Goal: Task Accomplishment & Management: Use online tool/utility

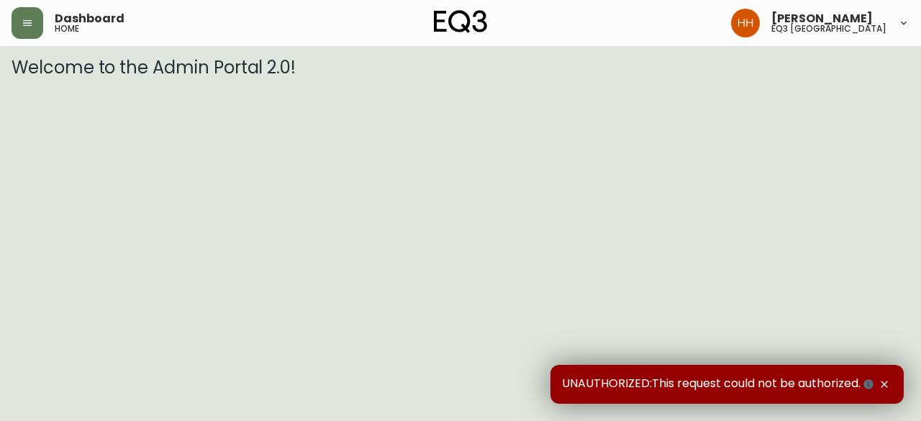
click at [26, 40] on div "Dashboard home [PERSON_NAME] eq3 [GEOGRAPHIC_DATA]" at bounding box center [461, 23] width 898 height 46
click at [22, 27] on icon "button" at bounding box center [28, 23] width 12 height 12
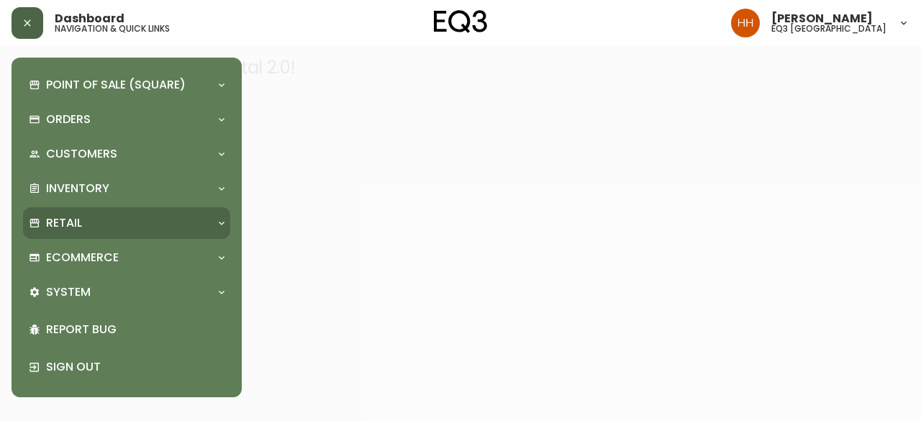
click at [78, 219] on p "Retail" at bounding box center [64, 223] width 36 height 16
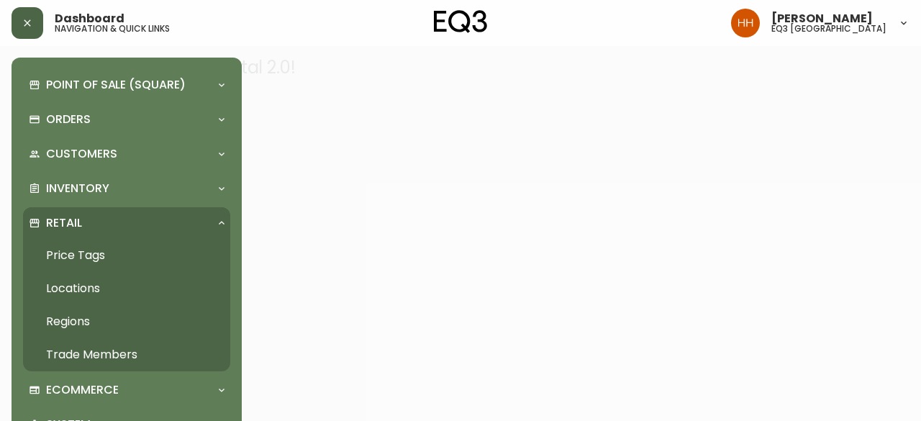
click at [80, 237] on div "Retail" at bounding box center [126, 223] width 207 height 32
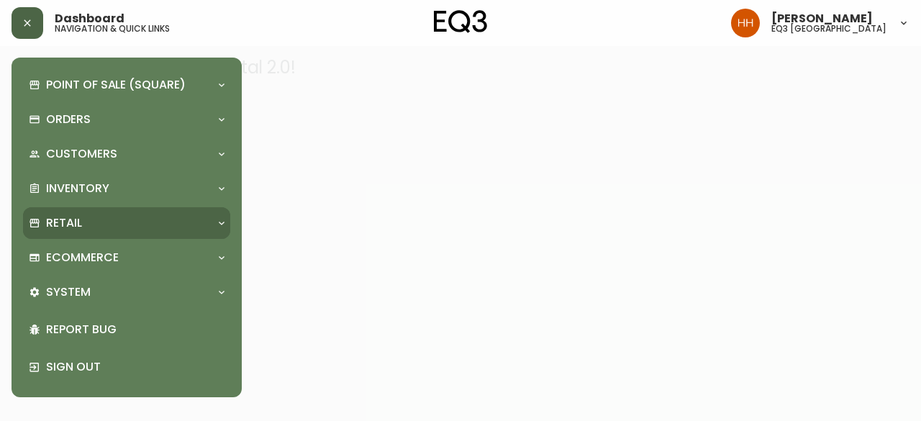
click at [89, 221] on div "Retail" at bounding box center [119, 223] width 181 height 16
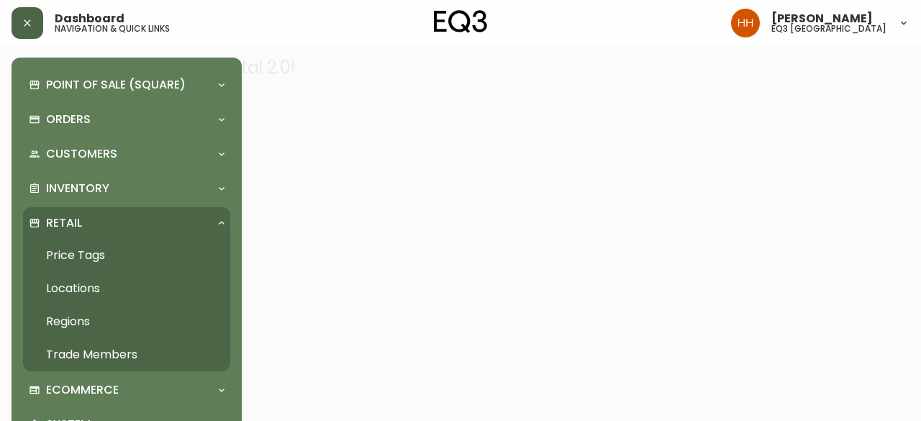
click at [86, 251] on link "Price Tags" at bounding box center [126, 255] width 207 height 33
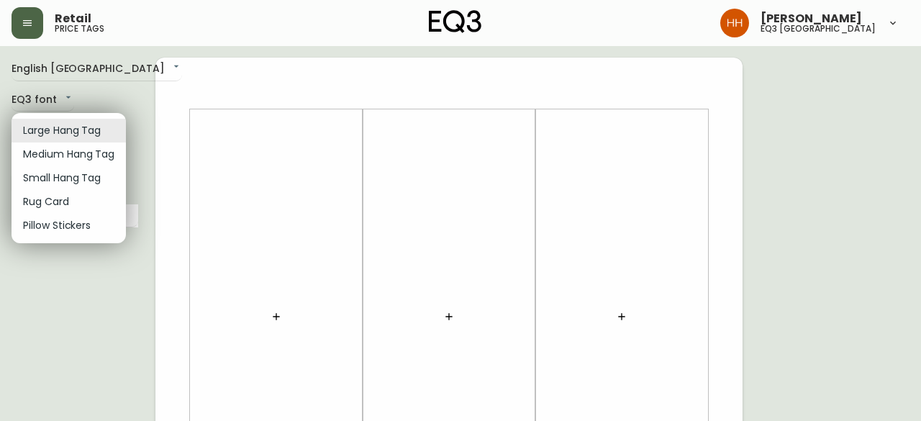
click at [58, 173] on li "Small Hang Tag" at bounding box center [69, 178] width 114 height 24
type input "small"
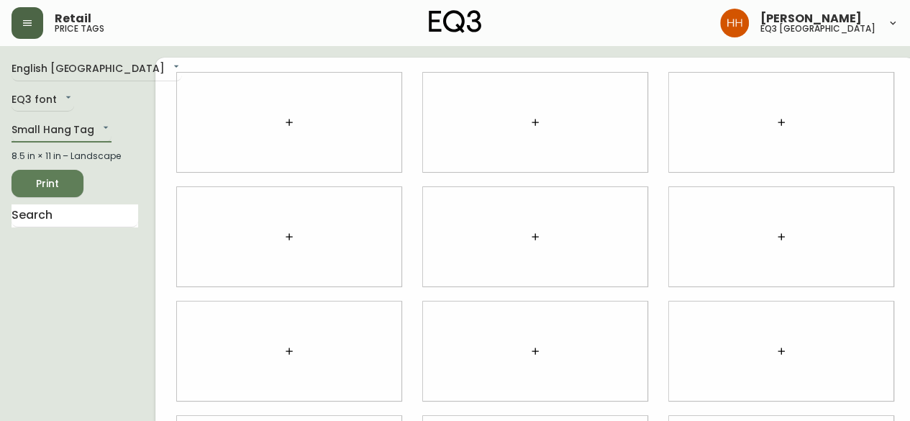
click at [275, 127] on button "button" at bounding box center [289, 122] width 29 height 29
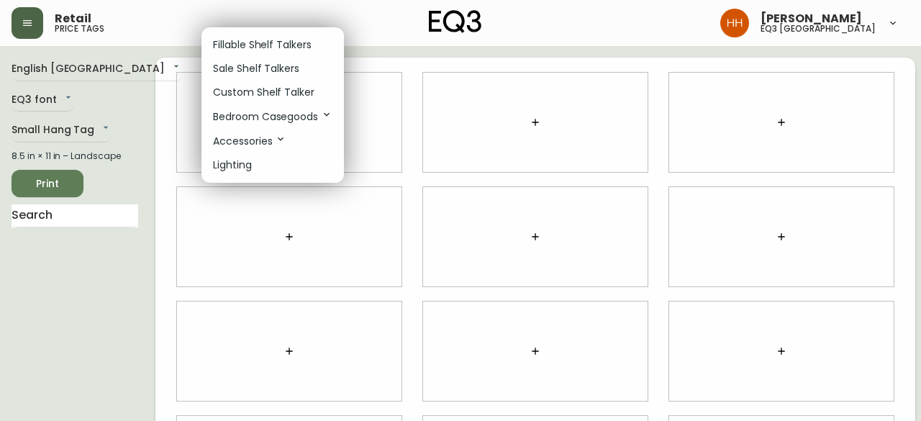
click at [249, 70] on p "Sale Shelf Talkers" at bounding box center [256, 68] width 86 height 15
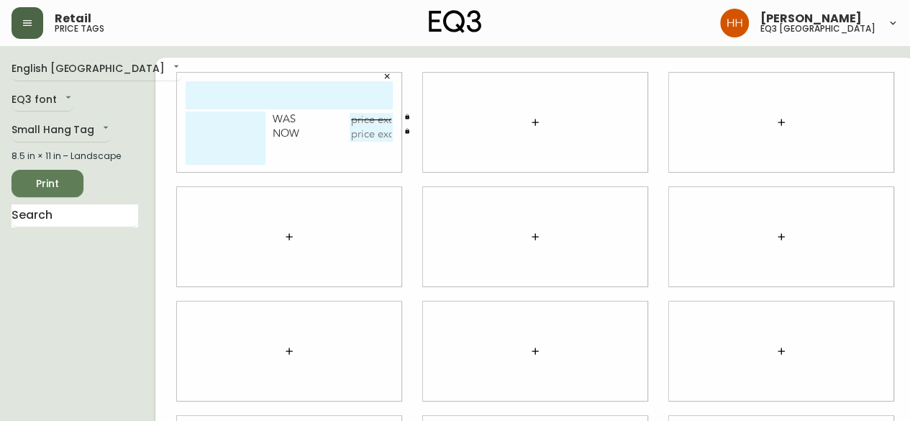
click at [255, 106] on input "text" at bounding box center [289, 95] width 207 height 28
type input "millie milk jug"
click at [209, 132] on textarea at bounding box center [226, 138] width 80 height 53
type textarea "b"
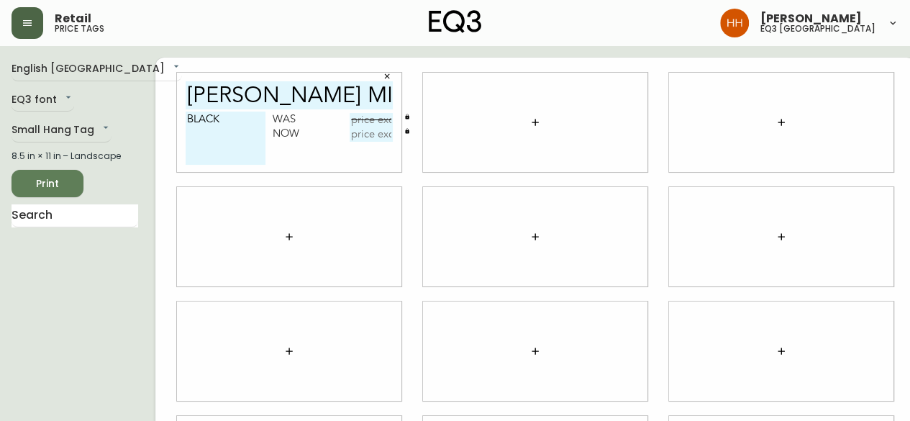
type textarea "BLACK"
type input "$24.99"
click at [350, 135] on input "text" at bounding box center [371, 134] width 43 height 14
click at [360, 133] on input "$1295" at bounding box center [371, 134] width 43 height 14
type input "$12.95"
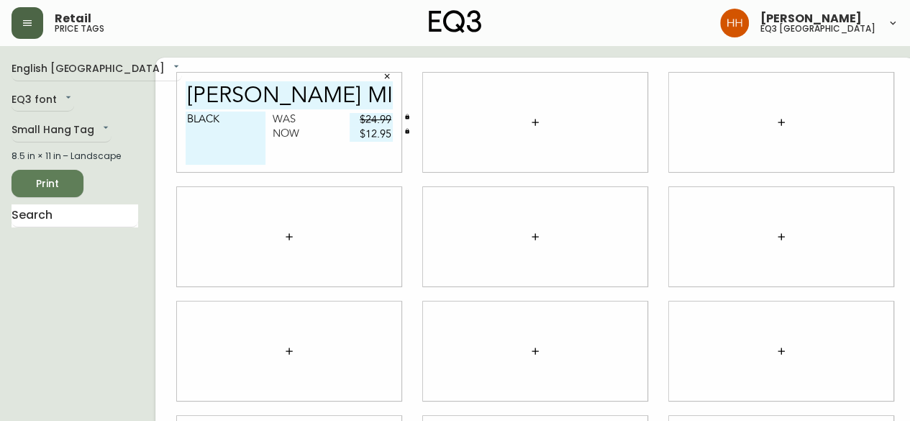
click at [529, 119] on icon "button" at bounding box center [535, 123] width 12 height 12
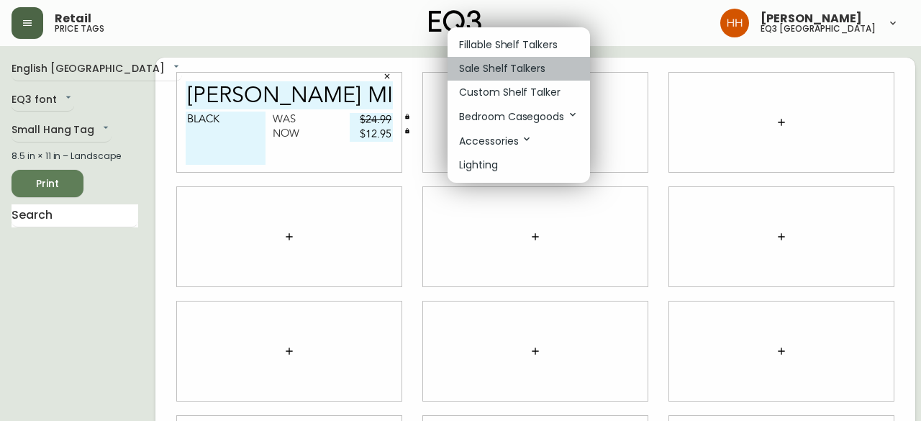
click at [500, 74] on p "Sale Shelf Talkers" at bounding box center [502, 68] width 86 height 15
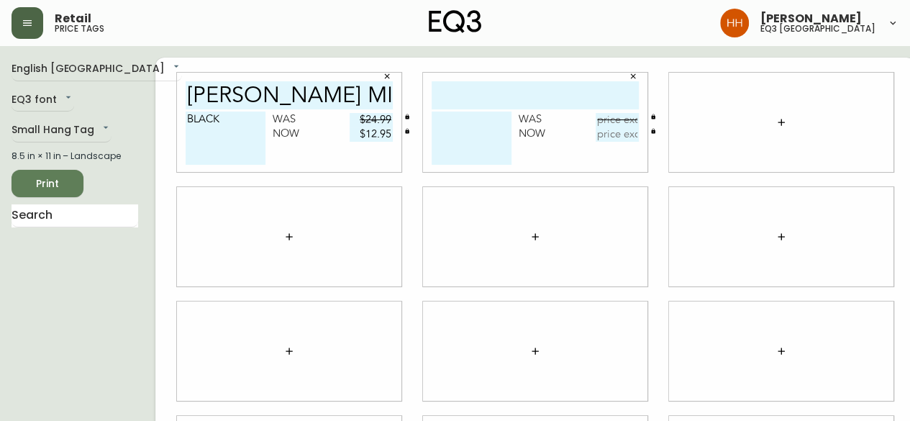
click at [489, 87] on input "text" at bounding box center [535, 95] width 207 height 28
type input "STRIDE TUMBLER"
type textarea "CLEAR"
click at [597, 122] on input "text" at bounding box center [617, 120] width 43 height 14
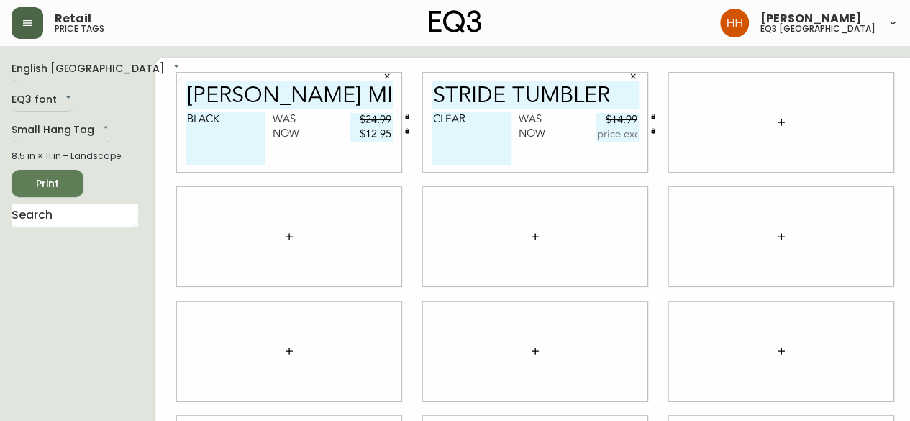
type input "$14.99"
click at [596, 130] on input "text" at bounding box center [617, 134] width 43 height 14
type input "$7.50"
click at [778, 122] on icon "button" at bounding box center [781, 122] width 6 height 6
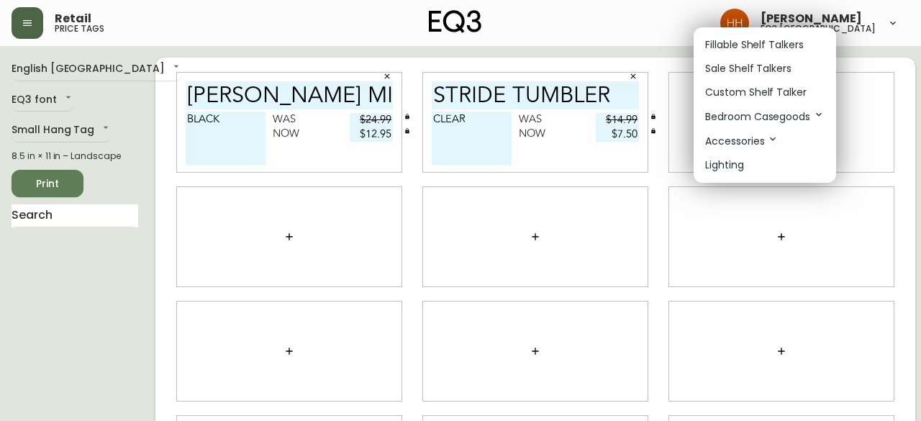
click at [737, 71] on p "Sale Shelf Talkers" at bounding box center [748, 68] width 86 height 15
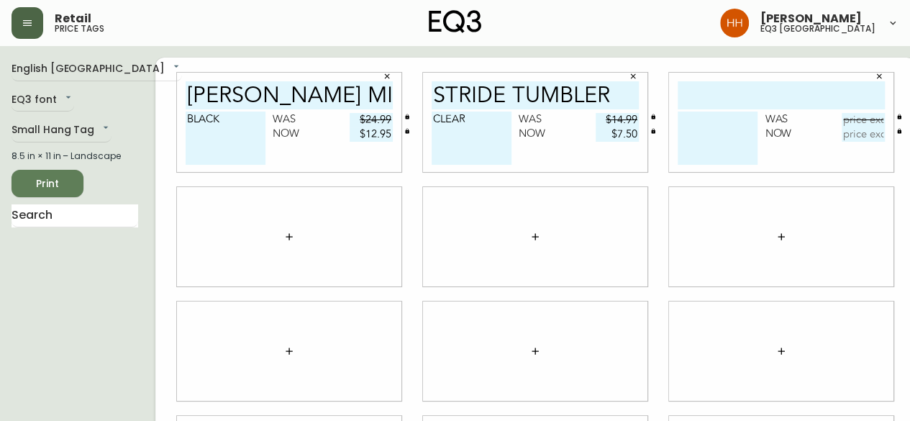
click at [728, 97] on input "text" at bounding box center [781, 95] width 207 height 28
type input "NOIR WINE RACK"
type textarea "RED"
click at [842, 119] on input "text" at bounding box center [863, 120] width 43 height 14
type input "$49.99"
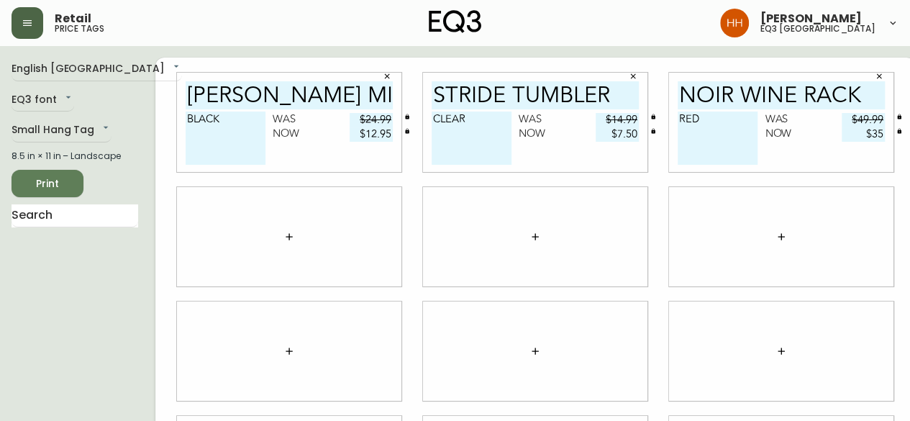
type input "$3"
type input "$25.00"
click at [278, 242] on button "button" at bounding box center [289, 236] width 29 height 29
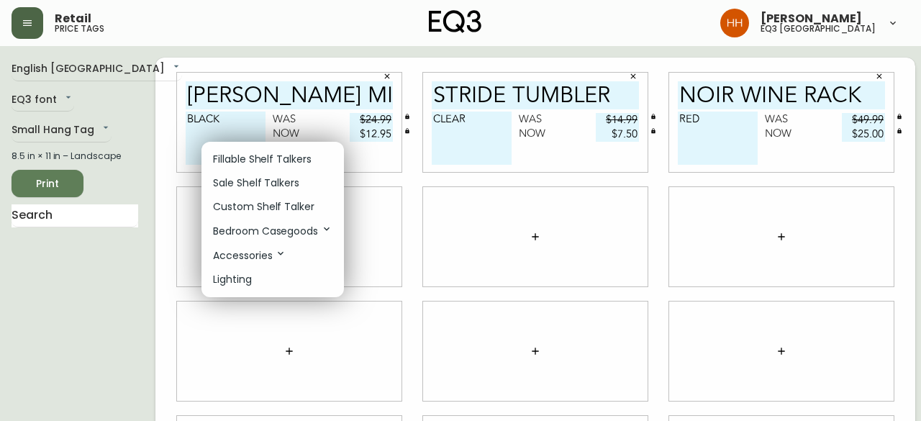
click at [256, 185] on p "Sale Shelf Talkers" at bounding box center [256, 183] width 86 height 15
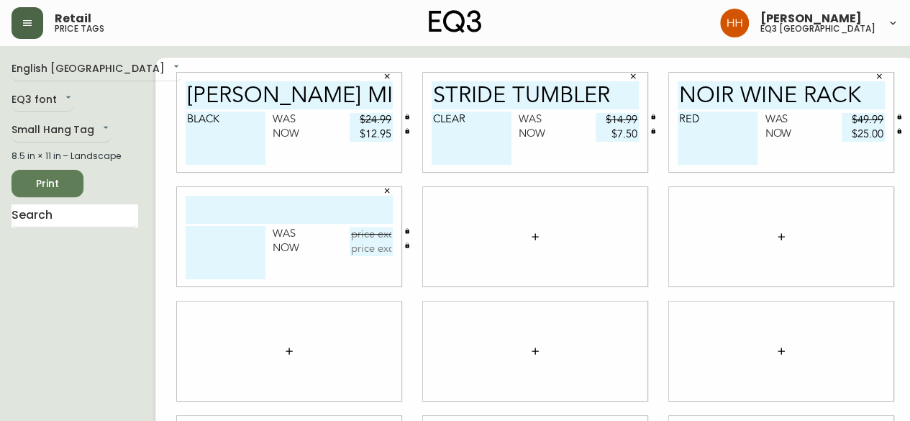
click at [239, 213] on input "text" at bounding box center [289, 210] width 207 height 28
type input "WILA DINING SET"
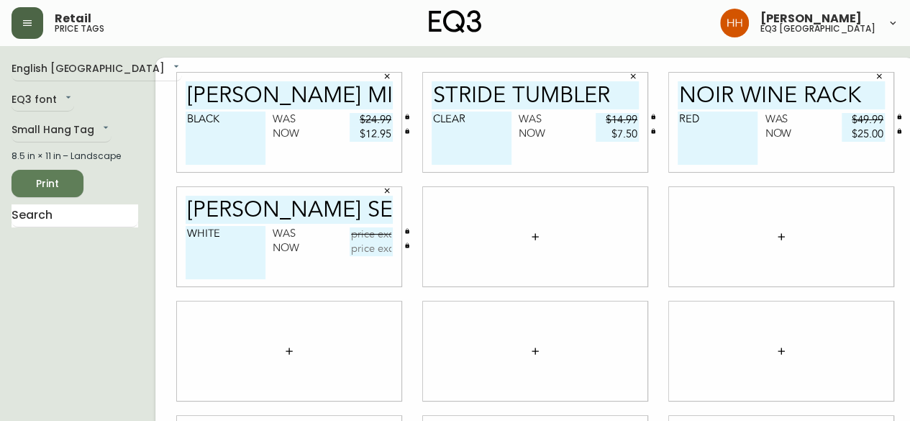
type textarea "WHITE"
click at [383, 193] on icon "button" at bounding box center [387, 190] width 9 height 9
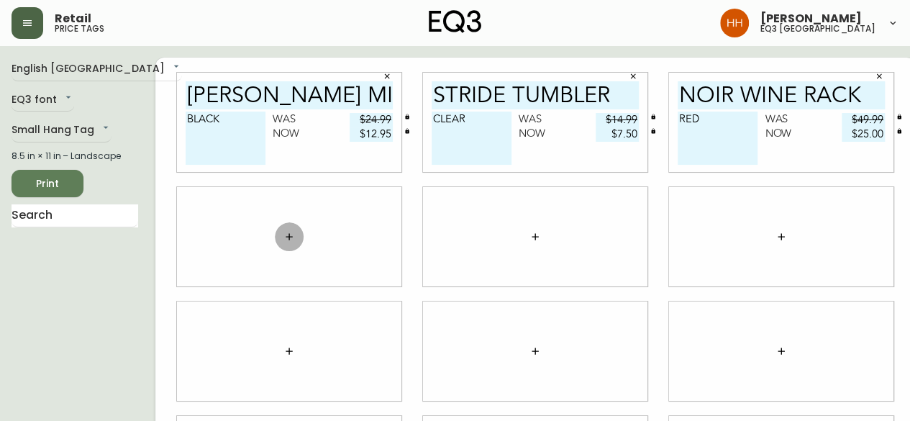
click at [283, 238] on icon "button" at bounding box center [289, 237] width 12 height 12
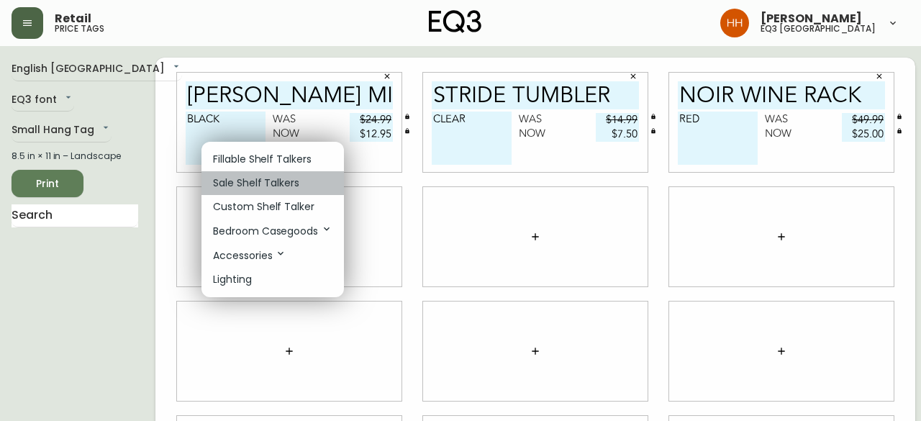
click at [250, 181] on p "Sale Shelf Talkers" at bounding box center [256, 183] width 86 height 15
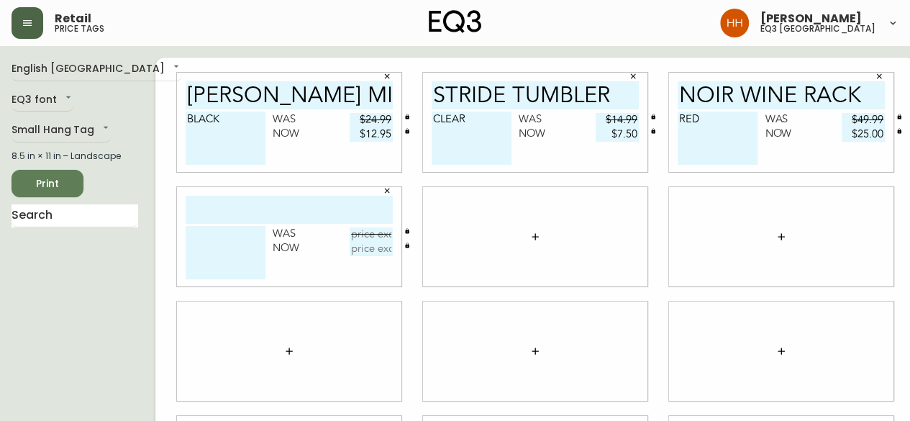
click at [245, 216] on input "text" at bounding box center [289, 210] width 207 height 28
type input "AMES FLATWARE"
click at [532, 242] on div at bounding box center [535, 236] width 224 height 99
click at [525, 244] on button "button" at bounding box center [535, 236] width 29 height 29
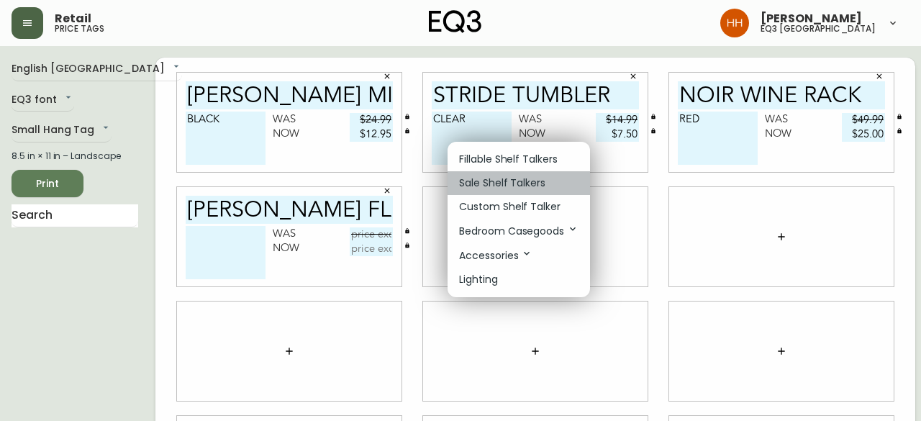
click at [496, 185] on p "Sale Shelf Talkers" at bounding box center [502, 183] width 86 height 15
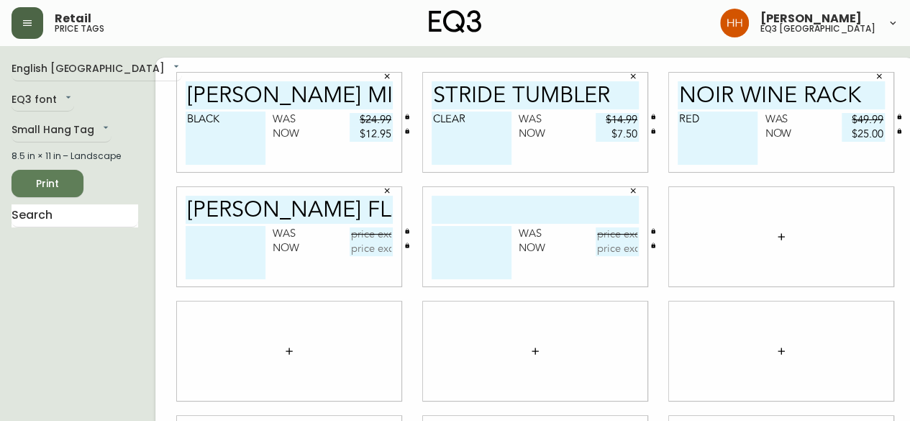
click at [495, 209] on input "text" at bounding box center [535, 210] width 207 height 28
type input "GROVE FLATWARE"
click at [195, 253] on textarea at bounding box center [226, 252] width 80 height 53
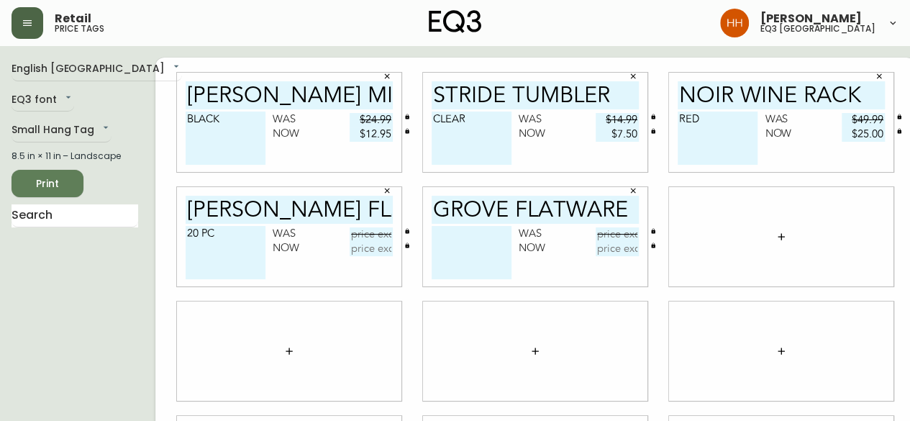
type textarea "20 PC"
click at [432, 258] on textarea at bounding box center [472, 252] width 80 height 53
type textarea "20 PC"
click at [596, 234] on input "text" at bounding box center [617, 234] width 43 height 14
type input "$179.99"
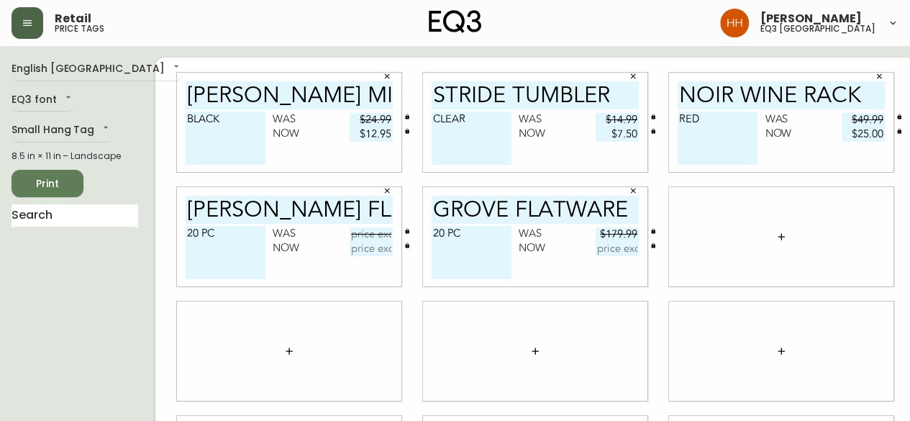
click at [596, 254] on input "text" at bounding box center [617, 249] width 43 height 14
type input "$89.95"
click at [683, 287] on div at bounding box center [781, 237] width 246 height 114
drag, startPoint x: 340, startPoint y: 219, endPoint x: 401, endPoint y: 221, distance: 61.9
click at [401, 221] on div "millie milk jug BLACK Was $24.99 Now $12.95 STRIDE TUMBLER CLEAR Was $14.99 Now…" at bounding box center [535, 351] width 760 height 587
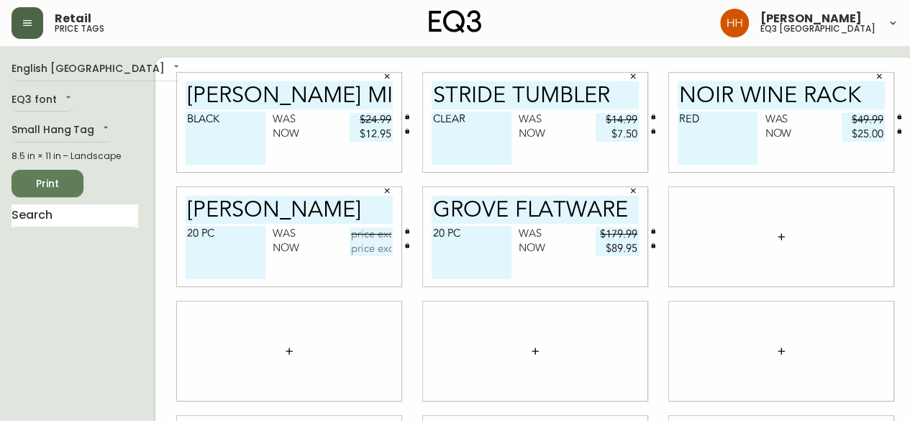
type input "AMES"
drag, startPoint x: 240, startPoint y: 237, endPoint x: 0, endPoint y: 232, distance: 240.3
click at [0, 234] on main "English Canada en_CA EQ3 font EQ3 Small Hang Tag small 8.5 in × 11 in – Landsca…" at bounding box center [455, 345] width 910 height 599
type textarea "FLATWARE"
drag, startPoint x: 494, startPoint y: 212, endPoint x: 768, endPoint y: 208, distance: 274.1
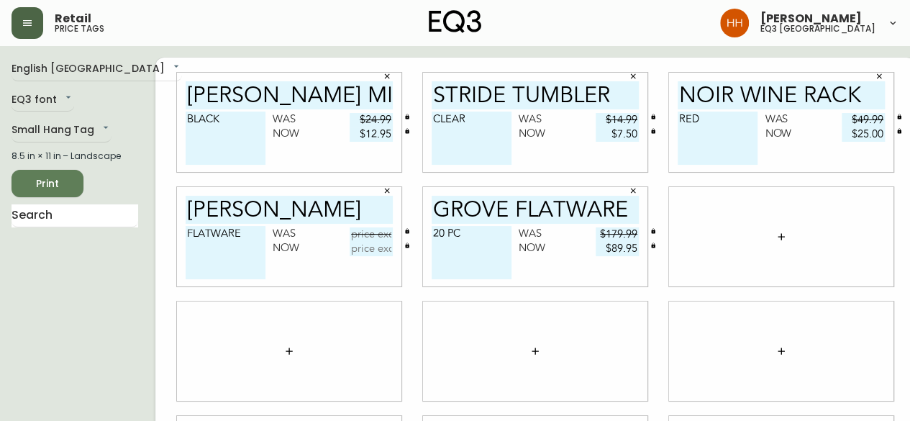
click at [768, 209] on div "millie milk jug BLACK Was $24.99 Now $12.95 STRIDE TUMBLER CLEAR Was $14.99 Now…" at bounding box center [535, 351] width 760 height 587
type input "GROVE"
drag, startPoint x: 458, startPoint y: 250, endPoint x: 337, endPoint y: 253, distance: 120.9
click at [345, 250] on div "millie milk jug BLACK Was $24.99 Now $12.95 STRIDE TUMBLER CLEAR Was $14.99 Now…" at bounding box center [535, 351] width 760 height 587
type textarea "FLATWARE"
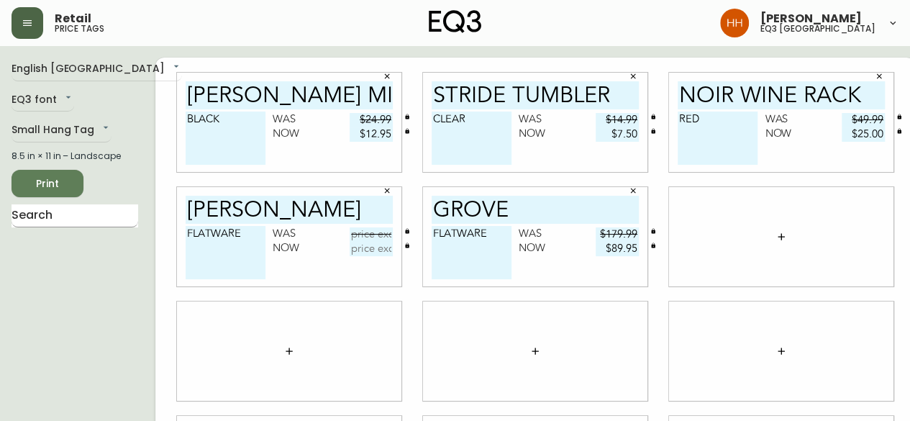
click at [78, 206] on input "text" at bounding box center [75, 215] width 127 height 23
type input "BEAR"
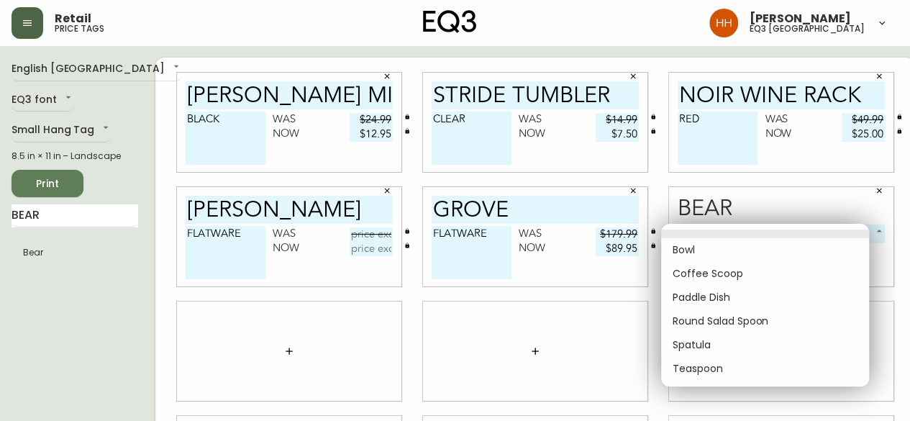
click at [708, 239] on body "Retail price tags Hayley Henderson eq3 calgary English Canada en_CA EQ3 font EQ…" at bounding box center [455, 322] width 910 height 645
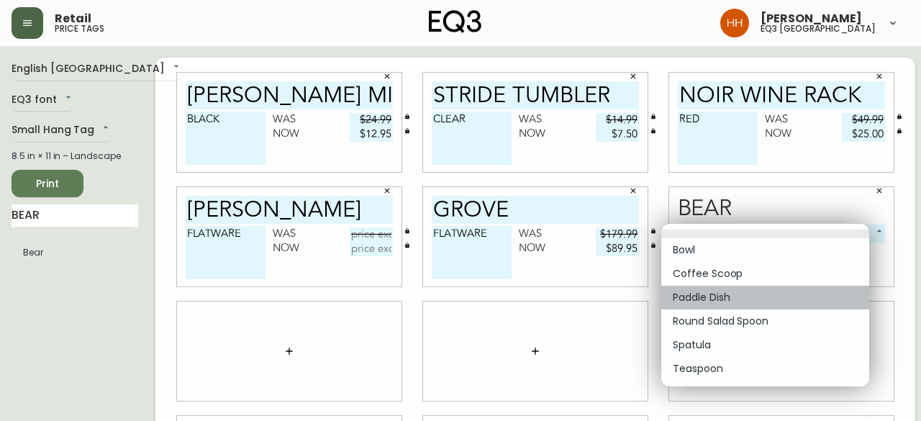
click at [719, 294] on li "Paddle Dish" at bounding box center [765, 298] width 208 height 24
type input "2"
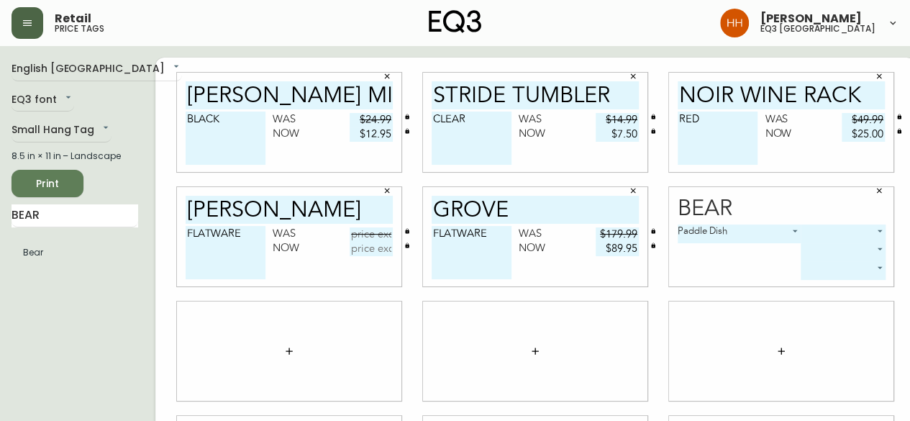
click at [794, 233] on body "Retail price tags Hayley Henderson eq3 calgary English Canada en_CA EQ3 font EQ…" at bounding box center [455, 322] width 910 height 645
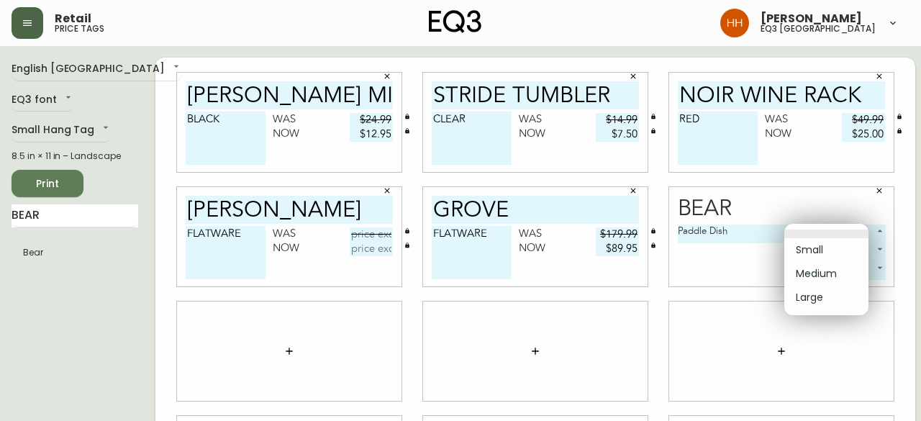
click at [818, 300] on li "Large" at bounding box center [826, 298] width 84 height 24
type input "2"
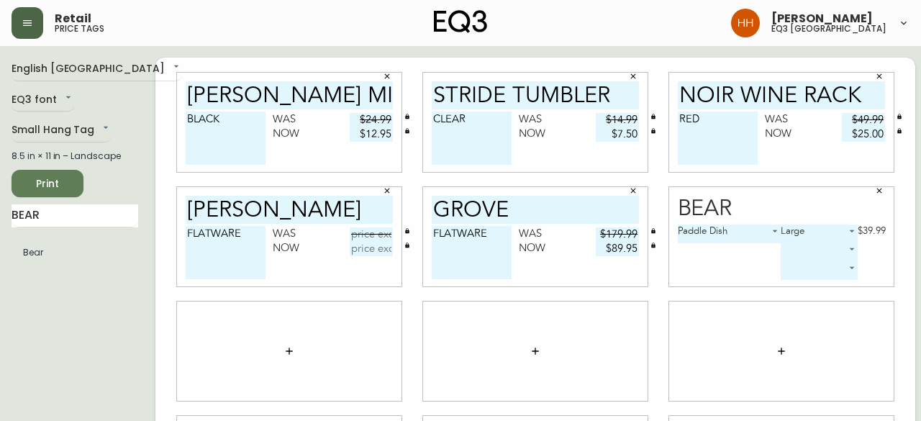
click at [810, 247] on body "Retail price tags Hayley Henderson eq3 calgary English Canada en_CA EQ3 font EQ…" at bounding box center [460, 322] width 921 height 645
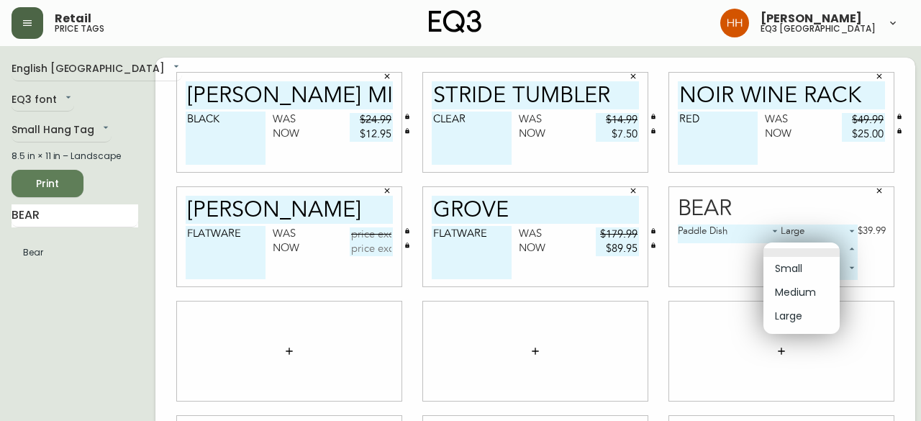
click at [796, 293] on li "Medium" at bounding box center [801, 293] width 76 height 24
type input "1"
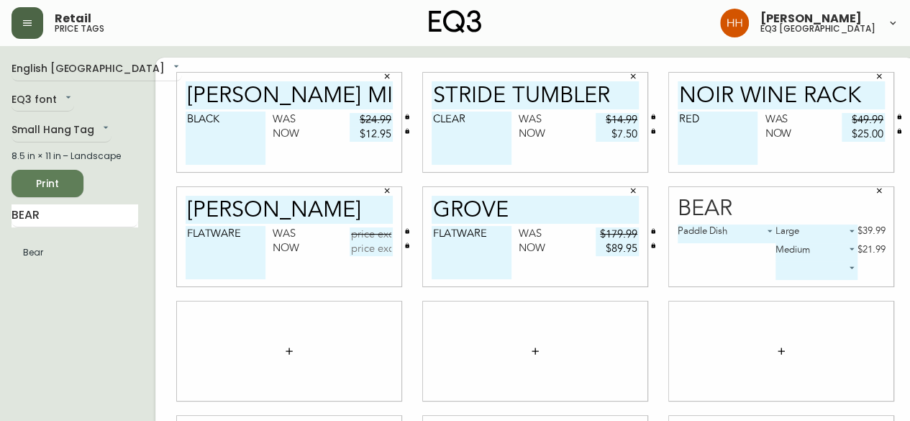
click at [796, 281] on div "Paddle Dish 2 Large 2 $39.99 Medium 1 $21.99 ​" at bounding box center [782, 255] width 208 height 62
click at [796, 276] on body "Retail price tags Hayley Henderson eq3 calgary English Canada en_CA EQ3 font EQ…" at bounding box center [455, 322] width 910 height 645
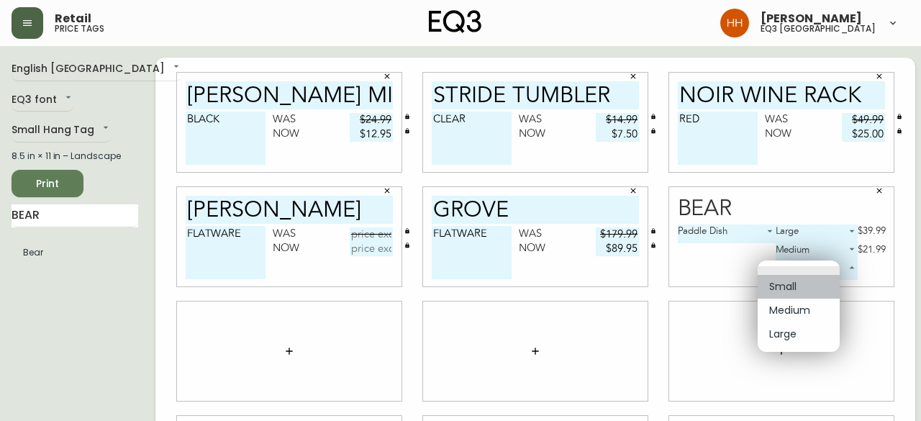
click at [793, 289] on li "Small" at bounding box center [799, 287] width 82 height 24
type input "0"
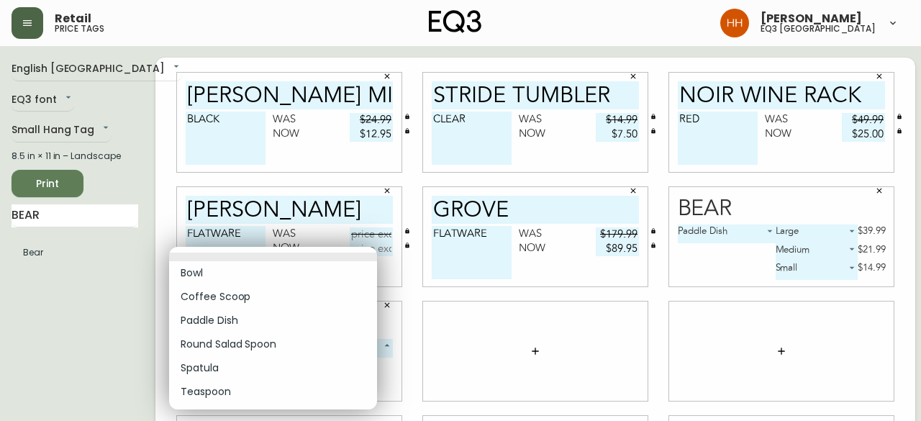
click at [237, 346] on body "Retail price tags Hayley Henderson eq3 calgary English Canada en_CA EQ3 font EQ…" at bounding box center [460, 322] width 921 height 645
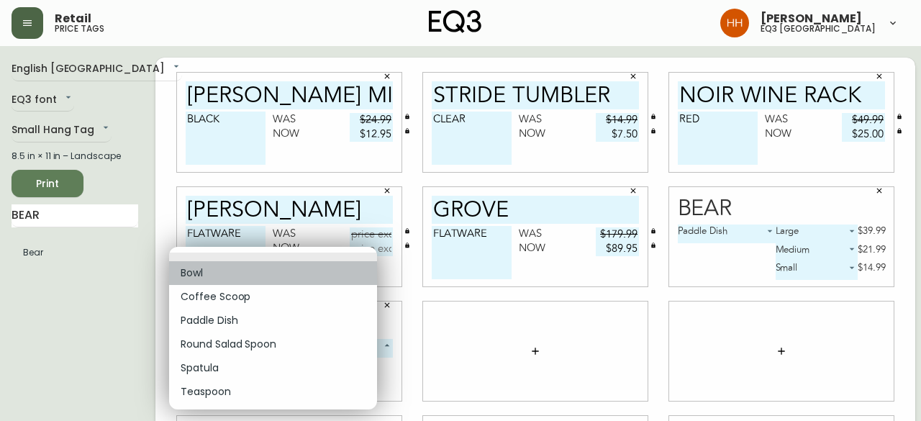
click at [201, 274] on li "Bowl" at bounding box center [273, 273] width 208 height 24
type input "0"
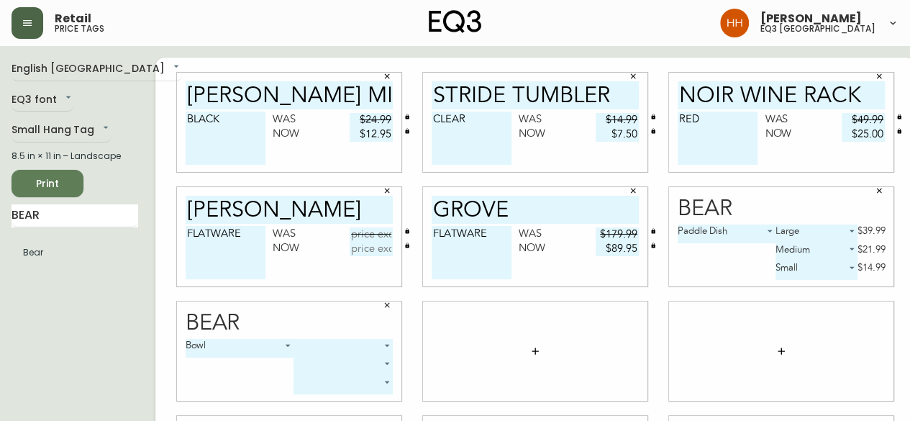
click at [210, 343] on body "Retail price tags Hayley Henderson eq3 calgary English Canada en_CA EQ3 font EQ…" at bounding box center [455, 322] width 910 height 645
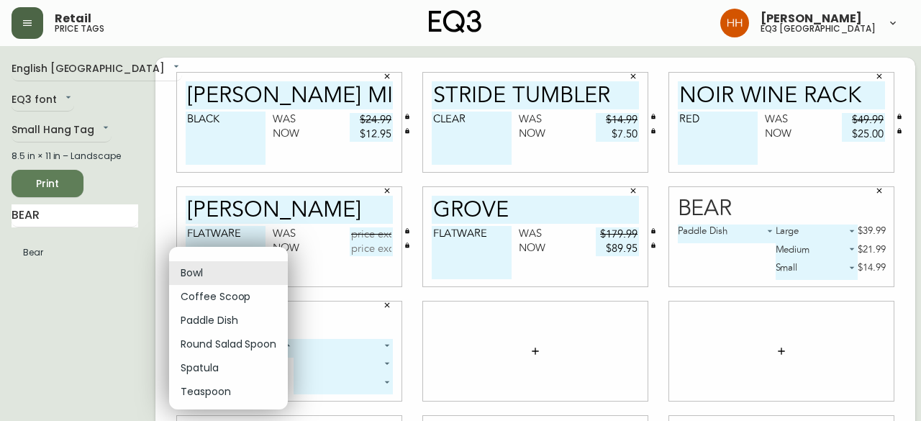
click at [305, 343] on div at bounding box center [460, 210] width 921 height 421
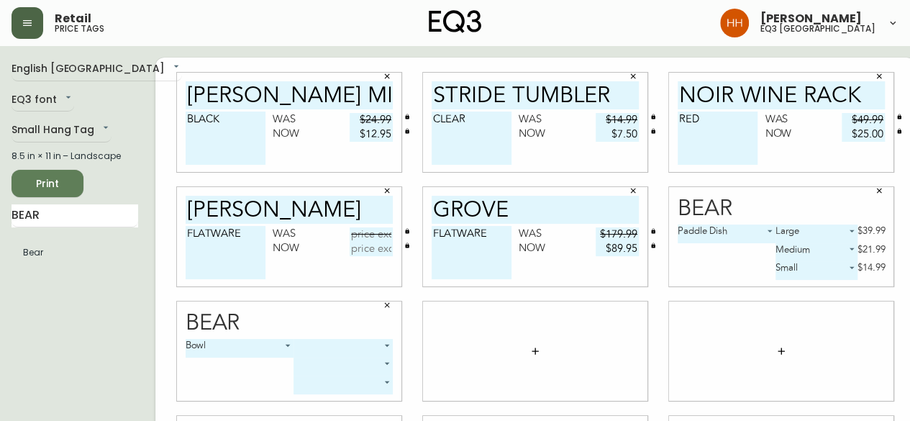
click at [319, 347] on body "Retail price tags Hayley Henderson eq3 calgary English Canada en_CA EQ3 font EQ…" at bounding box center [455, 322] width 910 height 645
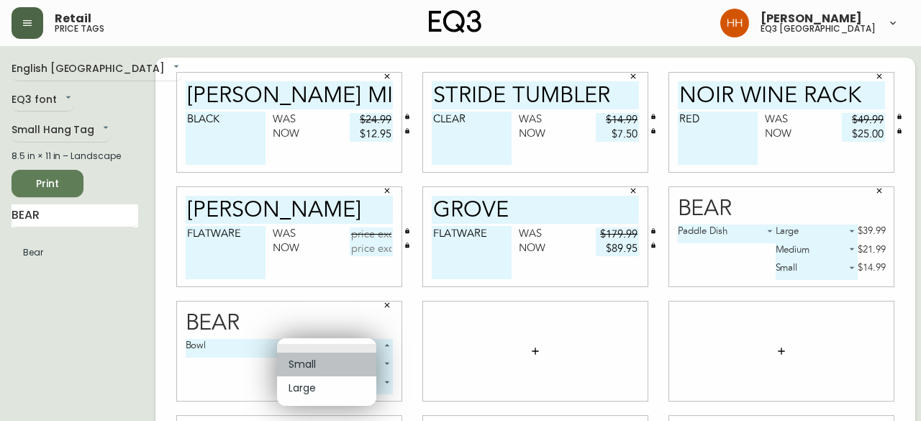
click at [311, 365] on li "Small" at bounding box center [326, 365] width 99 height 24
type input "0"
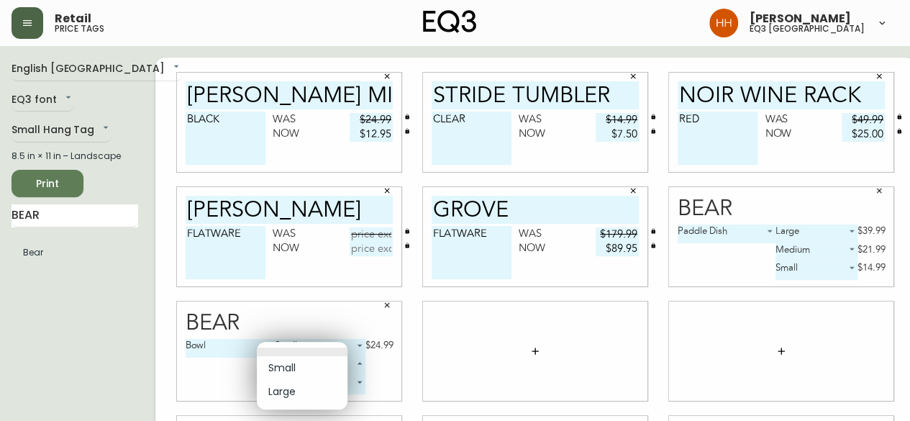
click at [311, 368] on body "Retail price tags Hayley Henderson eq3 calgary English Canada en_CA EQ3 font EQ…" at bounding box center [455, 322] width 910 height 645
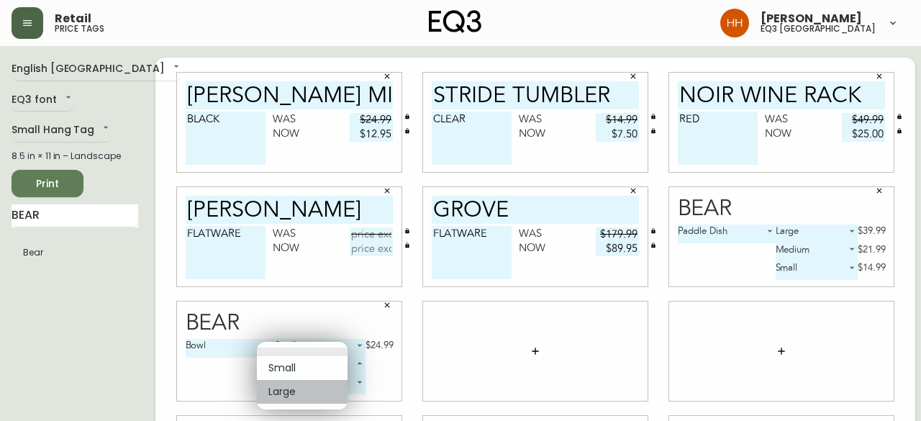
click at [306, 391] on li "Large" at bounding box center [302, 392] width 91 height 24
type input "1"
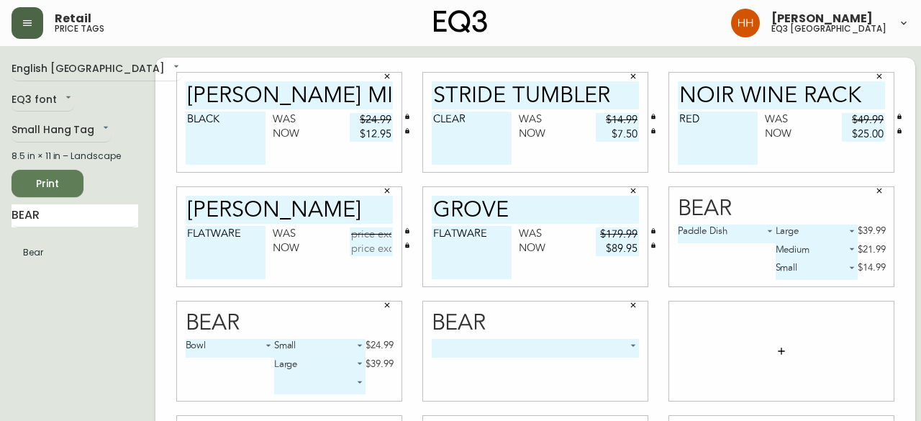
click at [491, 347] on body "Retail price tags Hayley Henderson eq3 calgary English Canada en_CA EQ3 font EQ…" at bounding box center [460, 322] width 921 height 645
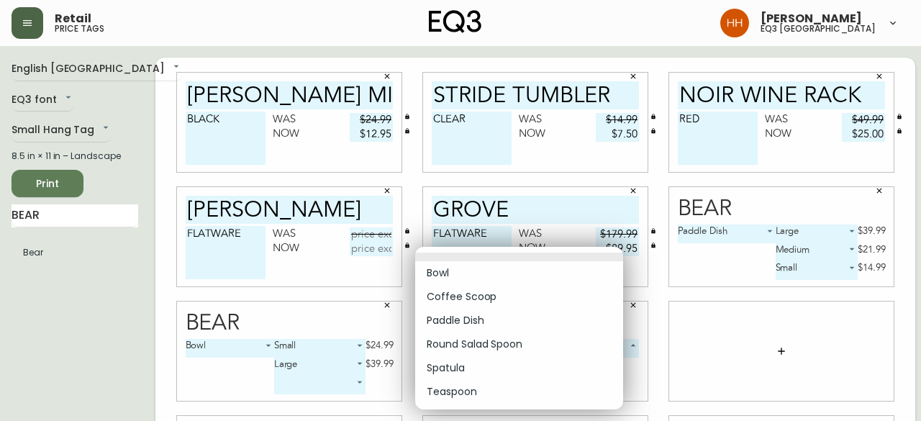
click at [476, 386] on li "Teaspoon" at bounding box center [519, 392] width 208 height 24
type input "5"
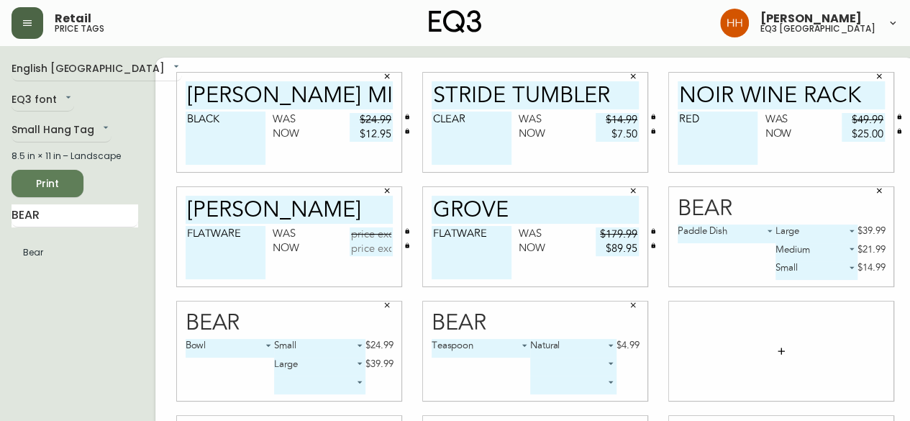
drag, startPoint x: 44, startPoint y: 240, endPoint x: 50, endPoint y: 247, distance: 9.7
click at [50, 247] on ul "Bear" at bounding box center [75, 253] width 127 height 36
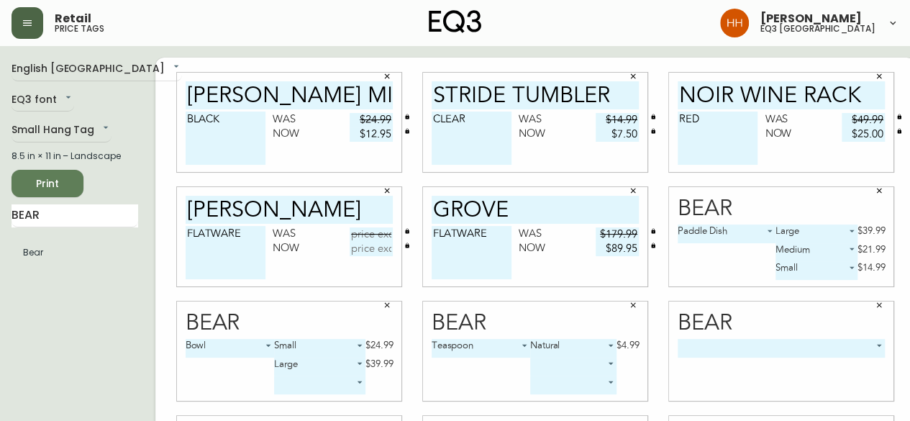
click at [764, 359] on div "​ -1" at bounding box center [782, 370] width 208 height 62
click at [753, 345] on body "Retail price tags Hayley Henderson eq3 calgary English Canada en_CA EQ3 font EQ…" at bounding box center [455, 322] width 910 height 645
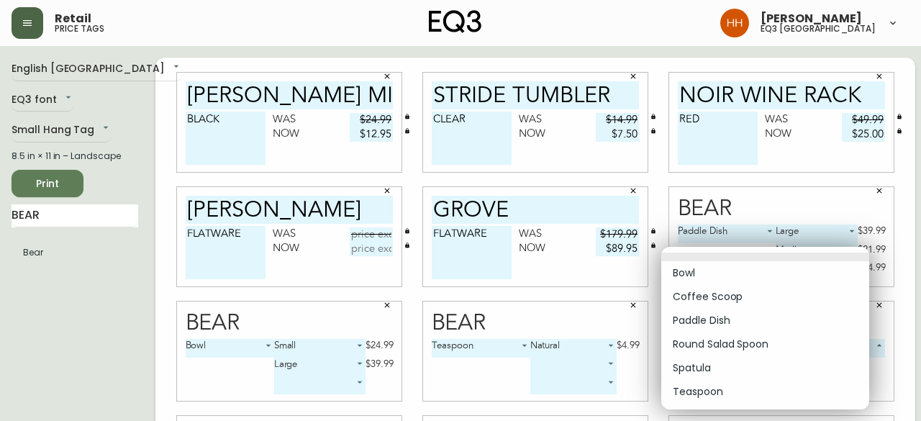
click at [689, 291] on li "Coffee Scoop" at bounding box center [765, 297] width 208 height 24
type input "1"
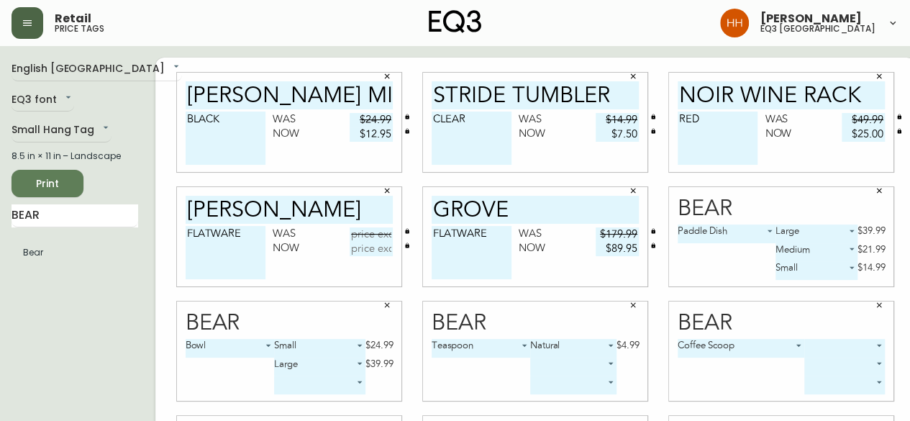
click at [799, 345] on body "Retail price tags Hayley Henderson eq3 calgary English Canada en_CA EQ3 font EQ…" at bounding box center [455, 322] width 910 height 645
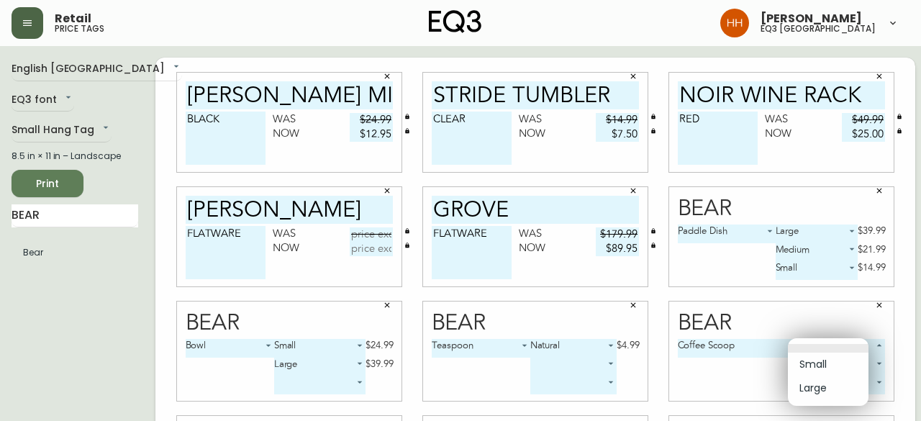
click at [858, 307] on div at bounding box center [460, 210] width 921 height 421
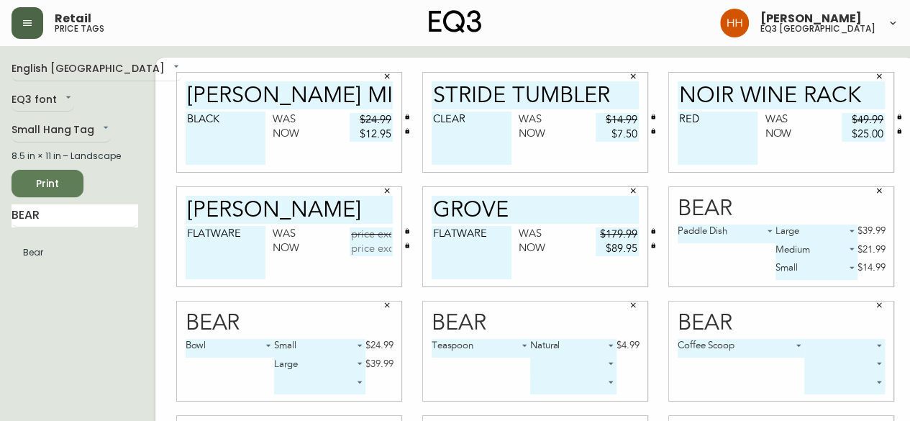
click at [877, 304] on icon "button" at bounding box center [879, 305] width 5 height 5
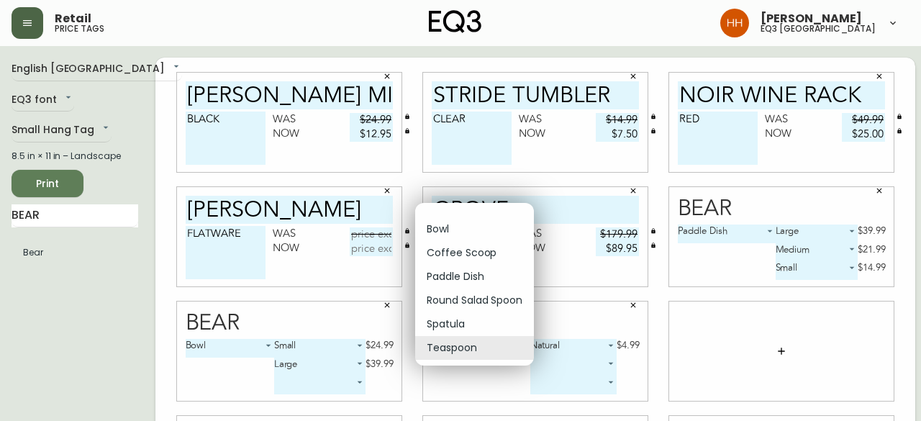
click at [455, 342] on body "Retail price tags Hayley Henderson eq3 calgary English Canada en_CA EQ3 font EQ…" at bounding box center [460, 322] width 921 height 645
click at [460, 257] on li "Coffee Scoop" at bounding box center [474, 253] width 119 height 24
type input "1"
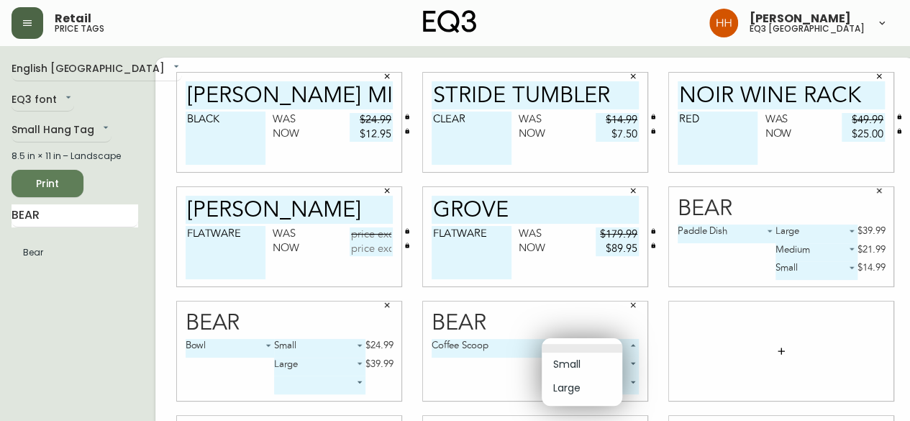
click at [571, 345] on body "Retail price tags Hayley Henderson eq3 calgary English Canada en_CA EQ3 font EQ…" at bounding box center [455, 322] width 910 height 645
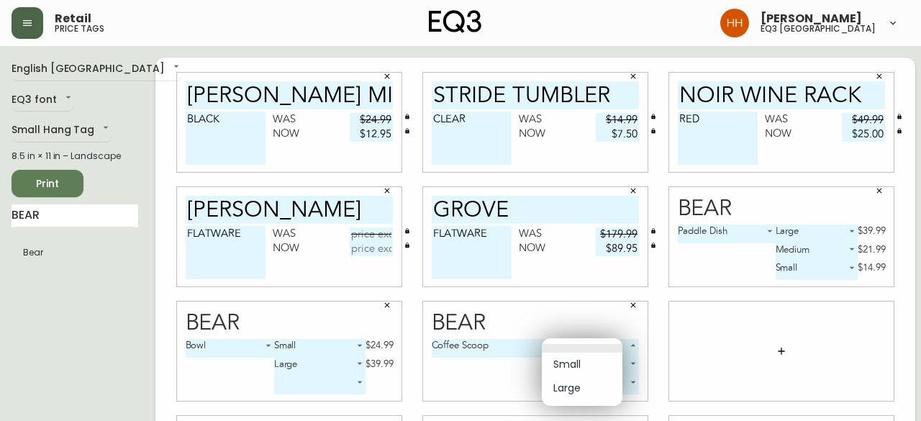
click at [574, 360] on li "Small" at bounding box center [582, 365] width 81 height 24
type input "0"
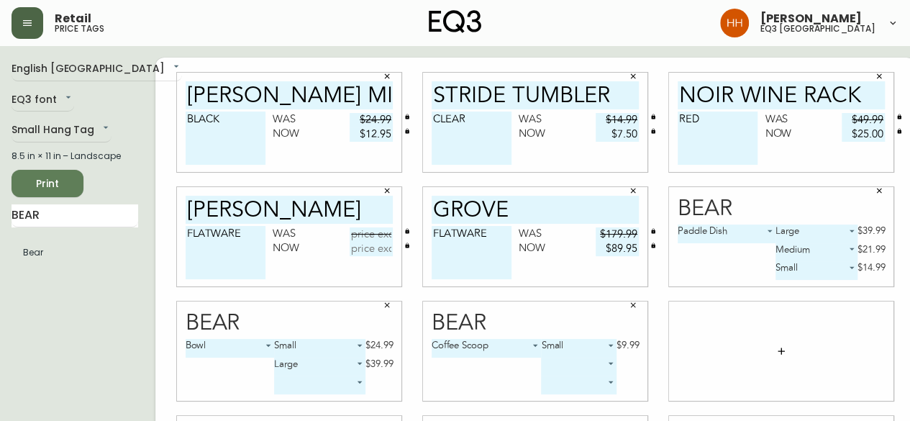
click at [572, 368] on body "Retail price tags Hayley Henderson eq3 calgary English Canada en_CA EQ3 font EQ…" at bounding box center [455, 322] width 910 height 645
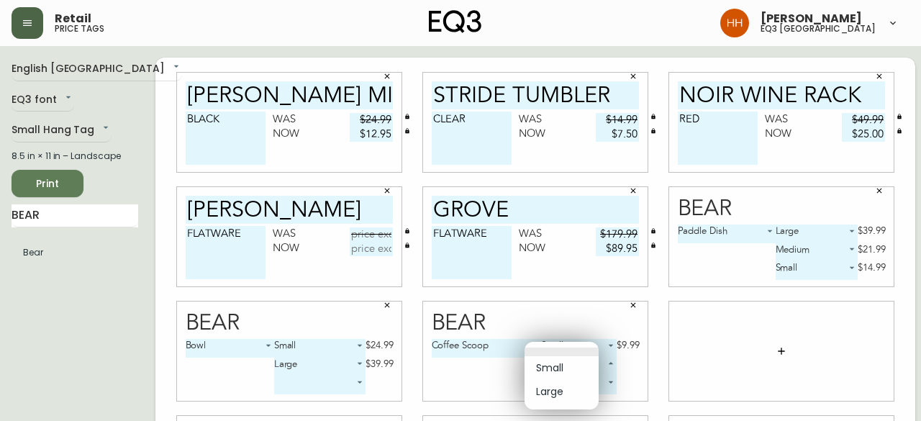
click at [568, 387] on li "Large" at bounding box center [561, 392] width 74 height 24
type input "1"
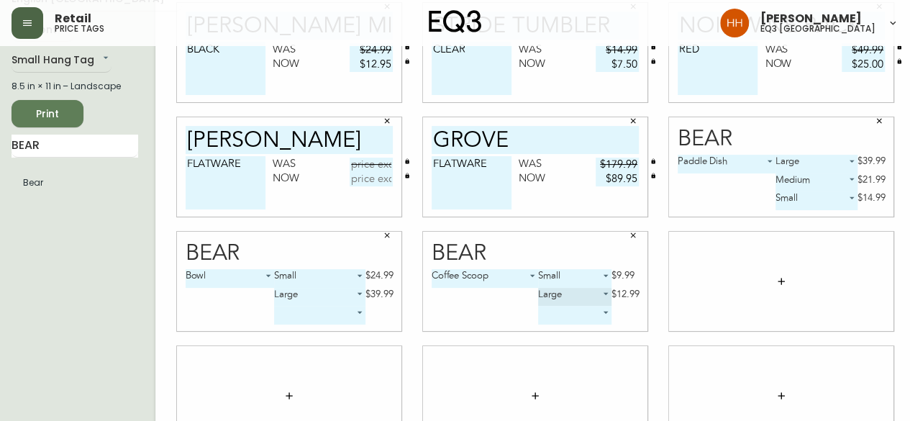
scroll to position [144, 0]
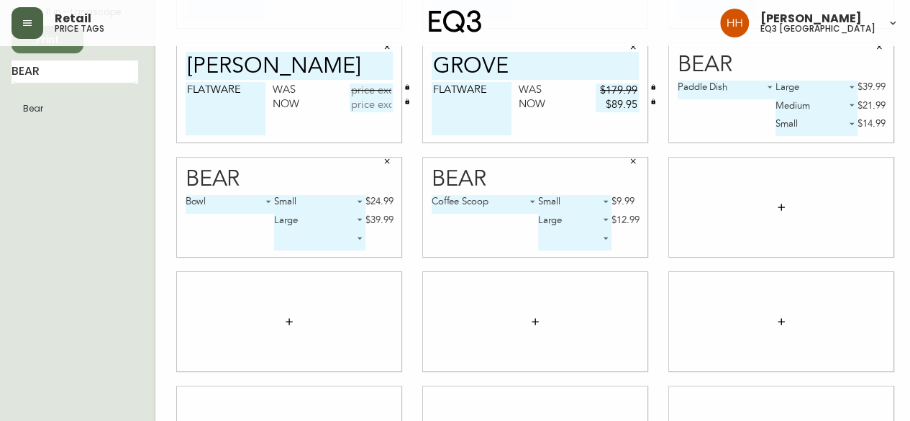
drag, startPoint x: 81, startPoint y: 59, endPoint x: 3, endPoint y: 80, distance: 80.4
click at [0, 80] on main "English Canada en_CA EQ3 font EQ3 Small Hang Tag small 8.5 in × 11 in – Landsca…" at bounding box center [455, 201] width 910 height 599
click at [55, 76] on input "BEAR" at bounding box center [75, 71] width 127 height 23
click at [29, 76] on input "BEAR" at bounding box center [75, 71] width 127 height 23
type input "FIKA"
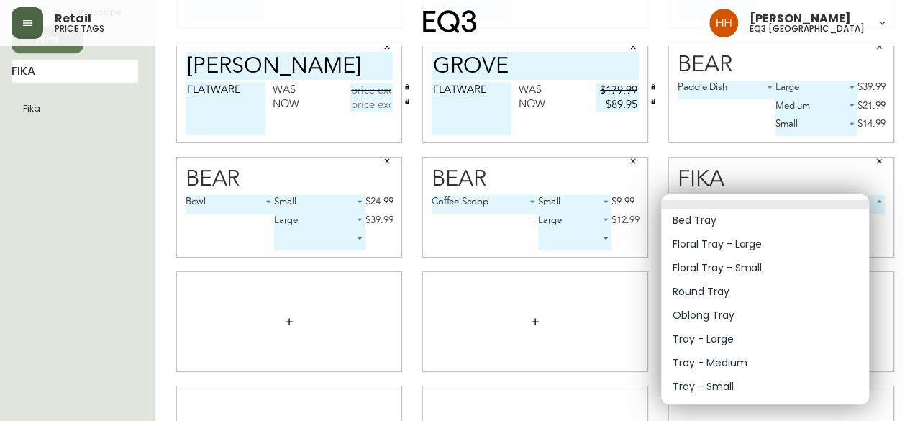
click at [742, 207] on body "Retail price tags Hayley Henderson eq3 calgary English Canada en_CA EQ3 font EQ…" at bounding box center [455, 178] width 910 height 645
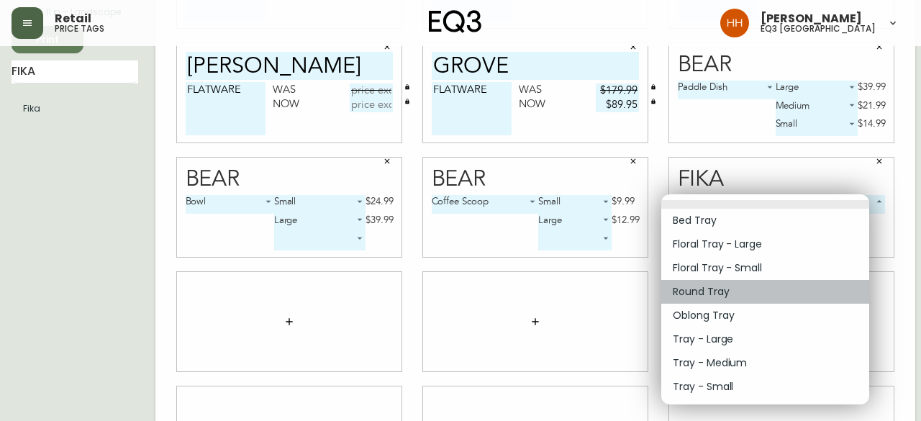
click at [715, 284] on li "Round Tray" at bounding box center [765, 292] width 208 height 24
type input "3"
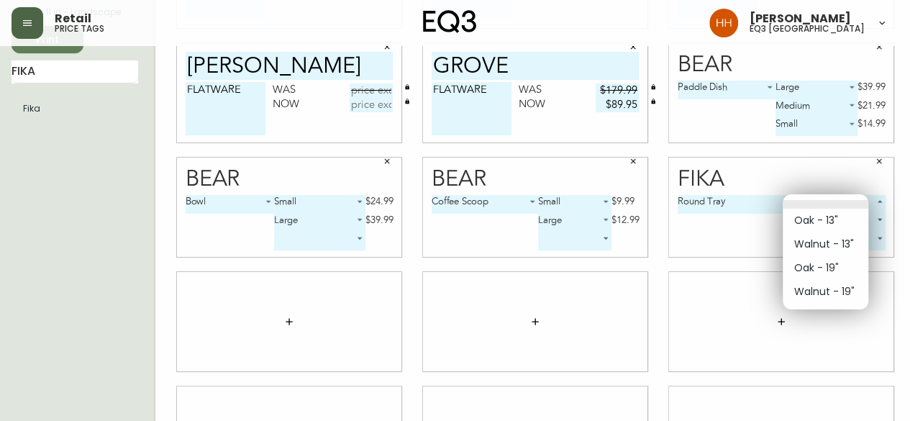
click at [803, 204] on body "Retail price tags Hayley Henderson eq3 calgary English Canada en_CA EQ3 font EQ…" at bounding box center [455, 178] width 910 height 645
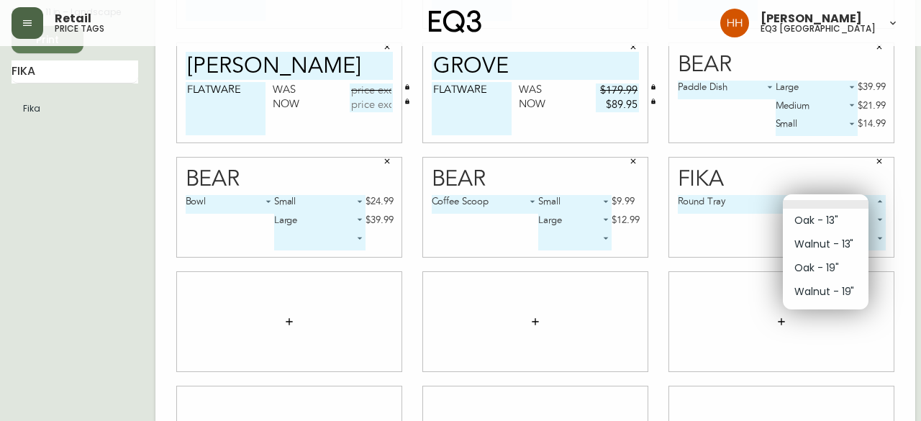
click at [824, 226] on li "Oak - 13"" at bounding box center [826, 221] width 86 height 24
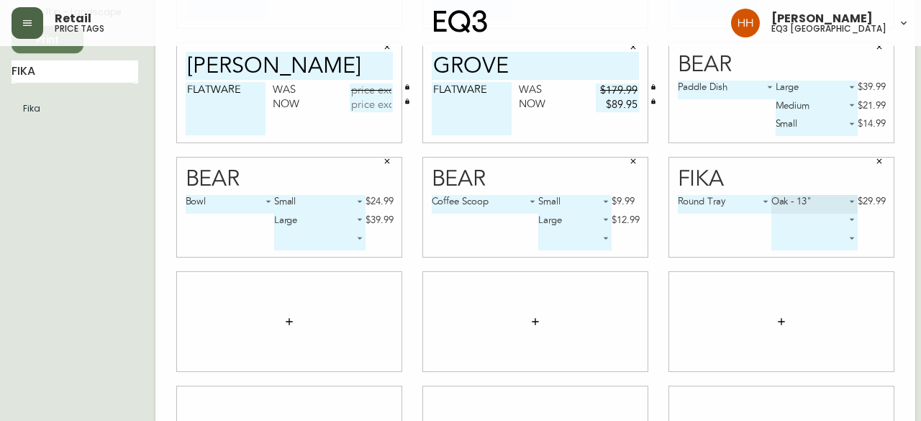
type input "0"
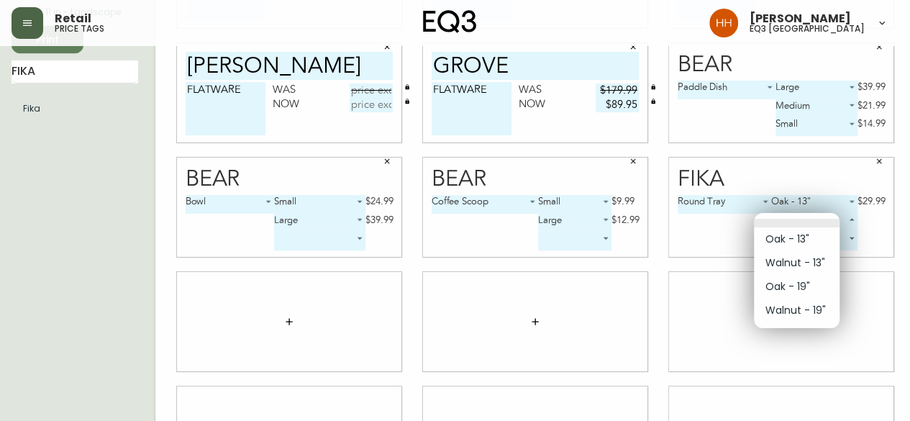
click at [824, 226] on body "Retail price tags Hayley Henderson eq3 calgary English Canada en_CA EQ3 font EQ…" at bounding box center [455, 178] width 910 height 645
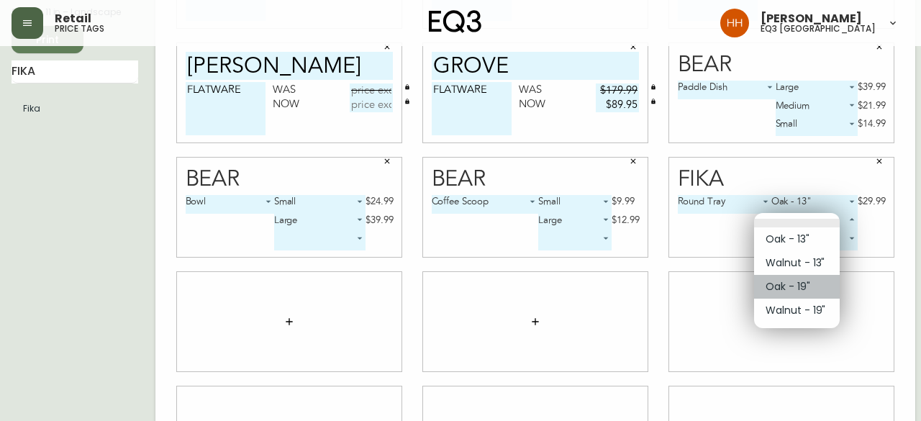
click at [797, 290] on li "Oak - 19"" at bounding box center [797, 287] width 86 height 24
type input "2"
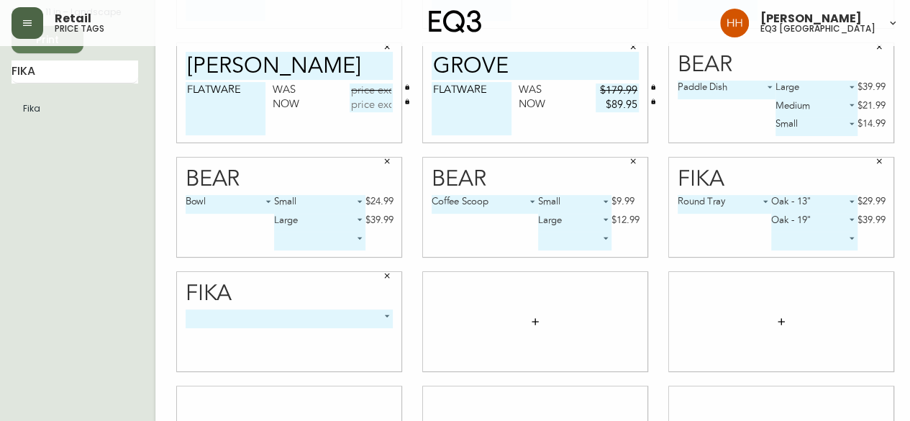
click at [241, 323] on body "Retail price tags Hayley Henderson eq3 calgary English Canada en_CA EQ3 font EQ…" at bounding box center [455, 178] width 910 height 645
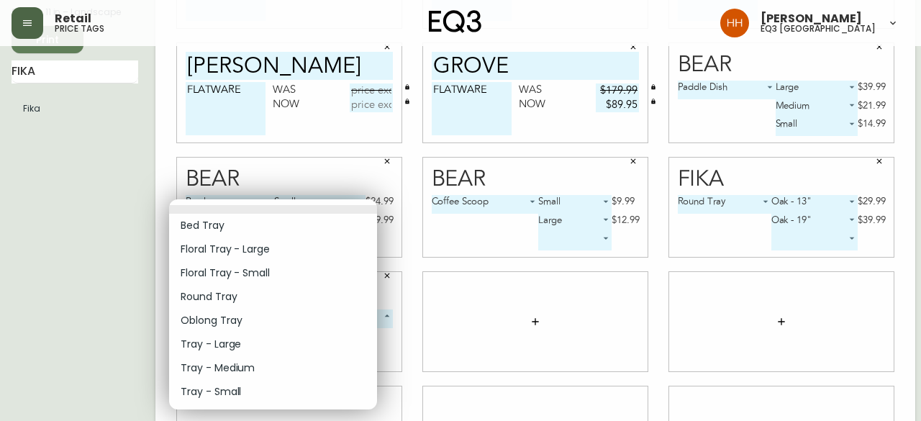
click at [226, 322] on li "Oblong Tray" at bounding box center [273, 321] width 208 height 24
type input "4"
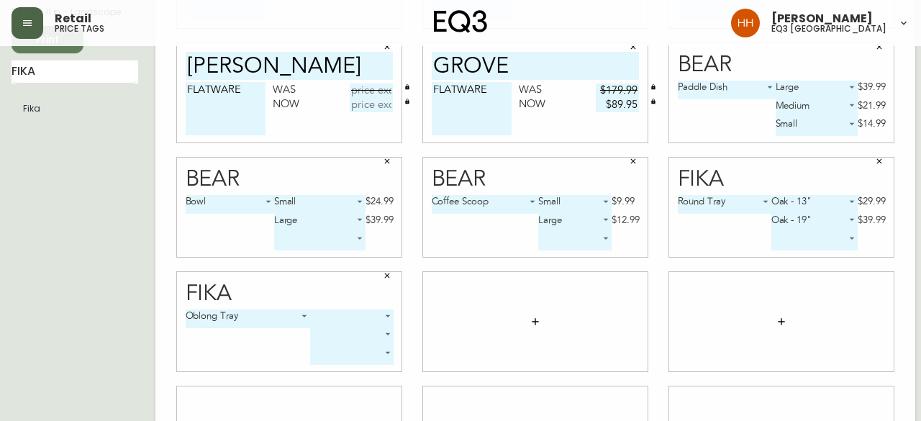
click at [336, 319] on body "Retail price tags Hayley Henderson eq3 calgary English Canada en_CA EQ3 font EQ…" at bounding box center [460, 178] width 921 height 645
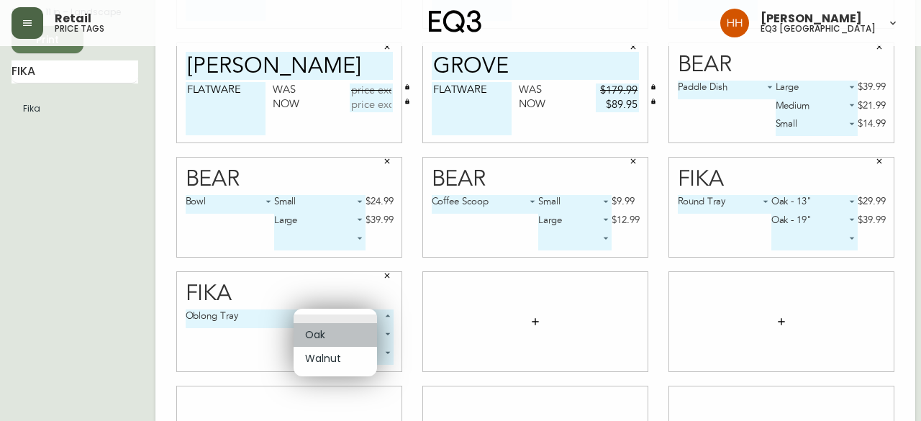
click at [329, 337] on li "Oak" at bounding box center [335, 335] width 83 height 24
type input "0"
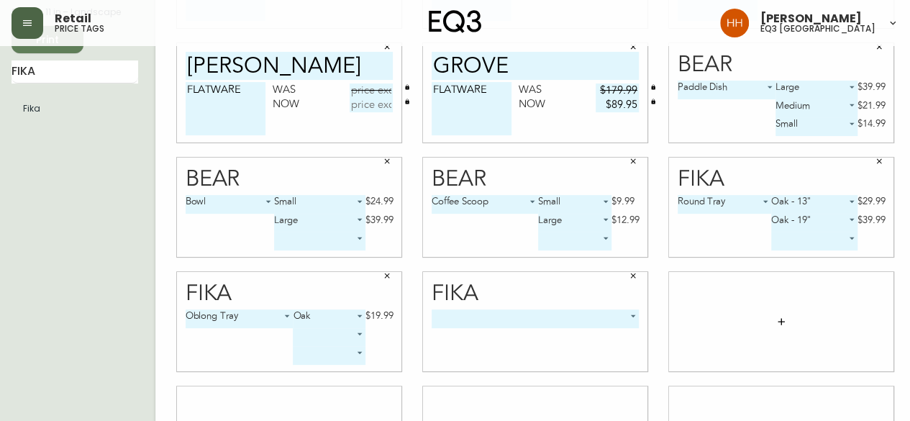
click at [519, 312] on body "Retail price tags Hayley Henderson eq3 calgary English Canada en_CA EQ3 font EQ…" at bounding box center [455, 178] width 910 height 645
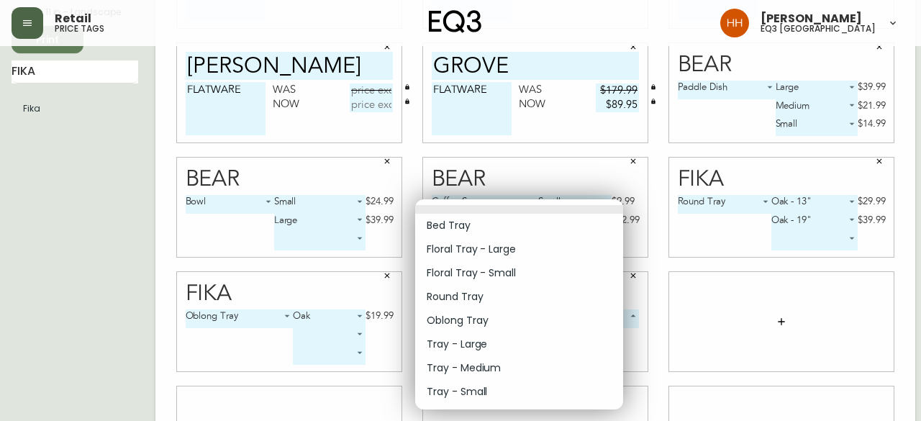
click at [499, 301] on li "Round Tray" at bounding box center [519, 297] width 208 height 24
type input "3"
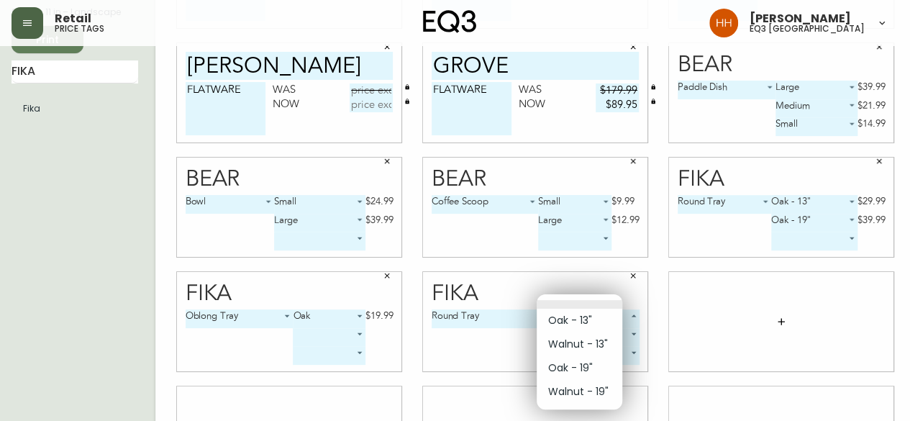
click at [549, 314] on body "Retail price tags Hayley Henderson eq3 calgary English Canada en_CA EQ3 font EQ…" at bounding box center [455, 178] width 910 height 645
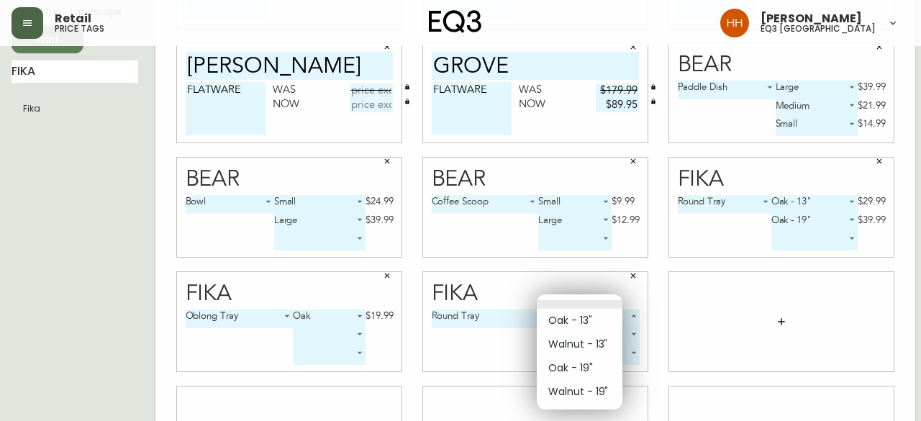
click at [587, 349] on li "Walnut - 13"" at bounding box center [580, 344] width 86 height 24
type input "1"
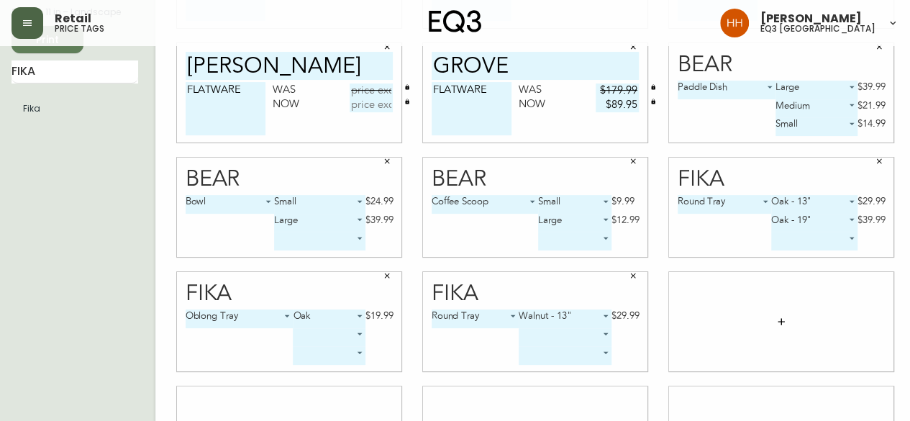
click at [568, 343] on body "Retail price tags Hayley Henderson eq3 calgary English Canada en_CA EQ3 font EQ…" at bounding box center [455, 178] width 910 height 645
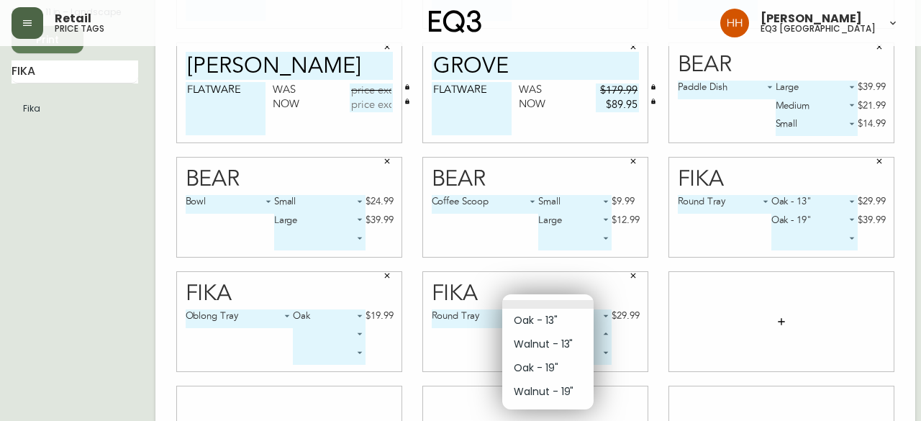
click at [571, 391] on li "Walnut - 19"" at bounding box center [547, 392] width 91 height 24
type input "3"
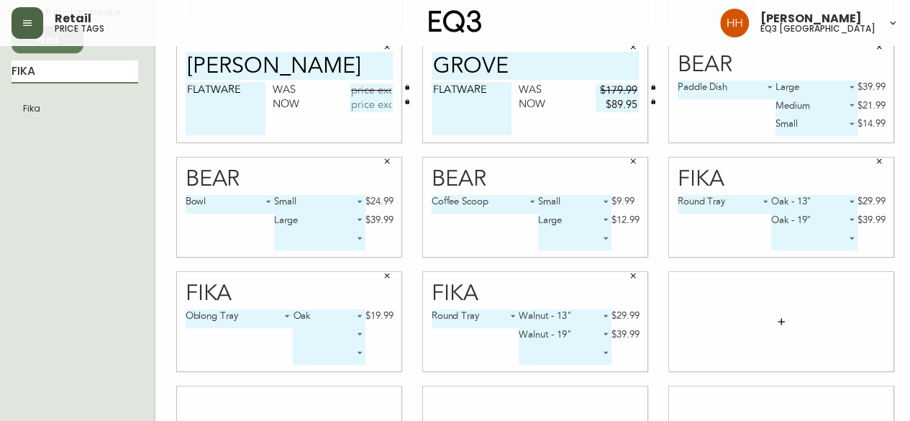
drag, startPoint x: 63, startPoint y: 71, endPoint x: 0, endPoint y: 58, distance: 64.5
click at [0, 60] on main "English Canada en_CA EQ3 font EQ3 Small Hang Tag small 8.5 in × 11 in – Landsca…" at bounding box center [455, 201] width 910 height 599
type input "POG"
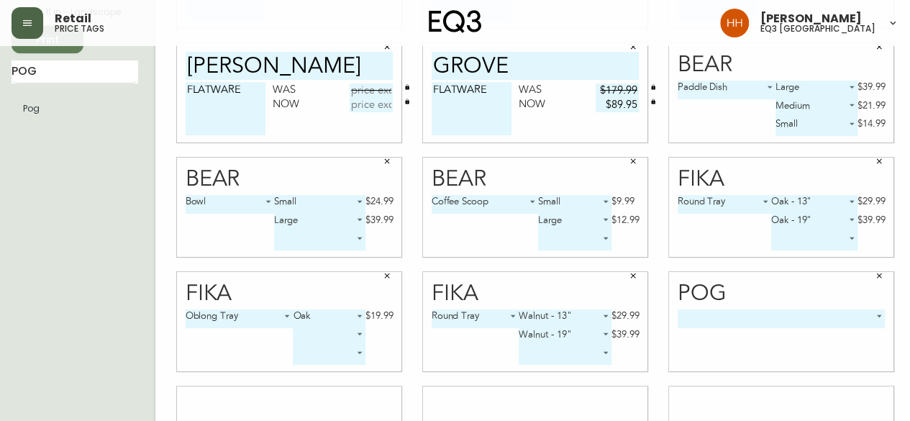
click at [776, 314] on body "Retail price tags Hayley Henderson eq3 calgary English Canada en_CA EQ3 font EQ…" at bounding box center [455, 178] width 910 height 645
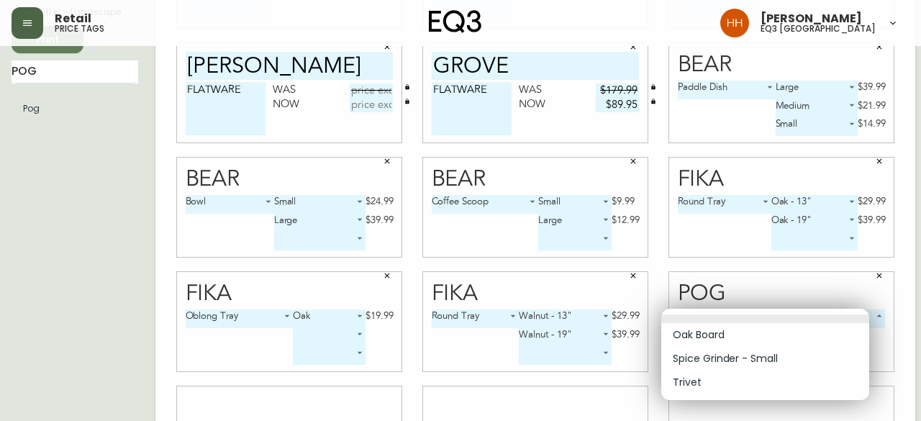
click at [745, 277] on div at bounding box center [460, 210] width 921 height 421
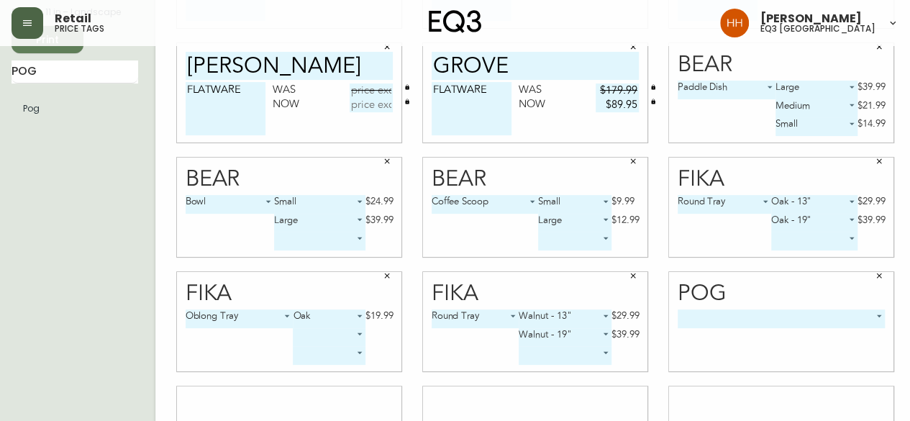
click at [717, 303] on div "Pog" at bounding box center [782, 294] width 208 height 22
click at [717, 312] on body "Retail price tags Hayley Henderson eq3 calgary English Canada en_CA EQ3 font EQ…" at bounding box center [455, 178] width 910 height 645
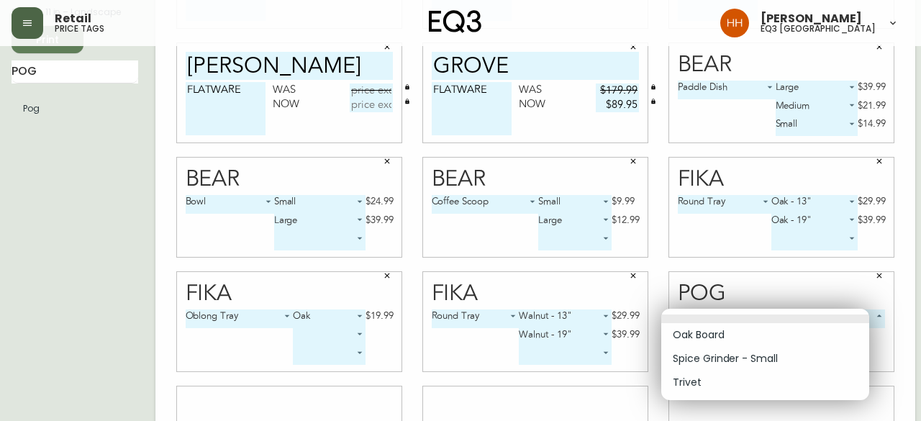
click at [721, 336] on li "Oak Board" at bounding box center [765, 335] width 208 height 24
type input "0"
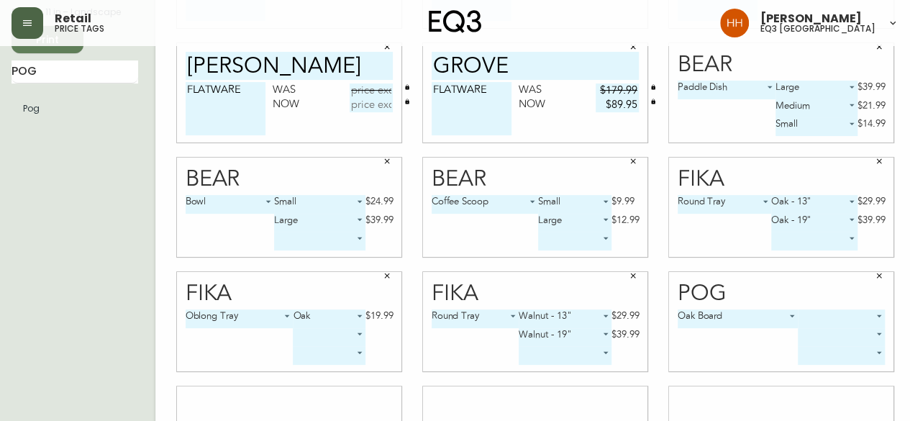
click at [842, 318] on body "Retail price tags Hayley Henderson eq3 calgary English Canada en_CA EQ3 font EQ…" at bounding box center [455, 178] width 910 height 645
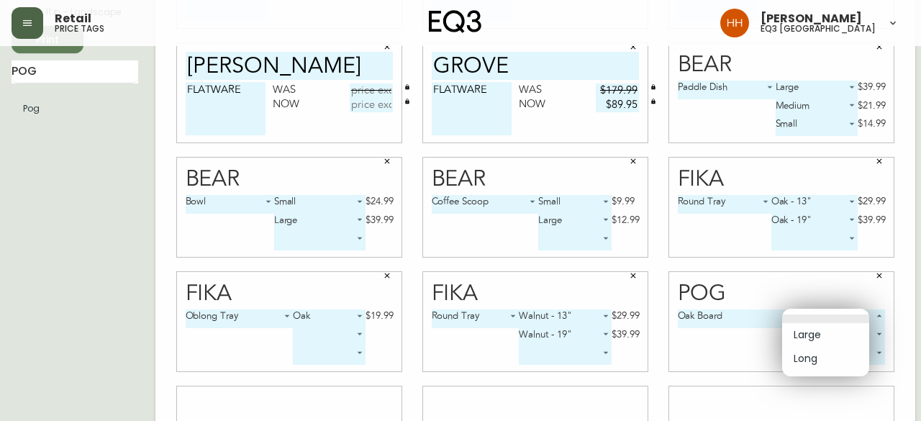
click at [825, 336] on li "Large" at bounding box center [825, 335] width 87 height 24
type input "0"
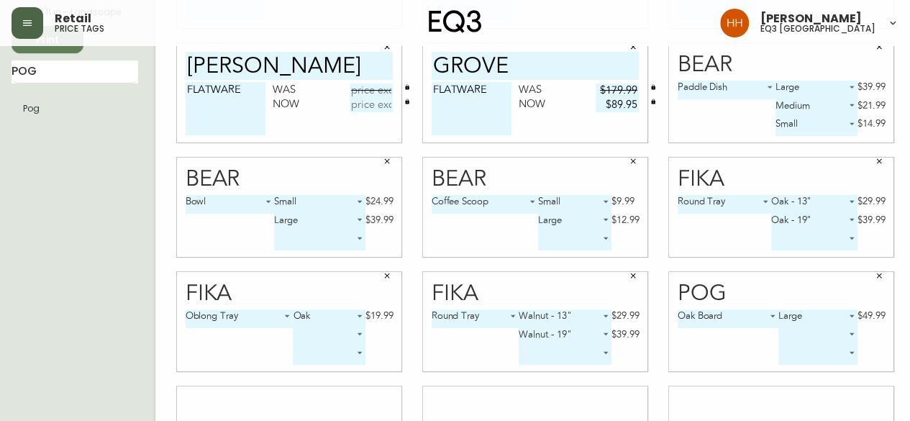
drag, startPoint x: 69, startPoint y: 78, endPoint x: 0, endPoint y: 64, distance: 70.5
click at [6, 85] on main "English Canada en_CA EQ3 font EQ3 Small Hang Tag small 8.5 in × 11 in – Landsca…" at bounding box center [455, 201] width 910 height 599
type input "STAK"
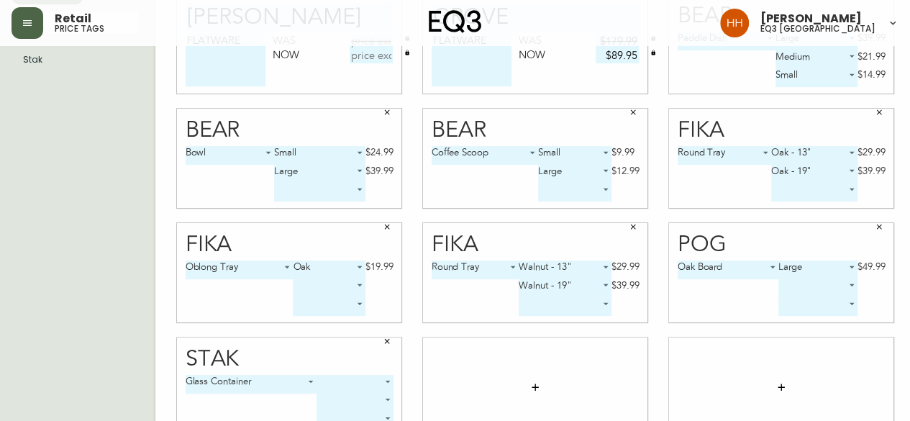
scroll to position [216, 0]
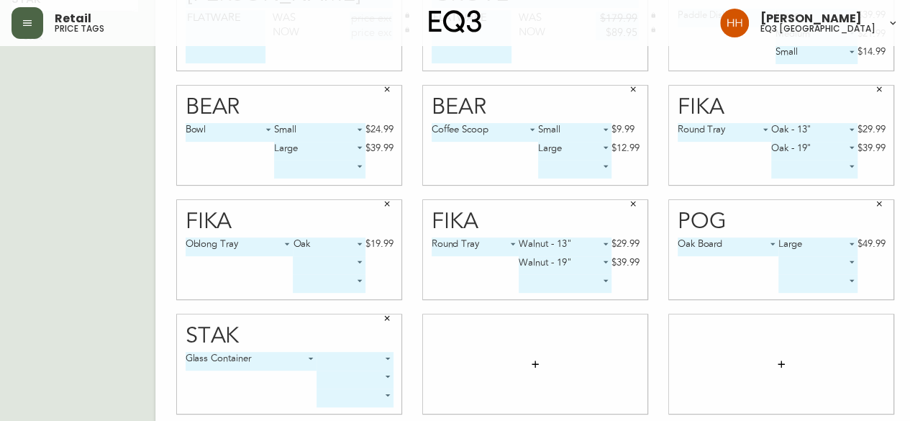
click at [327, 357] on body "Retail price tags Hayley Henderson eq3 calgary English Canada en_CA EQ3 font EQ…" at bounding box center [455, 106] width 910 height 645
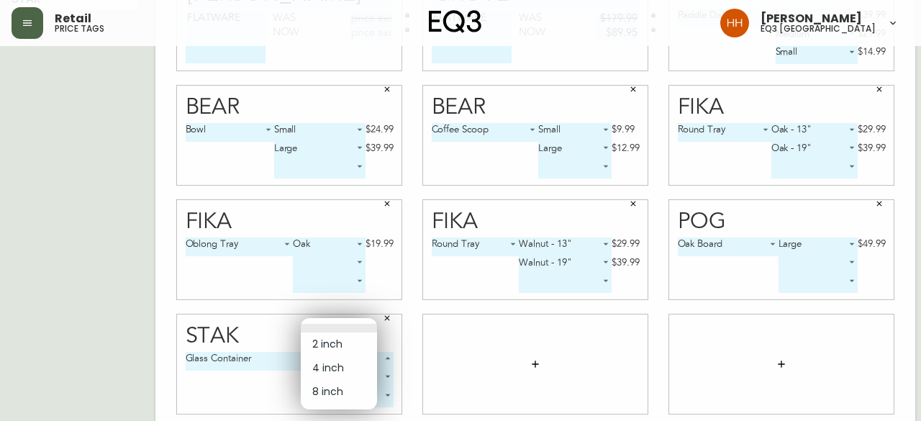
click at [325, 390] on li "8 inch" at bounding box center [339, 392] width 76 height 24
type input "2"
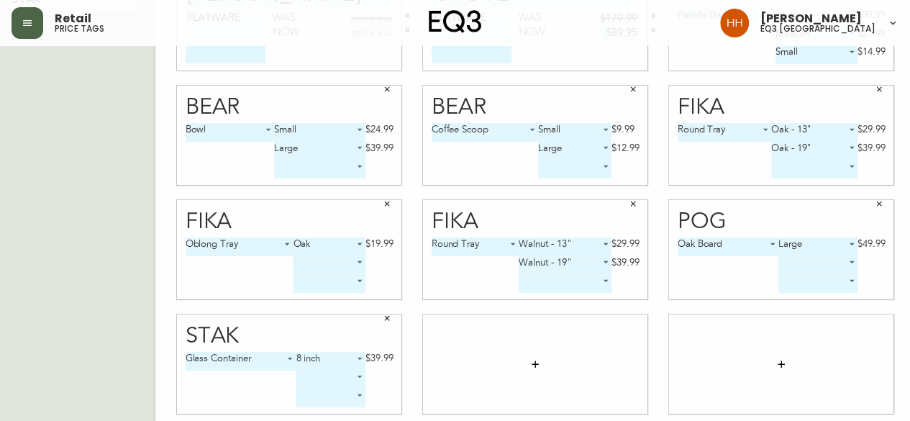
click at [322, 376] on body "Retail price tags Hayley Henderson eq3 calgary English Canada en_CA EQ3 font EQ…" at bounding box center [455, 106] width 910 height 645
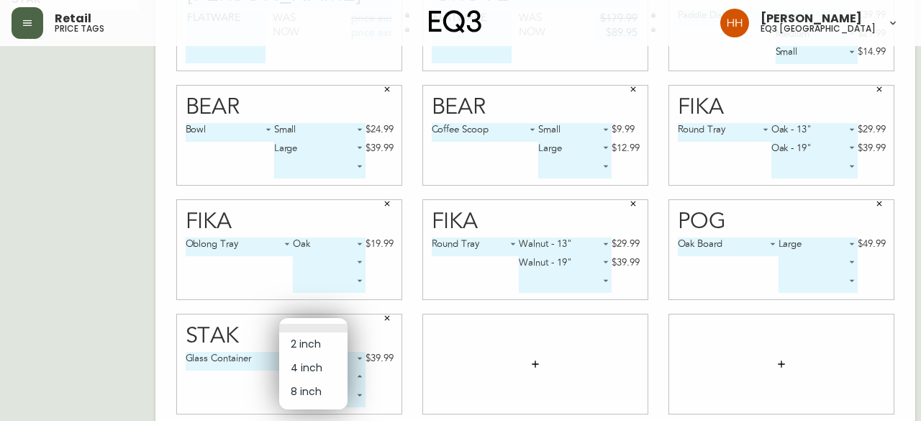
click at [321, 371] on li "4 inch" at bounding box center [313, 368] width 68 height 24
type input "1"
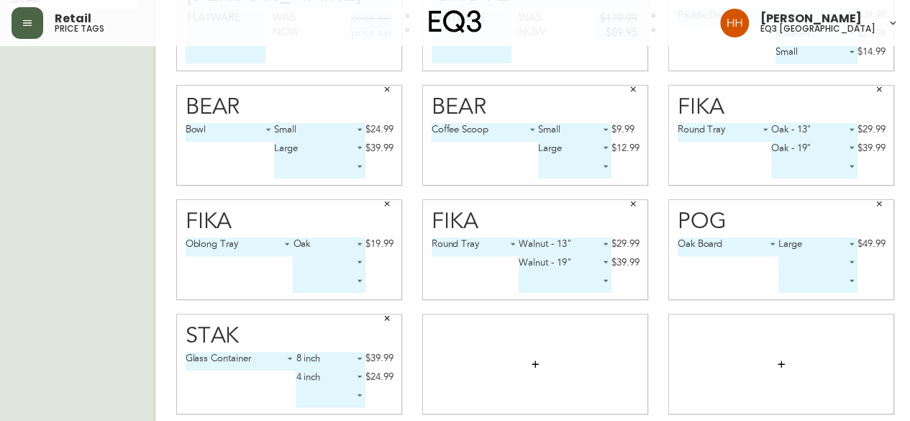
click at [312, 398] on body "Retail price tags Hayley Henderson eq3 calgary English Canada en_CA EQ3 font EQ…" at bounding box center [455, 106] width 910 height 645
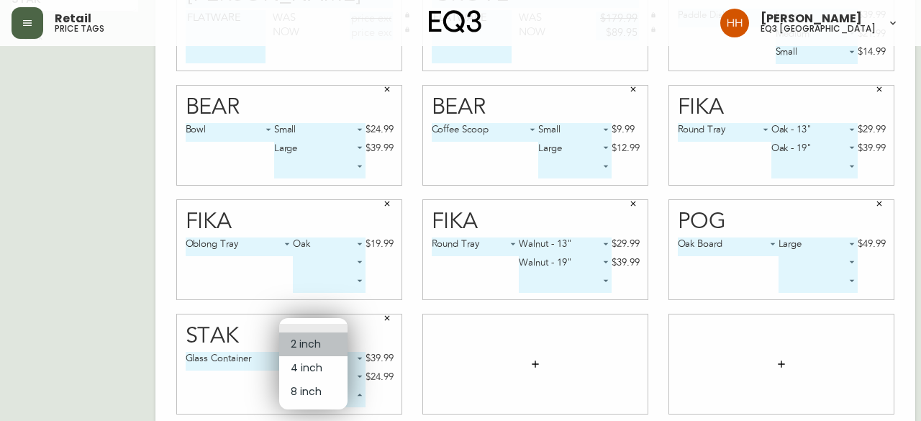
click at [304, 337] on li "2 inch" at bounding box center [313, 344] width 68 height 24
type input "0"
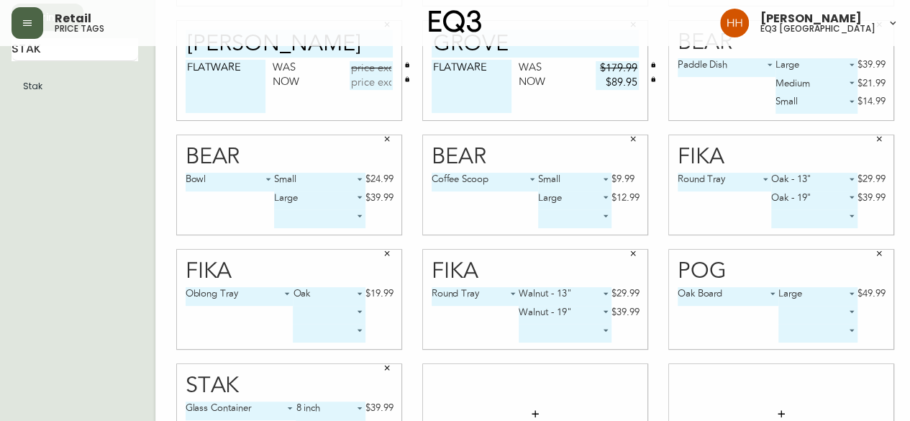
scroll to position [144, 0]
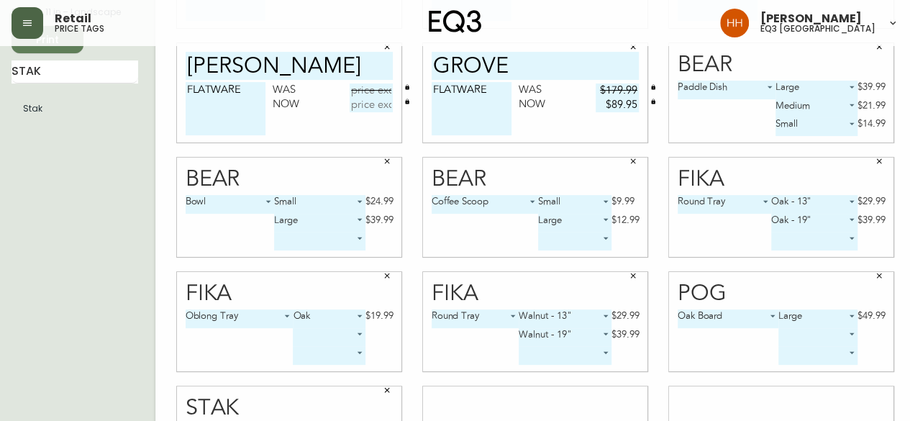
drag, startPoint x: 60, startPoint y: 67, endPoint x: 0, endPoint y: 3, distance: 88.0
click at [0, 58] on main "English Canada en_CA EQ3 font EQ3 Small Hang Tag small 8.5 in × 11 in – Landsca…" at bounding box center [455, 201] width 910 height 599
type input "BOTRA"
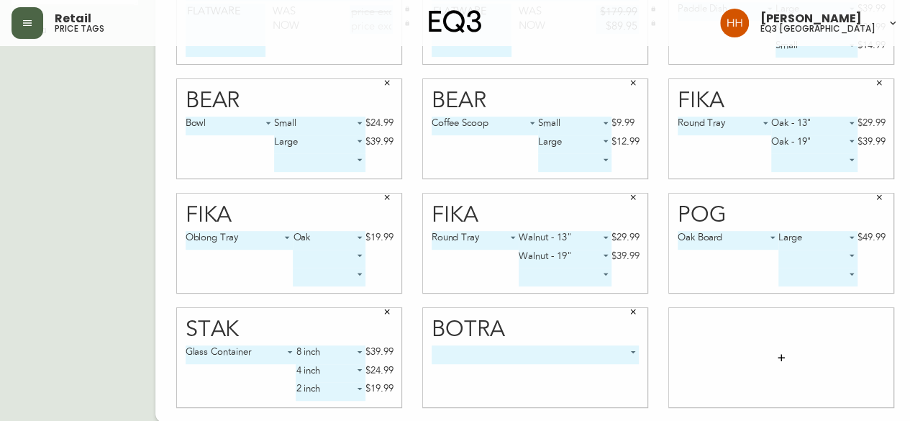
scroll to position [223, 0]
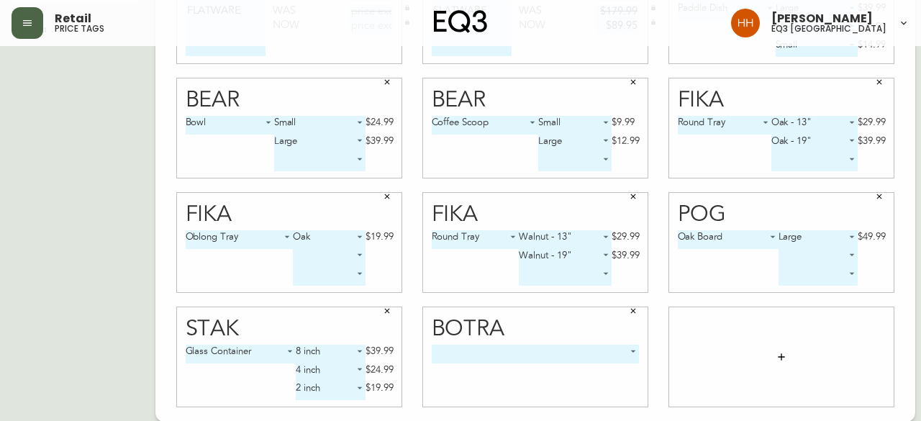
click at [486, 355] on body "Retail price tags Hayley Henderson eq3 calgary English Canada en_CA EQ3 font EQ…" at bounding box center [460, 99] width 921 height 645
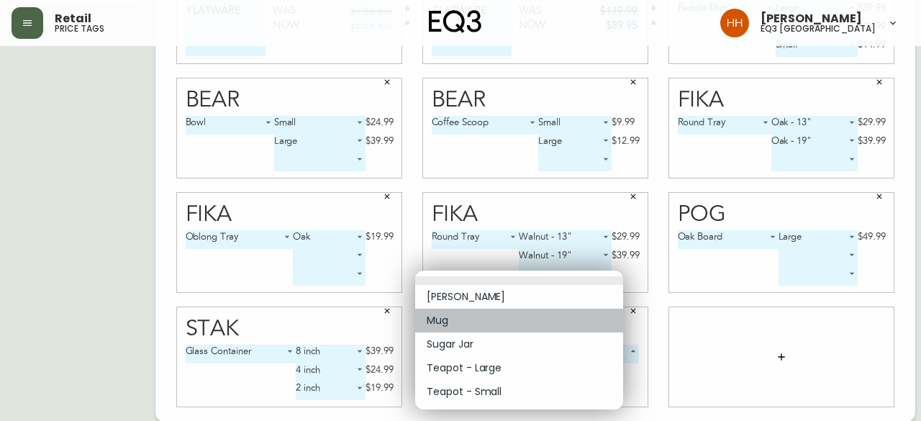
click at [452, 319] on li "Mug" at bounding box center [519, 321] width 208 height 24
type input "1"
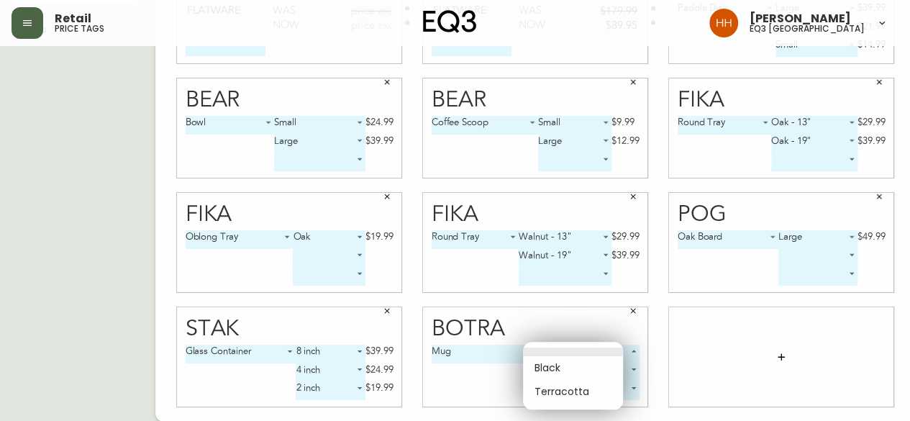
click at [552, 347] on body "Retail price tags Hayley Henderson eq3 calgary English Canada en_CA EQ3 font EQ…" at bounding box center [455, 99] width 910 height 645
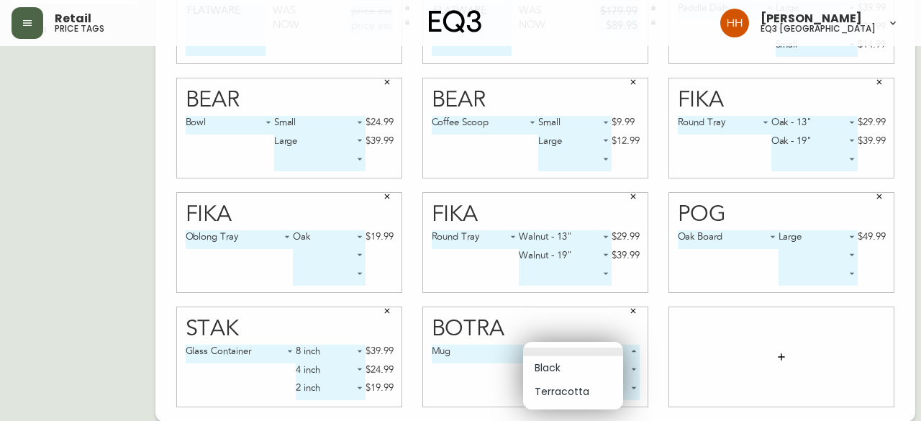
click at [545, 372] on li "Black" at bounding box center [573, 368] width 100 height 24
type input "0"
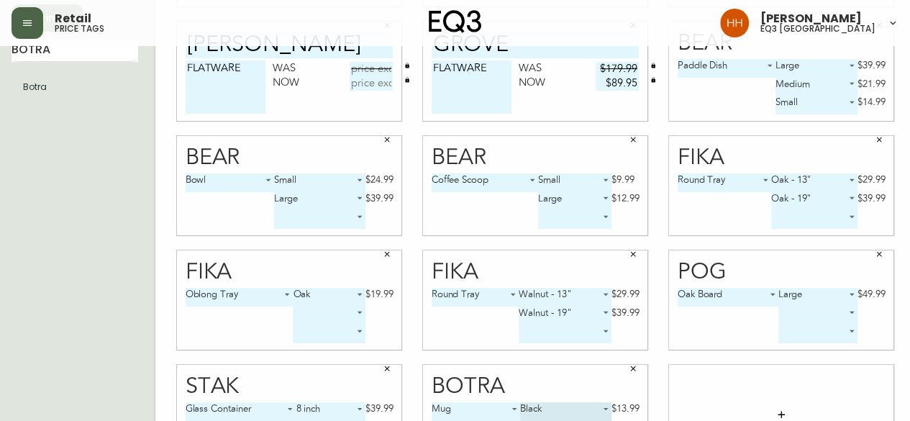
scroll to position [79, 0]
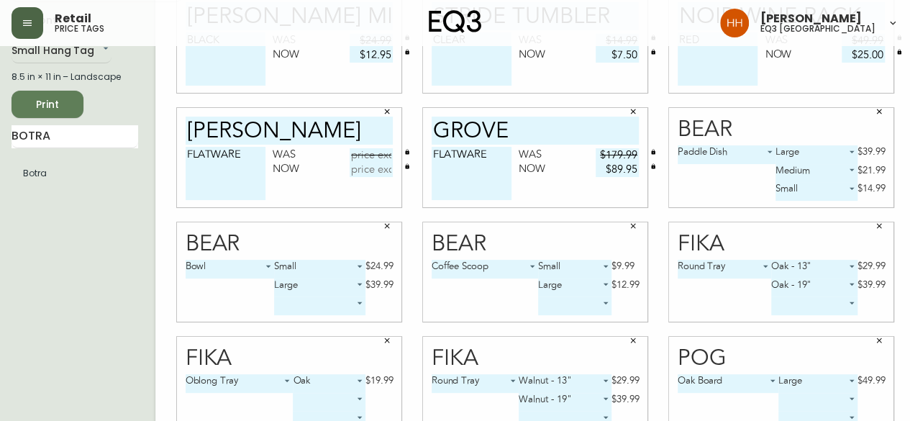
drag, startPoint x: 65, startPoint y: 140, endPoint x: 0, endPoint y: 104, distance: 75.0
click at [0, 140] on main "English Canada en_CA EQ3 font EQ3 Small Hang Tag small 8.5 in × 11 in – Landsca…" at bounding box center [455, 266] width 910 height 599
type input "MAI"
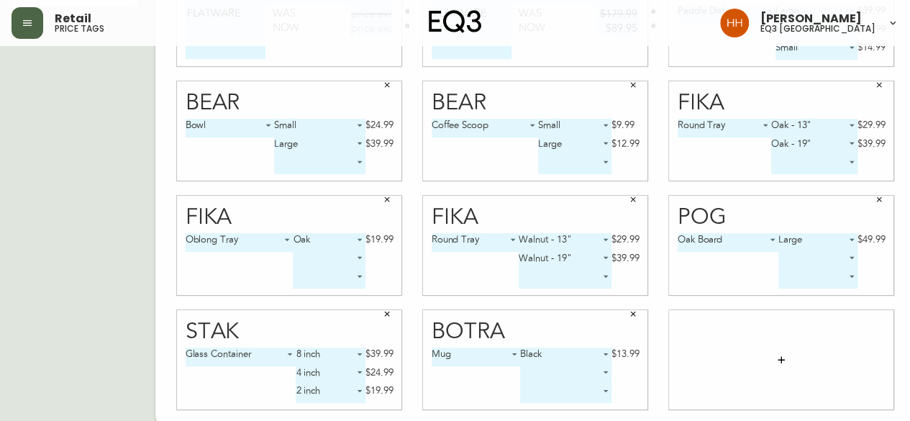
scroll to position [223, 0]
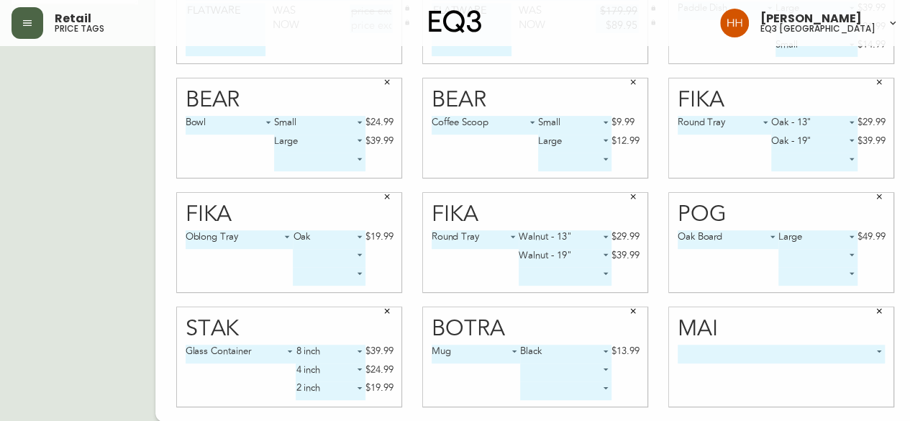
click at [743, 355] on body "Retail price tags Hayley Henderson eq3 calgary English Canada en_CA EQ3 font EQ…" at bounding box center [455, 99] width 910 height 645
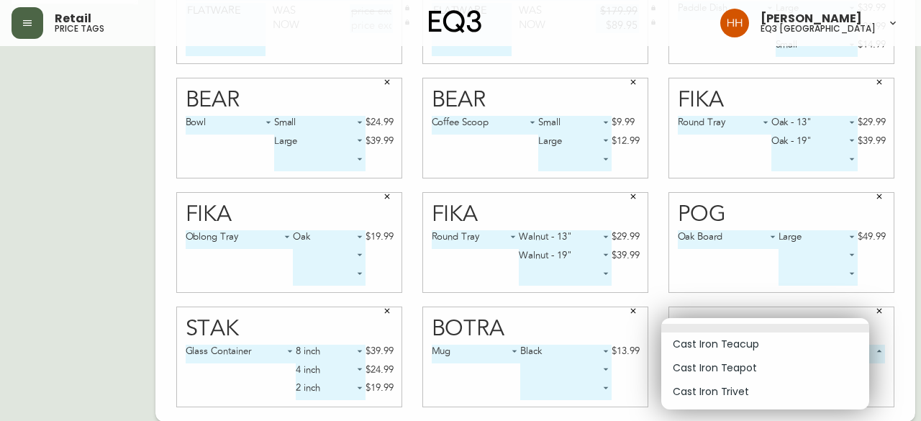
click at [738, 344] on li "Cast Iron Teacup" at bounding box center [765, 344] width 208 height 24
type input "0"
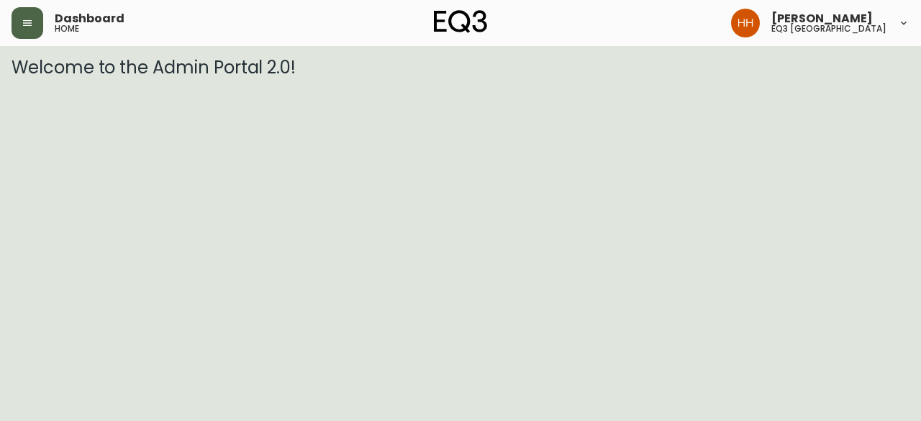
click at [32, 29] on button "button" at bounding box center [28, 23] width 32 height 32
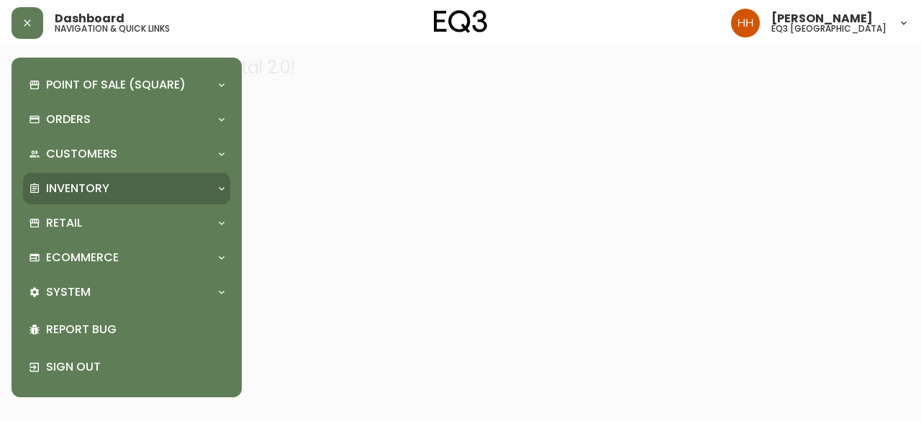
click at [83, 200] on div "Inventory" at bounding box center [126, 189] width 207 height 32
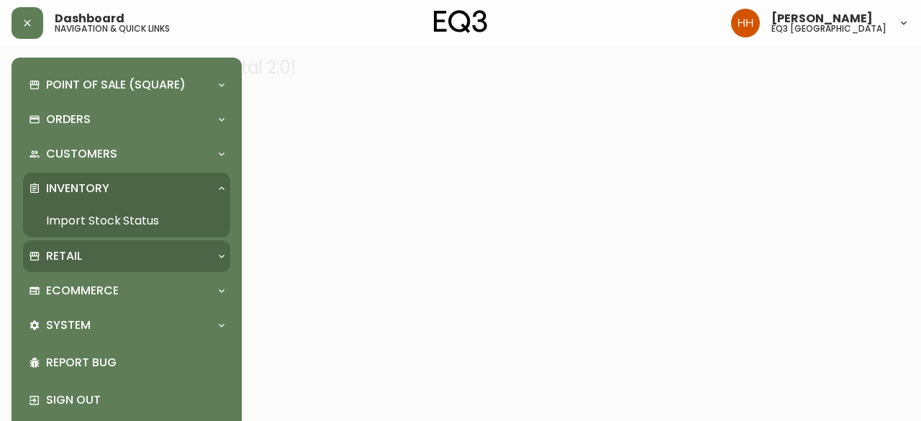
click at [82, 248] on div "Retail" at bounding box center [119, 256] width 181 height 16
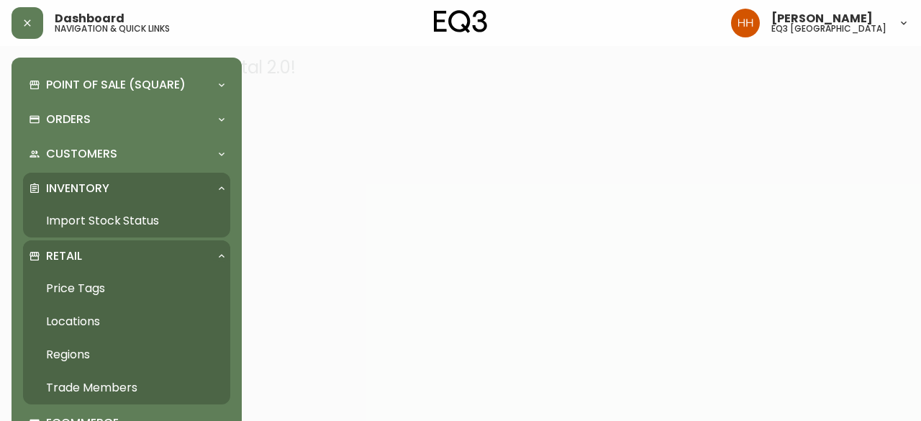
click at [83, 283] on link "Price Tags" at bounding box center [126, 288] width 207 height 33
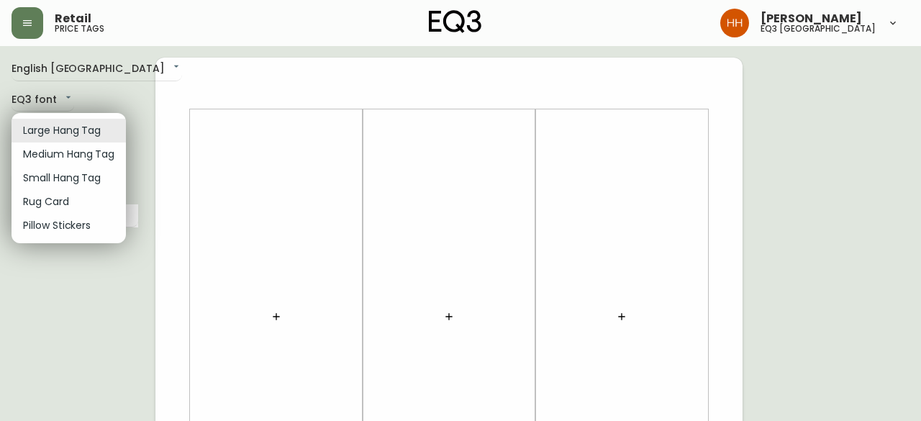
click at [45, 177] on li "Small Hang Tag" at bounding box center [69, 178] width 114 height 24
type input "small"
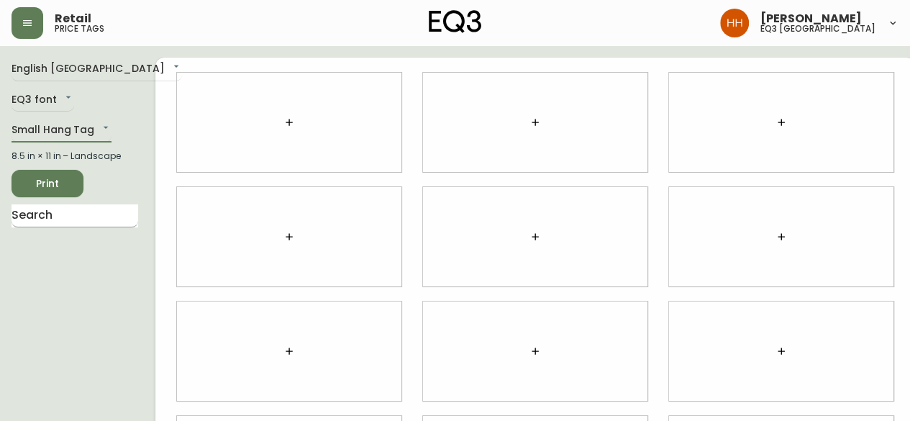
click at [61, 222] on input "text" at bounding box center [75, 215] width 127 height 23
type input "MAI"
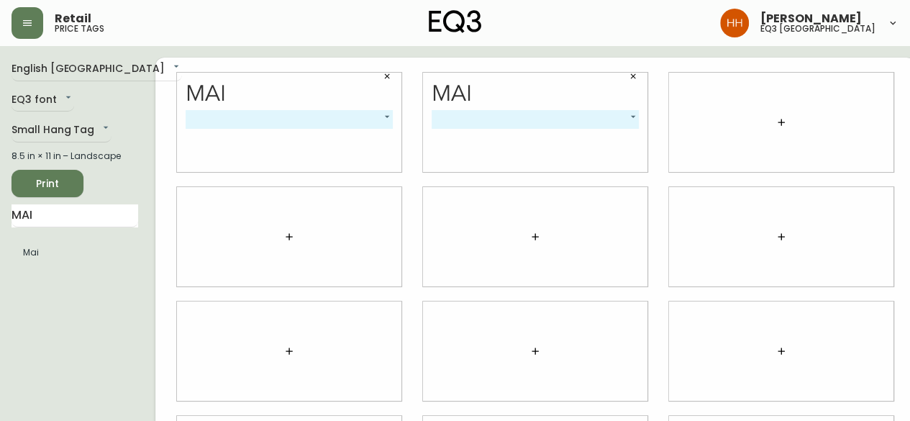
click at [342, 134] on div "​ -1" at bounding box center [290, 141] width 208 height 62
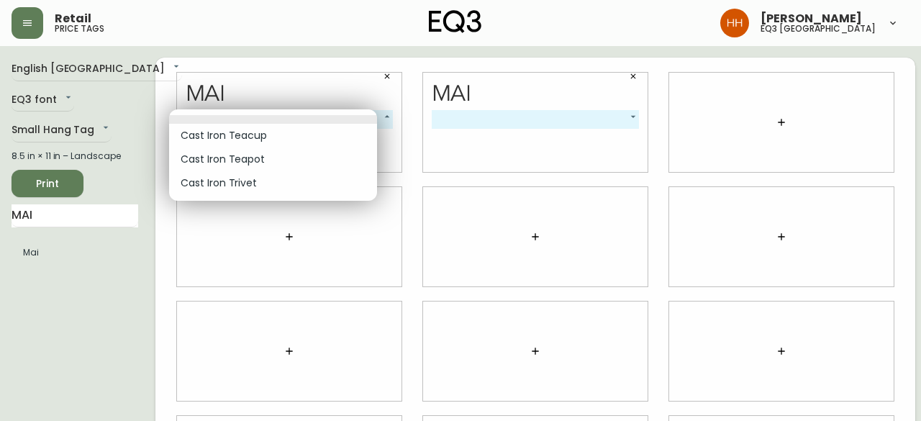
click at [330, 119] on body "Retail price tags Hayley Henderson eq3 calgary English Canada en_CA EQ3 font EQ…" at bounding box center [460, 322] width 921 height 645
click at [228, 188] on li "Cast Iron Trivet" at bounding box center [273, 183] width 208 height 24
type input "2"
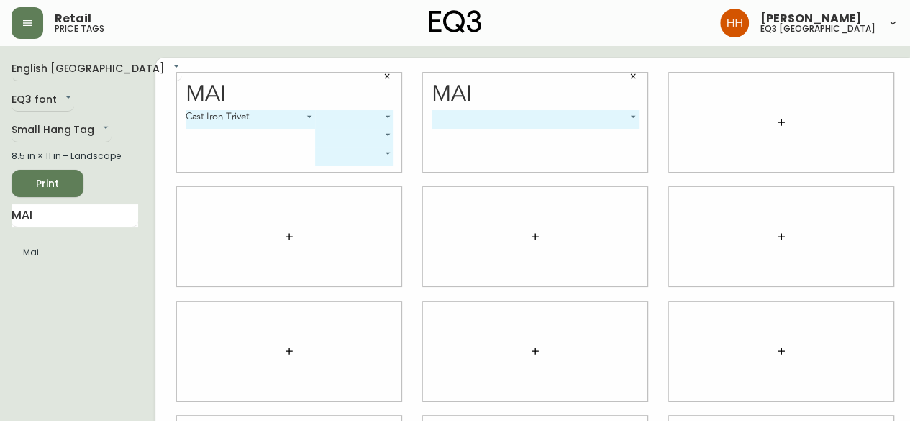
click at [327, 123] on body "Retail price tags Hayley Henderson eq3 calgary English Canada en_CA EQ3 font EQ…" at bounding box center [455, 322] width 910 height 645
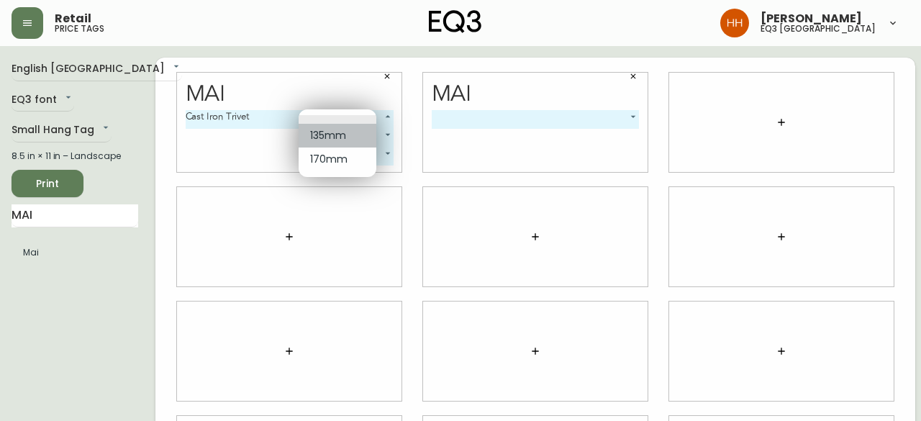
click at [332, 136] on li "135mm" at bounding box center [338, 136] width 78 height 24
type input "0"
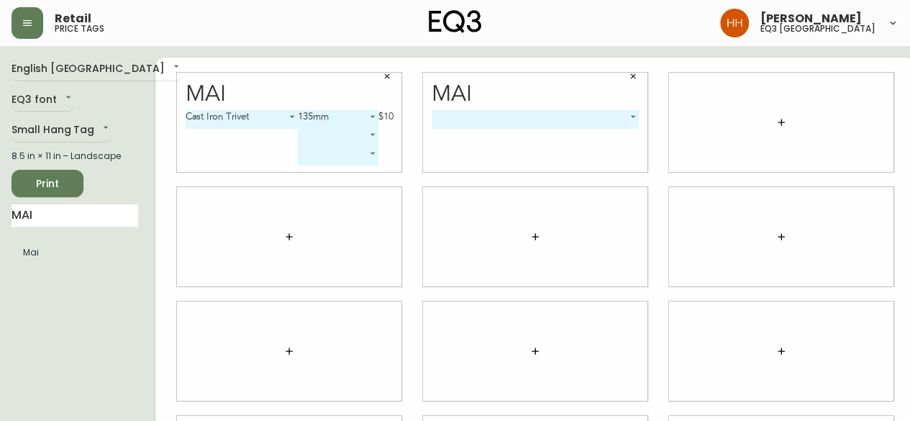
click at [324, 137] on body "Retail price tags Hayley Henderson eq3 calgary English Canada en_CA EQ3 font EQ…" at bounding box center [455, 322] width 910 height 645
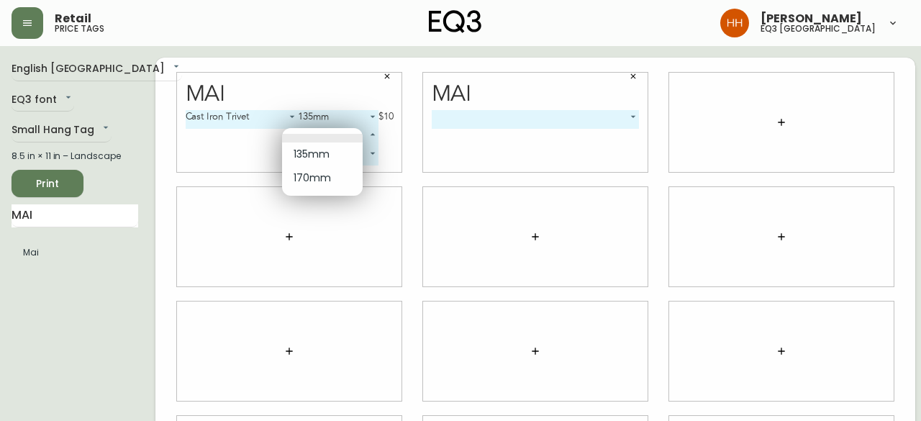
click at [311, 181] on li "170mm" at bounding box center [322, 178] width 81 height 24
type input "1"
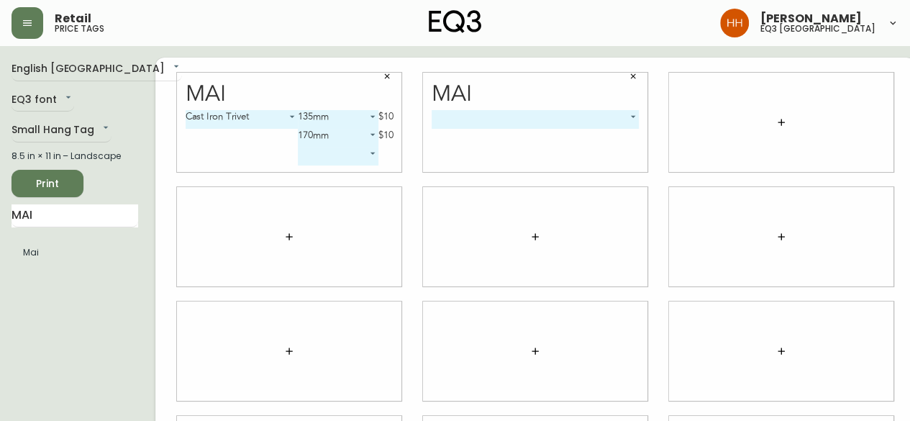
click at [495, 129] on div "​ -1" at bounding box center [536, 141] width 208 height 62
click at [496, 127] on body "Retail price tags Hayley Henderson eq3 calgary English Canada en_CA EQ3 font EQ…" at bounding box center [455, 322] width 910 height 645
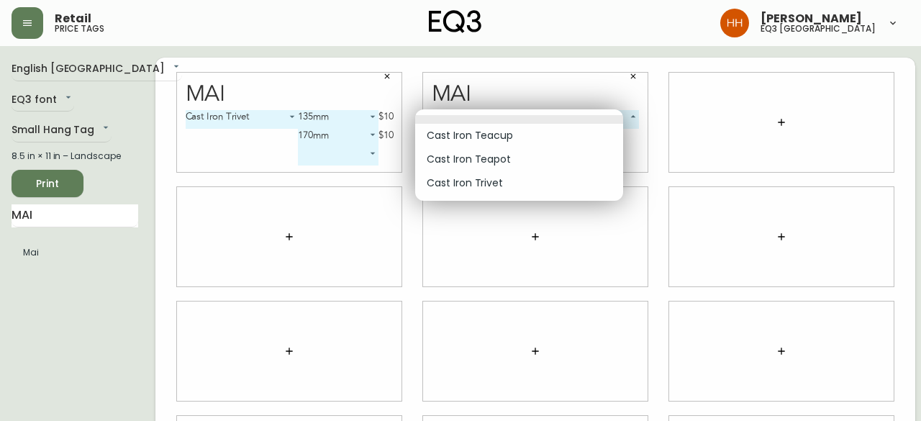
click at [491, 156] on li "Cast Iron Teapot" at bounding box center [519, 159] width 208 height 24
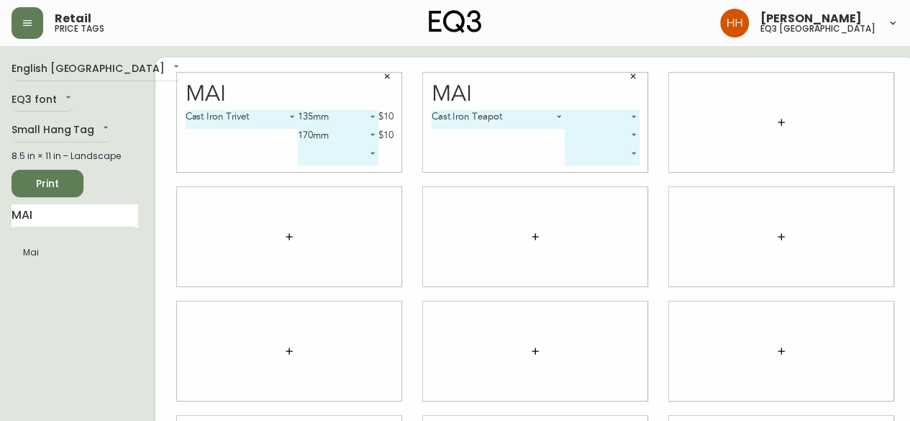
click at [488, 117] on body "Retail price tags Hayley Henderson eq3 calgary English Canada en_CA EQ3 font EQ…" at bounding box center [455, 322] width 910 height 645
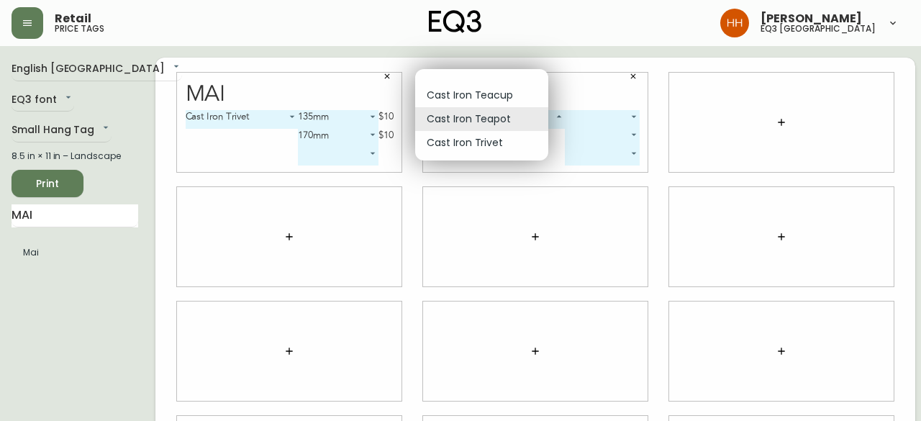
click at [483, 134] on li "Cast Iron Trivet" at bounding box center [481, 143] width 133 height 24
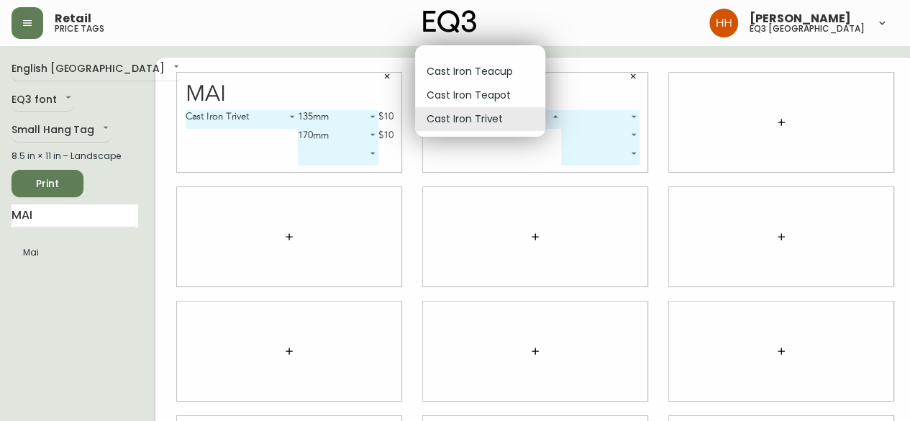
click at [483, 117] on body "Retail price tags Hayley Henderson eq3 calgary English Canada en_CA EQ3 font EQ…" at bounding box center [455, 322] width 910 height 645
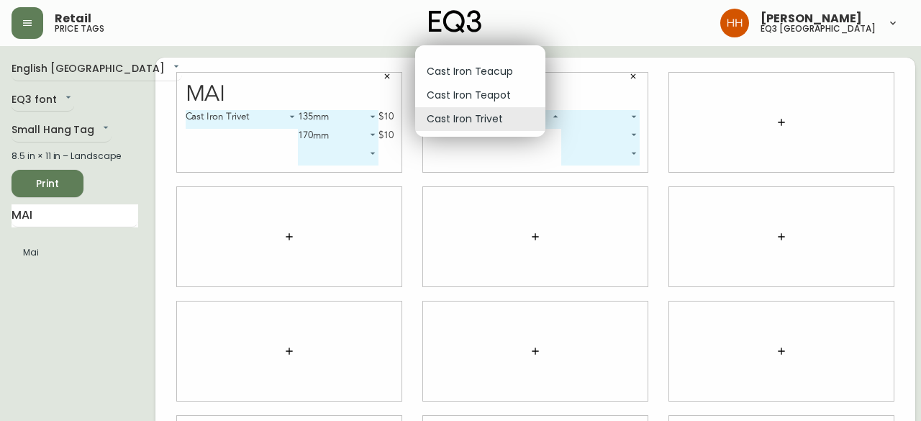
click at [476, 84] on li "Cast Iron Teapot" at bounding box center [480, 95] width 130 height 24
type input "1"
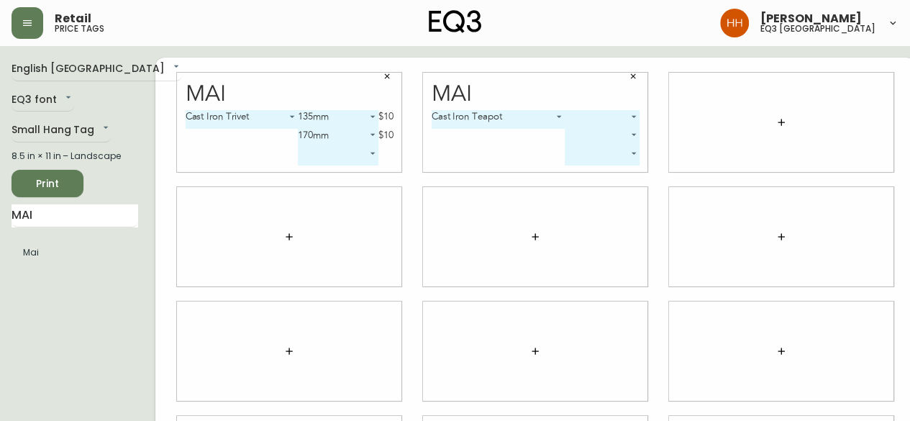
click at [464, 110] on body "Retail price tags Hayley Henderson eq3 calgary English Canada en_CA EQ3 font EQ…" at bounding box center [455, 322] width 910 height 645
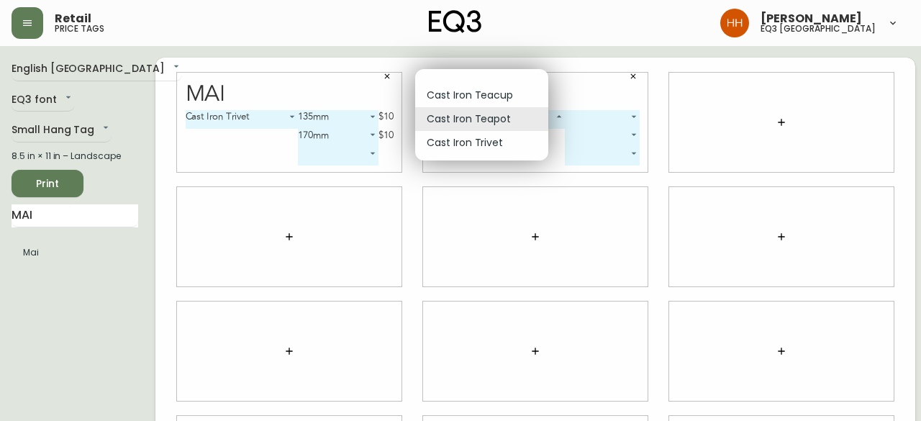
click at [489, 118] on li "Cast Iron Teapot" at bounding box center [481, 119] width 133 height 24
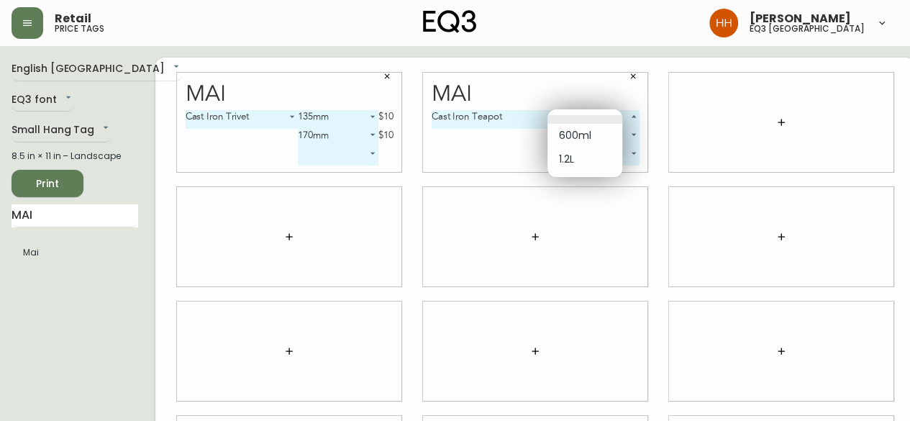
click at [558, 115] on body "Retail price tags Hayley Henderson eq3 calgary English Canada en_CA EQ3 font EQ…" at bounding box center [455, 322] width 910 height 645
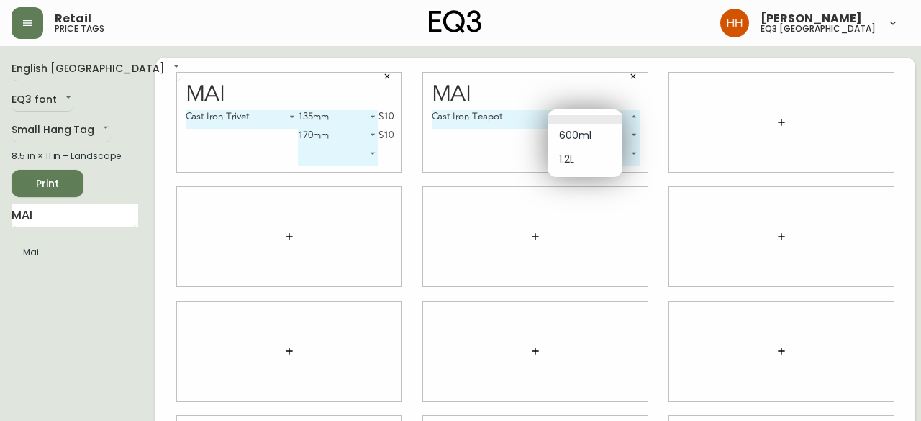
click at [586, 142] on li "600ml" at bounding box center [584, 136] width 75 height 24
type input "0"
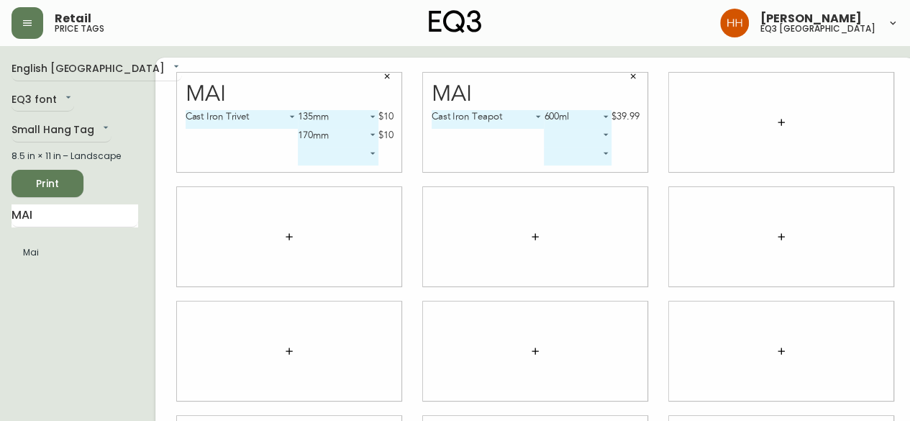
click at [583, 136] on body "Retail price tags Hayley Henderson eq3 calgary English Canada en_CA EQ3 font EQ…" at bounding box center [455, 322] width 910 height 645
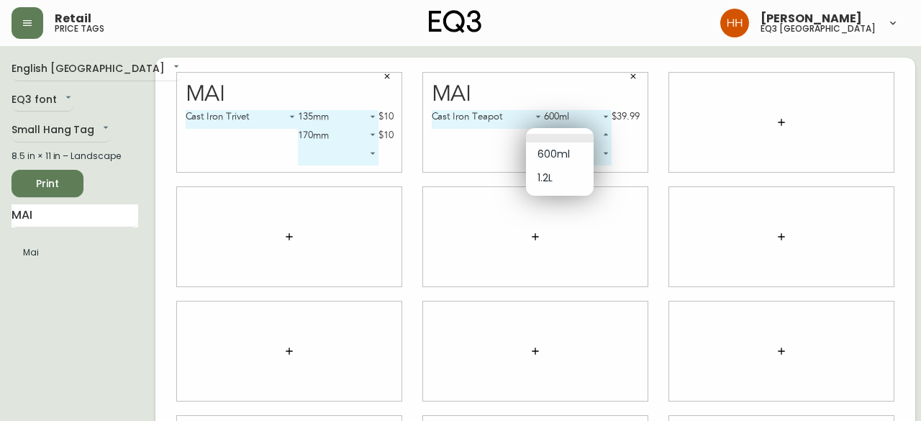
click at [568, 175] on li "1.2L" at bounding box center [560, 178] width 68 height 24
type input "1"
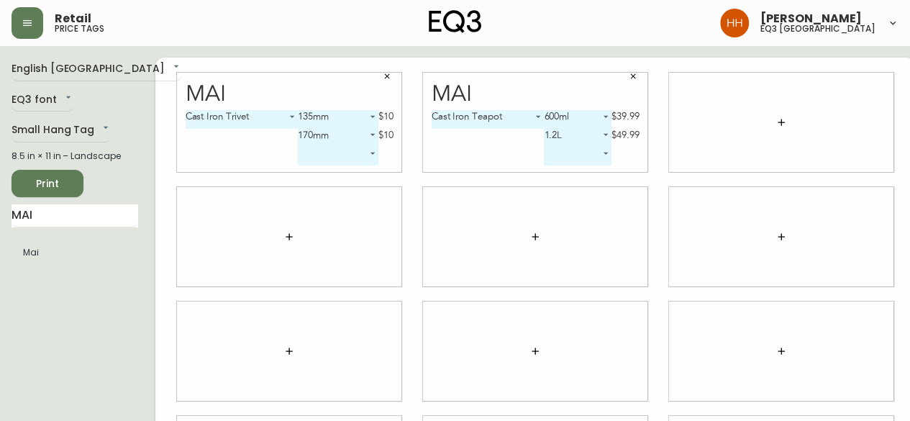
click at [0, 232] on main "English Canada en_CA EQ3 font EQ3 Small Hang Tag small 8.5 in × 11 in – Landsca…" at bounding box center [455, 345] width 910 height 599
type input "ACRE"
click at [33, 267] on ul "Acre" at bounding box center [75, 253] width 127 height 36
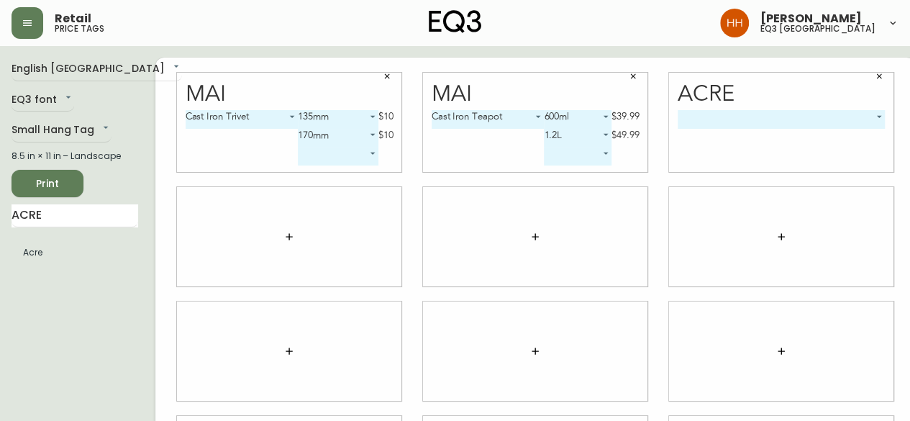
click at [875, 77] on icon "button" at bounding box center [879, 76] width 9 height 9
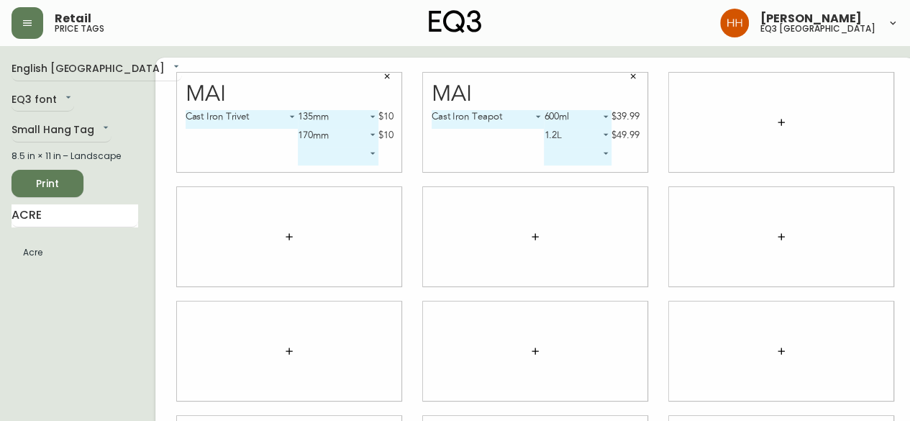
drag, startPoint x: 781, startPoint y: 114, endPoint x: 761, endPoint y: 126, distance: 23.2
click at [780, 115] on div at bounding box center [781, 122] width 224 height 99
click at [776, 126] on icon "button" at bounding box center [782, 123] width 12 height 12
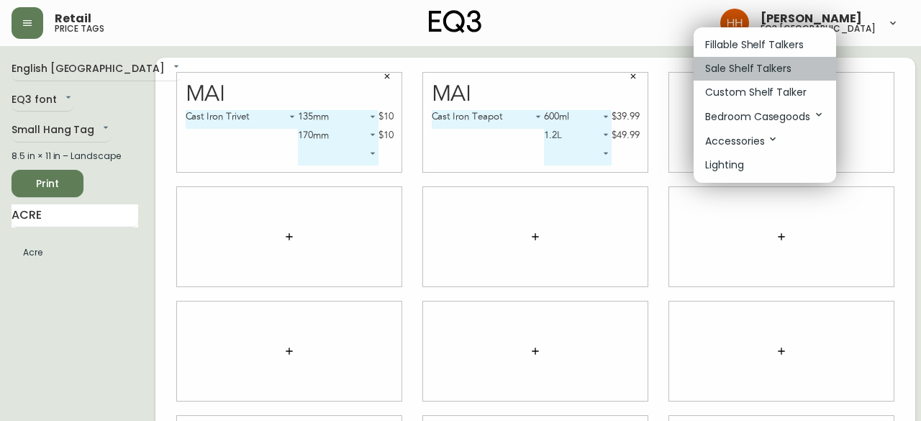
click at [737, 68] on p "Sale Shelf Talkers" at bounding box center [748, 68] width 86 height 15
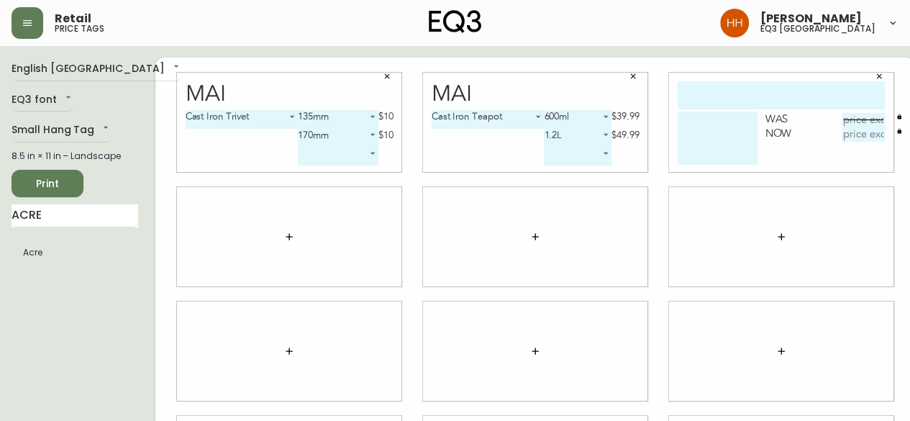
click at [718, 96] on input "text" at bounding box center [781, 95] width 207 height 28
type input "ACRE"
click at [706, 116] on textarea at bounding box center [718, 138] width 80 height 53
type textarea "WHITE"
click at [794, 83] on input "ACRE" at bounding box center [781, 95] width 207 height 28
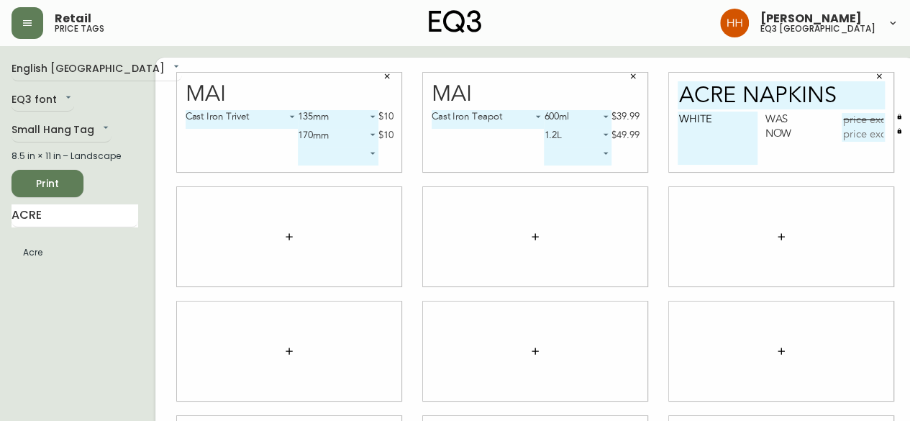
type input "ACRE NAPKINS"
click at [855, 117] on input "text" at bounding box center [863, 120] width 43 height 14
type input "$2499"
click at [855, 120] on input "$2499" at bounding box center [863, 120] width 43 height 14
type input "$24.99"
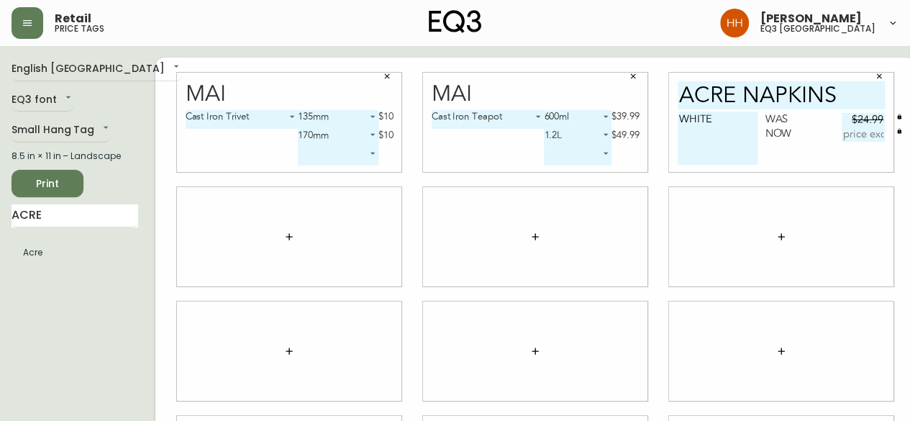
click at [844, 140] on input "text" at bounding box center [863, 134] width 43 height 14
type input "$12.49"
drag, startPoint x: 87, startPoint y: 211, endPoint x: 0, endPoint y: 189, distance: 89.7
click at [0, 227] on main "English Canada en_CA EQ3 font EQ3 Small Hang Tag small 8.5 in × 11 in – Landsca…" at bounding box center [455, 345] width 910 height 599
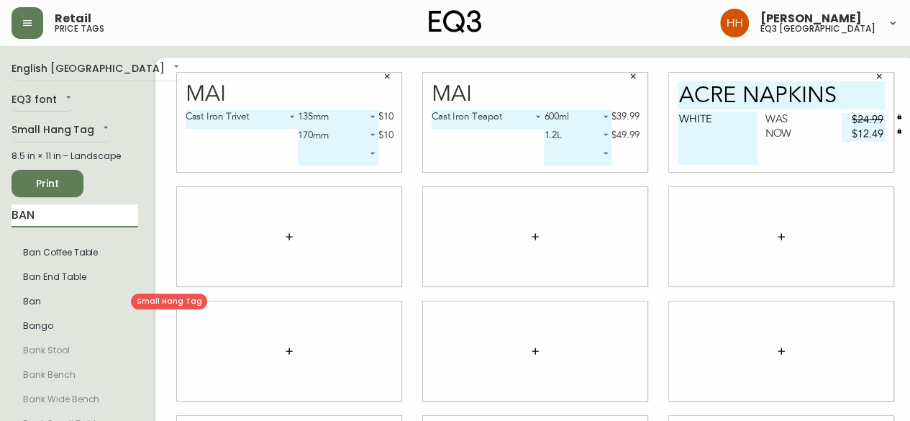
type input "BAN"
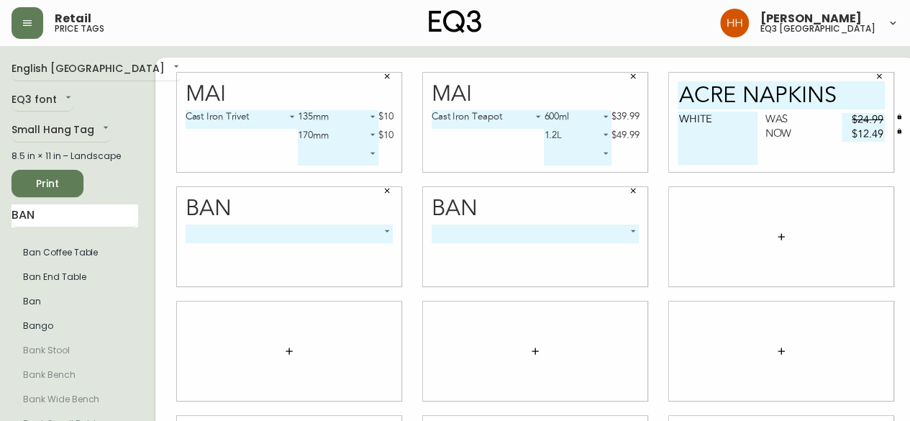
click at [256, 242] on body "Retail price tags Hayley Henderson eq3 calgary English Canada en_CA EQ3 font EQ…" at bounding box center [455, 322] width 910 height 645
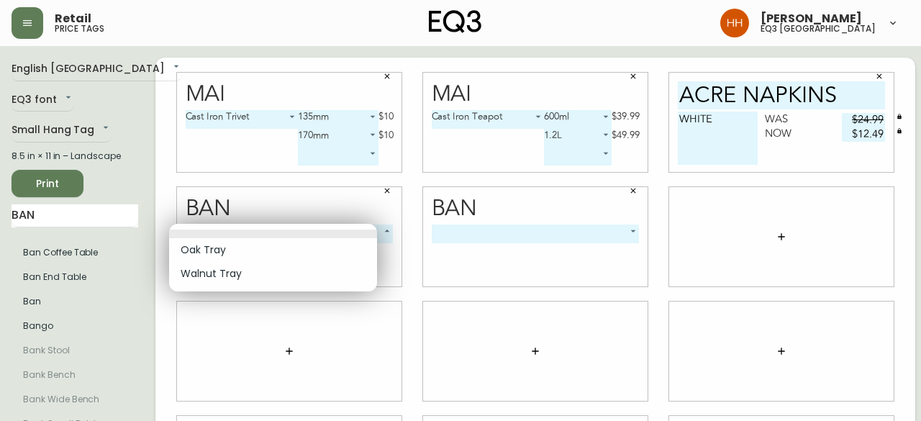
click at [222, 263] on li "Walnut Tray" at bounding box center [273, 274] width 208 height 24
type input "1"
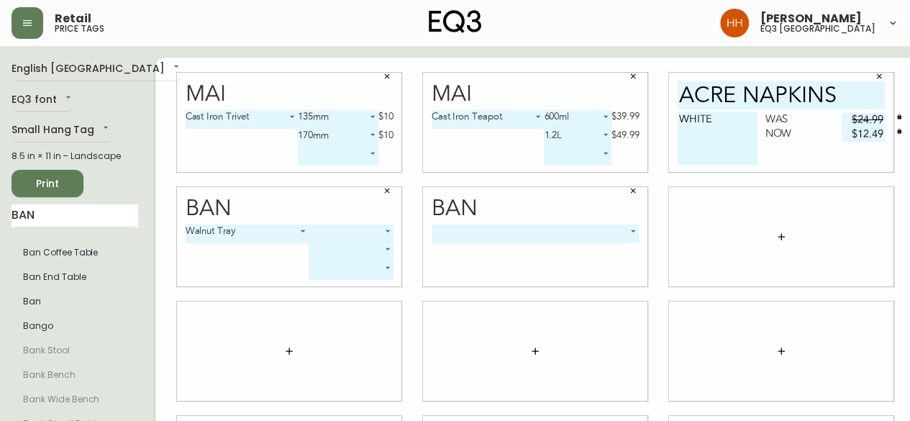
click at [341, 229] on body "Retail price tags Hayley Henderson eq3 calgary English Canada en_CA EQ3 font EQ…" at bounding box center [455, 322] width 910 height 645
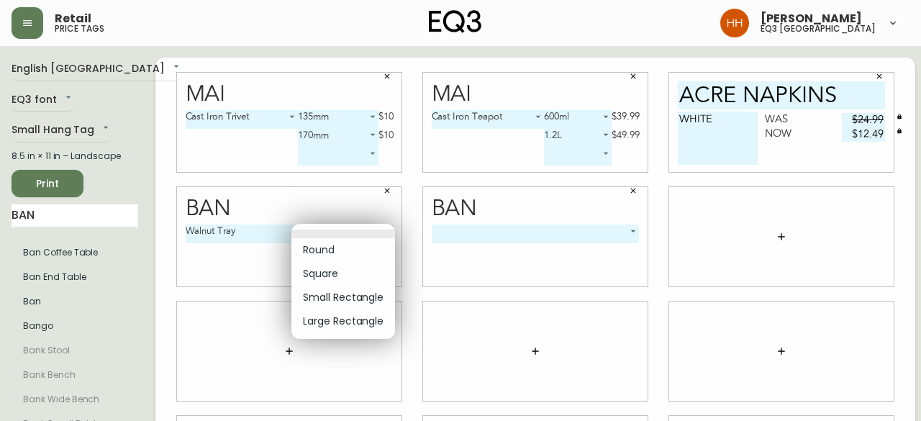
click at [338, 322] on li "Large Rectangle" at bounding box center [343, 321] width 104 height 24
type input "3"
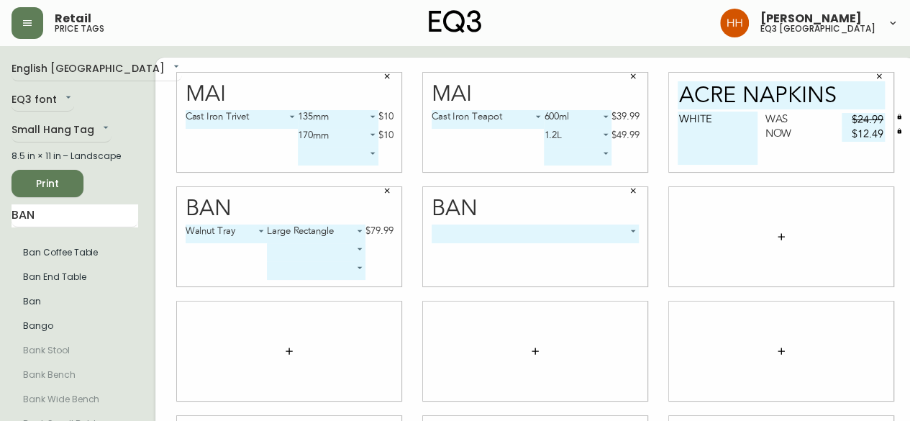
click at [314, 251] on body "Retail price tags Hayley Henderson eq3 calgary English Canada en_CA EQ3 font EQ…" at bounding box center [455, 322] width 910 height 645
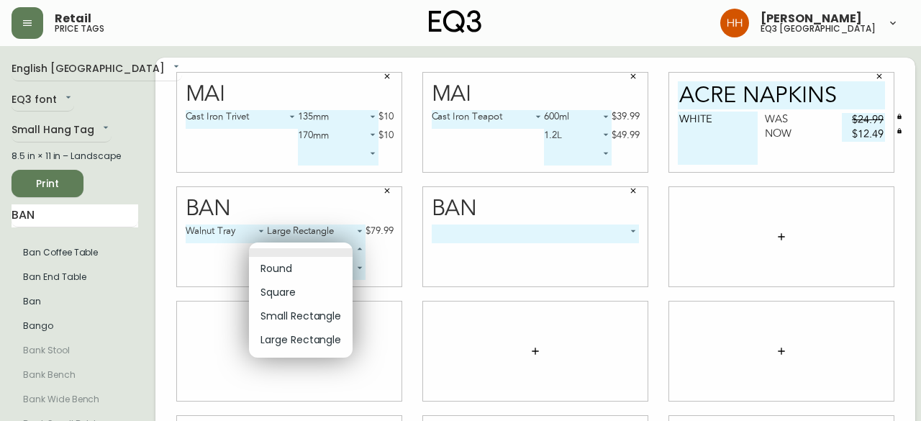
click at [304, 285] on li "Square" at bounding box center [301, 293] width 104 height 24
type input "1"
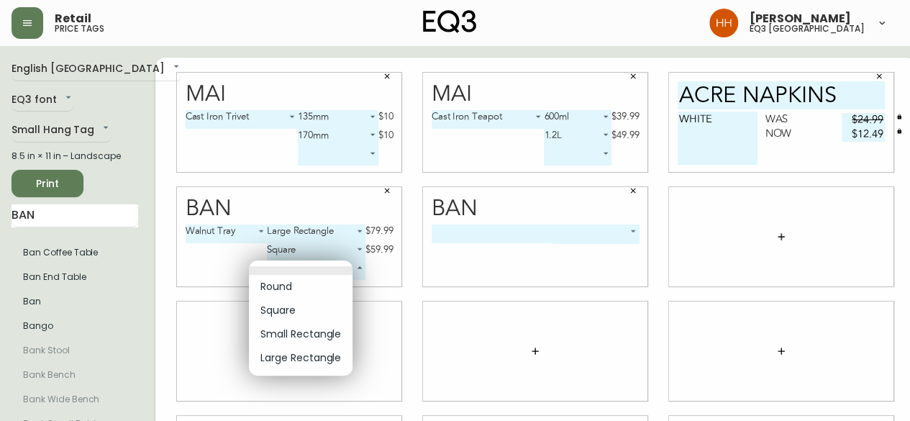
click at [300, 271] on body "Retail price tags Hayley Henderson eq3 calgary English Canada en_CA EQ3 font EQ…" at bounding box center [455, 322] width 910 height 645
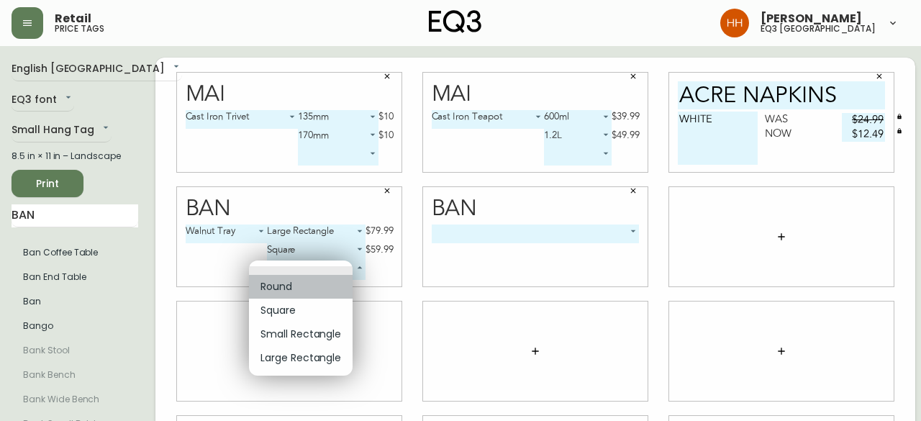
click at [286, 280] on li "Round" at bounding box center [301, 287] width 104 height 24
type input "0"
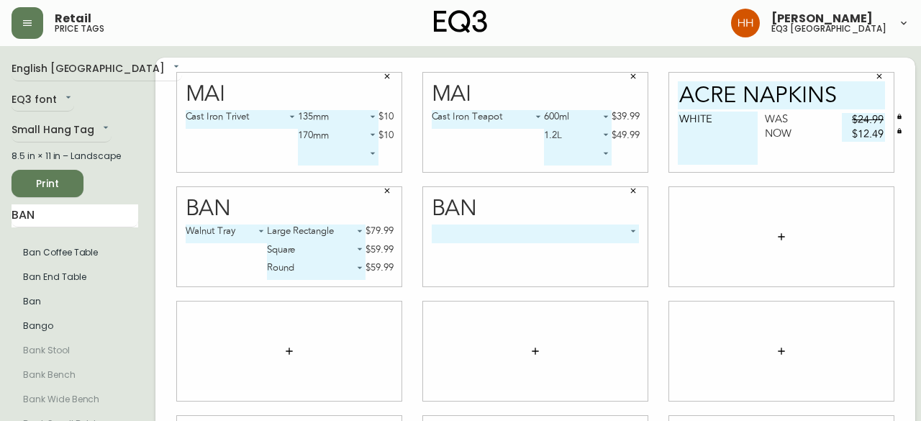
click at [474, 232] on body "Retail price tags Hayley Henderson eq3 calgary English Canada en_CA EQ3 font EQ…" at bounding box center [460, 322] width 921 height 645
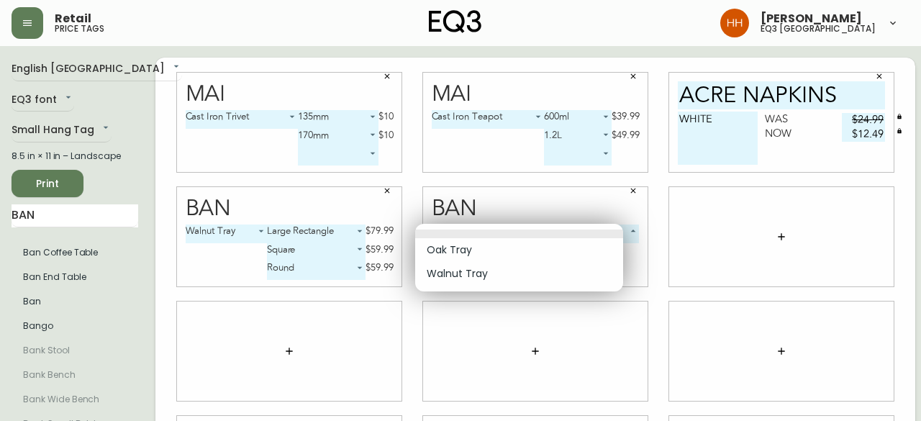
click at [463, 248] on li "Oak Tray" at bounding box center [519, 250] width 208 height 24
type input "0"
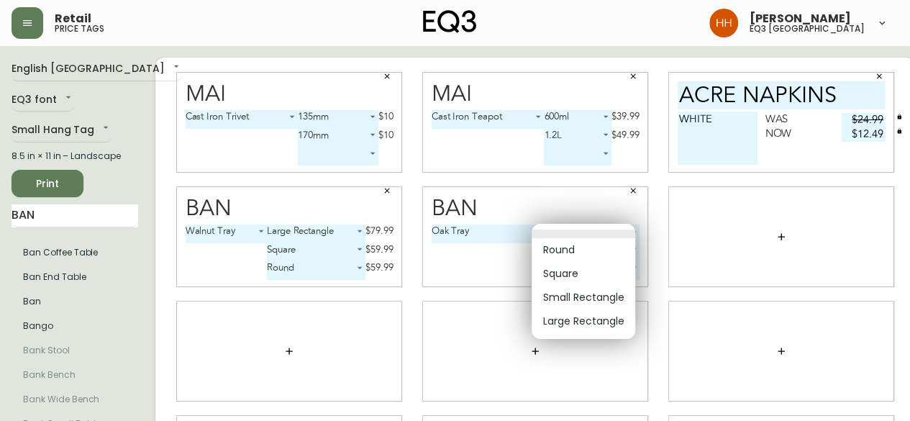
click at [570, 232] on body "Retail price tags Hayley Henderson eq3 calgary English Canada en_CA EQ3 font EQ…" at bounding box center [455, 322] width 910 height 645
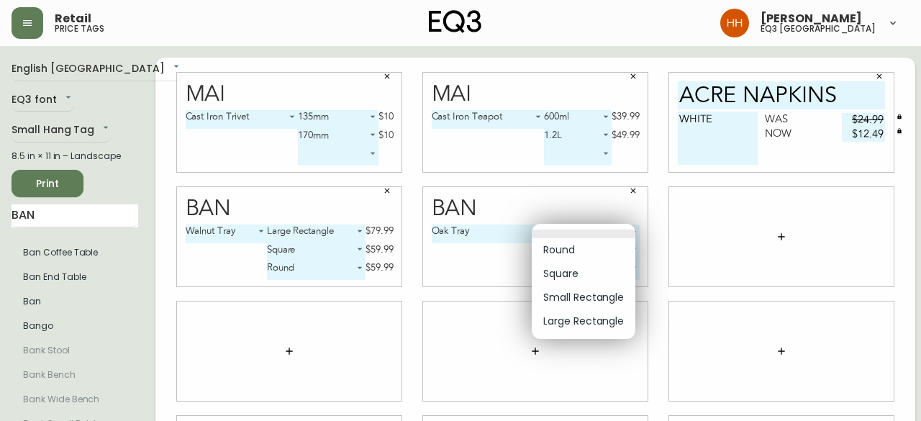
click at [572, 327] on li "Large Rectangle" at bounding box center [584, 321] width 104 height 24
type input "3"
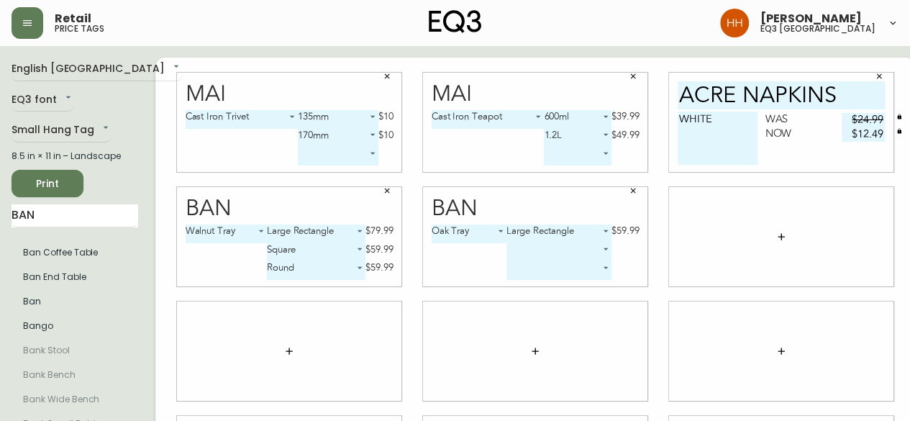
click at [544, 254] on body "Retail price tags Hayley Henderson eq3 calgary English Canada en_CA EQ3 font EQ…" at bounding box center [455, 322] width 910 height 645
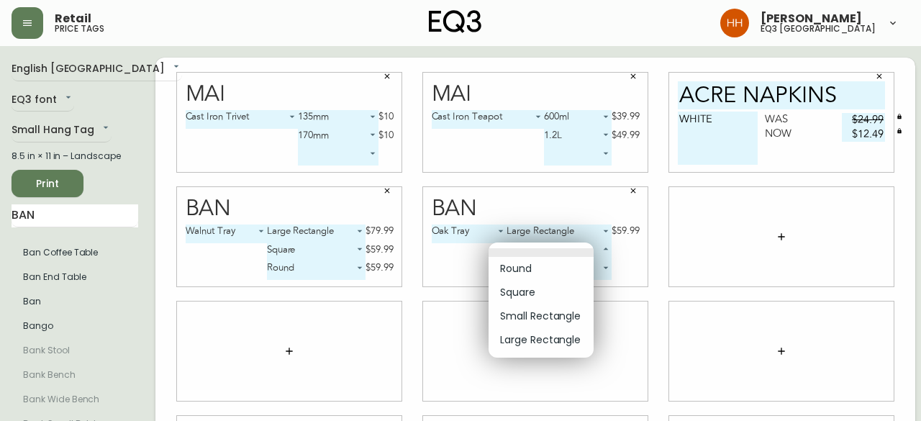
click at [547, 294] on li "Square" at bounding box center [540, 293] width 105 height 24
type input "1"
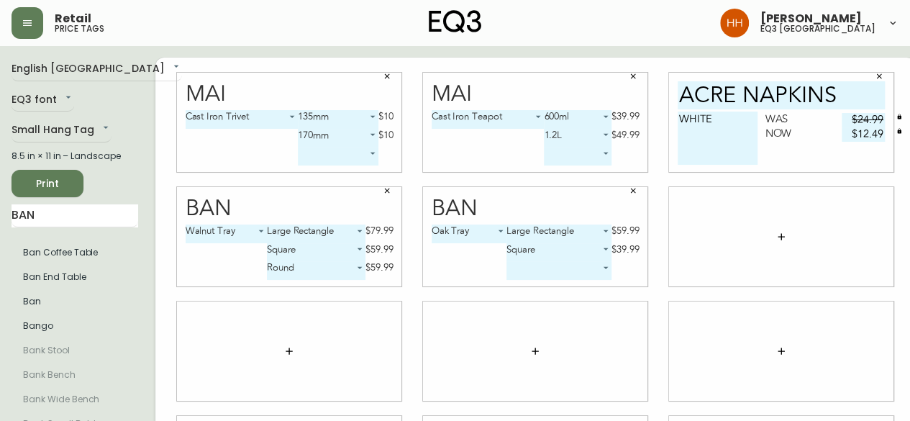
click at [528, 283] on div "Oak Tray 0 Large Rectangle 3 $59.99 Square 1 $39.99 ​" at bounding box center [536, 255] width 208 height 62
click at [529, 280] on div "Oak Tray 0 Large Rectangle 3 $59.99 Square 1 $39.99 ​" at bounding box center [536, 255] width 208 height 62
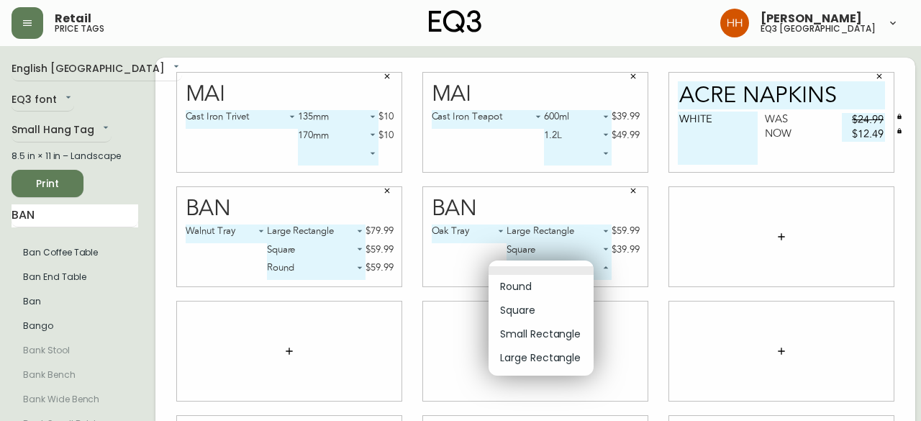
click at [529, 276] on body "Retail price tags Hayley Henderson eq3 calgary English Canada en_CA EQ3 font EQ…" at bounding box center [460, 322] width 921 height 645
click at [525, 283] on li "Round" at bounding box center [540, 287] width 105 height 24
type input "0"
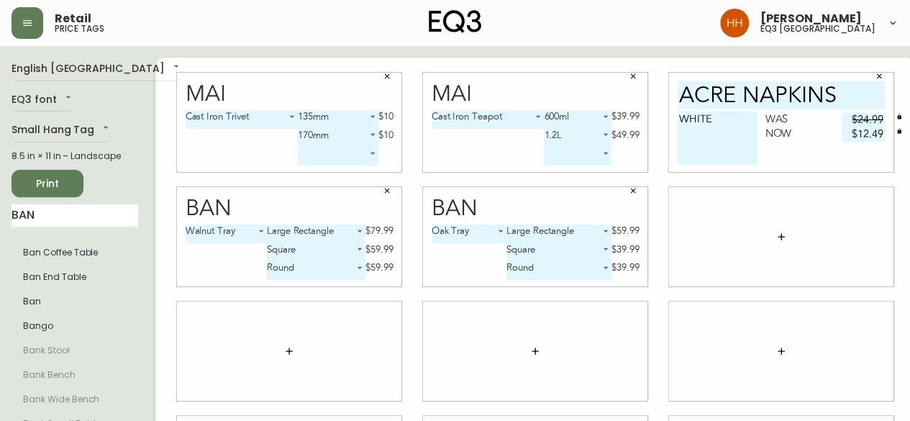
drag, startPoint x: 73, startPoint y: 218, endPoint x: 0, endPoint y: 223, distance: 73.6
click at [0, 219] on main "English Canada en_CA EQ3 font EQ3 Small Hang Tag small 8.5 in × 11 in – Landsca…" at bounding box center [455, 345] width 910 height 599
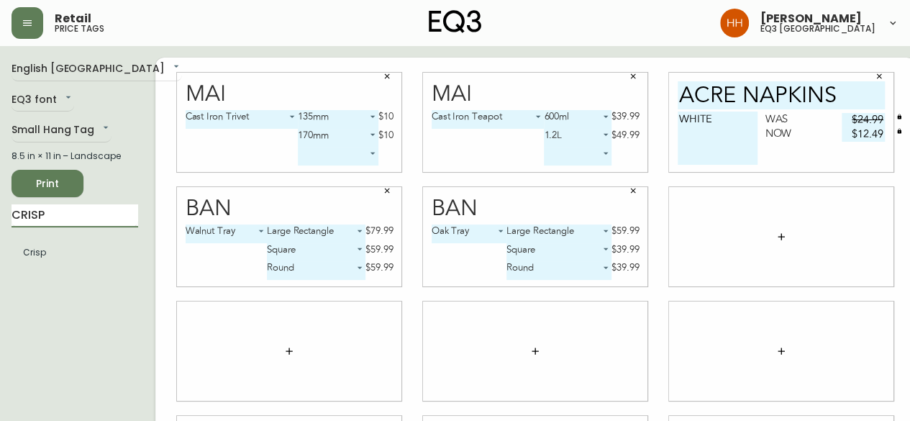
type input "CRISP"
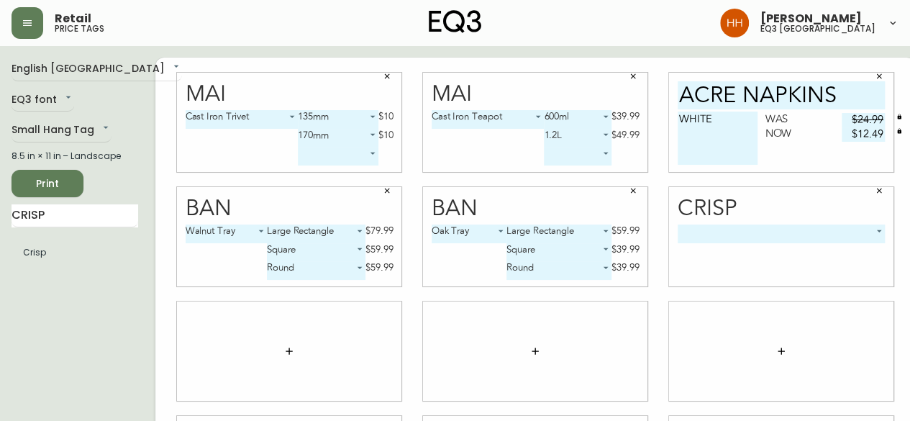
click at [718, 246] on div "​ -1" at bounding box center [782, 255] width 208 height 62
click at [726, 244] on div "​ -1" at bounding box center [782, 255] width 208 height 62
click at [719, 238] on body "Retail price tags Hayley Henderson eq3 calgary English Canada en_CA EQ3 font EQ…" at bounding box center [455, 322] width 910 height 645
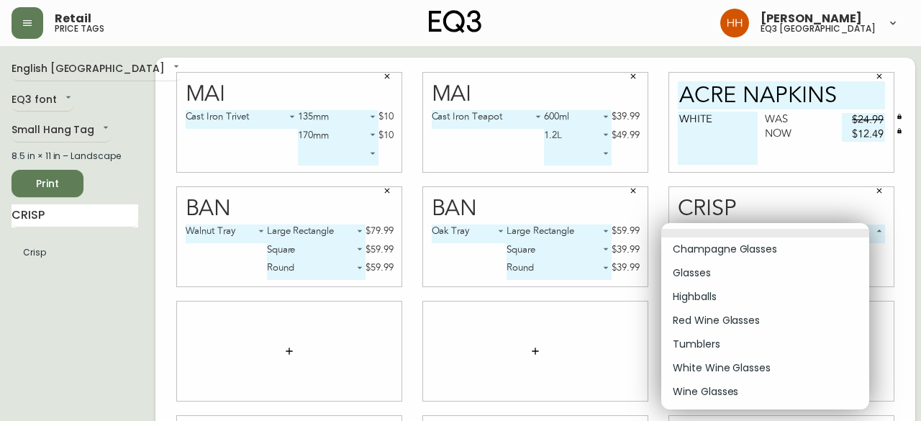
click at [725, 267] on li "Glasses" at bounding box center [765, 273] width 208 height 24
type input "1"
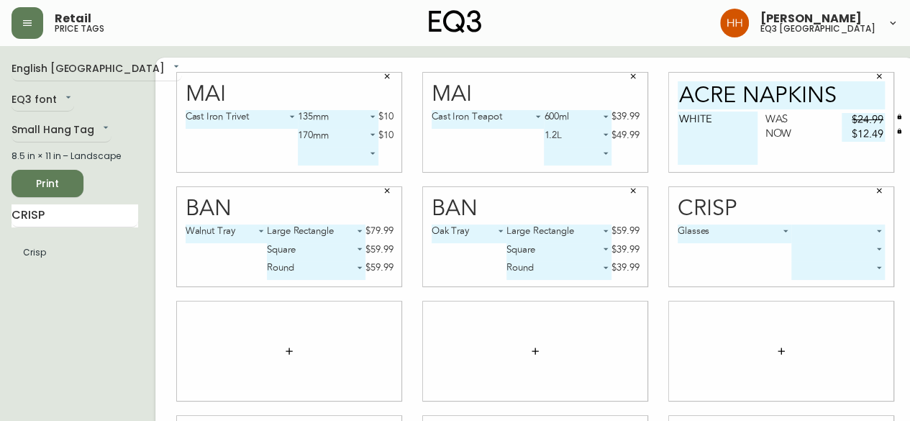
click at [808, 236] on body "Retail price tags Hayley Henderson eq3 calgary English Canada en_CA EQ3 font EQ…" at bounding box center [455, 322] width 910 height 645
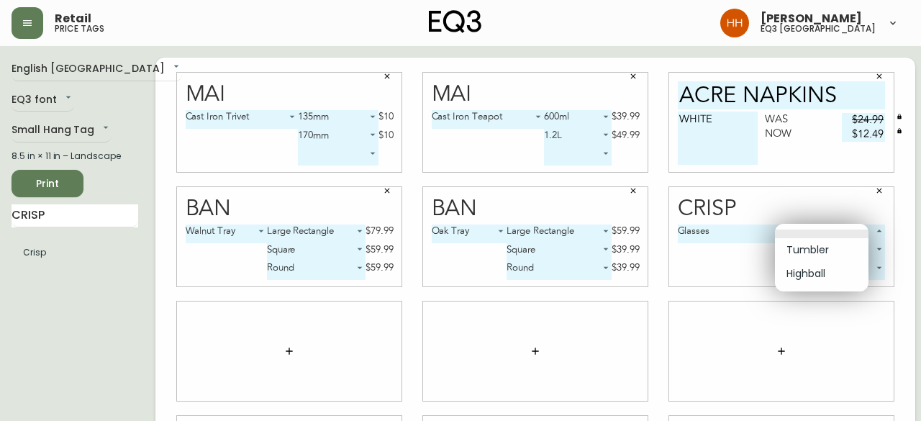
click at [813, 251] on li "Tumbler" at bounding box center [822, 250] width 94 height 24
type input "0"
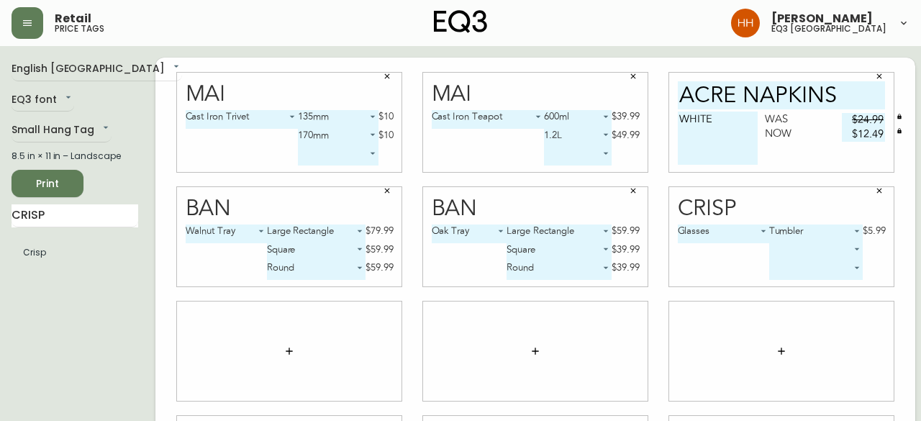
click at [805, 249] on body "Retail price tags Hayley Henderson eq3 calgary English Canada en_CA EQ3 font EQ…" at bounding box center [460, 322] width 921 height 645
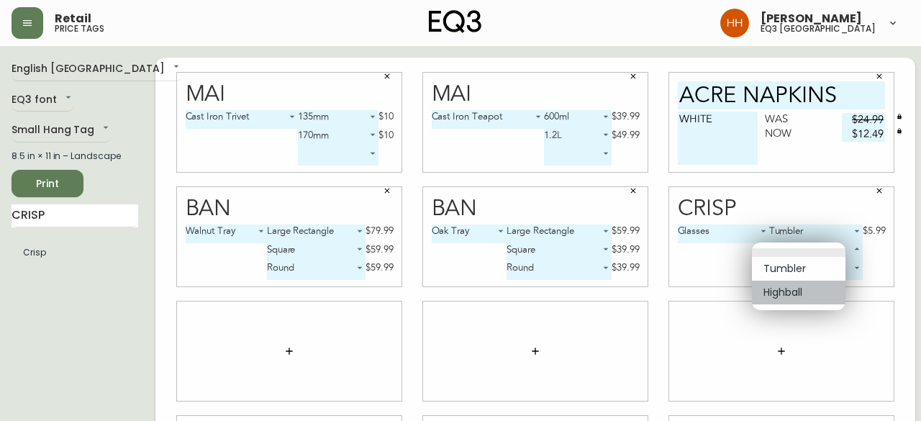
click at [797, 288] on li "Highball" at bounding box center [799, 293] width 94 height 24
type input "1"
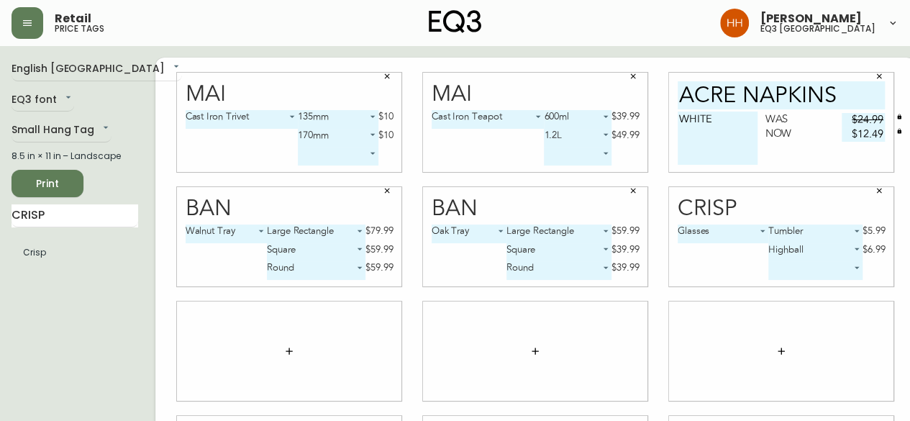
drag, startPoint x: 63, startPoint y: 214, endPoint x: 0, endPoint y: 224, distance: 64.2
click at [0, 222] on main "English Canada en_CA EQ3 font EQ3 Small Hang Tag small 8.5 in × 11 in – Landsca…" at bounding box center [455, 345] width 910 height 599
type input "RIPPLE"
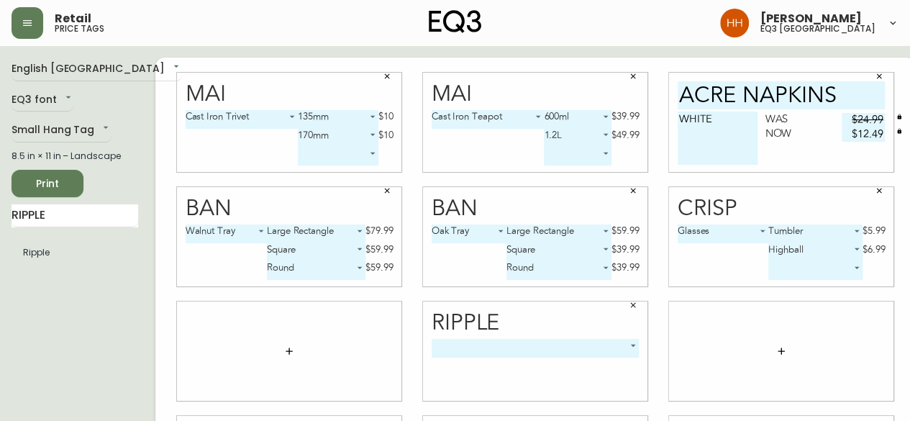
click at [342, 356] on div "Mai Cast Iron Trivet 2 135mm 0 $10 170mm 1 $10 ​ Mai Cast Iron Teapot 1 600ml 0…" at bounding box center [535, 351] width 760 height 587
click at [622, 304] on button "button" at bounding box center [633, 305] width 22 height 22
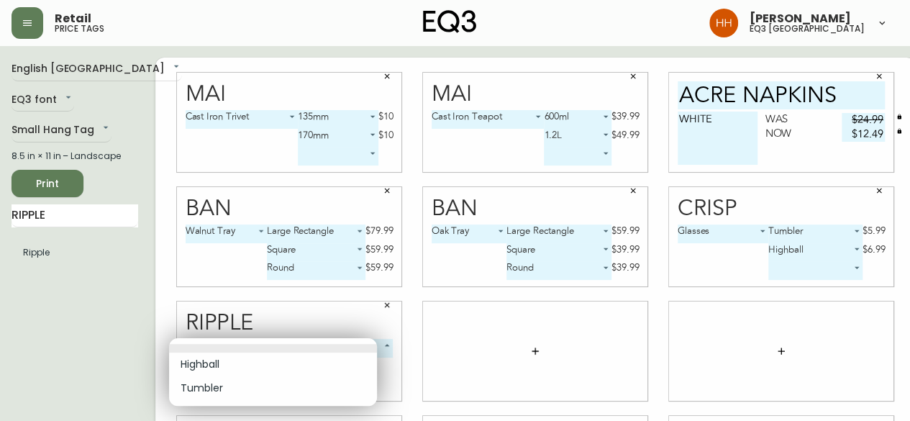
click at [250, 340] on body "Retail price tags Hayley Henderson eq3 calgary English Canada en_CA EQ3 font EQ…" at bounding box center [455, 322] width 910 height 645
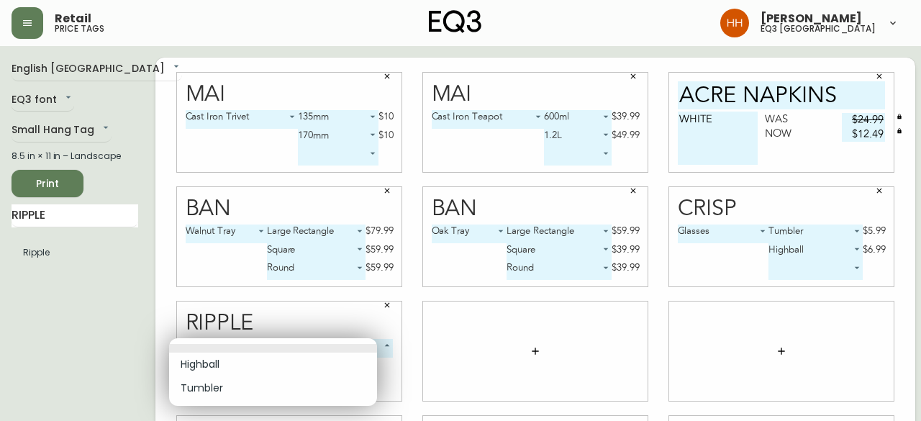
click at [217, 365] on li "Highball" at bounding box center [273, 365] width 208 height 24
type input "0"
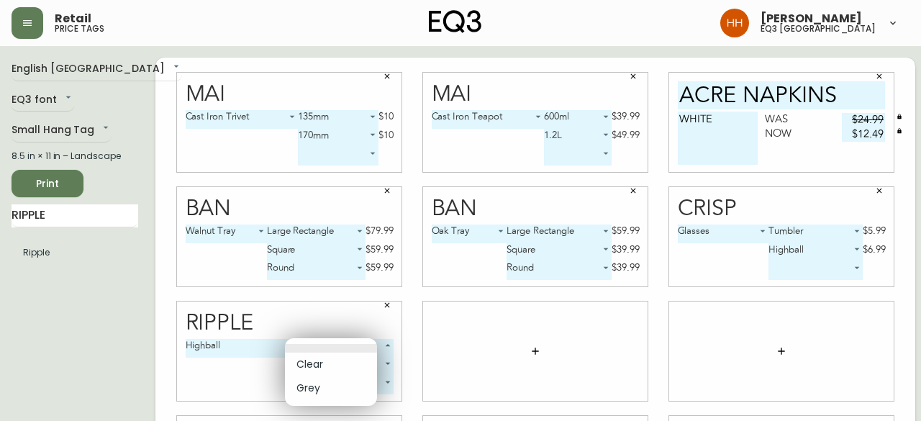
click at [330, 342] on body "Retail price tags Hayley Henderson eq3 calgary English Canada en_CA EQ3 font EQ…" at bounding box center [460, 322] width 921 height 645
click at [316, 360] on li "Clear" at bounding box center [331, 365] width 92 height 24
type input "0"
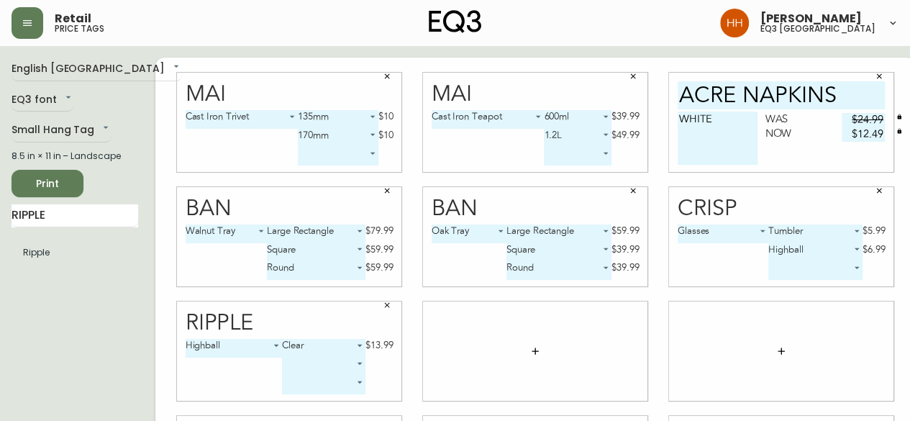
click at [308, 365] on body "Retail price tags Hayley Henderson eq3 calgary English Canada en_CA EQ3 font EQ…" at bounding box center [455, 322] width 910 height 645
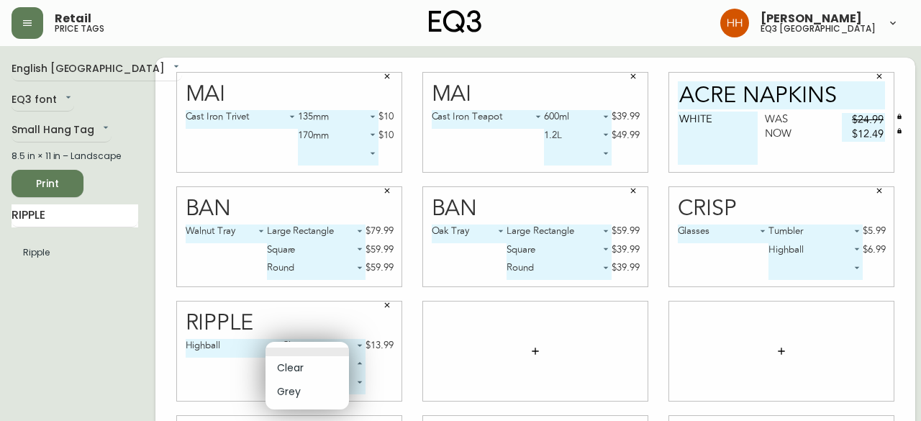
click at [291, 395] on li "Grey" at bounding box center [306, 392] width 83 height 24
type input "1"
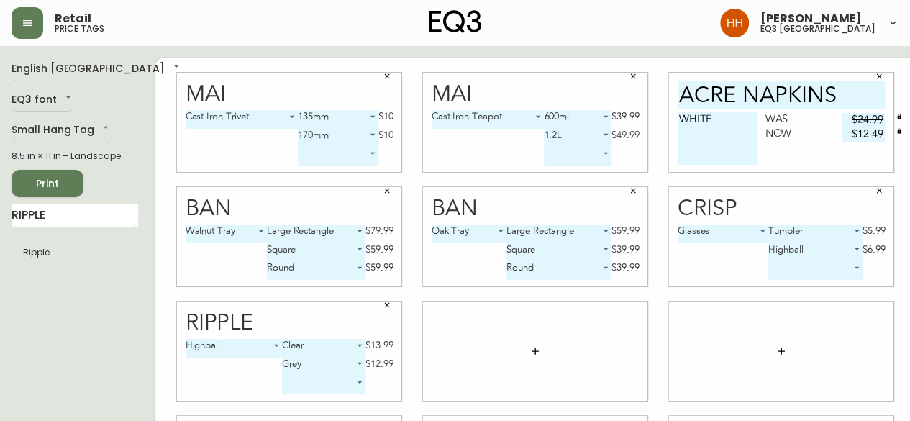
click at [301, 367] on body "Retail price tags Hayley Henderson eq3 calgary English Canada en_CA EQ3 font EQ…" at bounding box center [455, 322] width 910 height 645
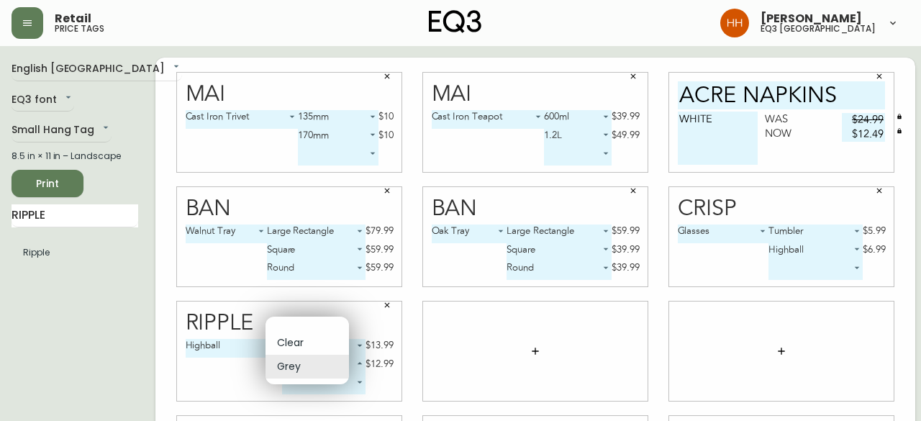
drag, startPoint x: 363, startPoint y: 305, endPoint x: 292, endPoint y: 336, distance: 77.0
click at [363, 306] on div at bounding box center [460, 210] width 921 height 421
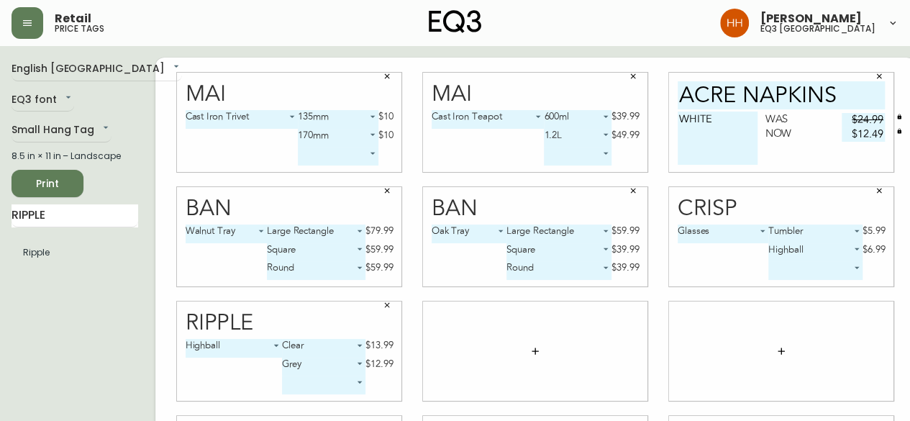
click at [521, 347] on button "button" at bounding box center [535, 351] width 29 height 29
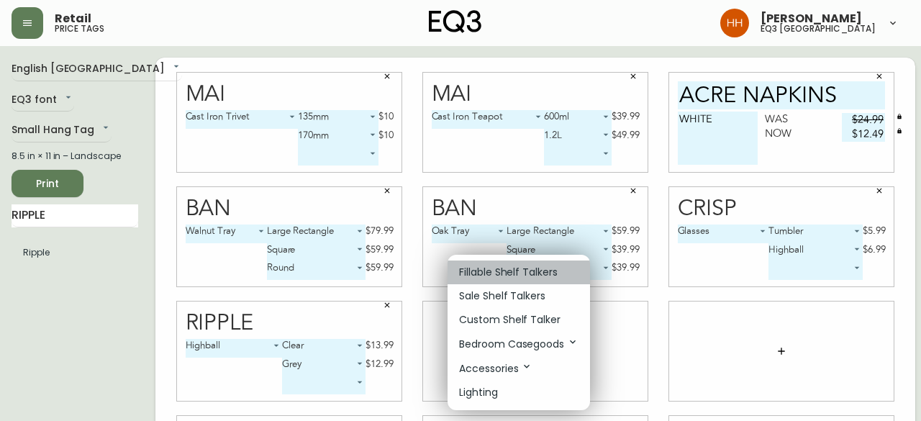
click at [473, 268] on p "Fillable Shelf Talkers" at bounding box center [508, 272] width 99 height 15
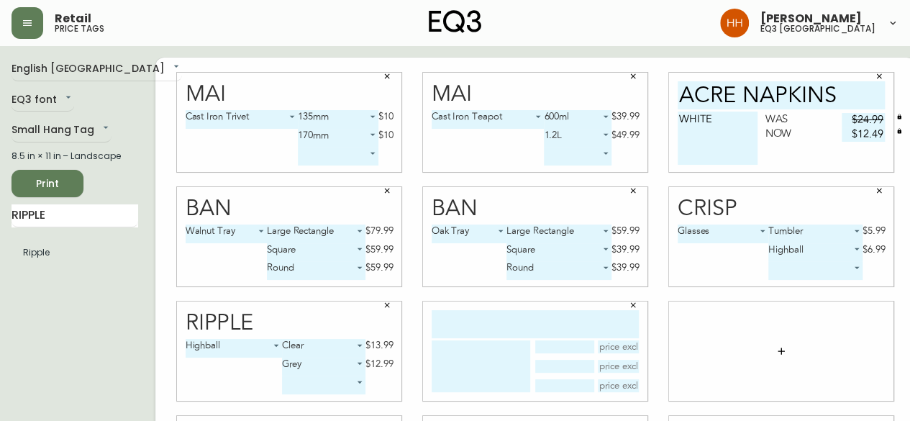
drag, startPoint x: 496, startPoint y: 300, endPoint x: 517, endPoint y: 329, distance: 36.1
click at [518, 330] on input "text" at bounding box center [535, 324] width 207 height 28
type input "RIPPLE"
type textarea "Highball"
type input "clear"
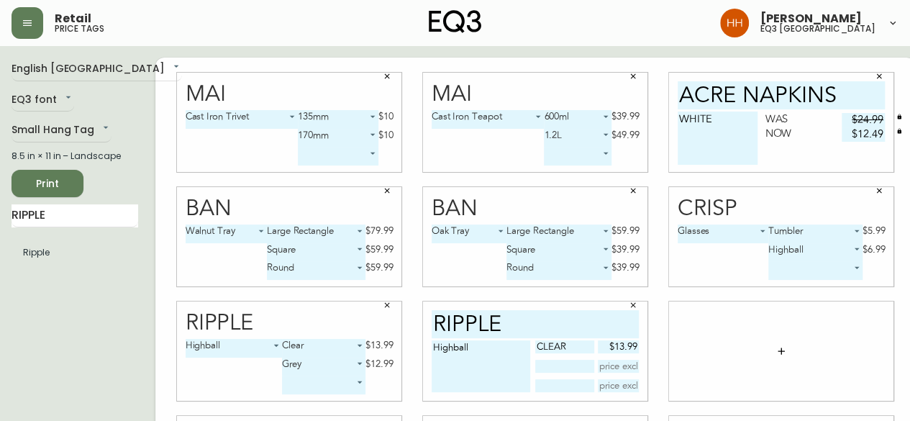
type input "$13.99"
click at [495, 353] on textarea "Highball" at bounding box center [481, 366] width 99 height 52
drag, startPoint x: 488, startPoint y: 351, endPoint x: 327, endPoint y: 355, distance: 161.2
click at [327, 355] on div "Mai Cast Iron Trivet 2 135mm 0 $10 170mm 1 $10 ​ Mai Cast Iron Teapot 1 600ml 0…" at bounding box center [535, 351] width 760 height 587
click at [432, 349] on textarea "Highball" at bounding box center [481, 366] width 99 height 52
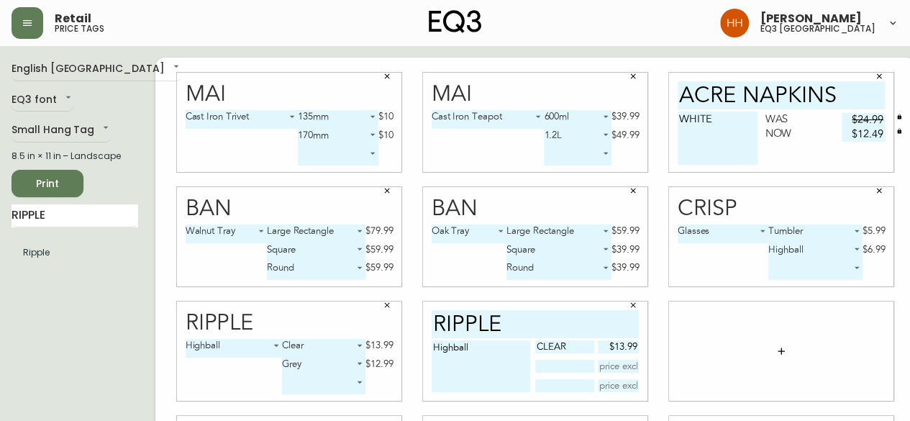
type textarea "Highball"
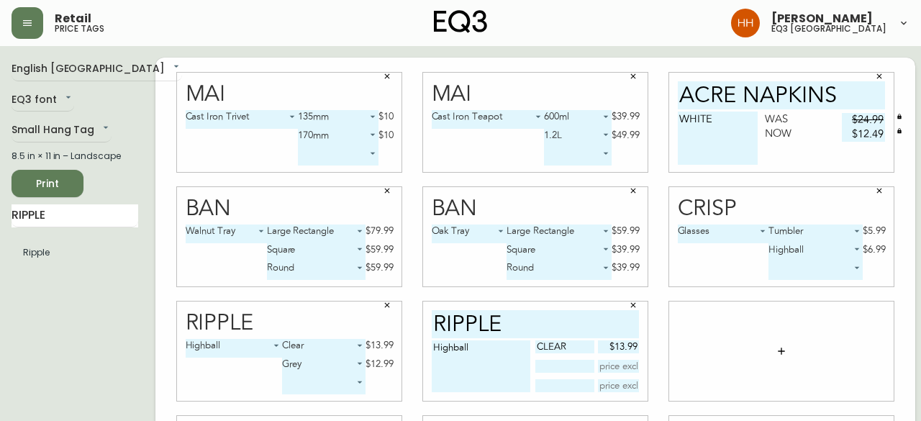
click at [229, 342] on body "Retail price tags Hayley Henderson eq3 calgary English Canada en_CA EQ3 font EQ…" at bounding box center [460, 322] width 921 height 645
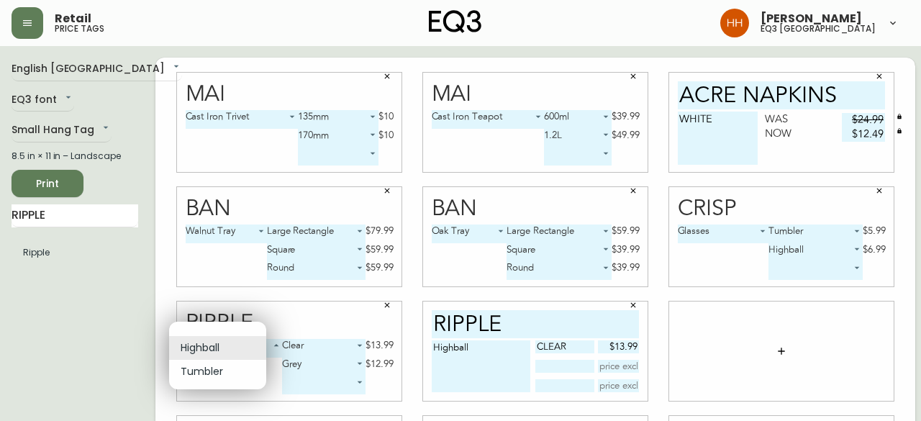
click at [206, 368] on li "Tumbler" at bounding box center [217, 372] width 97 height 24
type input "1"
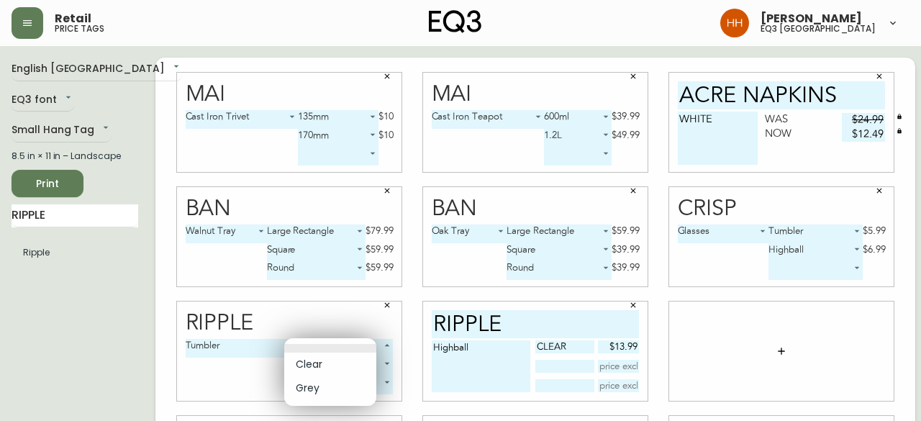
click at [313, 347] on body "Retail price tags Hayley Henderson eq3 calgary English Canada en_CA EQ3 font EQ…" at bounding box center [460, 322] width 921 height 645
click at [318, 360] on li "Clear" at bounding box center [330, 365] width 92 height 24
type input "0"
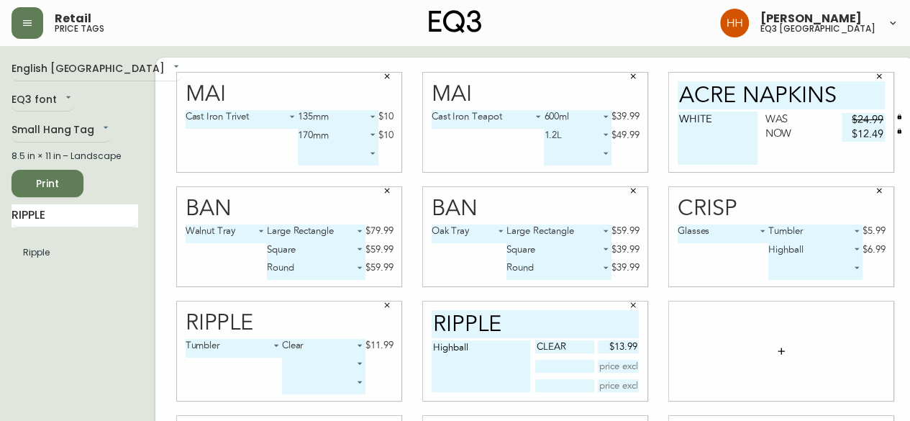
click at [470, 345] on textarea "Highball" at bounding box center [481, 366] width 99 height 52
type textarea "Tumbler Highball"
click at [601, 365] on input "text" at bounding box center [619, 366] width 42 height 13
type input "$13.99"
click at [604, 346] on input "$13.99" at bounding box center [619, 346] width 42 height 13
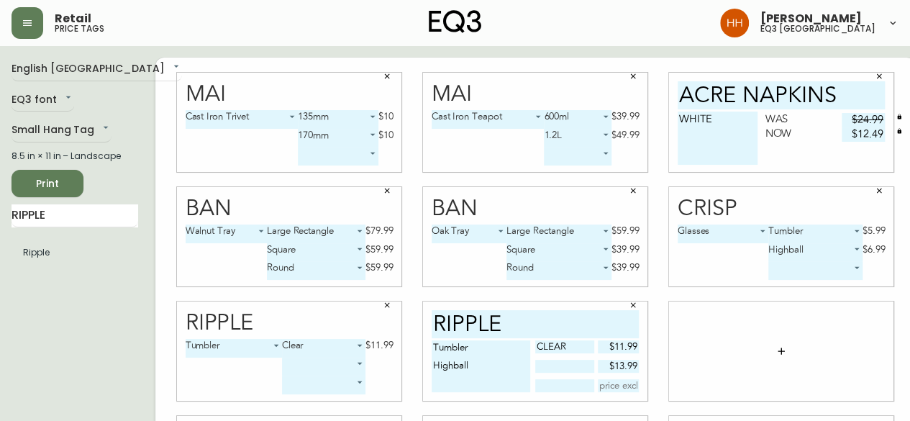
type input "$11.99"
click at [551, 360] on input "text" at bounding box center [564, 366] width 58 height 13
type input "clear"
click at [767, 354] on button "button" at bounding box center [781, 351] width 29 height 29
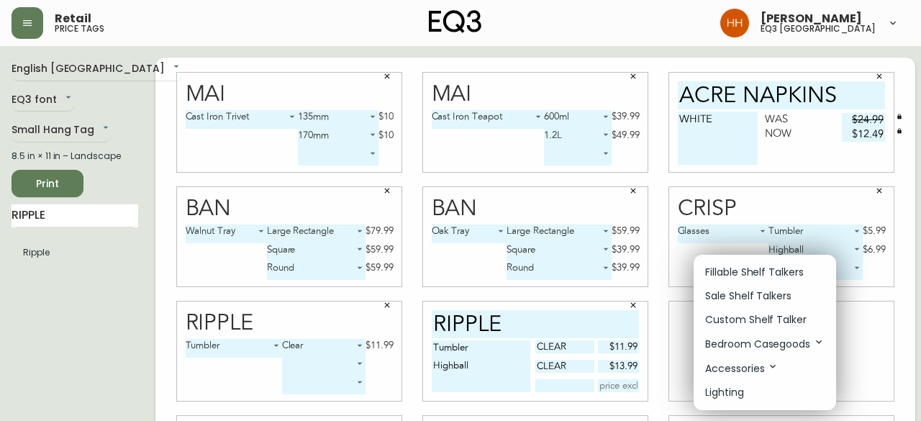
click at [735, 300] on p "Sale Shelf Talkers" at bounding box center [748, 295] width 86 height 15
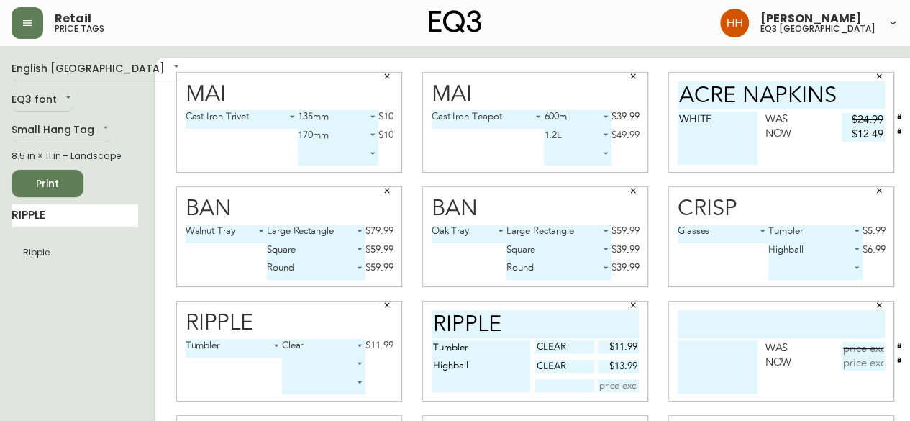
click at [875, 301] on icon "button" at bounding box center [879, 305] width 9 height 9
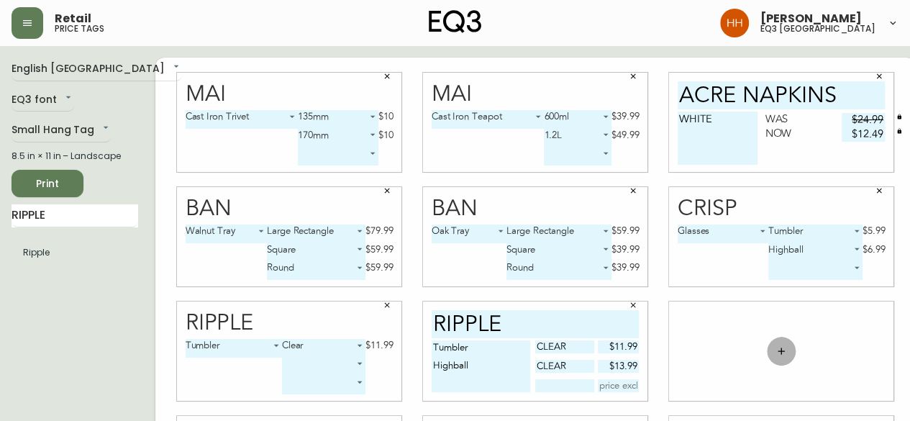
click at [776, 349] on icon "button" at bounding box center [782, 351] width 12 height 12
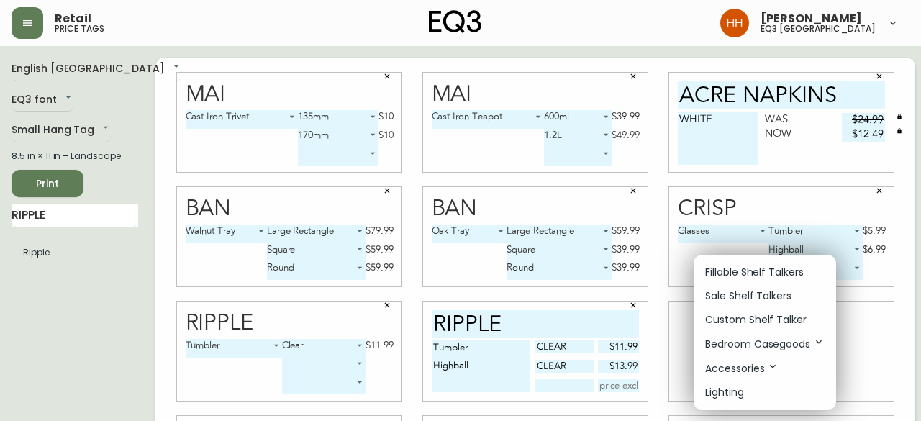
click at [737, 271] on p "Fillable Shelf Talkers" at bounding box center [754, 272] width 99 height 15
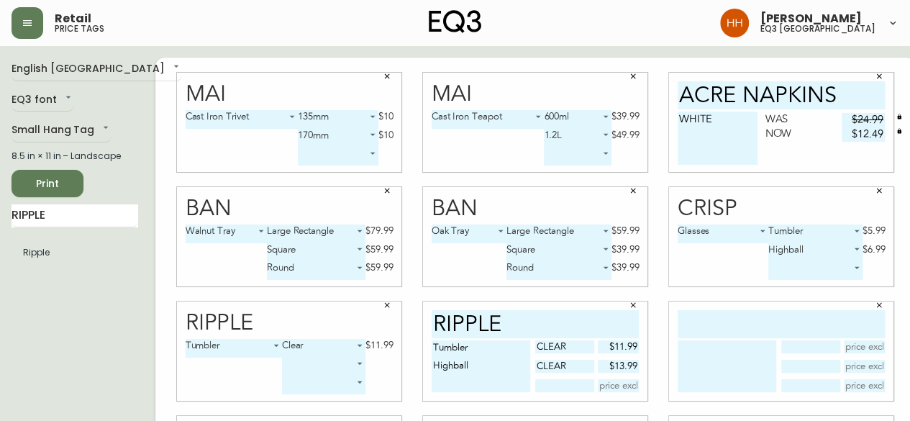
click at [731, 306] on div at bounding box center [781, 350] width 224 height 99
click at [741, 314] on input "text" at bounding box center [781, 324] width 207 height 28
type input "ripple"
type textarea "t"
type textarea "Tumbler"
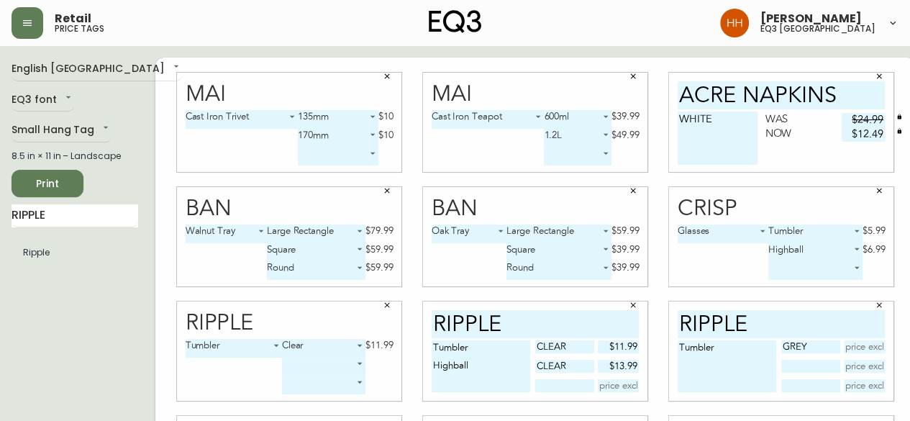
type input "Grey"
click at [349, 343] on body "Retail price tags Hayley Henderson eq3 calgary English Canada en_CA EQ3 font EQ…" at bounding box center [455, 322] width 910 height 645
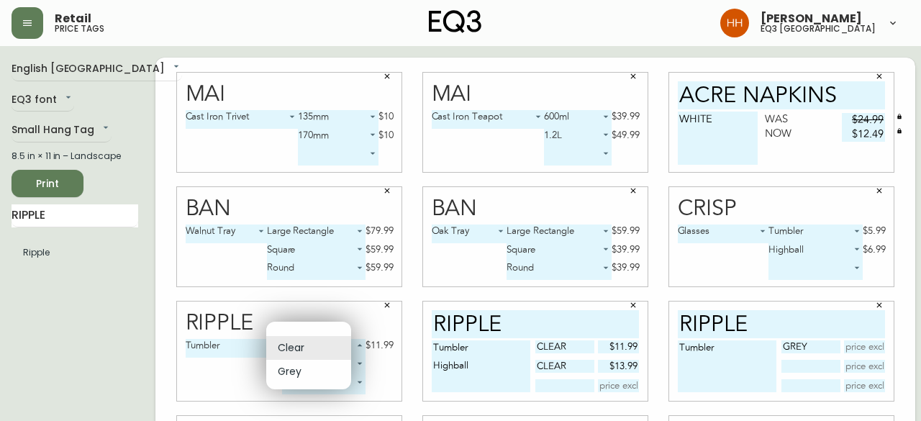
click at [316, 363] on li "Grey" at bounding box center [308, 372] width 85 height 24
type input "1"
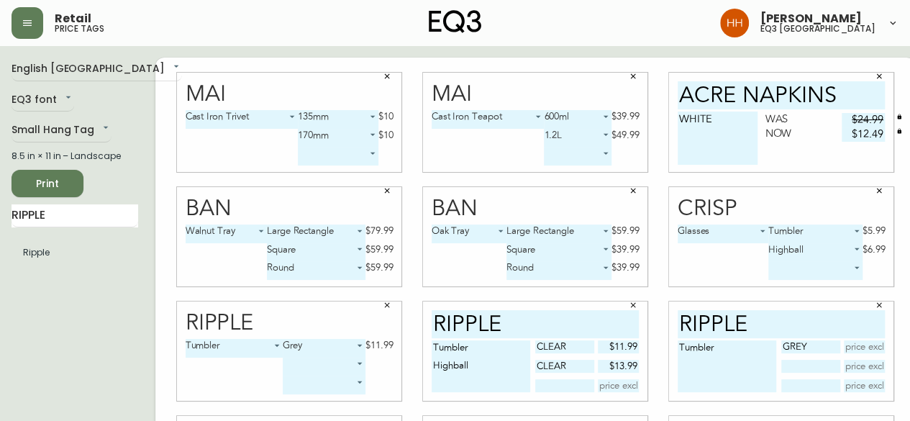
click at [858, 347] on input "text" at bounding box center [865, 346] width 42 height 13
type input "$11.99"
click at [706, 347] on textarea "Tumbler" at bounding box center [727, 366] width 99 height 52
type textarea "Tumbler Highball"
type input "Grey"
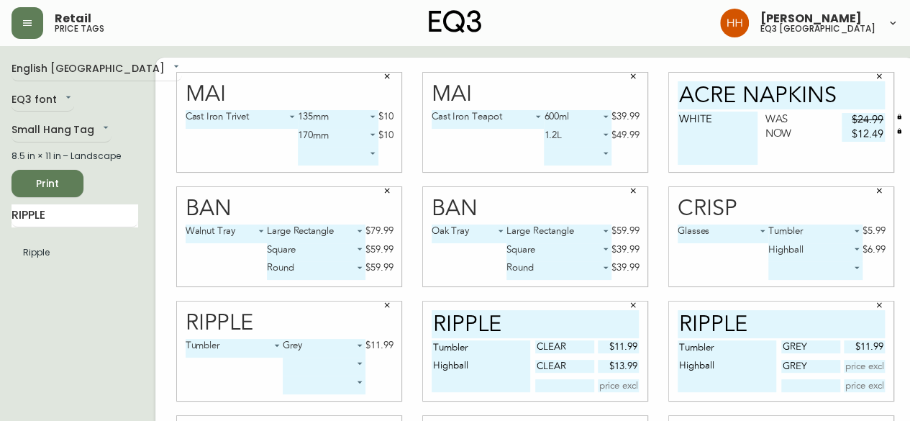
click at [221, 346] on body "Retail price tags Hayley Henderson eq3 calgary English Canada en_CA EQ3 font EQ…" at bounding box center [455, 322] width 910 height 645
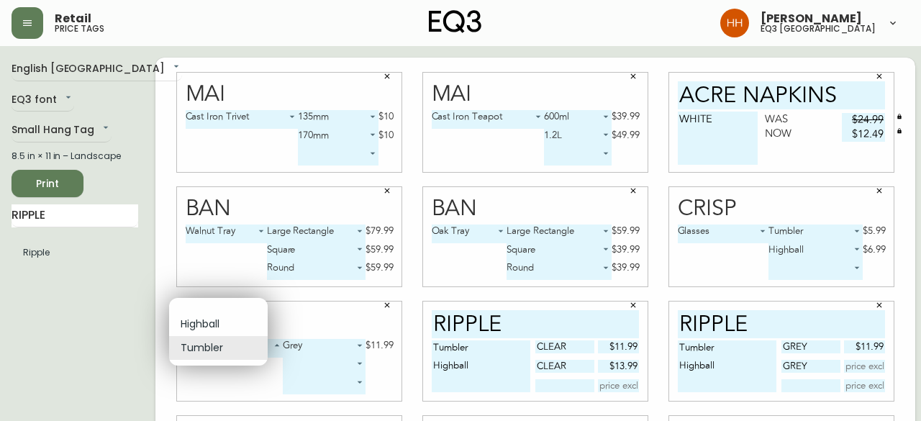
click at [217, 327] on li "Highball" at bounding box center [218, 324] width 99 height 24
type input "0"
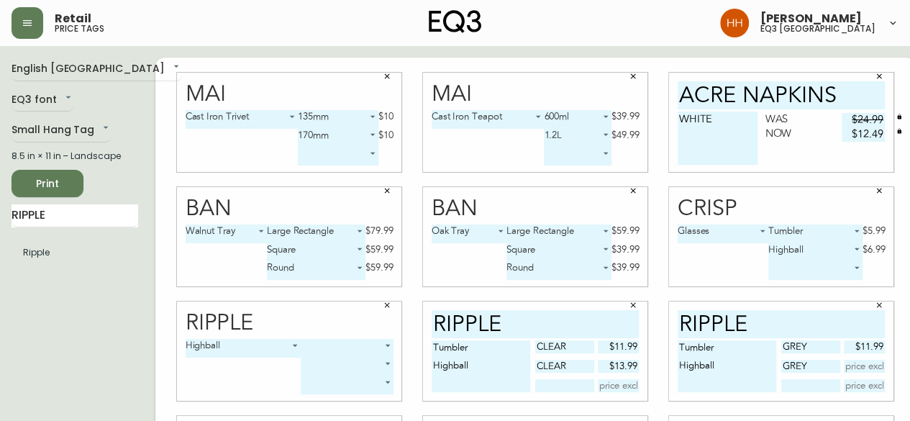
click at [319, 354] on body "Retail price tags Hayley Henderson eq3 calgary English Canada en_CA EQ3 font EQ…" at bounding box center [455, 322] width 910 height 645
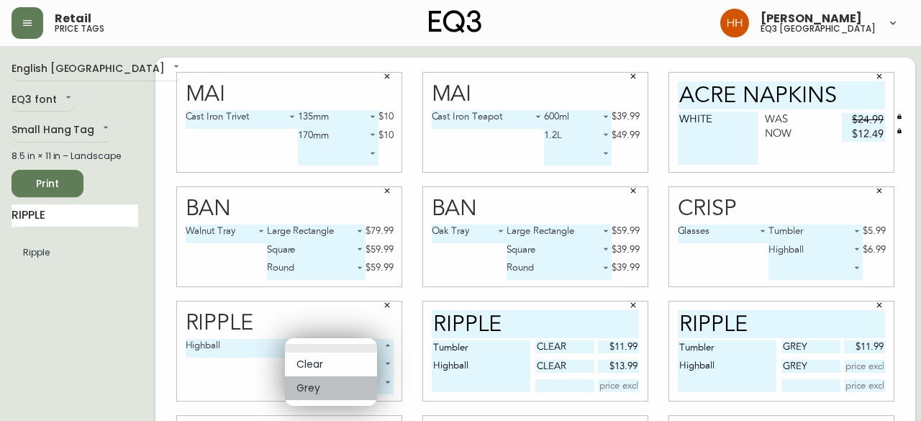
click at [318, 379] on li "Grey" at bounding box center [331, 388] width 92 height 24
type input "1"
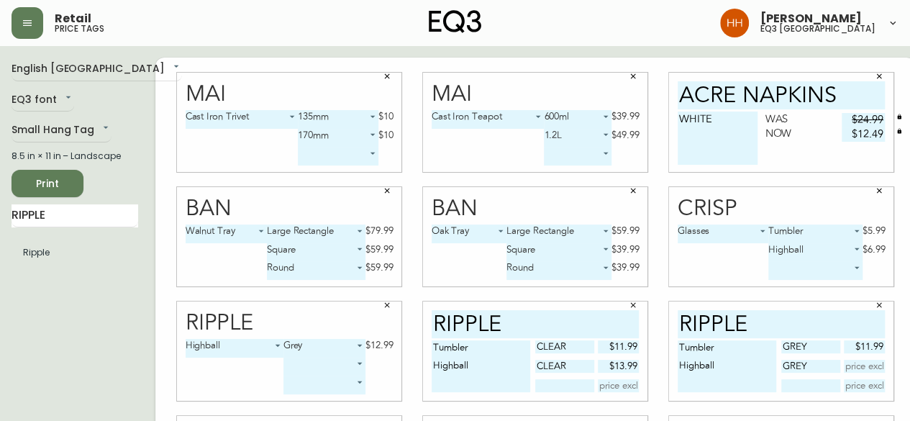
click at [844, 361] on input "text" at bounding box center [865, 366] width 42 height 13
type input "$12.99"
click at [376, 305] on button "button" at bounding box center [387, 305] width 22 height 22
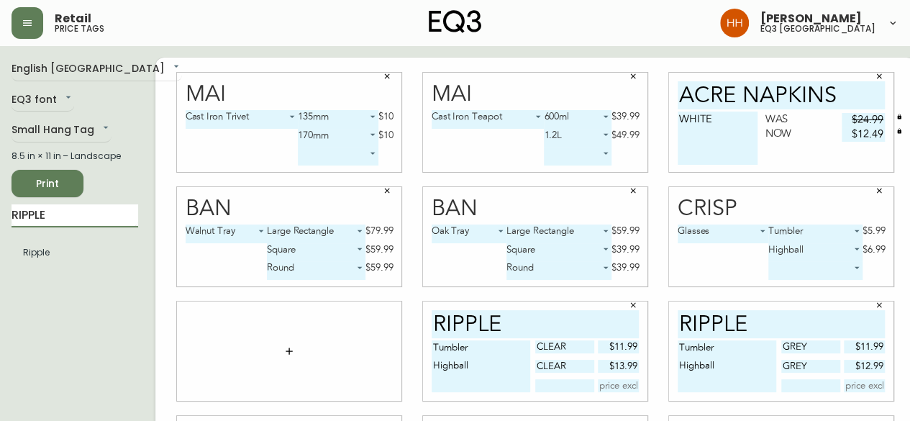
drag, startPoint x: 45, startPoint y: 218, endPoint x: 0, endPoint y: 209, distance: 46.1
click at [0, 210] on main "English Canada en_CA EQ3 font EQ3 Small Hang Tag small 8.5 in × 11 in – Landsca…" at bounding box center [455, 345] width 910 height 599
type input "moon p"
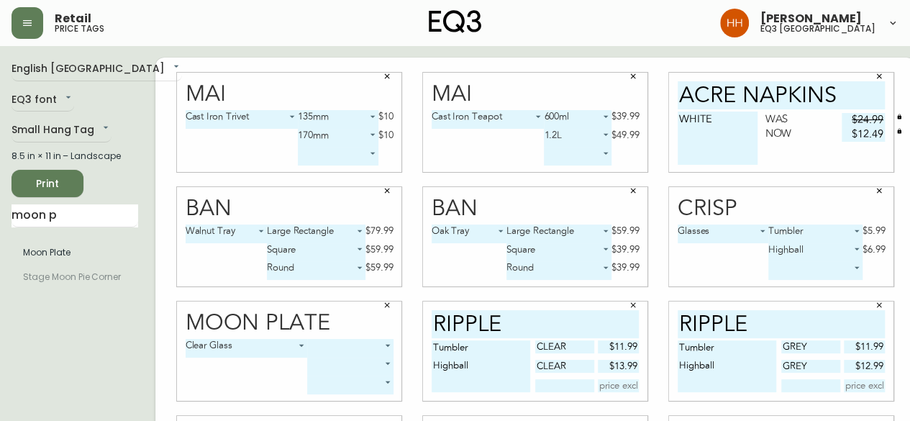
click at [335, 350] on body "Retail price tags Hayley Henderson eq3 calgary English Canada en_CA EQ3 font EQ…" at bounding box center [455, 322] width 910 height 645
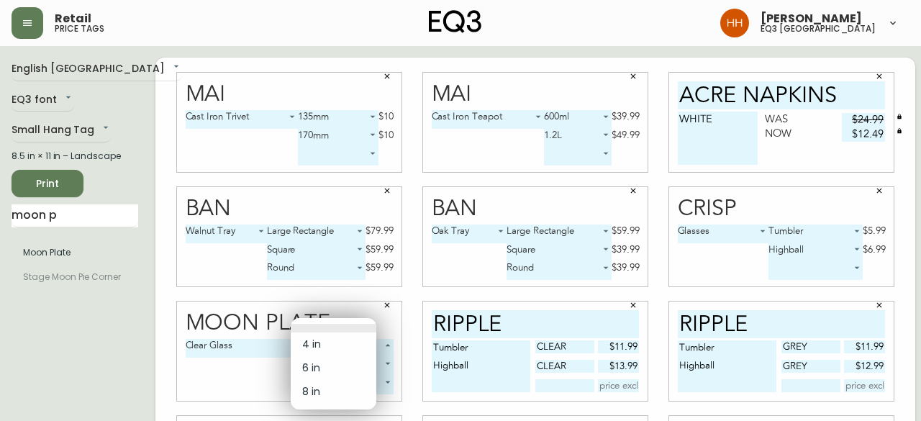
click at [322, 398] on li "8 in" at bounding box center [334, 392] width 86 height 24
type input "2"
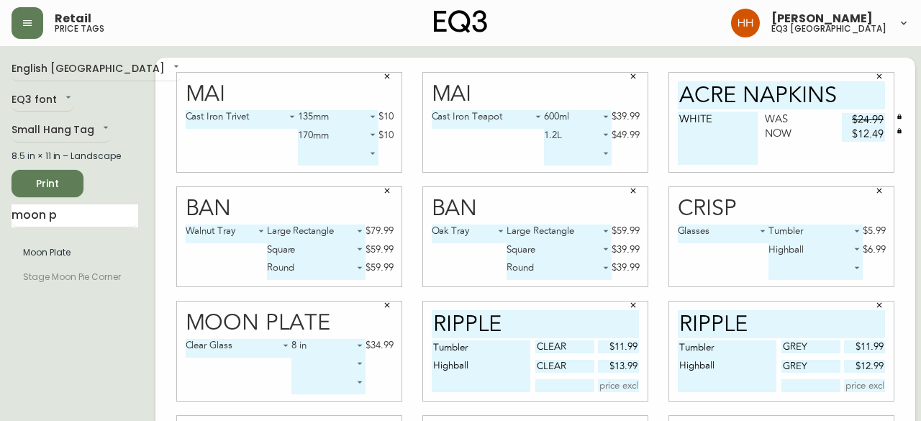
click at [320, 363] on body "Retail price tags Hayley Henderson eq3 calgary English Canada en_CA EQ3 font EQ…" at bounding box center [460, 322] width 921 height 645
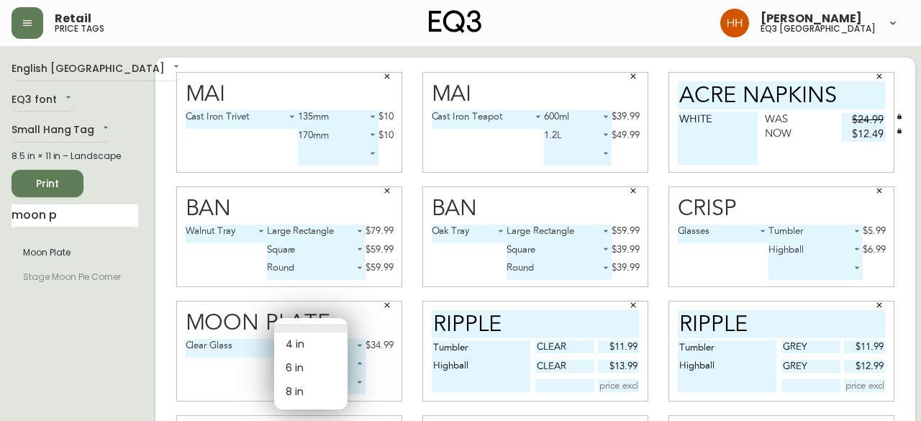
click at [325, 370] on li "6 in" at bounding box center [310, 368] width 73 height 24
type input "1"
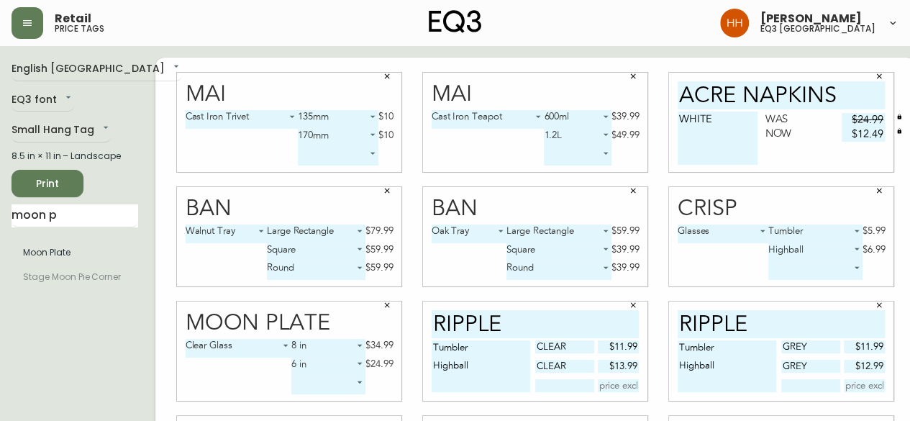
click at [317, 381] on body "Retail price tags Hayley Henderson eq3 calgary English Canada en_CA EQ3 font EQ…" at bounding box center [455, 322] width 910 height 645
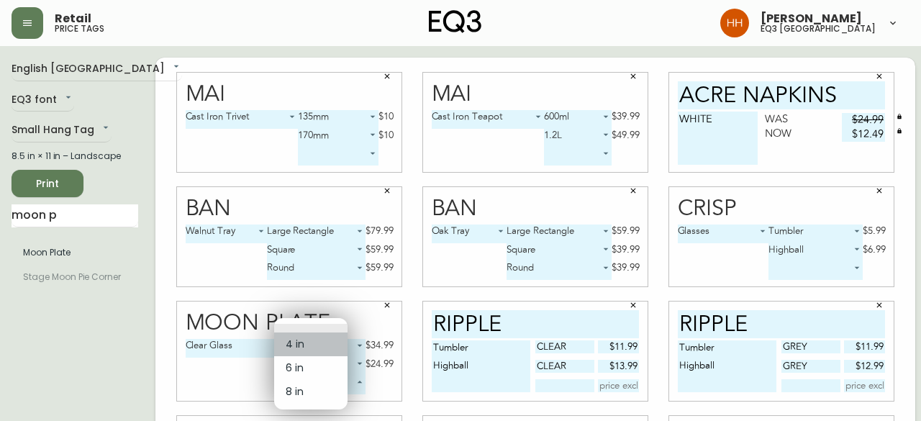
click at [301, 342] on li "4 in" at bounding box center [310, 344] width 73 height 24
type input "0"
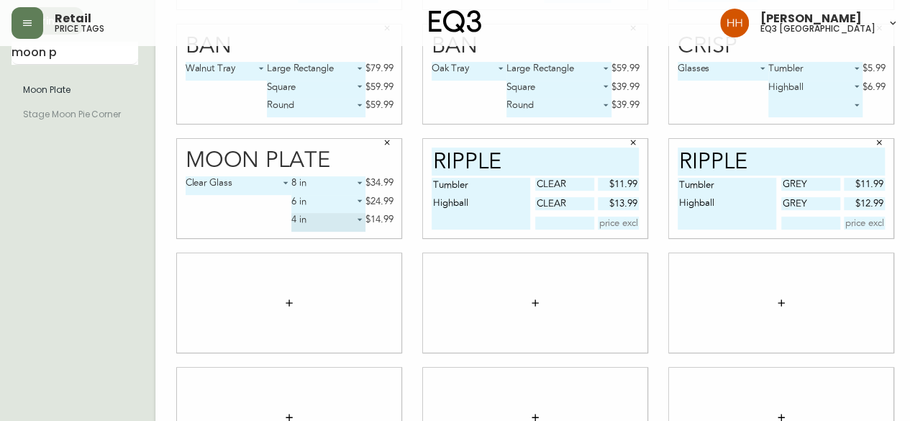
scroll to position [144, 0]
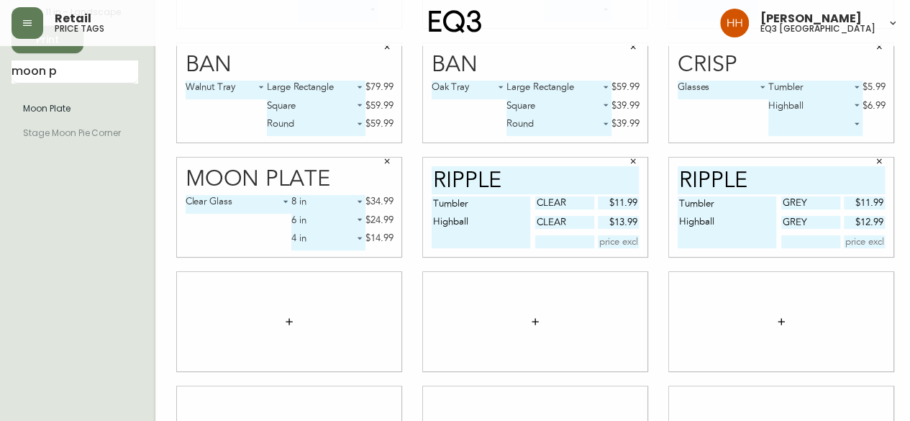
drag, startPoint x: 65, startPoint y: 73, endPoint x: 0, endPoint y: 50, distance: 68.7
click at [0, 68] on main "English Canada en_CA EQ3 font EQ3 Small Hang Tag small 8.5 in × 11 in – Landsca…" at bounding box center [455, 201] width 910 height 599
type input "merino"
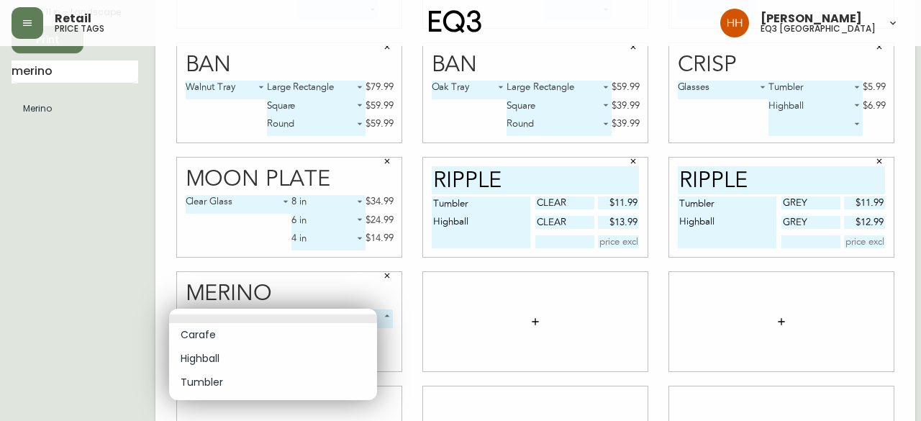
click at [306, 319] on body "Retail price tags Hayley Henderson eq3 calgary English Canada en_CA EQ3 font EQ…" at bounding box center [460, 178] width 921 height 645
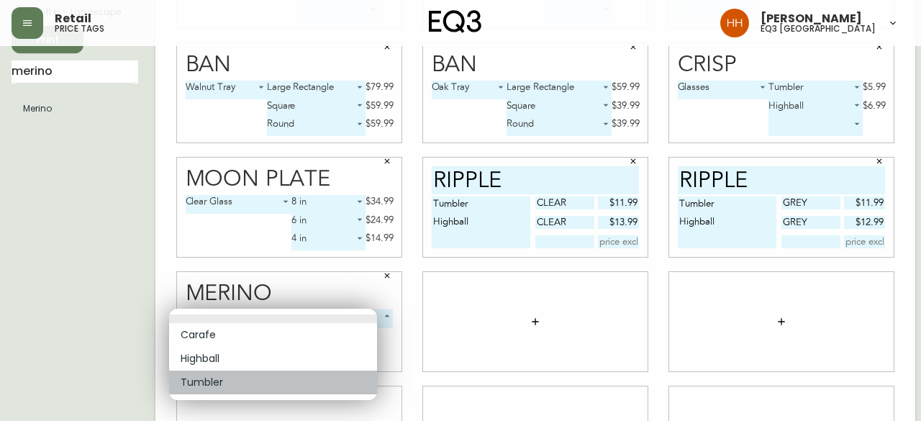
click at [233, 376] on li "Tumbler" at bounding box center [273, 383] width 208 height 24
type input "2"
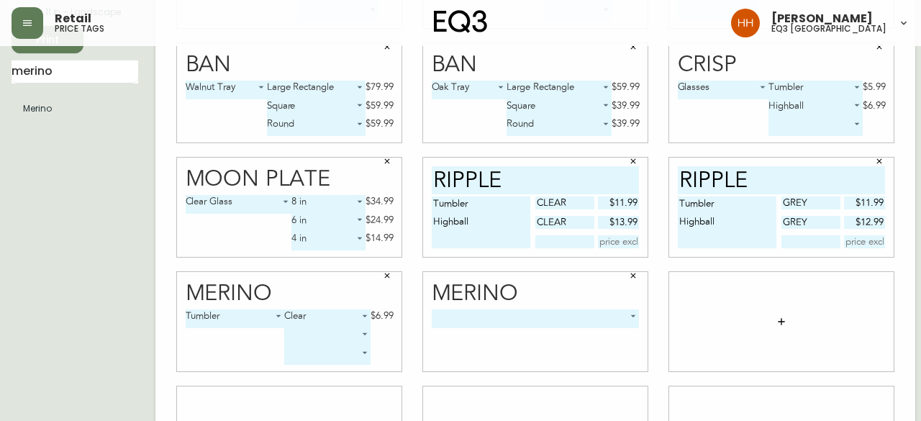
click at [553, 317] on body "Retail price tags Hayley Henderson eq3 calgary English Canada en_CA EQ3 font EQ…" at bounding box center [460, 178] width 921 height 645
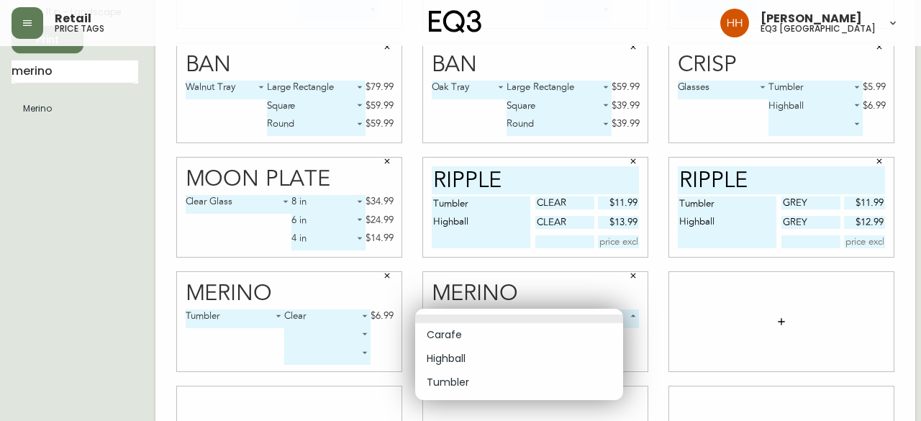
click at [495, 359] on li "Highball" at bounding box center [519, 359] width 208 height 24
type input "1"
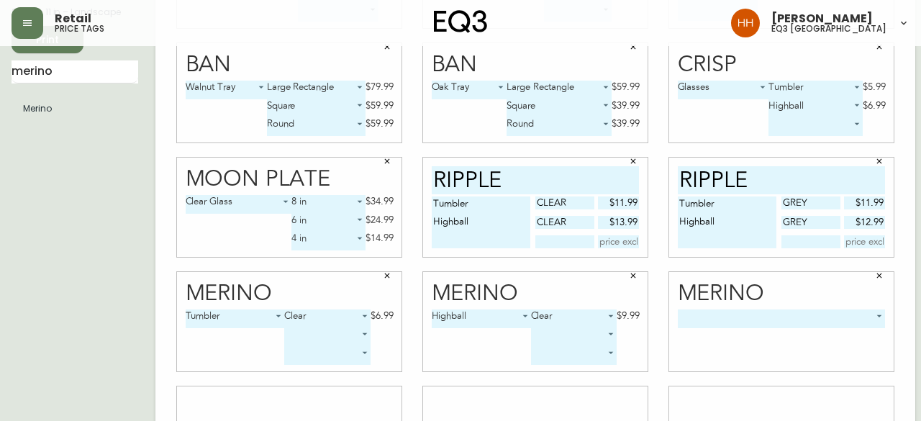
click at [777, 316] on body "Retail price tags Hayley Henderson eq3 calgary English Canada en_CA EQ3 font EQ…" at bounding box center [460, 178] width 921 height 645
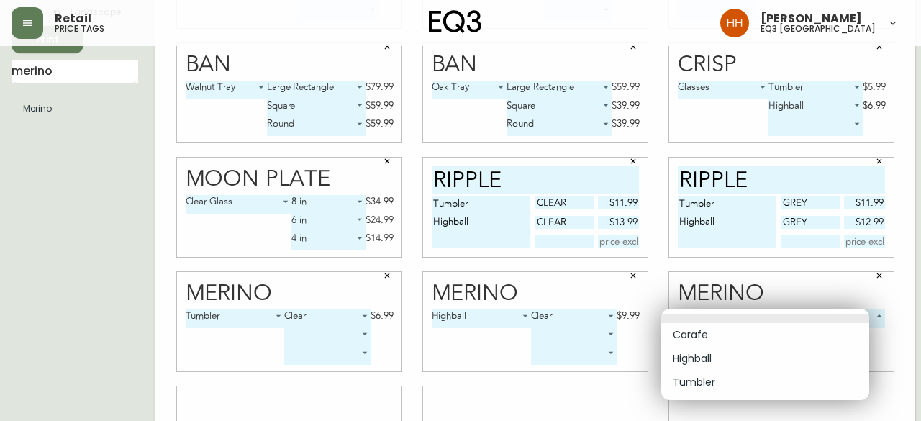
click at [705, 334] on li "Carafe" at bounding box center [765, 335] width 208 height 24
type input "0"
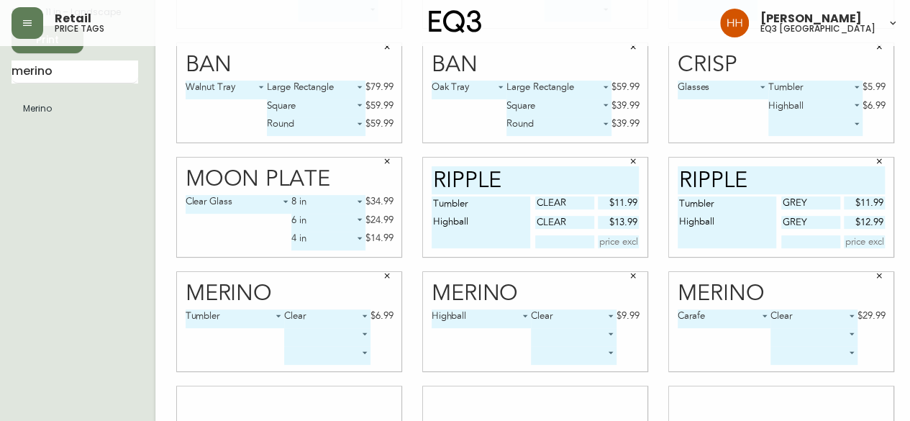
drag, startPoint x: 77, startPoint y: 71, endPoint x: 0, endPoint y: 87, distance: 78.6
click at [0, 94] on main "English Canada en_CA EQ3 font EQ3 Small Hang Tag small 8.5 in × 11 in – Landsca…" at bounding box center [455, 201] width 910 height 599
type input "vesper"
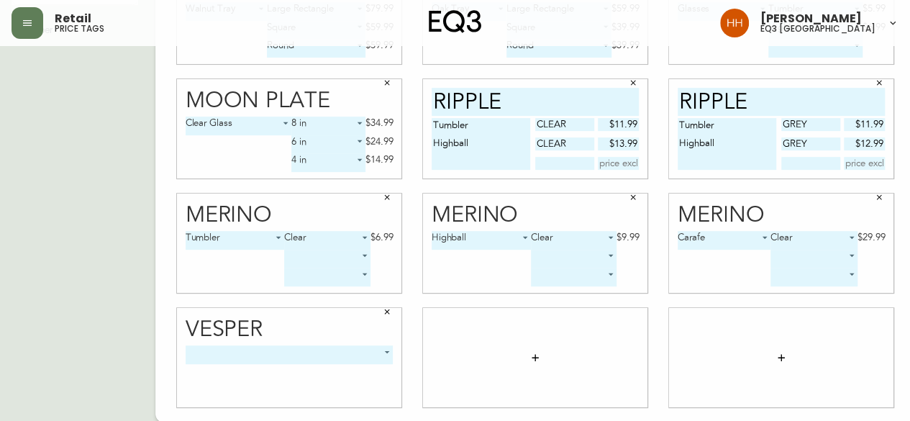
scroll to position [223, 0]
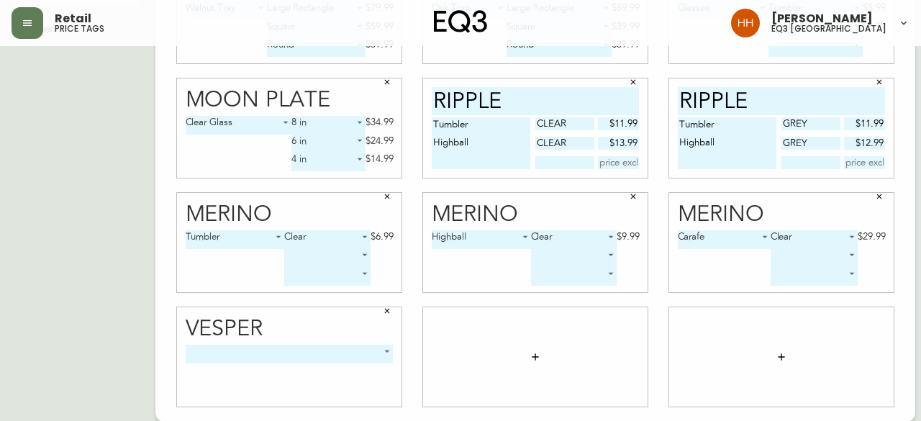
click at [240, 358] on body "Retail price tags Hayley Henderson eq3 calgary English Canada en_CA EQ3 font EQ…" at bounding box center [460, 99] width 921 height 645
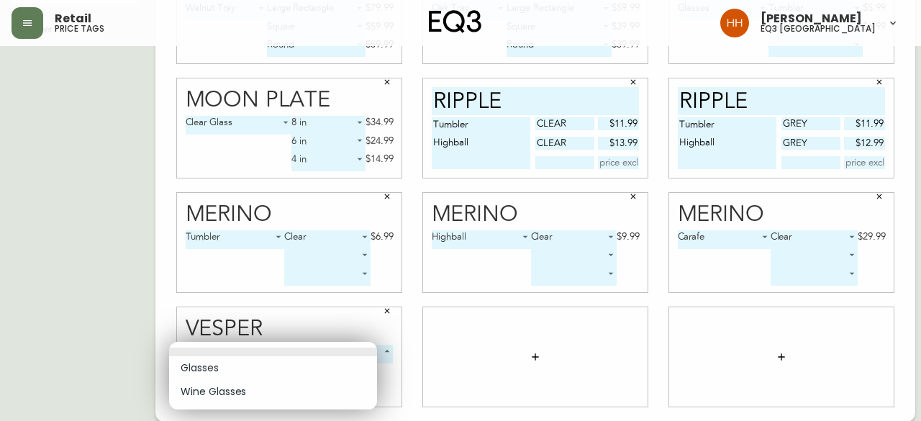
click at [236, 384] on li "Wine Glasses" at bounding box center [273, 392] width 208 height 24
type input "1"
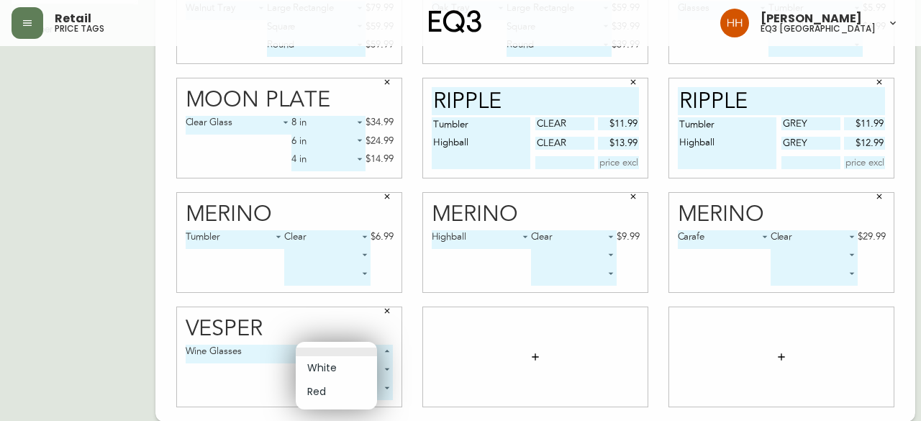
click at [320, 347] on body "Retail price tags Hayley Henderson eq3 calgary English Canada en_CA EQ3 font EQ…" at bounding box center [460, 99] width 921 height 645
click at [322, 389] on li "Red" at bounding box center [336, 392] width 81 height 24
type input "1"
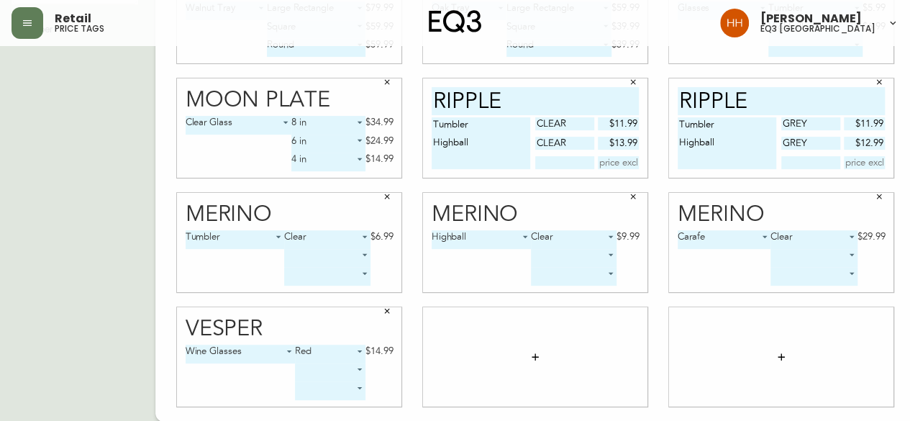
click at [312, 371] on body "Retail price tags Hayley Henderson eq3 calgary English Canada en_CA EQ3 font EQ…" at bounding box center [455, 99] width 910 height 645
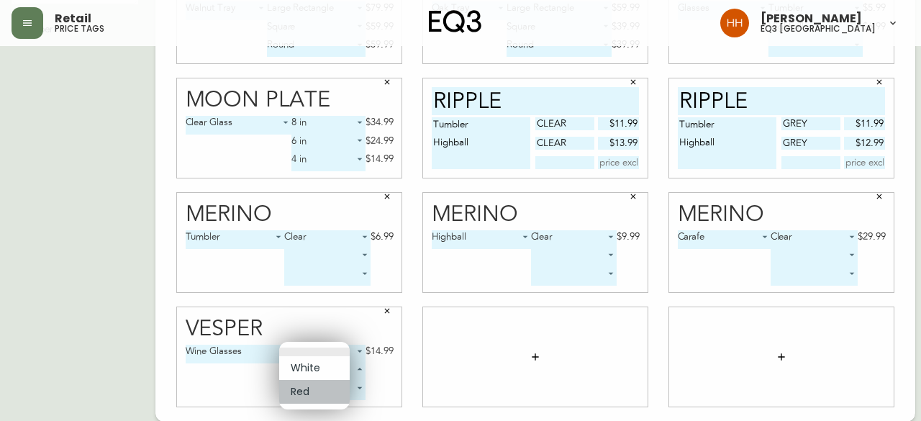
click at [312, 394] on li "Red" at bounding box center [314, 392] width 71 height 24
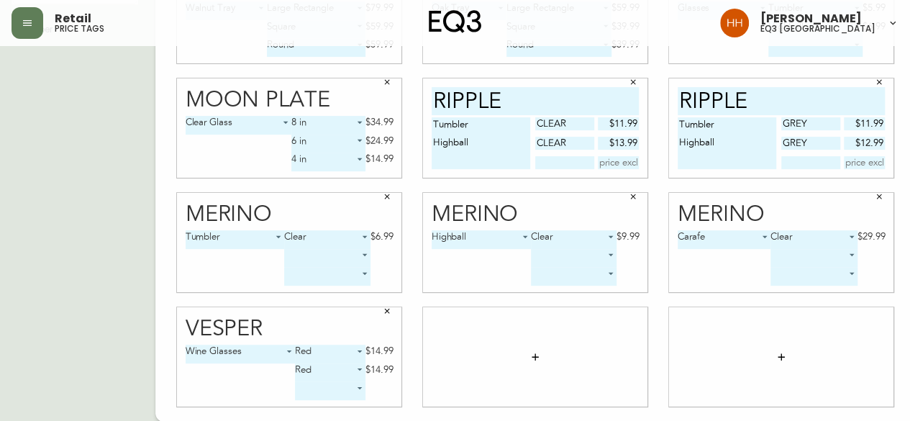
click at [298, 369] on body "Retail price tags Hayley Henderson eq3 calgary English Canada en_CA EQ3 font EQ…" at bounding box center [455, 99] width 910 height 645
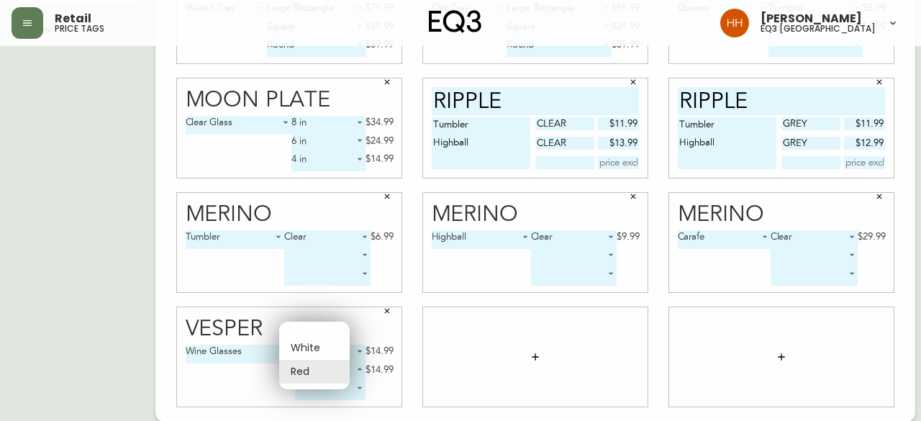
click at [304, 345] on li "White" at bounding box center [314, 348] width 71 height 24
type input "0"
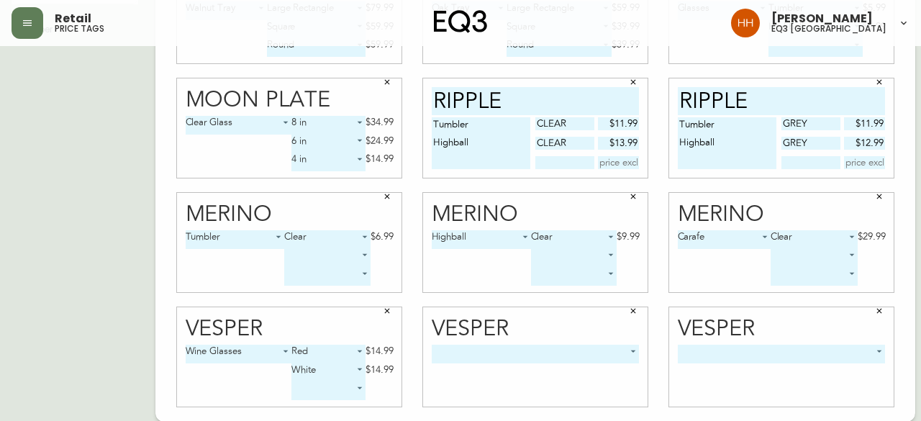
click at [554, 350] on body "Retail price tags Hayley Henderson eq3 calgary English Canada en_CA EQ3 font EQ…" at bounding box center [460, 99] width 921 height 645
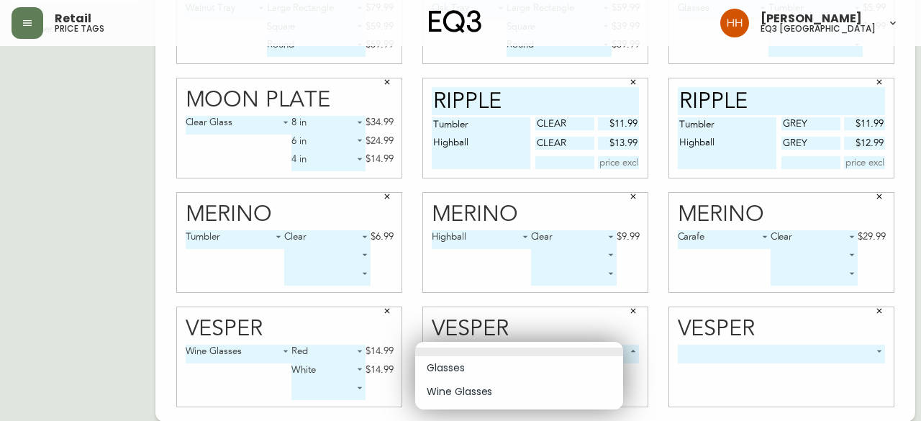
click at [472, 371] on li "Glasses" at bounding box center [519, 368] width 208 height 24
type input "0"
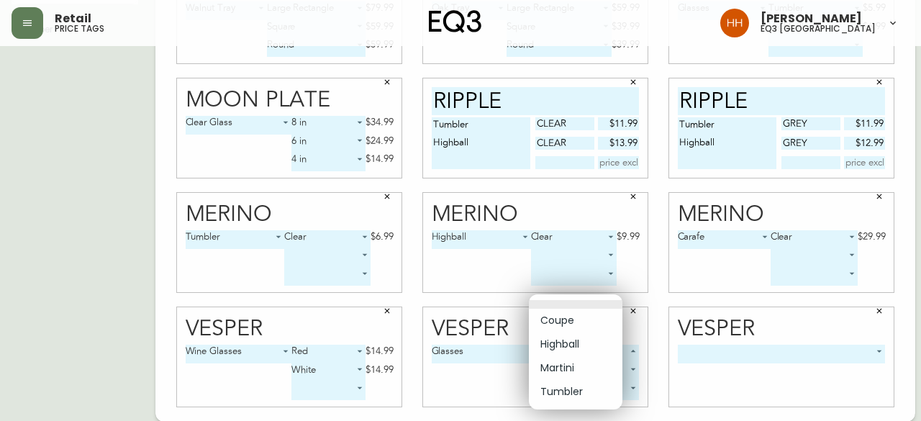
click at [568, 353] on body "Retail price tags Hayley Henderson eq3 calgary English Canada en_CA EQ3 font EQ…" at bounding box center [460, 99] width 921 height 645
click at [565, 350] on li "Highball" at bounding box center [576, 344] width 94 height 24
type input "1"
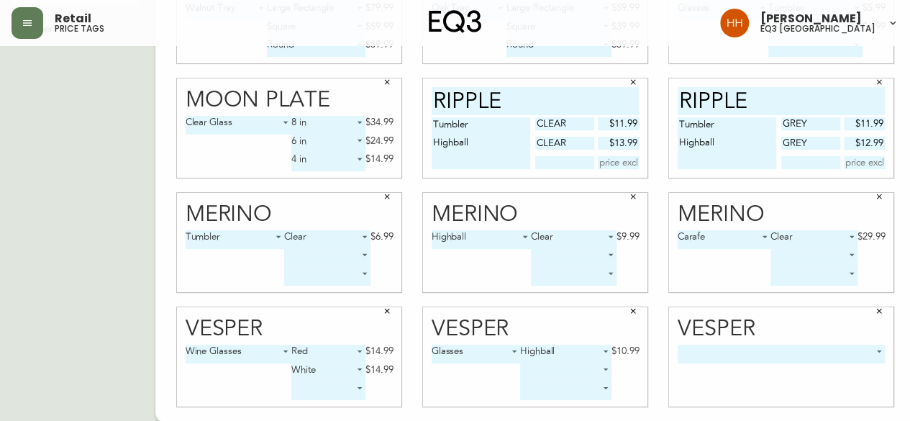
click at [693, 355] on body "Retail price tags Hayley Henderson eq3 calgary English Canada en_CA EQ3 font EQ…" at bounding box center [455, 99] width 910 height 645
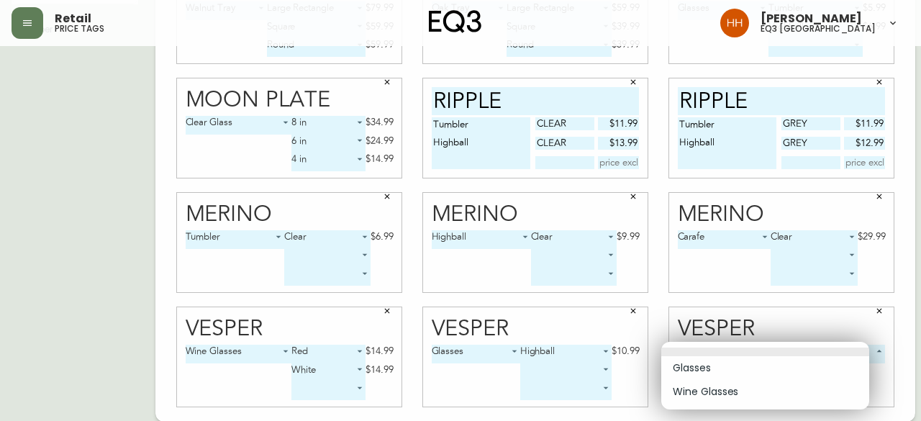
click at [701, 363] on li "Glasses" at bounding box center [765, 368] width 208 height 24
type input "0"
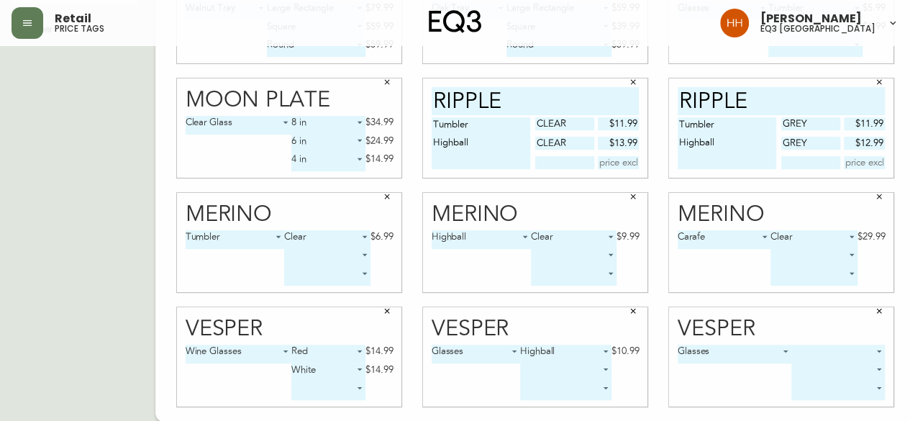
click at [790, 356] on body "Retail price tags Hayley Henderson eq3 calgary English Canada en_CA EQ3 font EQ…" at bounding box center [455, 99] width 910 height 645
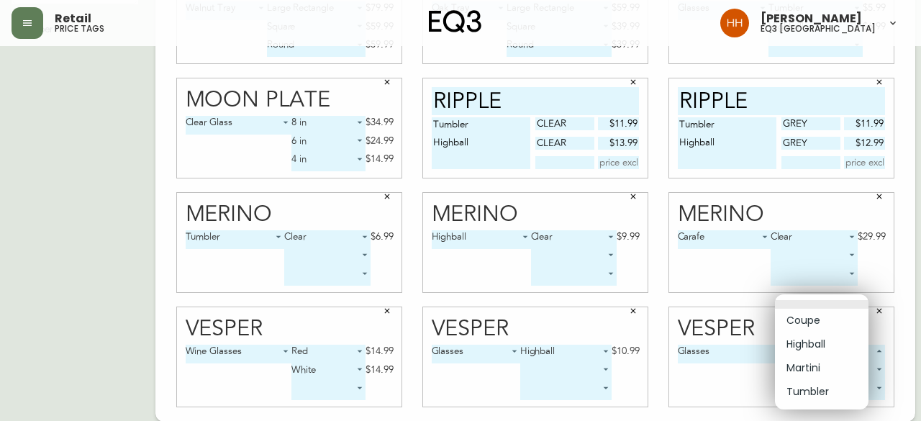
click at [809, 366] on li "Martini" at bounding box center [822, 368] width 94 height 24
type input "2"
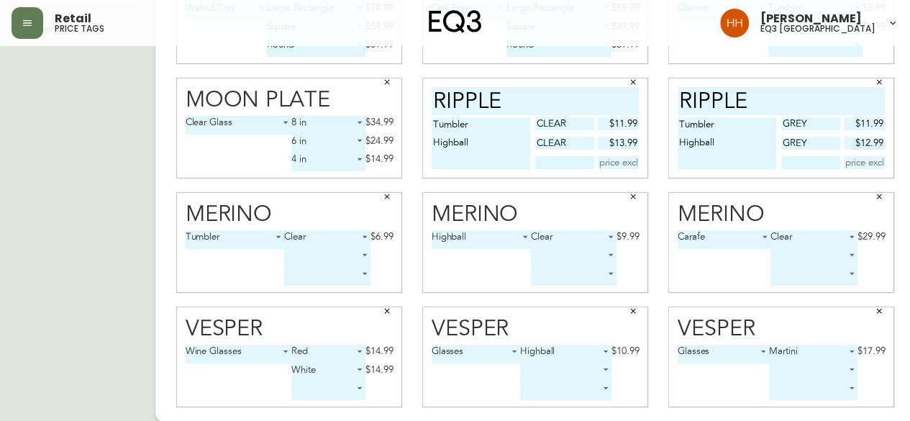
click at [809, 373] on body "Retail price tags Hayley Henderson eq3 calgary English Canada en_CA EQ3 font EQ…" at bounding box center [455, 99] width 910 height 645
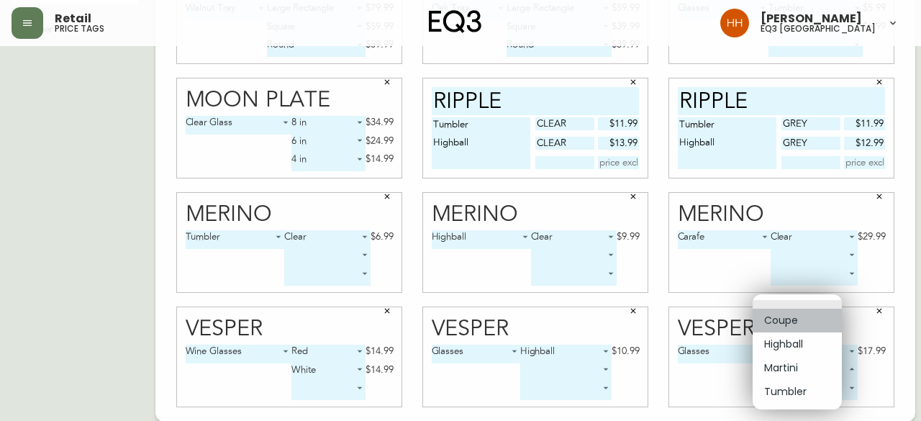
click at [776, 324] on li "Coupe" at bounding box center [797, 321] width 89 height 24
type input "0"
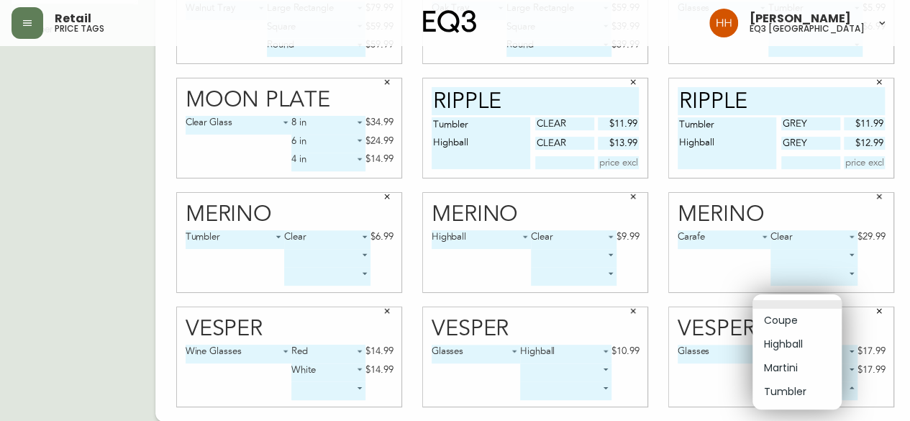
click at [820, 395] on body "Retail price tags Hayley Henderson eq3 calgary English Canada en_CA EQ3 font EQ…" at bounding box center [455, 99] width 910 height 645
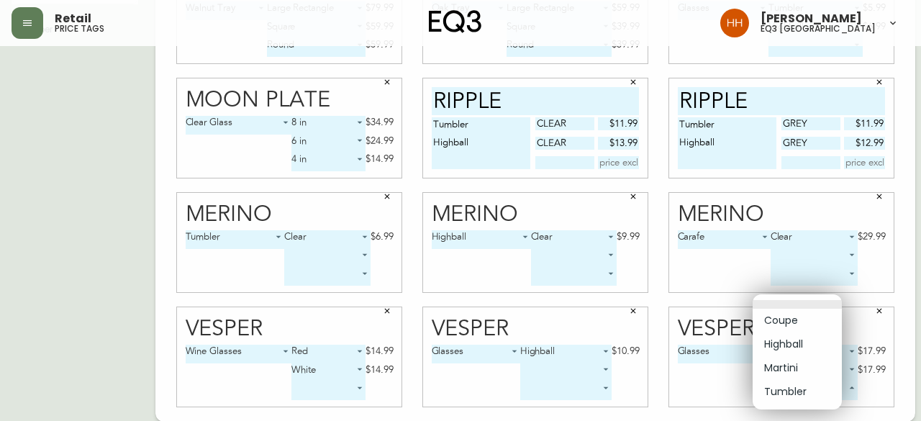
click at [800, 394] on li "Tumbler" at bounding box center [797, 392] width 89 height 24
type input "3"
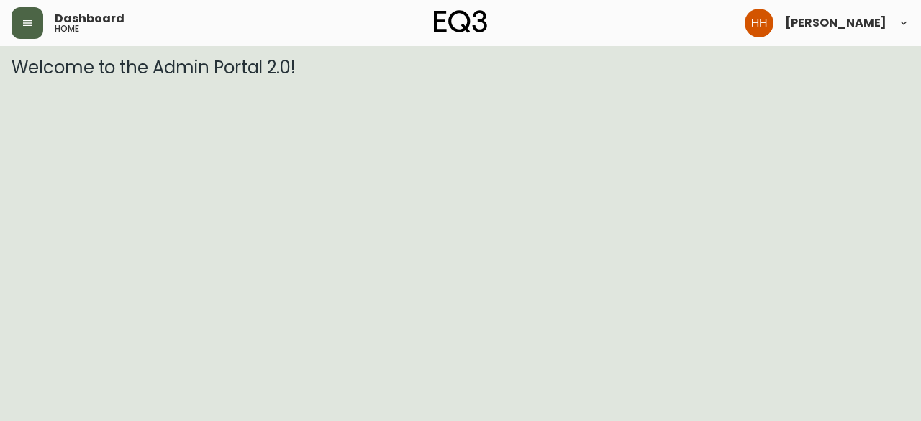
click at [27, 32] on button "button" at bounding box center [28, 23] width 32 height 32
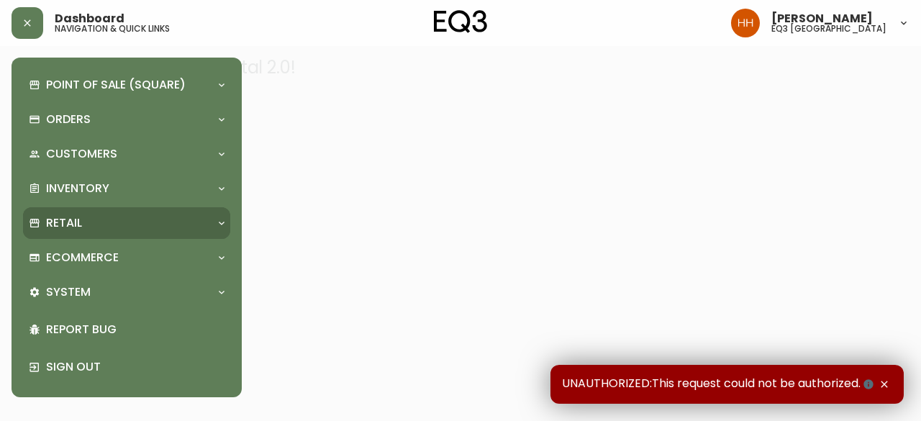
click at [82, 230] on div "Retail" at bounding box center [119, 223] width 181 height 16
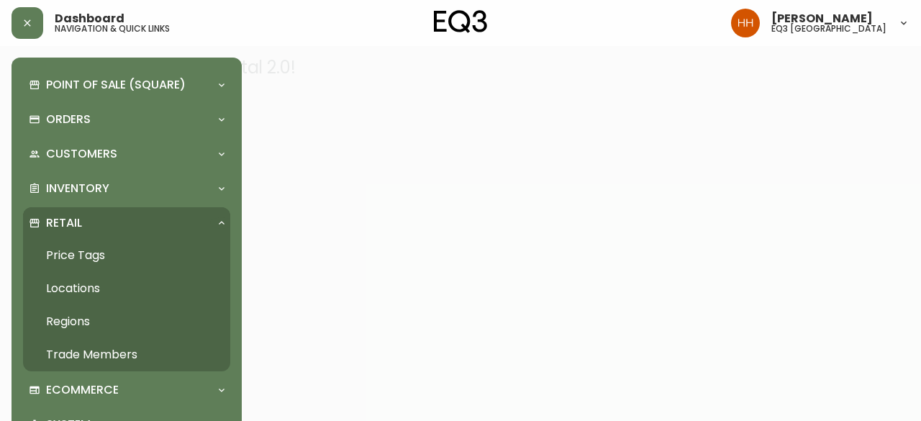
drag, startPoint x: 95, startPoint y: 255, endPoint x: 114, endPoint y: 258, distance: 18.9
click at [95, 255] on link "Price Tags" at bounding box center [126, 255] width 207 height 33
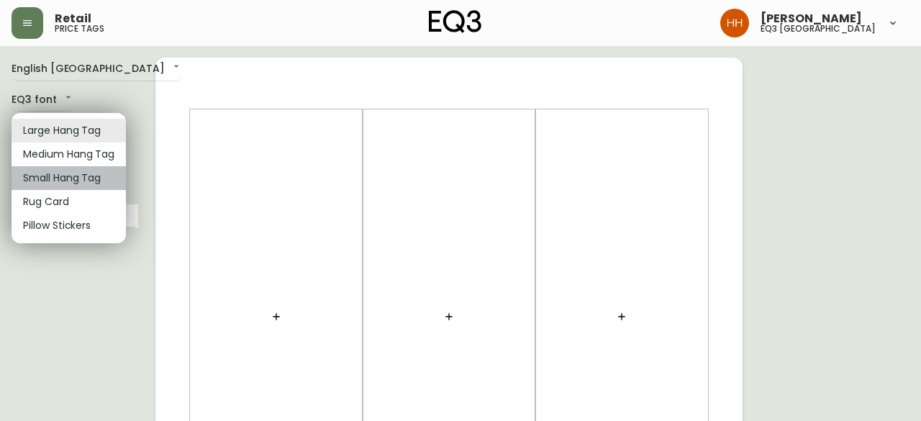
click at [49, 176] on li "Small Hang Tag" at bounding box center [69, 178] width 114 height 24
type input "small"
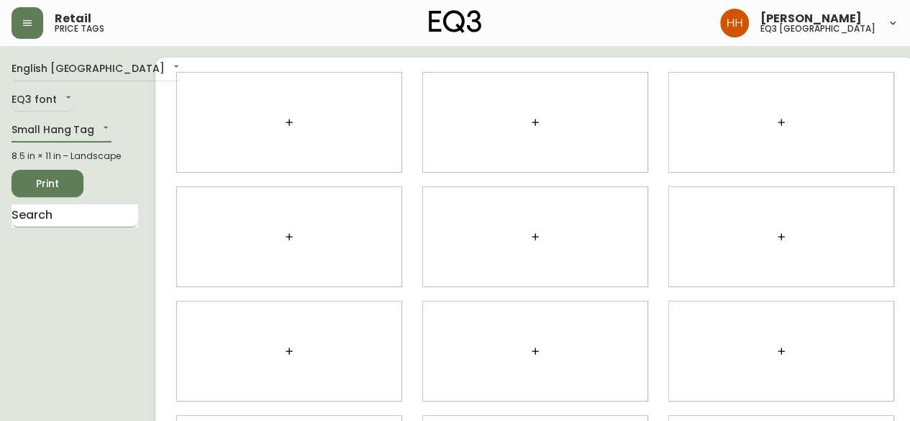
click at [83, 214] on input "text" at bounding box center [75, 215] width 127 height 23
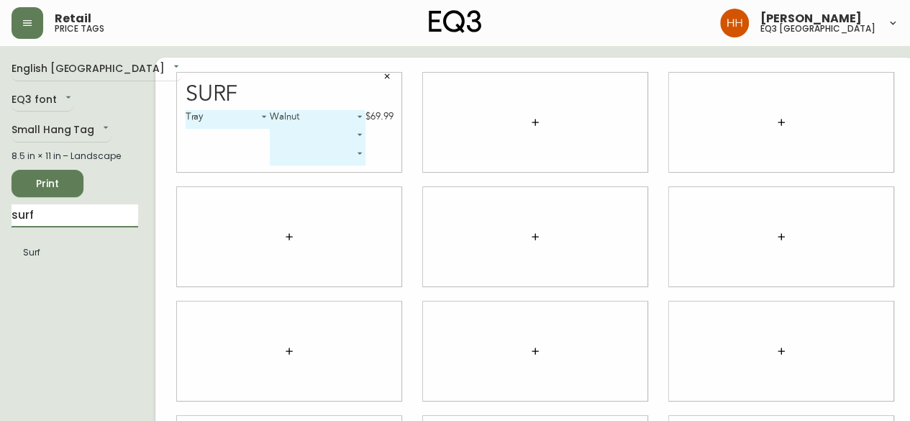
drag, startPoint x: 62, startPoint y: 216, endPoint x: 4, endPoint y: 218, distance: 58.3
click at [0, 219] on main "English Canada en_CA EQ3 font EQ3 Small Hang Tag small 8.5 in × 11 in – Landsca…" at bounding box center [455, 345] width 910 height 599
type input "noir"
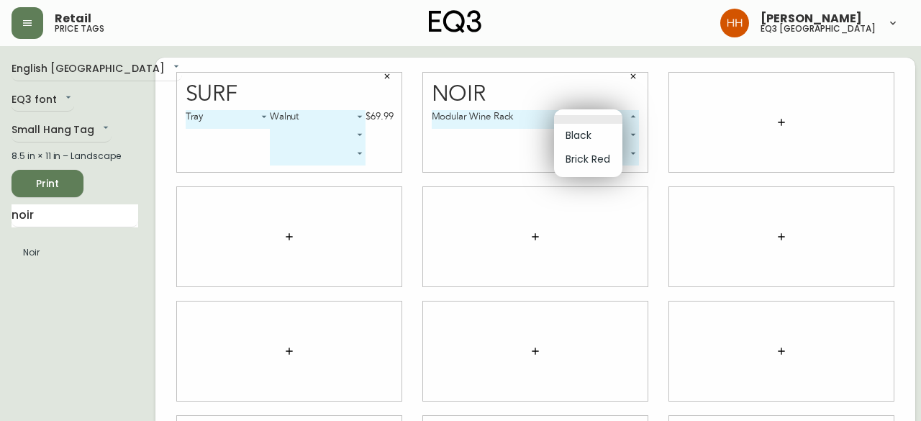
click at [595, 115] on body "Retail price tags Hayley Henderson eq3 calgary English Canada en_CA EQ3 font EQ…" at bounding box center [460, 322] width 921 height 645
click at [597, 135] on li "Black" at bounding box center [588, 136] width 68 height 24
type input "0"
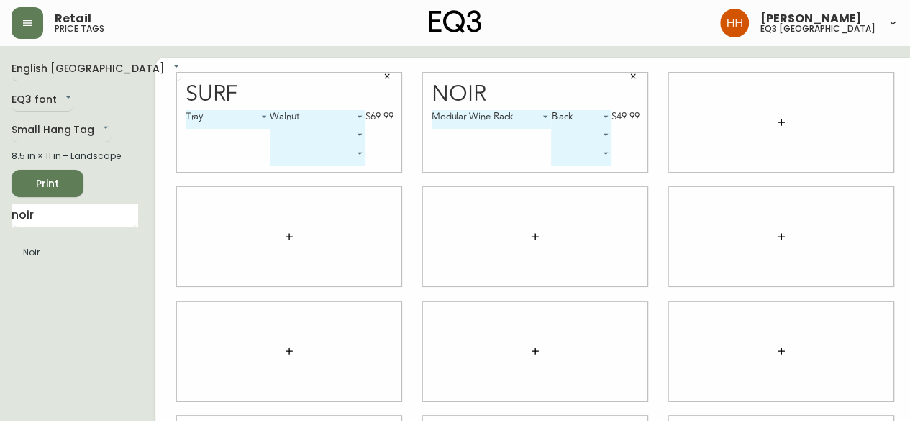
drag, startPoint x: 50, startPoint y: 222, endPoint x: 0, endPoint y: 197, distance: 55.3
click at [0, 199] on main "English Canada en_CA EQ3 font EQ3 Small Hang Tag small 8.5 in × 11 in – Landsca…" at bounding box center [455, 345] width 910 height 599
type input "garrido"
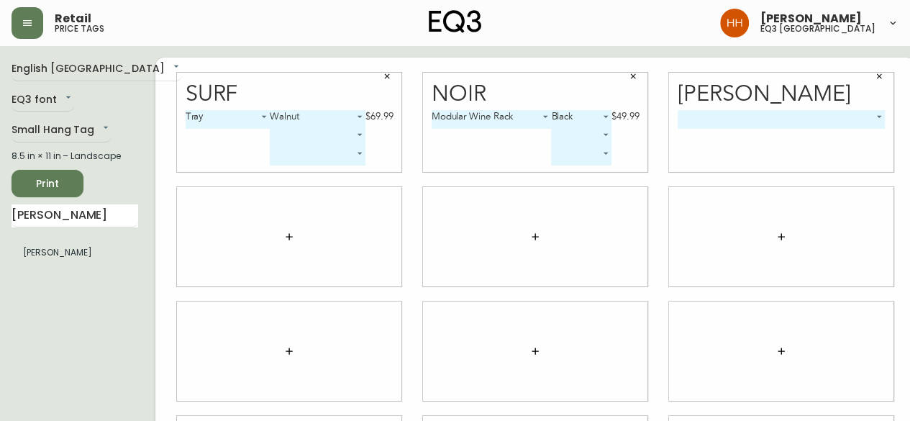
click at [785, 111] on body "Retail price tags Hayley Henderson eq3 calgary English Canada en_CA EQ3 font EQ…" at bounding box center [455, 322] width 910 height 645
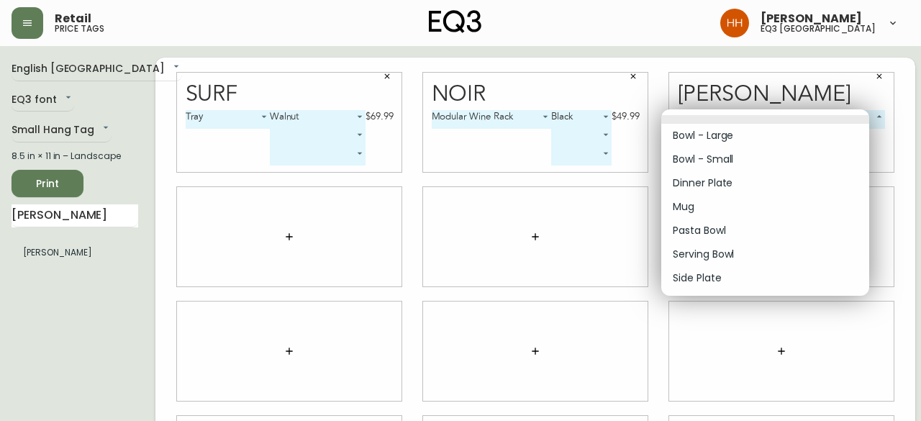
click at [711, 205] on li "Mug" at bounding box center [765, 207] width 208 height 24
type input "3"
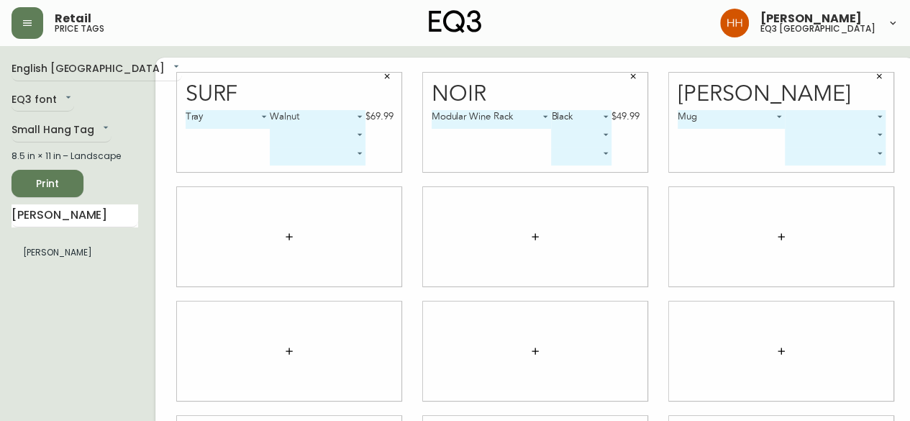
click at [801, 116] on body "Retail price tags Hayley Henderson eq3 calgary English Canada en_CA EQ3 font EQ…" at bounding box center [455, 322] width 910 height 645
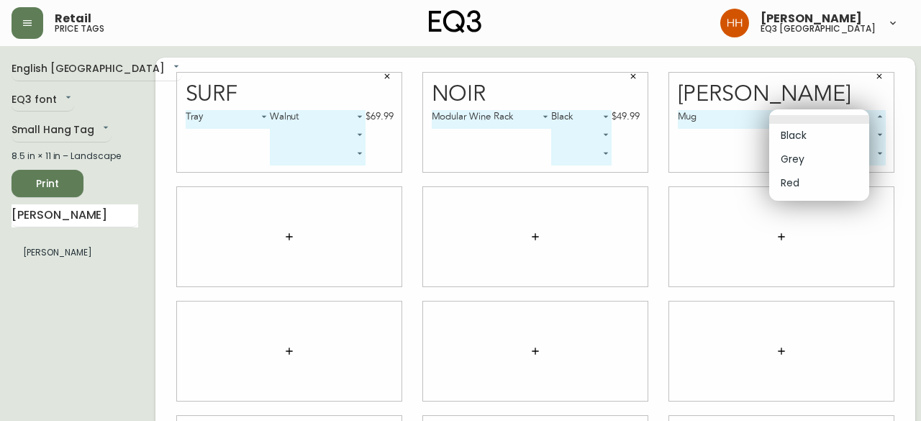
click at [791, 155] on li "Grey" at bounding box center [819, 159] width 100 height 24
type input "1"
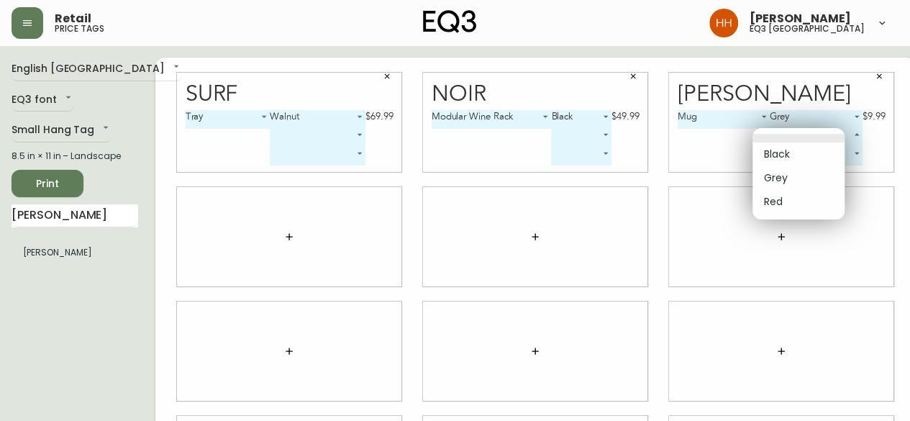
click at [801, 141] on body "Retail price tags Hayley Henderson eq3 calgary English Canada en_CA EQ3 font EQ…" at bounding box center [455, 322] width 910 height 645
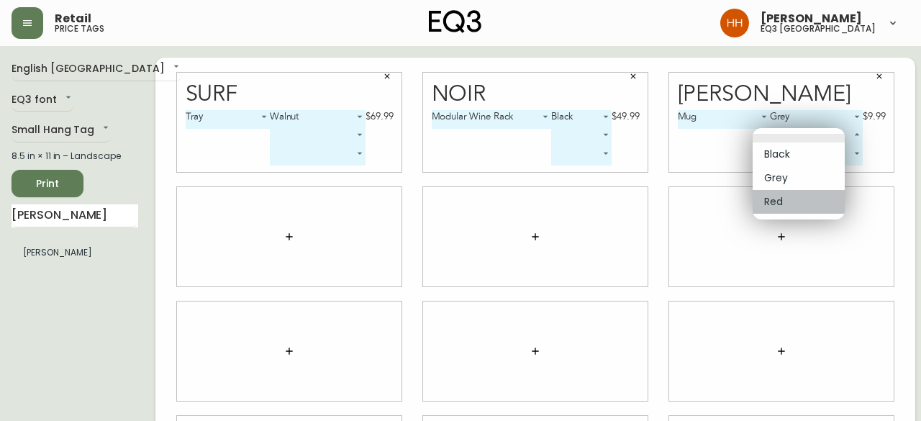
click at [790, 199] on li "Red" at bounding box center [799, 202] width 92 height 24
type input "2"
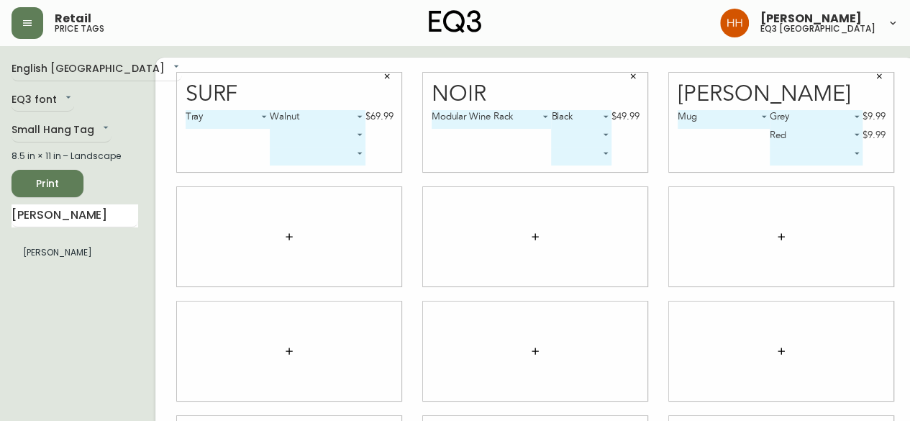
click at [813, 153] on body "Retail price tags Hayley Henderson eq3 calgary English Canada en_CA EQ3 font EQ…" at bounding box center [455, 322] width 910 height 645
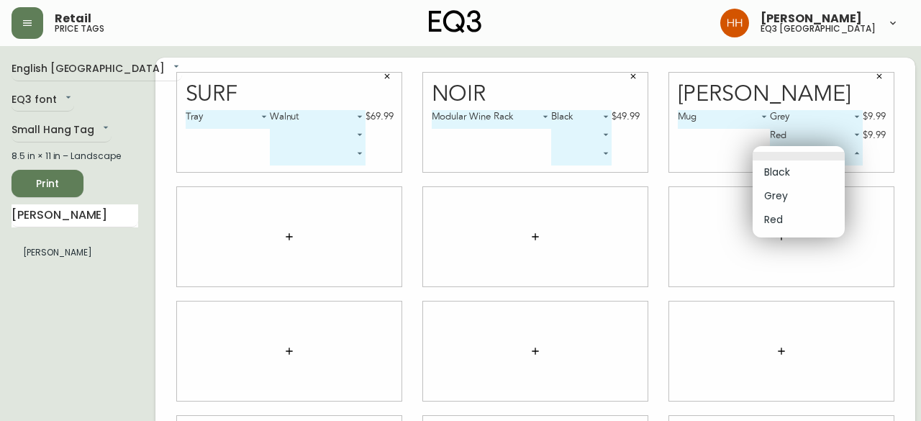
click at [804, 175] on li "Black" at bounding box center [799, 172] width 92 height 24
type input "0"
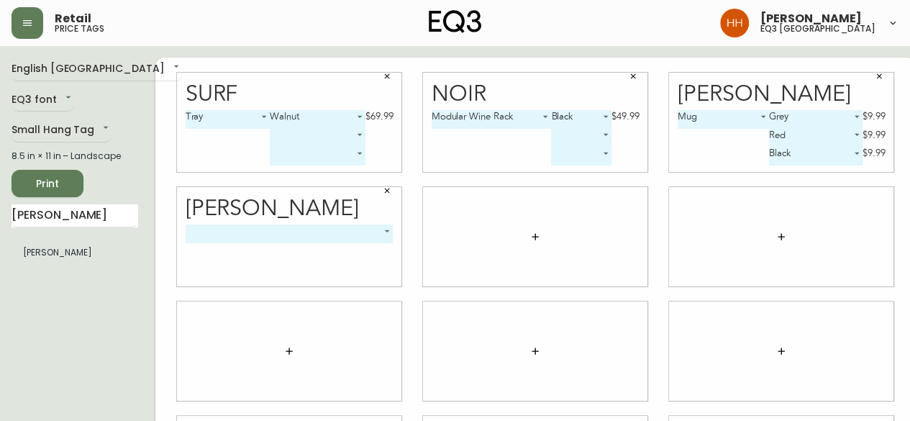
click at [228, 239] on body "Retail price tags Hayley Henderson eq3 calgary English Canada en_CA EQ3 font EQ…" at bounding box center [455, 322] width 910 height 645
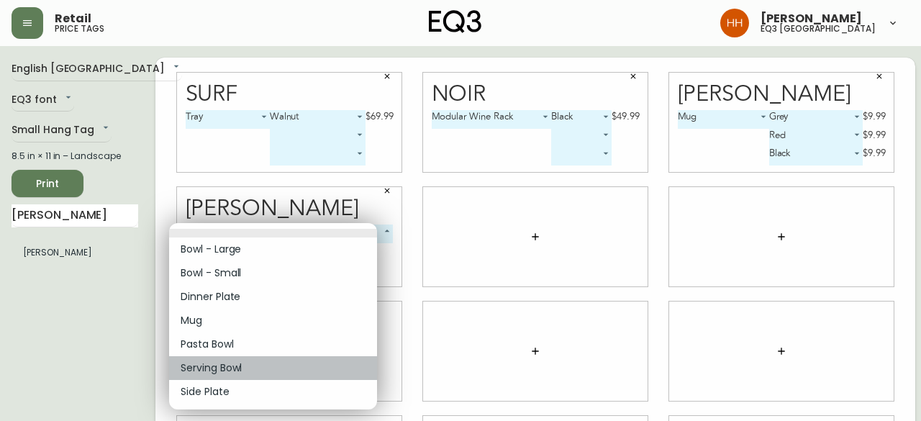
click at [219, 371] on li "Serving Bowl" at bounding box center [273, 368] width 208 height 24
type input "5"
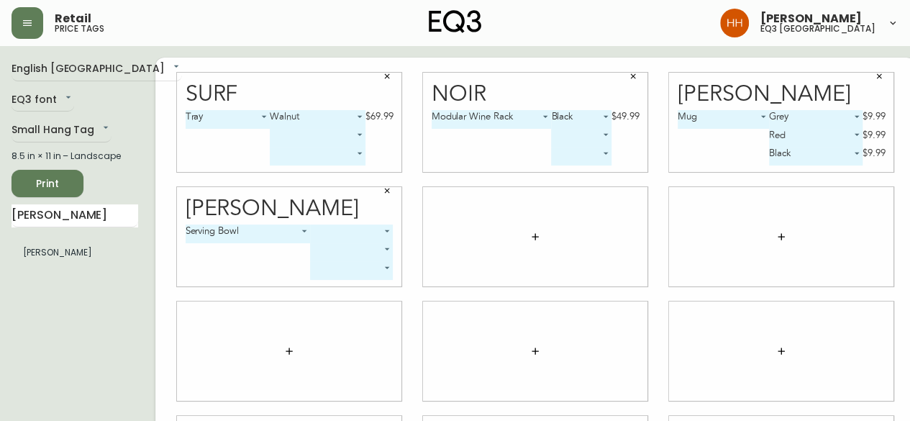
click at [339, 225] on body "Retail price tags Hayley Henderson eq3 calgary English Canada en_CA EQ3 font EQ…" at bounding box center [455, 322] width 910 height 645
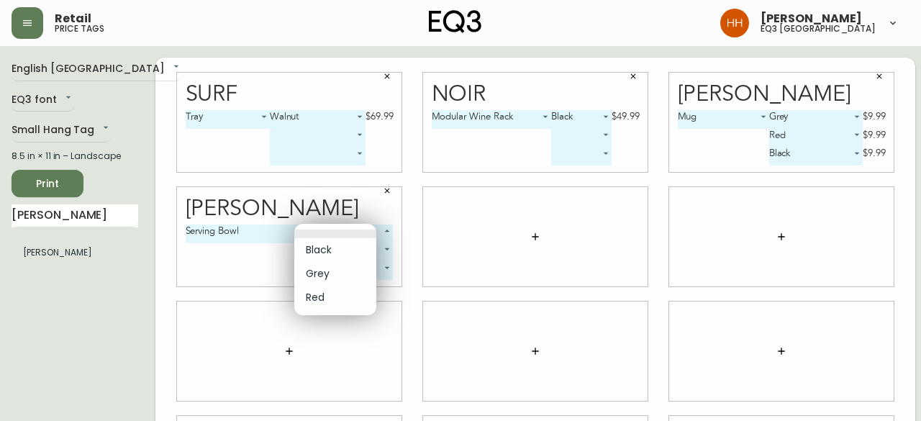
click at [326, 268] on li "Grey" at bounding box center [335, 274] width 82 height 24
type input "1"
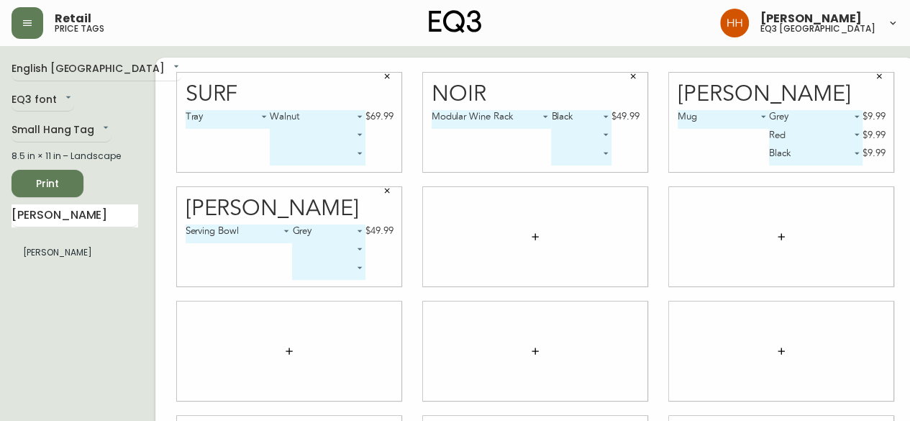
click at [326, 253] on body "Retail price tags Hayley Henderson eq3 calgary English Canada en_CA EQ3 font EQ…" at bounding box center [455, 322] width 910 height 645
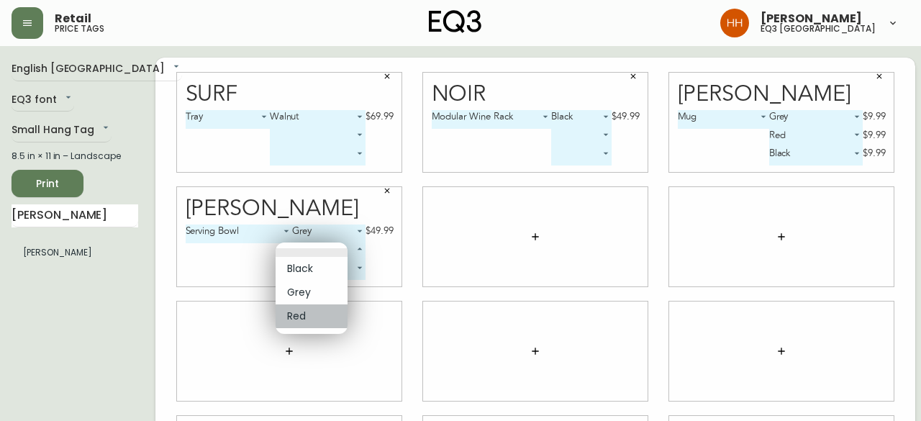
click at [301, 319] on li "Red" at bounding box center [312, 316] width 72 height 24
type input "2"
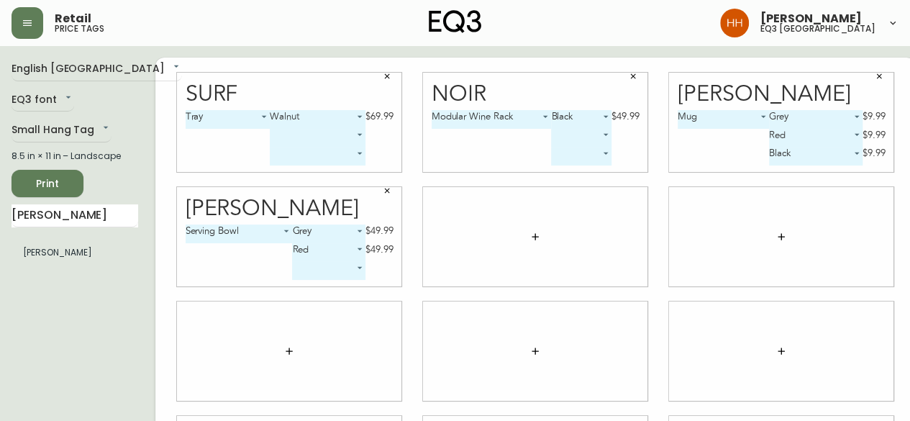
click at [308, 267] on body "Retail price tags Hayley Henderson eq3 calgary English Canada en_CA EQ3 font EQ…" at bounding box center [455, 322] width 910 height 645
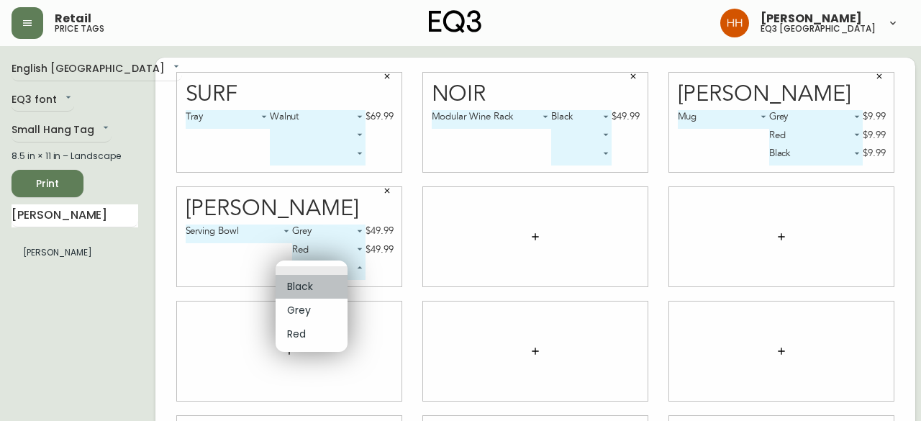
click at [305, 283] on li "Black" at bounding box center [312, 287] width 72 height 24
type input "0"
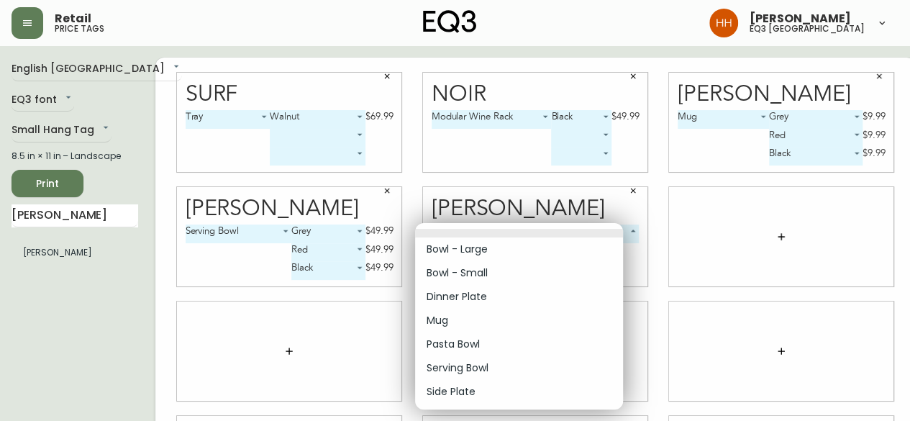
click at [506, 238] on body "Retail price tags Hayley Henderson eq3 calgary English Canada en_CA EQ3 font EQ…" at bounding box center [455, 322] width 910 height 645
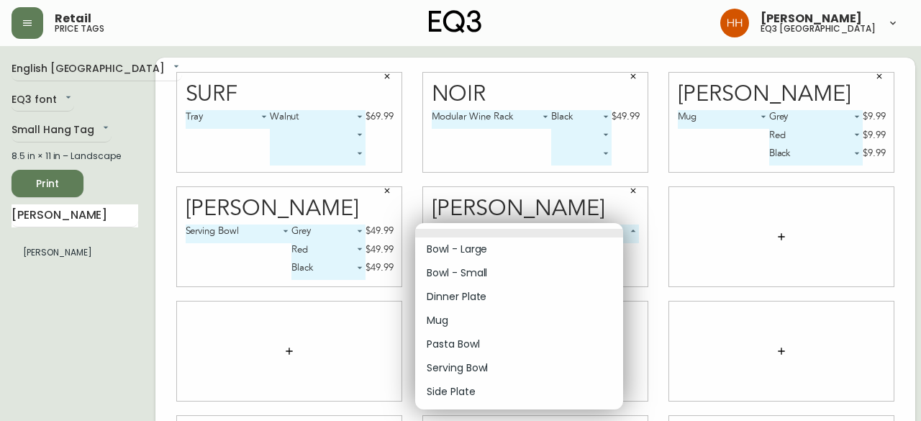
drag, startPoint x: 489, startPoint y: 268, endPoint x: 504, endPoint y: 263, distance: 16.2
click at [489, 269] on li "Bowl - Small" at bounding box center [519, 273] width 208 height 24
type input "1"
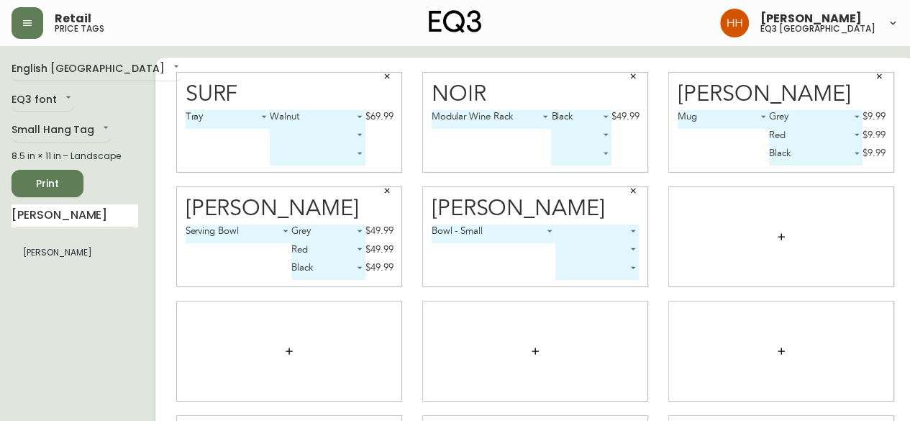
click at [767, 228] on button "button" at bounding box center [781, 236] width 29 height 29
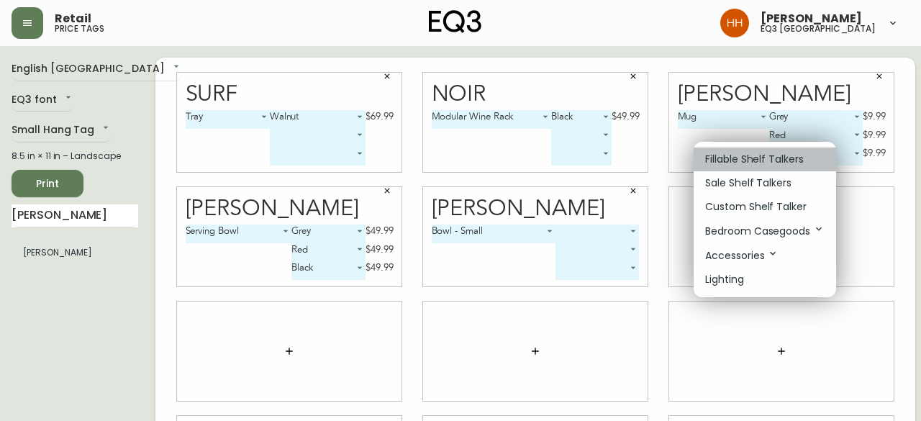
click at [729, 158] on p "Fillable Shelf Talkers" at bounding box center [754, 159] width 99 height 15
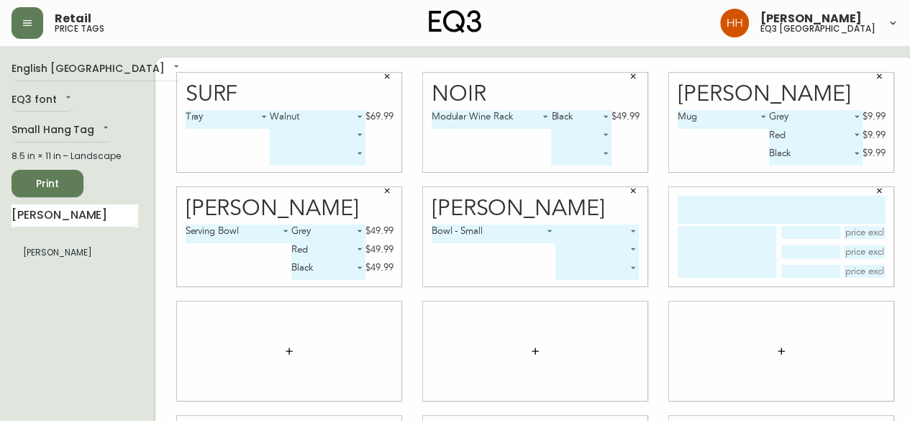
drag, startPoint x: 730, startPoint y: 178, endPoint x: 729, endPoint y: 206, distance: 28.1
click at [729, 206] on input "text" at bounding box center [781, 210] width 207 height 28
type input "garrido"
type textarea "b"
click at [718, 234] on textarea at bounding box center [727, 252] width 99 height 52
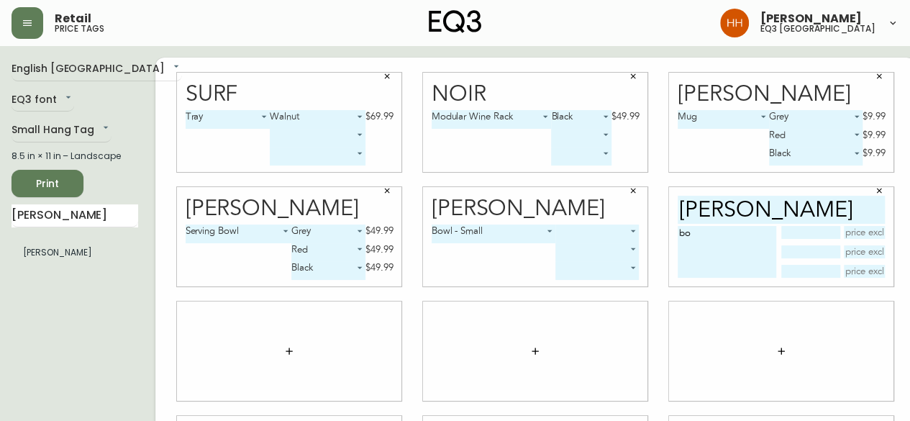
type textarea "b"
type textarea "Bowl - Small"
type input "Grey"
click at [584, 228] on body "Retail price tags Hayley Henderson eq3 calgary English Canada en_CA EQ3 font EQ…" at bounding box center [455, 322] width 910 height 645
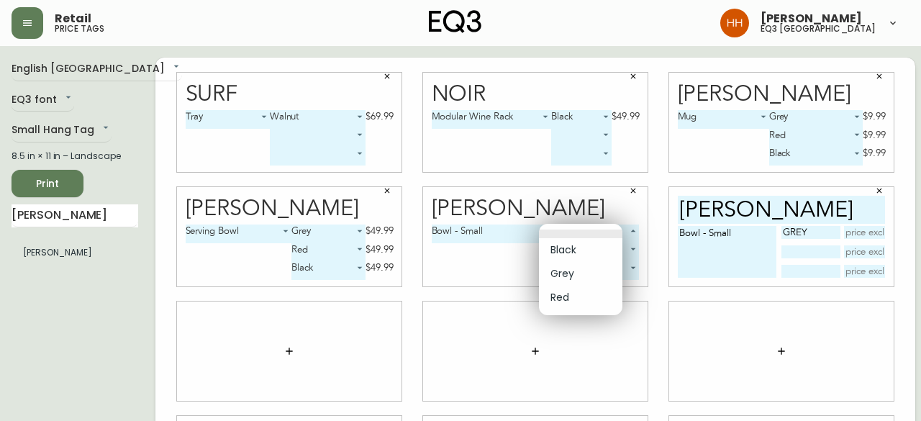
click at [564, 263] on li "Grey" at bounding box center [580, 274] width 83 height 24
type input "1"
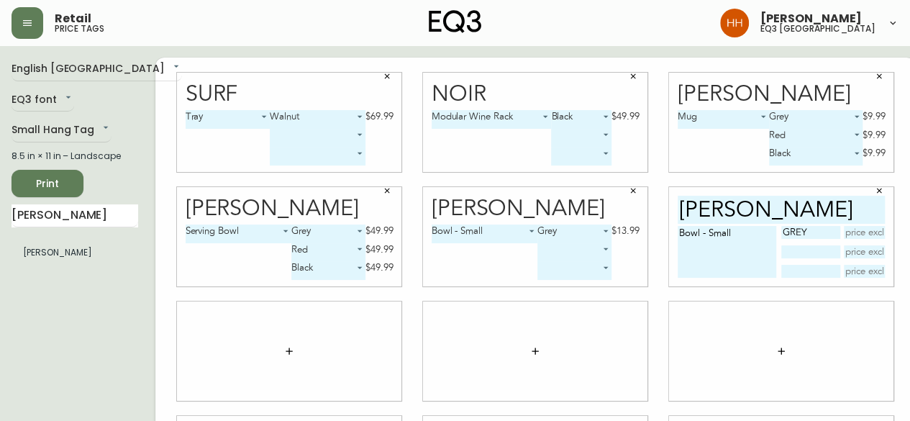
click at [844, 237] on input "text" at bounding box center [865, 232] width 42 height 13
type input "$13.99"
click at [483, 231] on body "Retail price tags Hayley Henderson eq3 calgary English Canada en_CA EQ3 font EQ…" at bounding box center [455, 322] width 910 height 645
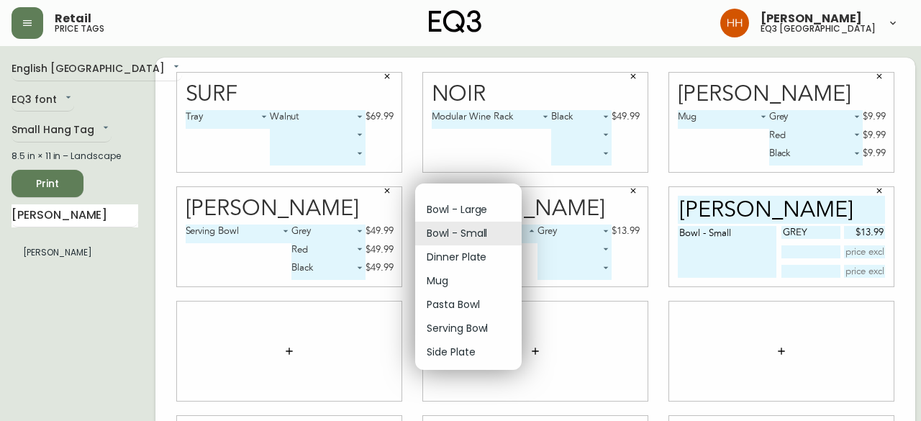
click at [554, 229] on div at bounding box center [460, 210] width 921 height 421
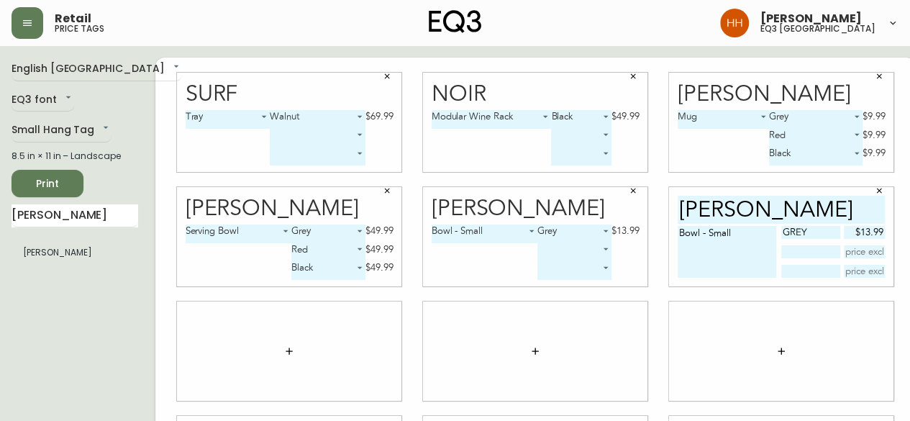
click at [550, 232] on body "Retail price tags Hayley Henderson eq3 calgary English Canada en_CA EQ3 font EQ…" at bounding box center [455, 322] width 910 height 645
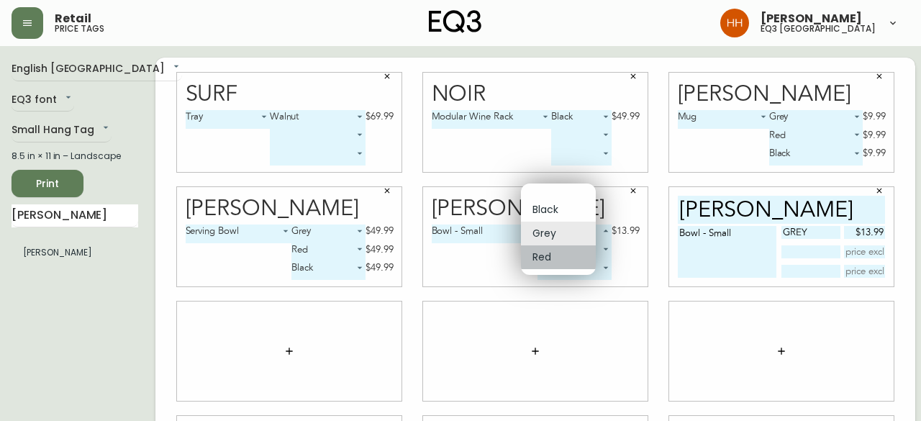
click at [549, 260] on li "Red" at bounding box center [558, 257] width 75 height 24
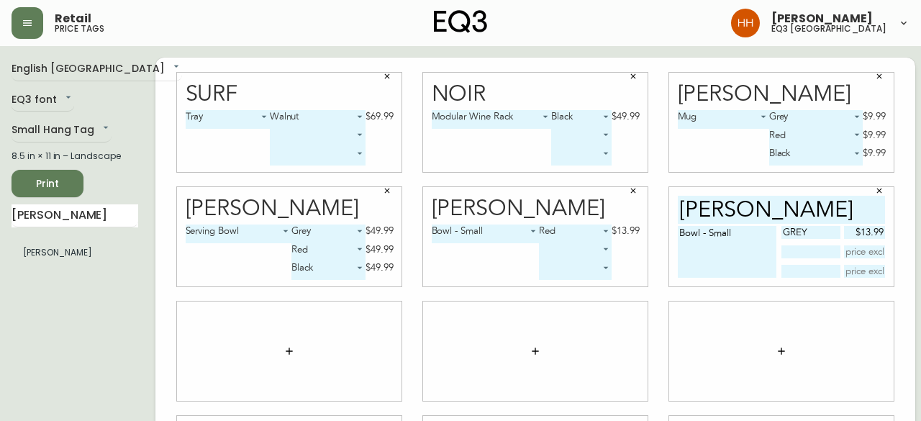
click at [561, 235] on body "Retail price tags Hayley Henderson eq3 calgary English Canada en_CA EQ3 font EQ…" at bounding box center [460, 322] width 921 height 645
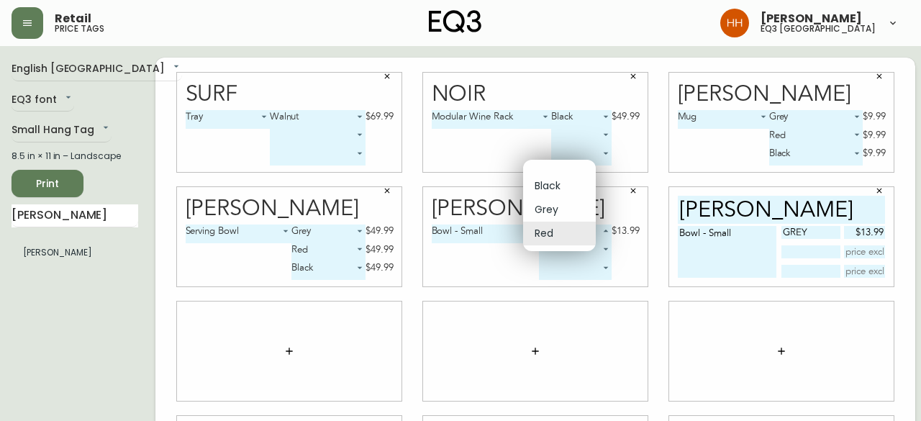
click at [547, 188] on li "Black" at bounding box center [559, 186] width 73 height 24
type input "0"
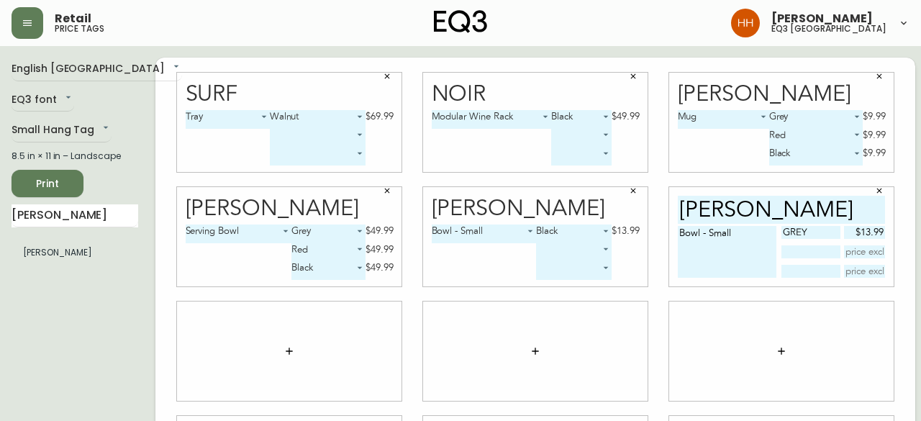
click at [486, 238] on body "Retail price tags Hayley Henderson eq3 calgary English Canada en_CA EQ3 font EQ…" at bounding box center [460, 322] width 921 height 645
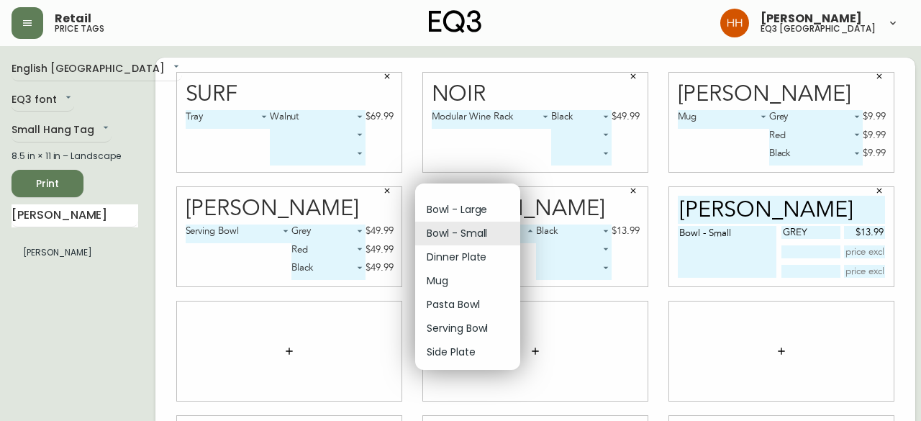
click at [464, 197] on li at bounding box center [467, 193] width 105 height 9
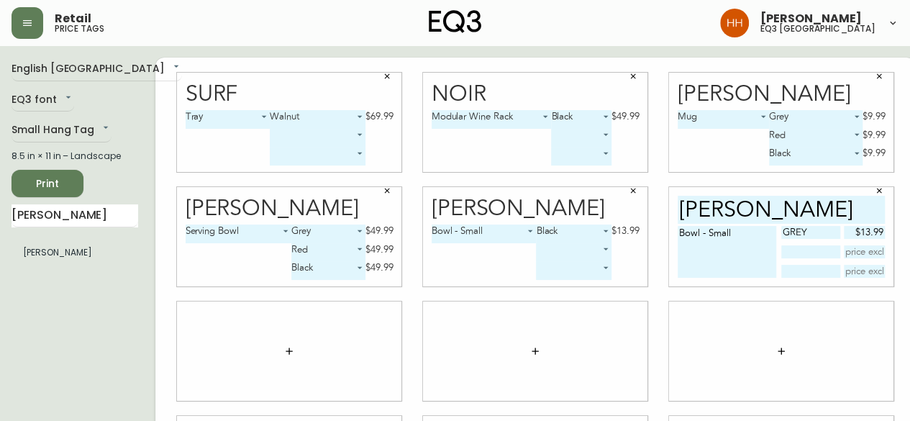
click at [502, 230] on body "Retail price tags Hayley Henderson eq3 calgary English Canada en_CA EQ3 font EQ…" at bounding box center [455, 322] width 910 height 645
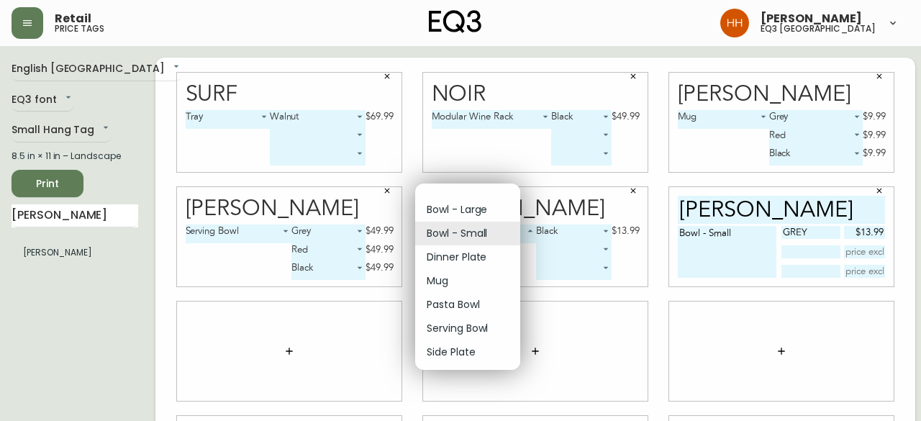
click at [436, 205] on li "Bowl - Large" at bounding box center [467, 210] width 105 height 24
type input "0"
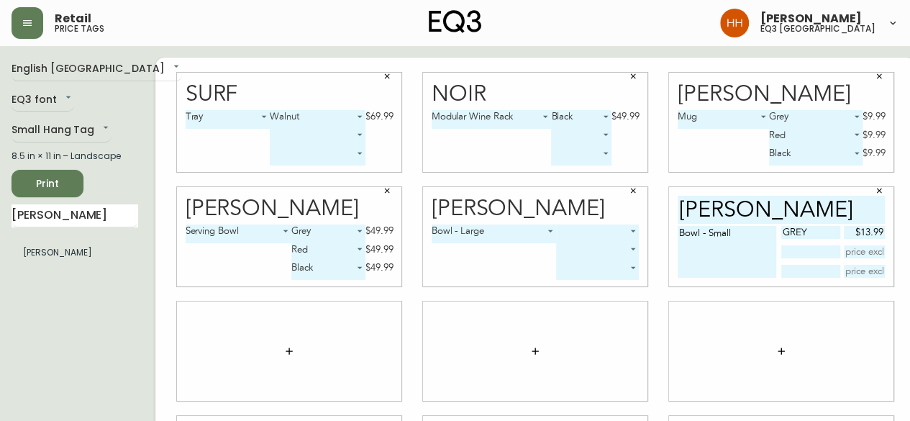
click at [573, 232] on body "Retail price tags Hayley Henderson eq3 calgary English Canada en_CA EQ3 font EQ…" at bounding box center [455, 322] width 910 height 645
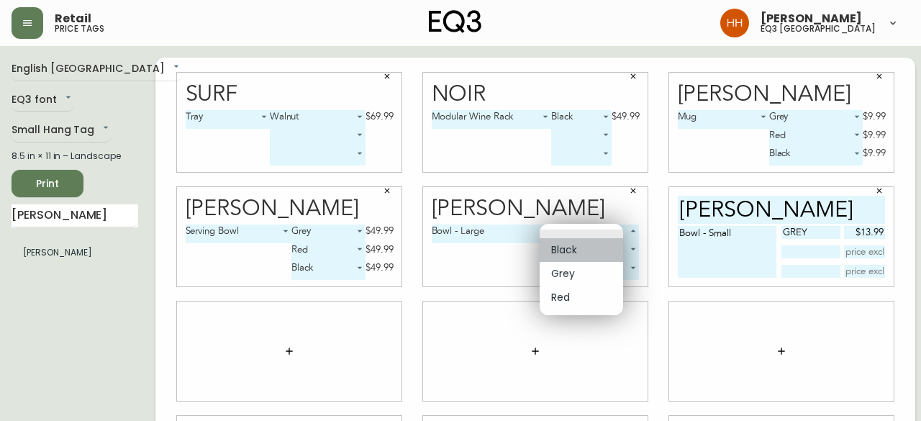
click at [575, 248] on li "Black" at bounding box center [581, 250] width 83 height 24
type input "0"
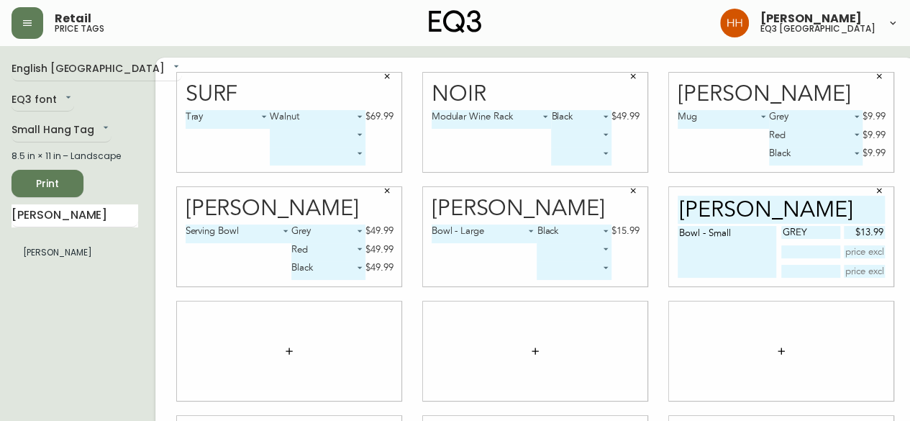
click at [741, 254] on textarea "Bowl - Small" at bounding box center [727, 252] width 99 height 52
type textarea "Bowl - Small Bowl - Large"
type input "Grey"
type input "$15.99"
click at [622, 186] on button "button" at bounding box center [633, 191] width 22 height 22
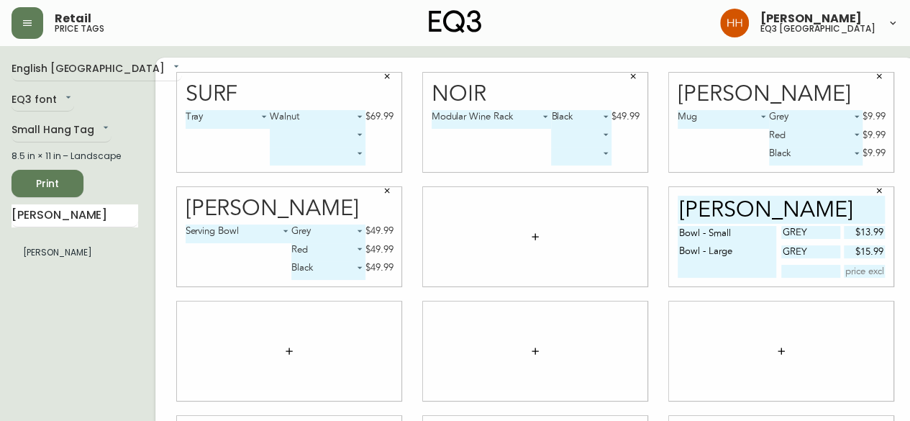
click at [529, 234] on icon "button" at bounding box center [535, 237] width 12 height 12
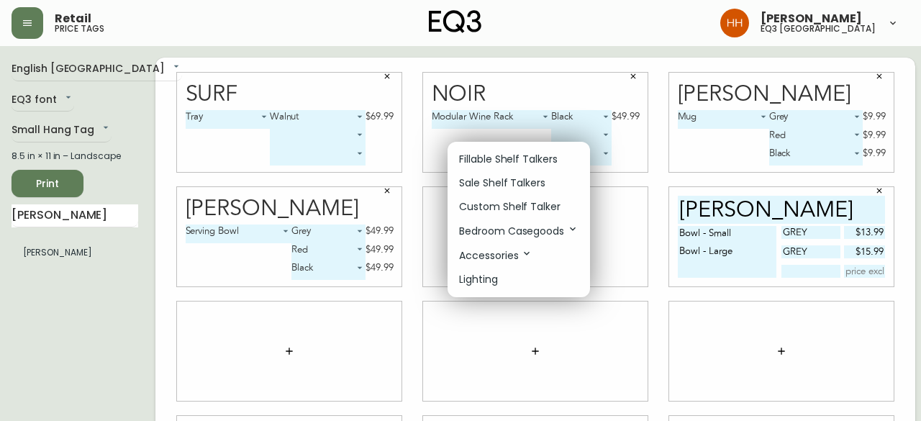
click at [492, 162] on p "Fillable Shelf Talkers" at bounding box center [508, 159] width 99 height 15
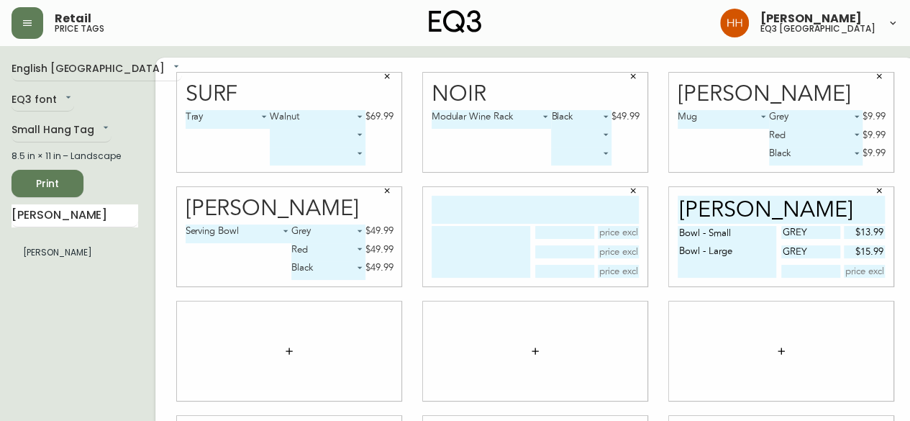
drag, startPoint x: 483, startPoint y: 181, endPoint x: 478, endPoint y: 222, distance: 41.4
click at [478, 222] on input "text" at bounding box center [535, 210] width 207 height 28
type input "garrido"
type textarea "b"
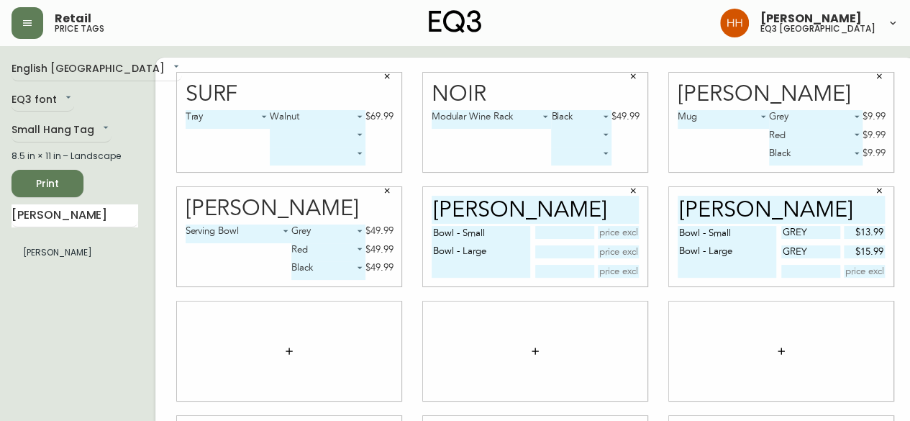
type textarea "Bowl - Small Bowl - Large"
click at [550, 237] on input "text" at bounding box center [564, 232] width 58 height 13
type input "Red"
type input "$13.99"
type input "Red"
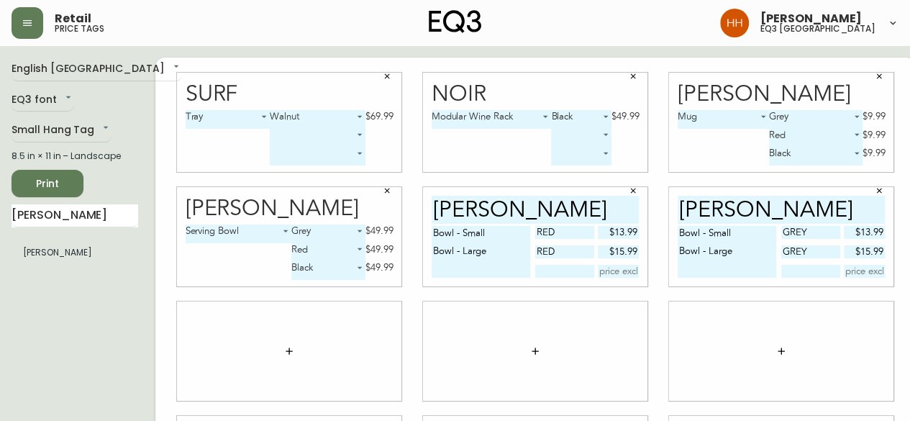
type input "$15.99"
click at [275, 345] on button "button" at bounding box center [289, 351] width 29 height 29
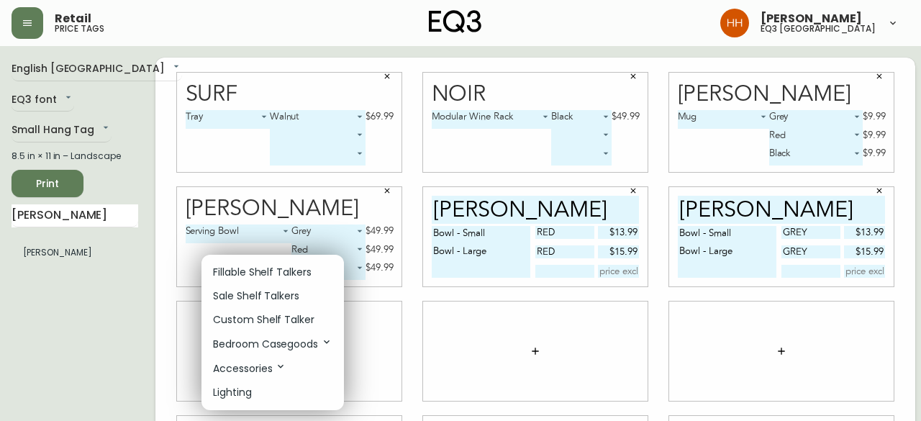
click at [255, 276] on p "Fillable Shelf Talkers" at bounding box center [262, 272] width 99 height 15
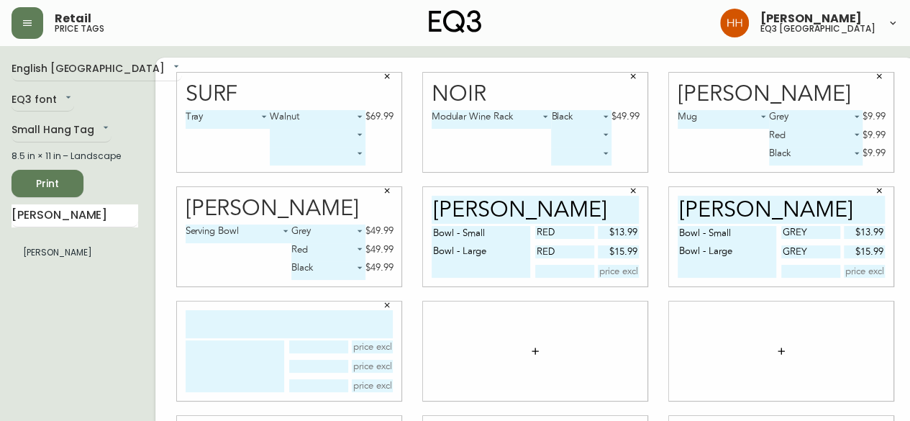
click at [236, 323] on input "text" at bounding box center [289, 324] width 207 height 28
type input "garrido"
type textarea "b"
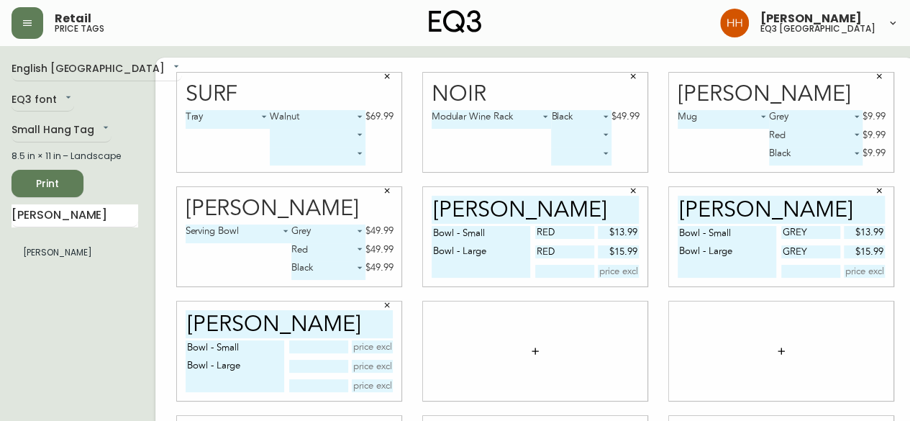
type textarea "Bowl - Small Bowl - Large"
type input "Black"
type input "$13.99"
type input "black"
type input "$15.99"
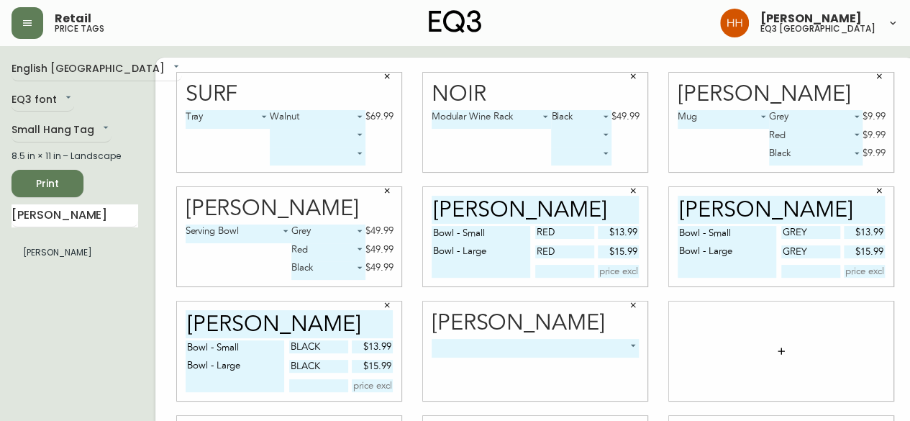
drag, startPoint x: 519, startPoint y: 327, endPoint x: 512, endPoint y: 340, distance: 14.8
click at [519, 327] on div "Garrido" at bounding box center [536, 323] width 208 height 22
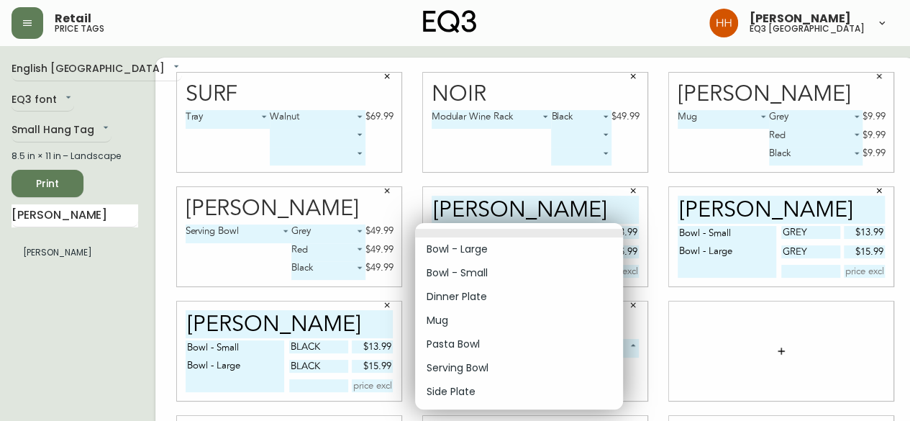
click at [499, 353] on body "Retail price tags Hayley Henderson eq3 calgary English Canada en_CA EQ3 font EQ…" at bounding box center [455, 322] width 910 height 645
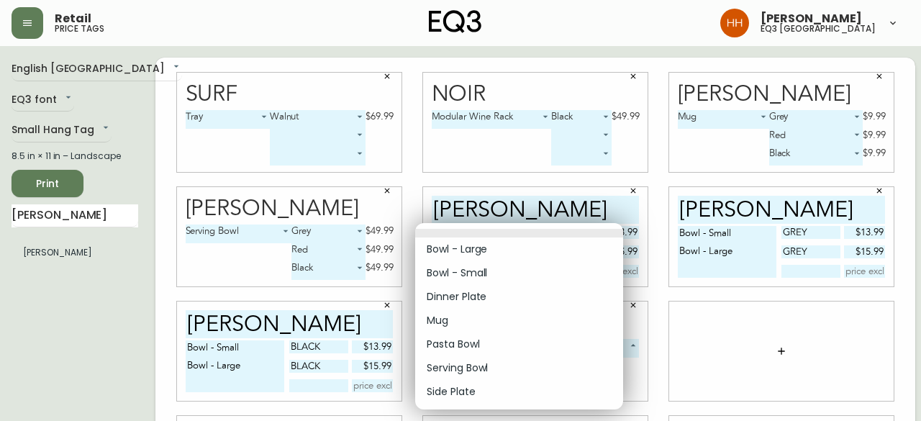
click at [498, 349] on li "Pasta Bowl" at bounding box center [519, 344] width 208 height 24
type input "4"
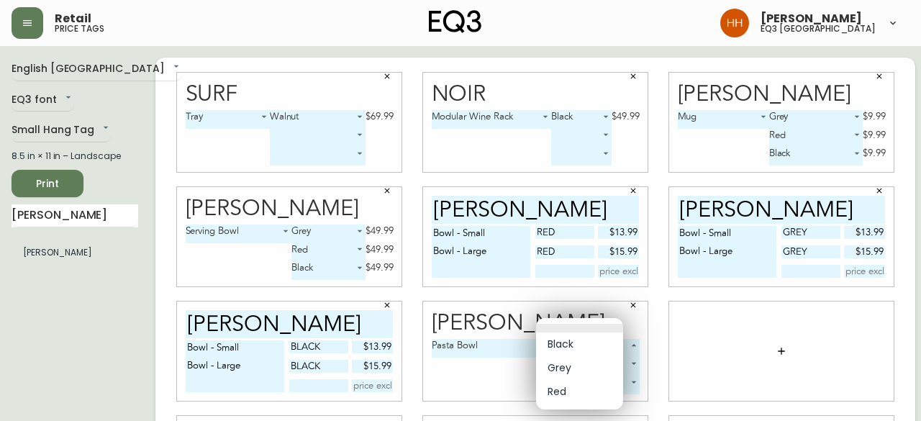
click at [580, 350] on body "Retail price tags Hayley Henderson eq3 calgary English Canada en_CA EQ3 font EQ…" at bounding box center [460, 322] width 921 height 645
click at [571, 375] on li "Grey" at bounding box center [579, 368] width 87 height 24
type input "1"
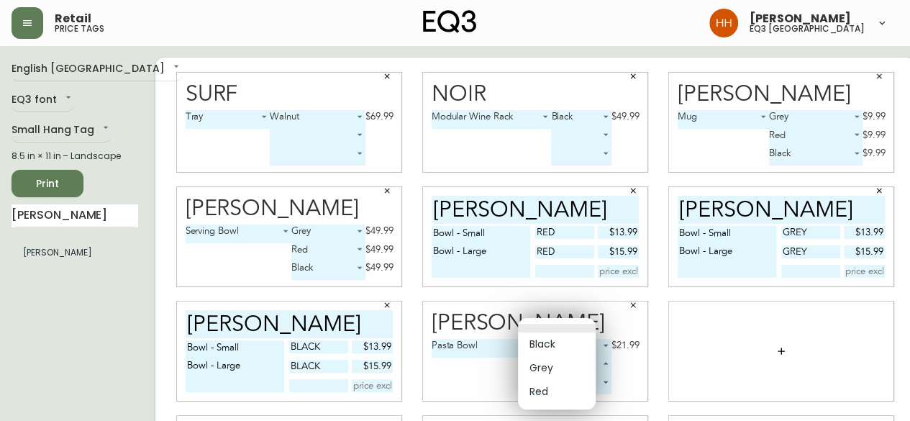
click at [555, 365] on body "Retail price tags Hayley Henderson eq3 calgary English Canada en_CA EQ3 font EQ…" at bounding box center [455, 322] width 910 height 645
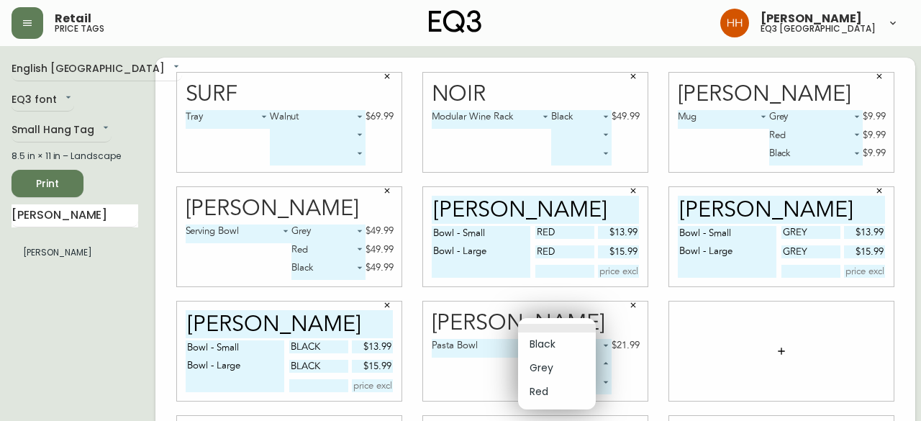
click at [555, 391] on li "Red" at bounding box center [557, 392] width 78 height 24
type input "2"
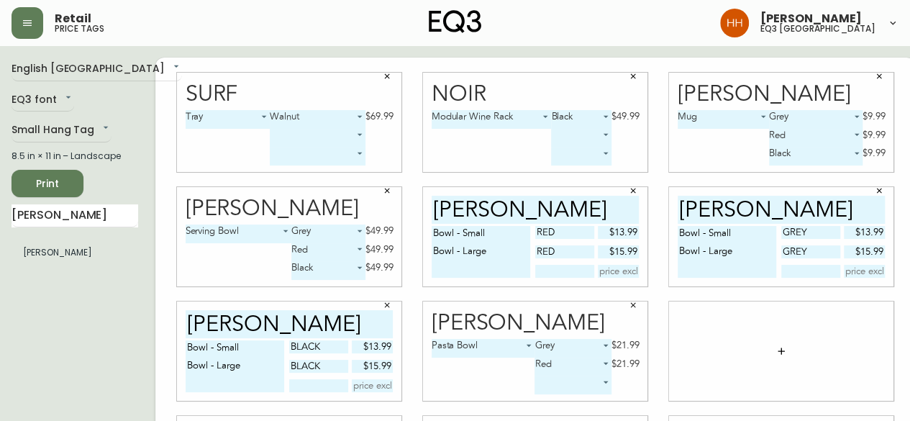
click at [554, 385] on body "Retail price tags Hayley Henderson eq3 calgary English Canada en_CA EQ3 font EQ…" at bounding box center [455, 322] width 910 height 645
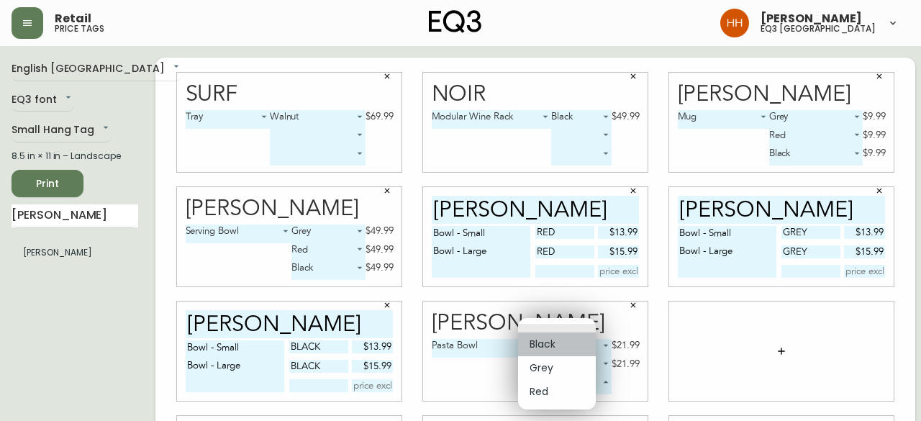
click at [537, 346] on li "Black" at bounding box center [557, 344] width 78 height 24
type input "0"
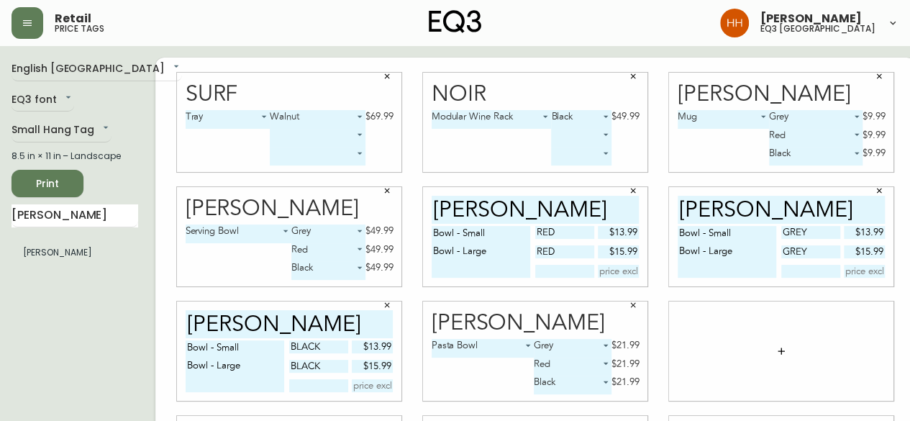
click at [75, 290] on div "English Canada en_CA EQ3 font EQ3 Small Hang Tag small 8.5 in × 11 in – Landsca…" at bounding box center [84, 351] width 144 height 587
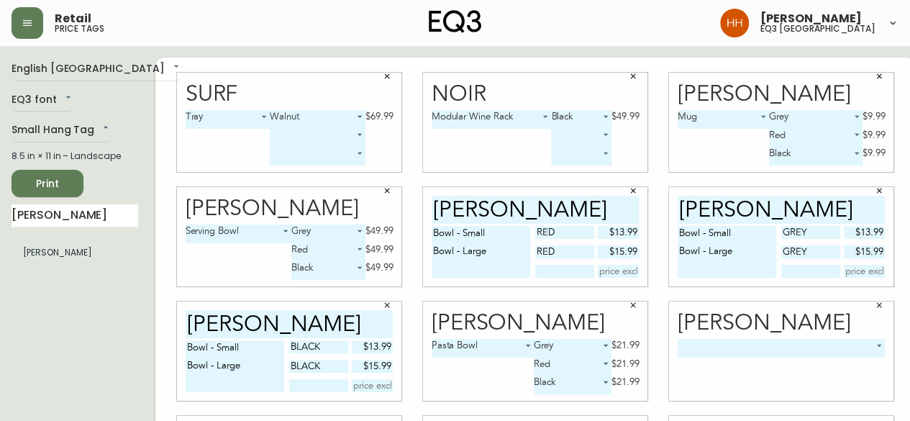
click at [791, 350] on body "Retail price tags Hayley Henderson eq3 calgary English Canada en_CA EQ3 font EQ…" at bounding box center [455, 322] width 910 height 645
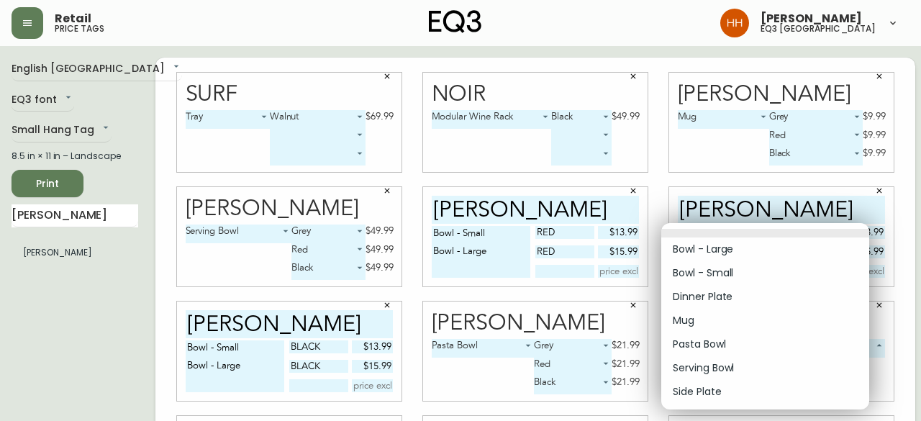
click at [704, 393] on li "Side Plate" at bounding box center [765, 392] width 208 height 24
type input "6"
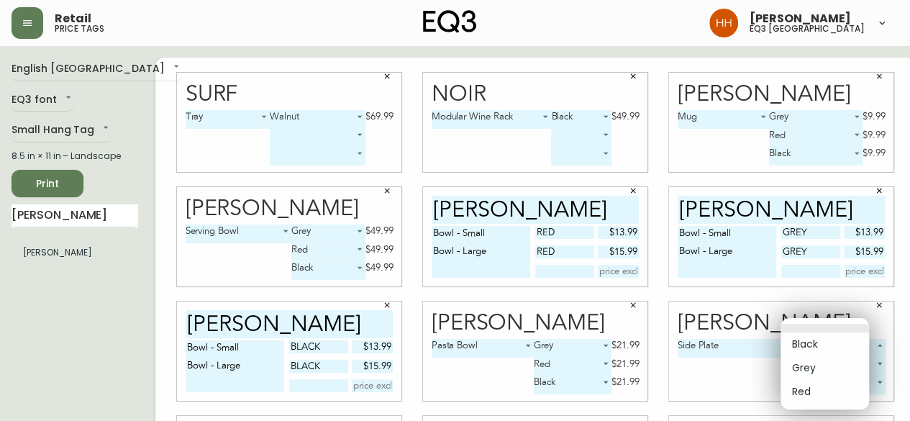
click at [806, 349] on body "Retail price tags Hayley Henderson eq3 calgary English Canada en_CA EQ3 font EQ…" at bounding box center [455, 322] width 910 height 645
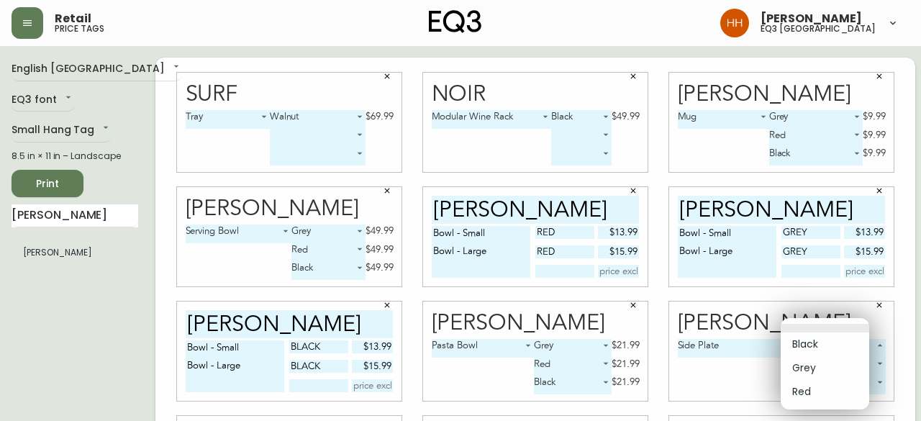
click at [806, 360] on li "Grey" at bounding box center [825, 368] width 88 height 24
type input "1"
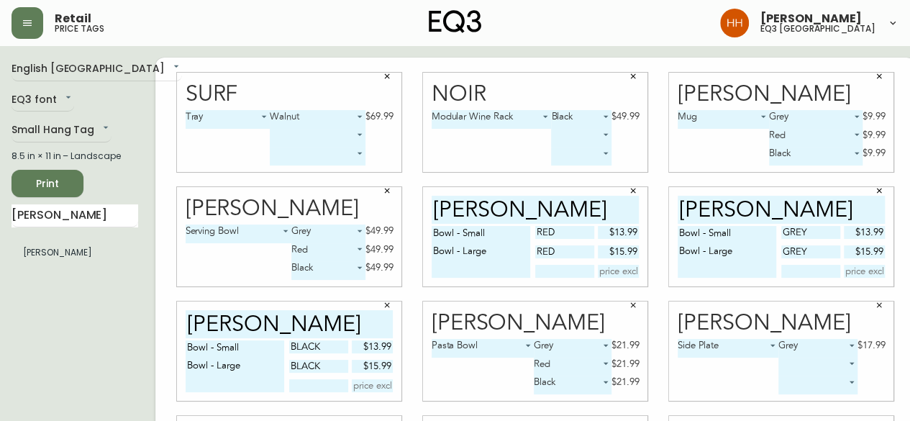
click at [809, 365] on body "Retail price tags Hayley Henderson eq3 calgary English Canada en_CA EQ3 font EQ…" at bounding box center [455, 322] width 910 height 645
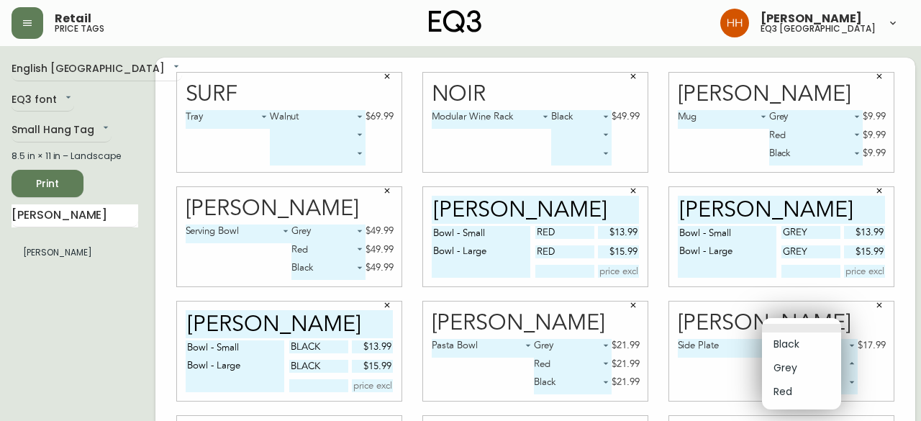
click at [793, 391] on li "Red" at bounding box center [801, 392] width 79 height 24
type input "2"
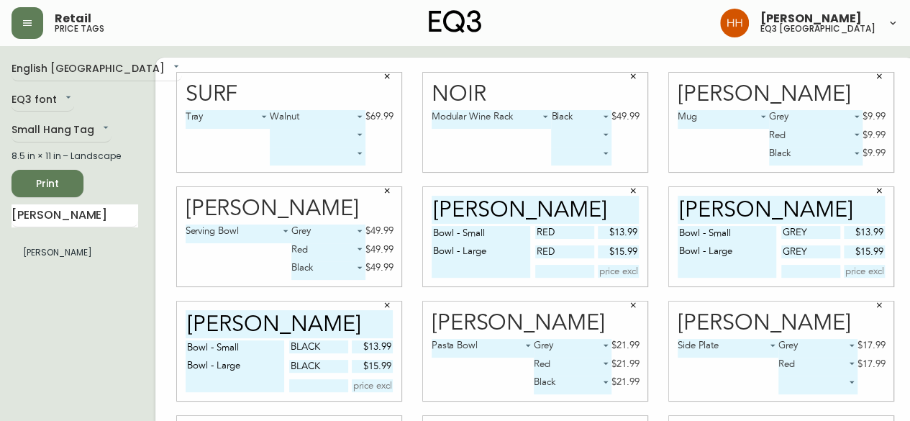
click at [796, 391] on body "Retail price tags Hayley Henderson eq3 calgary English Canada en_CA EQ3 font EQ…" at bounding box center [455, 322] width 910 height 645
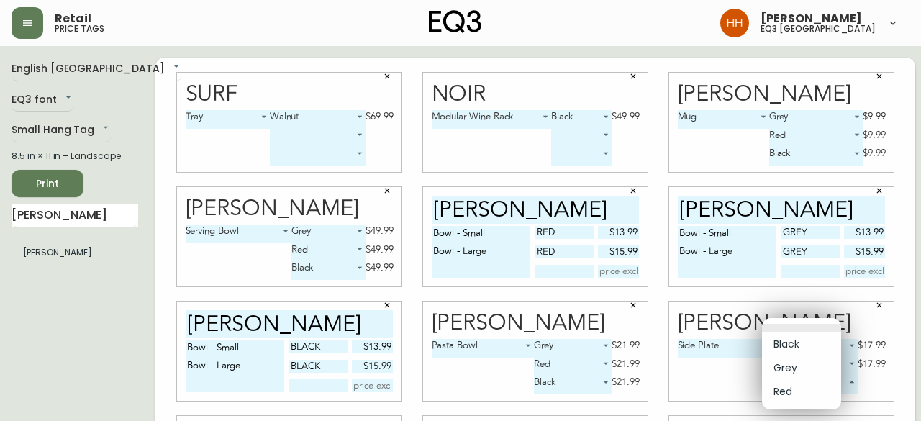
click at [783, 342] on li "Black" at bounding box center [801, 344] width 79 height 24
type input "0"
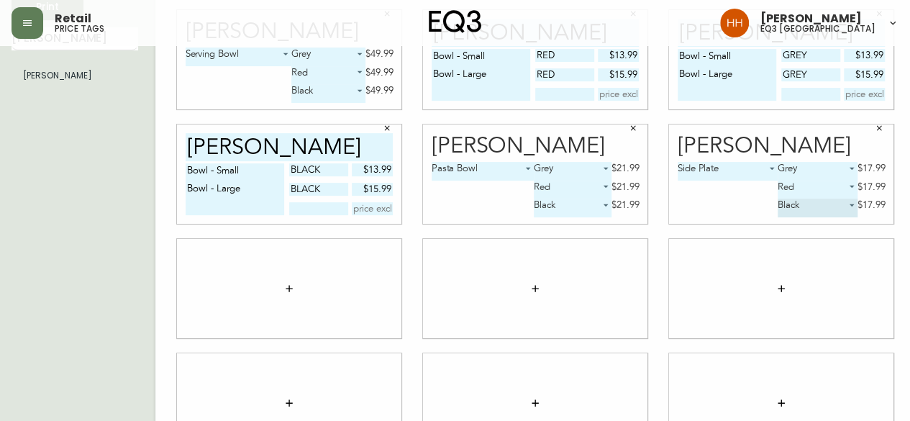
scroll to position [144, 0]
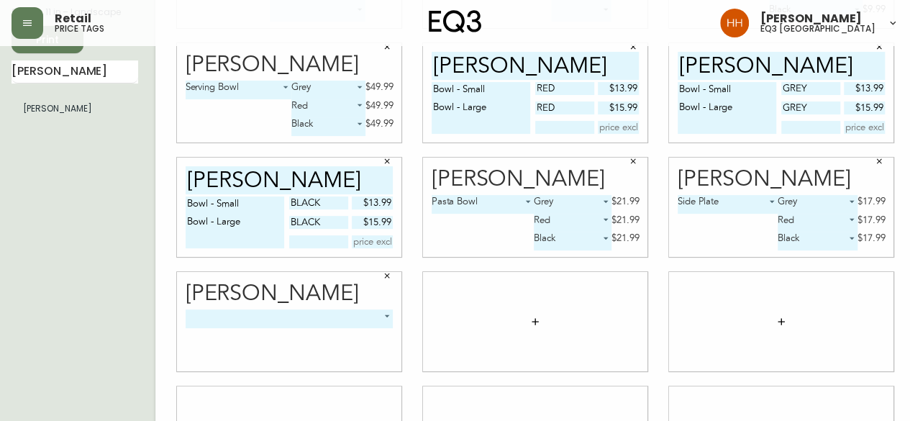
click at [283, 329] on div "​ -1" at bounding box center [290, 340] width 208 height 62
click at [282, 317] on body "Retail price tags Hayley Henderson eq3 calgary English Canada en_CA EQ3 font EQ…" at bounding box center [455, 178] width 910 height 645
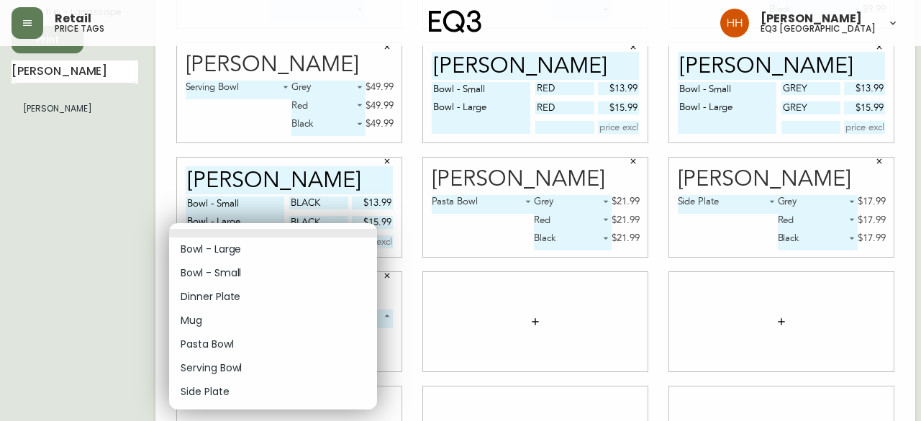
click at [207, 303] on li "Dinner Plate" at bounding box center [273, 297] width 208 height 24
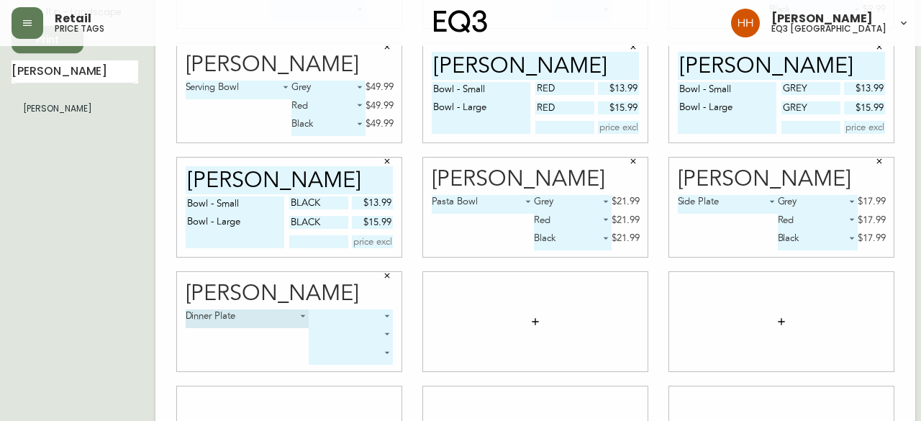
type input "2"
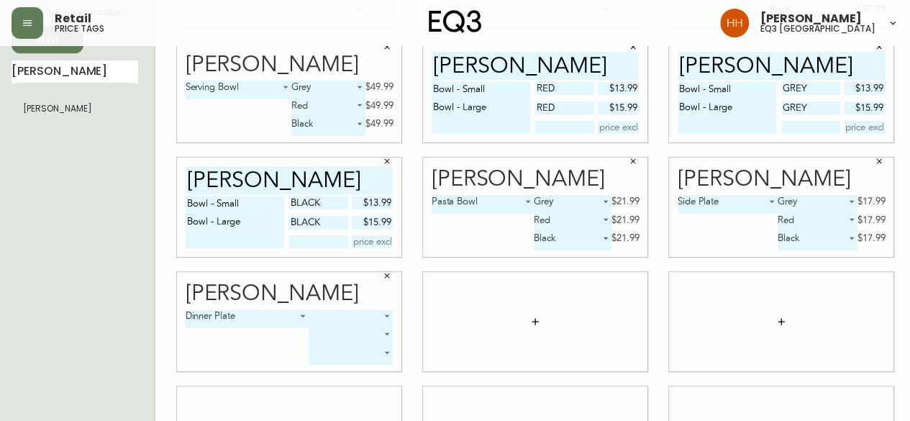
click at [329, 317] on body "Retail price tags Hayley Henderson eq3 calgary English Canada en_CA EQ3 font EQ…" at bounding box center [455, 178] width 910 height 645
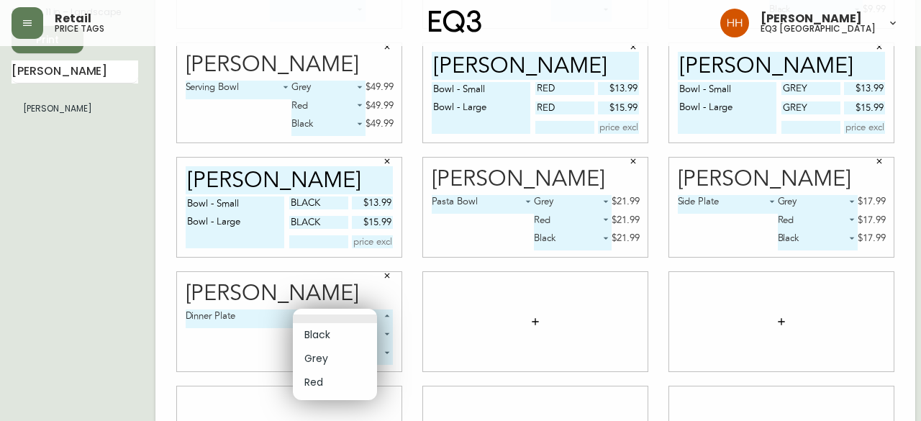
click at [323, 365] on li "Grey" at bounding box center [335, 359] width 84 height 24
type input "1"
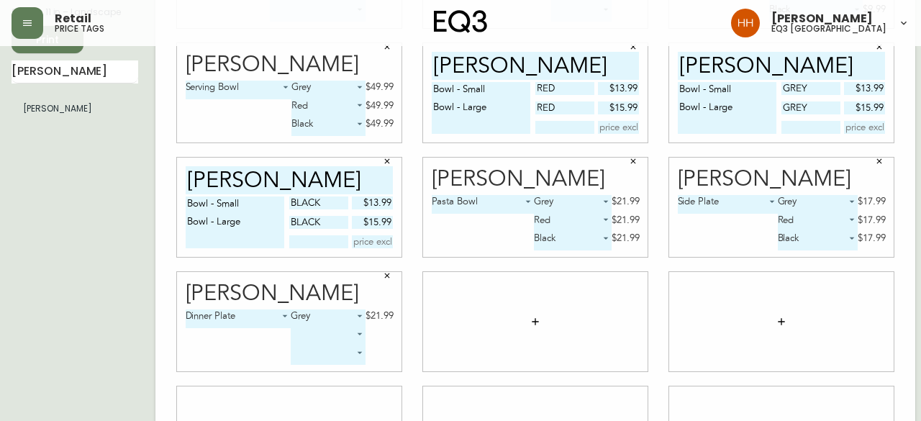
click at [305, 339] on body "Retail price tags Hayley Henderson eq3 calgary English Canada en_CA EQ3 font EQ…" at bounding box center [460, 178] width 921 height 645
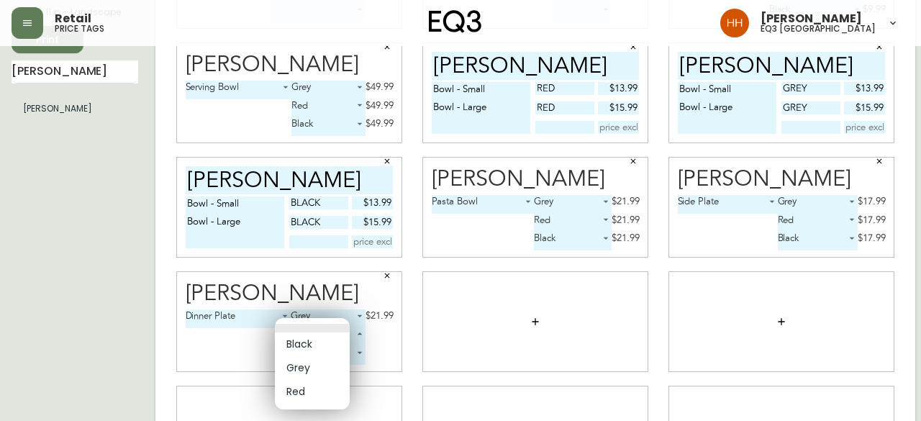
click at [312, 388] on li "Red" at bounding box center [312, 392] width 75 height 24
type input "2"
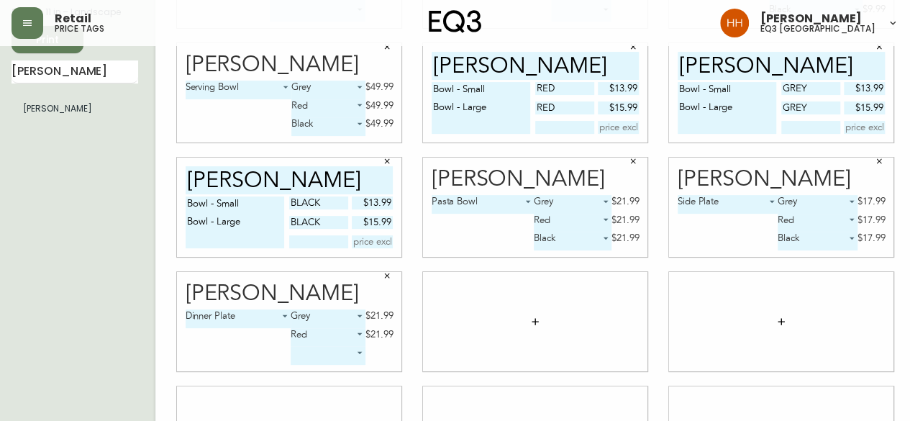
click at [314, 361] on body "Retail price tags Hayley Henderson eq3 calgary English Canada en_CA EQ3 font EQ…" at bounding box center [455, 178] width 910 height 645
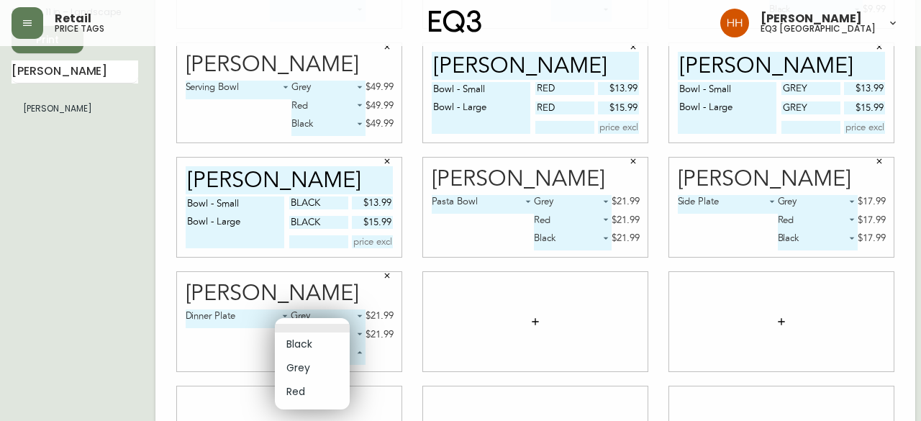
click at [283, 327] on li at bounding box center [312, 328] width 75 height 9
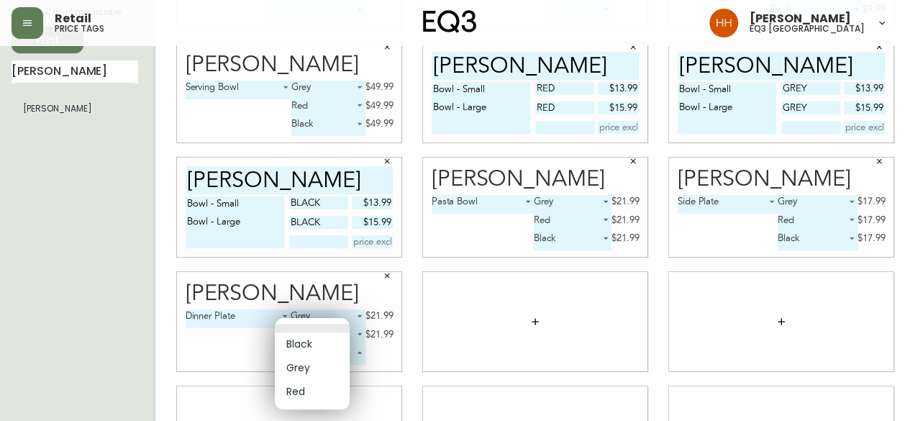
click at [299, 352] on body "Retail price tags Hayley Henderson eq3 calgary English Canada en_CA EQ3 font EQ…" at bounding box center [455, 178] width 910 height 645
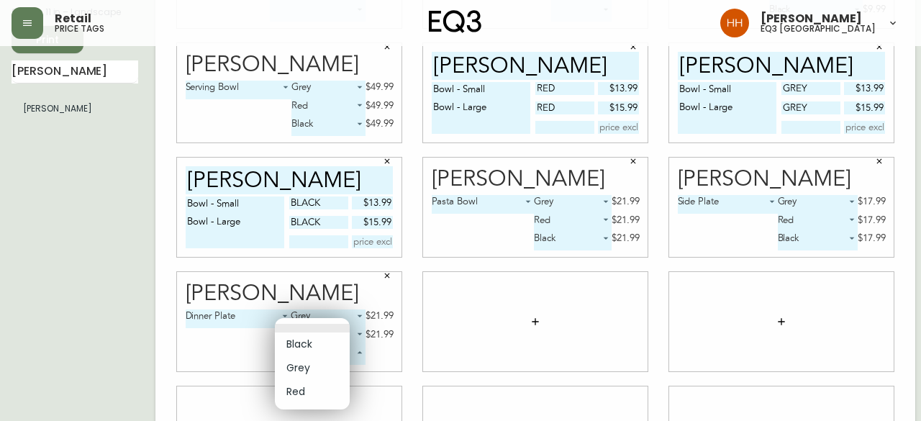
click at [299, 349] on li "Black" at bounding box center [312, 344] width 75 height 24
type input "0"
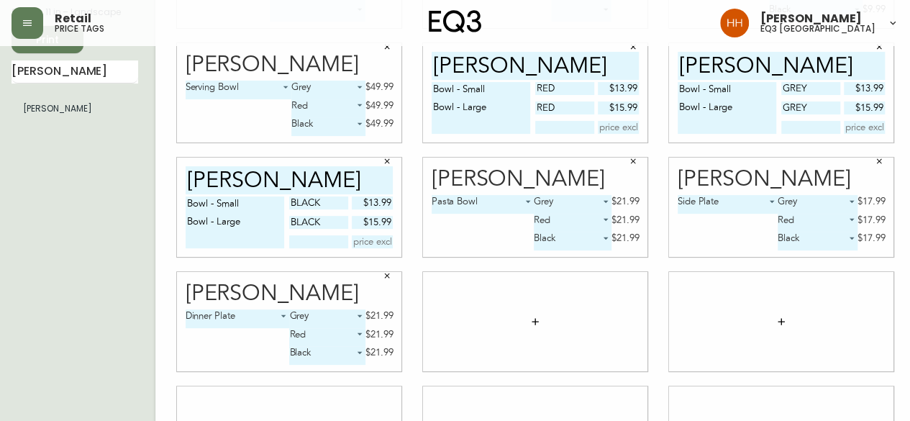
drag, startPoint x: 65, startPoint y: 80, endPoint x: 0, endPoint y: 44, distance: 74.1
click at [0, 57] on main "English Canada en_CA EQ3 font EQ3 Small Hang Tag small 8.5 in × 11 in – Landsca…" at bounding box center [455, 201] width 910 height 599
click at [57, 70] on input "garrido" at bounding box center [75, 71] width 127 height 23
click at [65, 76] on input "garrido" at bounding box center [75, 71] width 127 height 23
click at [0, 71] on main "English Canada en_CA EQ3 font EQ3 Small Hang Tag small 8.5 in × 11 in – Landsca…" at bounding box center [455, 201] width 910 height 599
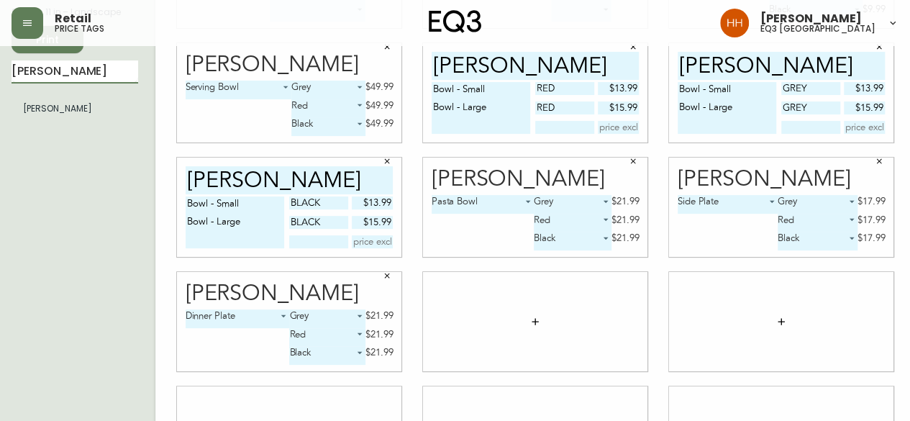
type input "lindy"
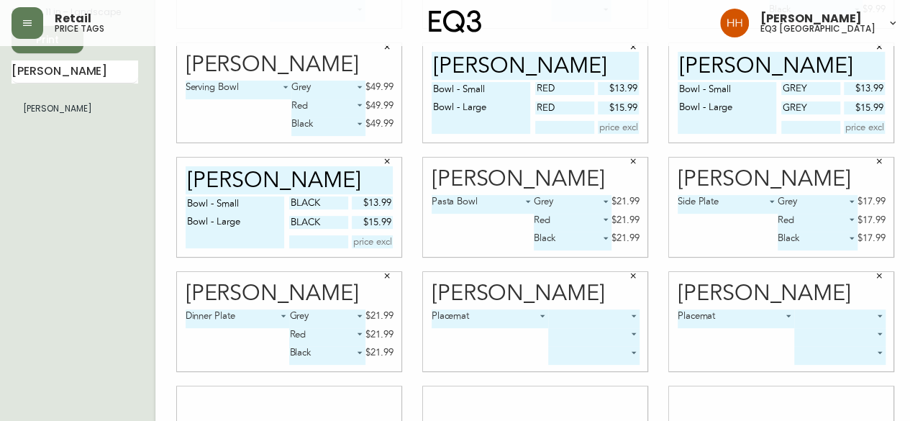
click at [601, 316] on body "Retail price tags Hayley Henderson eq3 calgary English Canada en_CA EQ3 font EQ…" at bounding box center [455, 178] width 910 height 645
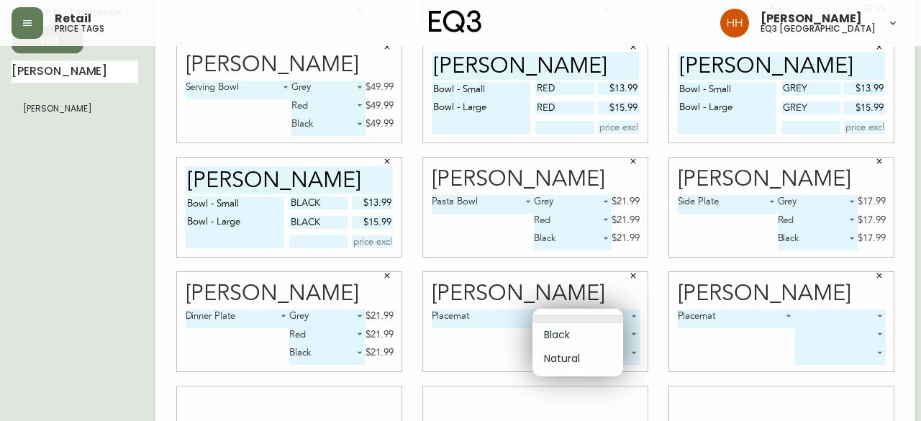
click at [584, 356] on li "Natural" at bounding box center [577, 359] width 91 height 24
type input "1"
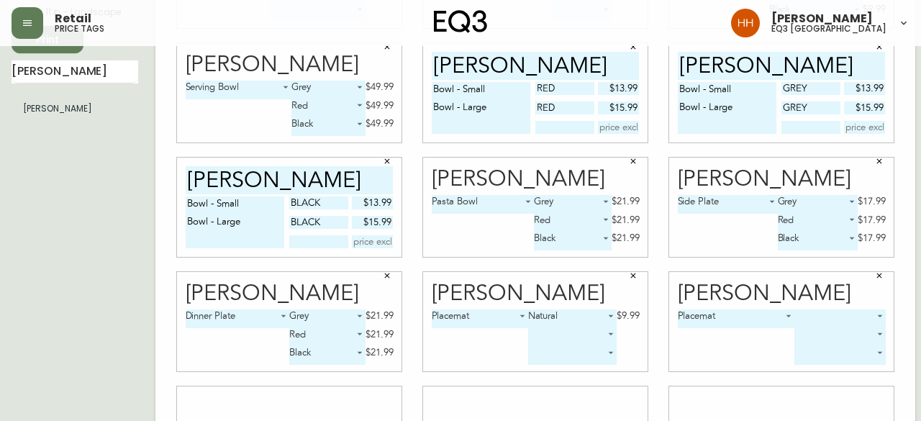
click at [820, 320] on body "Retail price tags Hayley Henderson eq3 calgary English Canada en_CA EQ3 font EQ…" at bounding box center [460, 178] width 921 height 645
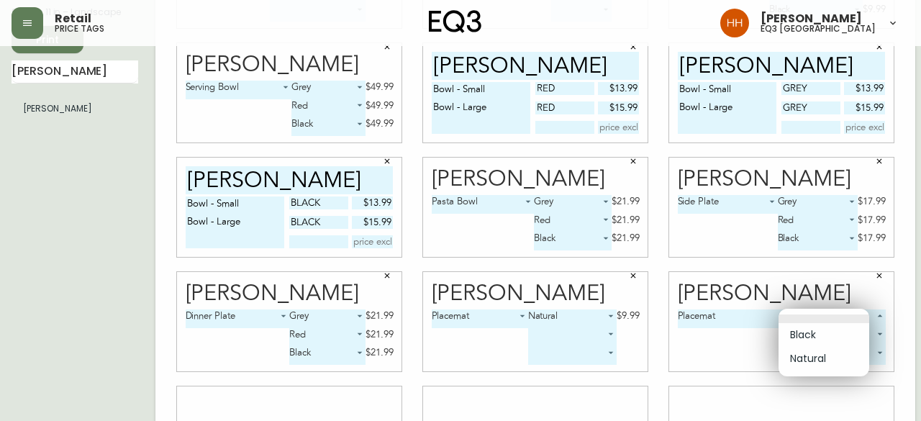
click at [801, 339] on li "Black" at bounding box center [823, 335] width 91 height 24
type input "0"
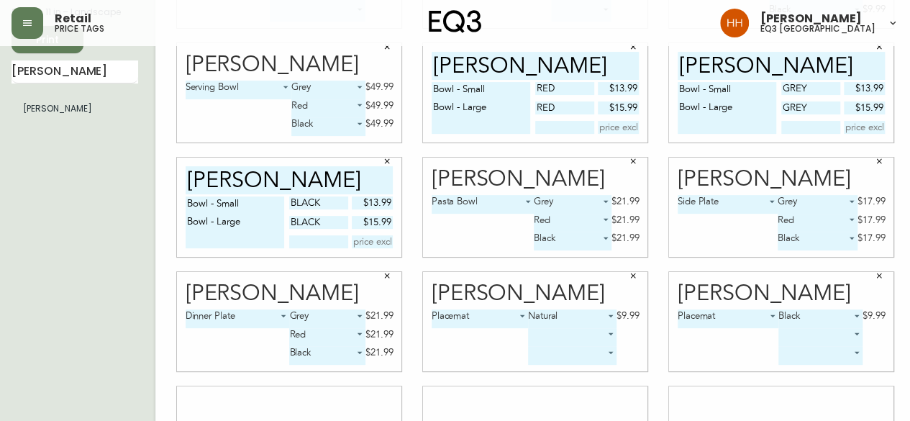
click at [552, 335] on body "Retail price tags Hayley Henderson eq3 calgary English Canada en_CA EQ3 font EQ…" at bounding box center [455, 178] width 910 height 645
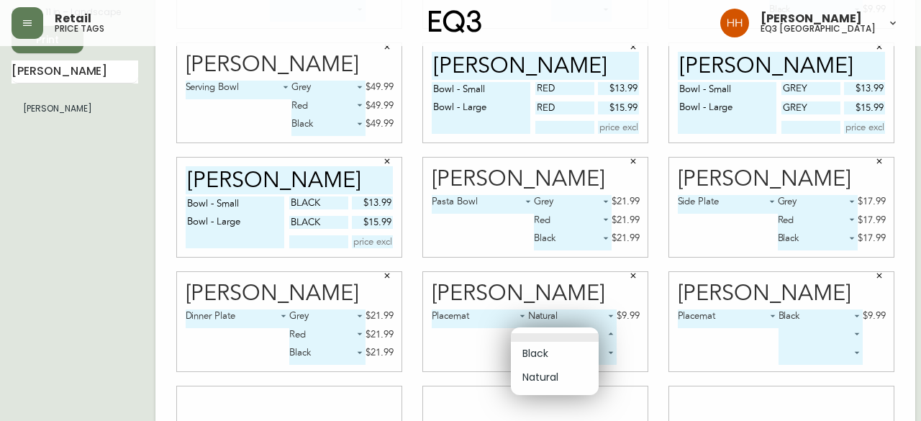
click at [544, 353] on li "Black" at bounding box center [555, 354] width 88 height 24
type input "0"
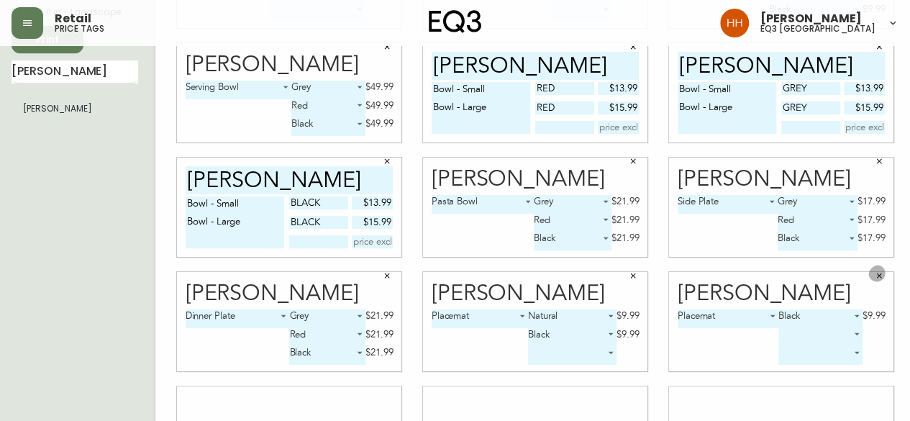
click at [868, 278] on button "button" at bounding box center [879, 276] width 22 height 22
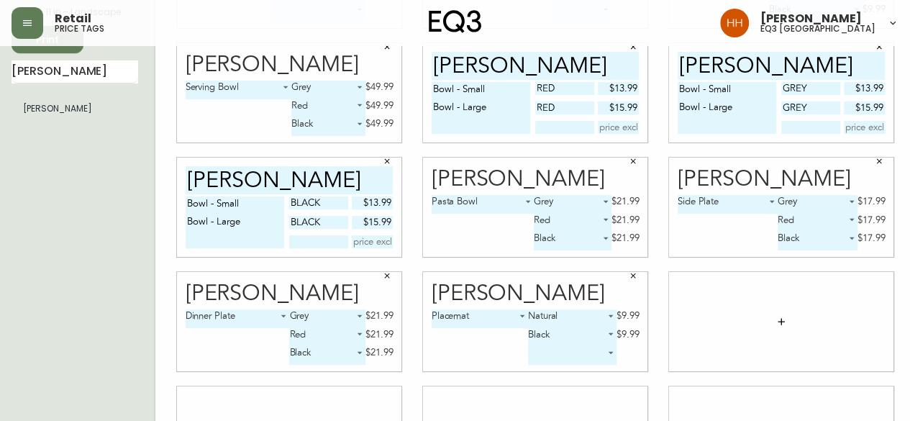
drag, startPoint x: 49, startPoint y: 71, endPoint x: 0, endPoint y: 75, distance: 49.1
click at [0, 81] on main "English Canada en_CA EQ3 font EQ3 Small Hang Tag small 8.5 in × 11 in – Landsca…" at bounding box center [455, 201] width 910 height 599
type input "sienna"
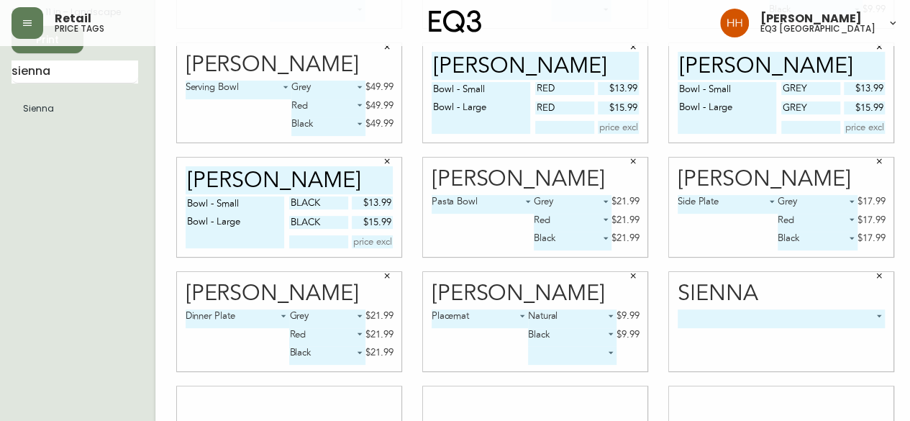
click at [769, 320] on body "Retail price tags Hayley Henderson eq3 calgary English Canada en_CA EQ3 font EQ…" at bounding box center [455, 178] width 910 height 645
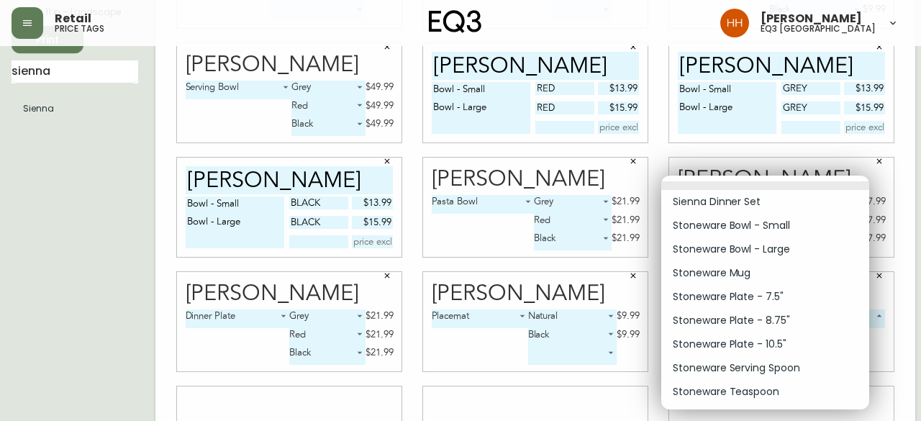
click at [732, 273] on li "Stoneware Mug" at bounding box center [765, 273] width 208 height 24
type input "3"
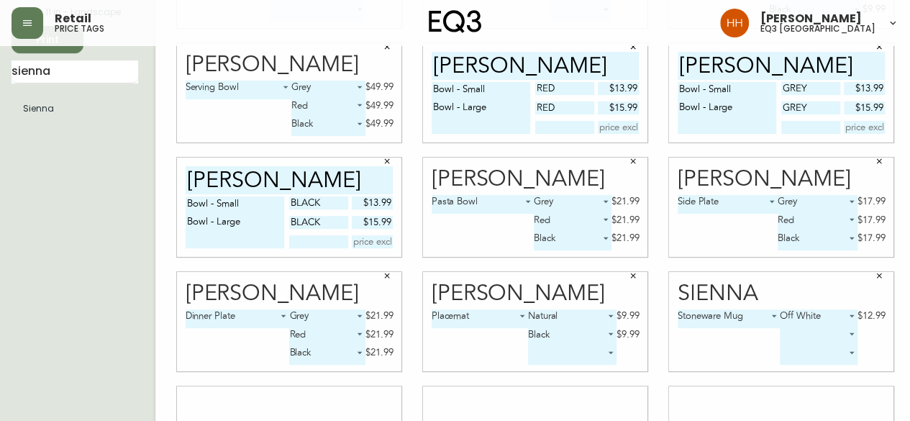
drag, startPoint x: 56, startPoint y: 71, endPoint x: 0, endPoint y: 57, distance: 57.9
click at [0, 69] on main "English Canada en_CA EQ3 font EQ3 Small Hang Tag small 8.5 in × 11 in – Landsca…" at bounding box center [455, 201] width 910 height 599
type input "raval"
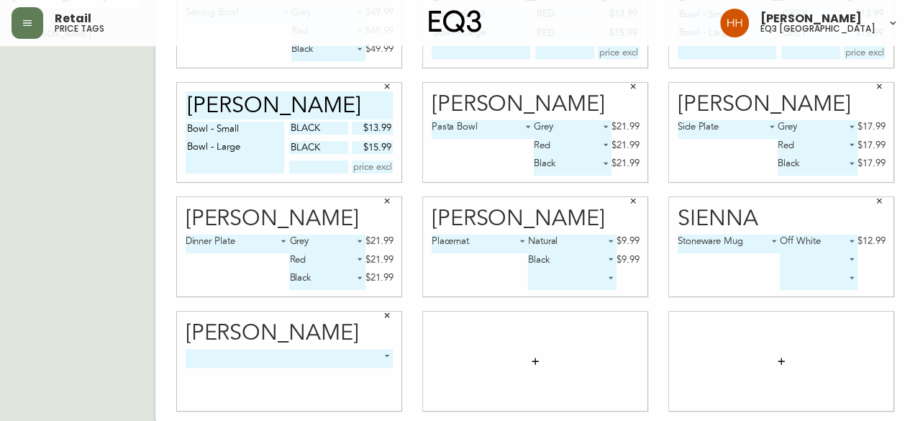
scroll to position [223, 0]
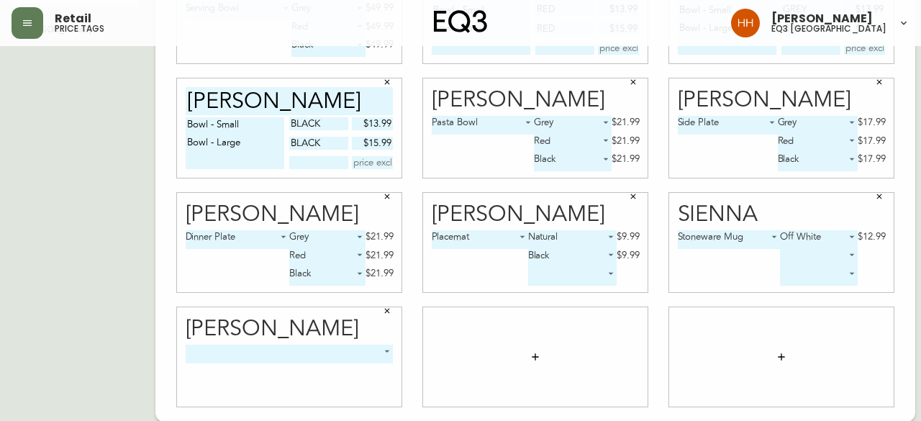
click at [219, 352] on body "Retail price tags Hayley Henderson eq3 calgary English Canada en_CA EQ3 font EQ…" at bounding box center [460, 99] width 921 height 645
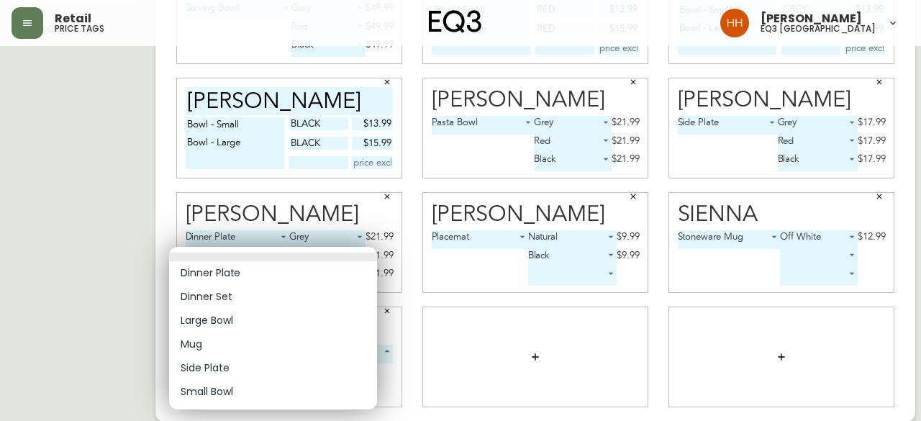
click at [216, 352] on li "Mug" at bounding box center [273, 344] width 208 height 24
type input "3"
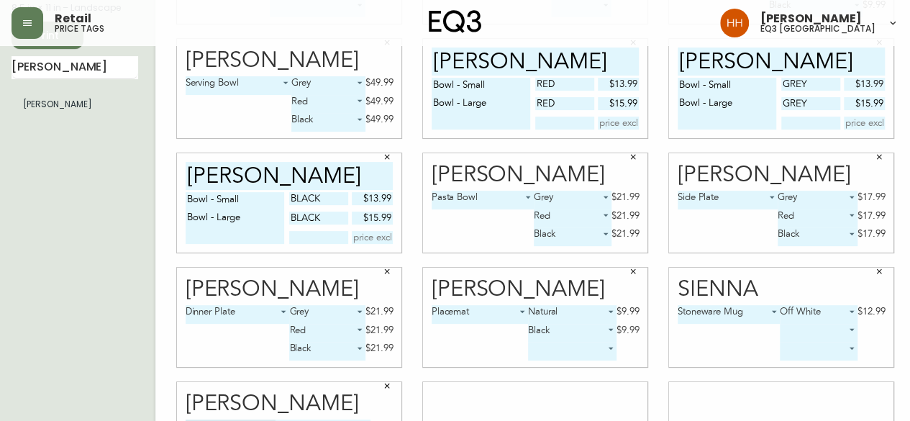
scroll to position [79, 0]
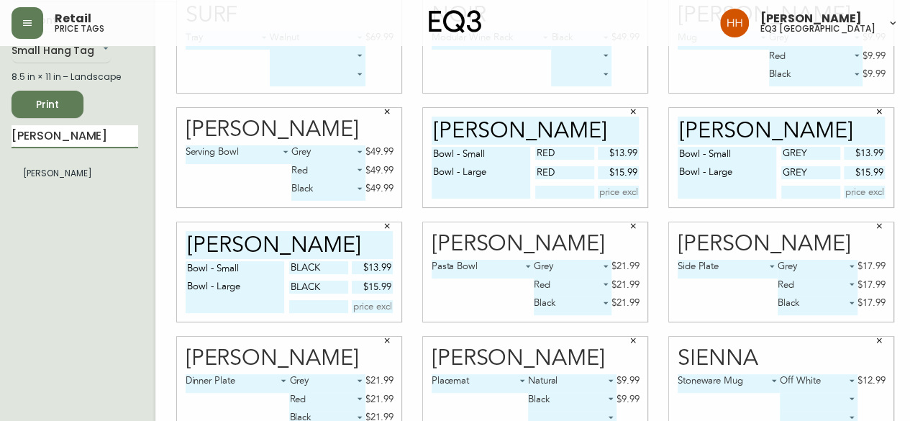
drag, startPoint x: 80, startPoint y: 140, endPoint x: 0, endPoint y: 146, distance: 80.1
click at [0, 149] on main "English Canada en_CA EQ3 font EQ3 Small Hang Tag small 8.5 in × 11 in – Landsca…" at bounding box center [455, 266] width 910 height 599
type input "sienna"
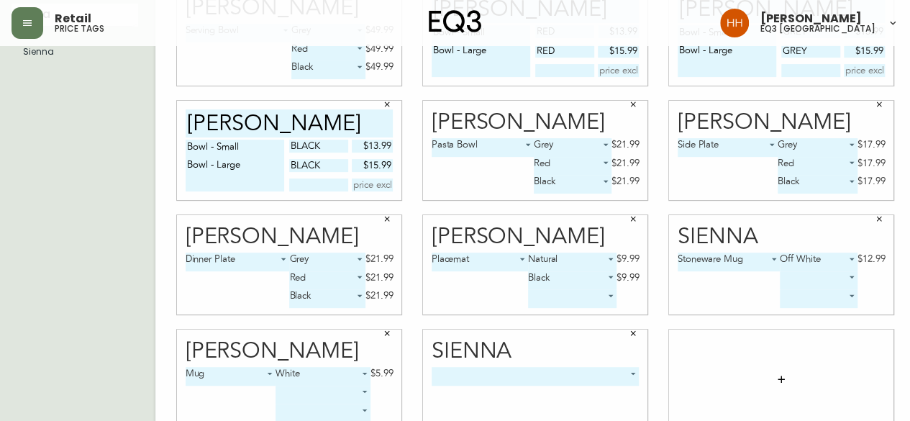
scroll to position [223, 0]
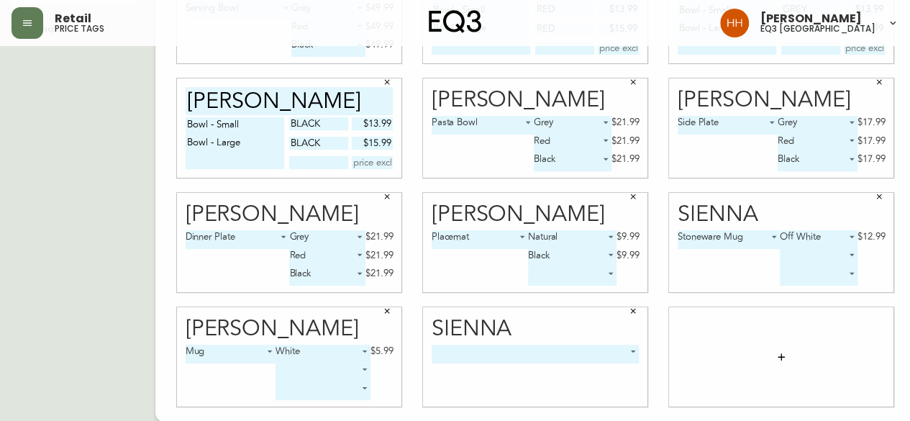
click at [490, 356] on body "Retail price tags Hayley Henderson eq3 calgary English Canada en_CA EQ3 font EQ…" at bounding box center [455, 99] width 910 height 645
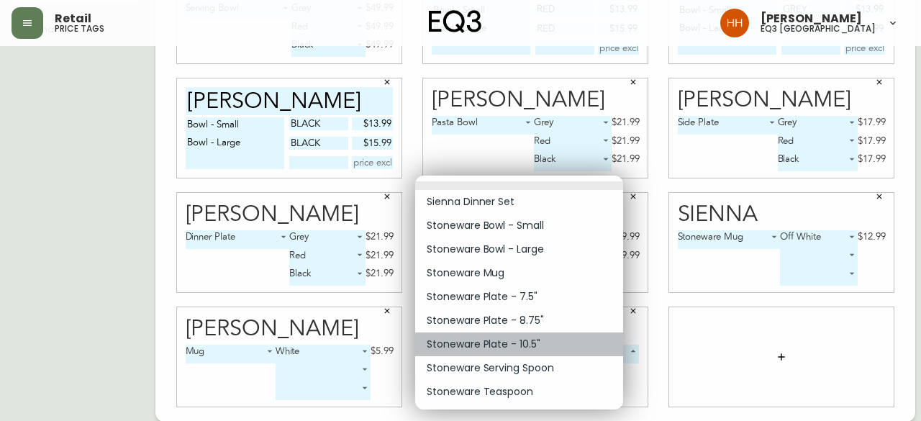
click at [503, 341] on li "Stoneware Plate - 10.5"" at bounding box center [519, 344] width 208 height 24
type input "6"
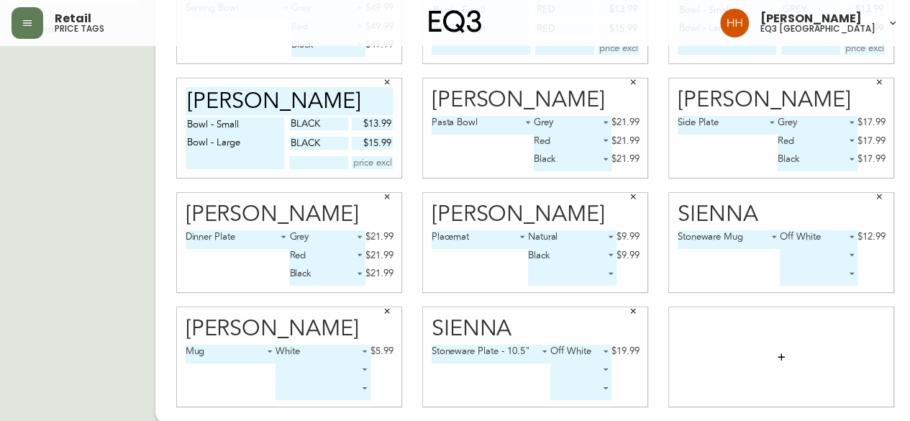
click at [774, 365] on button "button" at bounding box center [781, 356] width 29 height 29
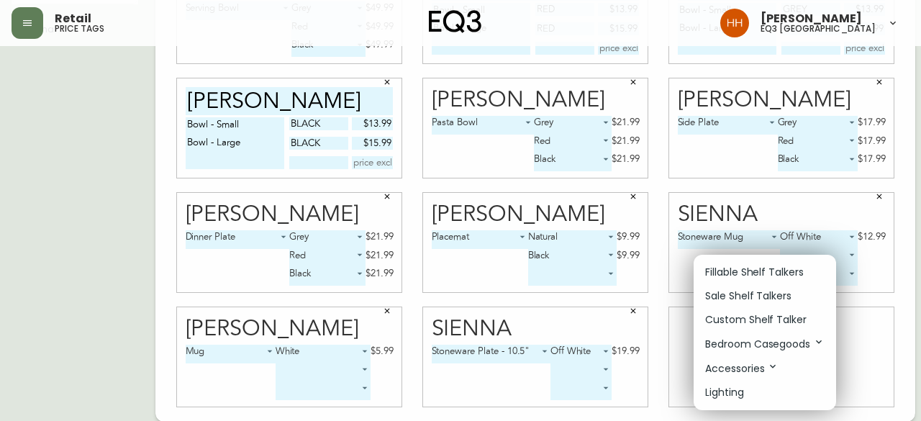
click at [732, 274] on p "Fillable Shelf Talkers" at bounding box center [754, 272] width 99 height 15
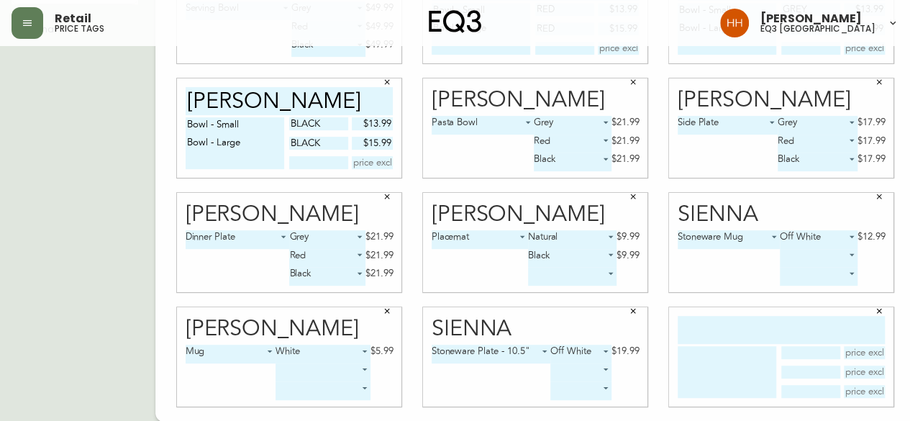
click at [738, 323] on input "text" at bounding box center [781, 330] width 207 height 28
type input "sienna"
type textarea "s"
click at [731, 346] on textarea "Stoneware Plate - 10.5"" at bounding box center [727, 372] width 99 height 52
type textarea "Plate - 10.5""
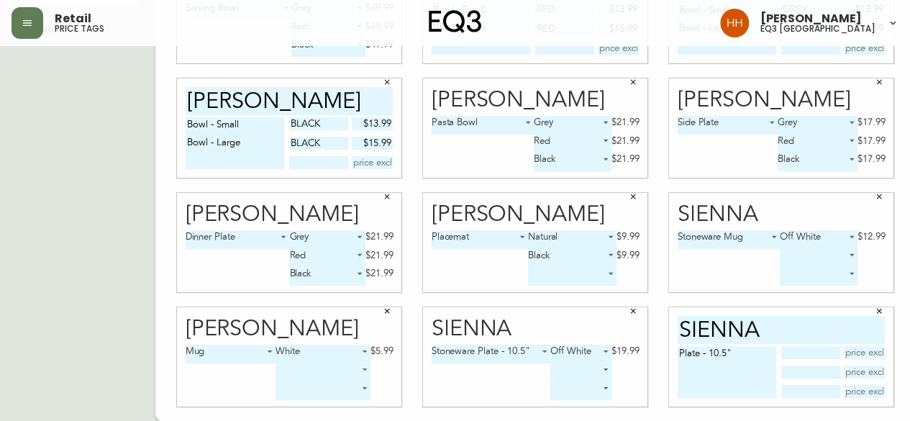
click at [799, 358] on input "text" at bounding box center [810, 352] width 58 height 13
type input "Off white"
type input "$19.99"
click at [497, 347] on body "Retail price tags Hayley Henderson eq3 calgary English Canada en_CA EQ3 font EQ…" at bounding box center [455, 99] width 910 height 645
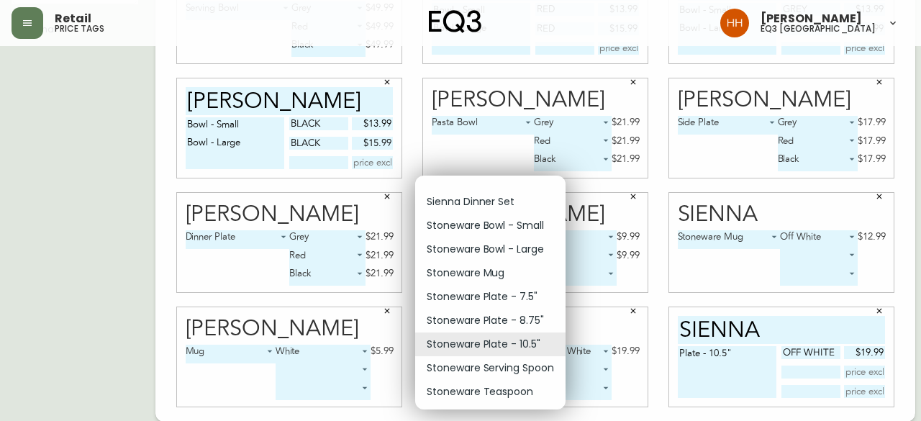
click at [504, 326] on li "Stoneware Plate - 8.75"" at bounding box center [490, 321] width 150 height 24
type input "5"
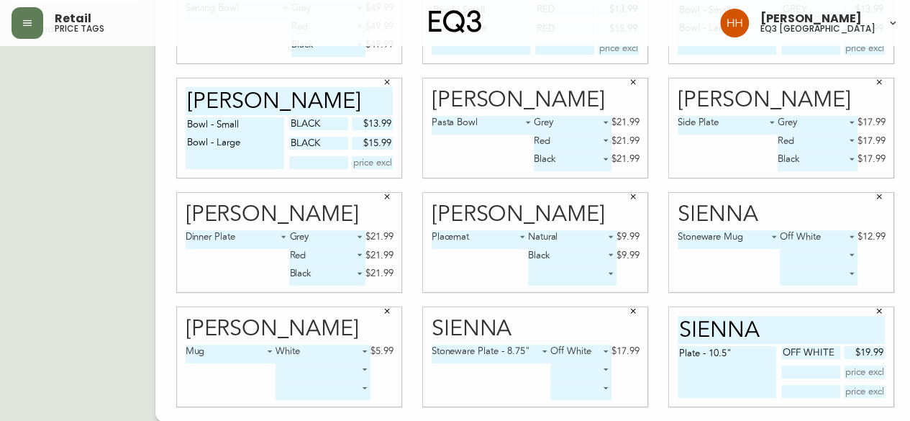
click at [716, 361] on textarea "Plate - 10.5"" at bounding box center [727, 372] width 99 height 52
type textarea "Plate - 10.5" Plate - 8.75""
type input "Off white"
type input "$17.99"
click at [622, 304] on button "button" at bounding box center [633, 311] width 22 height 22
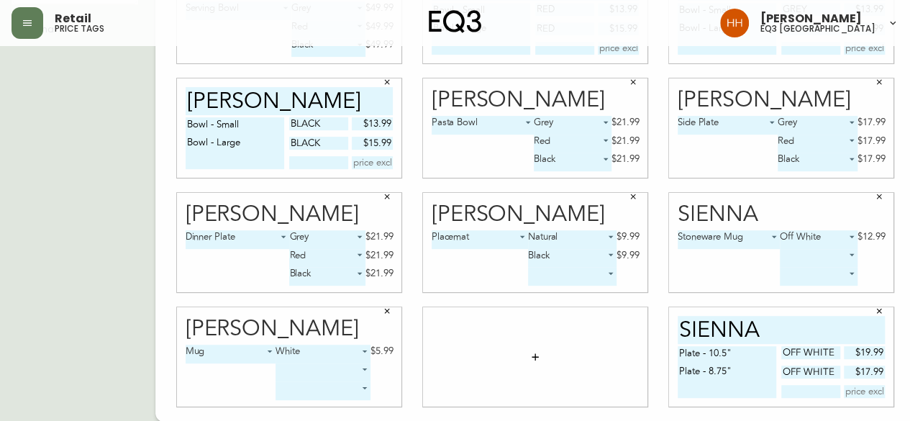
click at [521, 350] on button "button" at bounding box center [535, 356] width 29 height 29
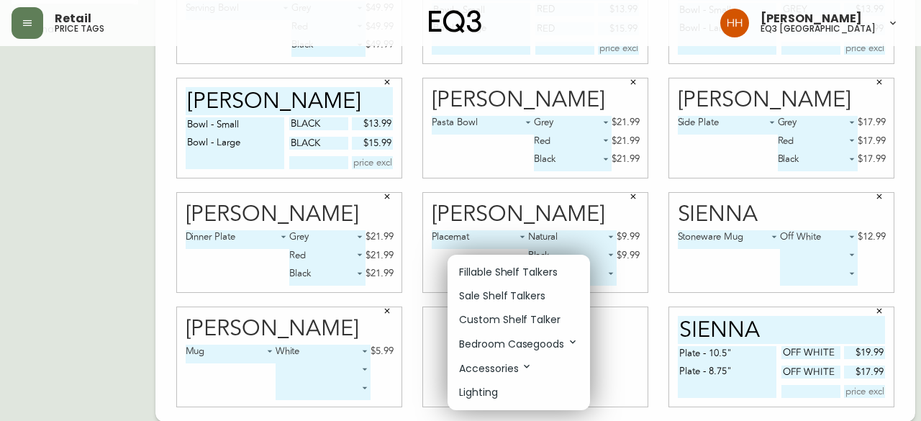
click at [476, 281] on li "Fillable Shelf Talkers" at bounding box center [518, 272] width 142 height 24
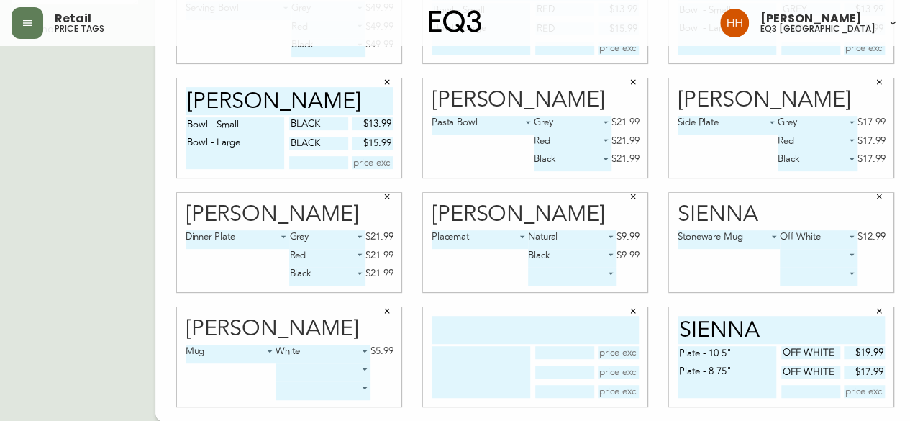
click at [629, 307] on icon "button" at bounding box center [633, 310] width 9 height 9
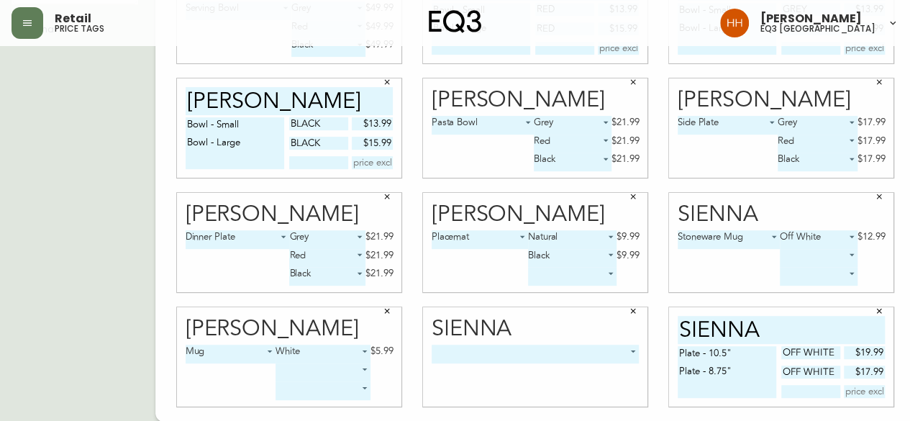
click at [499, 355] on body "Retail price tags Hayley Henderson eq3 calgary English Canada en_CA EQ3 font EQ…" at bounding box center [455, 99] width 910 height 645
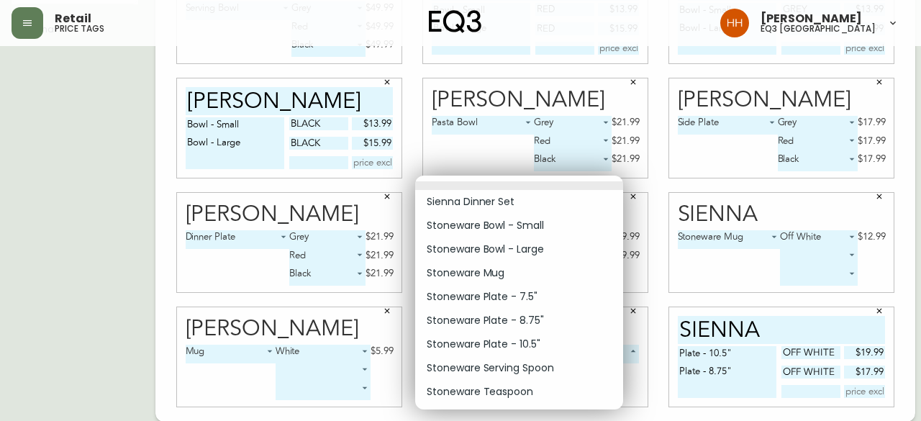
click at [535, 246] on li "Stoneware Bowl - Large" at bounding box center [519, 249] width 208 height 24
type input "2"
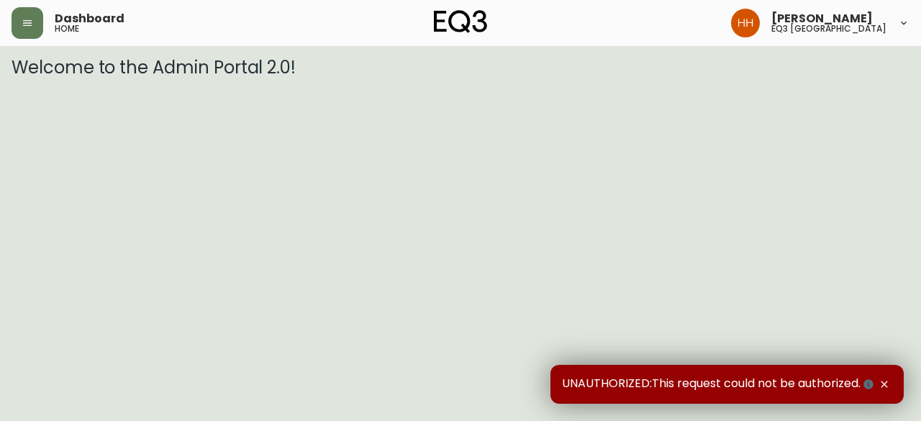
click at [13, 37] on div "Dashboard home" at bounding box center [161, 23] width 299 height 32
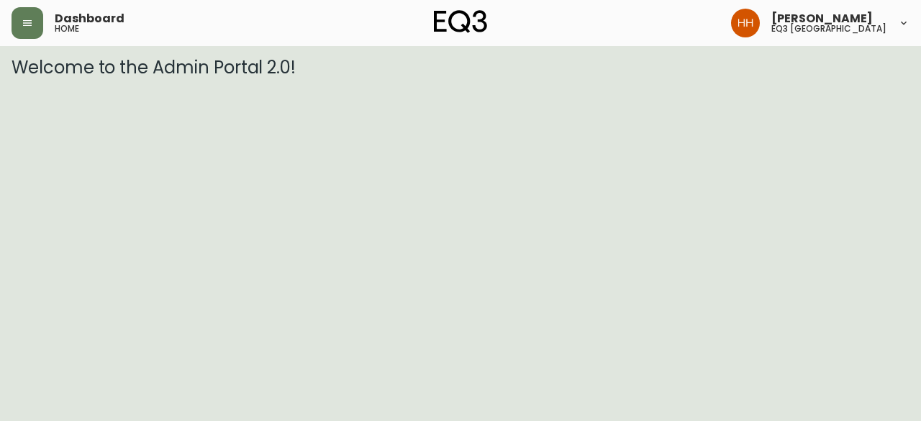
click at [30, 40] on div "Dashboard home [PERSON_NAME] eq3 [GEOGRAPHIC_DATA]" at bounding box center [461, 23] width 898 height 46
click at [30, 37] on button "button" at bounding box center [28, 23] width 32 height 32
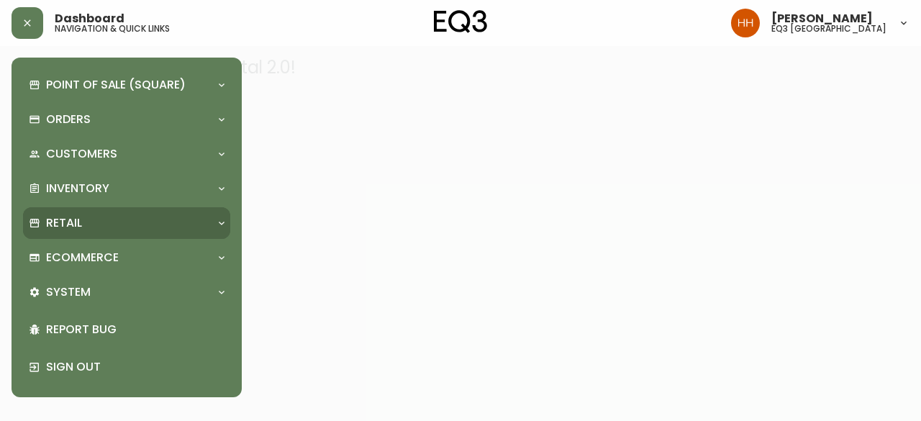
click at [71, 219] on p "Retail" at bounding box center [64, 223] width 36 height 16
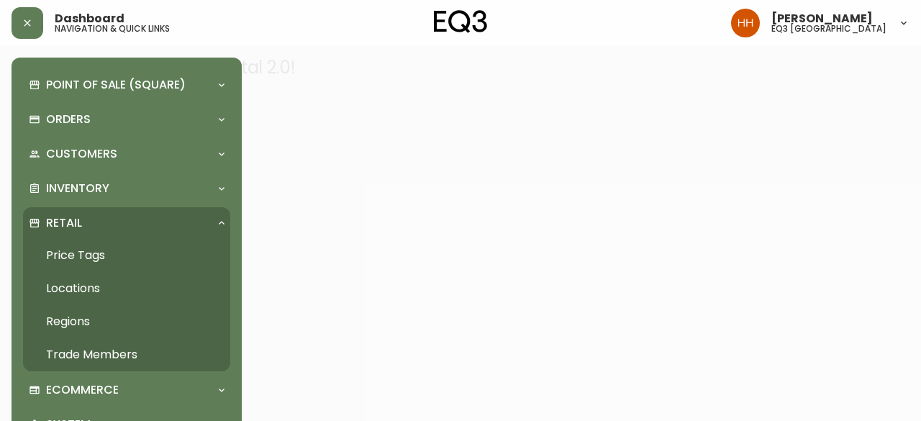
click at [72, 247] on link "Price Tags" at bounding box center [126, 255] width 207 height 33
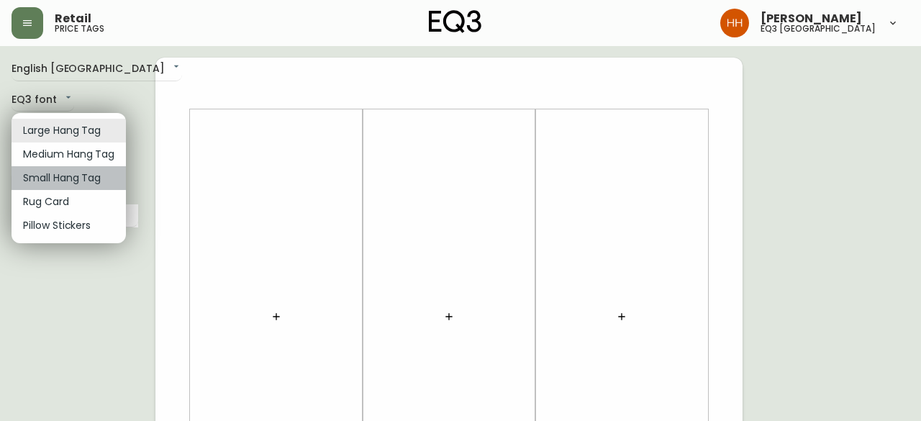
click at [69, 168] on li "Small Hang Tag" at bounding box center [69, 178] width 114 height 24
type input "small"
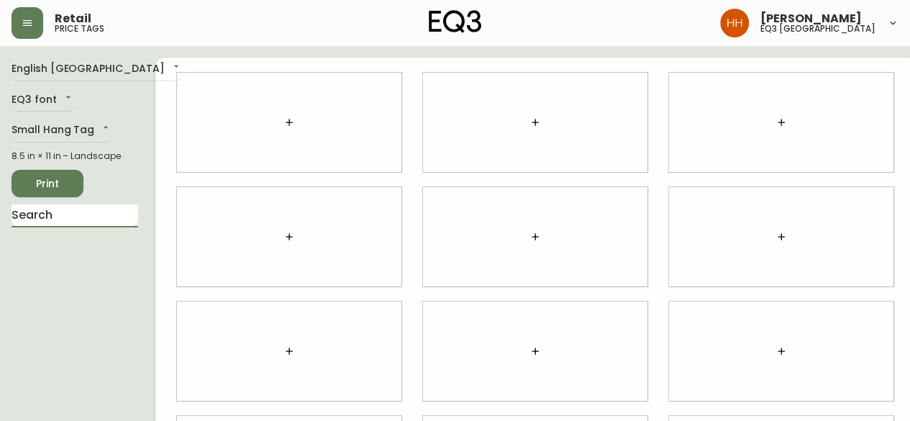
click at [62, 214] on input "text" at bounding box center [75, 215] width 127 height 23
type input "raval"
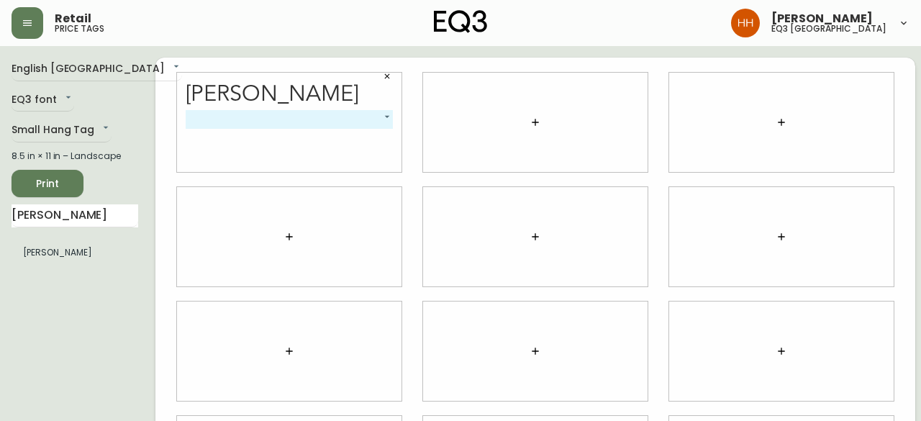
click at [265, 128] on body "Retail price tags Hayley Henderson eq3 calgary English Canada en_CA EQ3 font EQ…" at bounding box center [460, 322] width 921 height 645
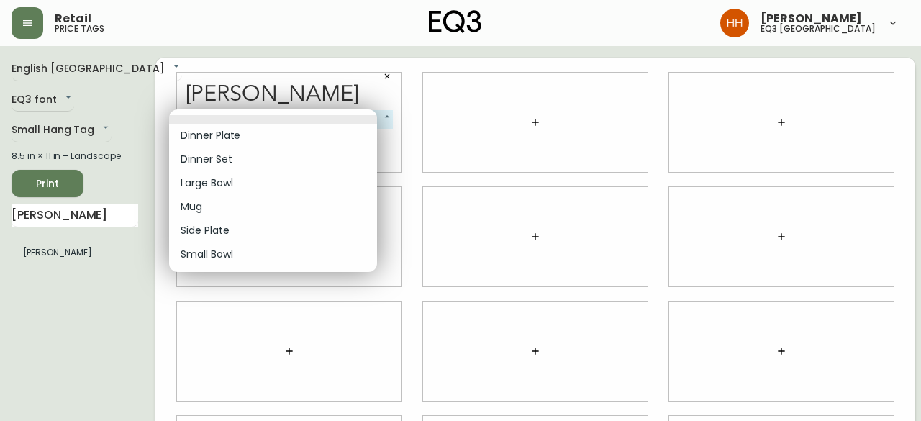
click at [235, 241] on li "Side Plate" at bounding box center [273, 231] width 208 height 24
type input "4"
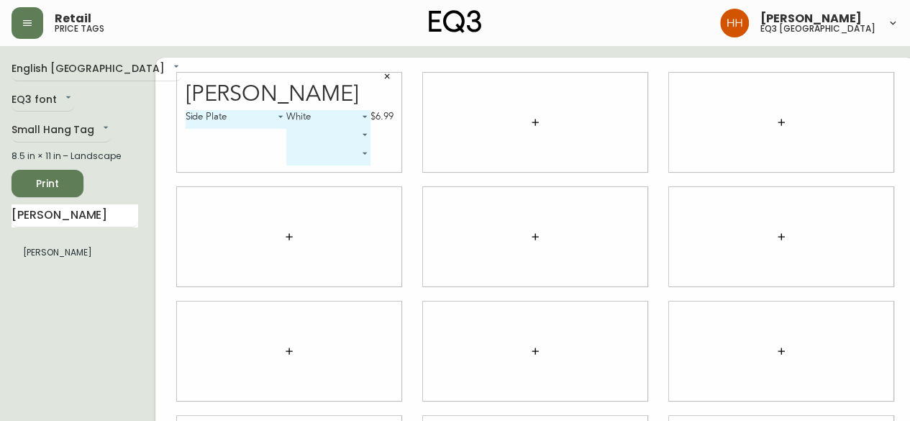
click at [539, 137] on div at bounding box center [535, 122] width 224 height 99
click at [529, 124] on icon "button" at bounding box center [535, 123] width 12 height 12
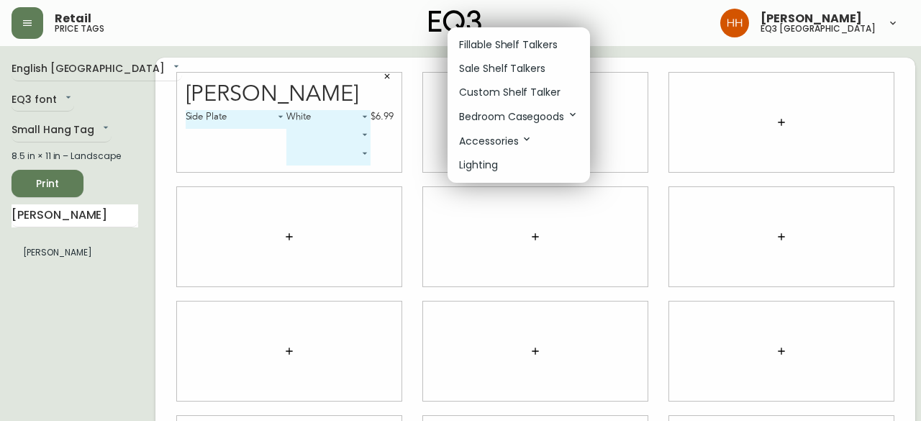
click at [501, 48] on p "Fillable Shelf Talkers" at bounding box center [508, 44] width 99 height 15
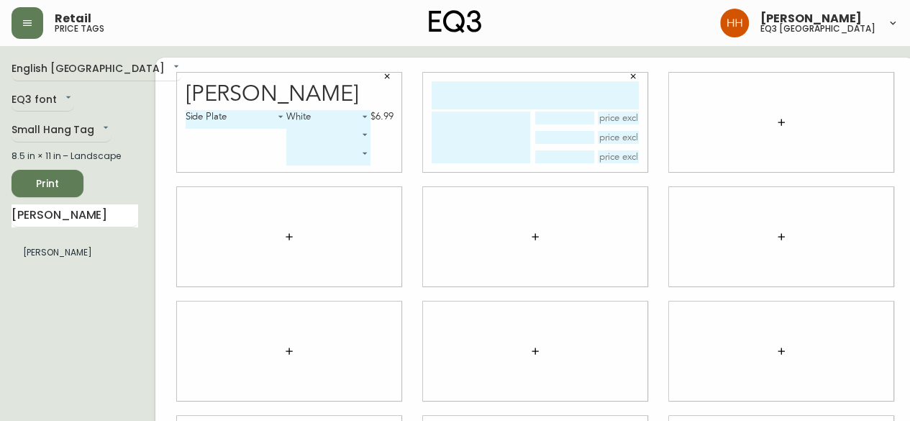
click at [494, 99] on input "text" at bounding box center [535, 95] width 207 height 28
type input "raval"
type textarea "Side Plate"
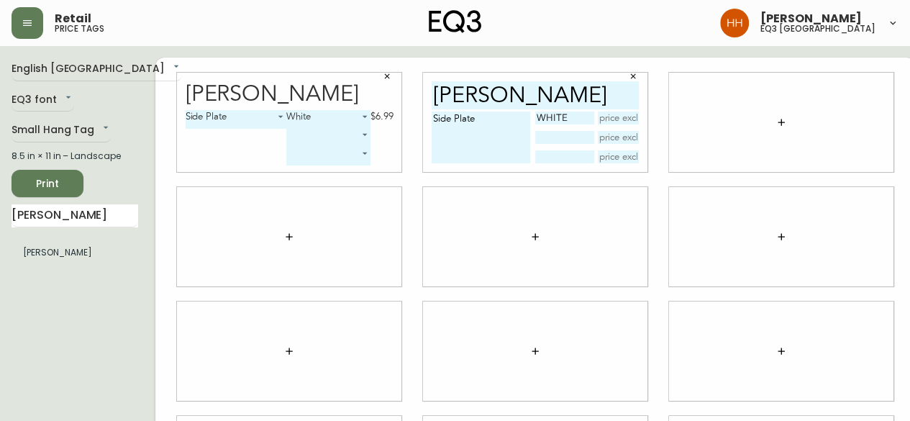
type input "White"
type input "$6.99"
click at [224, 114] on body "Retail price tags Hayley Henderson eq3 calgary English Canada en_CA EQ3 font EQ…" at bounding box center [455, 322] width 910 height 645
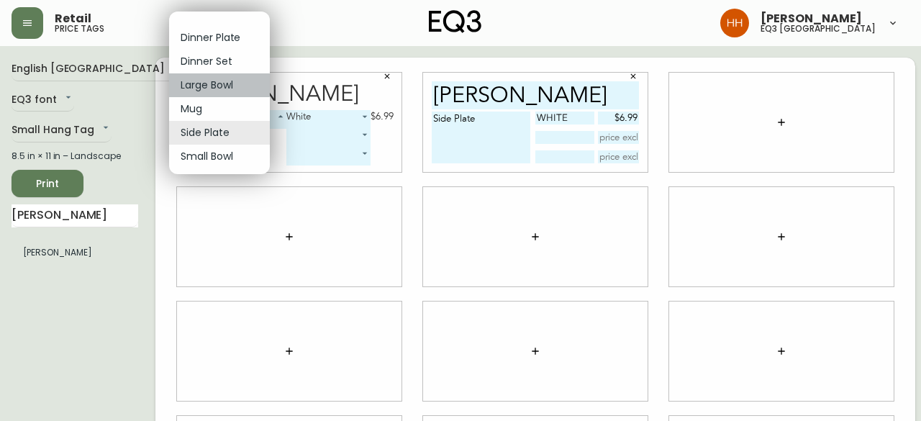
click at [210, 82] on li "Large Bowl" at bounding box center [219, 85] width 101 height 24
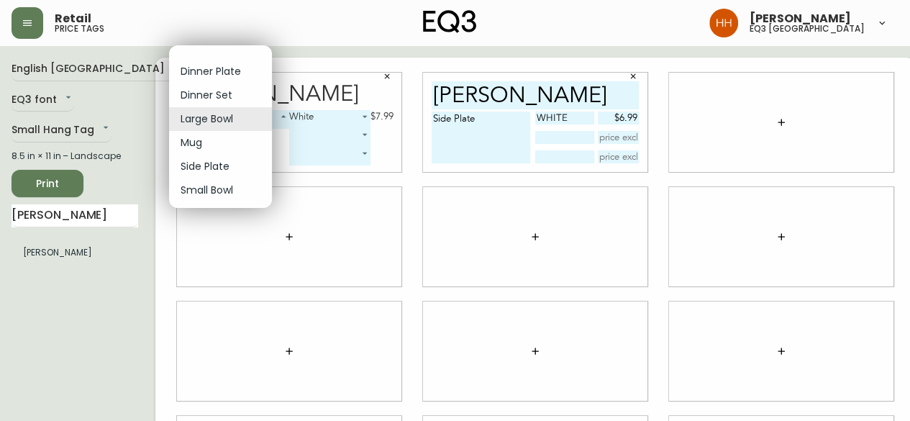
click at [188, 111] on body "Retail price tags Hayley Henderson eq3 calgary English Canada en_CA EQ3 font EQ…" at bounding box center [455, 322] width 910 height 645
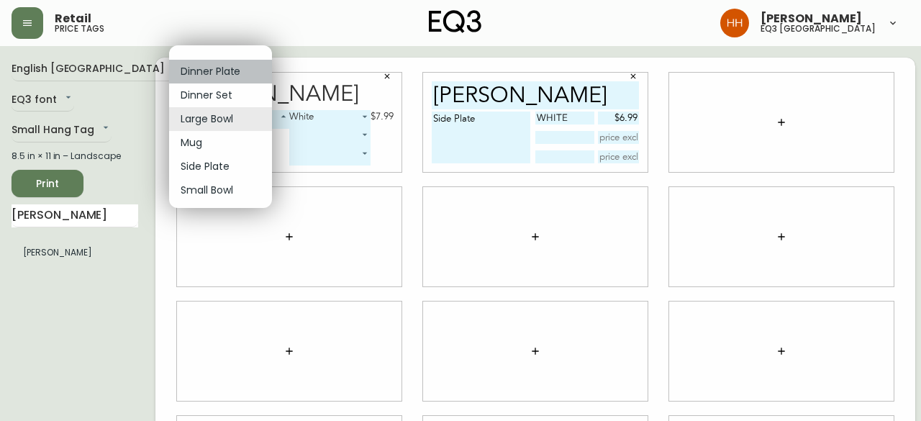
click at [206, 74] on li "Dinner Plate" at bounding box center [220, 72] width 103 height 24
type input "0"
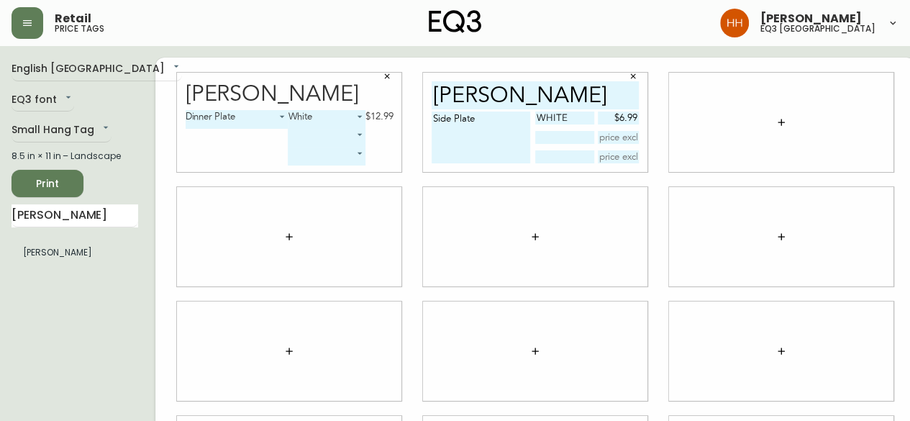
click at [470, 122] on textarea "Side Plate" at bounding box center [481, 138] width 99 height 52
type textarea "Side Plate Dinner Plate"
type input "E"
type input "white"
type input "$12.99"
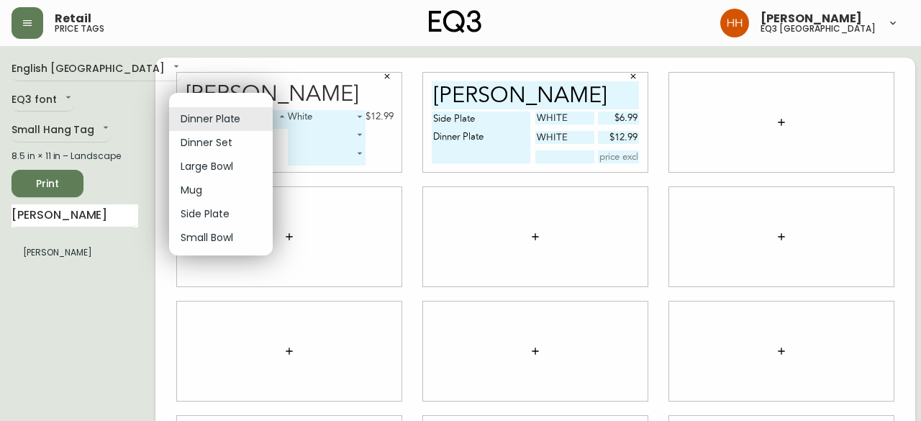
click at [222, 114] on body "Retail price tags Hayley Henderson eq3 calgary English Canada en_CA EQ3 font EQ…" at bounding box center [460, 322] width 921 height 645
click at [209, 244] on li "Small Bowl" at bounding box center [221, 238] width 104 height 24
type input "5"
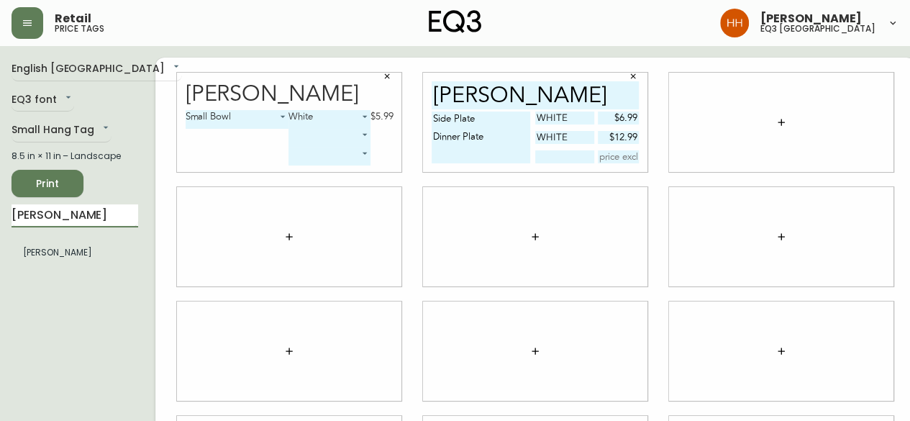
drag, startPoint x: 59, startPoint y: 209, endPoint x: 0, endPoint y: 222, distance: 60.4
click at [0, 223] on main "English Canada en_CA EQ3 font EQ3 Small Hang Tag small 8.5 in × 11 in – Landsca…" at bounding box center [455, 345] width 910 height 599
type input "faye"
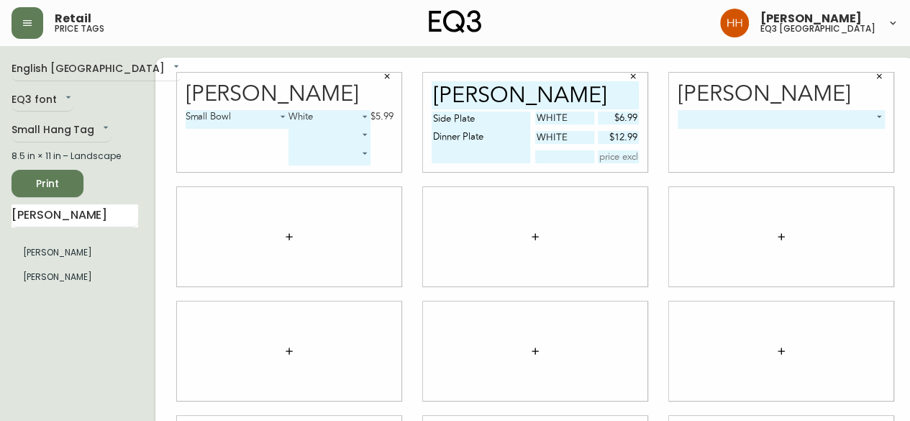
click at [732, 126] on body "Retail price tags Hayley Henderson eq3 calgary English Canada en_CA EQ3 font EQ…" at bounding box center [455, 322] width 910 height 645
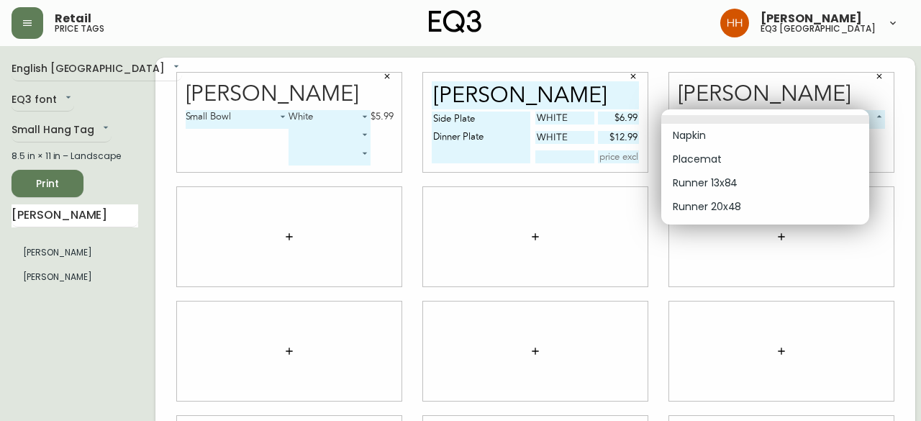
click at [708, 182] on li "Runner 13x84" at bounding box center [765, 183] width 208 height 24
type input "2"
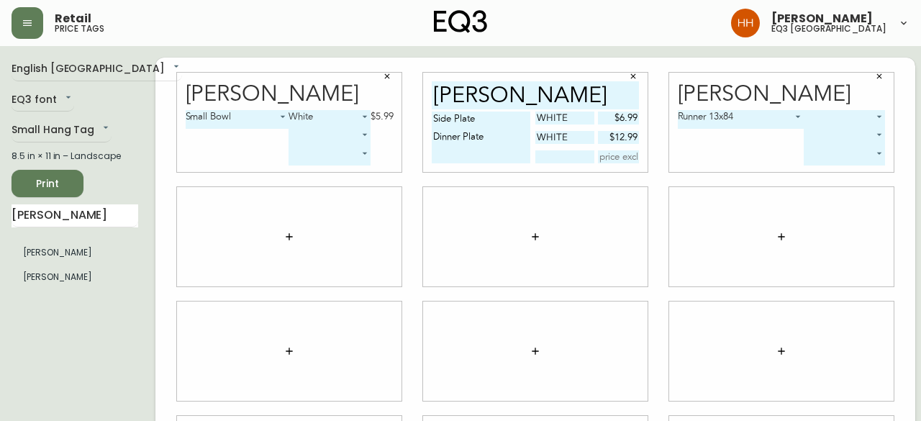
click at [848, 121] on body "Retail price tags Hayley Henderson eq3 calgary English Canada en_CA EQ3 font EQ…" at bounding box center [460, 322] width 921 height 645
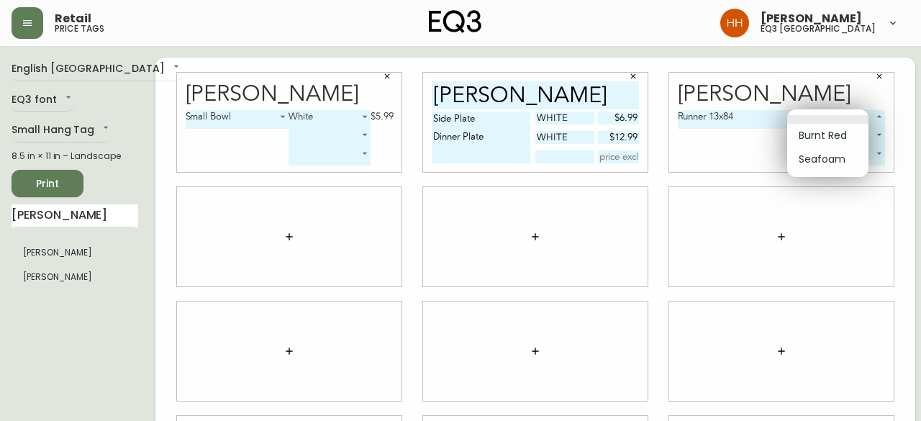
click at [841, 133] on li "Burnt Red" at bounding box center [827, 136] width 81 height 24
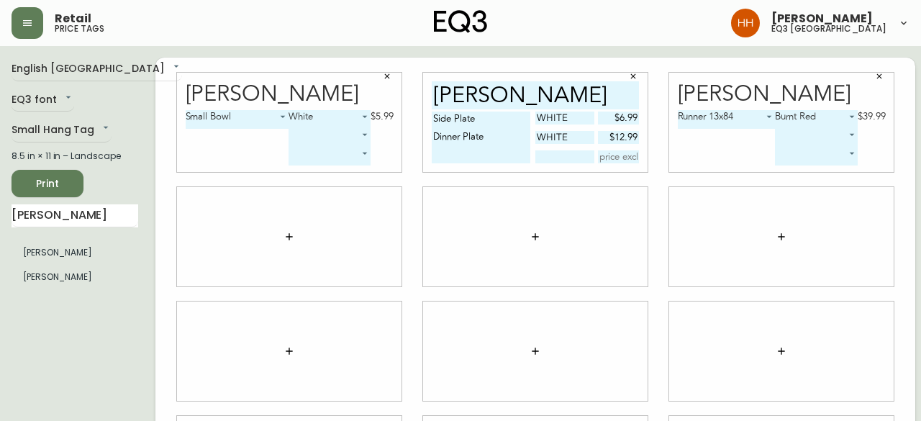
click at [806, 117] on body "Retail price tags Hayley Henderson eq3 calgary English Canada en_CA EQ3 font EQ…" at bounding box center [460, 322] width 921 height 645
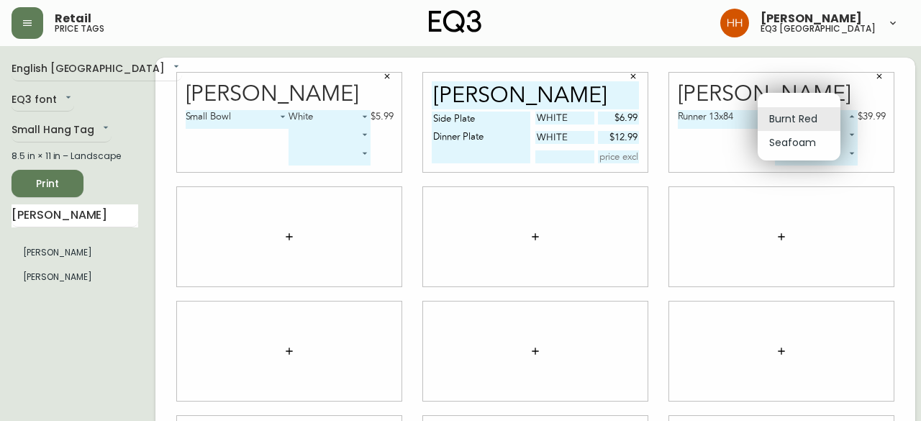
click at [794, 150] on li "Seafoam" at bounding box center [799, 143] width 83 height 24
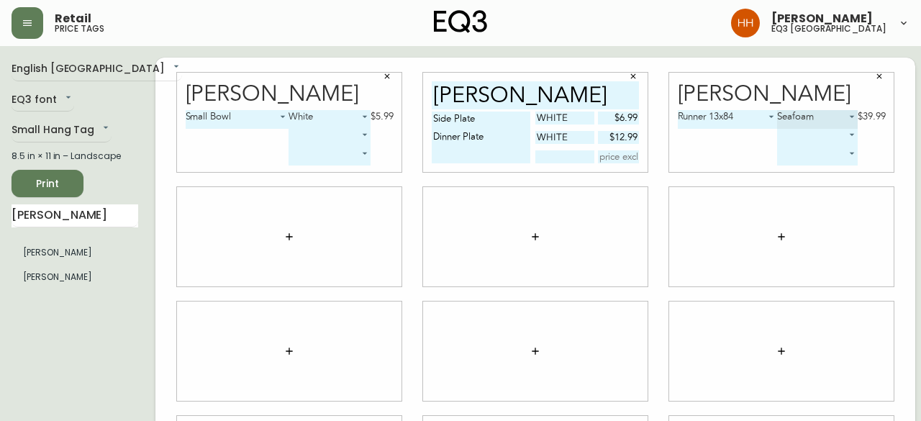
type input "1"
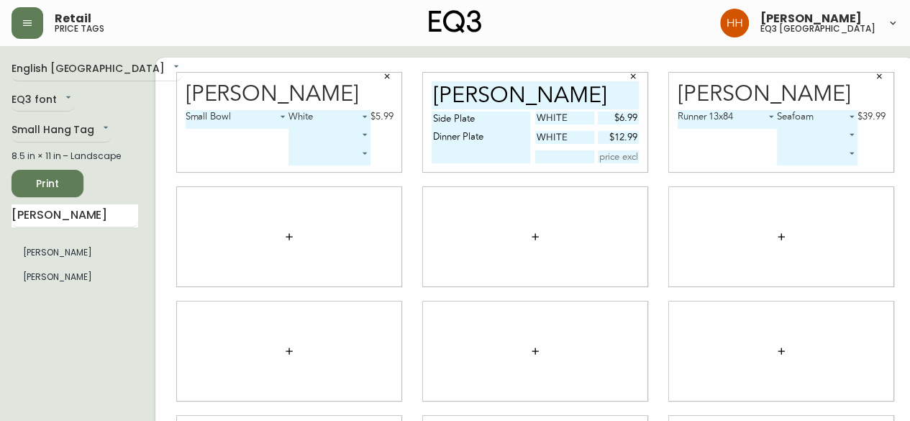
click at [790, 141] on body "Retail price tags Hayley Henderson eq3 calgary English Canada en_CA EQ3 font EQ…" at bounding box center [455, 322] width 910 height 645
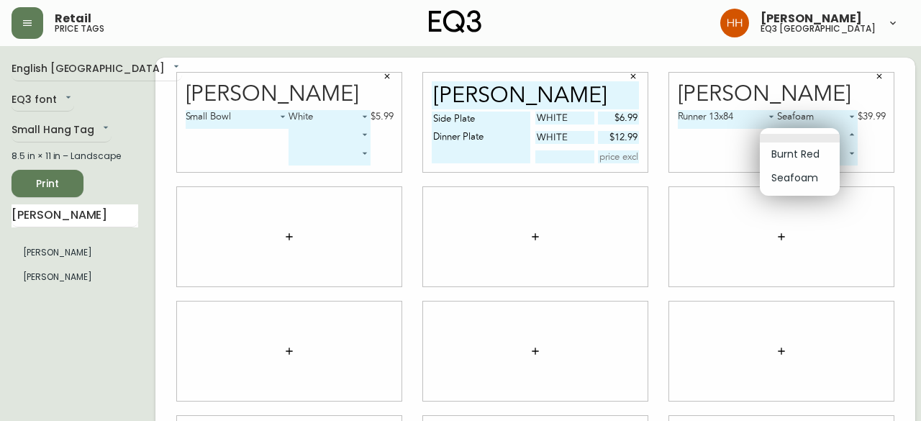
click at [785, 150] on li "Burnt Red" at bounding box center [800, 154] width 80 height 24
type input "0"
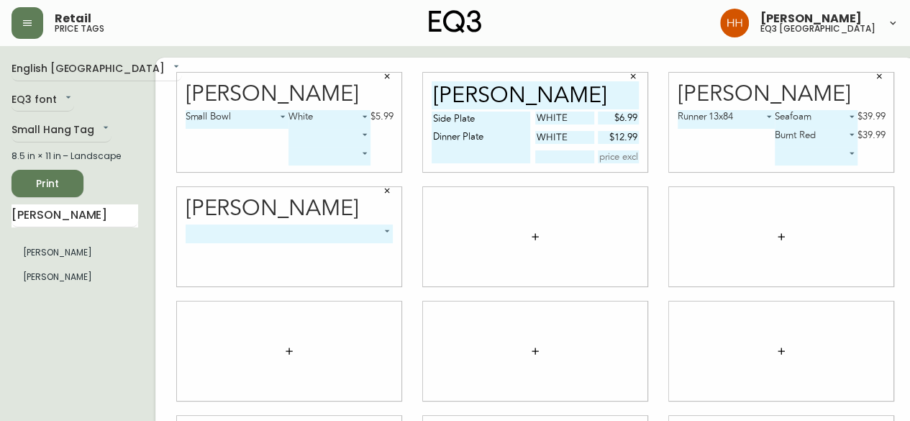
click at [212, 225] on body "Retail price tags Hayley Henderson eq3 calgary English Canada en_CA EQ3 font EQ…" at bounding box center [455, 322] width 910 height 645
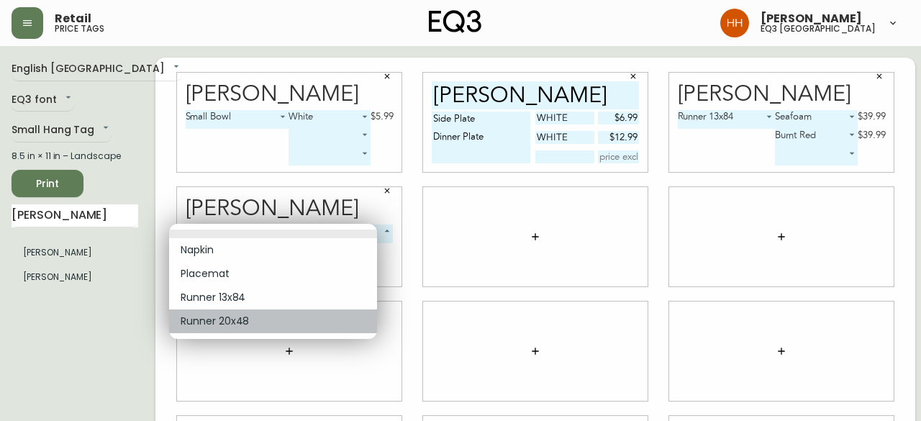
click at [219, 323] on li "Runner 20x48" at bounding box center [273, 321] width 208 height 24
type input "3"
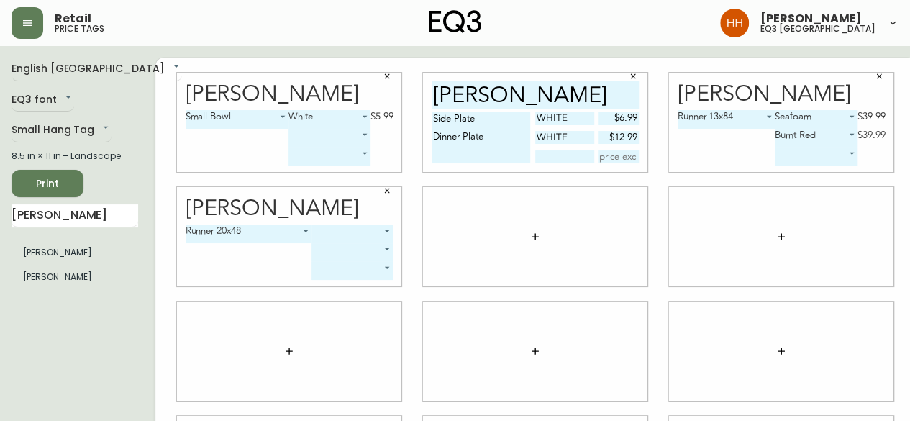
click at [321, 235] on body "Retail price tags Hayley Henderson eq3 calgary English Canada en_CA EQ3 font EQ…" at bounding box center [455, 322] width 910 height 645
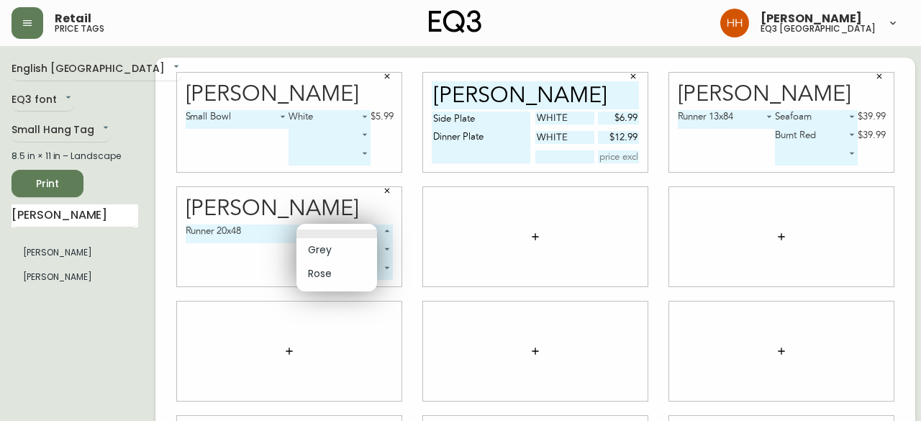
click at [323, 251] on li "Grey" at bounding box center [336, 250] width 81 height 24
type input "0"
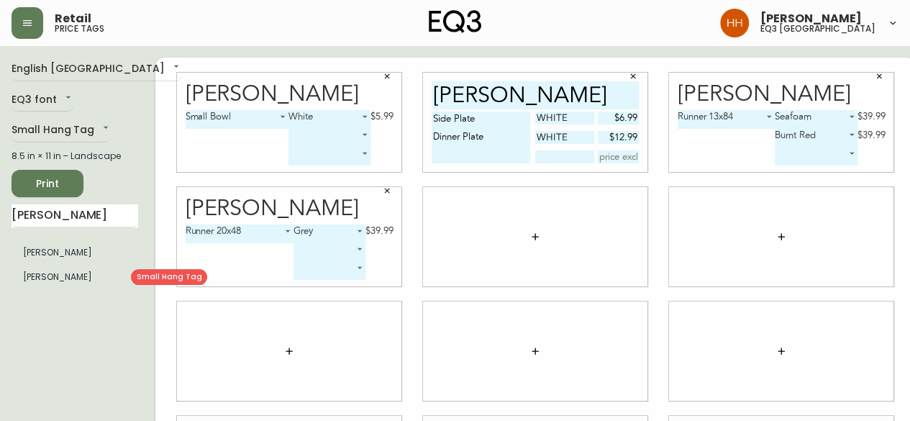
click at [52, 278] on li "Faye" at bounding box center [75, 277] width 127 height 24
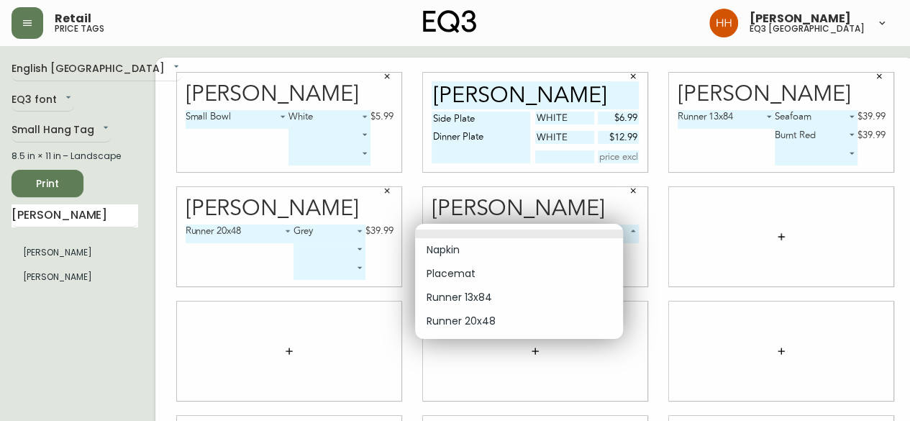
click at [502, 238] on body "Retail price tags Hayley Henderson eq3 calgary English Canada en_CA EQ3 font EQ…" at bounding box center [455, 322] width 910 height 645
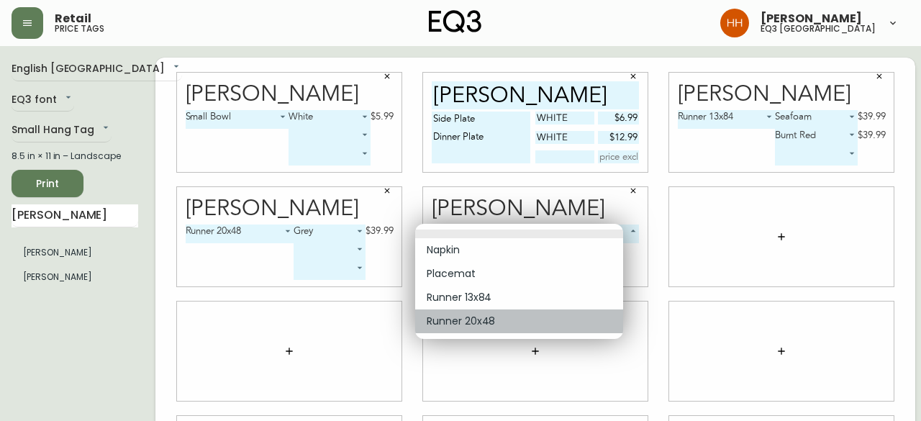
click at [475, 309] on li "Runner 20x48" at bounding box center [519, 321] width 208 height 24
type input "3"
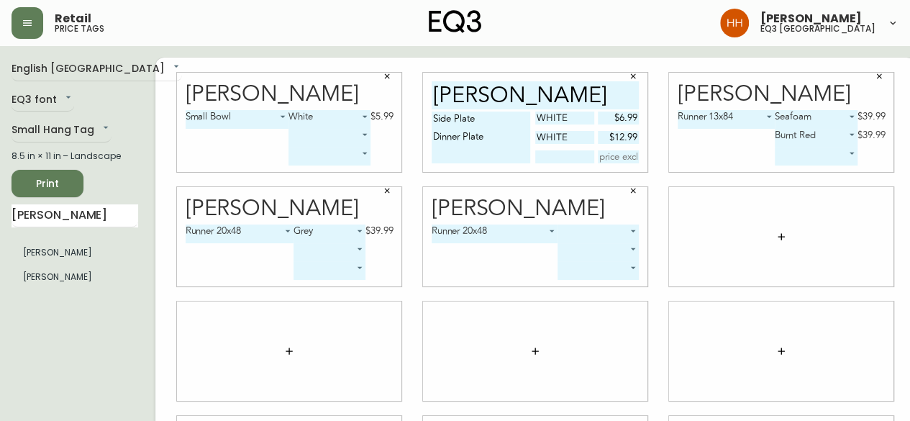
click at [560, 232] on body "Retail price tags Hayley Henderson eq3 calgary English Canada en_CA EQ3 font EQ…" at bounding box center [455, 322] width 910 height 645
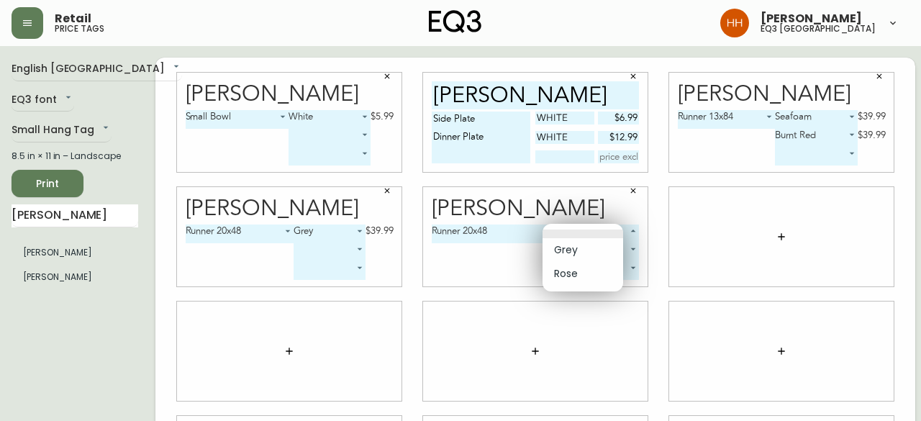
click at [574, 278] on li "Rose" at bounding box center [582, 274] width 81 height 24
type input "1"
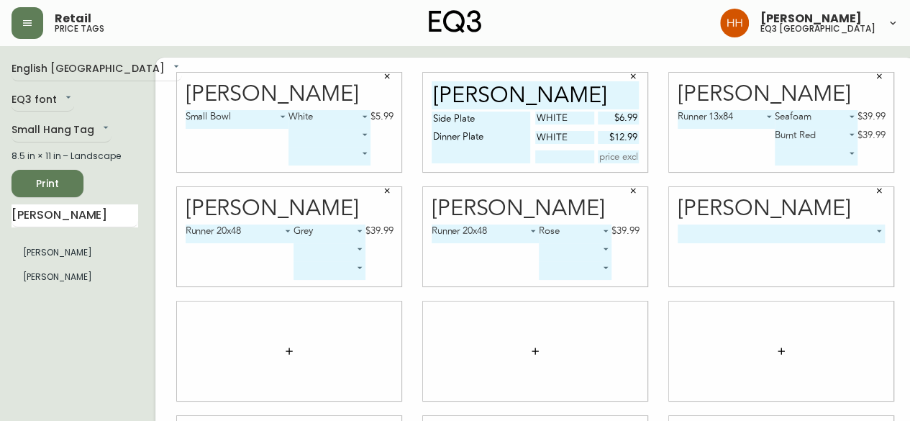
click at [706, 241] on body "Retail price tags Hayley Henderson eq3 calgary English Canada en_CA EQ3 font EQ…" at bounding box center [455, 322] width 910 height 645
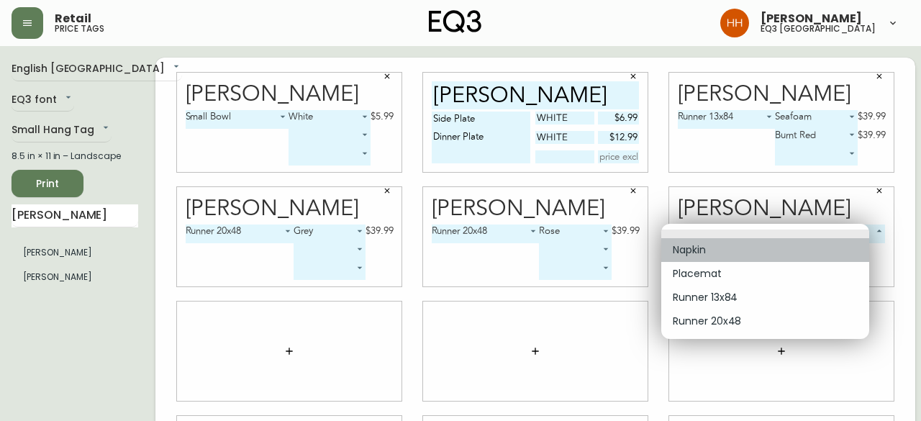
click at [707, 242] on li "Napkin" at bounding box center [765, 250] width 208 height 24
type input "0"
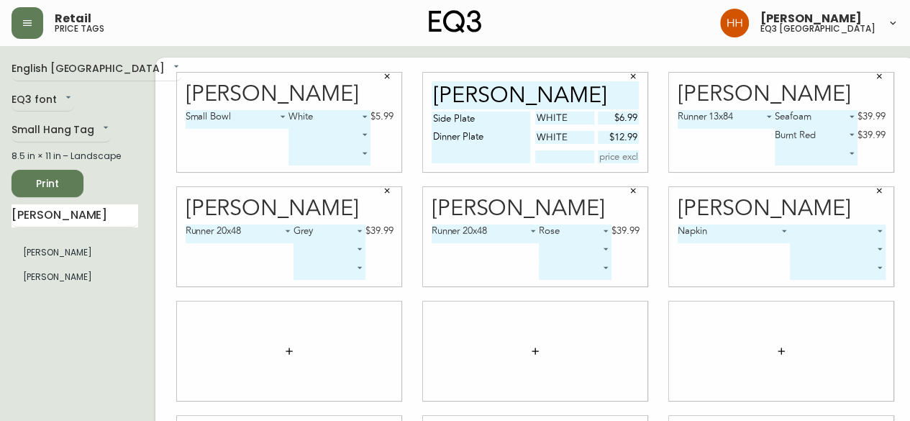
click at [812, 218] on div "Faye" at bounding box center [782, 209] width 208 height 22
click at [819, 229] on body "Retail price tags Hayley Henderson eq3 calgary English Canada en_CA EQ3 font EQ…" at bounding box center [455, 322] width 910 height 645
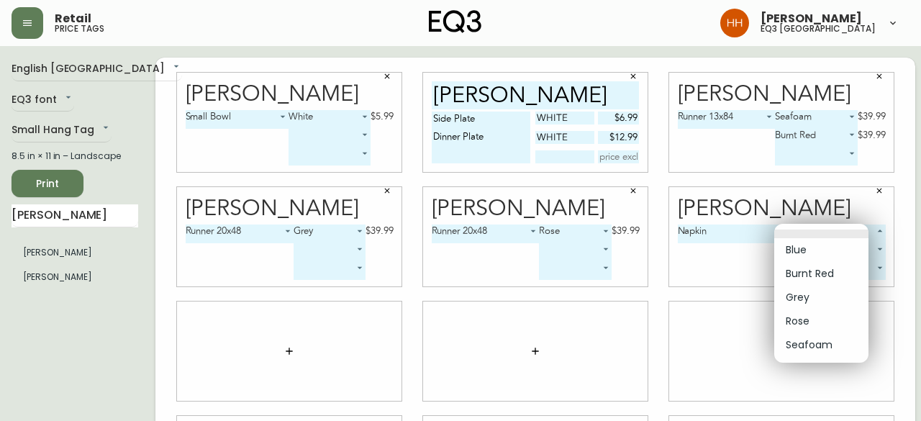
click at [806, 339] on li "Seafoam" at bounding box center [821, 345] width 94 height 24
type input "4"
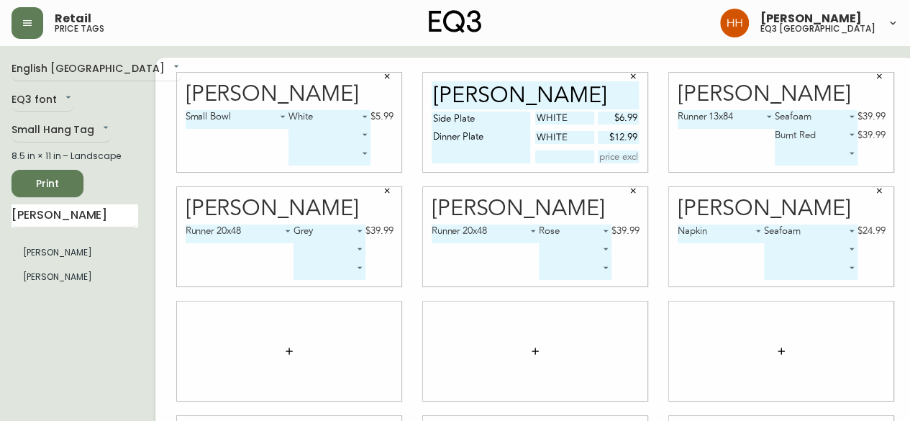
click at [790, 258] on body "Retail price tags Hayley Henderson eq3 calgary English Canada en_CA EQ3 font EQ…" at bounding box center [455, 322] width 910 height 645
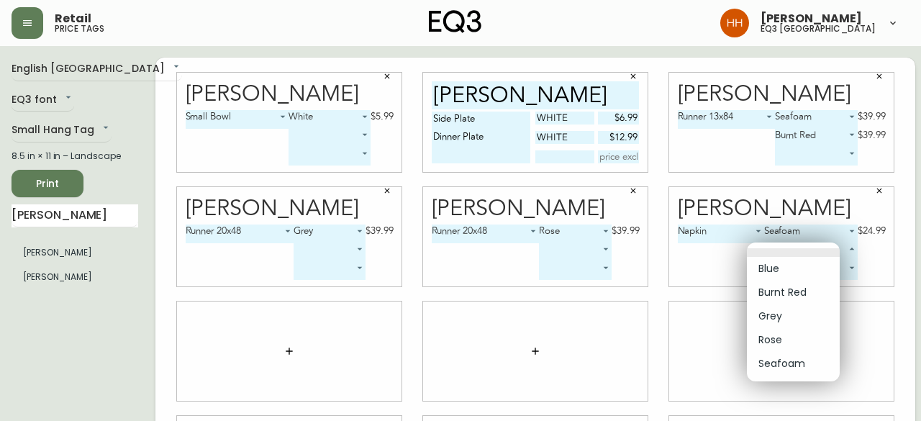
click at [787, 274] on li "Blue" at bounding box center [793, 269] width 93 height 24
type input "0"
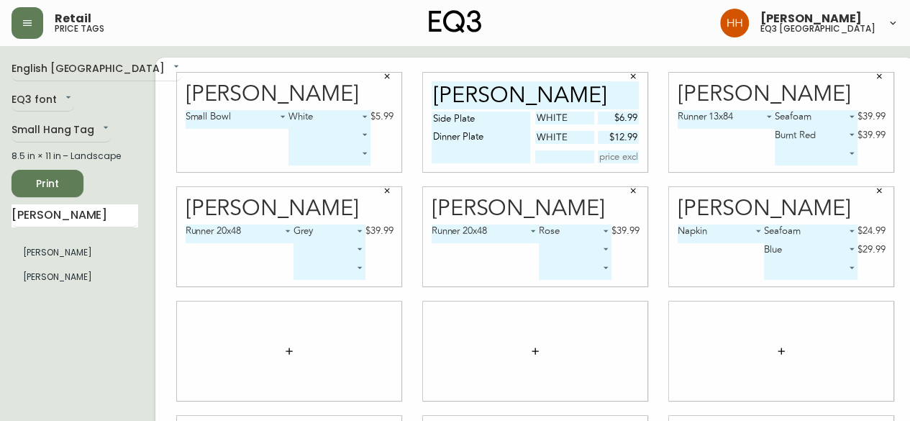
click at [787, 280] on div "Napkin 0 Seafoam 4 $24.99 Blue 0 $29.99 ​" at bounding box center [782, 255] width 208 height 62
click at [786, 276] on body "Retail price tags Hayley Henderson eq3 calgary English Canada en_CA EQ3 font EQ…" at bounding box center [455, 322] width 910 height 645
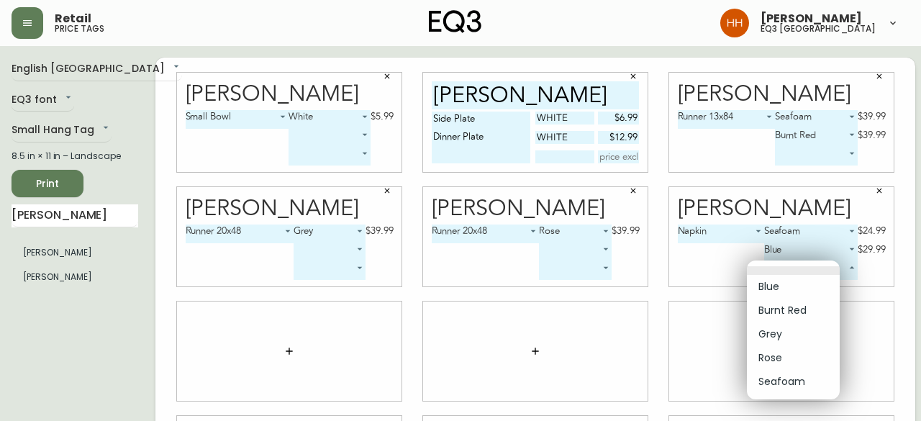
click at [777, 330] on li "Grey" at bounding box center [793, 334] width 93 height 24
type input "2"
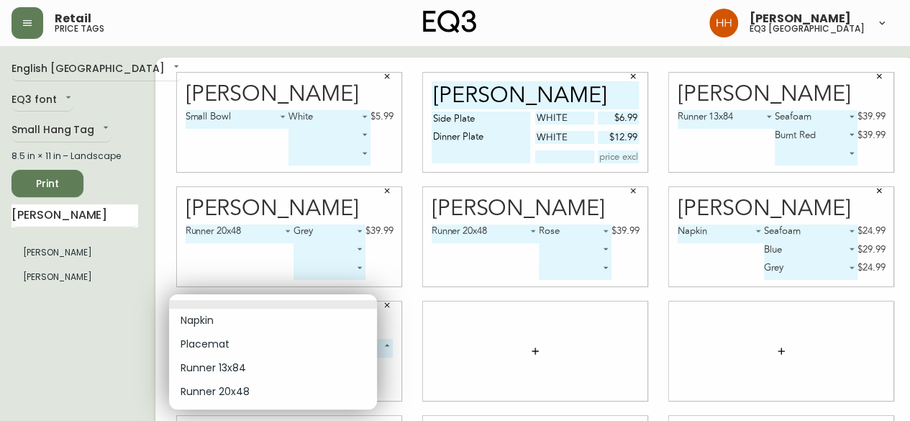
click at [250, 341] on body "Retail price tags Hayley Henderson eq3 calgary English Canada en_CA EQ3 font EQ…" at bounding box center [455, 322] width 910 height 645
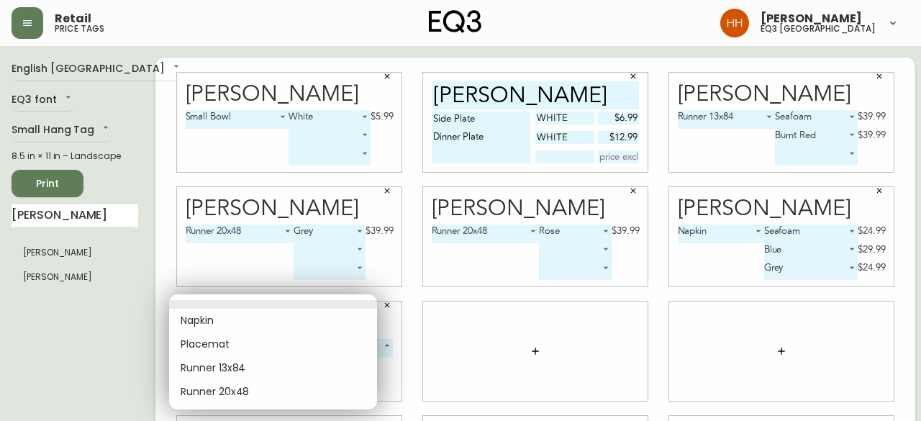
click at [219, 335] on li "Placemat" at bounding box center [273, 344] width 208 height 24
type input "1"
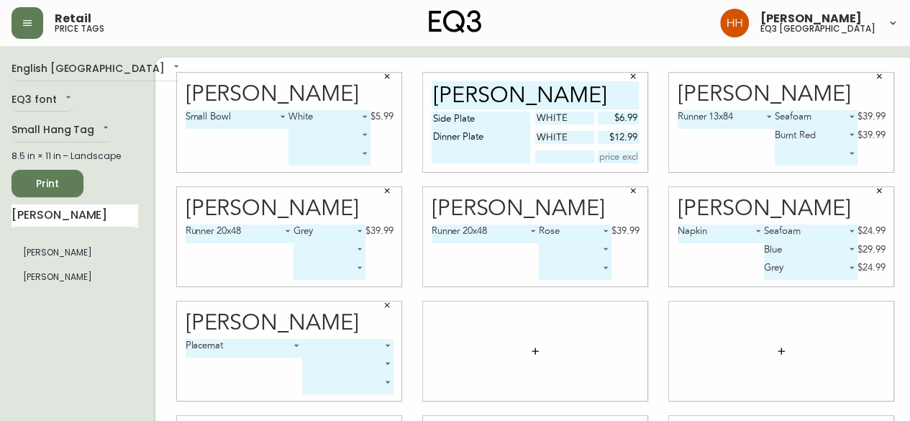
click at [312, 348] on body "Retail price tags Hayley Henderson eq3 calgary English Canada en_CA EQ3 font EQ…" at bounding box center [455, 322] width 910 height 645
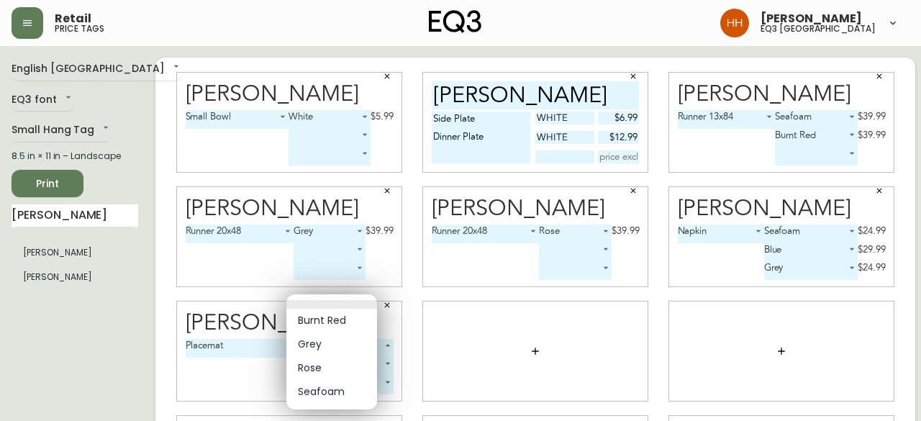
click at [317, 324] on li "Burnt Red" at bounding box center [331, 321] width 91 height 24
type input "0"
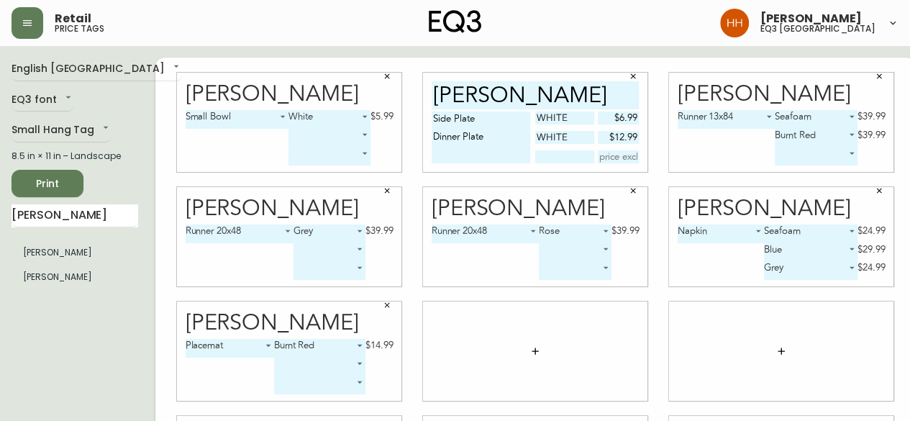
click at [305, 366] on body "Retail price tags Hayley Henderson eq3 calgary English Canada en_CA EQ3 font EQ…" at bounding box center [455, 322] width 910 height 645
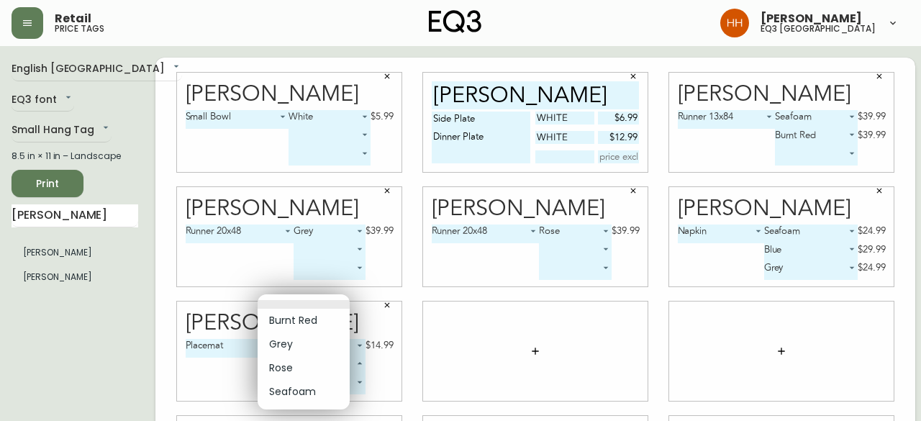
click at [318, 394] on li "Seafoam" at bounding box center [304, 392] width 92 height 24
type input "3"
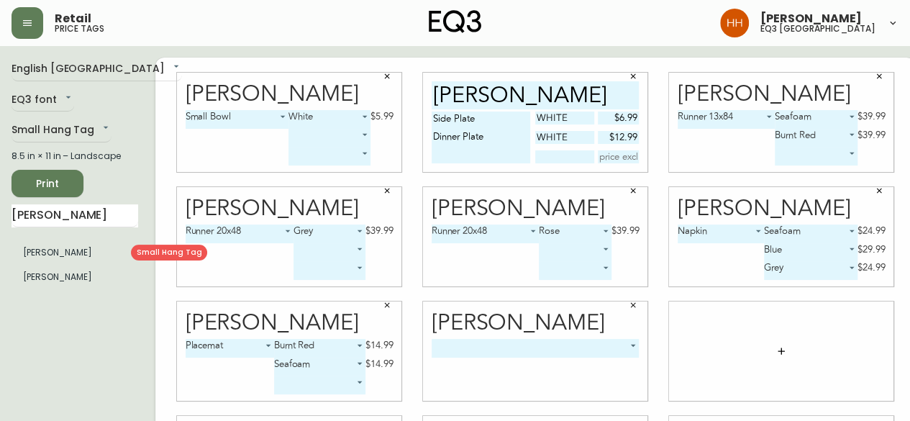
click at [507, 349] on body "Retail price tags Hayley Henderson eq3 calgary English Canada en_CA EQ3 font EQ…" at bounding box center [455, 322] width 910 height 645
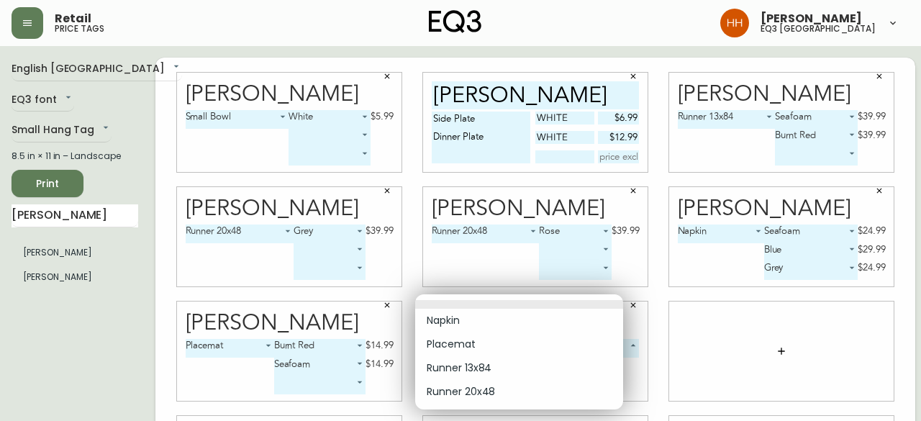
click at [459, 337] on li "Placemat" at bounding box center [519, 344] width 208 height 24
type input "1"
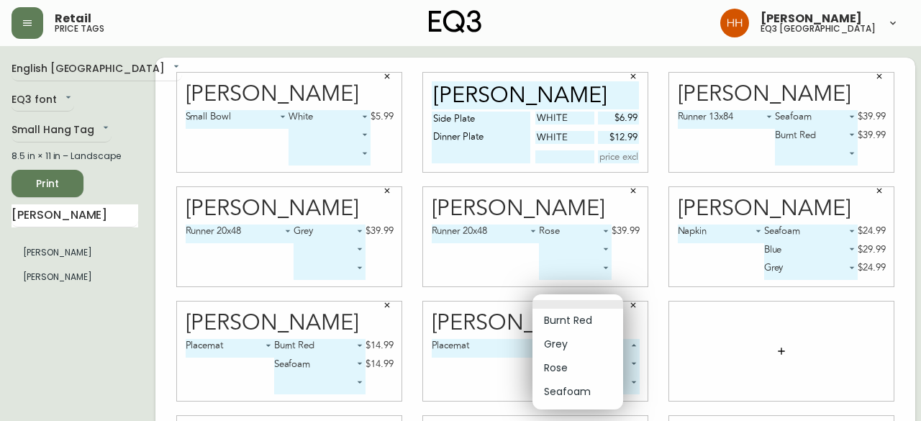
click at [592, 343] on body "Retail price tags Hayley Henderson eq3 calgary English Canada en_CA EQ3 font EQ…" at bounding box center [460, 322] width 921 height 645
click at [584, 362] on li "Rose" at bounding box center [577, 368] width 91 height 24
type input "2"
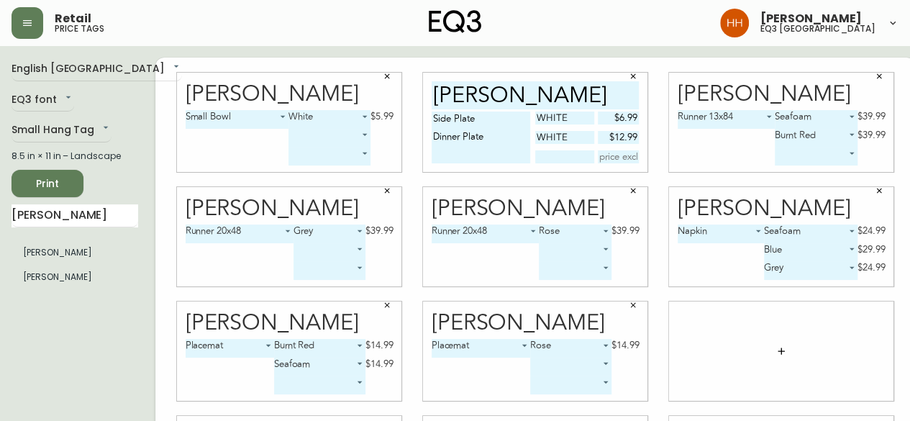
click at [581, 366] on body "Retail price tags Hayley Henderson eq3 calgary English Canada en_CA EQ3 font EQ…" at bounding box center [455, 322] width 910 height 645
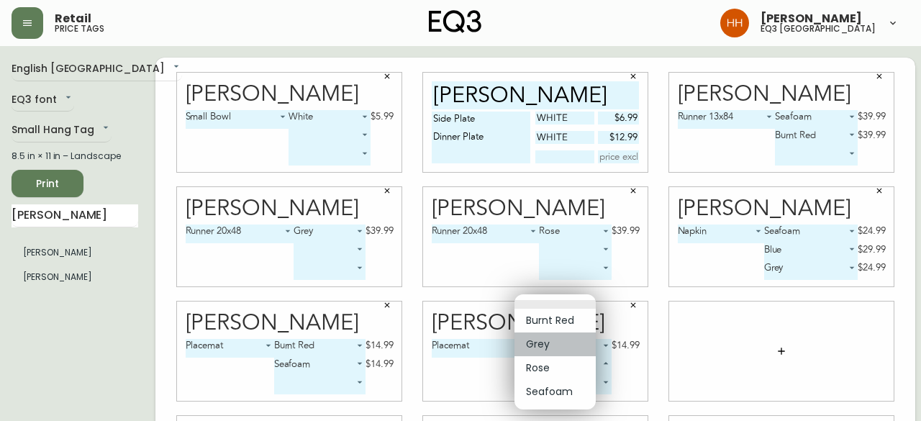
click at [570, 350] on li "Grey" at bounding box center [554, 344] width 81 height 24
type input "1"
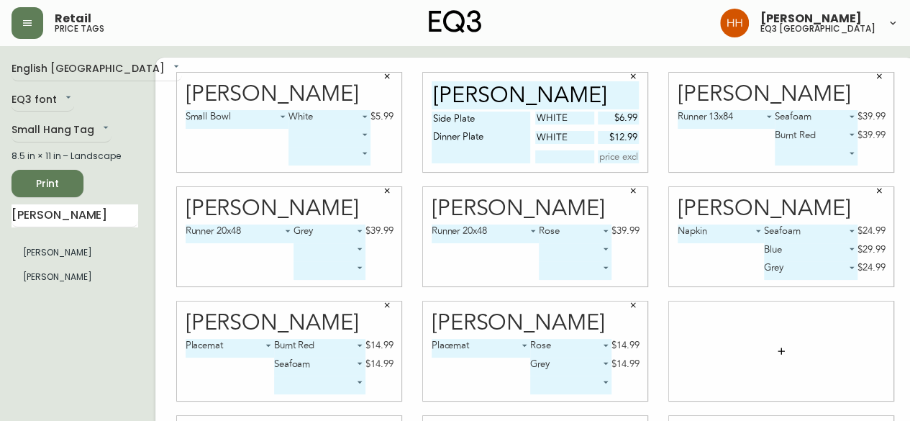
drag, startPoint x: 50, startPoint y: 211, endPoint x: 0, endPoint y: 229, distance: 53.0
click at [0, 229] on main "English Canada en_CA EQ3 font EQ3 Small Hang Tag small 8.5 in × 11 in – Landsca…" at bounding box center [455, 345] width 910 height 599
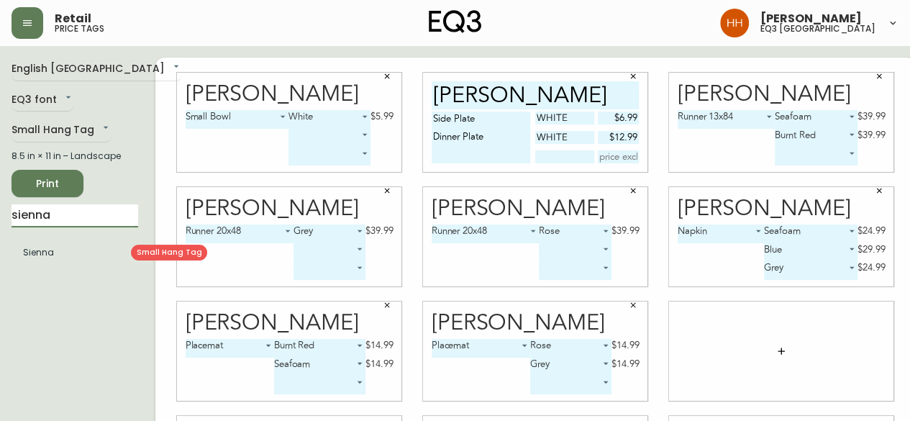
type input "sienna"
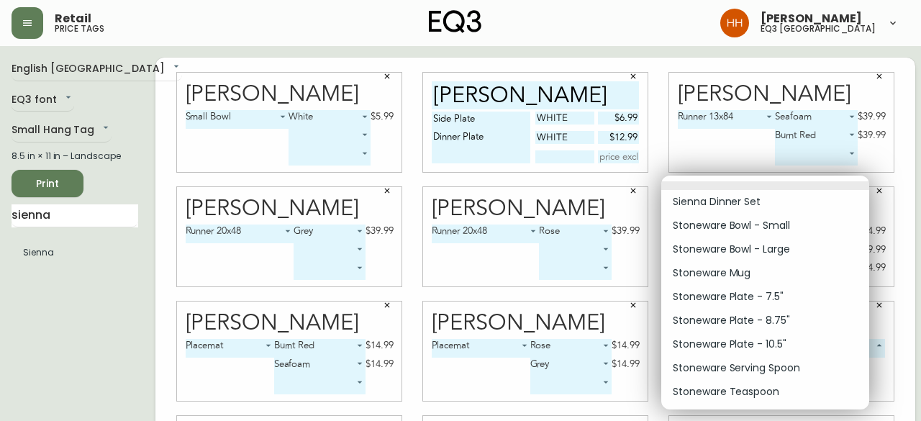
click at [728, 344] on body "Retail price tags Hayley Henderson eq3 calgary English Canada en_CA EQ3 font EQ…" at bounding box center [460, 322] width 921 height 645
click at [722, 209] on li "Sienna Dinner Set" at bounding box center [765, 202] width 208 height 24
type input "0"
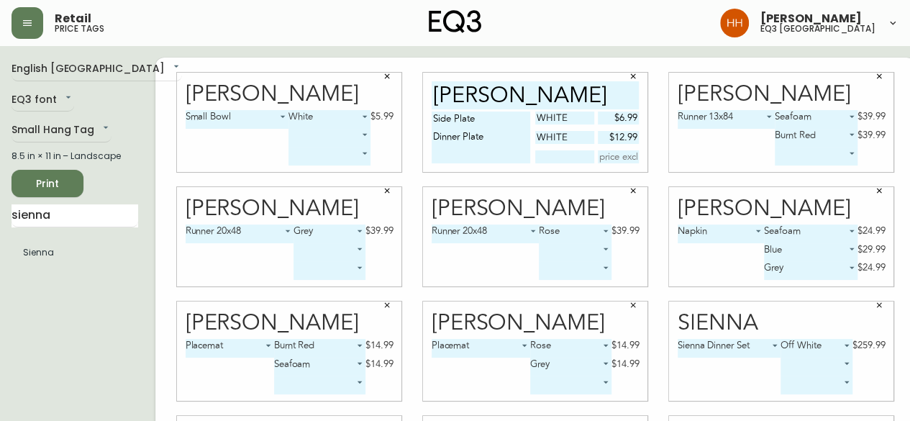
click at [879, 361] on div "Sienna Sienna Dinner Set 0 Off White 0 $259.99 ​ ​" at bounding box center [781, 351] width 246 height 114
drag, startPoint x: 99, startPoint y: 215, endPoint x: 0, endPoint y: 169, distance: 109.4
click at [0, 171] on main "English Canada en_CA EQ3 font EQ3 Small Hang Tag small 8.5 in × 11 in – Landsca…" at bounding box center [455, 345] width 910 height 599
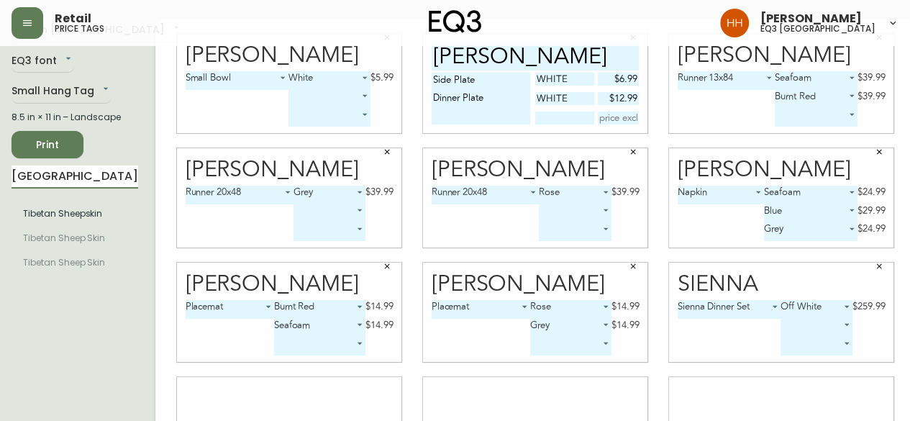
scroll to position [72, 0]
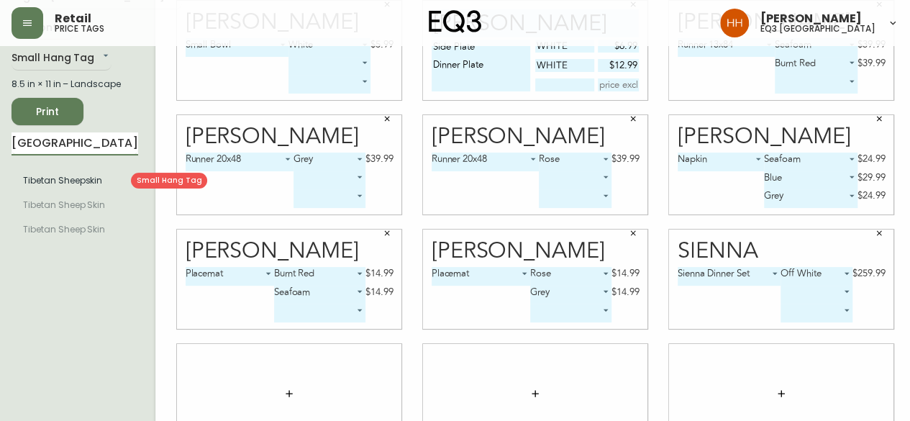
type input "tibet"
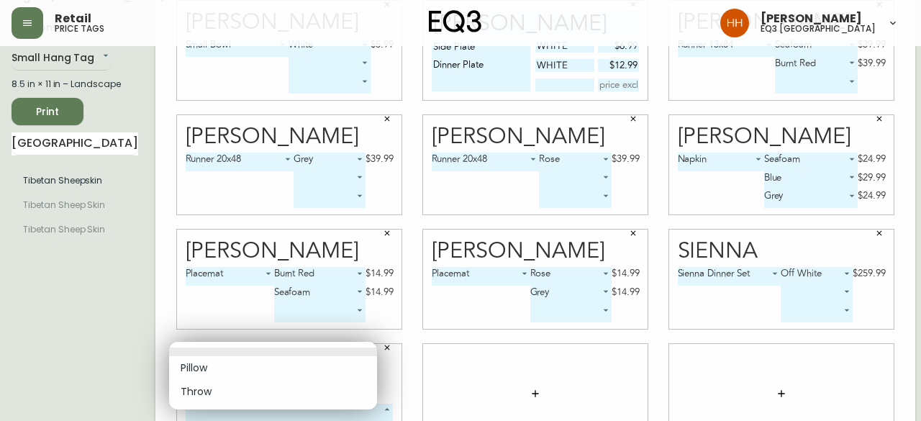
click at [233, 396] on body "Retail price tags Hayley Henderson eq3 calgary English Canada en_CA EQ3 font EQ…" at bounding box center [460, 250] width 921 height 645
click at [231, 368] on li "Pillow" at bounding box center [273, 368] width 208 height 24
type input "0"
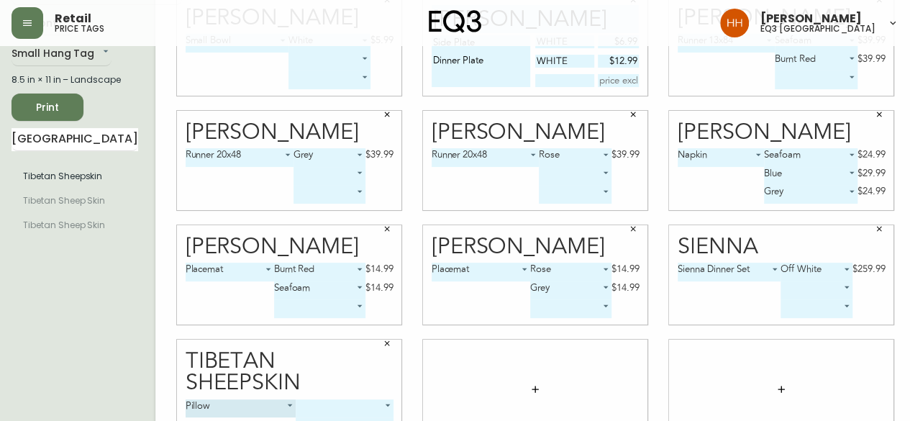
scroll to position [144, 0]
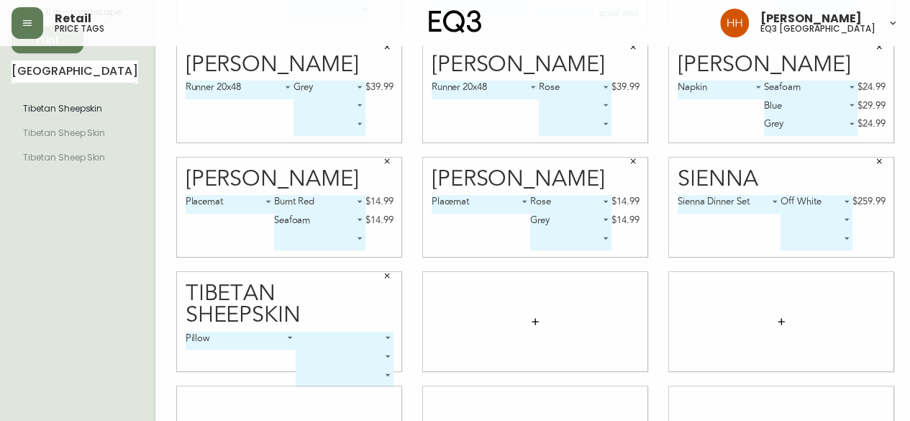
click at [306, 322] on body "Retail price tags Hayley Henderson eq3 calgary English Canada en_CA EQ3 font EQ…" at bounding box center [455, 178] width 910 height 645
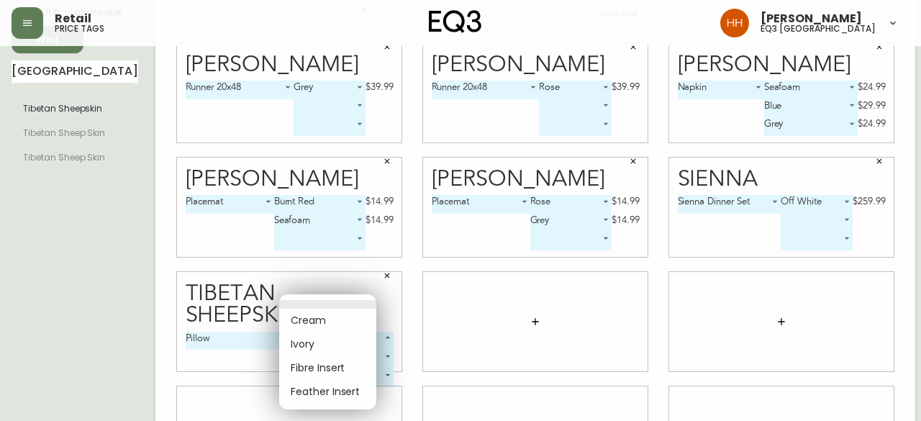
click at [302, 340] on li "Ivory" at bounding box center [327, 344] width 97 height 24
type input "1"
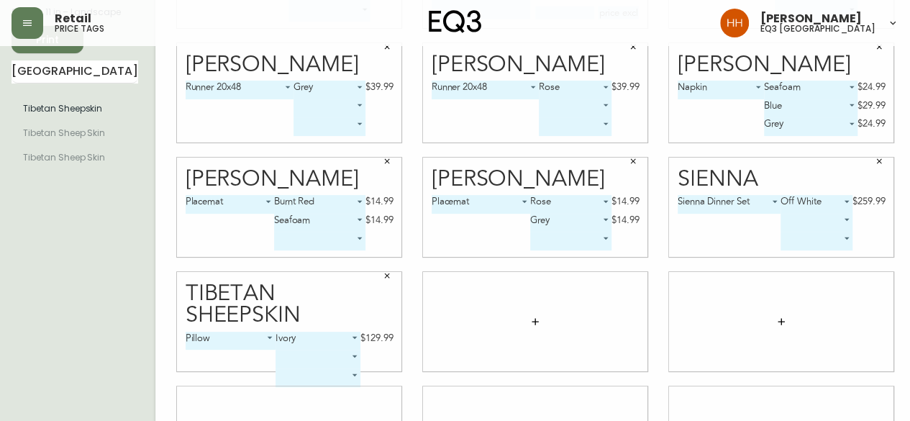
click at [304, 333] on body "Retail price tags Hayley Henderson eq3 calgary English Canada en_CA EQ3 font EQ…" at bounding box center [455, 178] width 910 height 645
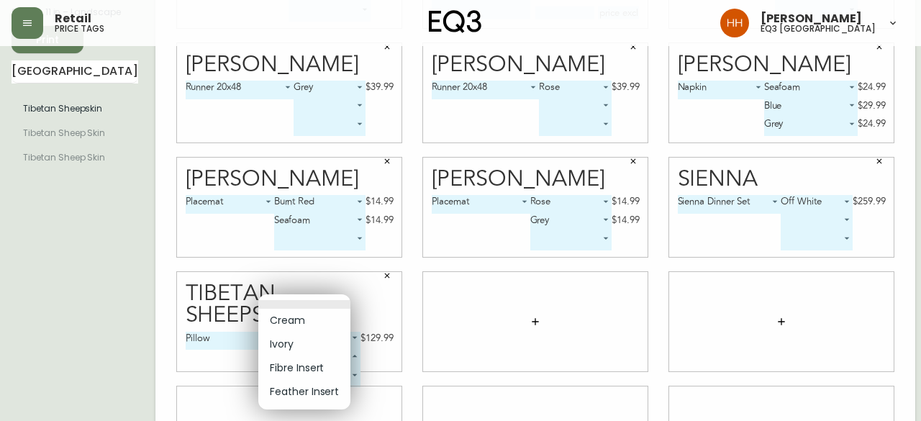
click at [308, 370] on li "Fibre Insert" at bounding box center [304, 368] width 92 height 24
type input "2"
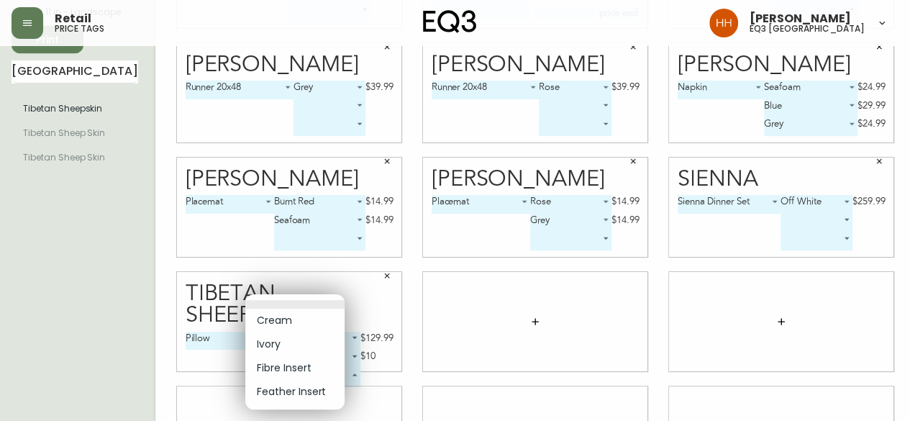
click at [304, 353] on body "Retail price tags Hayley Henderson eq3 calgary English Canada en_CA EQ3 font EQ…" at bounding box center [455, 178] width 910 height 645
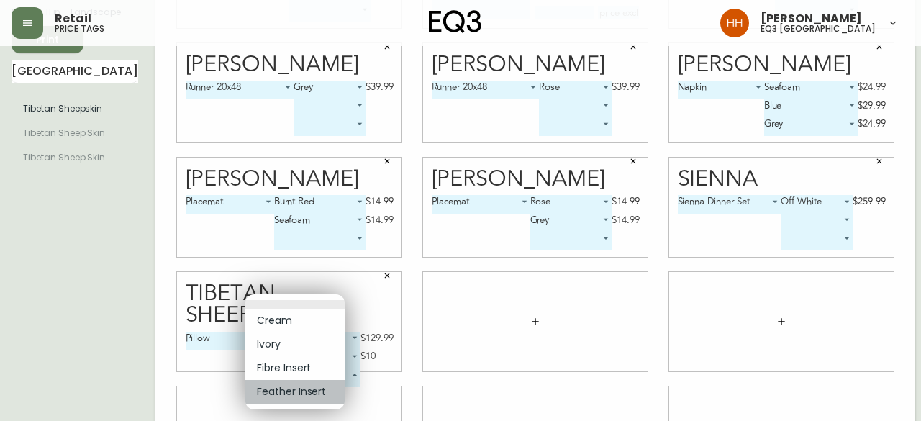
click at [289, 395] on li "Feather Insert" at bounding box center [294, 392] width 99 height 24
type input "3"
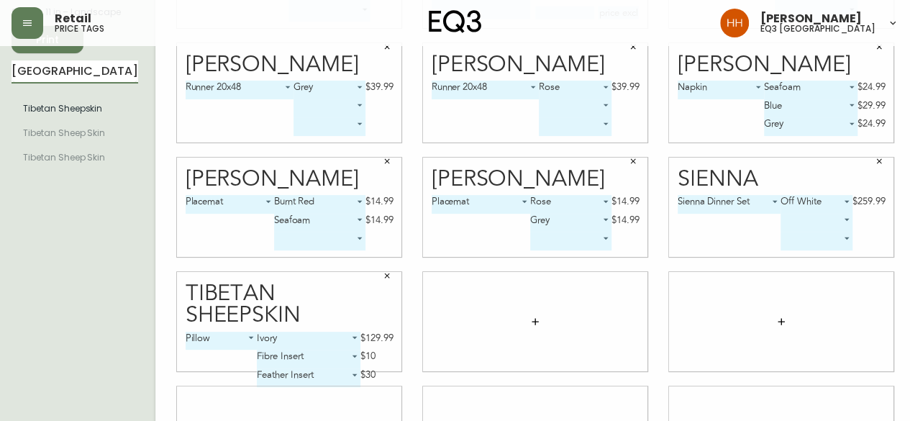
drag, startPoint x: 44, startPoint y: 67, endPoint x: 1, endPoint y: 81, distance: 44.8
click at [1, 81] on main "English Canada en_CA EQ3 font EQ3 Small Hang Tag small 8.5 in × 11 in – Landsca…" at bounding box center [455, 201] width 910 height 599
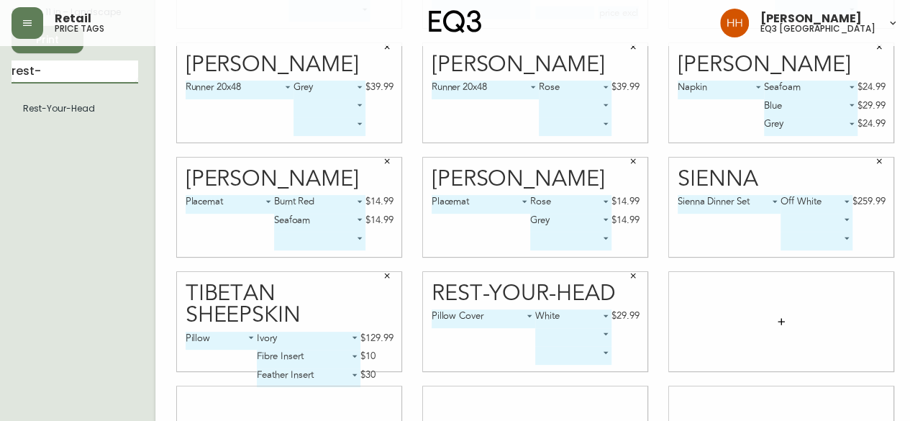
drag, startPoint x: 74, startPoint y: 66, endPoint x: 0, endPoint y: 110, distance: 86.1
click at [0, 88] on main "English Canada en_CA EQ3 font EQ3 Small Hang Tag small 8.5 in × 11 in – Landsca…" at bounding box center [455, 201] width 910 height 599
type input "scoop"
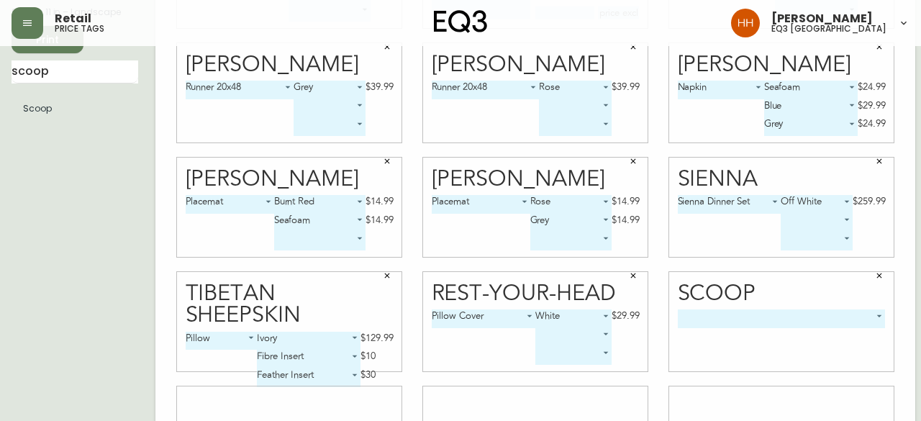
click at [665, 326] on body "Retail price tags Hayley Henderson eq3 calgary English Canada en_CA EQ3 font EQ…" at bounding box center [460, 178] width 921 height 645
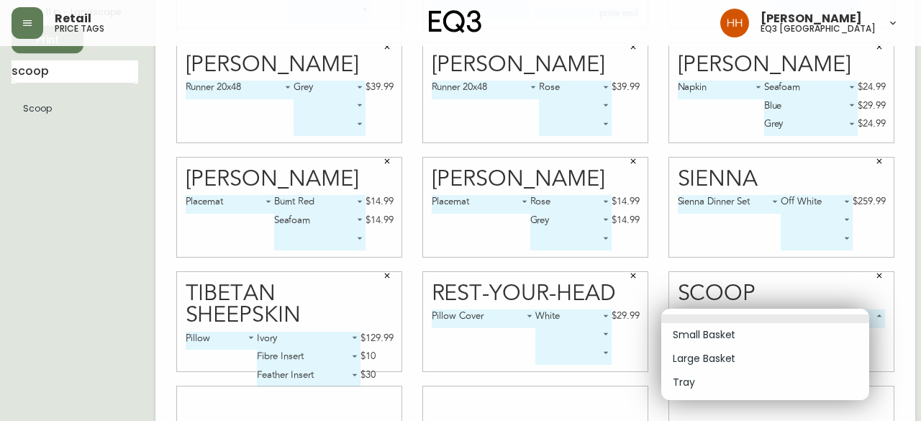
click at [694, 358] on li "Large Basket" at bounding box center [765, 359] width 208 height 24
type input "1"
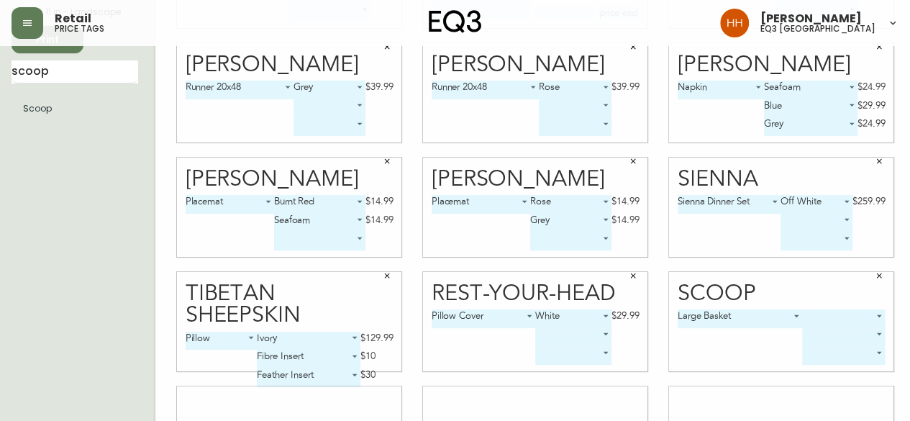
click at [815, 317] on body "Retail price tags Hayley Henderson eq3 calgary English Canada en_CA EQ3 font EQ…" at bounding box center [455, 178] width 910 height 645
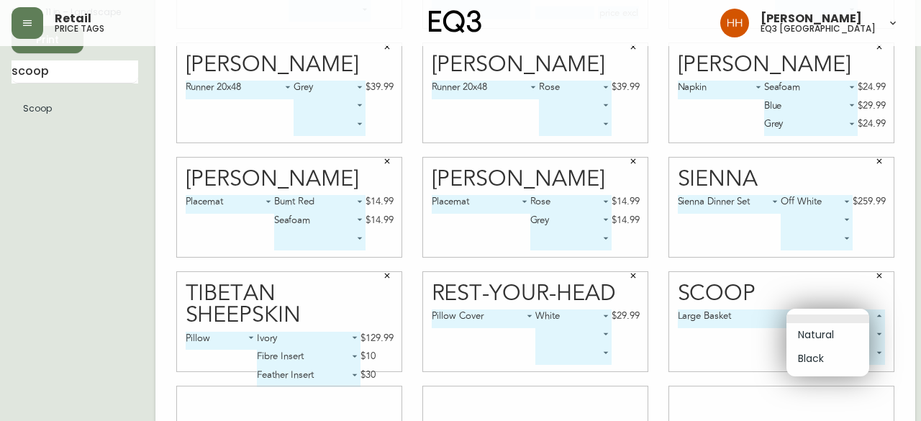
click at [813, 330] on li "Natural" at bounding box center [827, 335] width 83 height 24
type input "0"
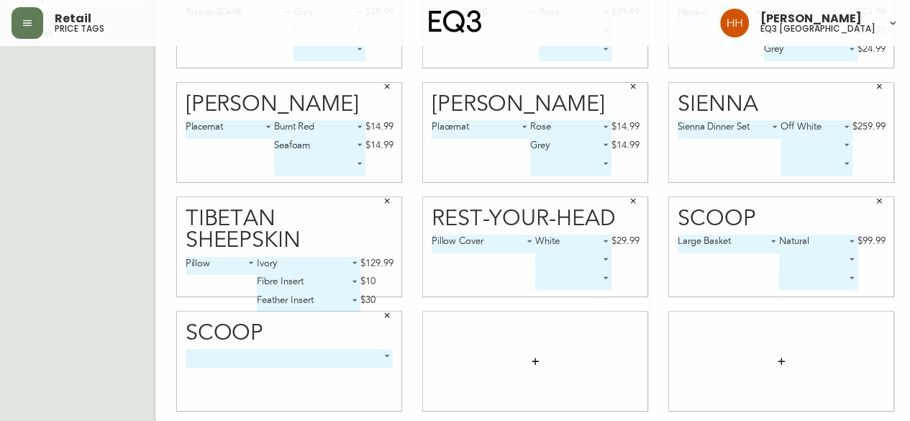
scroll to position [223, 0]
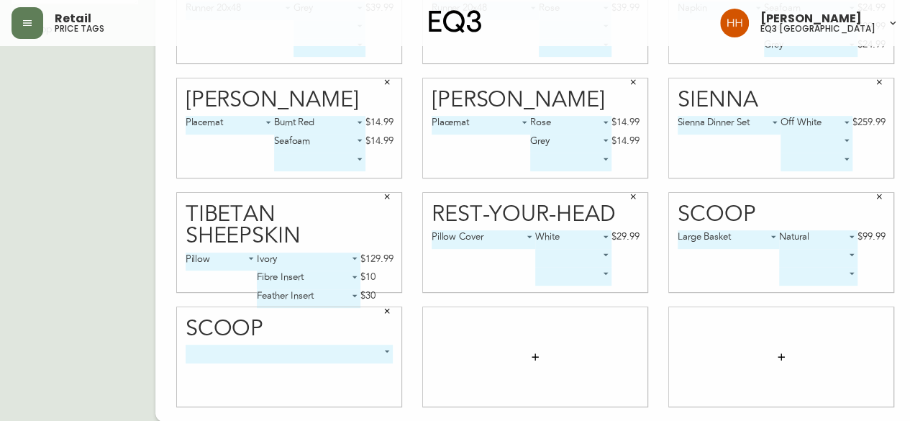
click at [275, 346] on body "Retail price tags Hayley Henderson eq3 calgary English Canada en_CA EQ3 font EQ…" at bounding box center [455, 99] width 910 height 645
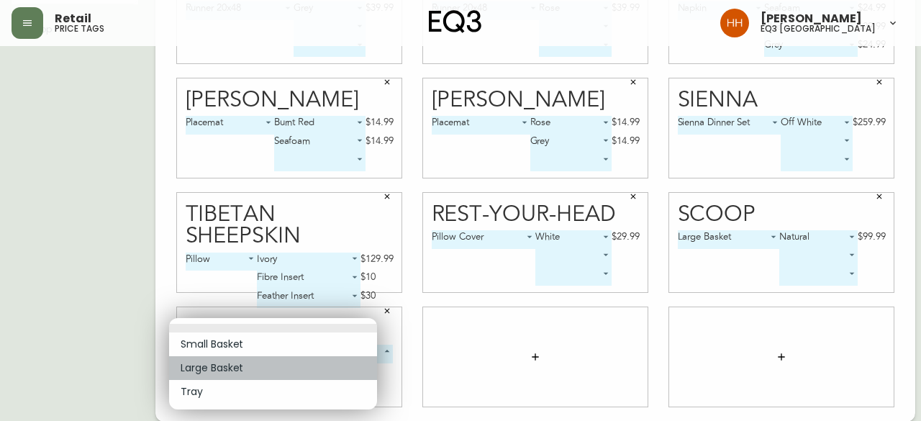
click at [214, 365] on li "Large Basket" at bounding box center [273, 368] width 208 height 24
type input "1"
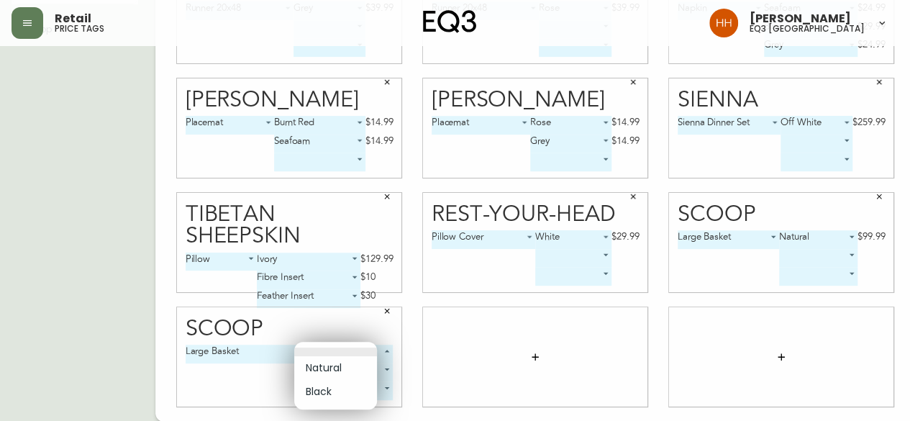
click at [305, 359] on body "Retail price tags Hayley Henderson eq3 calgary English Canada en_CA EQ3 font EQ…" at bounding box center [455, 99] width 910 height 645
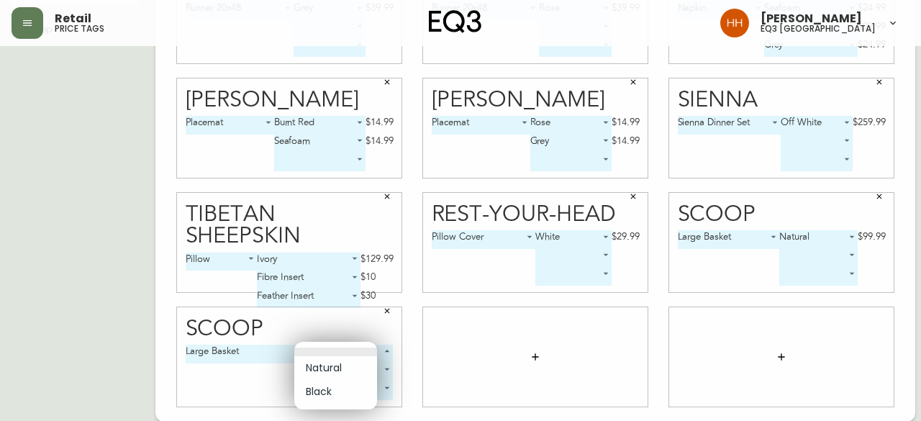
click at [317, 367] on li "Natural" at bounding box center [335, 368] width 83 height 24
type input "0"
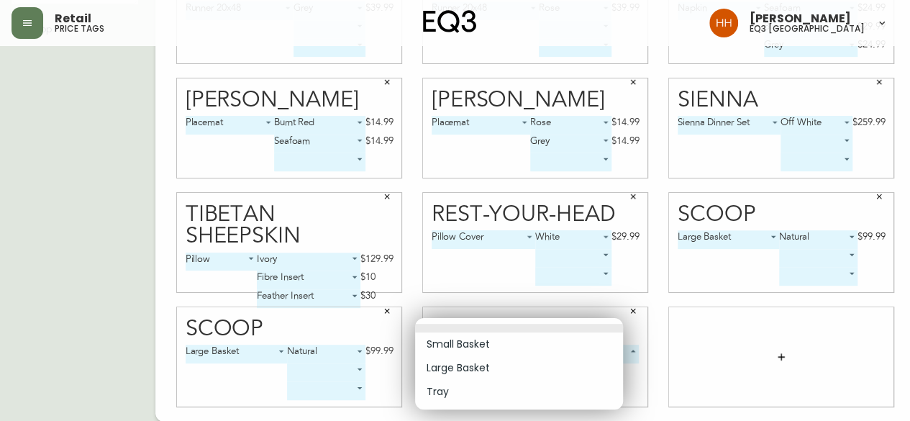
click at [459, 348] on body "Retail price tags Hayley Henderson eq3 calgary English Canada en_CA EQ3 font EQ…" at bounding box center [455, 99] width 910 height 645
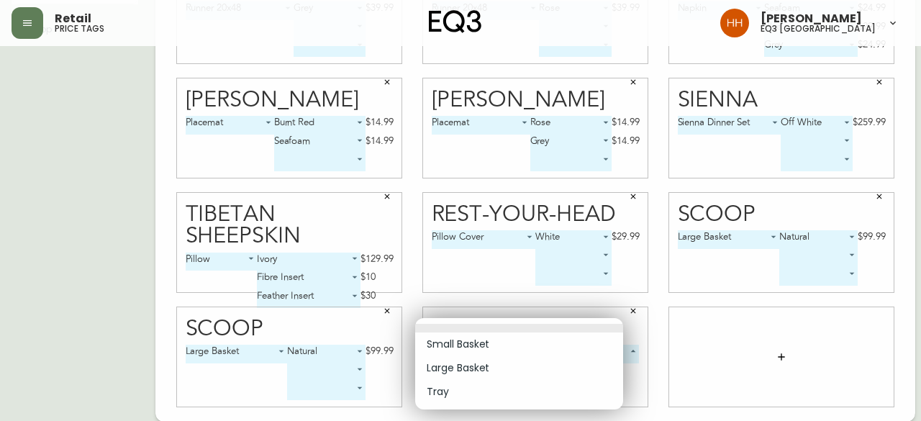
click at [458, 368] on li "Large Basket" at bounding box center [519, 368] width 208 height 24
type input "1"
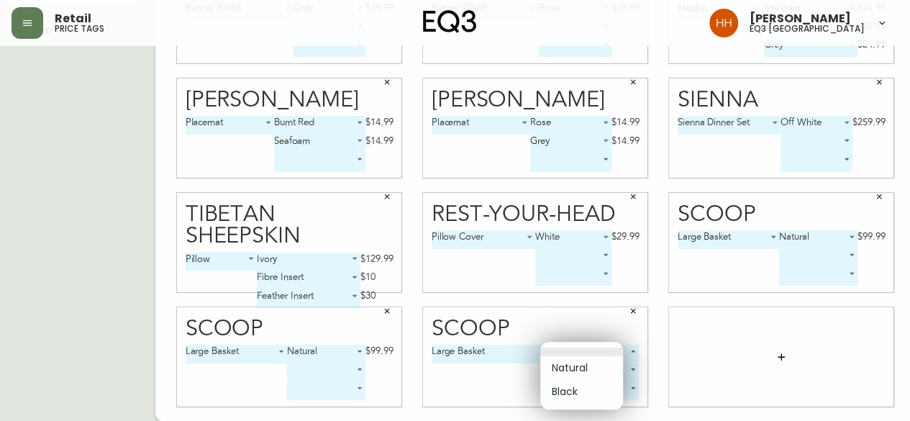
click at [573, 359] on body "Retail price tags Hayley Henderson eq3 calgary English Canada en_CA EQ3 font EQ…" at bounding box center [455, 99] width 910 height 645
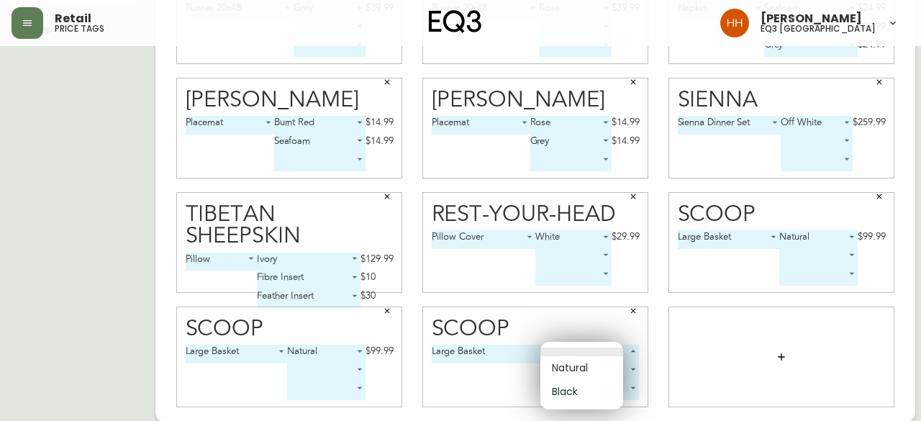
click at [571, 373] on li "Natural" at bounding box center [581, 368] width 83 height 24
type input "0"
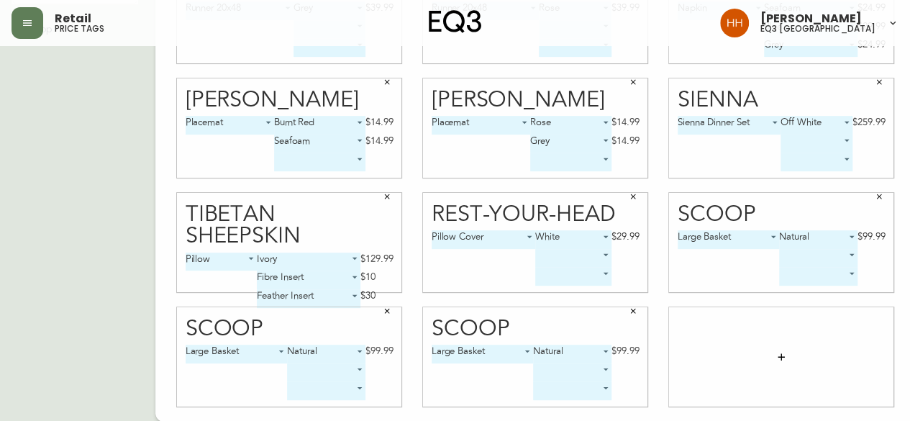
click at [776, 360] on icon "button" at bounding box center [782, 357] width 12 height 12
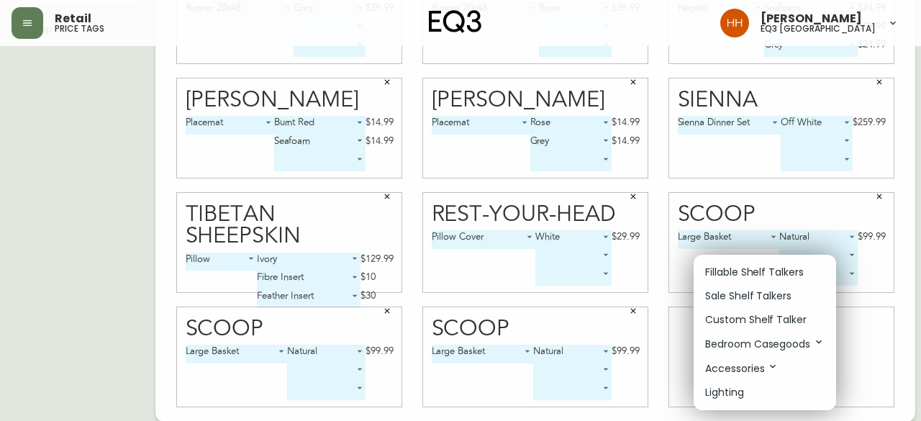
click at [69, 119] on div at bounding box center [460, 210] width 921 height 421
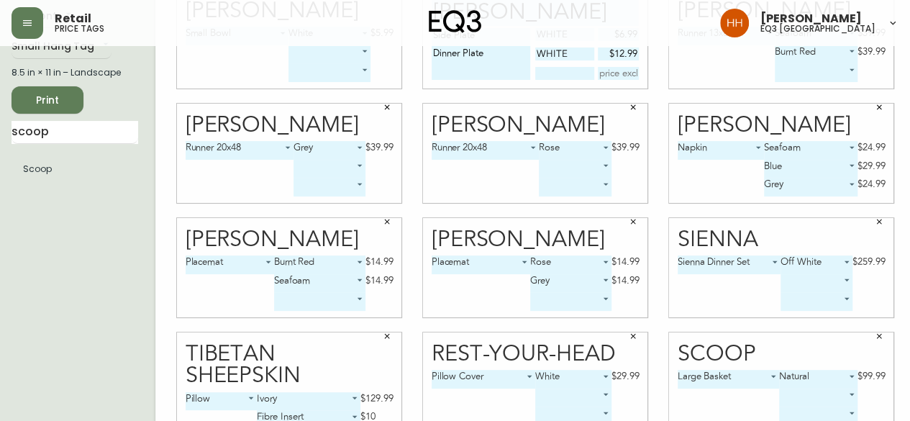
scroll to position [79, 0]
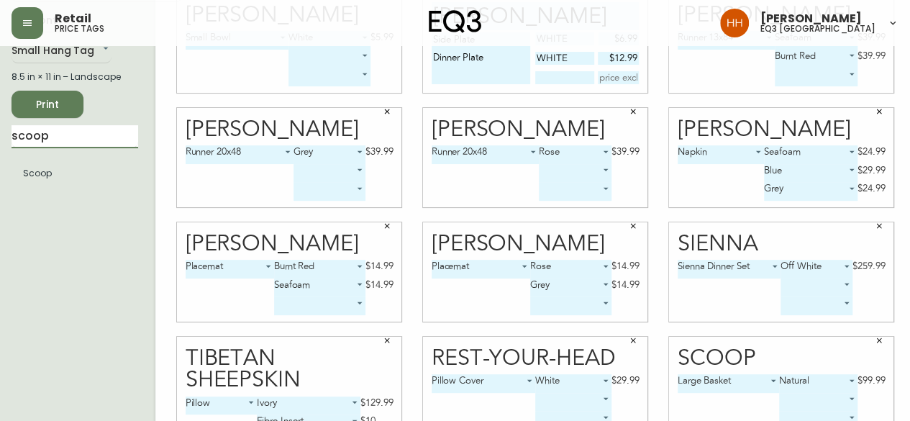
drag, startPoint x: 74, startPoint y: 129, endPoint x: 0, endPoint y: 169, distance: 84.3
click at [0, 161] on main "English Canada en_CA EQ3 font EQ3 Small Hang Tag small 8.5 in × 11 in – Landsca…" at bounding box center [455, 266] width 910 height 599
type input "f"
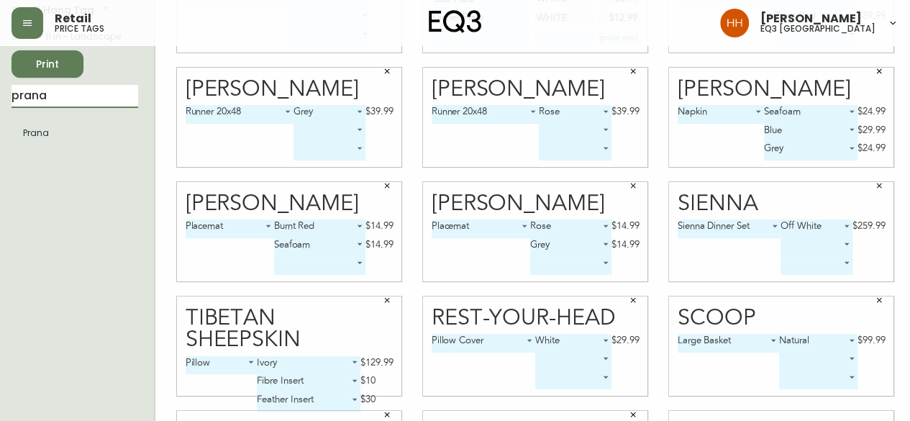
scroll to position [151, 0]
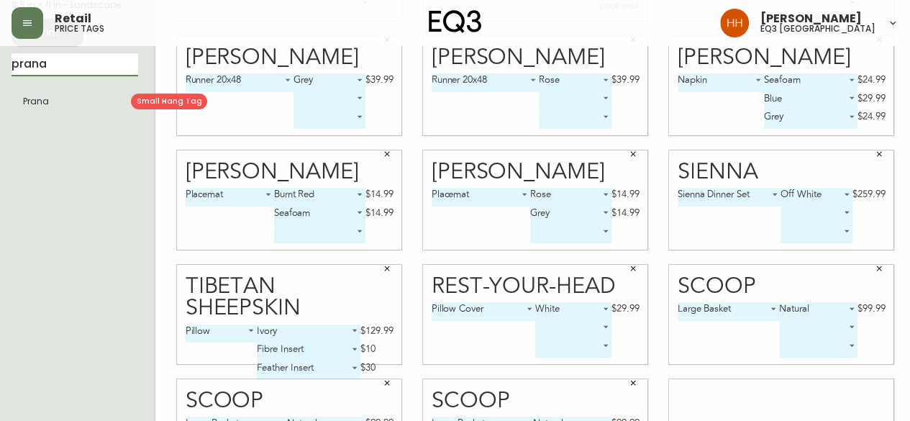
type input "prana"
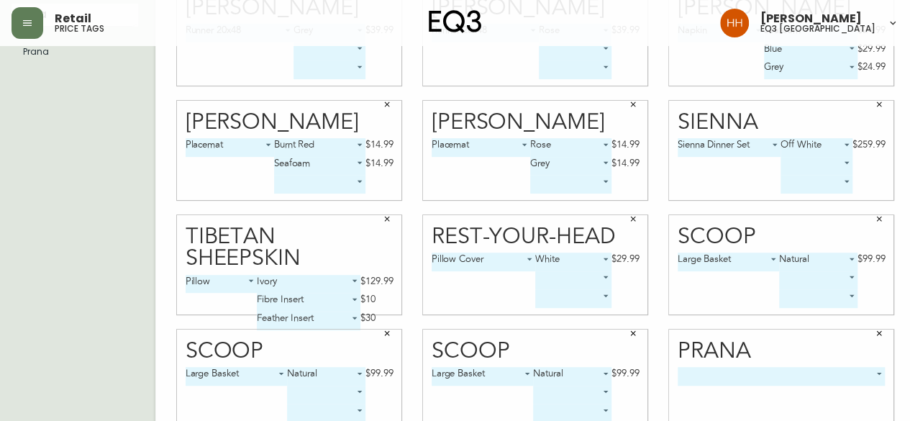
scroll to position [223, 0]
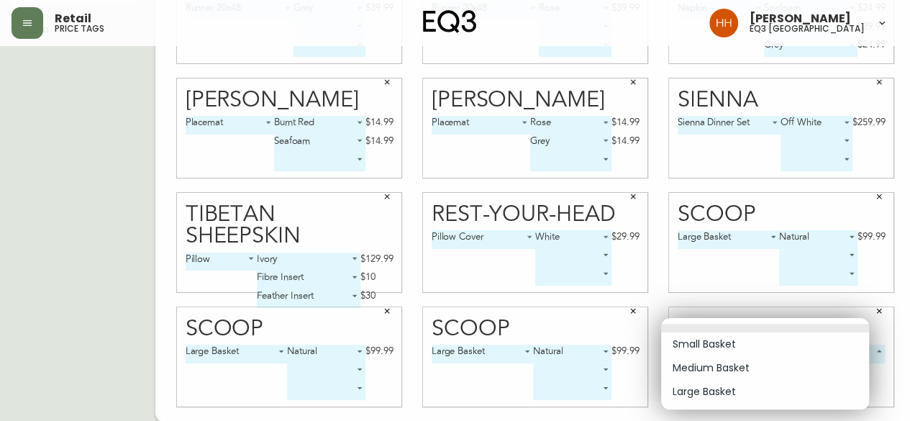
click at [727, 350] on body "Retail price tags Hayley Henderson eq3 calgary English Canada en_CA EQ3 font EQ…" at bounding box center [455, 99] width 910 height 645
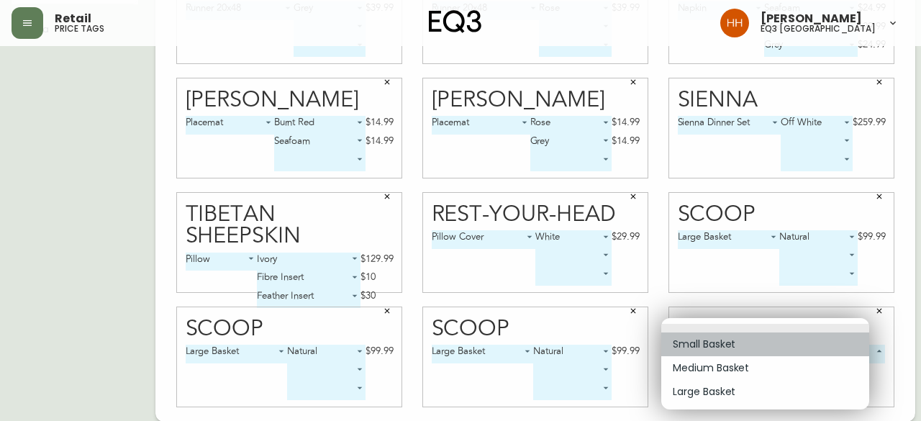
click at [725, 350] on li "Small Basket" at bounding box center [765, 344] width 208 height 24
type input "0"
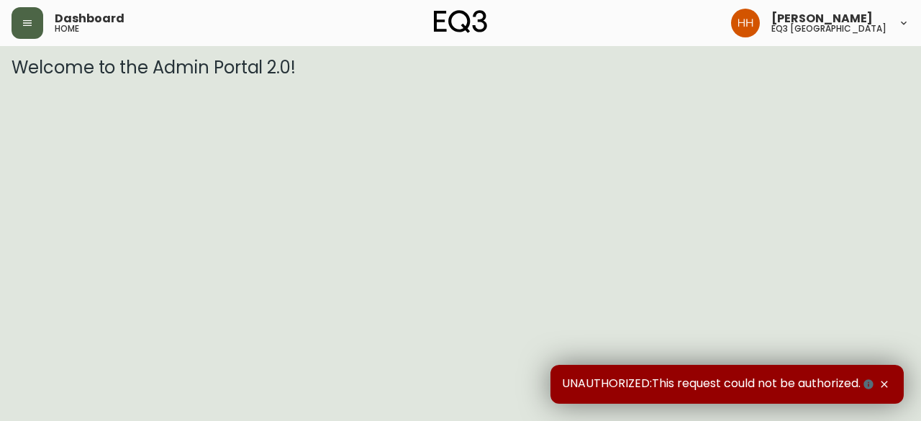
click at [27, 14] on button "button" at bounding box center [28, 23] width 32 height 32
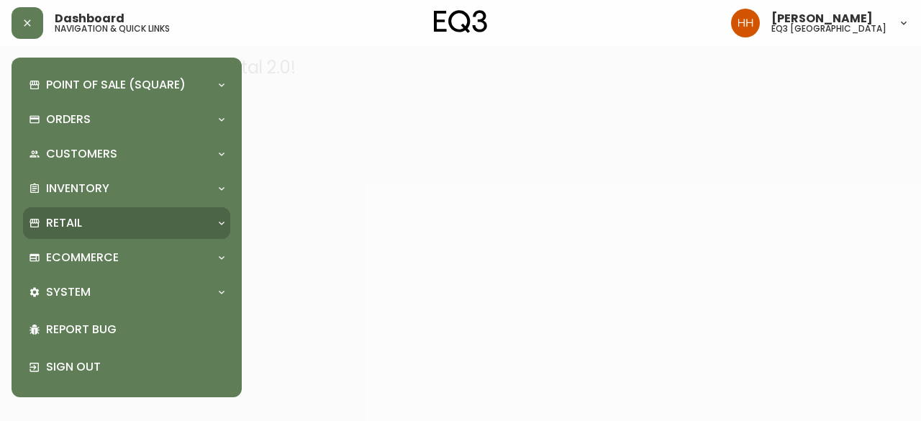
click at [68, 221] on p "Retail" at bounding box center [64, 223] width 36 height 16
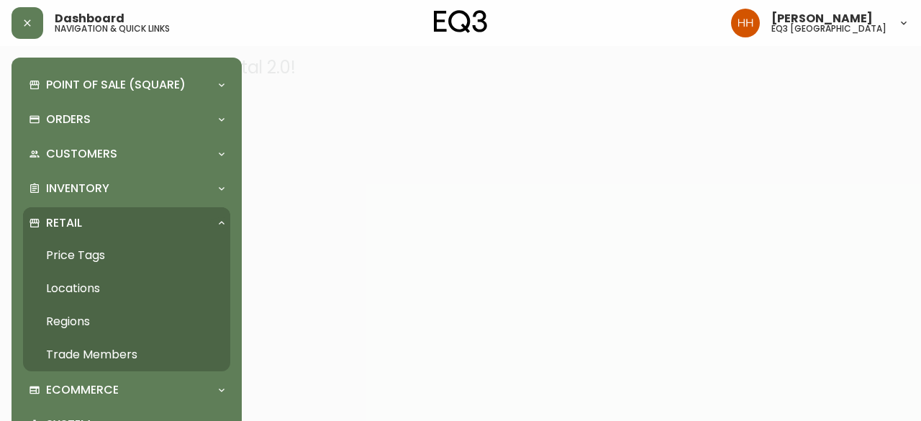
drag, startPoint x: 84, startPoint y: 242, endPoint x: 74, endPoint y: 256, distance: 17.6
click at [84, 242] on link "Price Tags" at bounding box center [126, 255] width 207 height 33
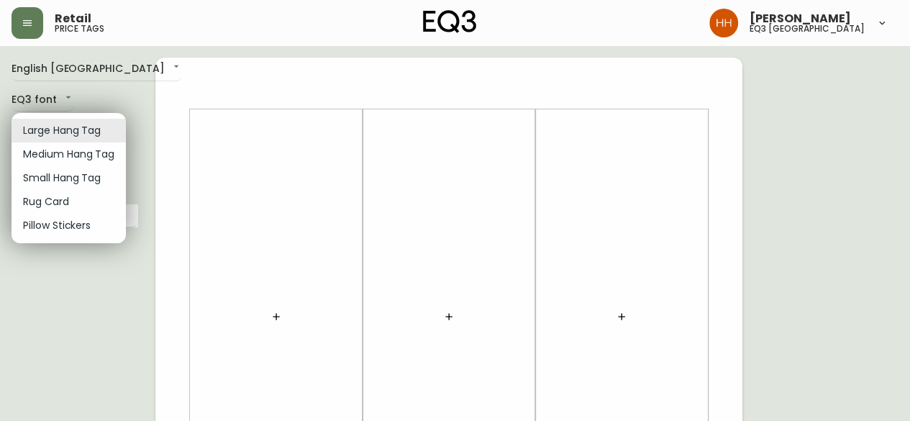
drag, startPoint x: 44, startPoint y: 136, endPoint x: 47, endPoint y: 152, distance: 16.1
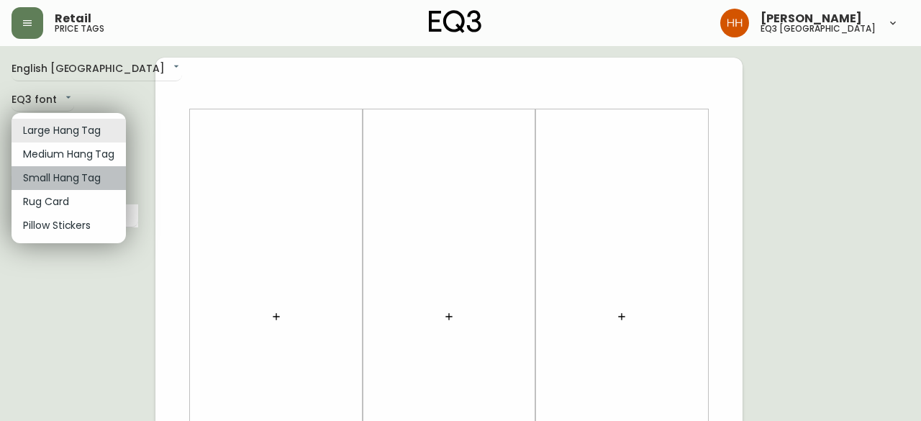
click at [61, 177] on li "Small Hang Tag" at bounding box center [69, 178] width 114 height 24
type input "small"
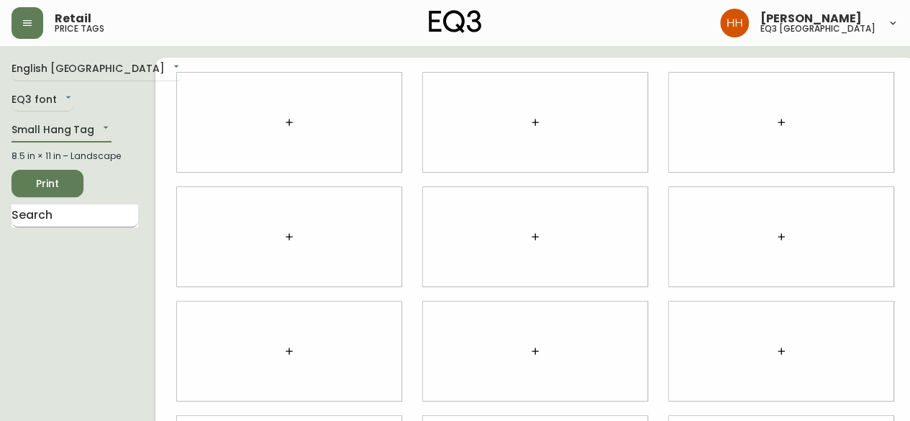
click at [53, 216] on input "text" at bounding box center [75, 215] width 127 height 23
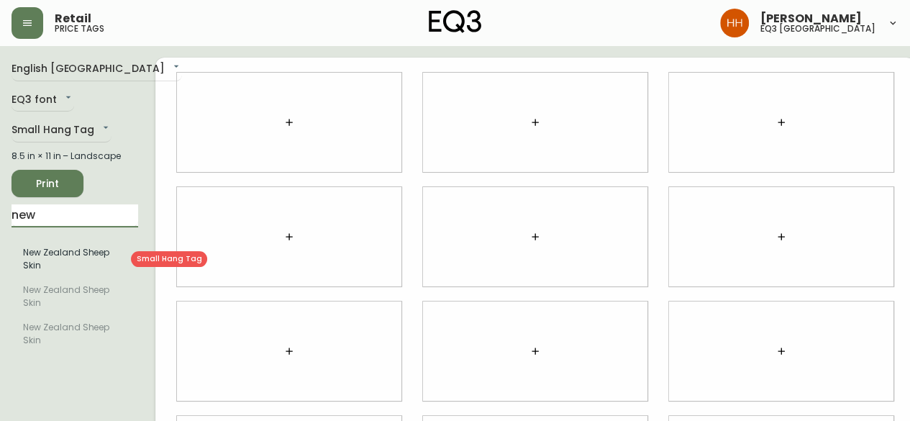
type input "new"
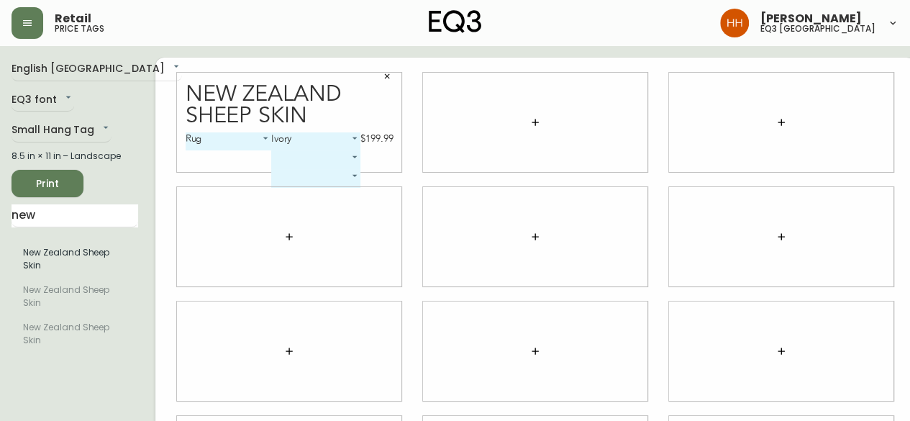
click at [220, 145] on body "Retail price tags [PERSON_NAME] eq3 [GEOGRAPHIC_DATA] English [GEOGRAPHIC_DATA]…" at bounding box center [455, 322] width 910 height 645
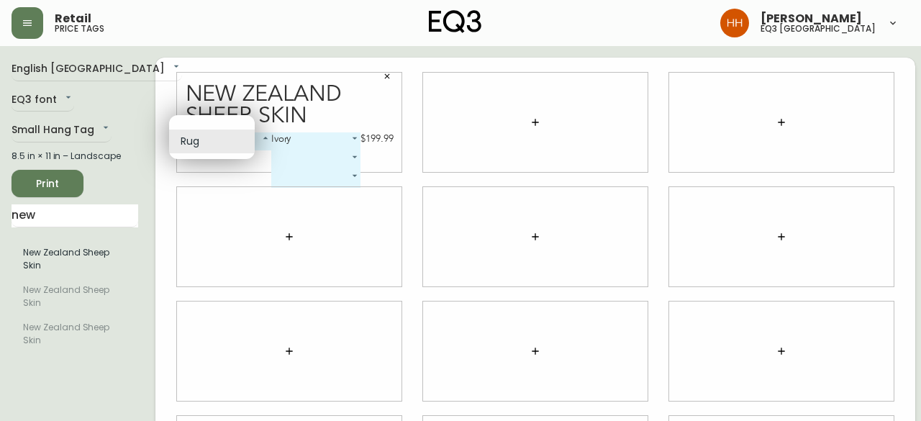
click at [66, 271] on div at bounding box center [460, 210] width 921 height 421
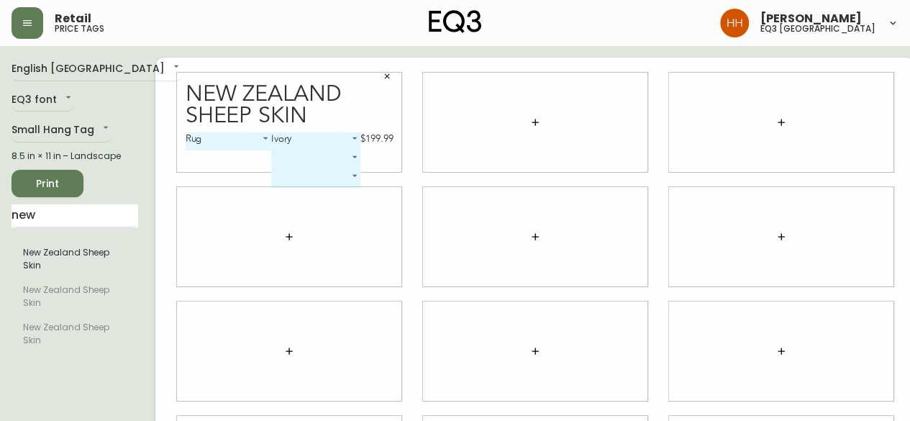
click at [385, 76] on icon "button" at bounding box center [387, 76] width 5 height 5
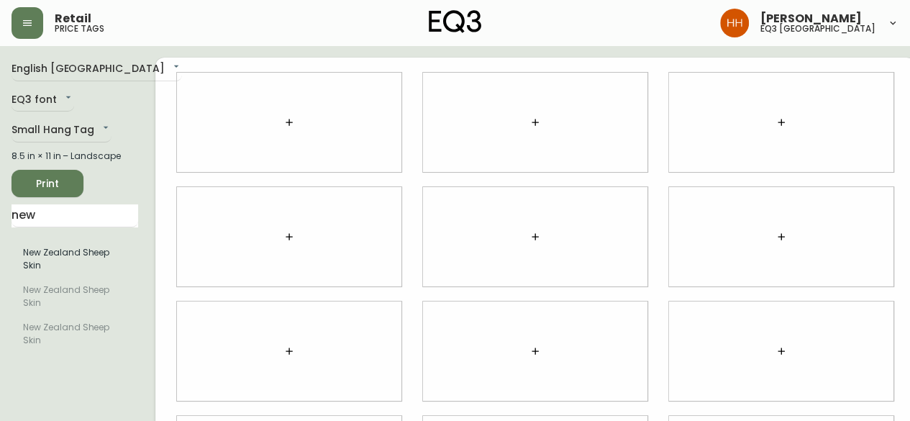
click at [279, 119] on button "button" at bounding box center [289, 122] width 29 height 29
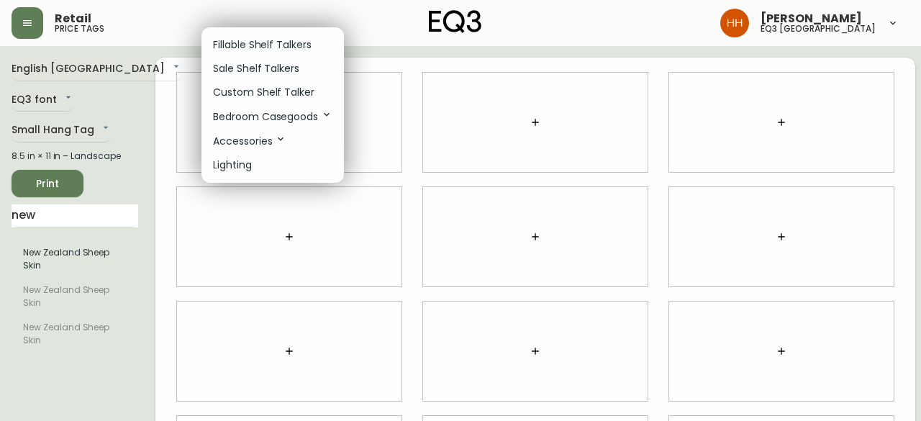
drag, startPoint x: 256, startPoint y: 50, endPoint x: 232, endPoint y: 69, distance: 31.2
click at [258, 50] on p "Fillable Shelf Talkers" at bounding box center [262, 44] width 99 height 15
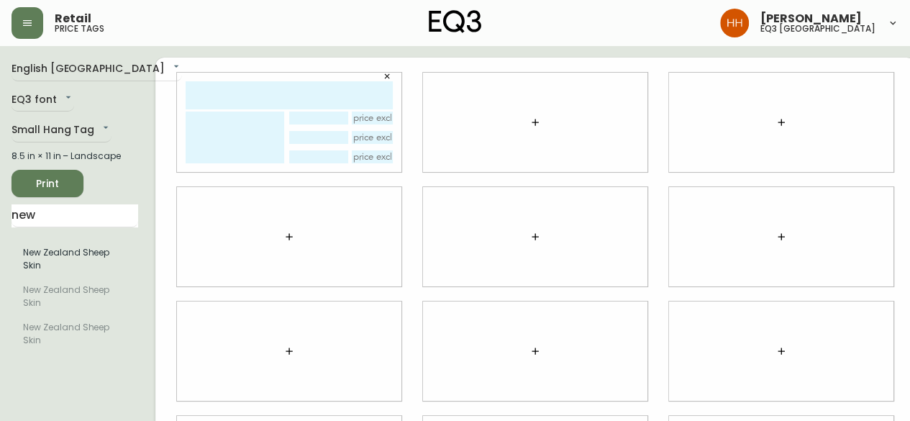
click at [219, 88] on input "text" at bounding box center [289, 95] width 207 height 28
type input "[GEOGRAPHIC_DATA]"
type textarea "p"
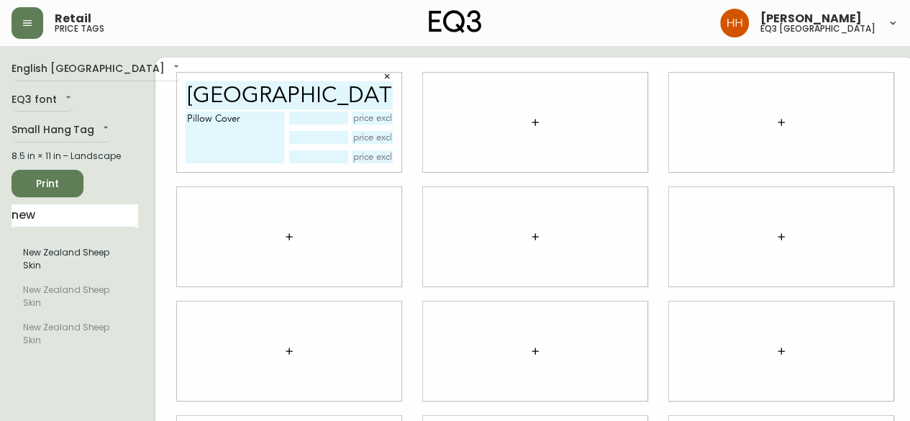
type textarea "Pillow Cover"
type input "Ivory"
type input "$129.99"
type input "f"
type input "fibre fill"
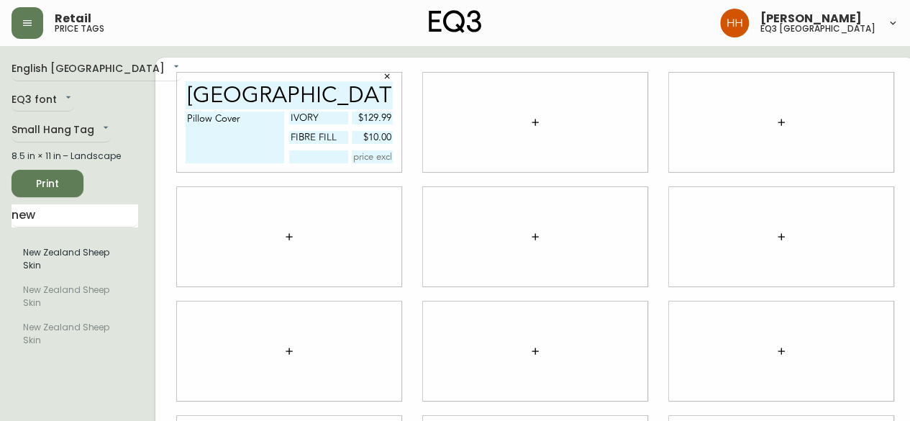
type input "$10.00"
type input "feather fill"
type input "$30.00"
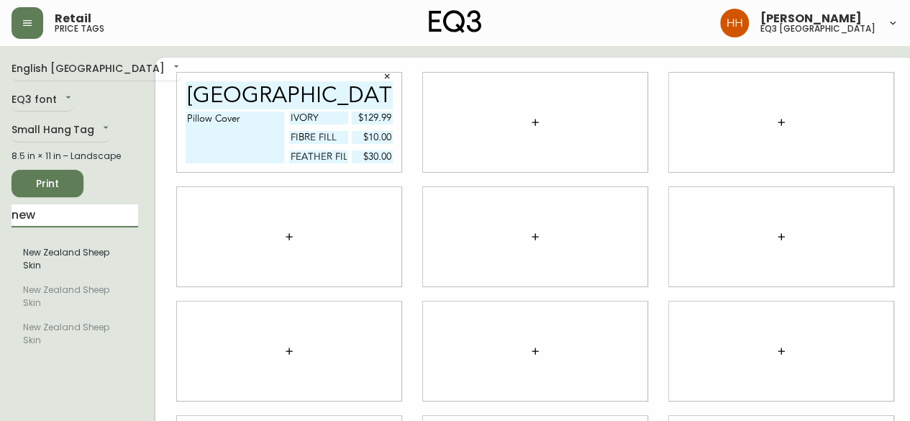
drag, startPoint x: 20, startPoint y: 226, endPoint x: 0, endPoint y: 196, distance: 36.3
click at [0, 227] on main "English [GEOGRAPHIC_DATA] en_CA EQ3 font EQ3 Small Hang Tag small 8.5 in × 11 i…" at bounding box center [455, 345] width 910 height 599
type input "[PERSON_NAME]"
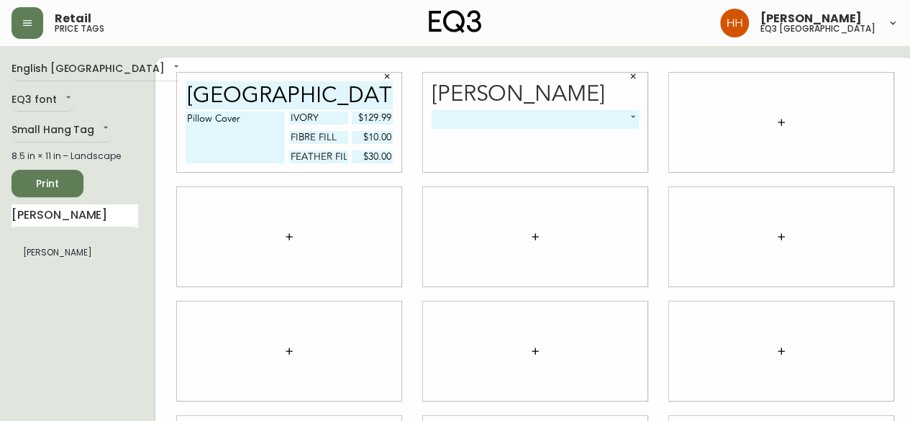
click at [450, 124] on body "Retail price tags [PERSON_NAME] eq3 [GEOGRAPHIC_DATA] English [GEOGRAPHIC_DATA]…" at bounding box center [455, 322] width 910 height 645
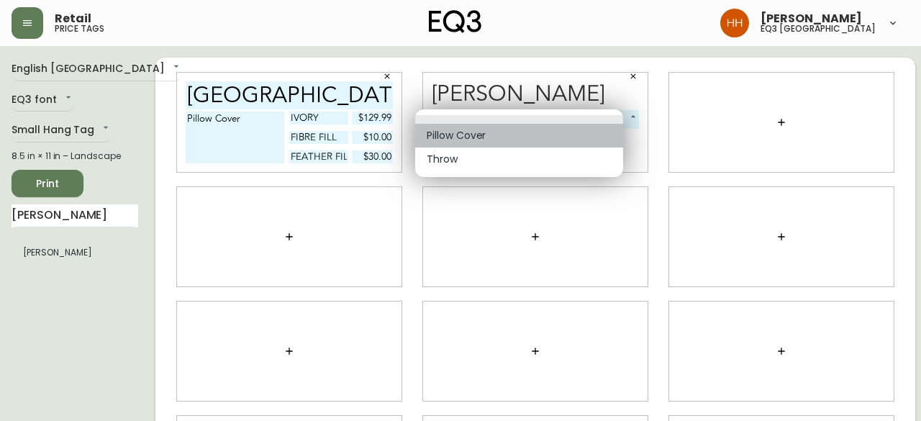
click at [456, 135] on li "Pillow Cover" at bounding box center [519, 136] width 208 height 24
type input "0"
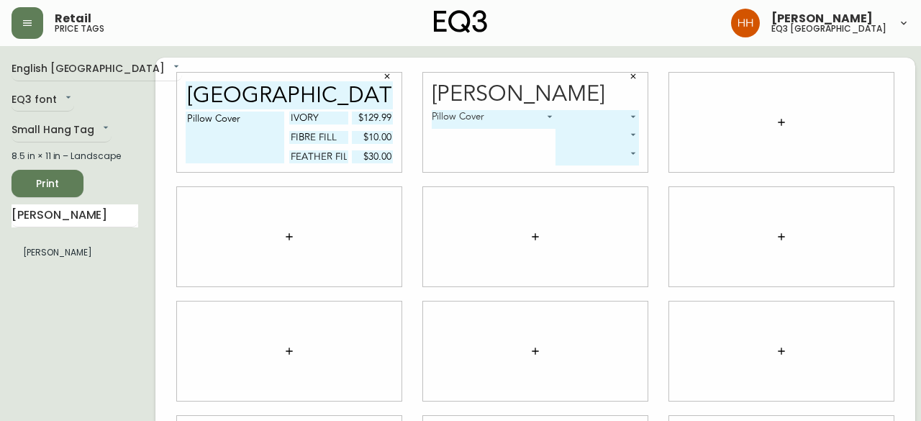
click at [594, 118] on body "Retail price tags [PERSON_NAME] eq3 [GEOGRAPHIC_DATA] English [GEOGRAPHIC_DATA]…" at bounding box center [460, 322] width 921 height 645
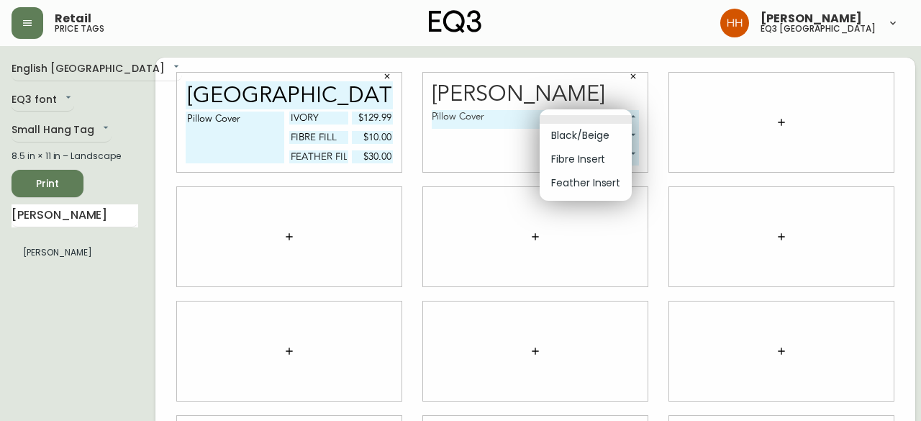
click at [569, 142] on li "Black/Beige" at bounding box center [586, 136] width 92 height 24
type input "0"
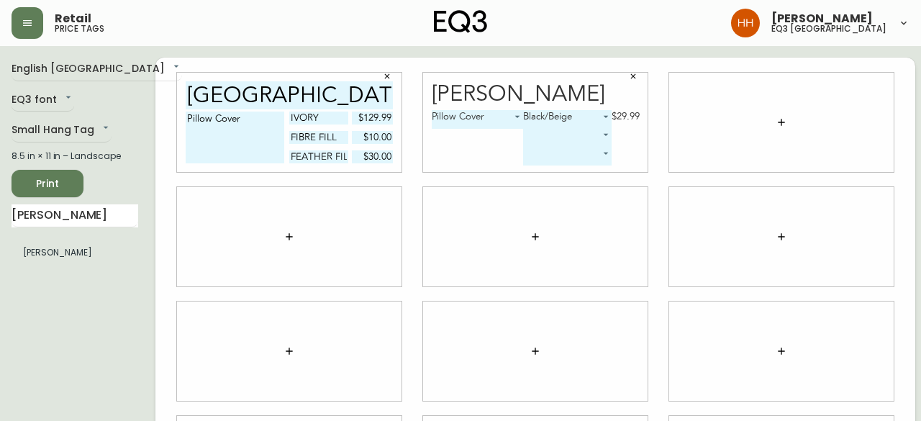
click at [569, 142] on body "Retail price tags [PERSON_NAME] eq3 [GEOGRAPHIC_DATA] English [GEOGRAPHIC_DATA]…" at bounding box center [460, 322] width 921 height 645
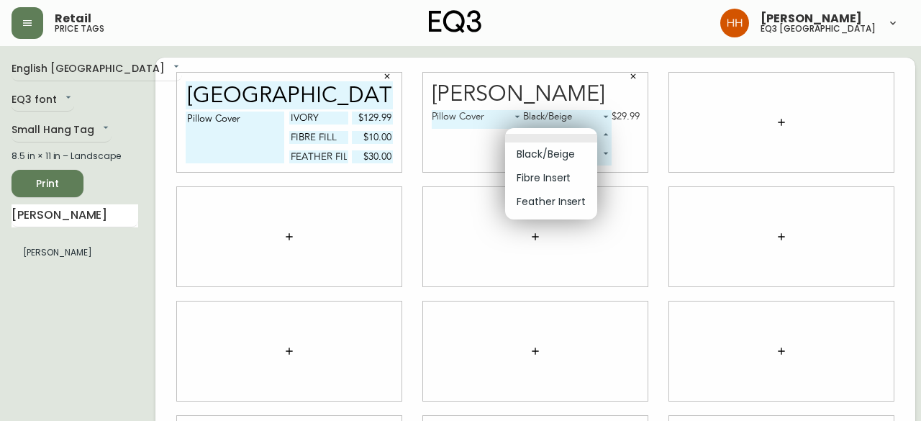
click at [560, 173] on li "Fibre Insert" at bounding box center [551, 178] width 92 height 24
type input "1"
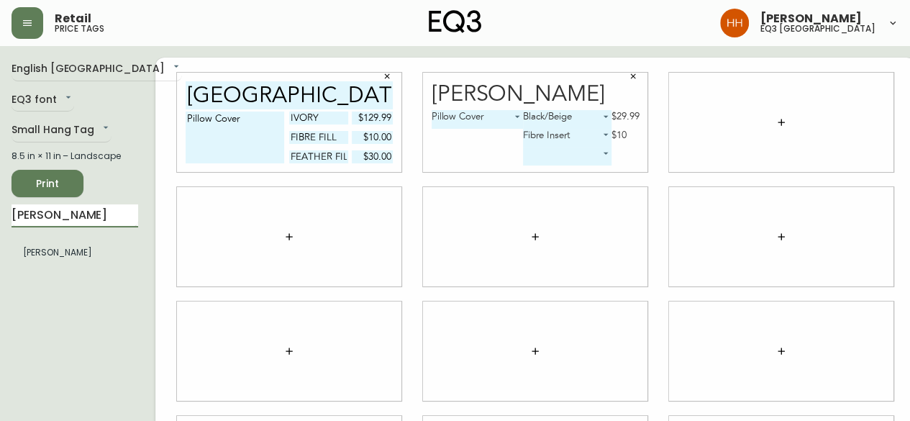
drag, startPoint x: 73, startPoint y: 217, endPoint x: 0, endPoint y: 220, distance: 73.5
click at [0, 220] on main "English [GEOGRAPHIC_DATA] en_CA EQ3 font EQ3 Small Hang Tag small 8.5 in × 11 i…" at bounding box center [455, 345] width 910 height 599
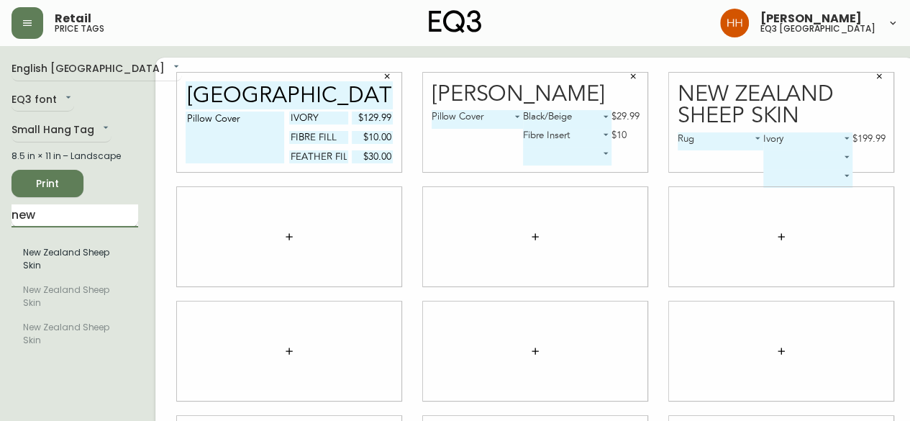
drag, startPoint x: 83, startPoint y: 210, endPoint x: 16, endPoint y: 206, distance: 67.0
click at [0, 212] on main "English [GEOGRAPHIC_DATA] en_CA EQ3 font EQ3 Small Hang Tag small 8.5 in × 11 i…" at bounding box center [455, 345] width 910 height 599
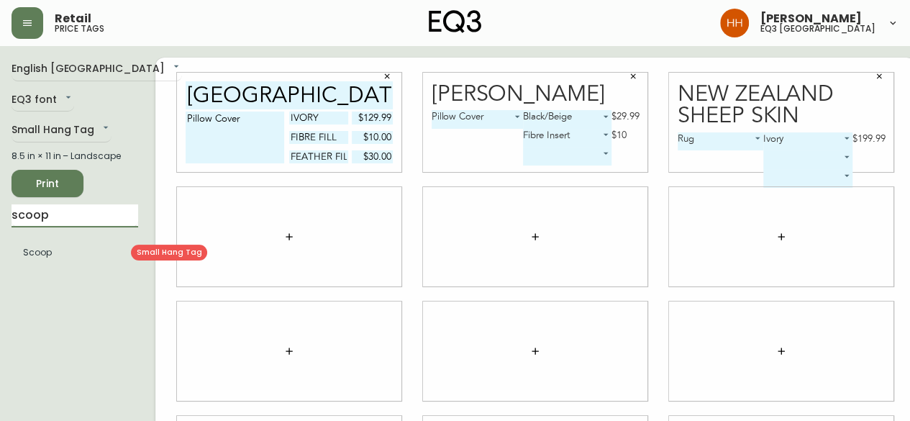
type input "scoop"
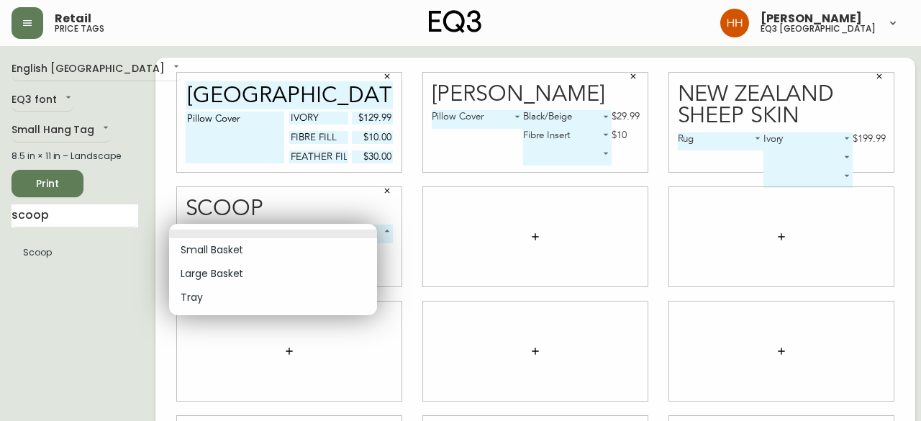
click at [239, 235] on body "Retail price tags [PERSON_NAME] eq3 [GEOGRAPHIC_DATA] English [GEOGRAPHIC_DATA]…" at bounding box center [460, 322] width 921 height 645
click at [222, 251] on li "Small Basket" at bounding box center [273, 250] width 208 height 24
type input "0"
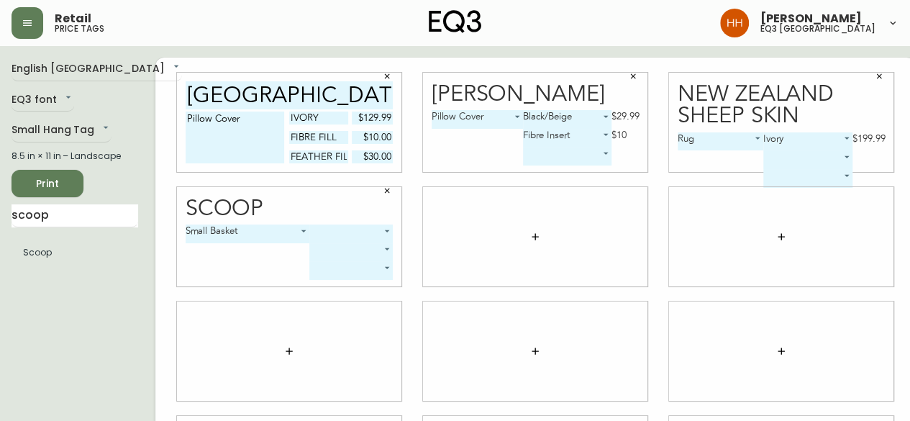
click at [330, 232] on body "Retail price tags [PERSON_NAME] eq3 [GEOGRAPHIC_DATA] English [GEOGRAPHIC_DATA]…" at bounding box center [455, 322] width 910 height 645
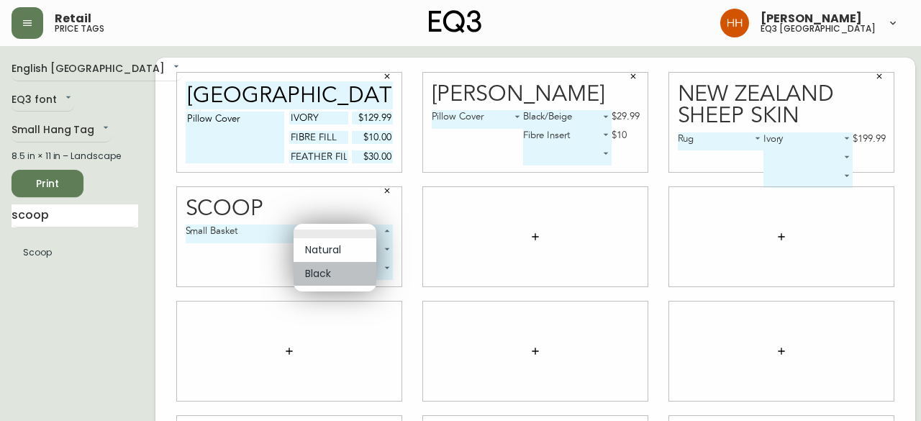
click at [321, 271] on li "Black" at bounding box center [335, 274] width 83 height 24
type input "1"
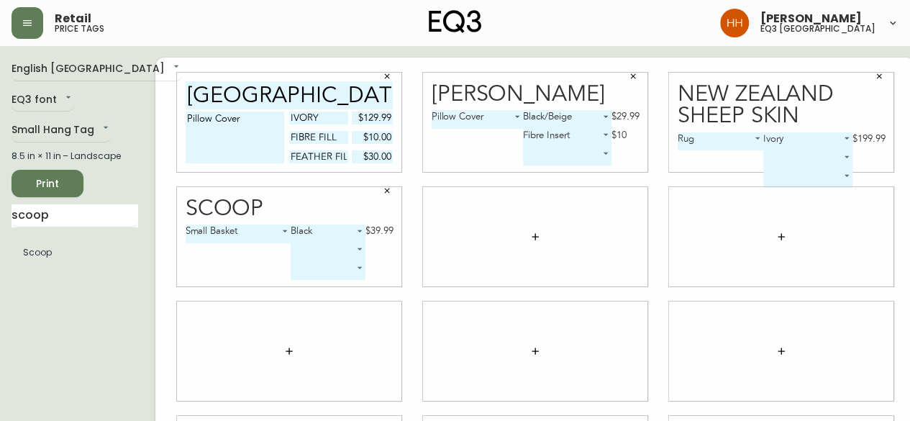
drag, startPoint x: 94, startPoint y: 224, endPoint x: 0, endPoint y: 252, distance: 97.6
click at [9, 243] on main "English Canada en_CA EQ3 font EQ3 Small Hang Tag small 8.5 in × 11 in – Landsca…" at bounding box center [455, 345] width 910 height 599
type input "tibe"
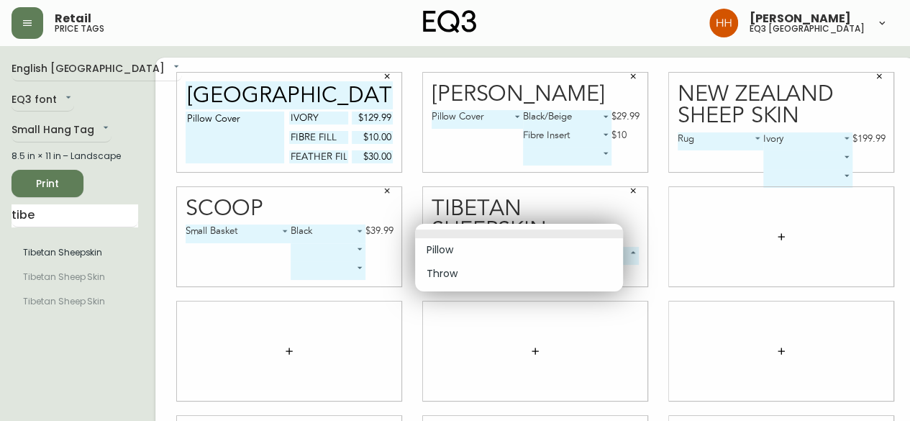
click at [436, 237] on body "Retail price tags [PERSON_NAME] eq3 [GEOGRAPHIC_DATA] English [GEOGRAPHIC_DATA]…" at bounding box center [455, 322] width 910 height 645
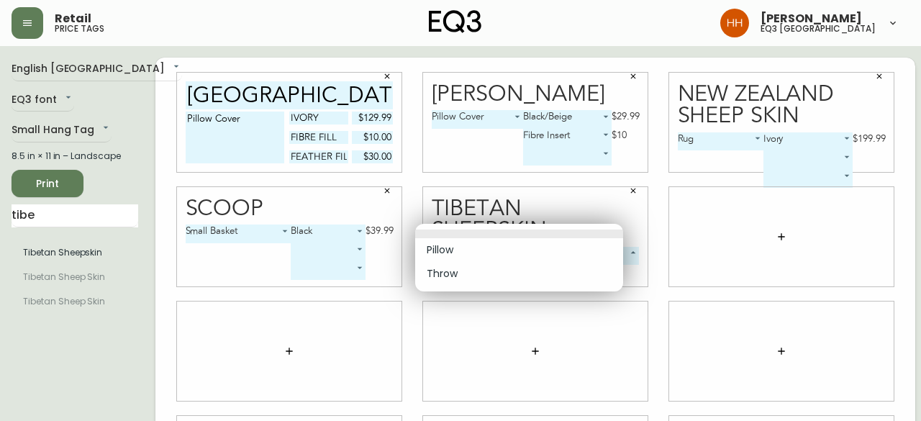
click at [455, 245] on li "Pillow" at bounding box center [519, 250] width 208 height 24
type input "0"
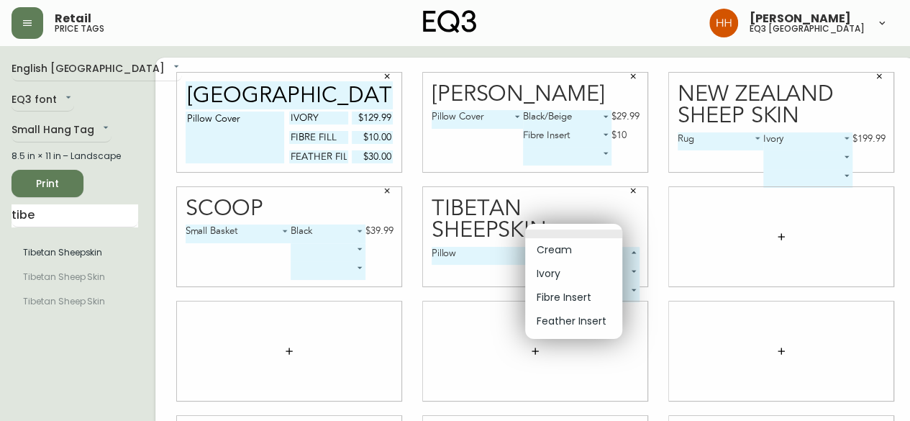
click at [588, 232] on body "Retail price tags [PERSON_NAME] eq3 [GEOGRAPHIC_DATA] English [GEOGRAPHIC_DATA]…" at bounding box center [455, 322] width 910 height 645
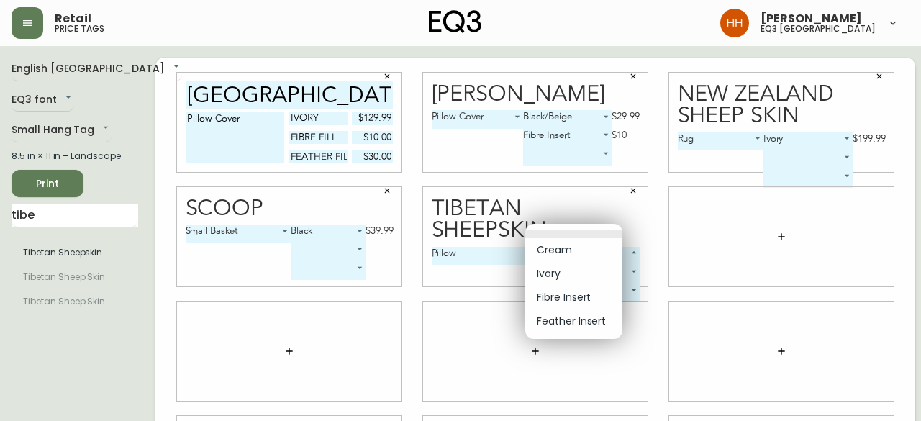
click at [563, 281] on li "Ivory" at bounding box center [573, 274] width 97 height 24
type input "1"
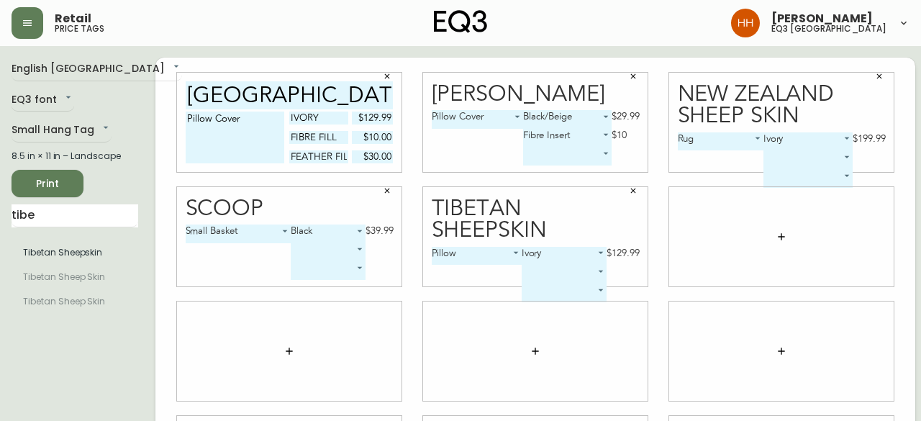
click at [532, 251] on body "Retail price tags [PERSON_NAME] eq3 [GEOGRAPHIC_DATA] English [GEOGRAPHIC_DATA]…" at bounding box center [460, 322] width 921 height 645
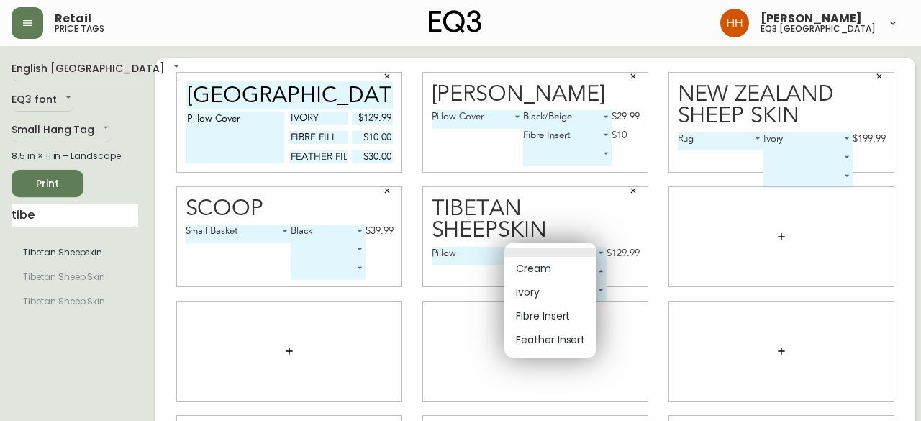
click at [557, 314] on li "Fibre Insert" at bounding box center [550, 316] width 92 height 24
type input "2"
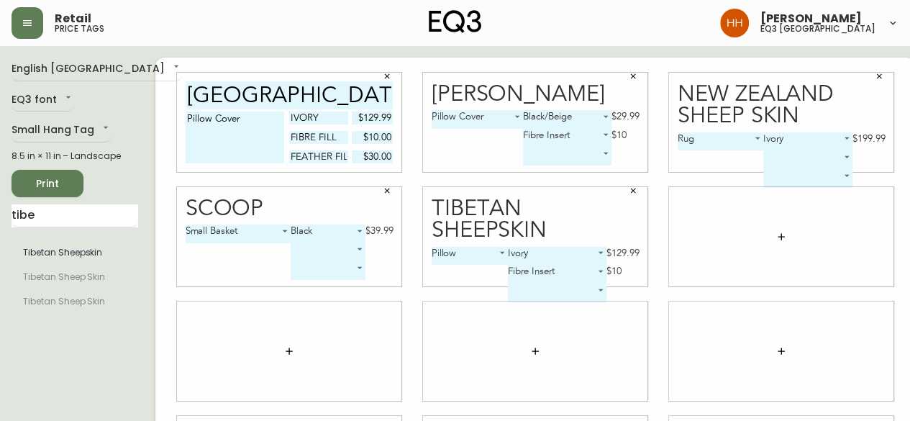
click at [542, 271] on body "Retail price tags [PERSON_NAME] eq3 [GEOGRAPHIC_DATA] English [GEOGRAPHIC_DATA]…" at bounding box center [455, 322] width 910 height 645
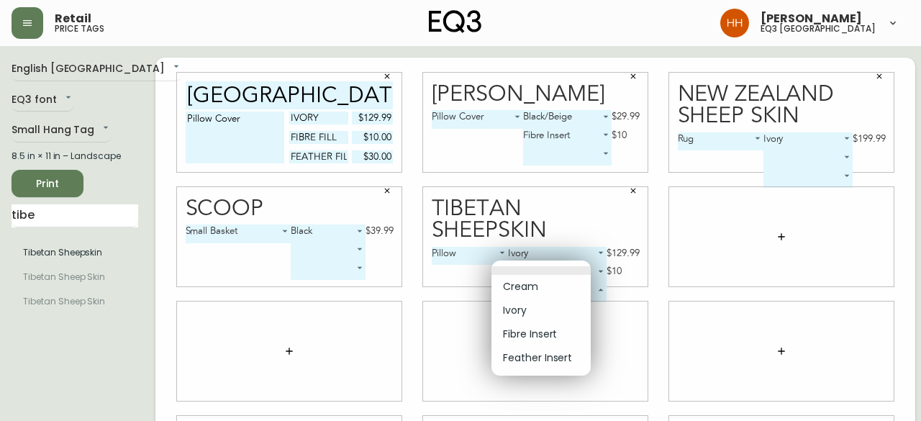
click at [552, 355] on li "Feather Insert" at bounding box center [540, 358] width 99 height 24
type input "3"
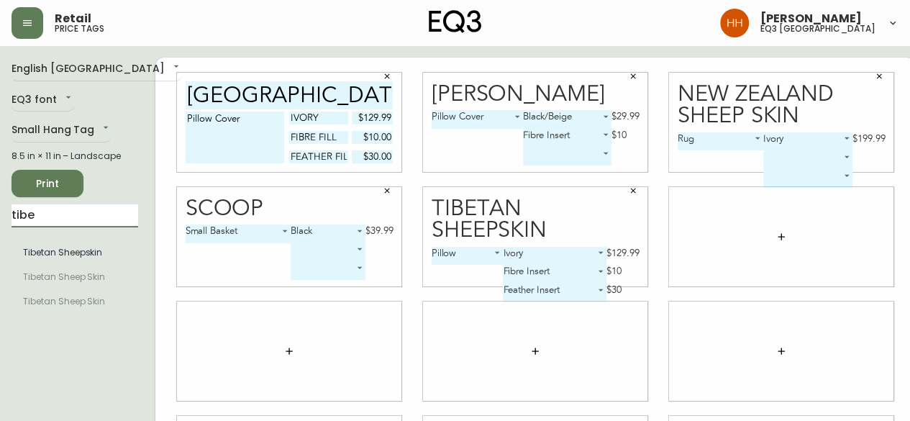
drag, startPoint x: 22, startPoint y: 223, endPoint x: 212, endPoint y: 286, distance: 200.2
click at [0, 237] on main "English Canada en_CA EQ3 font EQ3 Small Hang Tag small 8.5 in × 11 in – Landsca…" at bounding box center [455, 345] width 910 height 599
type input "trund"
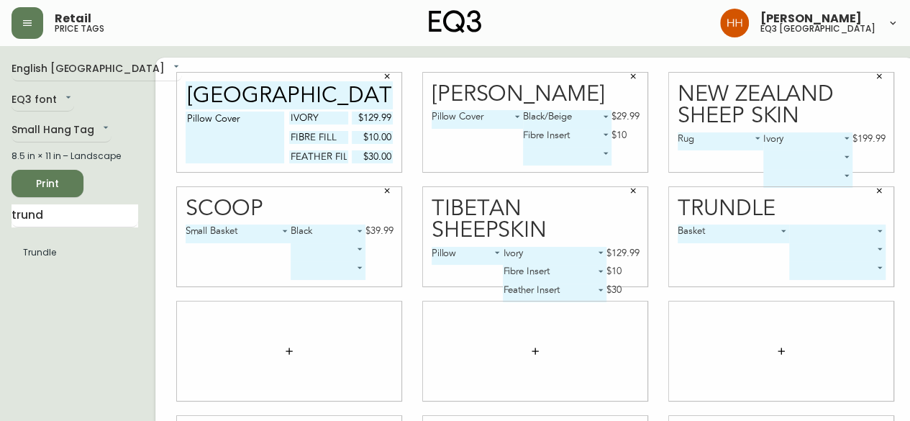
click at [804, 232] on body "Retail price tags [PERSON_NAME] eq3 [GEOGRAPHIC_DATA] English [GEOGRAPHIC_DATA]…" at bounding box center [455, 322] width 910 height 645
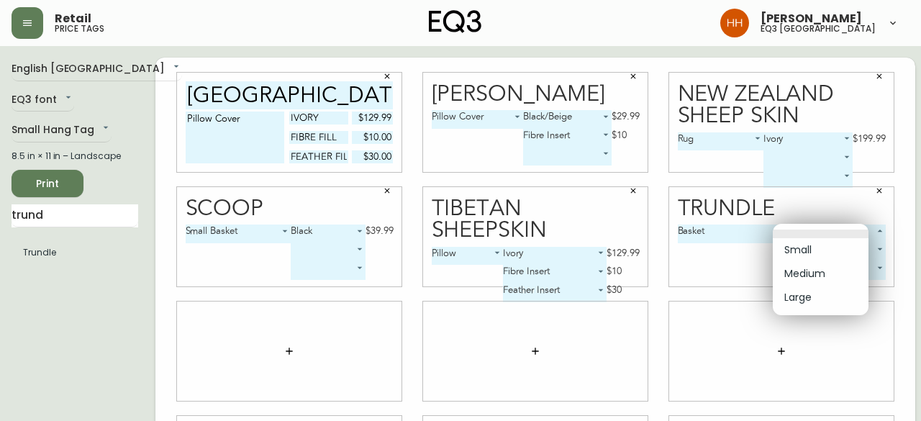
click at [812, 274] on li "Medium" at bounding box center [821, 274] width 96 height 24
type input "1"
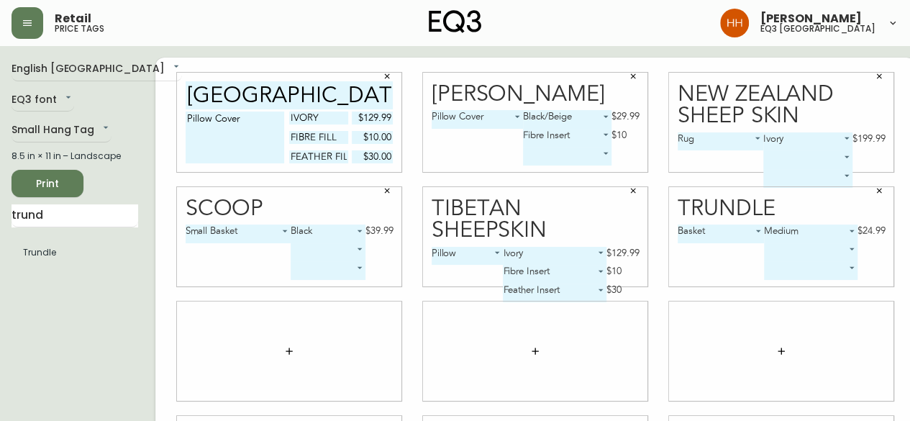
click at [799, 257] on body "Retail price tags [PERSON_NAME] eq3 [GEOGRAPHIC_DATA] English [GEOGRAPHIC_DATA]…" at bounding box center [455, 322] width 910 height 645
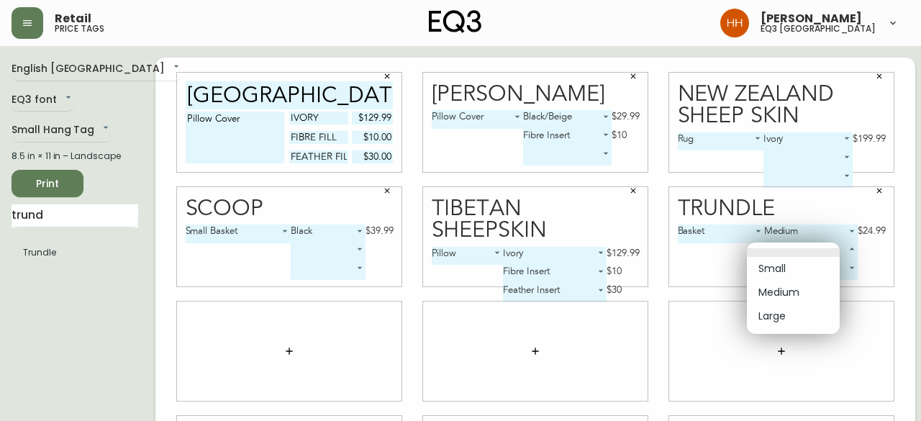
click at [783, 268] on li "Small" at bounding box center [793, 269] width 93 height 24
type input "0"
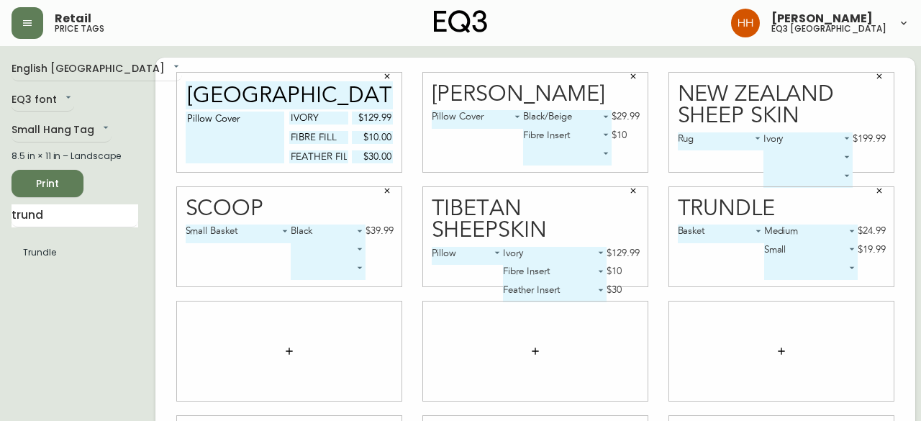
click at [773, 276] on body "Retail price tags [PERSON_NAME] eq3 [GEOGRAPHIC_DATA] English [GEOGRAPHIC_DATA]…" at bounding box center [460, 322] width 921 height 645
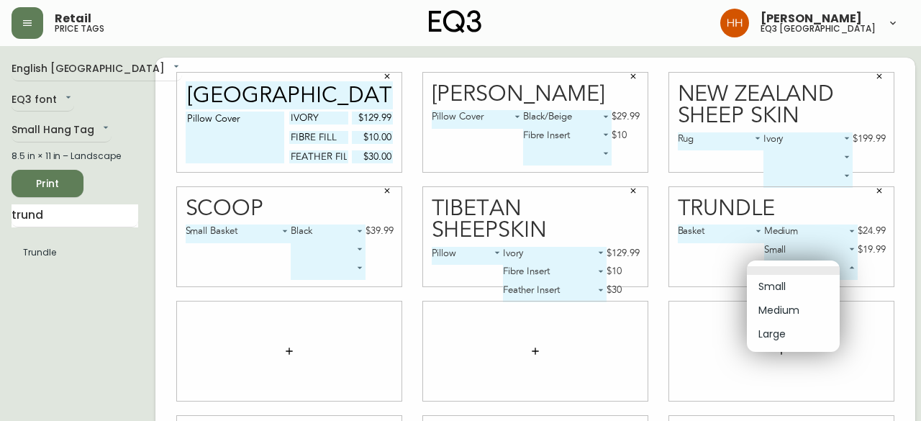
click at [781, 326] on li "Large" at bounding box center [793, 334] width 93 height 24
type input "2"
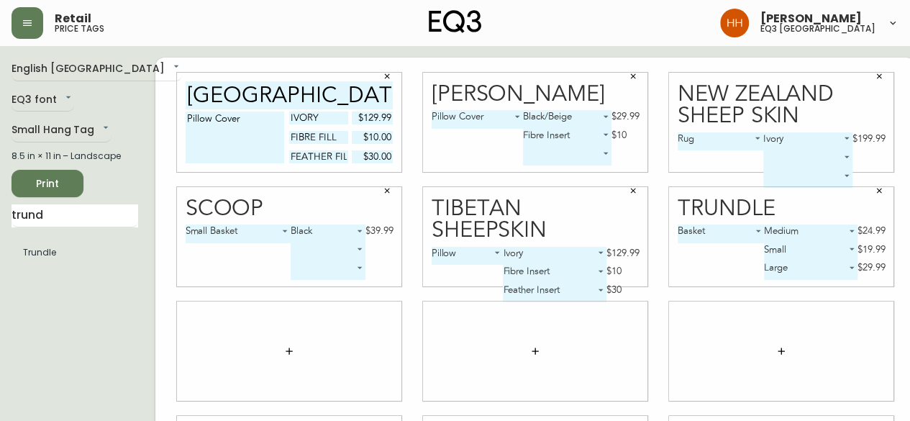
drag, startPoint x: 63, startPoint y: 201, endPoint x: 0, endPoint y: 178, distance: 67.1
click at [0, 178] on main "English Canada en_CA EQ3 font EQ3 Small Hang Tag small 8.5 in × 11 in – Landsca…" at bounding box center [455, 345] width 910 height 599
drag, startPoint x: 59, startPoint y: 216, endPoint x: 0, endPoint y: 196, distance: 62.1
click at [0, 196] on main "English Canada en_CA EQ3 font EQ3 Small Hang Tag small 8.5 in × 11 in – Landsca…" at bounding box center [455, 345] width 910 height 599
type input "scoop"
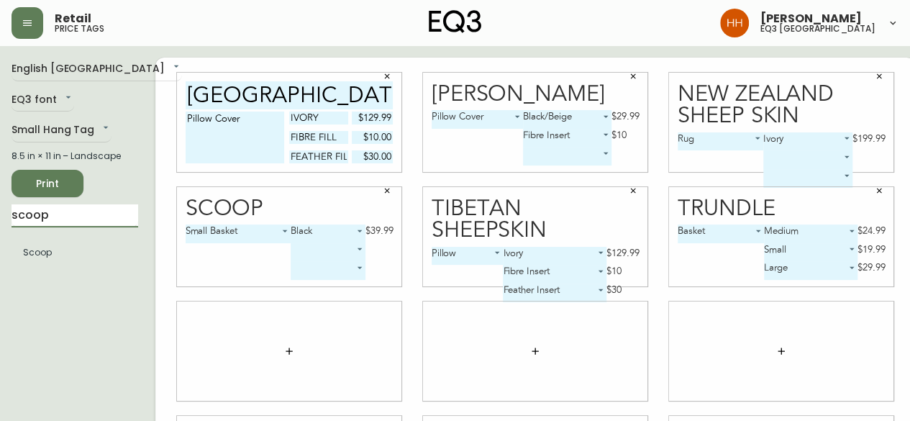
click at [61, 268] on ul "Scoop" at bounding box center [75, 253] width 127 height 36
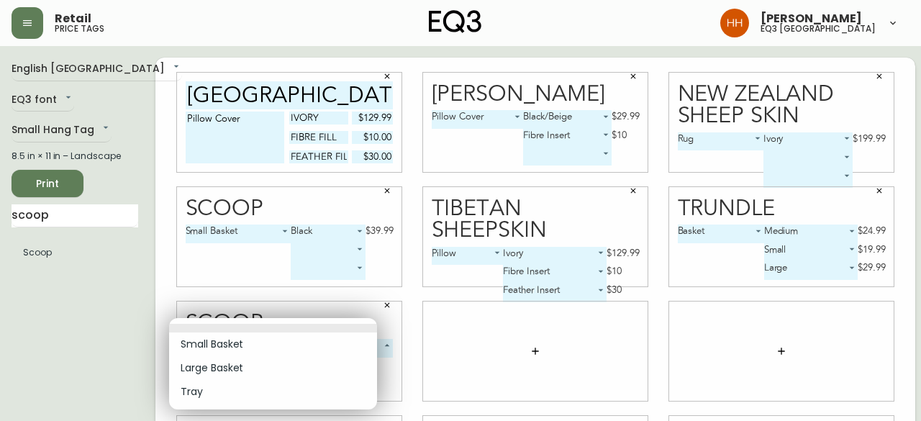
click at [259, 352] on body "Retail price tags [PERSON_NAME] eq3 [GEOGRAPHIC_DATA] English [GEOGRAPHIC_DATA]…" at bounding box center [460, 322] width 921 height 645
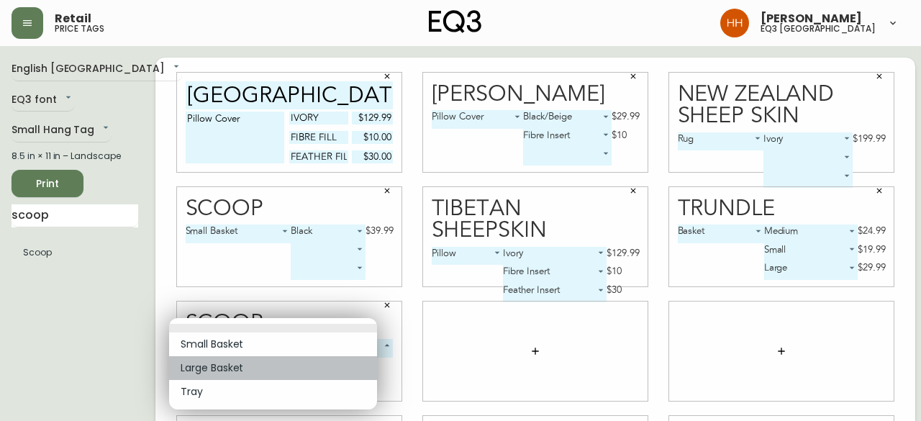
click at [245, 368] on li "Large Basket" at bounding box center [273, 368] width 208 height 24
type input "1"
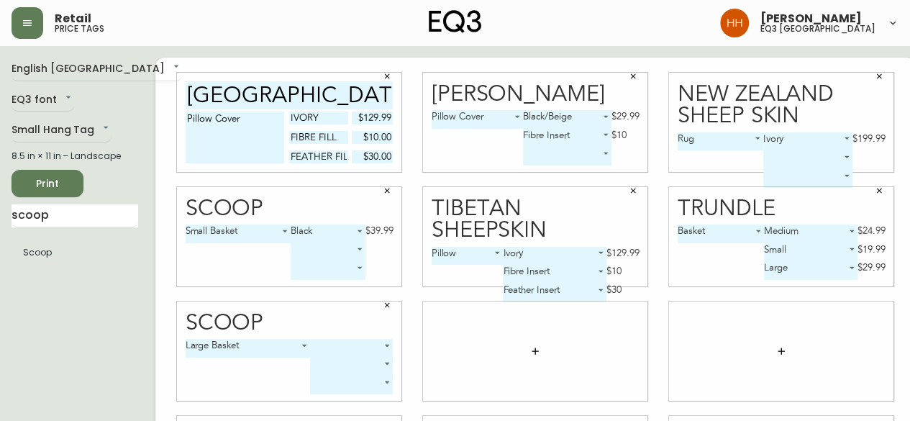
click at [335, 345] on body "Retail price tags [PERSON_NAME] eq3 [GEOGRAPHIC_DATA] English [GEOGRAPHIC_DATA]…" at bounding box center [455, 322] width 910 height 645
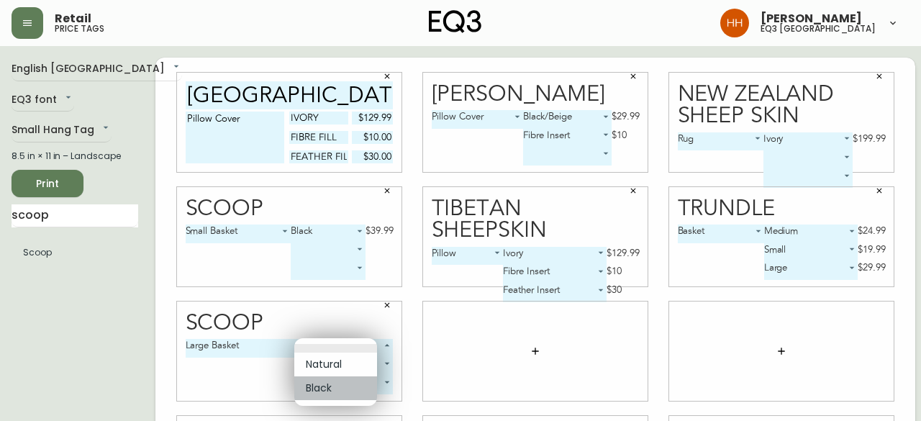
click at [318, 383] on li "Black" at bounding box center [335, 388] width 83 height 24
type input "1"
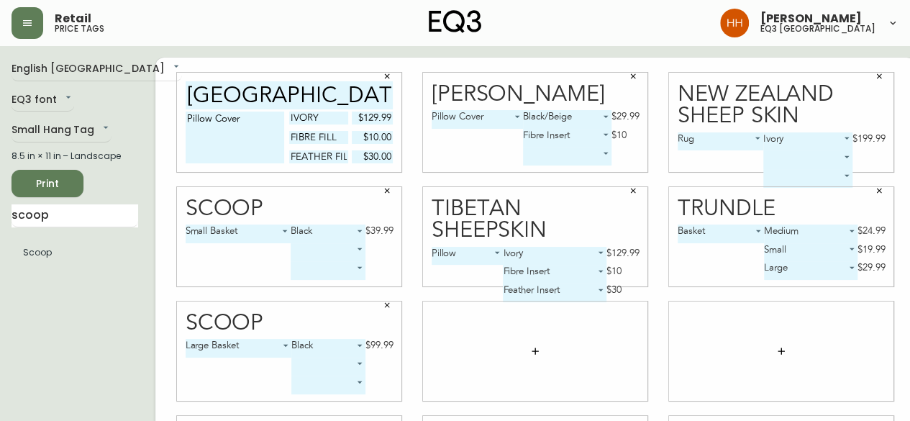
click at [0, 206] on main "English Canada en_CA EQ3 font EQ3 Small Hang Tag small 8.5 in × 11 in – Landsca…" at bounding box center [455, 345] width 910 height 599
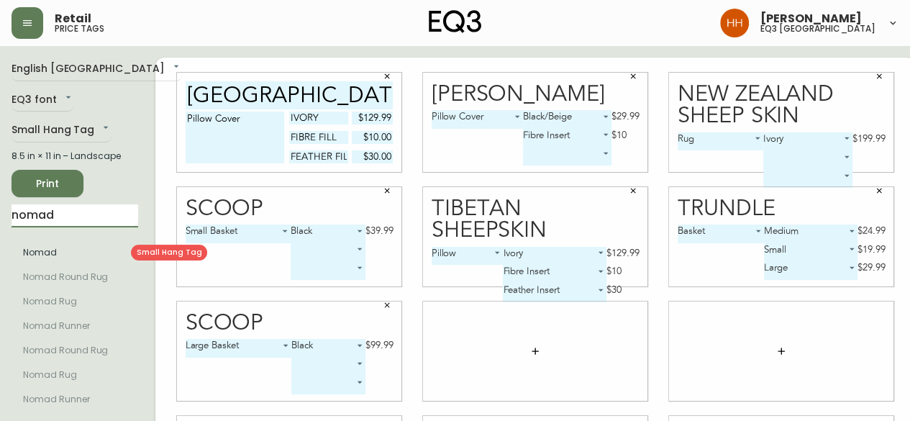
type input "nomad"
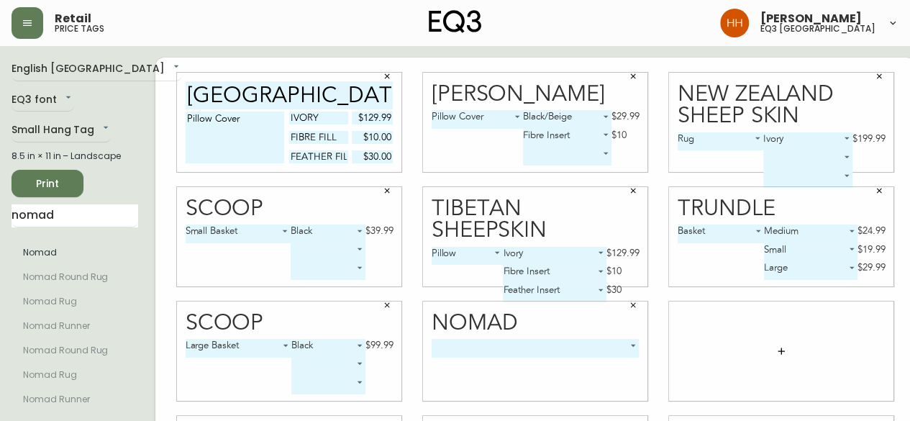
click at [538, 351] on body "Retail price tags [PERSON_NAME] eq3 [GEOGRAPHIC_DATA] English [GEOGRAPHIC_DATA]…" at bounding box center [455, 322] width 910 height 645
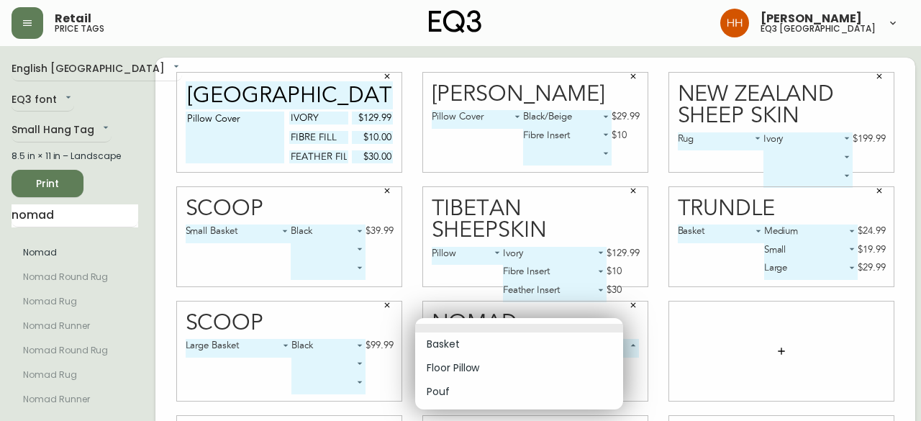
click at [477, 328] on li at bounding box center [519, 328] width 208 height 9
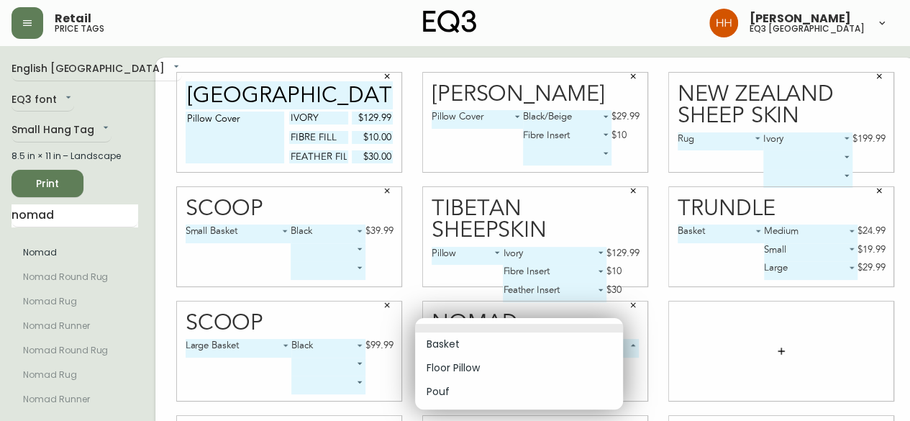
click at [491, 349] on body "Retail price tags [PERSON_NAME] eq3 [GEOGRAPHIC_DATA] English [GEOGRAPHIC_DATA]…" at bounding box center [455, 322] width 910 height 645
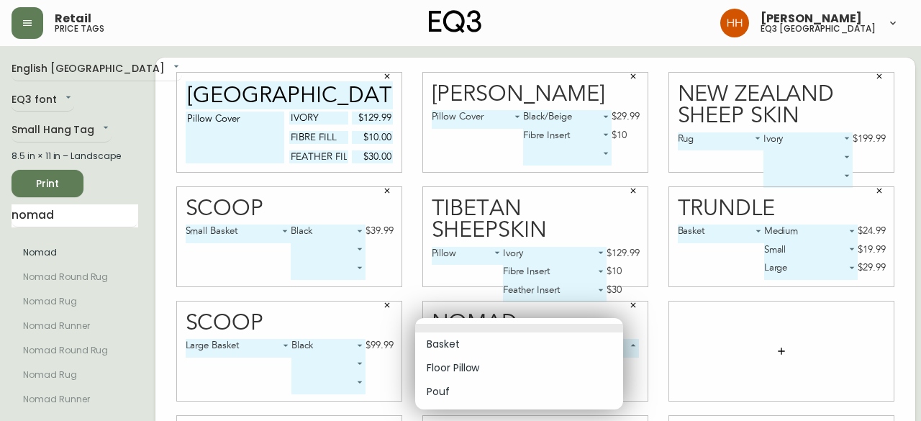
click at [476, 346] on li "Basket" at bounding box center [519, 344] width 208 height 24
type input "0"
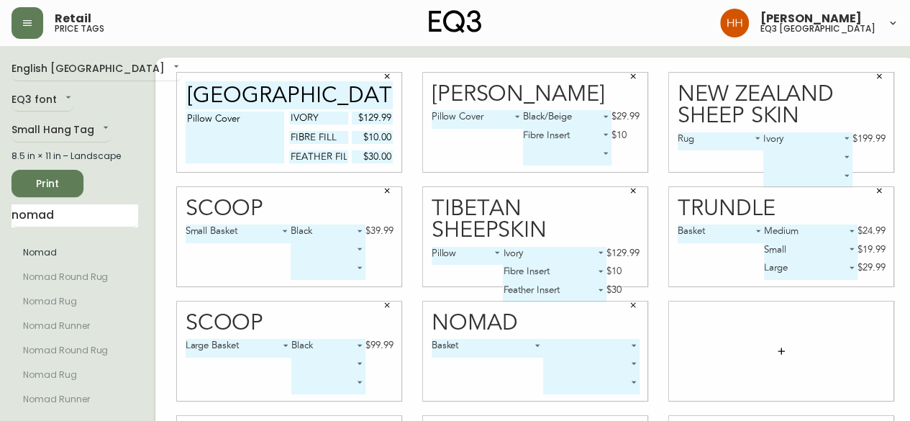
click at [598, 350] on body "Retail price tags [PERSON_NAME] eq3 [GEOGRAPHIC_DATA] English [GEOGRAPHIC_DATA]…" at bounding box center [455, 322] width 910 height 645
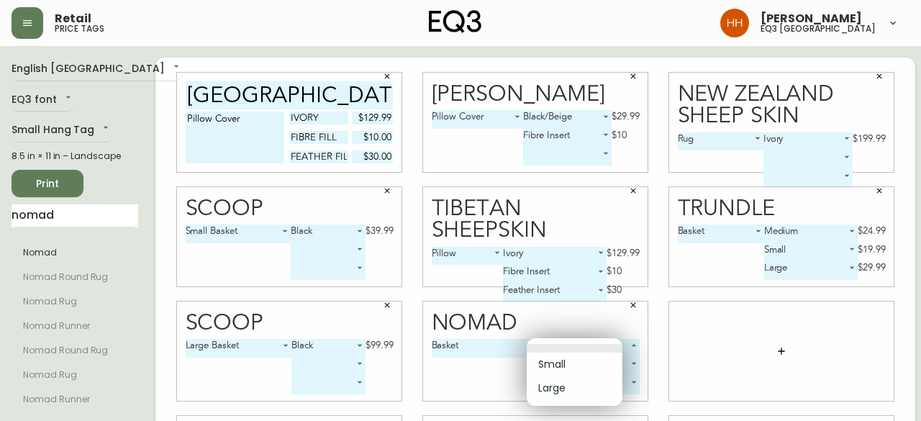
click at [578, 357] on li "Small" at bounding box center [575, 365] width 96 height 24
type input "0"
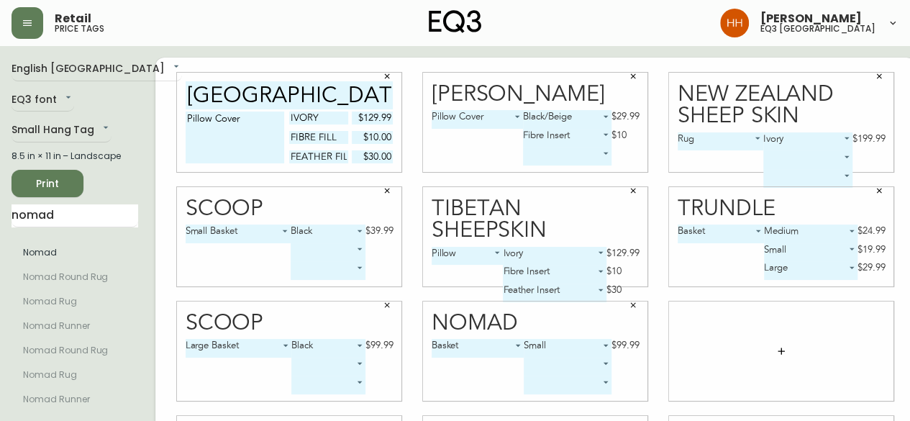
click at [574, 366] on body "Retail price tags [PERSON_NAME] eq3 [GEOGRAPHIC_DATA] English [GEOGRAPHIC_DATA]…" at bounding box center [455, 322] width 910 height 645
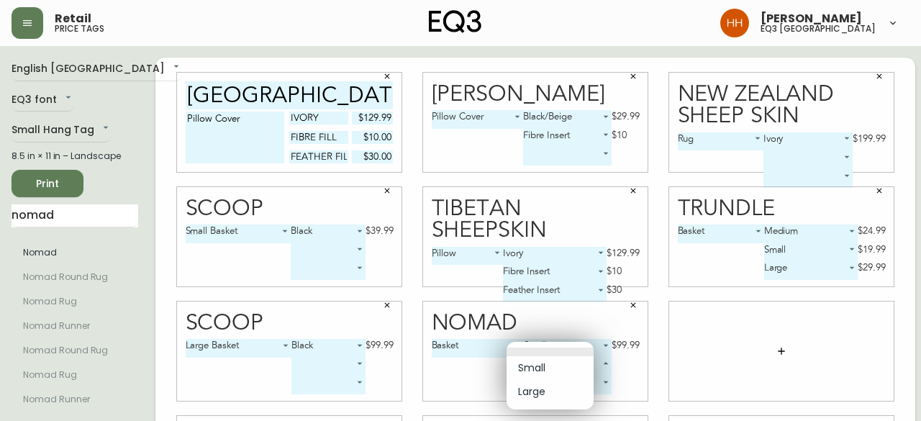
click at [563, 391] on li "Large" at bounding box center [549, 392] width 87 height 24
type input "1"
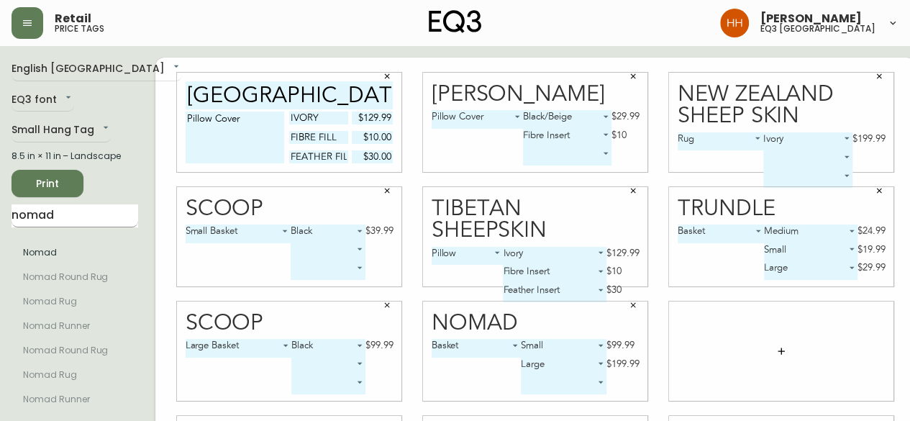
click at [94, 225] on input "nomad" at bounding box center [75, 215] width 127 height 23
drag, startPoint x: 64, startPoint y: 217, endPoint x: 0, endPoint y: 242, distance: 69.1
click at [0, 215] on main "English Canada en_CA EQ3 font EQ3 Small Hang Tag small 8.5 in × 11 in – Landsca…" at bounding box center [455, 345] width 910 height 599
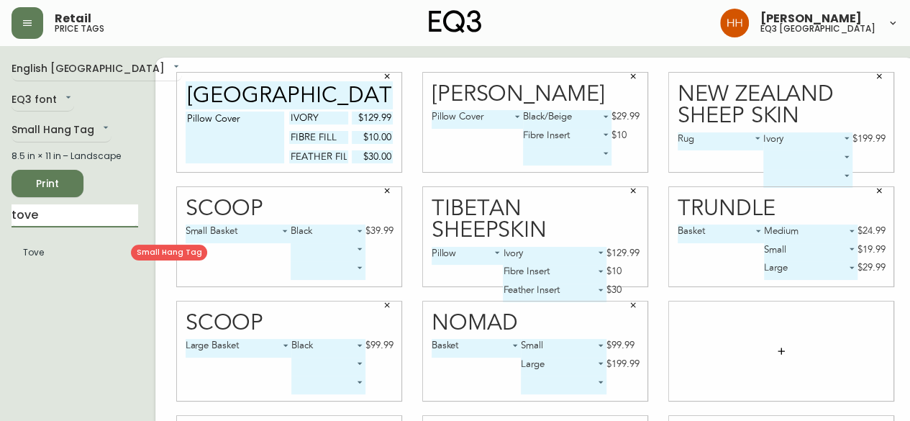
type input "tove"
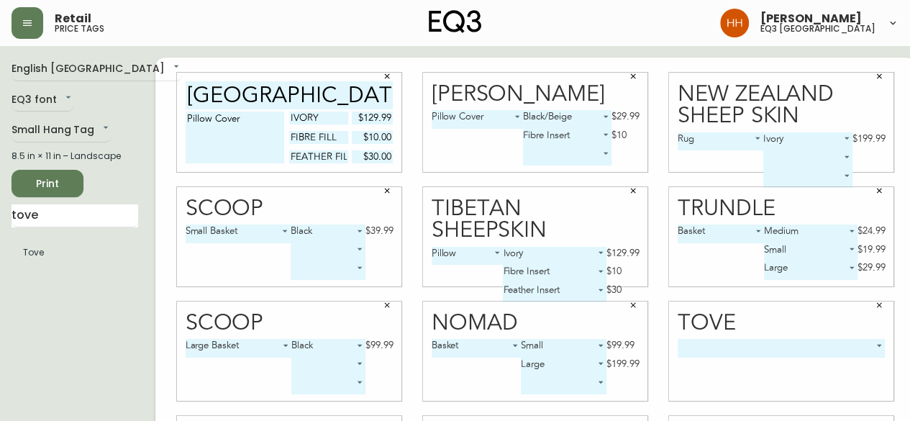
click at [697, 350] on body "Retail price tags [PERSON_NAME] eq3 [GEOGRAPHIC_DATA] English [GEOGRAPHIC_DATA]…" at bounding box center [455, 322] width 910 height 645
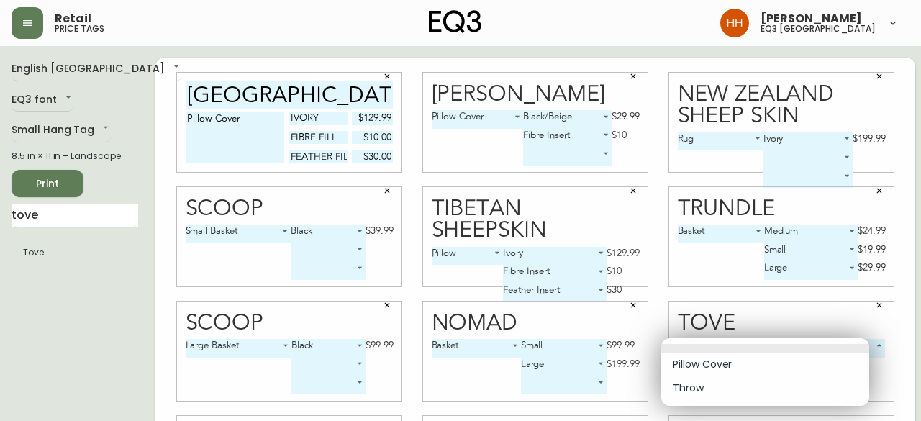
click at [701, 359] on li "Pillow Cover" at bounding box center [765, 365] width 208 height 24
type input "0"
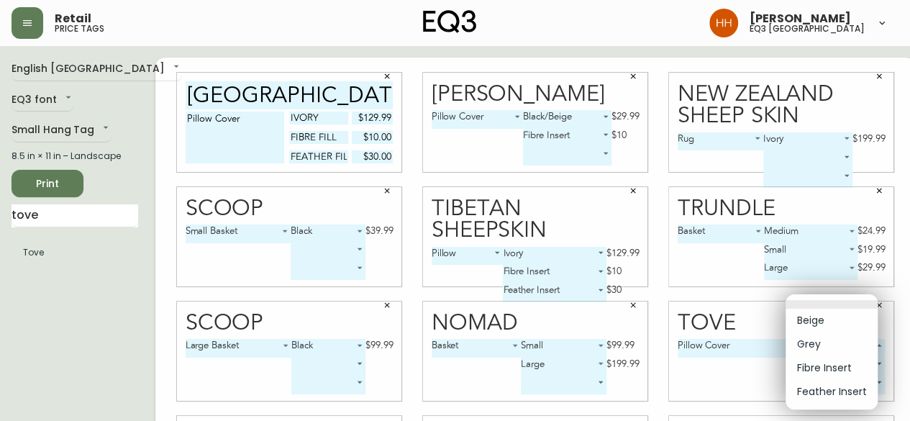
click at [812, 345] on body "Retail price tags [PERSON_NAME] eq3 [GEOGRAPHIC_DATA] English [GEOGRAPHIC_DATA]…" at bounding box center [455, 322] width 910 height 645
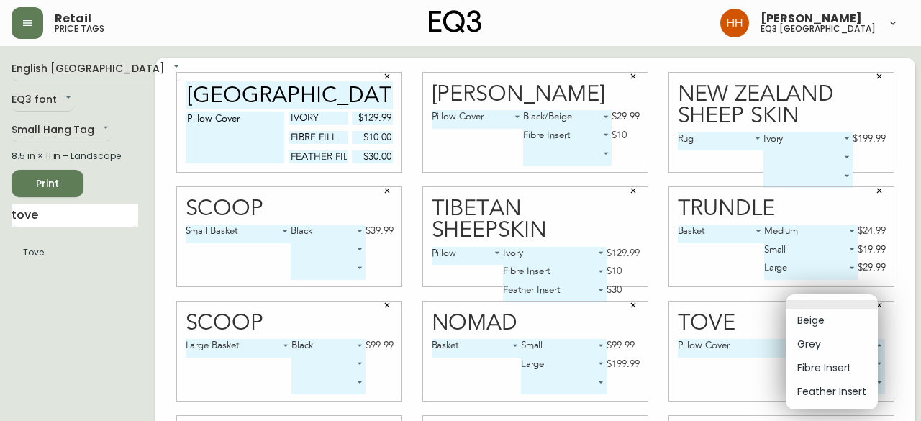
click at [819, 318] on li "Beige" at bounding box center [832, 321] width 92 height 24
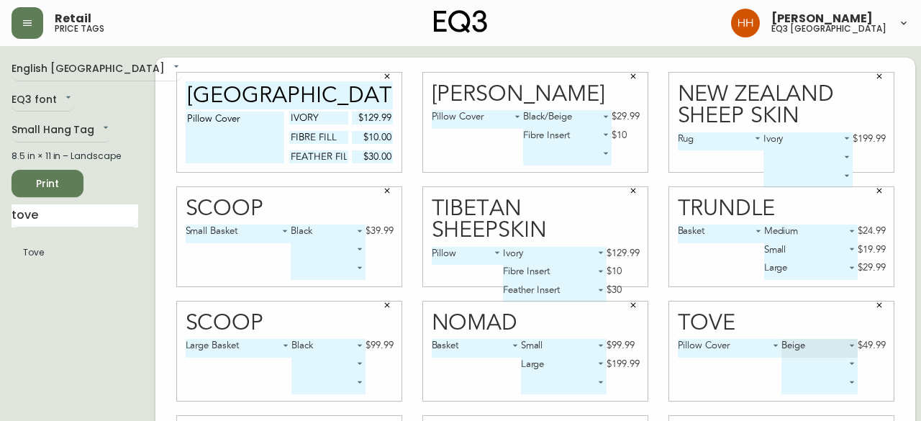
type input "0"
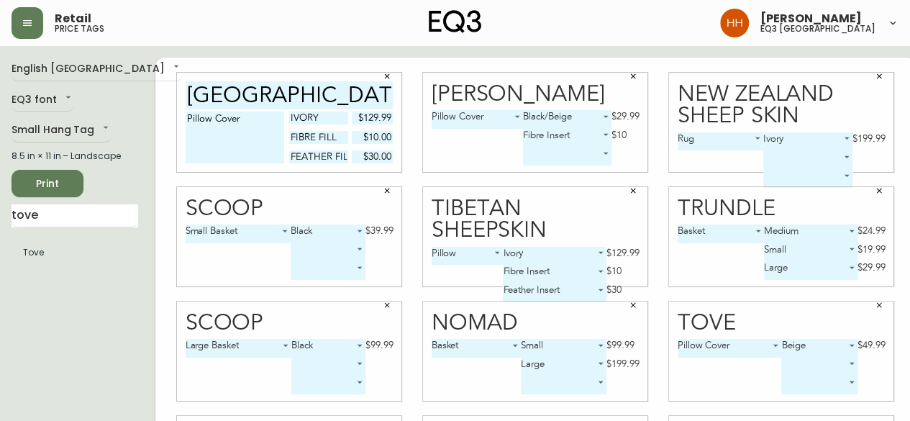
click at [800, 371] on body "Retail price tags [PERSON_NAME] eq3 [GEOGRAPHIC_DATA] English [GEOGRAPHIC_DATA]…" at bounding box center [455, 322] width 910 height 645
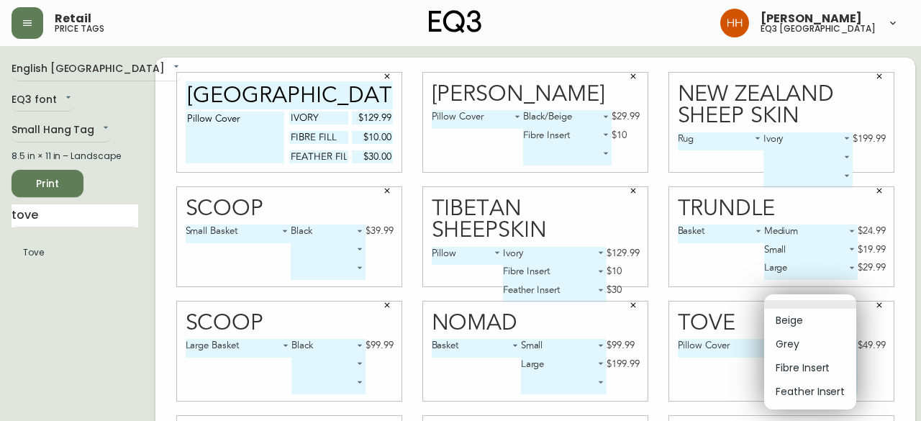
click at [799, 374] on li "Fibre Insert" at bounding box center [810, 368] width 92 height 24
type input "2"
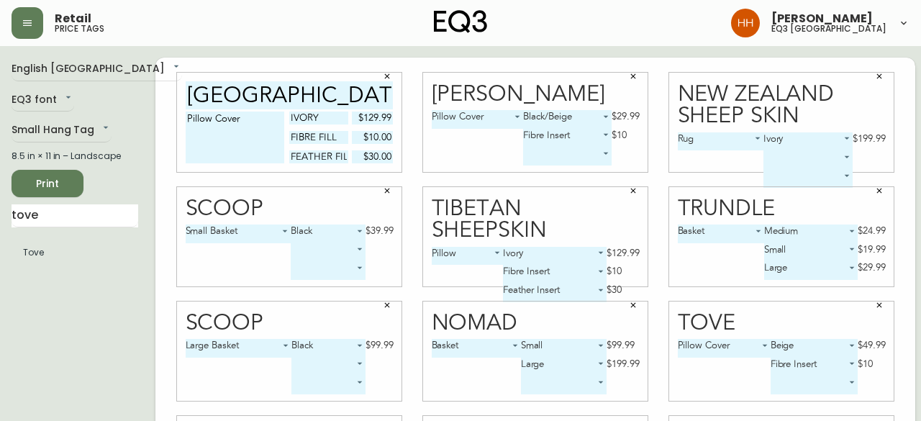
click at [796, 386] on body "Retail price tags [PERSON_NAME] eq3 [GEOGRAPHIC_DATA] English [GEOGRAPHIC_DATA]…" at bounding box center [460, 322] width 921 height 645
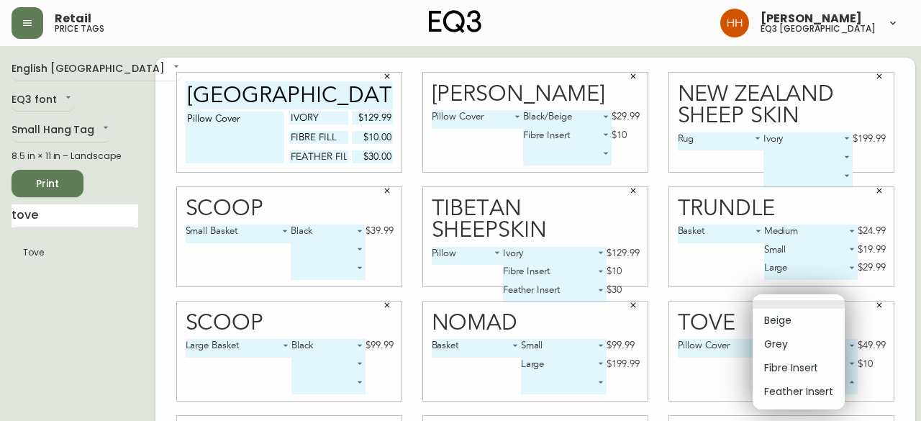
click at [801, 396] on li "Feather Insert" at bounding box center [799, 392] width 92 height 24
type input "3"
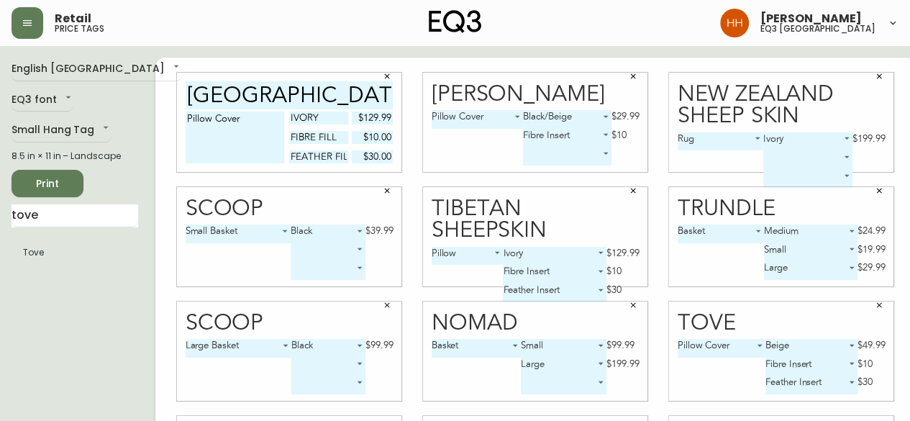
drag, startPoint x: 52, startPoint y: 212, endPoint x: 0, endPoint y: 222, distance: 52.8
click at [0, 217] on main "English [GEOGRAPHIC_DATA] en_CA EQ3 font EQ3 Small Hang Tag small 8.5 in × 11 i…" at bounding box center [455, 345] width 910 height 599
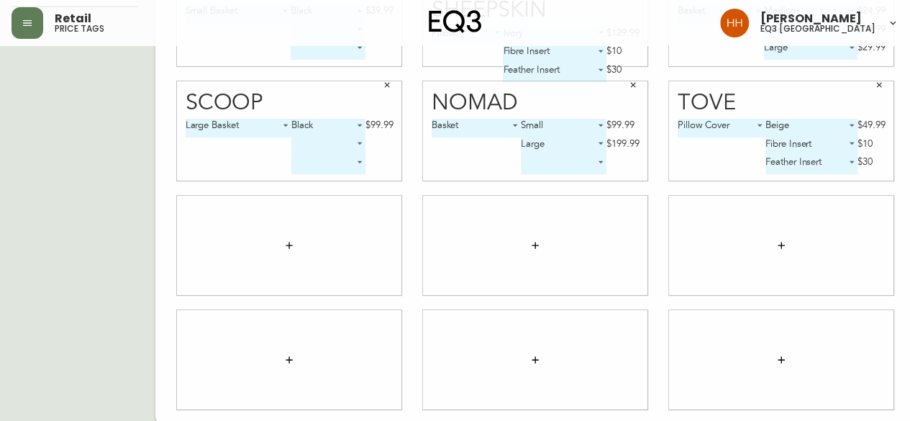
scroll to position [223, 0]
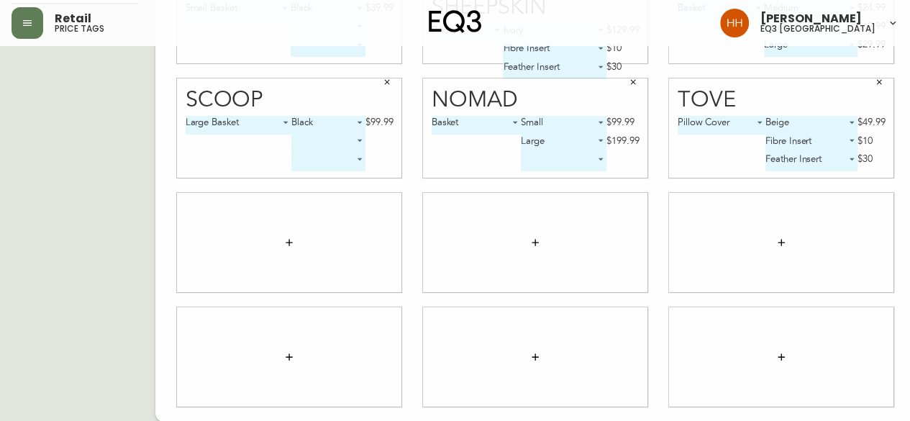
click at [276, 257] on div at bounding box center [289, 242] width 224 height 99
click at [281, 250] on button "button" at bounding box center [289, 242] width 29 height 29
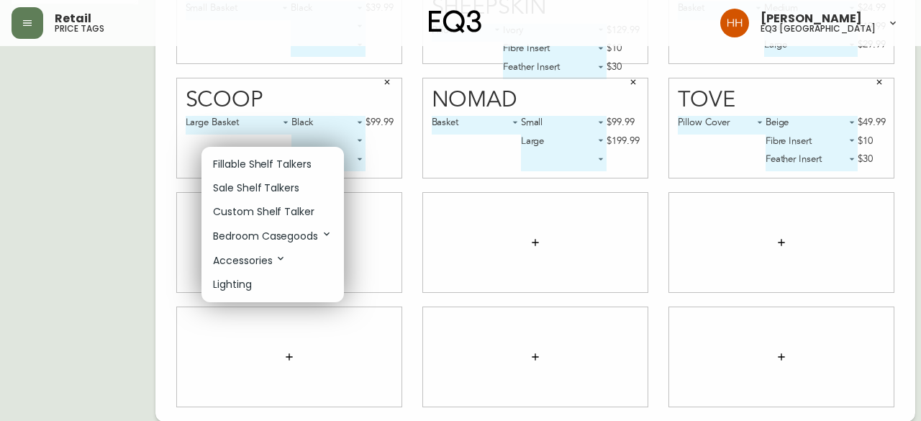
drag, startPoint x: 256, startPoint y: 171, endPoint x: 250, endPoint y: 178, distance: 9.2
click at [256, 170] on p "Fillable Shelf Talkers" at bounding box center [262, 164] width 99 height 15
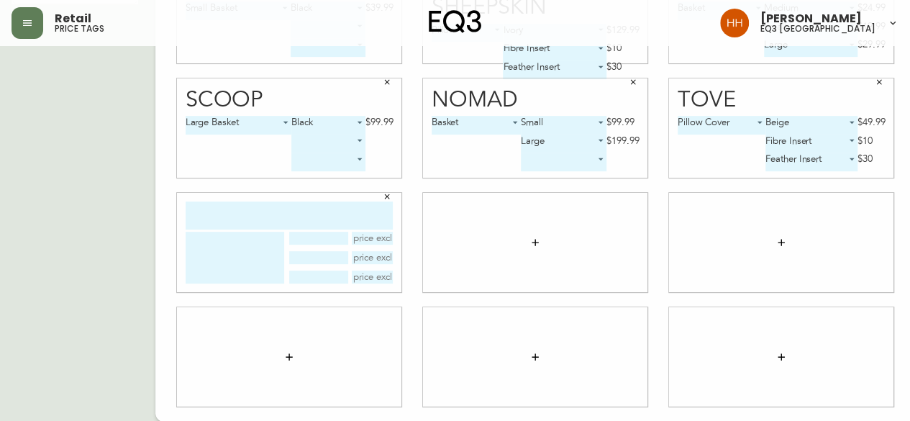
click at [237, 212] on input "text" at bounding box center [289, 215] width 207 height 28
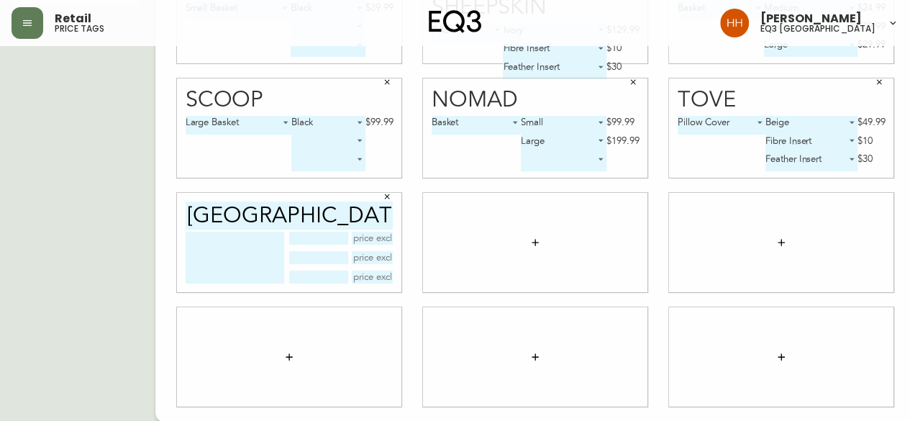
type input "[GEOGRAPHIC_DATA]"
type textarea "p"
type textarea "Pillow Cover"
type input "Ivory"
type input "$129.99"
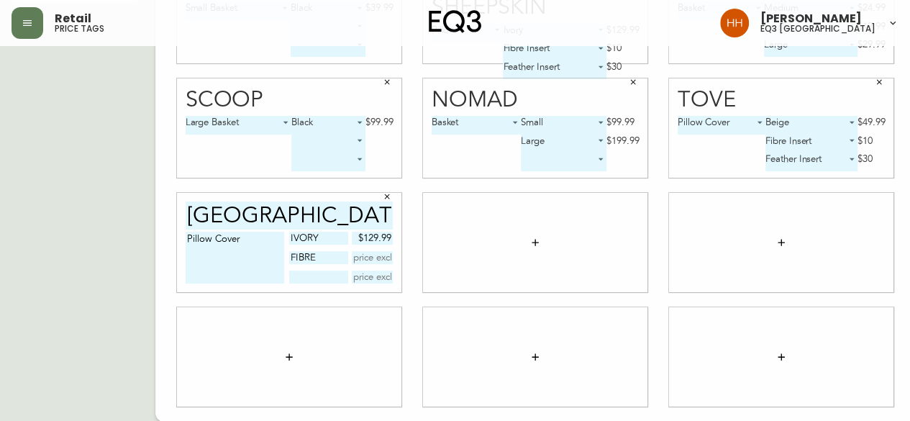
type input "Fibre"
type input "$10.00"
type input "feather"
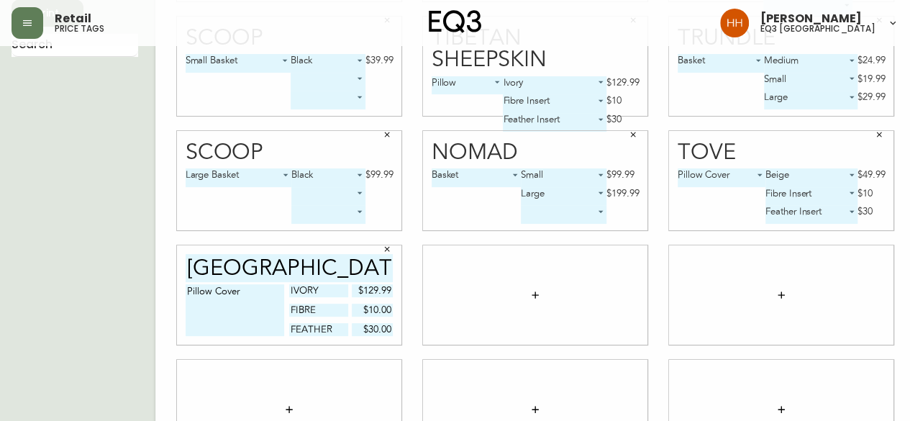
scroll to position [79, 0]
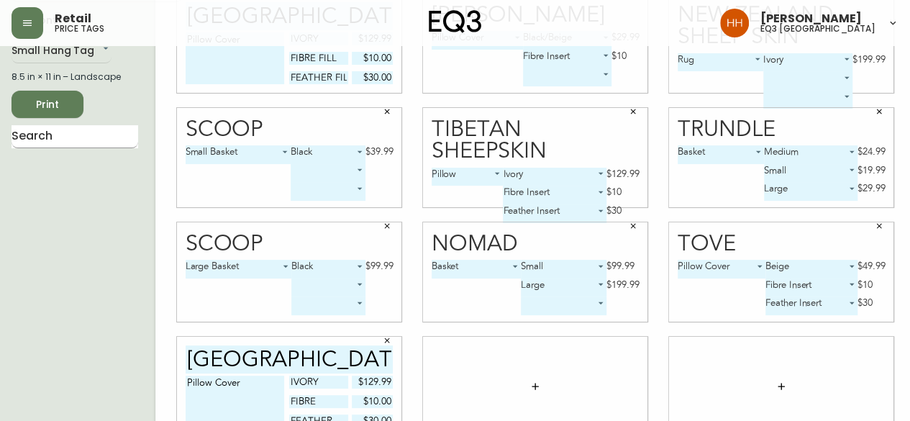
type input "$30.00"
click at [72, 142] on input "text" at bounding box center [75, 136] width 127 height 23
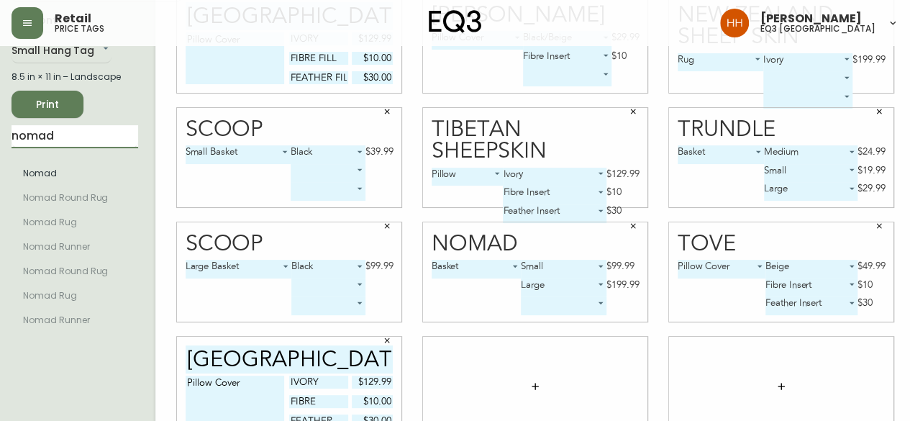
type input "nomad"
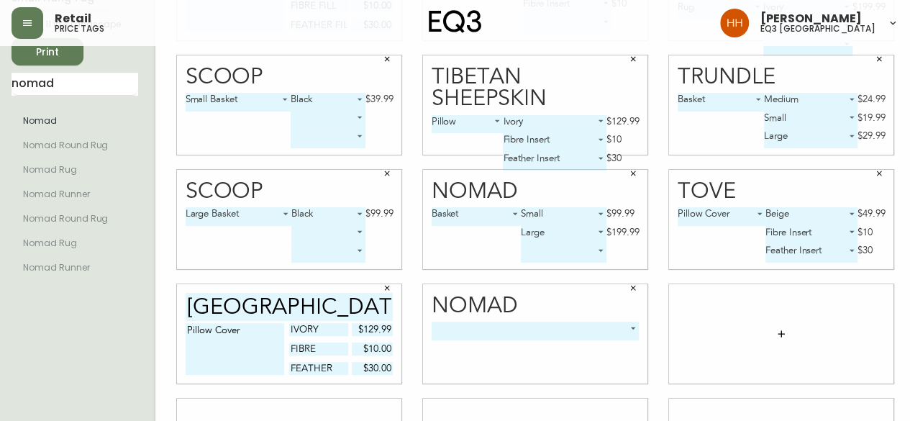
scroll to position [151, 0]
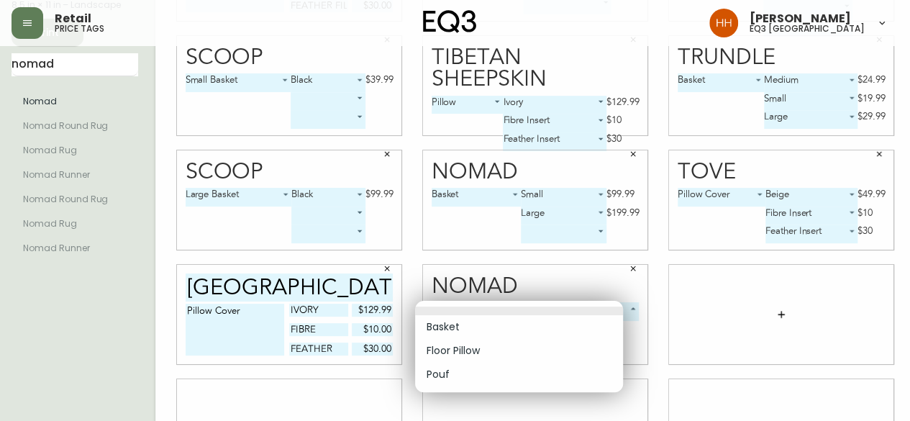
click at [464, 319] on body "Retail price tags [PERSON_NAME] eq3 [GEOGRAPHIC_DATA] English [GEOGRAPHIC_DATA]…" at bounding box center [455, 171] width 910 height 645
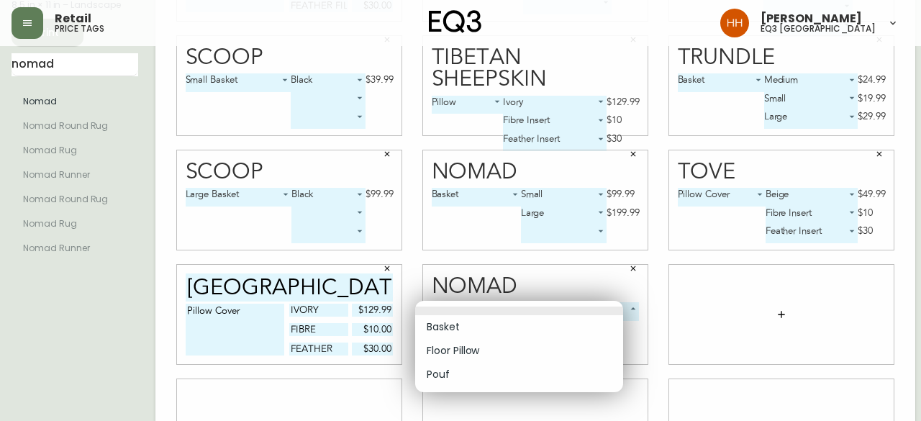
click at [465, 327] on li "Basket" at bounding box center [519, 327] width 208 height 24
type input "0"
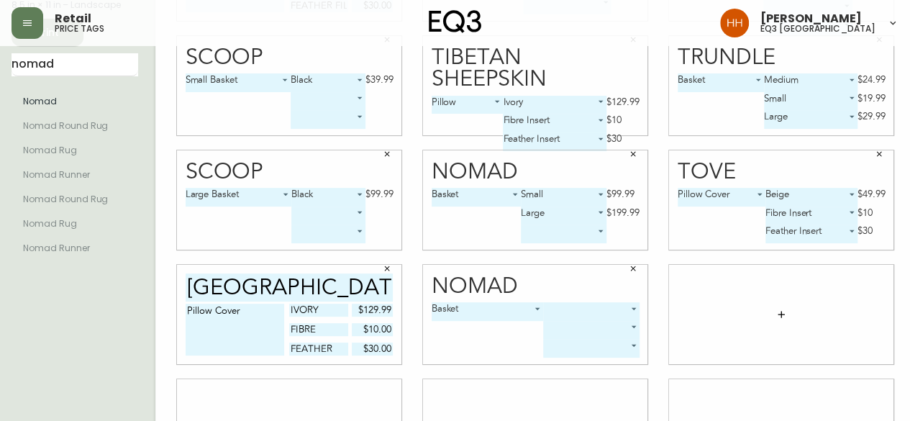
click at [583, 312] on body "Retail price tags [PERSON_NAME] eq3 [GEOGRAPHIC_DATA] English [GEOGRAPHIC_DATA]…" at bounding box center [455, 171] width 910 height 645
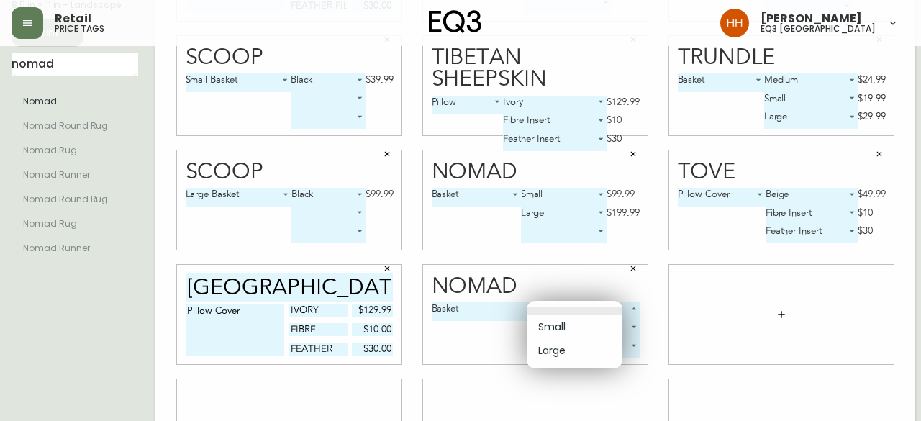
click at [573, 327] on li "Small" at bounding box center [575, 327] width 96 height 24
type input "0"
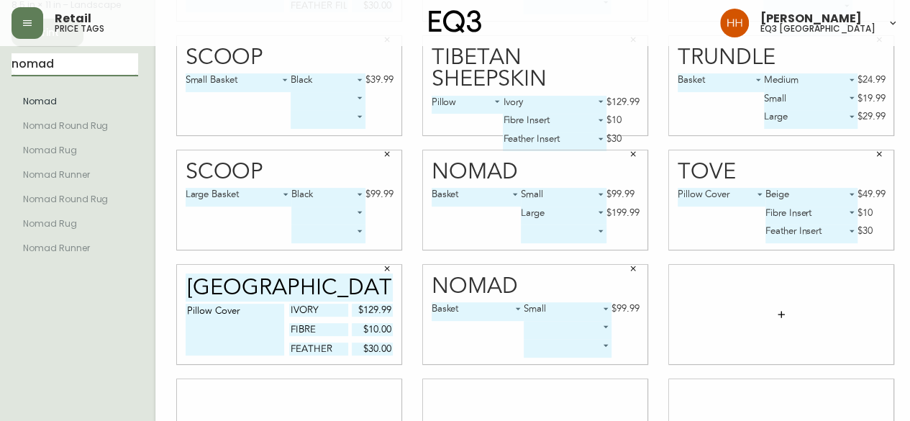
drag, startPoint x: 45, startPoint y: 64, endPoint x: 0, endPoint y: 53, distance: 46.6
click at [0, 65] on main "English Canada en_CA EQ3 font EQ3 Small Hang Tag small 8.5 in × 11 in – Landsca…" at bounding box center [455, 194] width 910 height 599
type input "scoop"
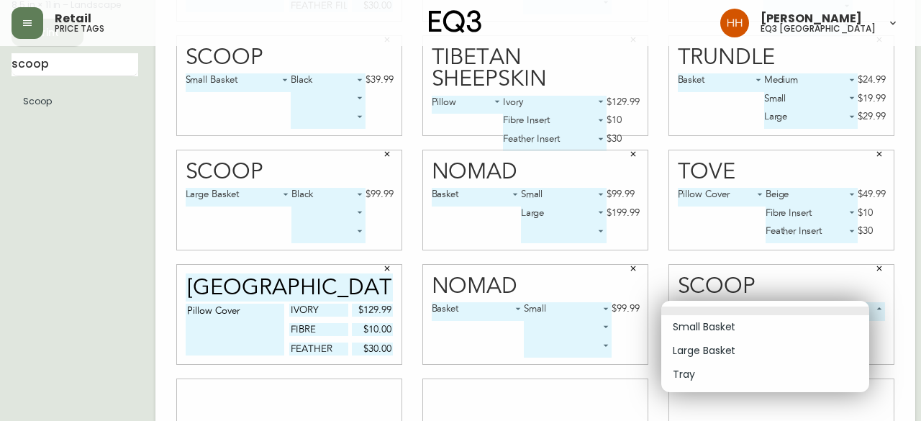
click at [792, 308] on body "Retail price tags [PERSON_NAME] eq3 [GEOGRAPHIC_DATA] English [GEOGRAPHIC_DATA]…" at bounding box center [460, 171] width 921 height 645
click at [712, 346] on li "Large Basket" at bounding box center [765, 351] width 208 height 24
type input "1"
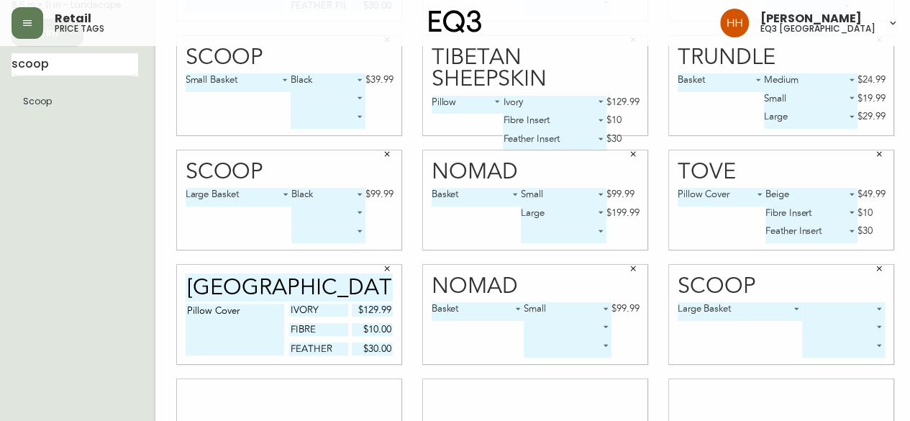
click at [795, 314] on body "Retail price tags [PERSON_NAME] eq3 [GEOGRAPHIC_DATA] English [GEOGRAPHIC_DATA]…" at bounding box center [455, 171] width 910 height 645
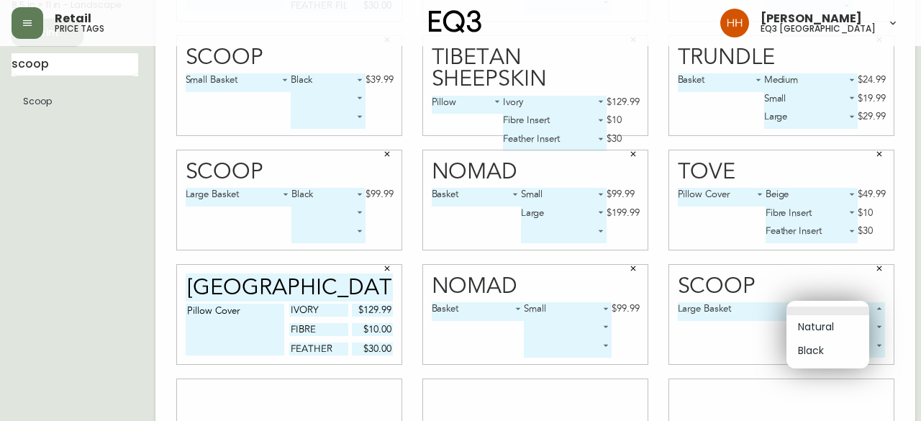
click at [802, 330] on li "Natural" at bounding box center [827, 327] width 83 height 24
type input "0"
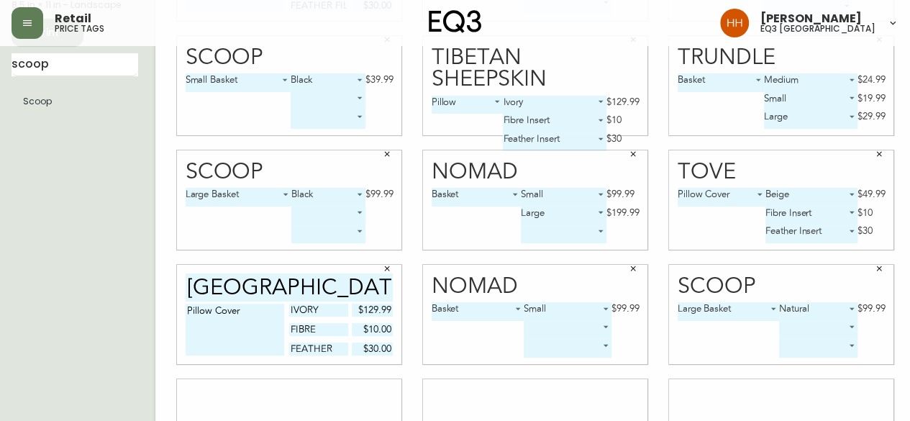
drag, startPoint x: 84, startPoint y: 65, endPoint x: 0, endPoint y: 68, distance: 84.2
click at [1, 70] on main "English Canada en_CA EQ3 font EQ3 Small Hang Tag small 8.5 in × 11 in – Landsca…" at bounding box center [455, 194] width 910 height 599
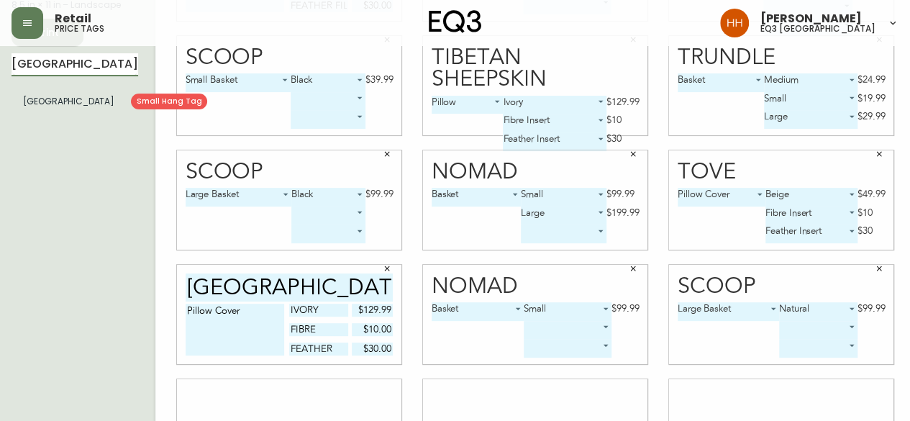
type input "[GEOGRAPHIC_DATA]"
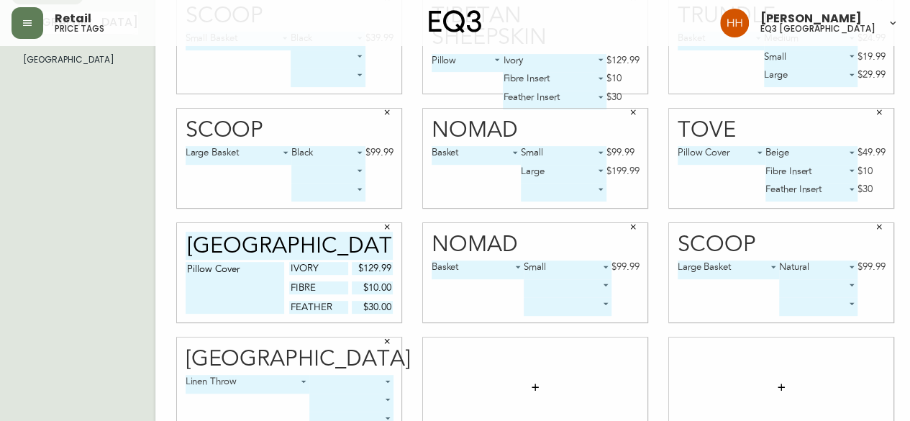
scroll to position [223, 0]
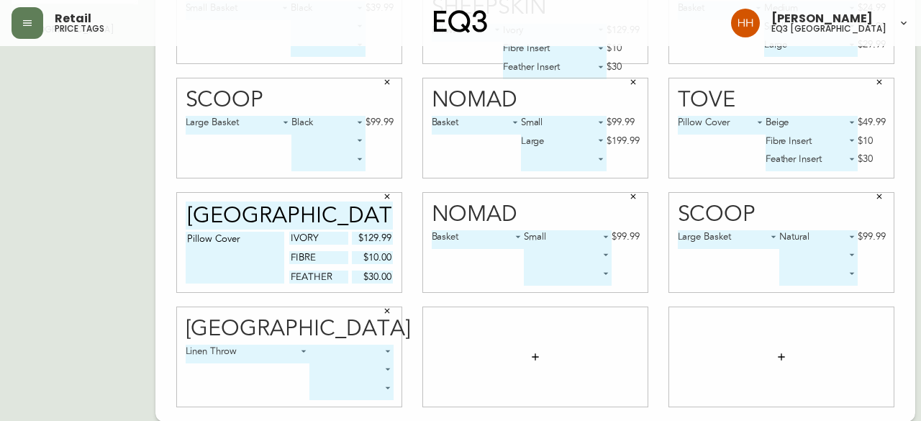
click at [340, 349] on body "Retail price tags [PERSON_NAME] eq3 [GEOGRAPHIC_DATA] English [GEOGRAPHIC_DATA]…" at bounding box center [460, 99] width 921 height 645
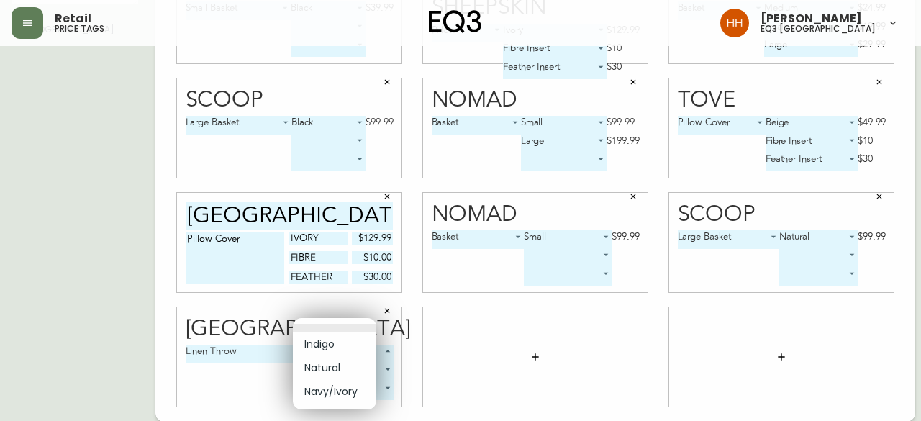
click at [317, 370] on li "Natural" at bounding box center [334, 368] width 83 height 24
type input "1"
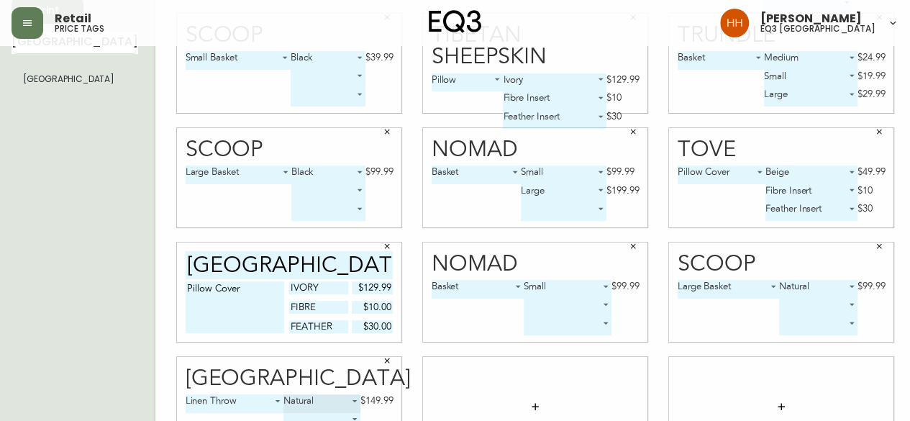
scroll to position [151, 0]
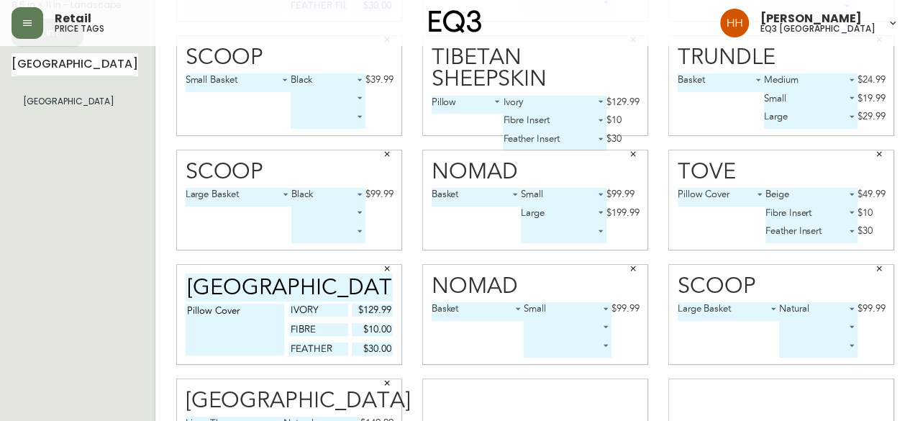
drag, startPoint x: 42, startPoint y: 64, endPoint x: 0, endPoint y: 55, distance: 42.6
click at [0, 65] on main "English [GEOGRAPHIC_DATA] en_CA EQ3 font EQ3 Small Hang Tag small 8.5 in × 11 i…" at bounding box center [455, 194] width 910 height 599
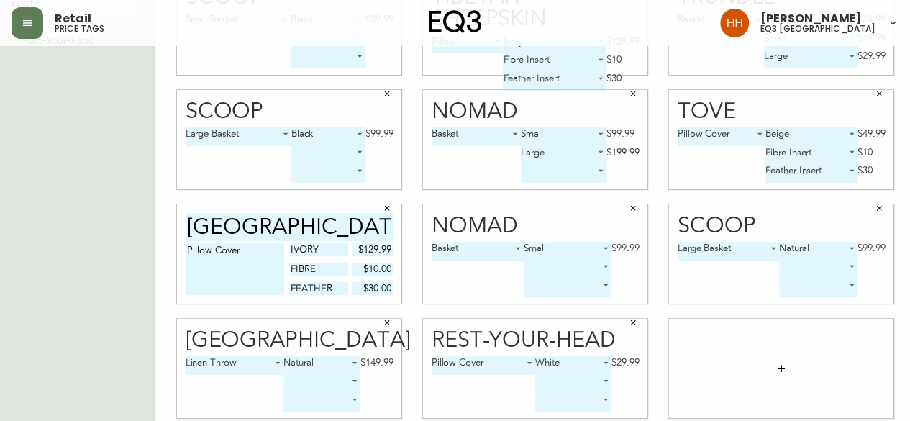
scroll to position [223, 0]
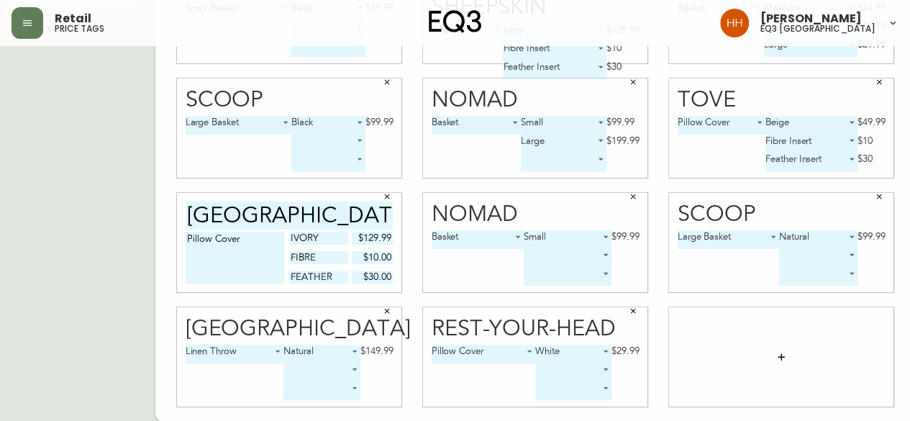
click at [547, 371] on body "Retail price tags [PERSON_NAME] eq3 [GEOGRAPHIC_DATA] English [GEOGRAPHIC_DATA]…" at bounding box center [455, 99] width 910 height 645
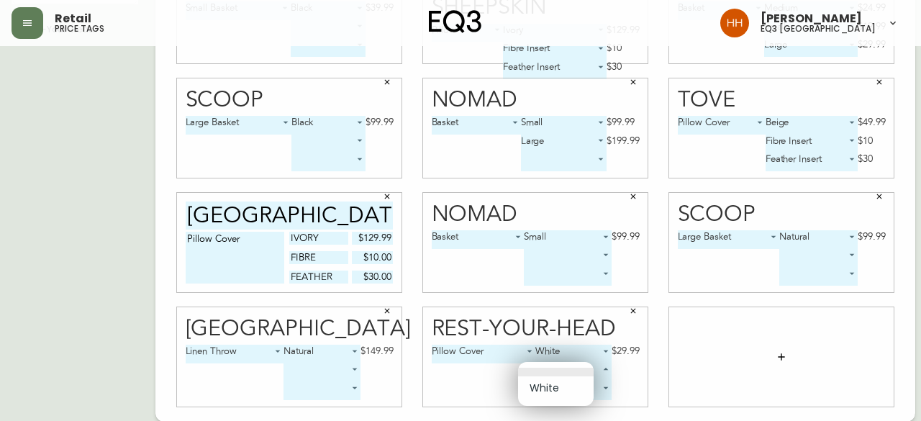
click at [614, 381] on div at bounding box center [460, 210] width 921 height 421
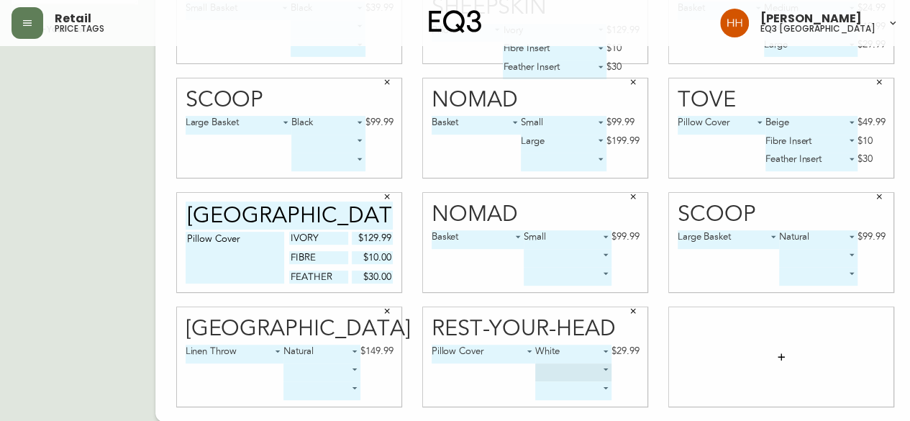
scroll to position [151, 0]
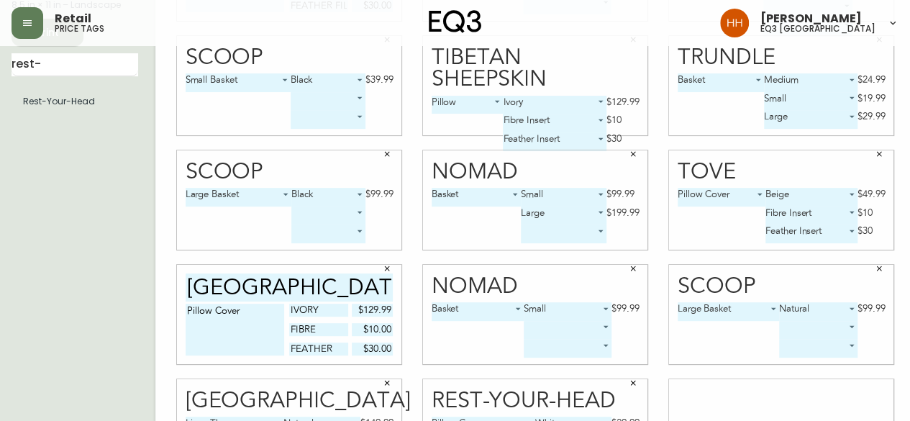
drag, startPoint x: 65, startPoint y: 68, endPoint x: 0, endPoint y: 80, distance: 66.6
click at [0, 80] on main "English Canada en_CA EQ3 font EQ3 Small Hang Tag small 8.5 in × 11 in – Landsca…" at bounding box center [455, 194] width 910 height 599
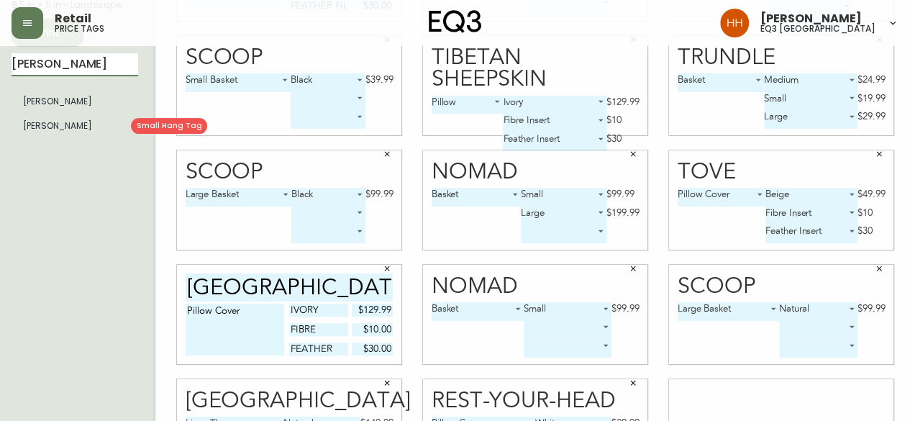
type input "[PERSON_NAME]"
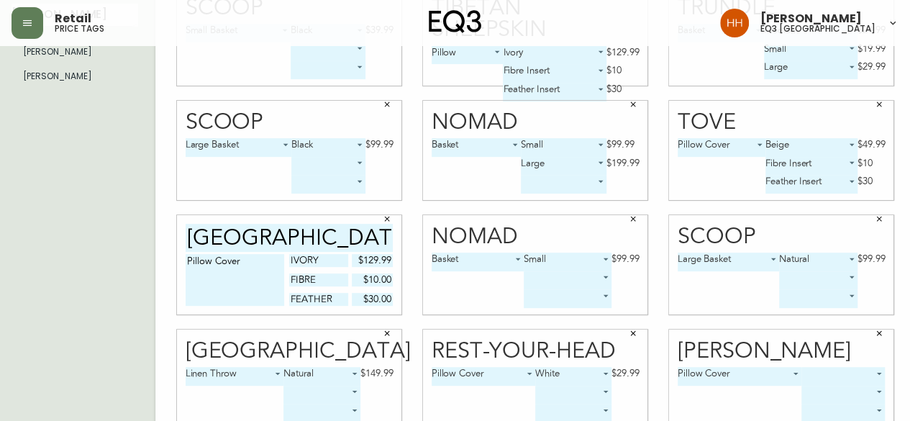
scroll to position [223, 0]
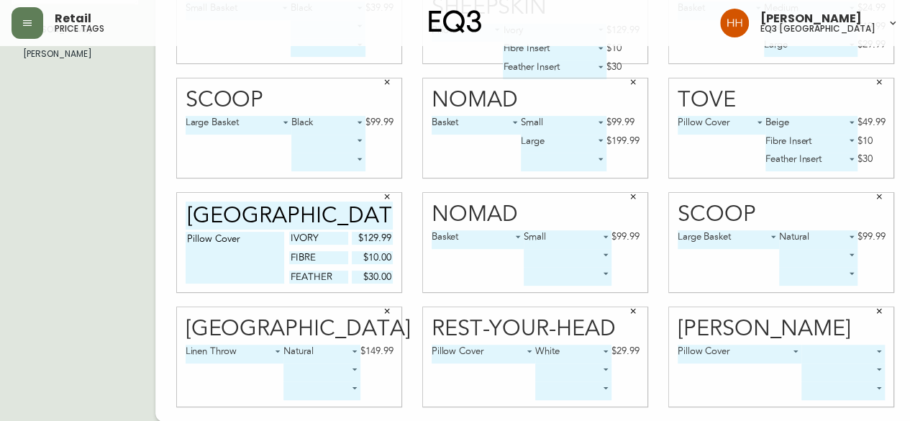
click at [801, 350] on body "Retail price tags Hayley Henderson eq3 calgary English Canada en_CA EQ3 font EQ…" at bounding box center [455, 99] width 910 height 645
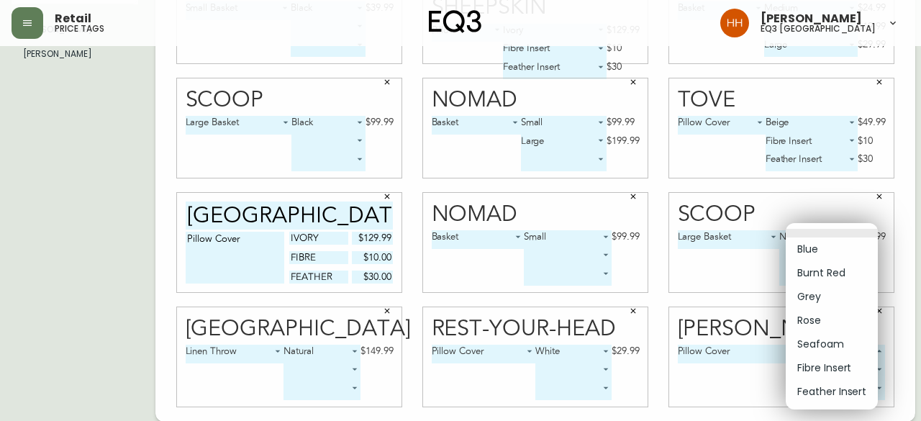
click at [826, 270] on li "Burnt Red" at bounding box center [832, 273] width 92 height 24
type input "1"
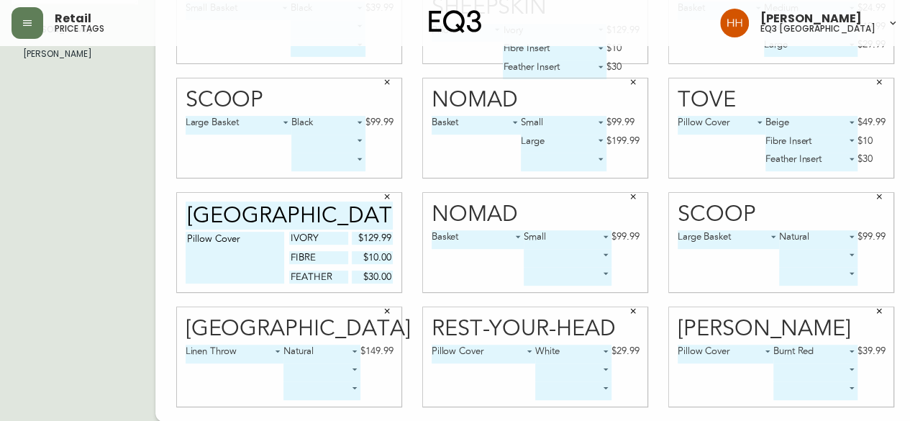
click at [786, 374] on body "Retail price tags Hayley Henderson eq3 calgary English Canada en_CA EQ3 font EQ…" at bounding box center [455, 99] width 910 height 645
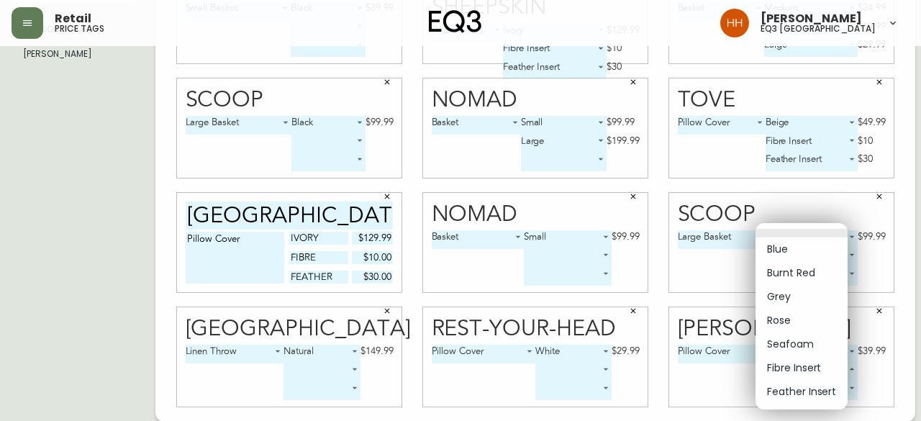
click at [790, 368] on li "Fibre Insert" at bounding box center [801, 368] width 92 height 24
type input "5"
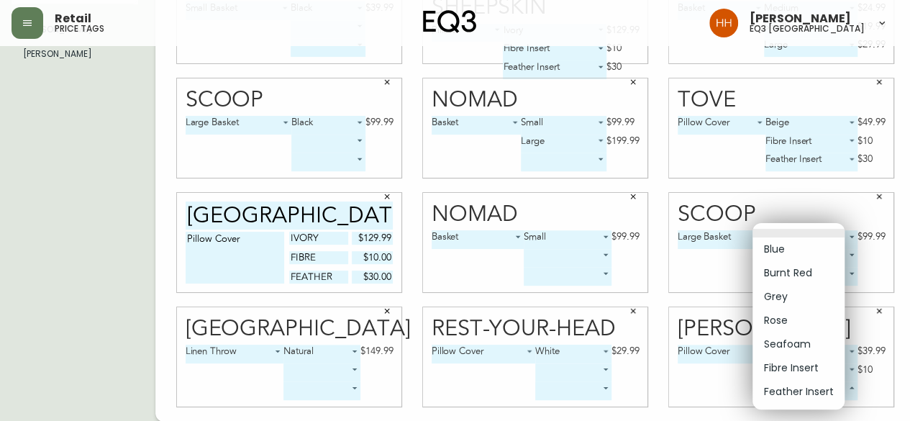
click at [787, 390] on body "Retail price tags Hayley Henderson eq3 calgary English Canada en_CA EQ3 font EQ…" at bounding box center [455, 99] width 910 height 645
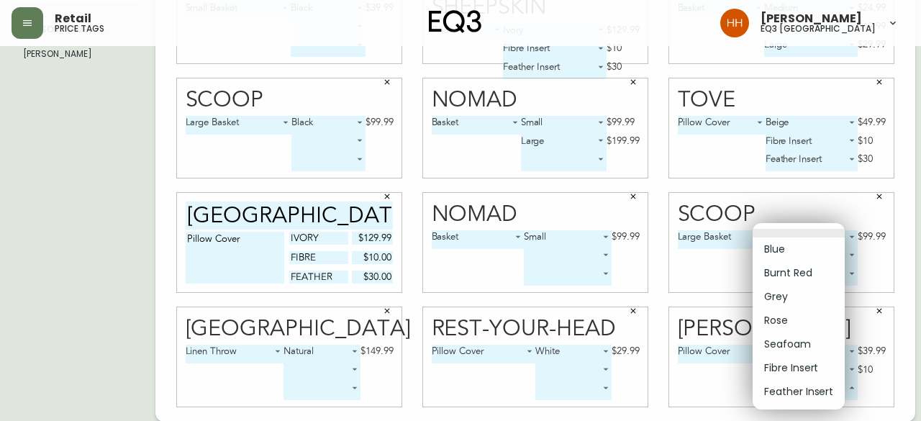
click at [786, 394] on li "Feather Insert" at bounding box center [799, 392] width 92 height 24
type input "6"
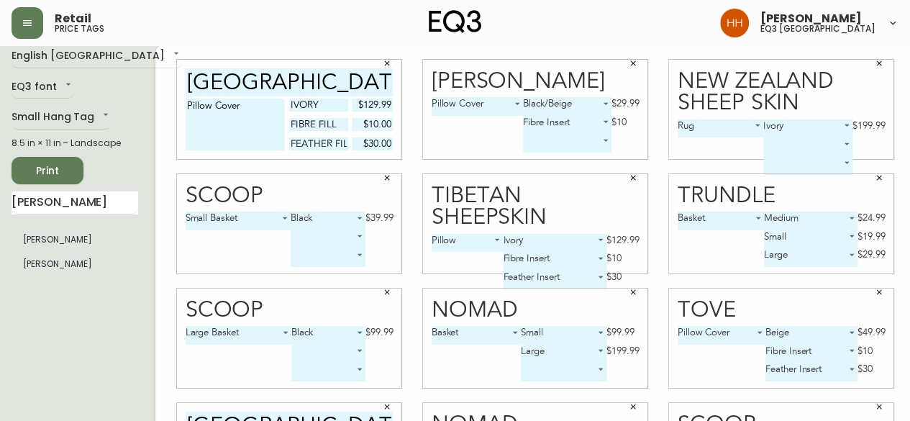
scroll to position [7, 0]
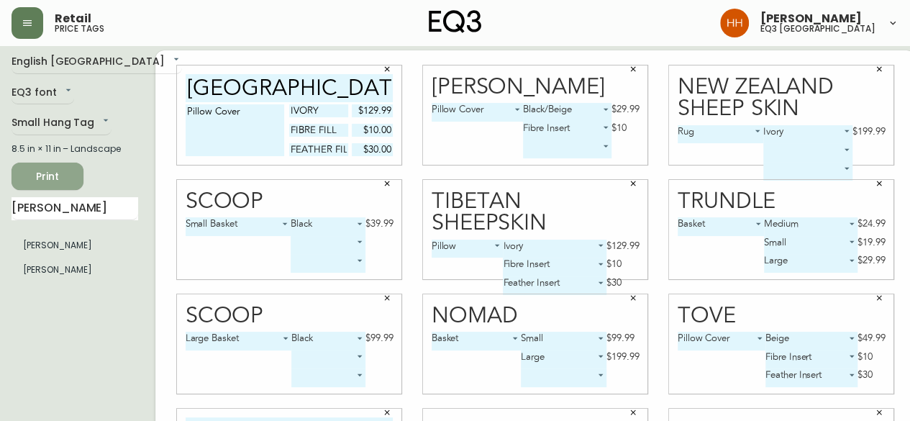
click at [49, 184] on span "Print" at bounding box center [47, 177] width 49 height 18
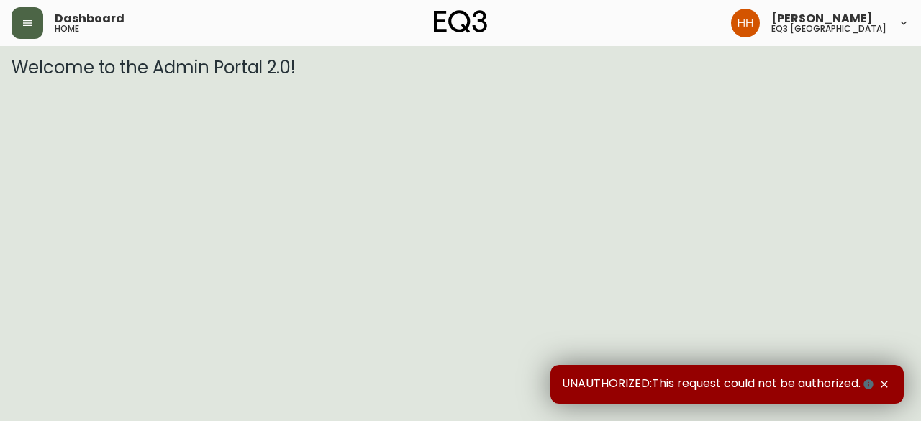
click at [27, 34] on button "button" at bounding box center [28, 23] width 32 height 32
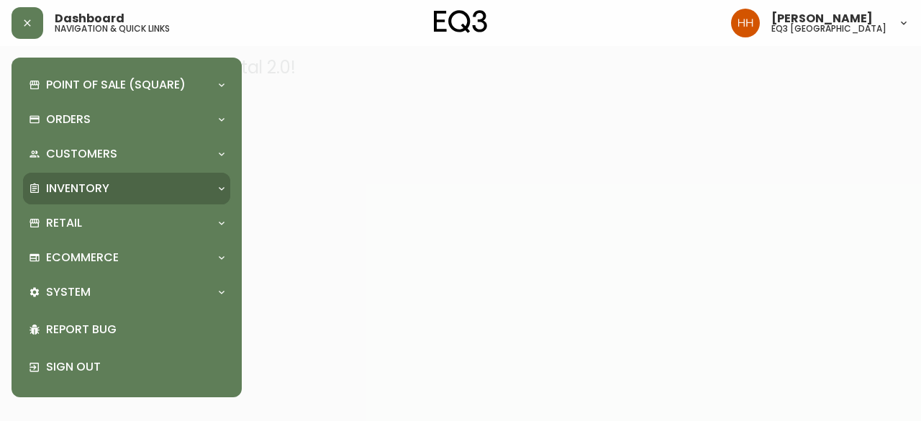
click at [91, 179] on div "Inventory" at bounding box center [126, 189] width 207 height 32
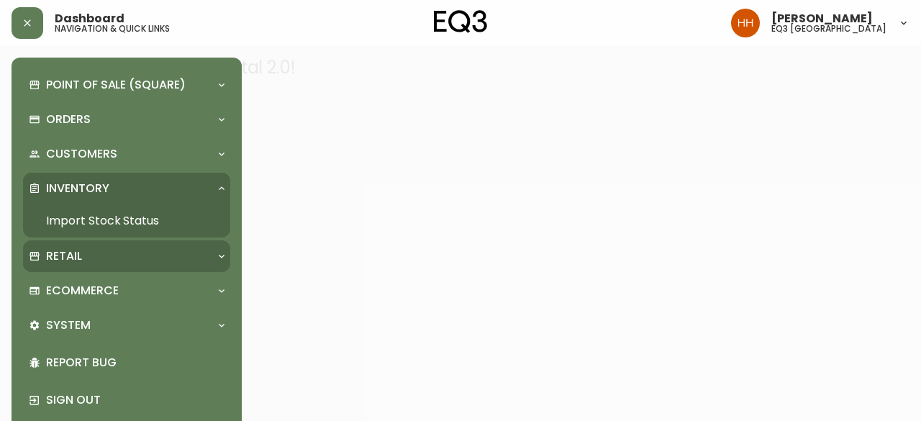
click at [60, 261] on p "Retail" at bounding box center [64, 256] width 36 height 16
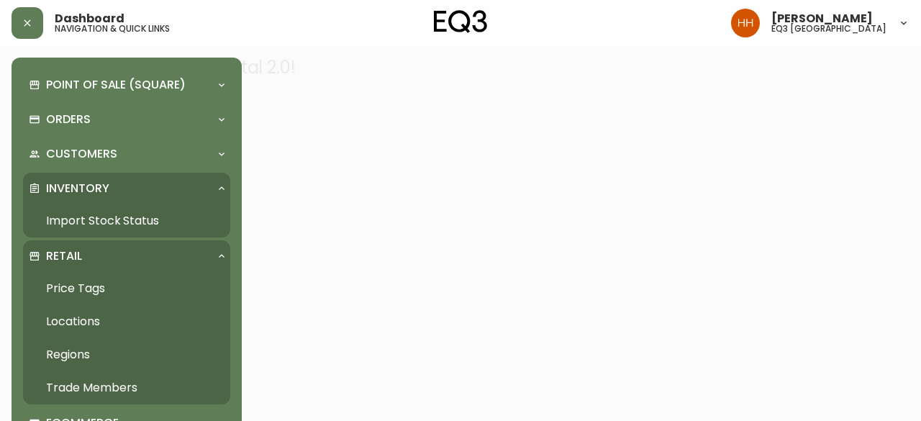
click at [89, 281] on link "Price Tags" at bounding box center [126, 288] width 207 height 33
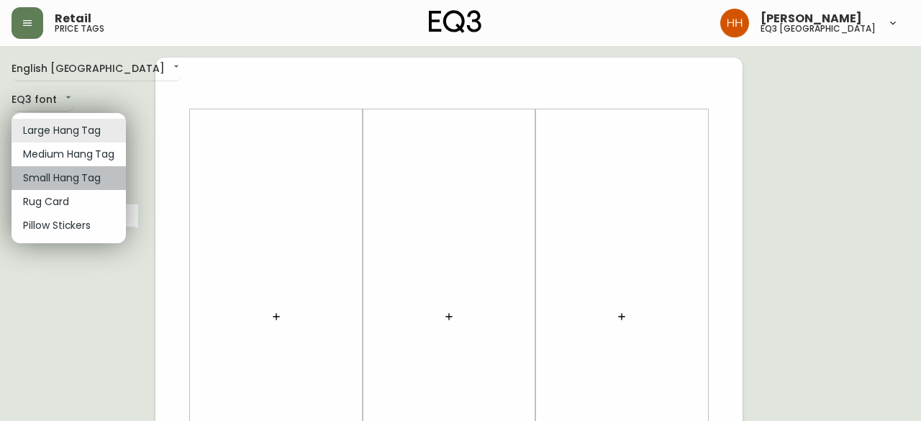
click at [53, 170] on li "Small Hang Tag" at bounding box center [69, 178] width 114 height 24
type input "small"
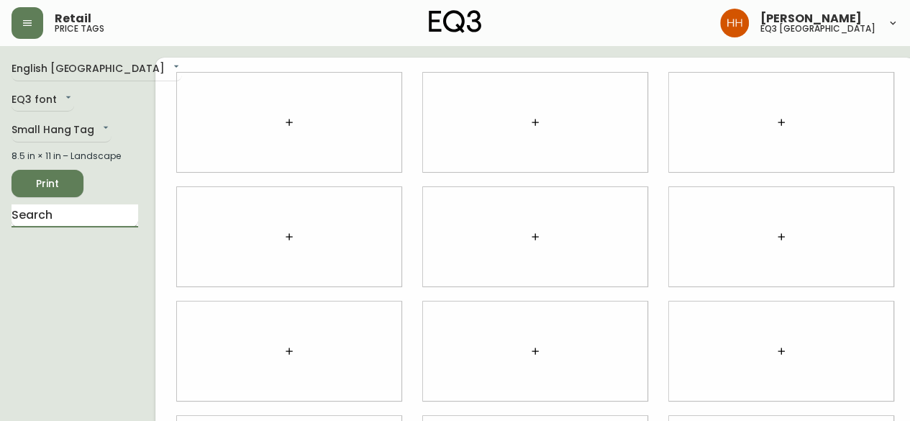
click at [69, 215] on input "text" at bounding box center [75, 215] width 127 height 23
type input "m"
type input "hara"
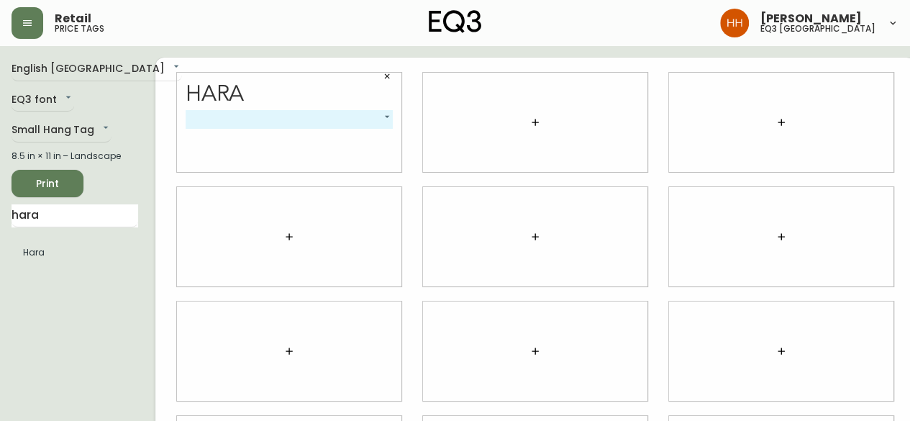
click at [285, 114] on body "Retail price tags [PERSON_NAME] eq3 [GEOGRAPHIC_DATA] English [GEOGRAPHIC_DATA]…" at bounding box center [455, 322] width 910 height 645
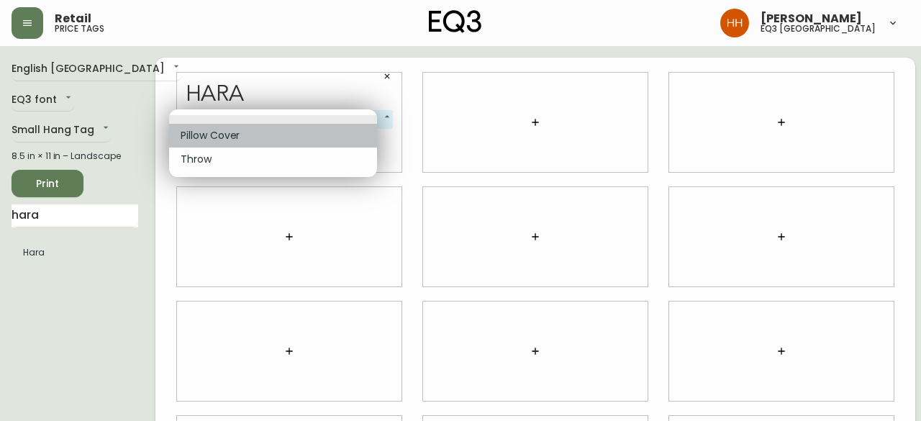
click at [237, 130] on li "Pillow Cover" at bounding box center [273, 136] width 208 height 24
type input "0"
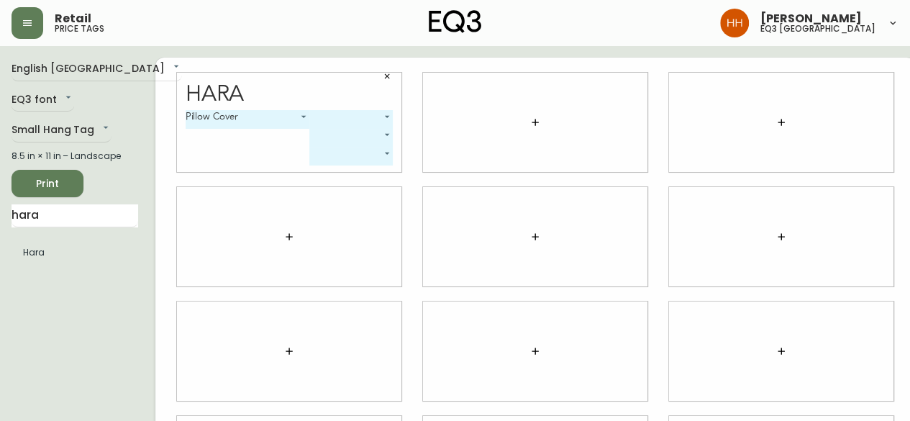
click at [326, 122] on body "Retail price tags [PERSON_NAME] eq3 [GEOGRAPHIC_DATA] English [GEOGRAPHIC_DATA]…" at bounding box center [455, 322] width 910 height 645
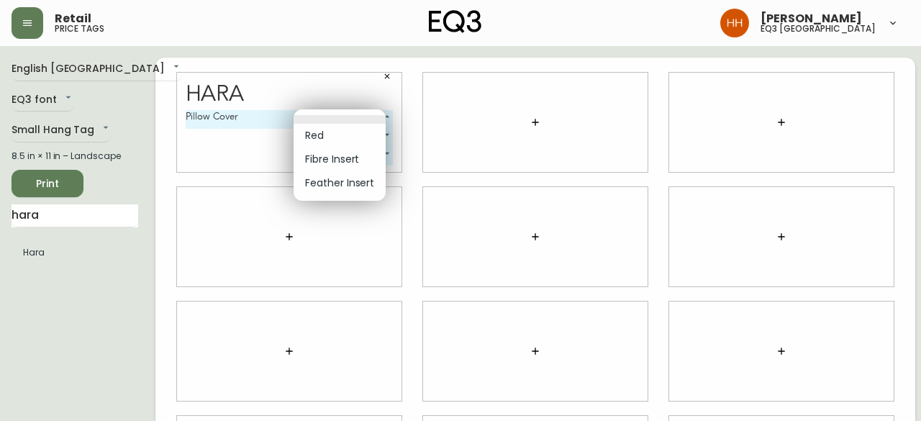
click at [329, 135] on li "Red" at bounding box center [340, 136] width 92 height 24
type input "0"
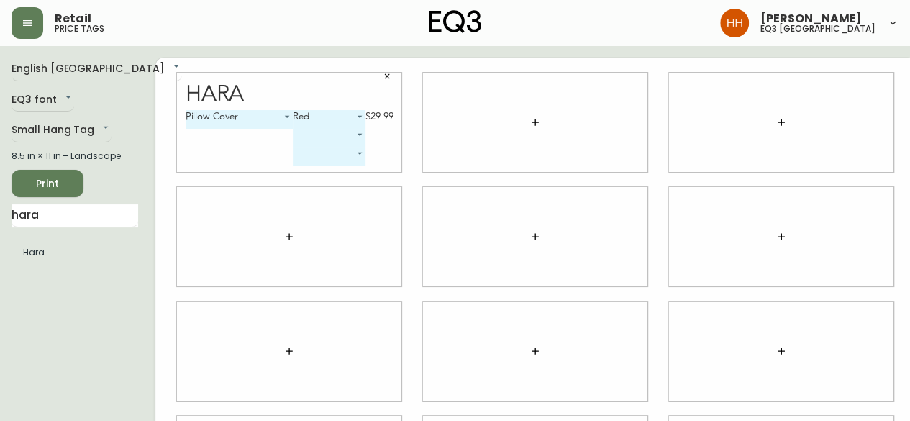
click at [329, 135] on body "Retail price tags Hayley Henderson eq3 calgary English Canada en_CA EQ3 font EQ…" at bounding box center [455, 322] width 910 height 645
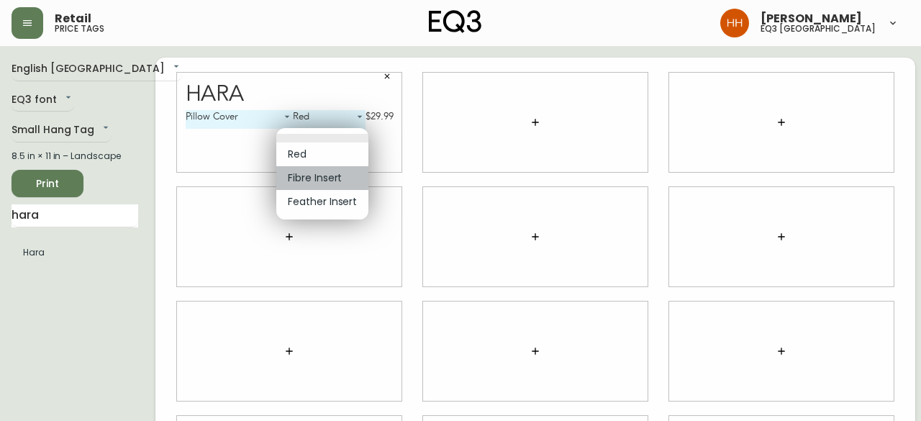
click at [320, 168] on li "Fibre Insert" at bounding box center [322, 178] width 92 height 24
type input "1"
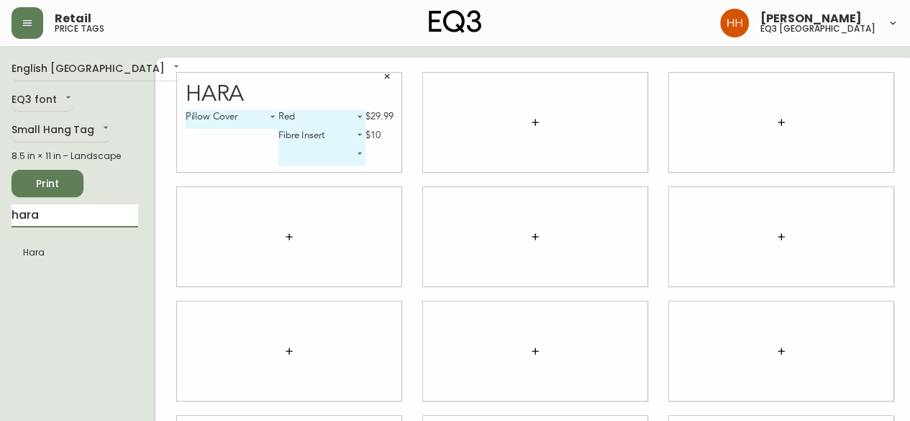
drag, startPoint x: 63, startPoint y: 217, endPoint x: 0, endPoint y: 225, distance: 63.1
click at [0, 227] on main "English Canada en_CA EQ3 font EQ3 Small Hang Tag small 8.5 in × 11 in – Landsca…" at bounding box center [455, 345] width 910 height 599
type input "wooly"
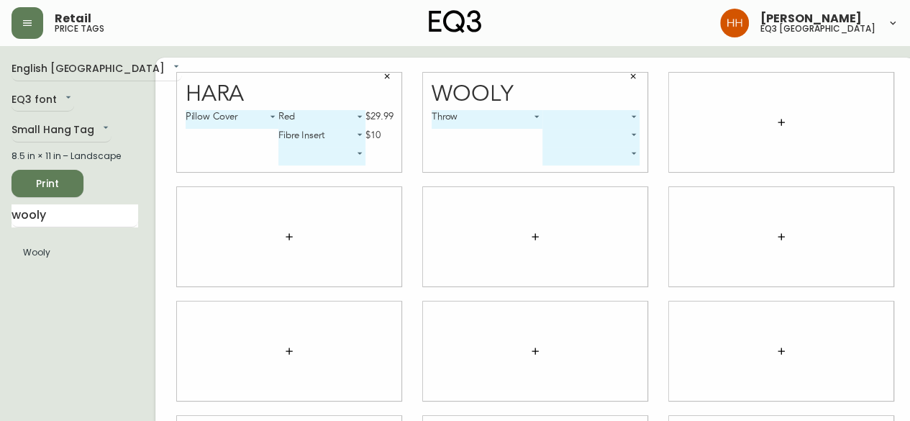
click at [532, 114] on body "Retail price tags Hayley Henderson eq3 calgary English Canada en_CA EQ3 font EQ…" at bounding box center [455, 322] width 910 height 645
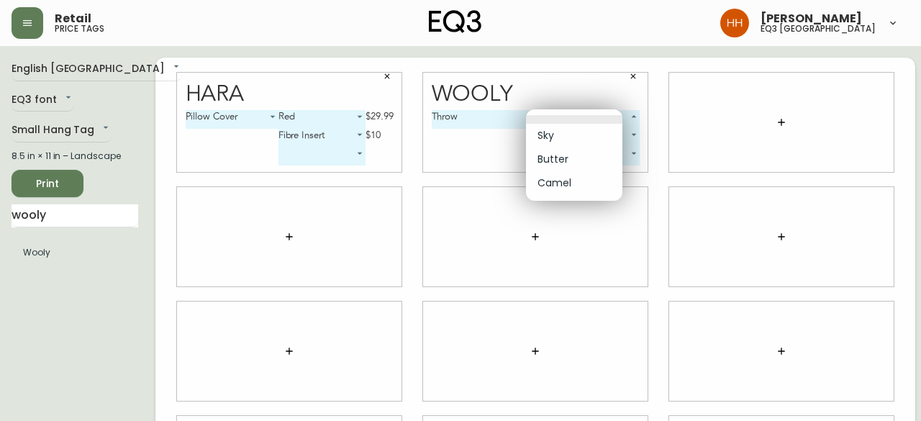
click at [558, 154] on li "Butter" at bounding box center [574, 159] width 96 height 24
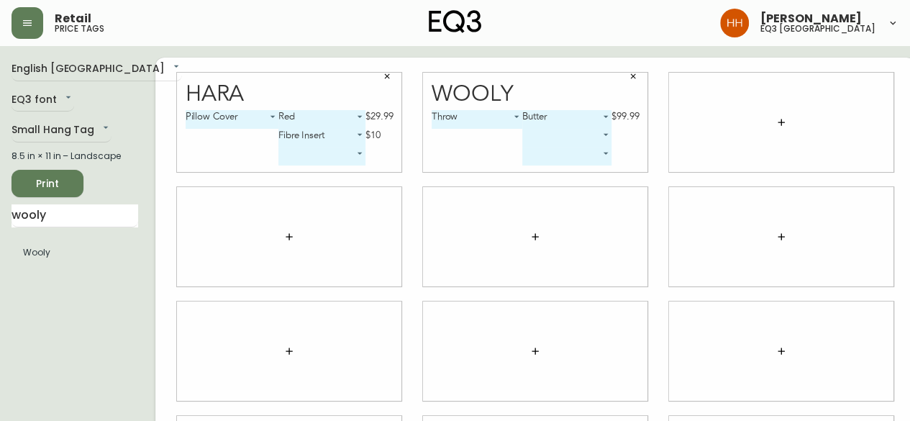
click at [529, 115] on body "Retail price tags Hayley Henderson eq3 calgary English Canada en_CA EQ3 font EQ…" at bounding box center [455, 322] width 910 height 645
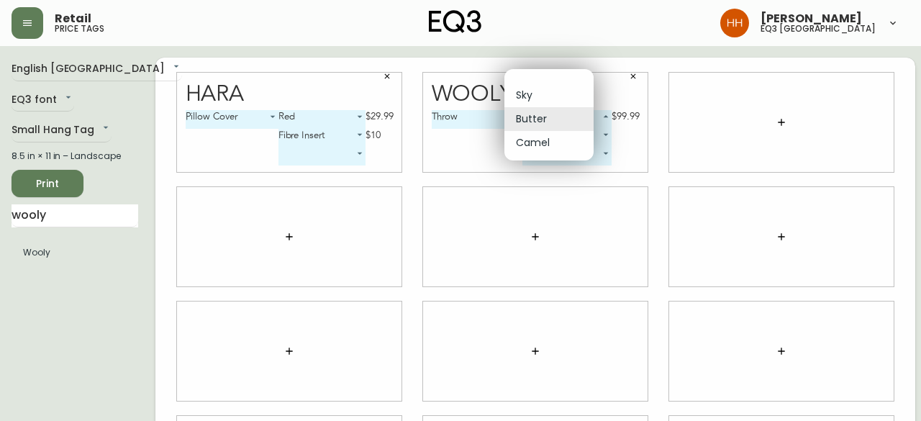
click at [533, 146] on li "Camel" at bounding box center [548, 143] width 89 height 24
type input "2"
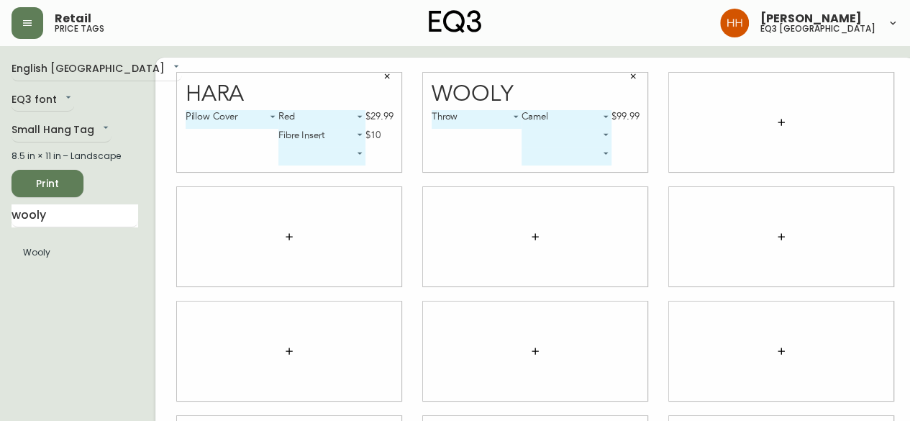
drag, startPoint x: 64, startPoint y: 217, endPoint x: 0, endPoint y: 235, distance: 66.7
click at [0, 232] on main "English Canada en_CA EQ3 font EQ3 Small Hang Tag small 8.5 in × 11 in – Landsca…" at bounding box center [455, 345] width 910 height 599
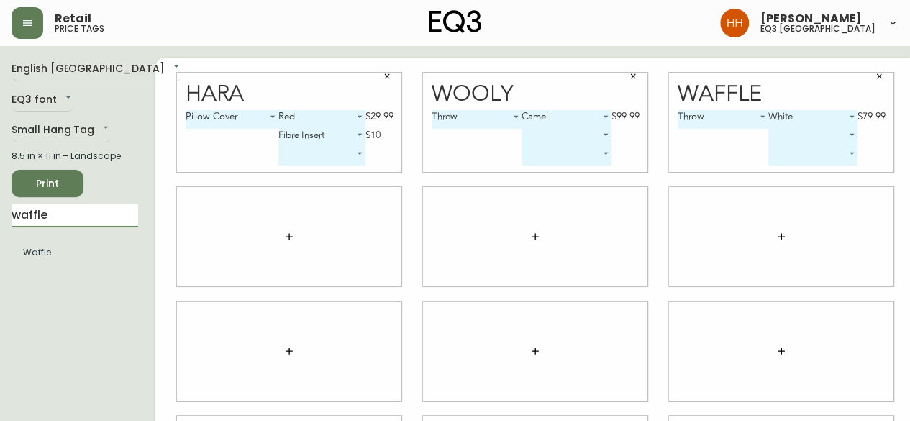
drag, startPoint x: 57, startPoint y: 214, endPoint x: 0, endPoint y: 227, distance: 58.3
click at [0, 227] on main "English Canada en_CA EQ3 font EQ3 Small Hang Tag small 8.5 in × 11 in – Landsca…" at bounding box center [455, 345] width 910 height 599
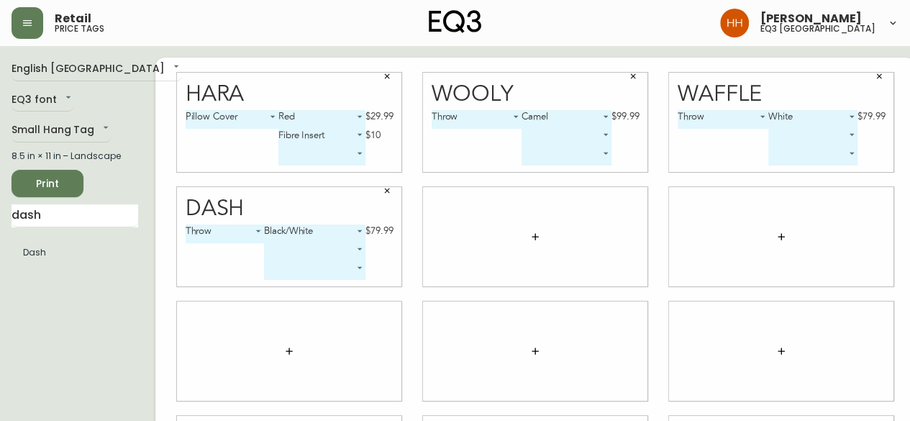
drag, startPoint x: 59, startPoint y: 219, endPoint x: 0, endPoint y: 237, distance: 61.5
click at [0, 237] on main "English Canada en_CA EQ3 font EQ3 Small Hang Tag small 8.5 in × 11 in – Landsca…" at bounding box center [455, 345] width 910 height 599
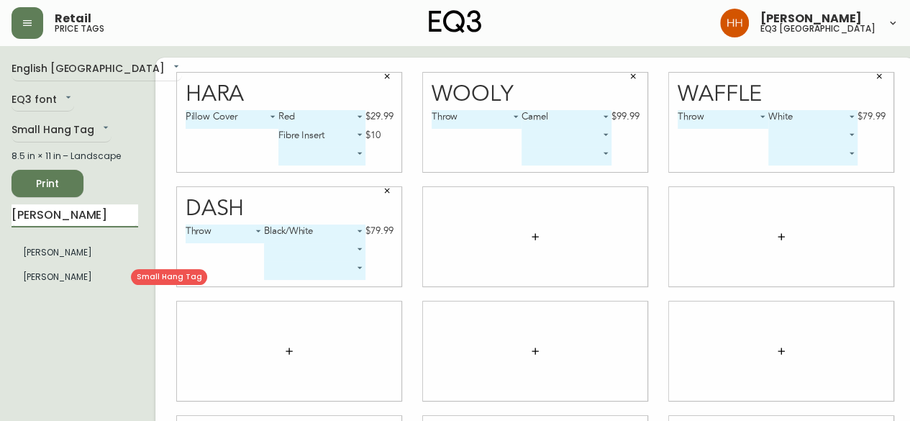
type input "faye"
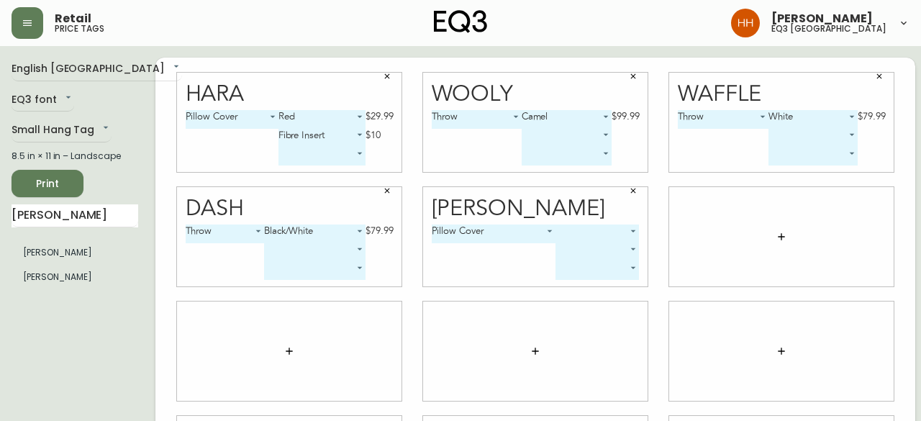
click at [606, 235] on body "Retail price tags Hayley Henderson eq3 calgary English Canada en_CA EQ3 font EQ…" at bounding box center [460, 322] width 921 height 645
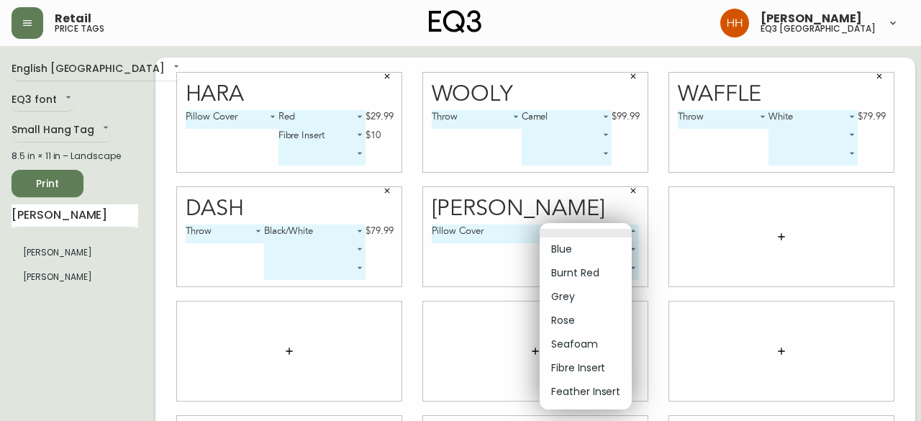
click at [597, 265] on li "Burnt Red" at bounding box center [586, 273] width 92 height 24
type input "1"
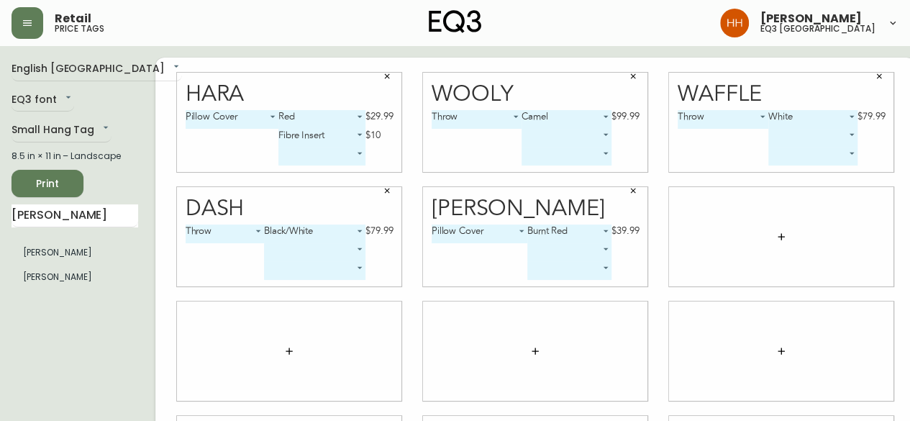
drag, startPoint x: 57, startPoint y: 218, endPoint x: 0, endPoint y: 199, distance: 59.8
click at [0, 218] on main "English Canada en_CA EQ3 font EQ3 Small Hang Tag small 8.5 in × 11 in – Landsca…" at bounding box center [455, 345] width 910 height 599
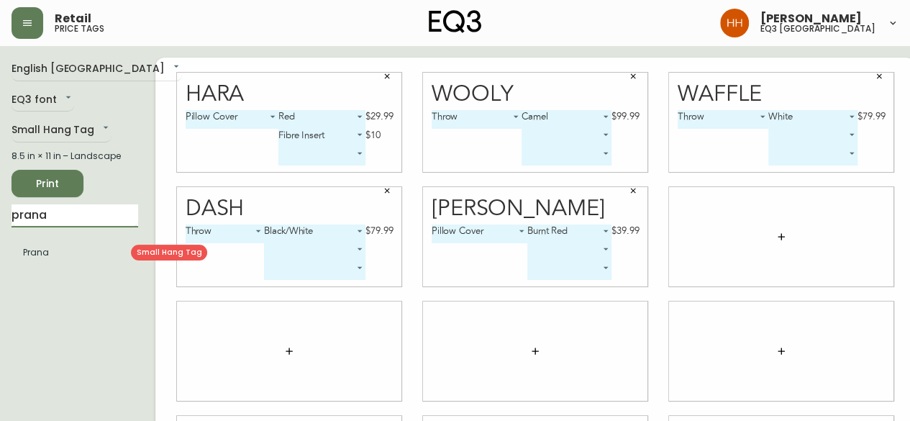
type input "prana"
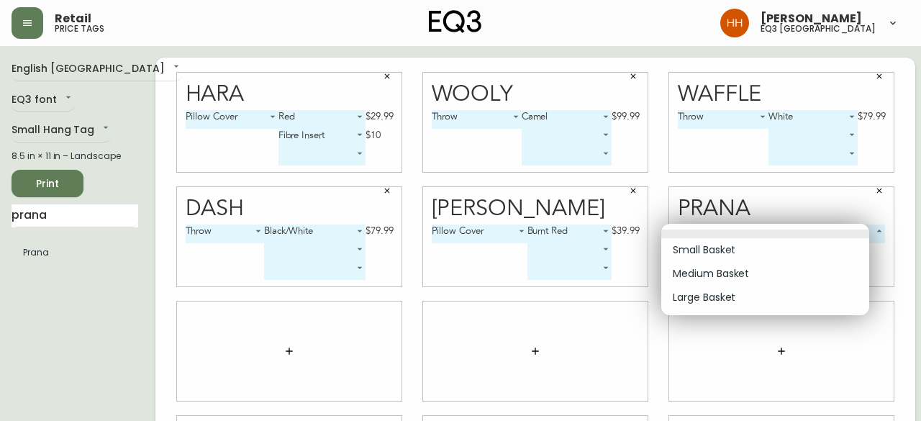
click at [760, 234] on body "Retail price tags Hayley Henderson eq3 calgary English Canada en_CA EQ3 font EQ…" at bounding box center [460, 322] width 921 height 645
click at [712, 297] on li "Large Basket" at bounding box center [765, 298] width 208 height 24
type input "2"
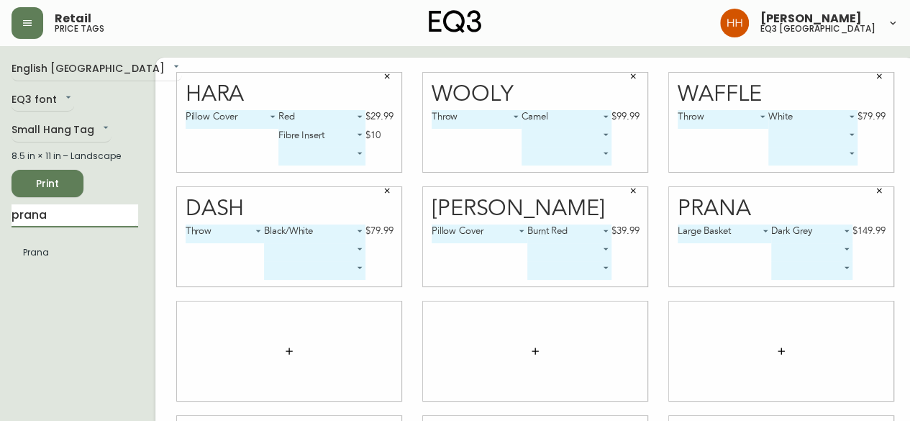
drag, startPoint x: 75, startPoint y: 216, endPoint x: 0, endPoint y: 218, distance: 74.9
click at [0, 218] on main "English Canada en_CA EQ3 font EQ3 Small Hang Tag small 8.5 in × 11 in – Landsca…" at bounding box center [455, 345] width 910 height 599
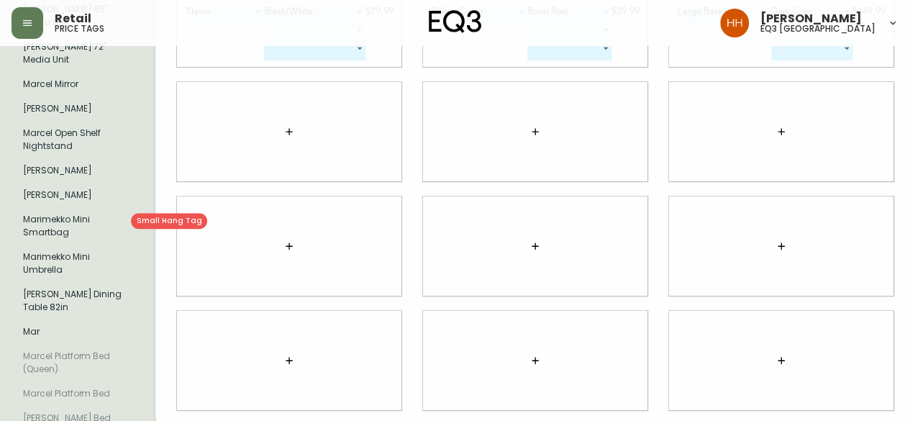
scroll to position [432, 0]
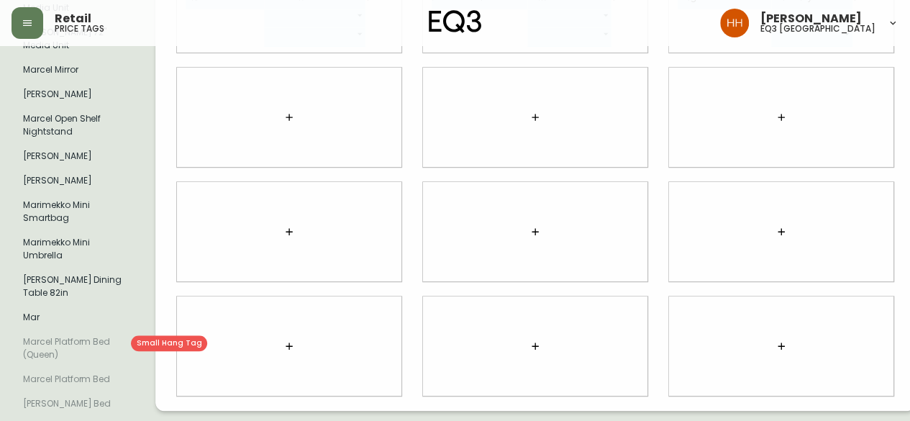
type input "mar"
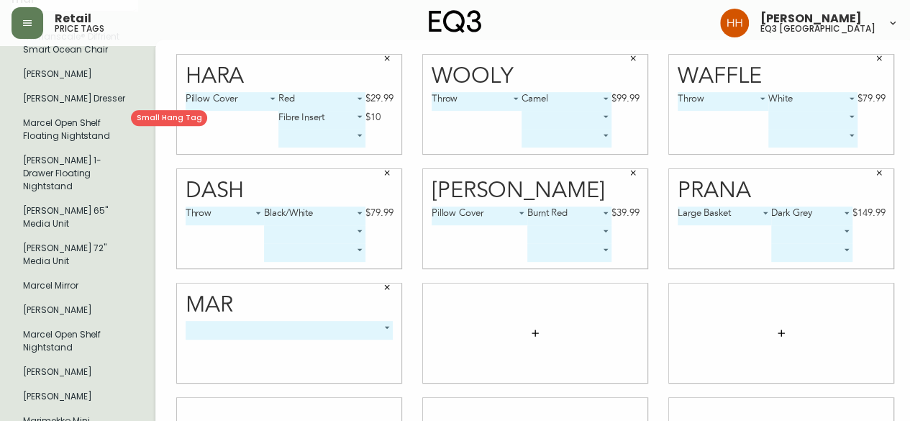
scroll to position [72, 0]
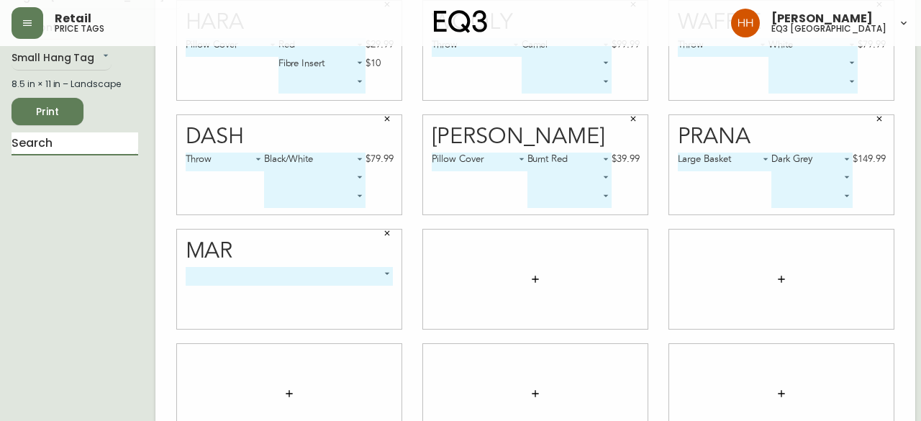
click at [317, 275] on body "Retail price tags Hayley Henderson eq3 calgary English Canada en_CA EQ3 font EQ…" at bounding box center [460, 250] width 921 height 645
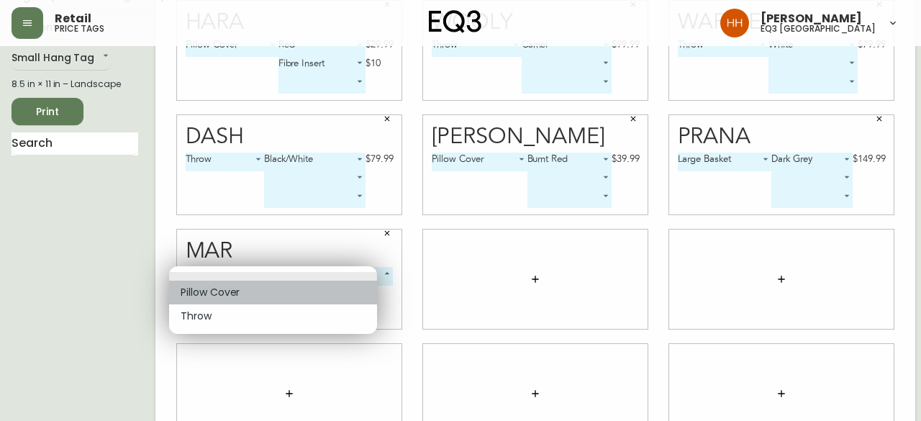
click at [240, 299] on li "Pillow Cover" at bounding box center [273, 293] width 208 height 24
type input "0"
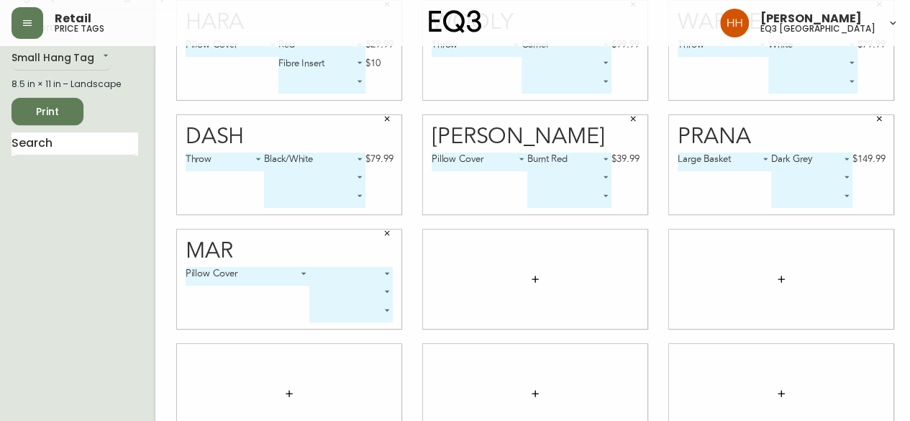
click at [368, 271] on body "Retail price tags Hayley Henderson eq3 calgary English Canada en_CA EQ3 font EQ…" at bounding box center [455, 250] width 910 height 645
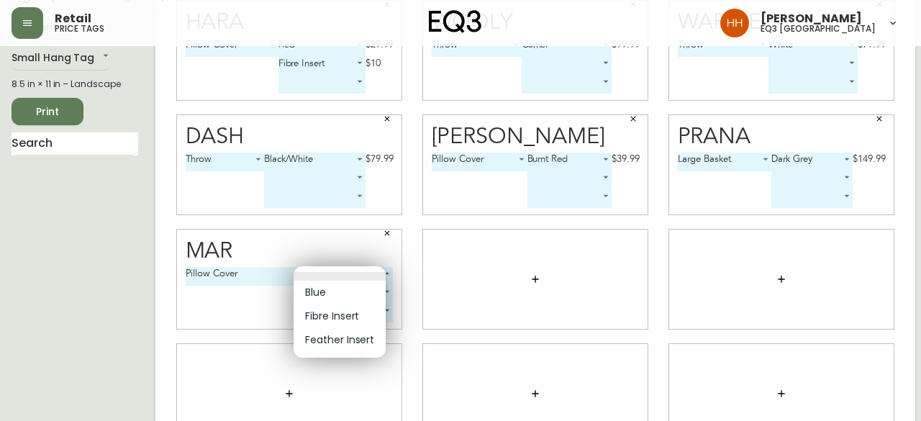
click at [339, 287] on li "Blue" at bounding box center [340, 293] width 92 height 24
type input "0"
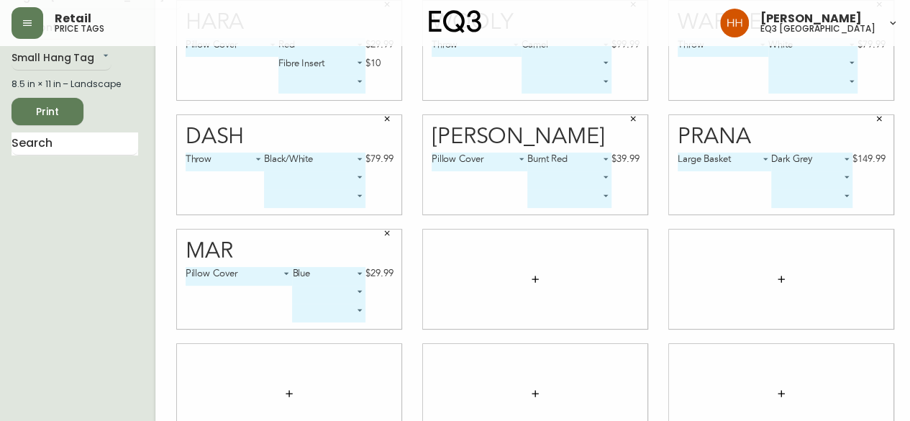
click at [335, 294] on body "Retail price tags Hayley Henderson eq3 calgary English Canada en_CA EQ3 font EQ…" at bounding box center [455, 250] width 910 height 645
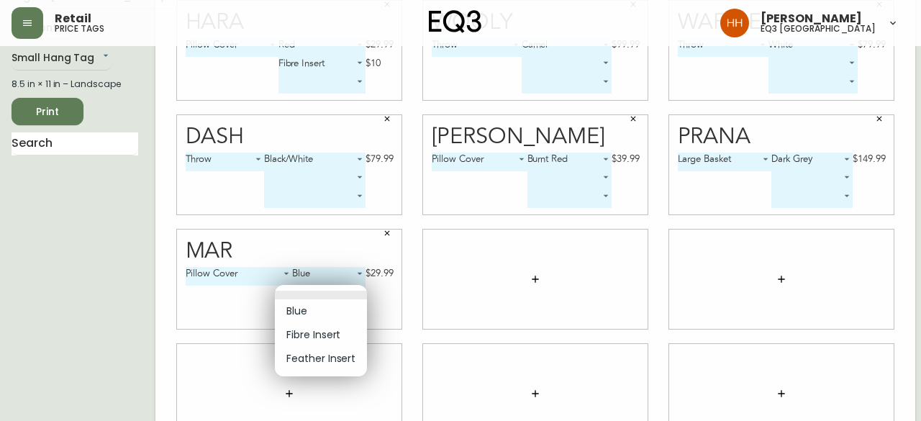
click at [324, 326] on li "Fibre Insert" at bounding box center [321, 335] width 92 height 24
type input "1"
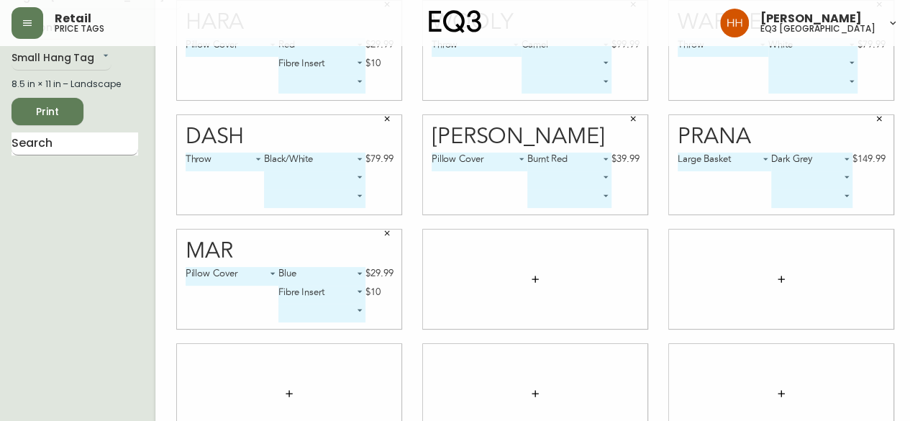
click at [50, 146] on input "text" at bounding box center [75, 143] width 127 height 23
type input "climb"
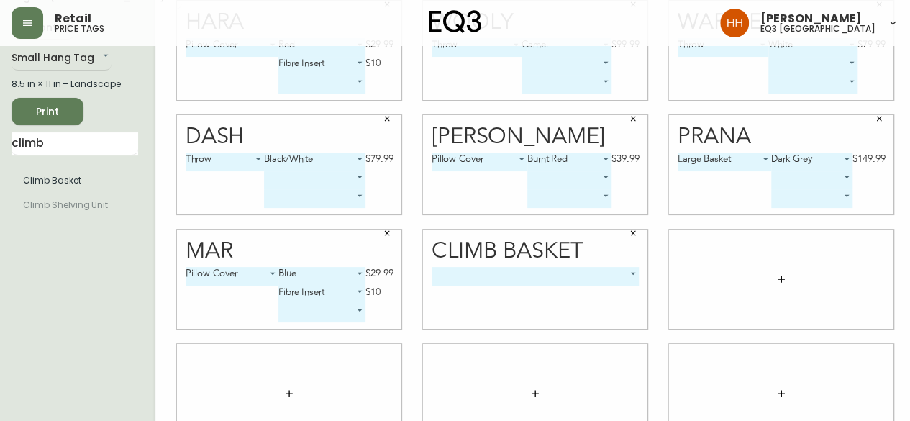
click at [522, 281] on body "Retail price tags Hayley Henderson eq3 calgary English Canada en_CA EQ3 font EQ…" at bounding box center [455, 250] width 910 height 645
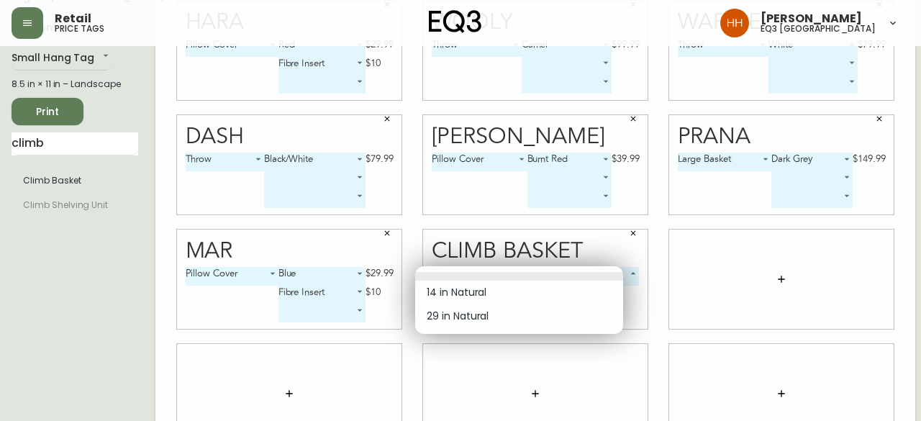
click at [445, 313] on li "29 in Natural" at bounding box center [519, 316] width 208 height 24
type input "1"
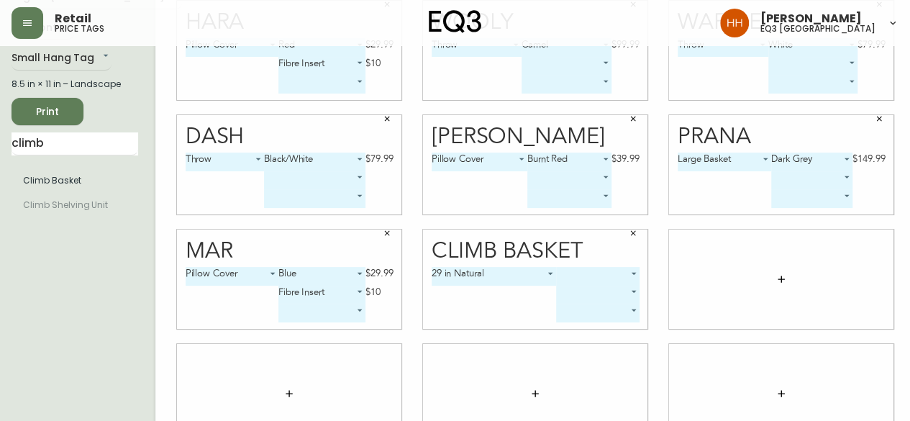
click at [582, 284] on body "Retail price tags Hayley Henderson eq3 calgary English Canada en_CA EQ3 font EQ…" at bounding box center [455, 250] width 910 height 645
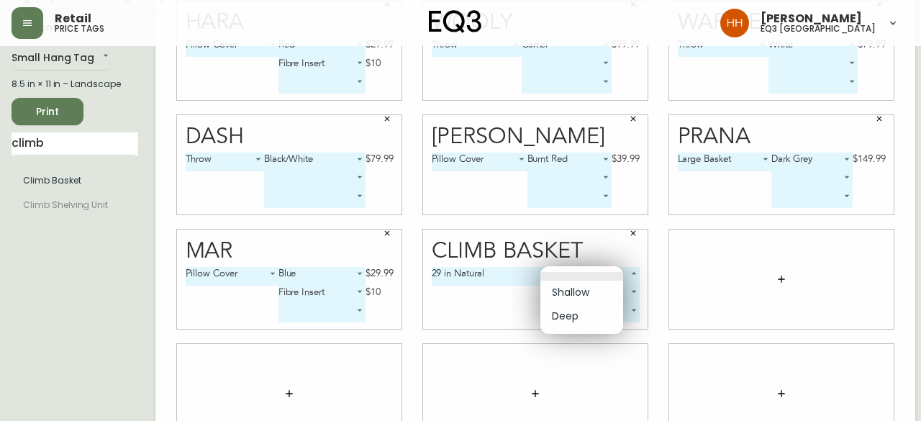
click at [581, 313] on li "Deep" at bounding box center [581, 316] width 83 height 24
type input "1"
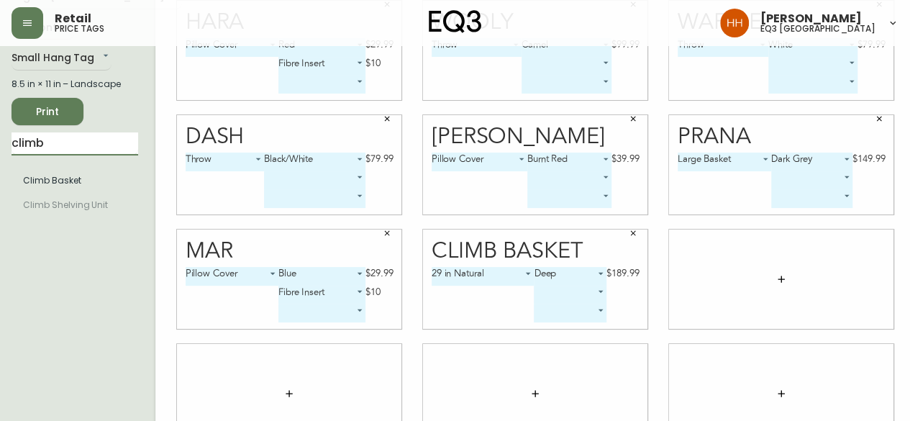
drag, startPoint x: 60, startPoint y: 141, endPoint x: 0, endPoint y: 191, distance: 77.7
click at [0, 191] on main "English Canada en_CA EQ3 font EQ3 Small Hang Tag small 8.5 in × 11 in – Landsca…" at bounding box center [455, 273] width 910 height 599
type input "wooly"
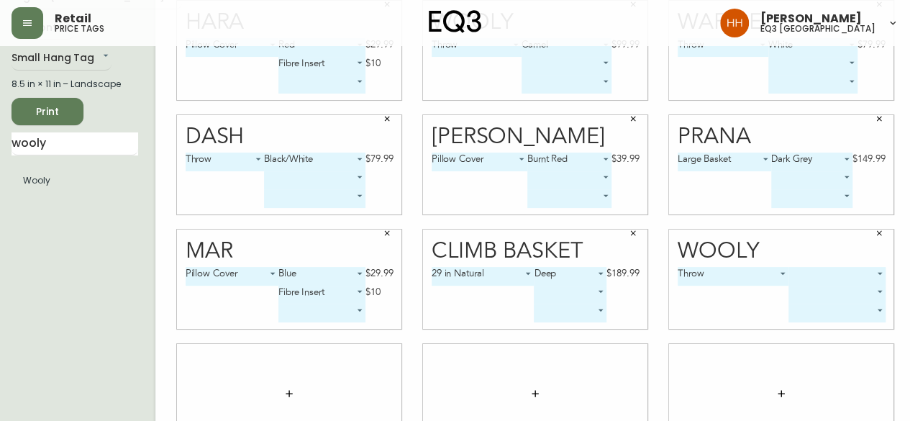
click at [799, 272] on body "Retail price tags Hayley Henderson eq3 calgary English Canada en_CA EQ3 font EQ…" at bounding box center [455, 250] width 910 height 645
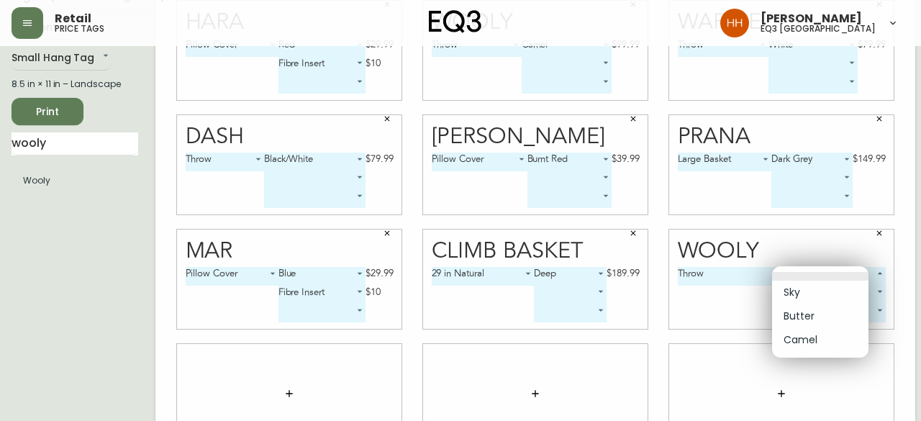
click at [794, 294] on li "Sky" at bounding box center [820, 293] width 96 height 24
type input "0"
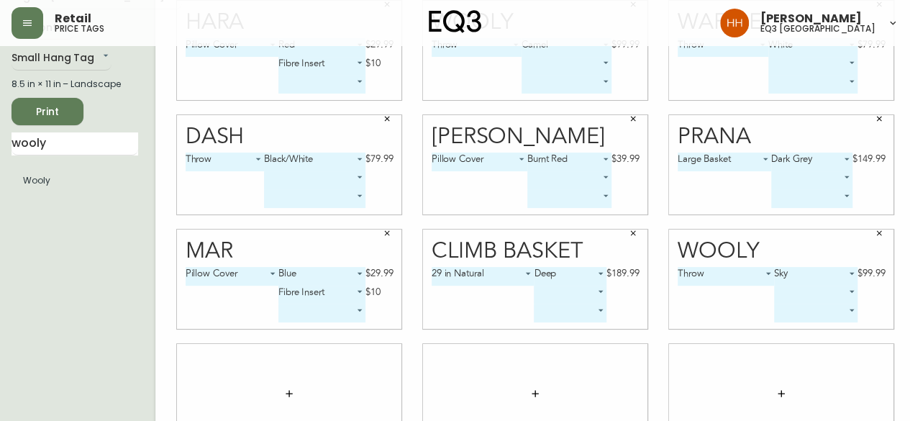
drag, startPoint x: 67, startPoint y: 143, endPoint x: 0, endPoint y: 150, distance: 67.3
click at [0, 150] on main "English Canada en_CA EQ3 font EQ3 Small Hang Tag small 8.5 in × 11 in – Landsca…" at bounding box center [455, 273] width 910 height 599
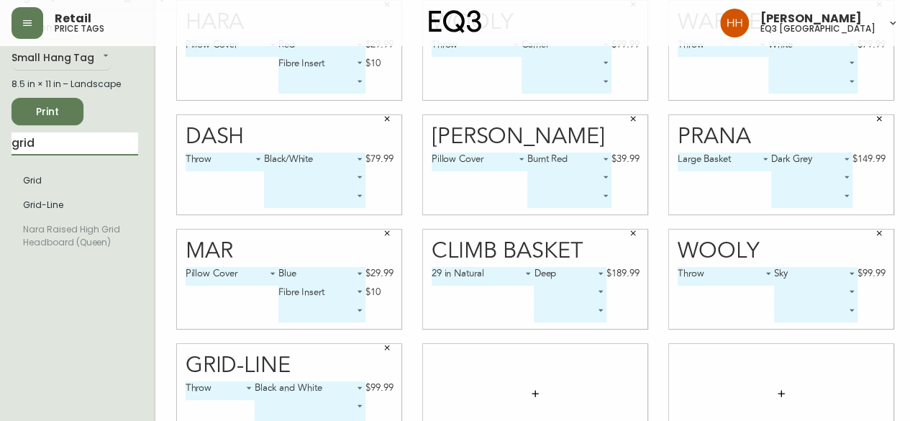
drag, startPoint x: 59, startPoint y: 140, endPoint x: 0, endPoint y: 166, distance: 64.4
click at [0, 166] on main "English Canada en_CA EQ3 font EQ3 Small Hang Tag small 8.5 in × 11 in – Landsca…" at bounding box center [455, 273] width 910 height 599
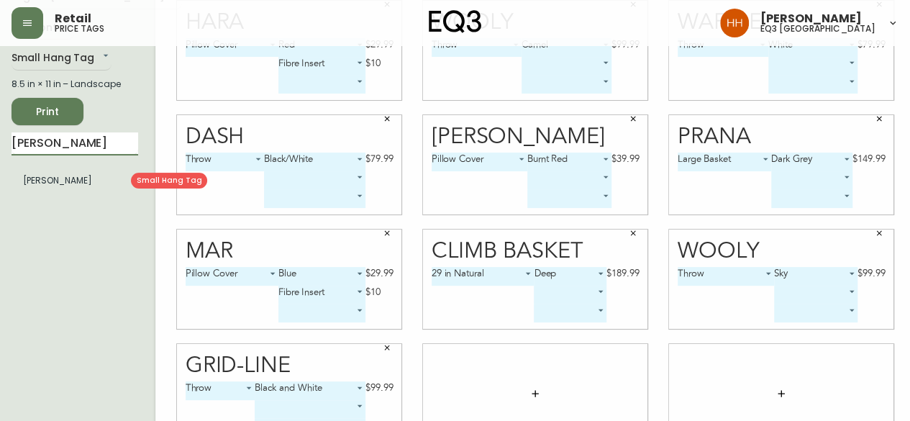
type input "herr"
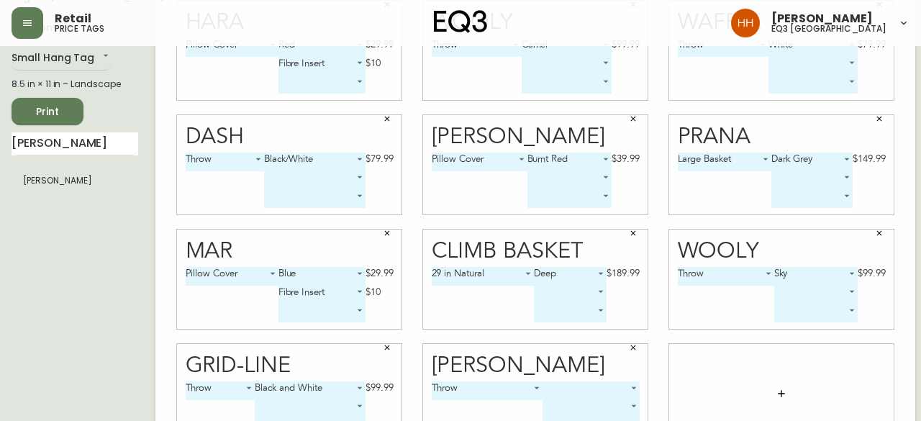
click at [544, 385] on body "Retail price tags Hayley Henderson eq3 calgary English Canada en_CA EQ3 font EQ…" at bounding box center [460, 250] width 921 height 645
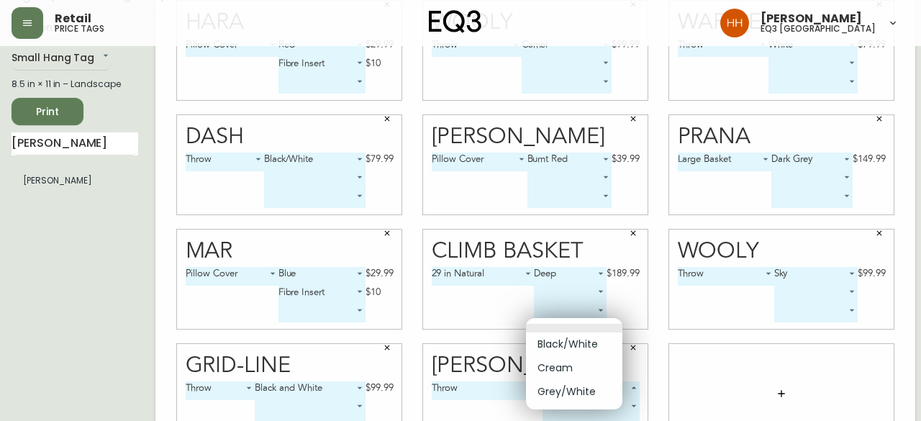
click at [561, 349] on li "Black/White" at bounding box center [574, 344] width 96 height 24
type input "0"
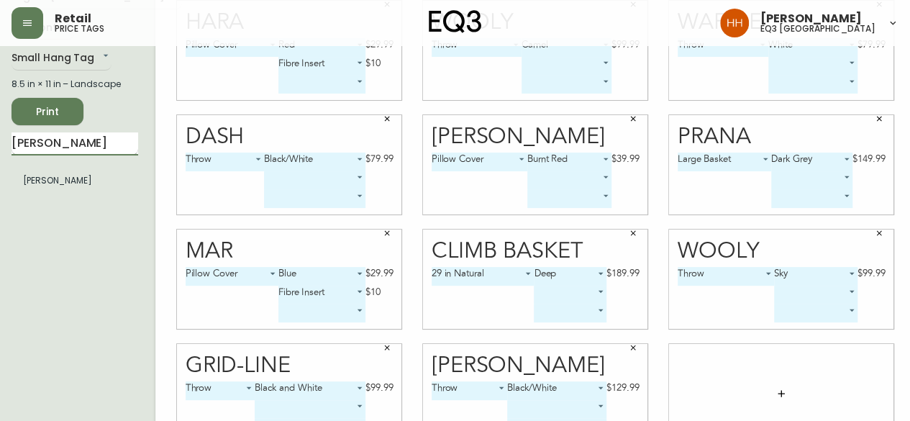
click at [52, 153] on input "herr" at bounding box center [75, 143] width 127 height 23
type input "h"
type input "tove"
click at [40, 197] on ul "Tove" at bounding box center [75, 181] width 127 height 36
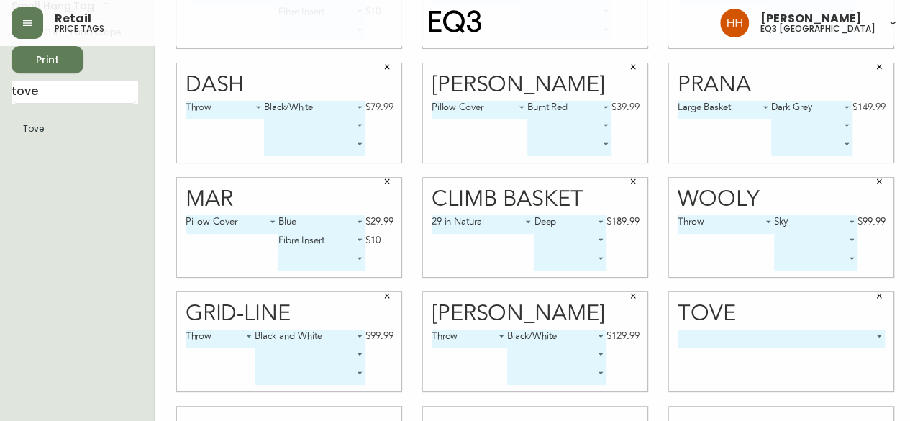
scroll to position [144, 0]
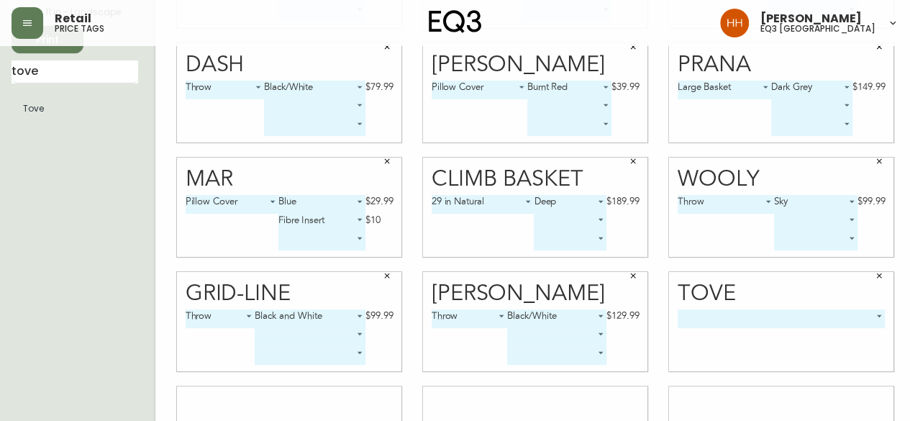
click at [760, 321] on body "Retail price tags Hayley Henderson eq3 calgary English Canada en_CA EQ3 font EQ…" at bounding box center [455, 178] width 910 height 645
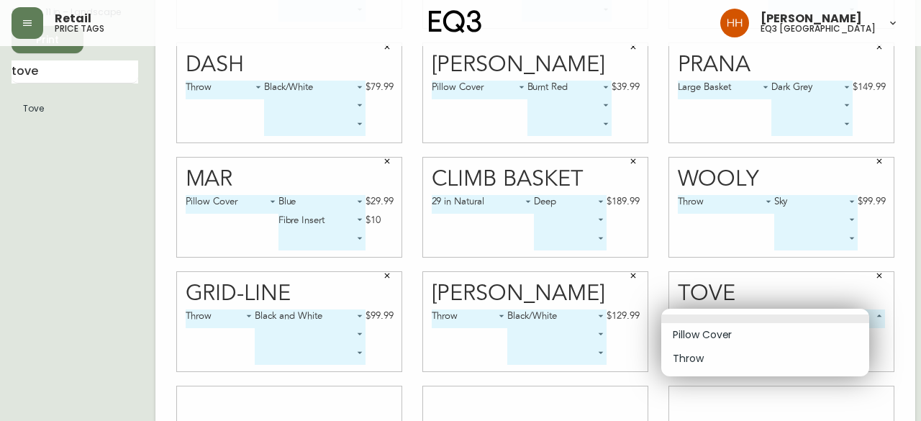
click at [745, 337] on li "Pillow Cover" at bounding box center [765, 335] width 208 height 24
type input "0"
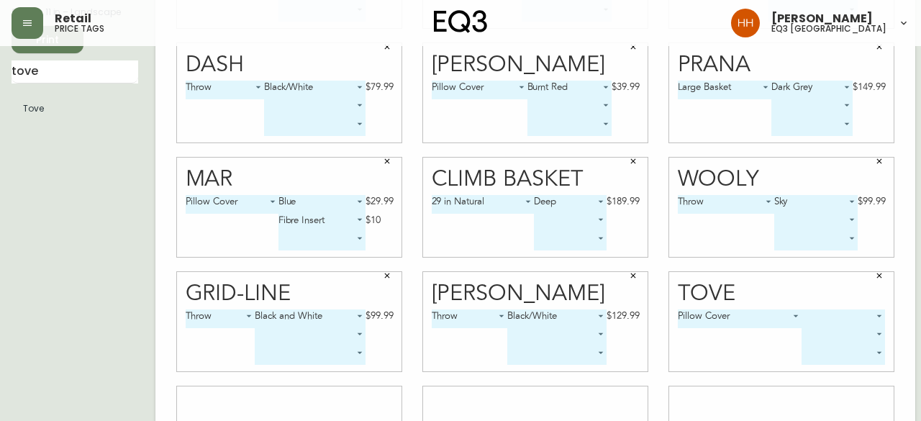
click at [827, 315] on body "Retail price tags Hayley Henderson eq3 calgary English Canada en_CA EQ3 font EQ…" at bounding box center [460, 178] width 921 height 645
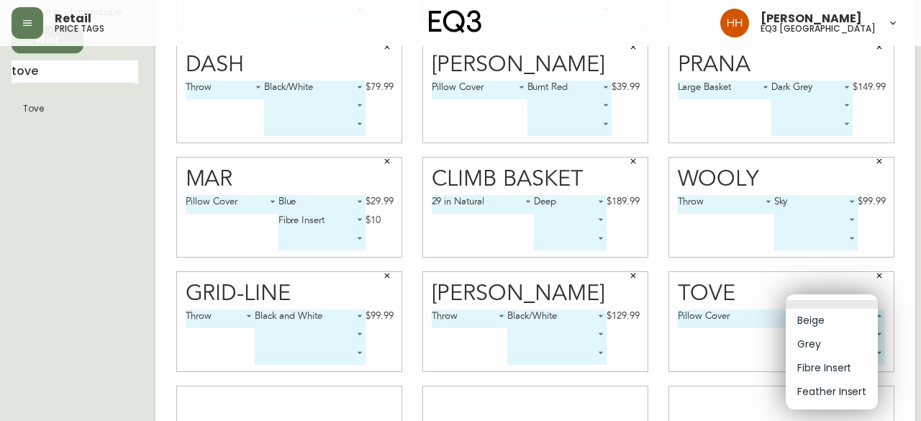
click at [814, 340] on li "Grey" at bounding box center [832, 344] width 92 height 24
type input "1"
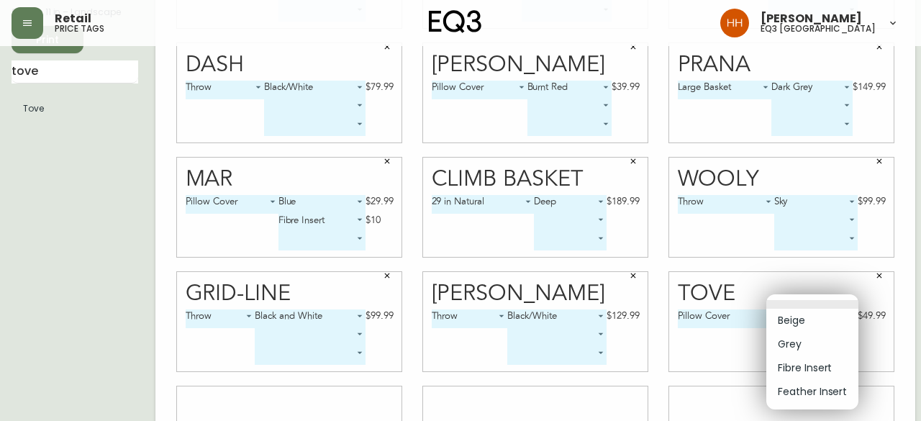
click at [808, 342] on body "Retail price tags Hayley Henderson eq3 calgary English Canada en_CA EQ3 font EQ…" at bounding box center [460, 178] width 921 height 645
click at [798, 365] on li "Fibre Insert" at bounding box center [812, 368] width 92 height 24
type input "2"
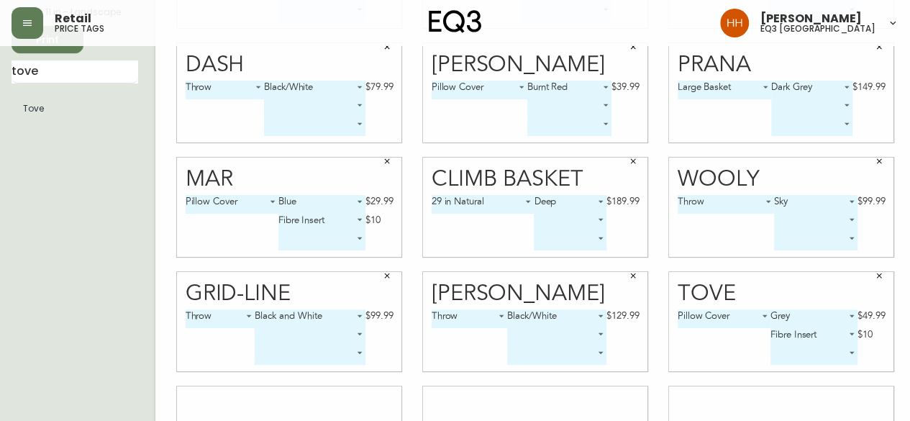
drag, startPoint x: 56, startPoint y: 70, endPoint x: 0, endPoint y: 110, distance: 69.1
click at [0, 110] on main "English Canada en_CA EQ3 font EQ3 Small Hang Tag small 8.5 in × 11 in – Landsca…" at bounding box center [455, 201] width 910 height 599
type input "h"
type input "floral"
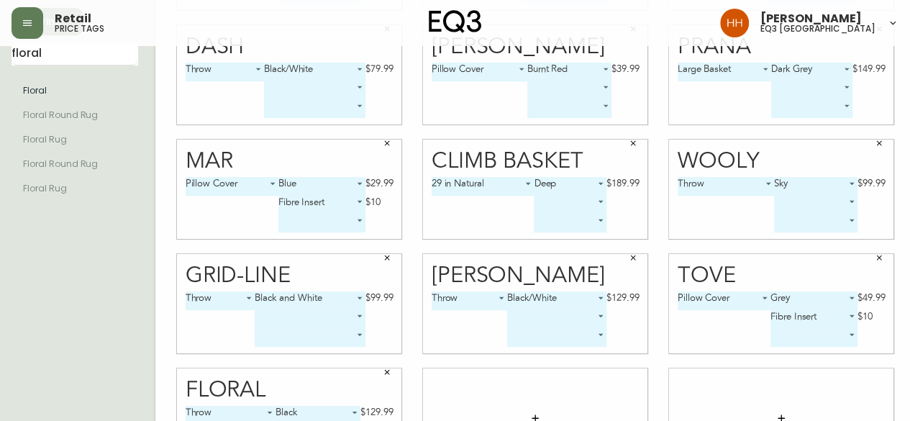
scroll to position [79, 0]
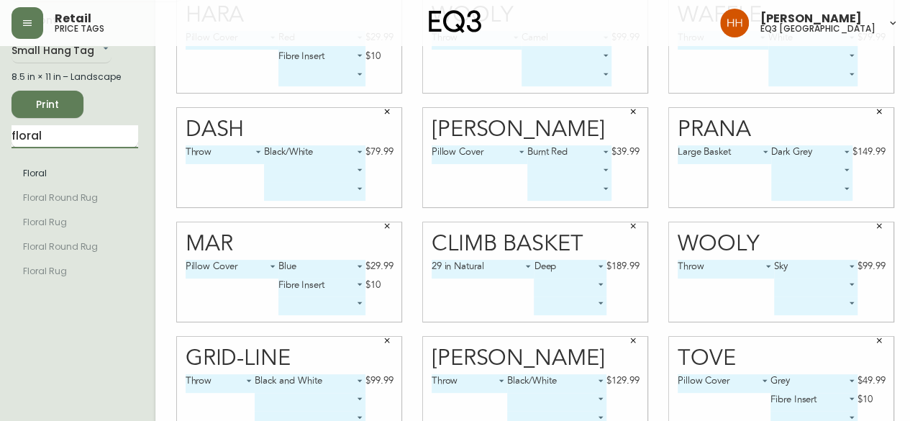
click at [76, 128] on input "floral" at bounding box center [75, 136] width 127 height 23
drag, startPoint x: 76, startPoint y: 128, endPoint x: 0, endPoint y: 139, distance: 77.0
click at [0, 143] on main "English Canada en_CA EQ3 font EQ3 Small Hang Tag small 8.5 in × 11 in – Landsca…" at bounding box center [455, 266] width 910 height 599
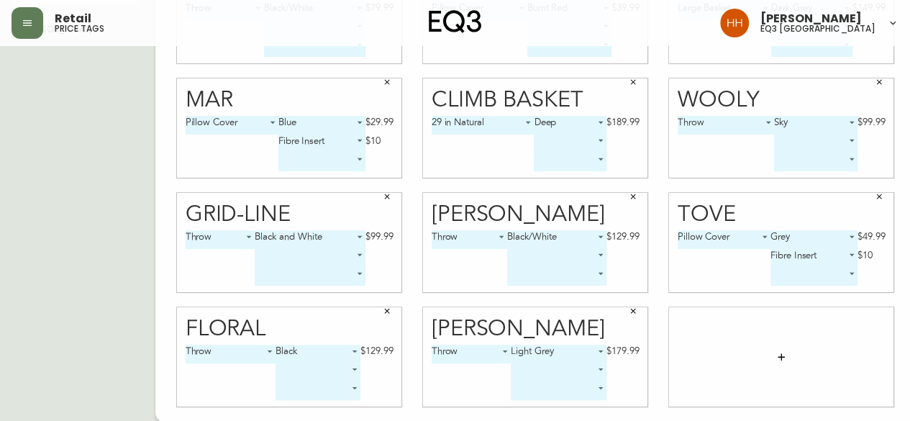
scroll to position [0, 0]
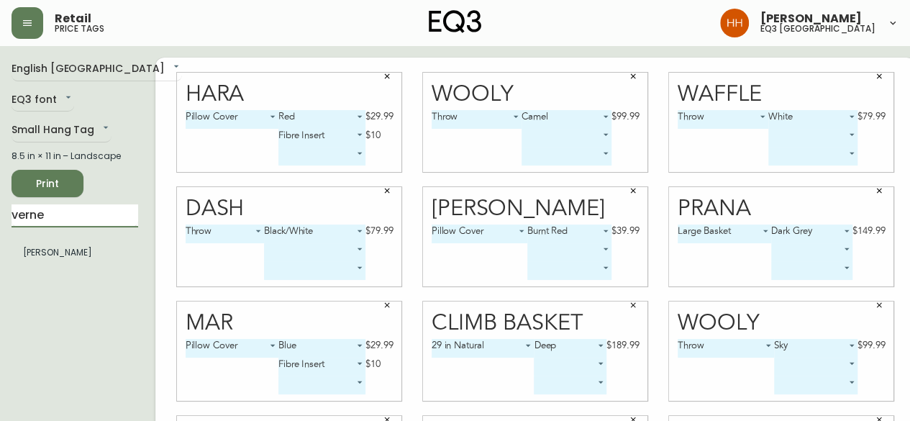
drag, startPoint x: 45, startPoint y: 212, endPoint x: 40, endPoint y: 201, distance: 12.3
click at [0, 214] on main "English Canada en_CA EQ3 font EQ3 Small Hang Tag small 8.5 in × 11 in – Landsca…" at bounding box center [455, 345] width 910 height 599
type input "r"
type input "sore"
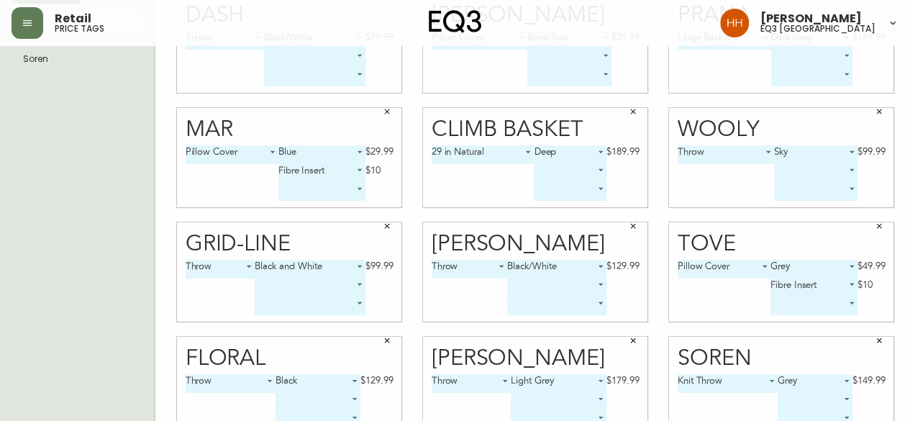
scroll to position [223, 0]
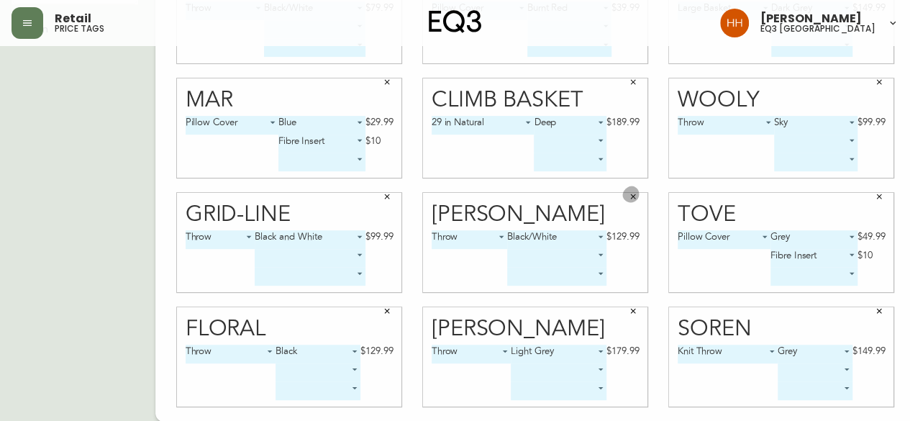
click at [622, 191] on button "button" at bounding box center [633, 197] width 22 height 22
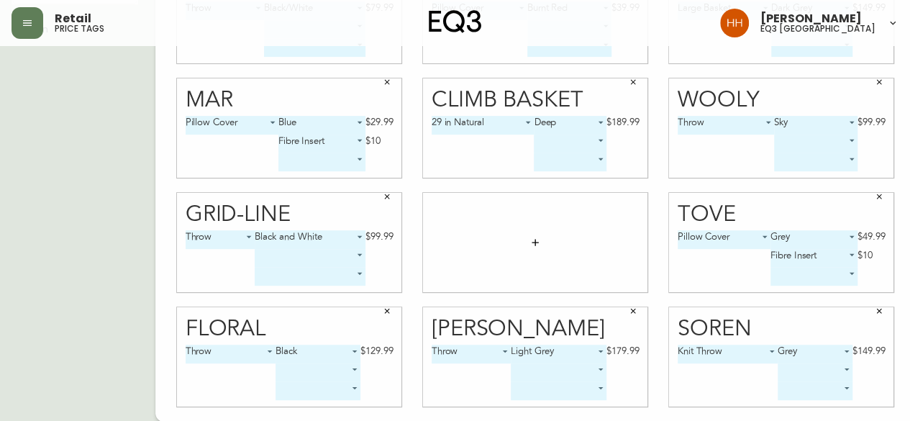
click at [496, 248] on div at bounding box center [535, 242] width 224 height 99
click at [529, 243] on icon "button" at bounding box center [535, 243] width 12 height 12
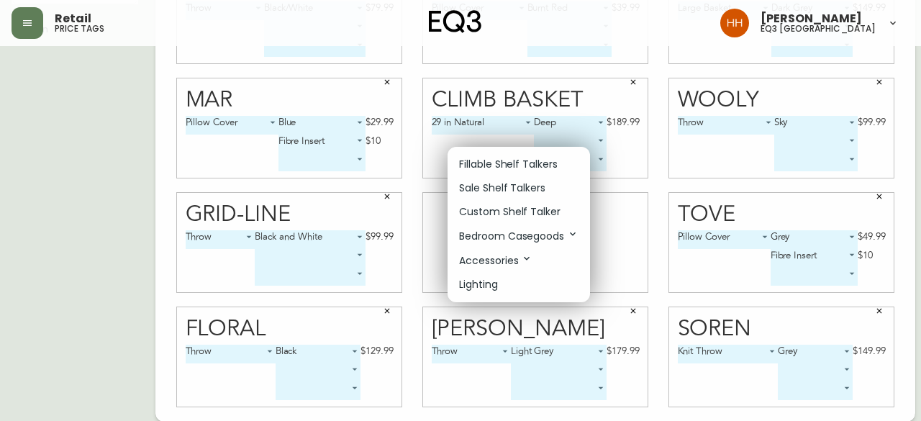
click at [487, 186] on p "Sale Shelf Talkers" at bounding box center [502, 188] width 86 height 15
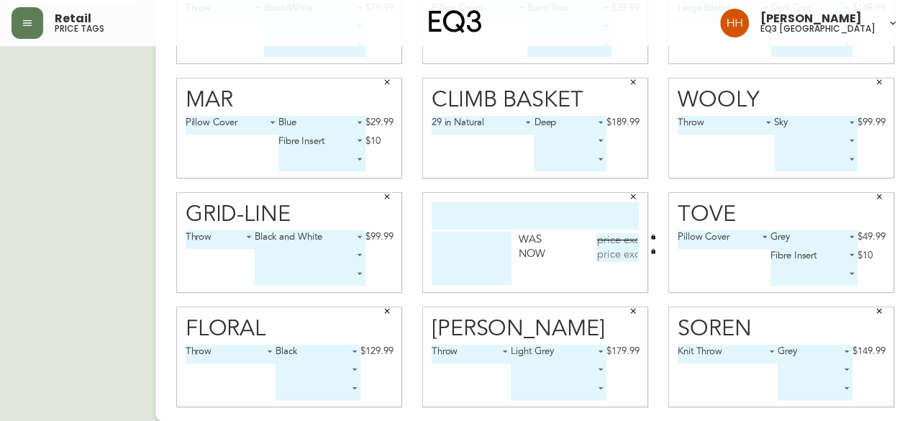
click at [504, 212] on input "text" at bounding box center [535, 215] width 207 height 28
type input "herring"
type textarea "b"
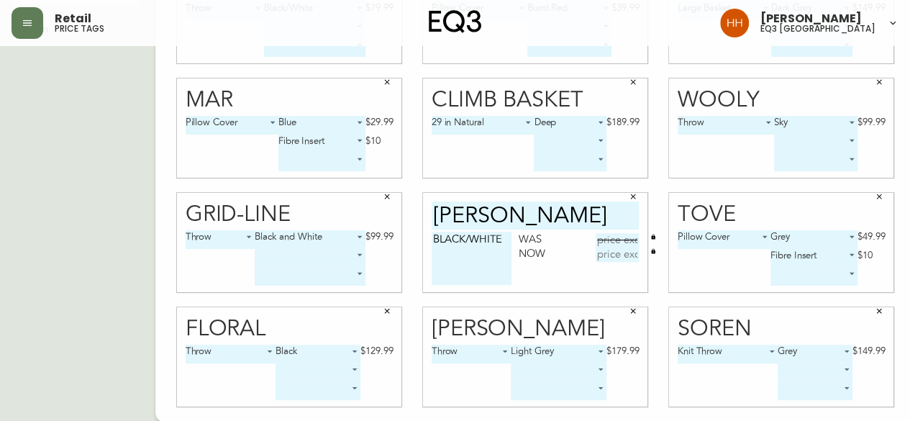
type textarea "BLACK/WHITE"
click at [601, 241] on input "text" at bounding box center [617, 240] width 43 height 14
type input "$129.99"
click at [619, 258] on input "text" at bounding box center [617, 254] width 43 height 14
type input "$64.95"
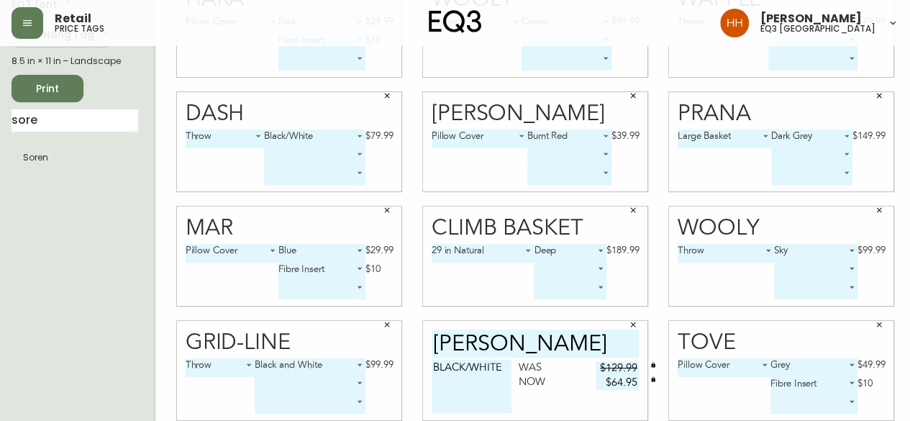
scroll to position [7, 0]
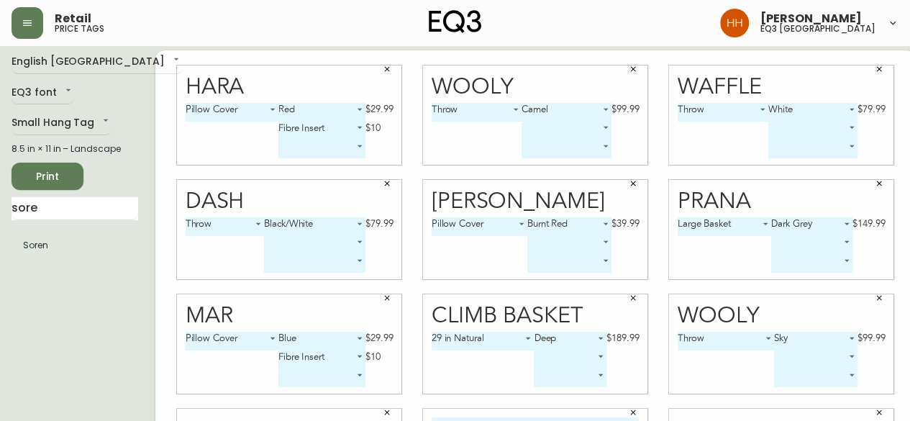
click at [32, 177] on span "Print" at bounding box center [47, 177] width 49 height 18
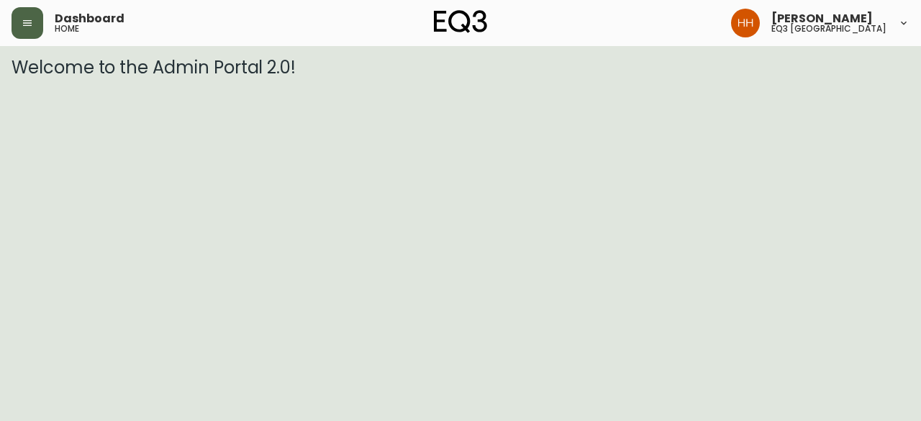
click at [16, 35] on button "button" at bounding box center [28, 23] width 32 height 32
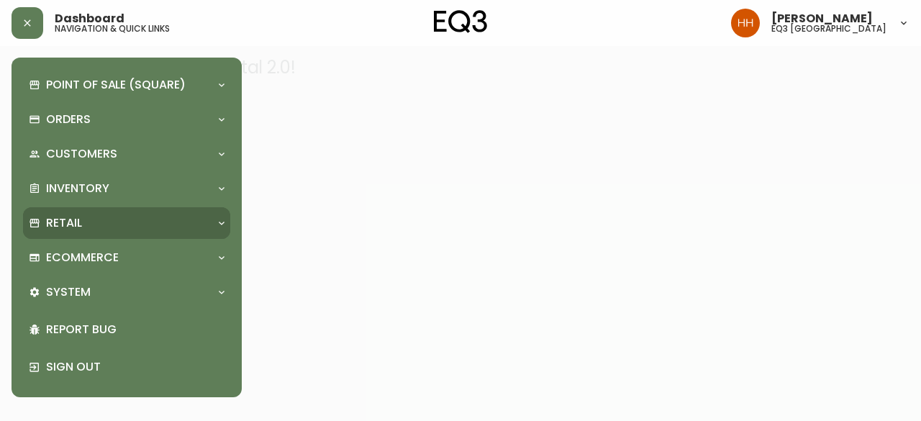
click at [76, 215] on p "Retail" at bounding box center [64, 223] width 36 height 16
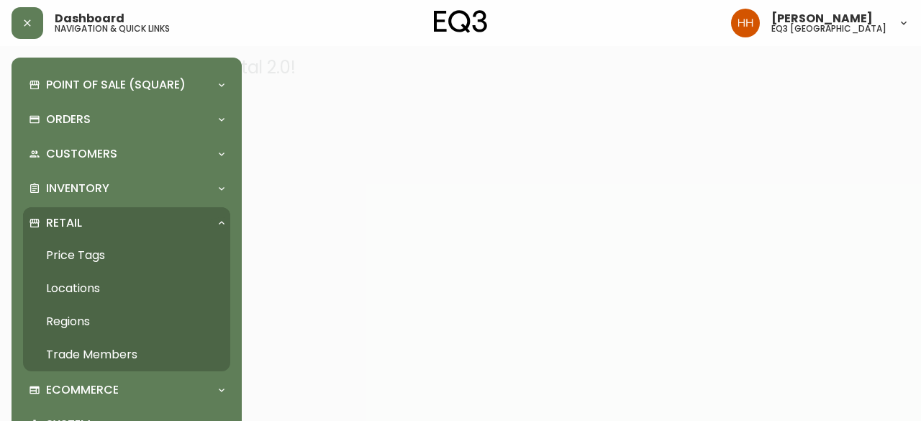
click at [82, 255] on link "Price Tags" at bounding box center [126, 255] width 207 height 33
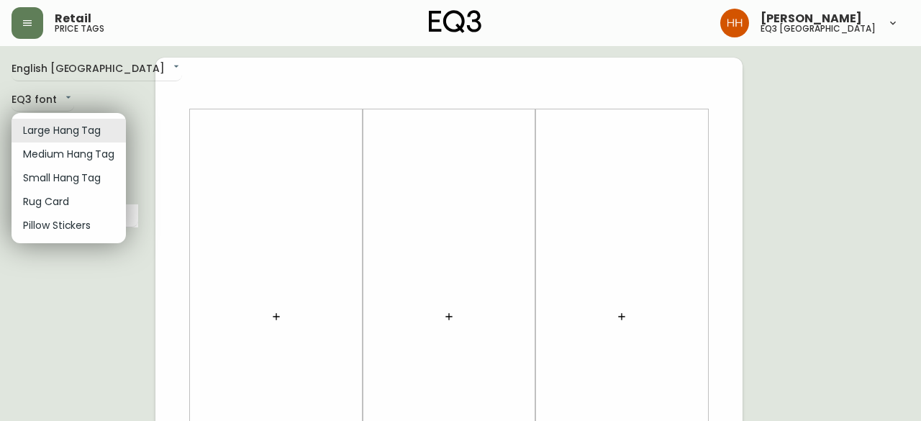
click at [71, 178] on li "Small Hang Tag" at bounding box center [69, 178] width 114 height 24
type input "small"
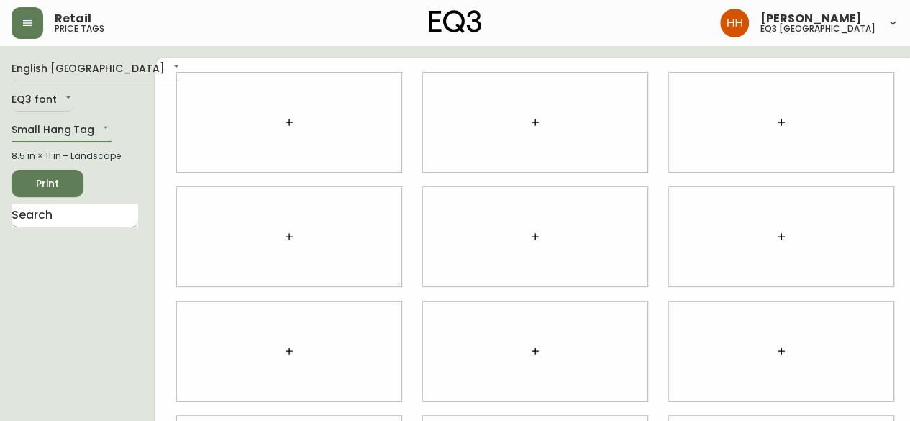
click at [59, 224] on input "text" at bounding box center [75, 215] width 127 height 23
type input "prana"
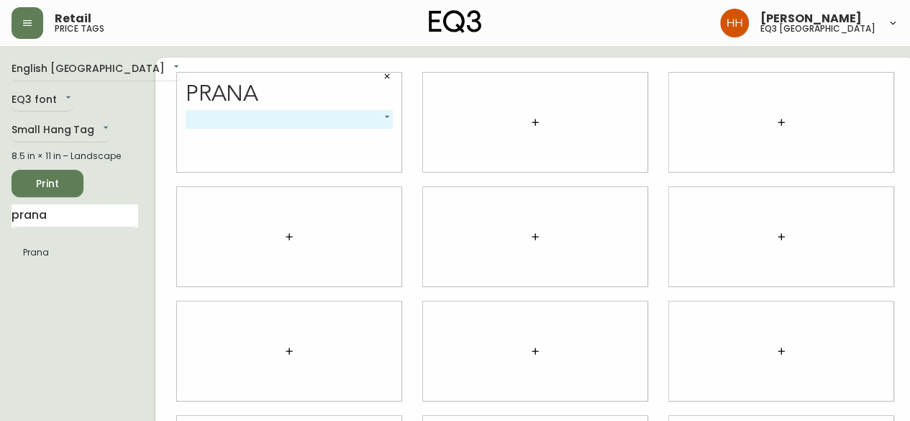
click at [322, 117] on body "Retail price tags [PERSON_NAME] eq3 [GEOGRAPHIC_DATA] English [GEOGRAPHIC_DATA]…" at bounding box center [455, 322] width 910 height 645
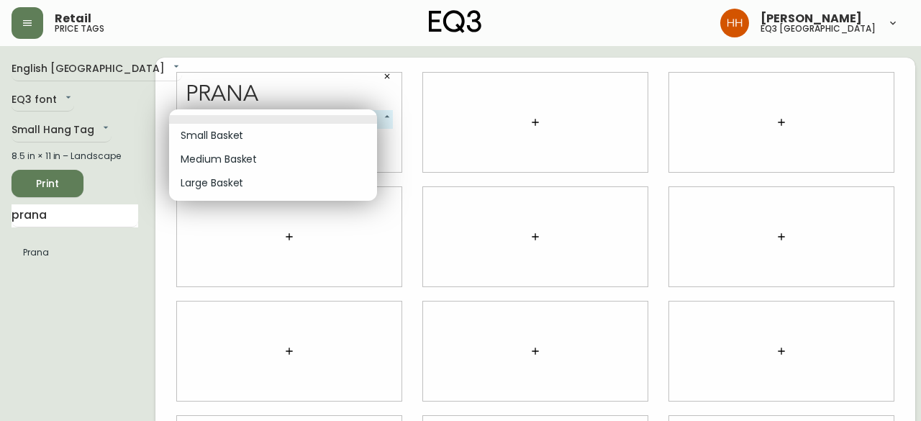
click at [244, 153] on li "Medium Basket" at bounding box center [273, 159] width 208 height 24
type input "1"
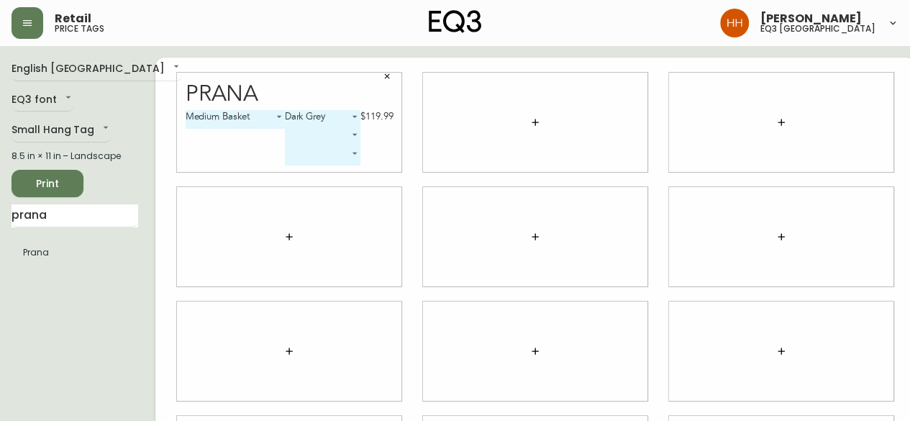
click at [524, 118] on button "button" at bounding box center [535, 122] width 29 height 29
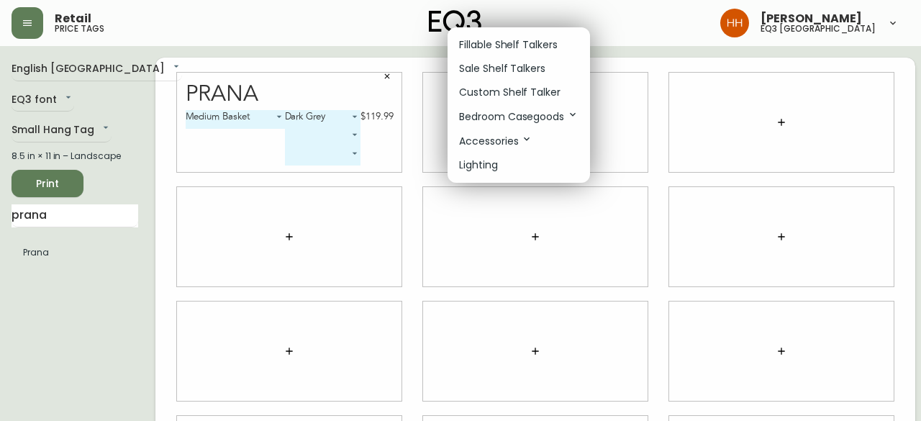
click at [489, 58] on li "Sale Shelf Talkers" at bounding box center [518, 69] width 142 height 24
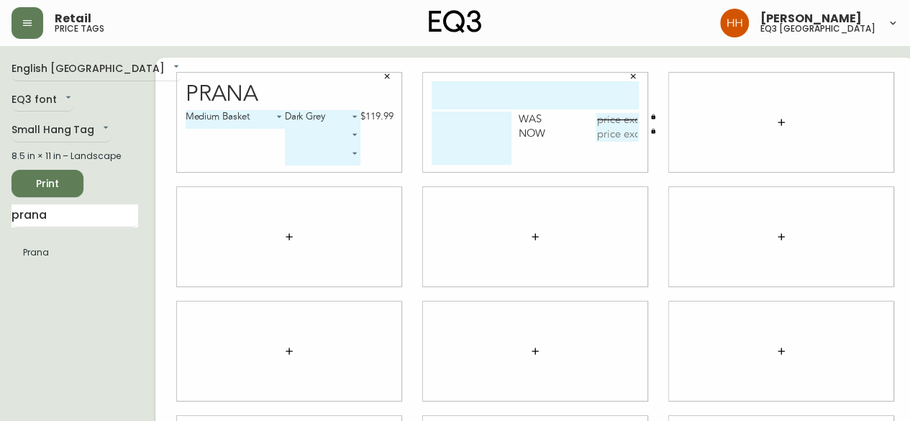
click at [519, 114] on div "Was" at bounding box center [557, 120] width 77 height 14
click at [518, 112] on div "Was Now" at bounding box center [535, 142] width 207 height 60
click at [518, 104] on input "text" at bounding box center [535, 95] width 207 height 28
type input "LARGO"
type textarea "PILLOW - LUMBAR"
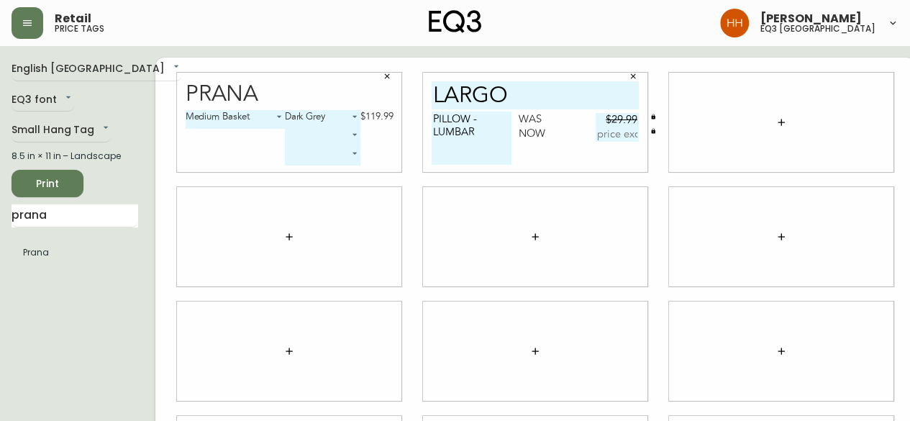
type input "$29.99"
drag, startPoint x: 600, startPoint y: 134, endPoint x: 620, endPoint y: 135, distance: 20.2
click at [620, 135] on input "$19.95" at bounding box center [617, 134] width 43 height 14
type input "$15.99"
click at [658, 166] on div at bounding box center [781, 122] width 246 height 114
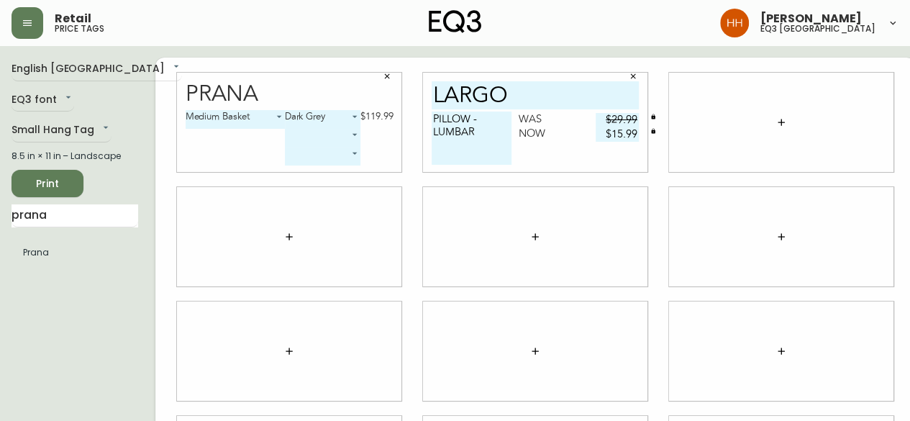
click at [776, 126] on icon "button" at bounding box center [782, 123] width 12 height 12
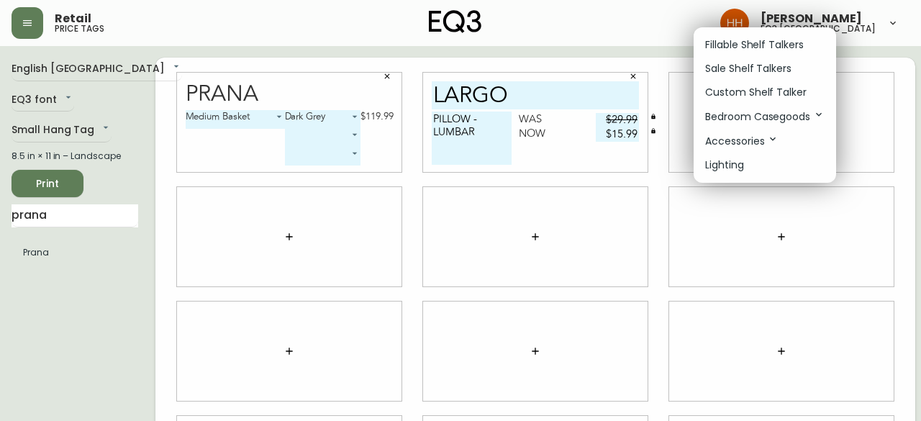
click at [748, 74] on p "Sale Shelf Talkers" at bounding box center [748, 68] width 86 height 15
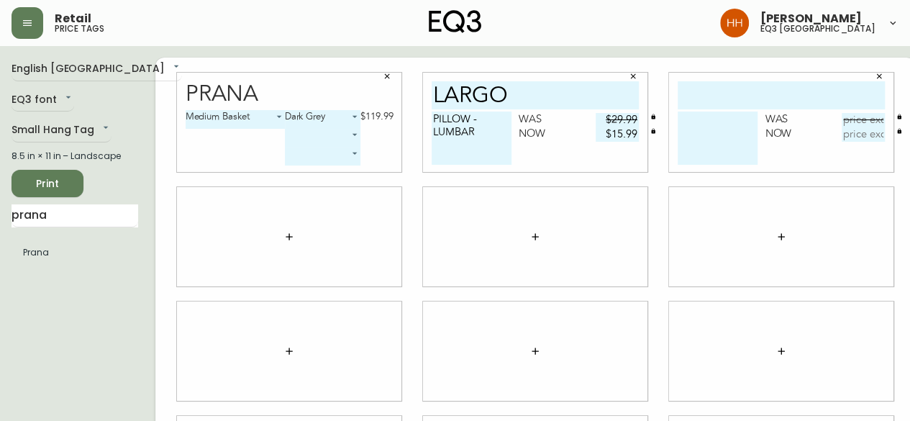
click at [735, 104] on input "text" at bounding box center [781, 95] width 207 height 28
type input "[PERSON_NAME]"
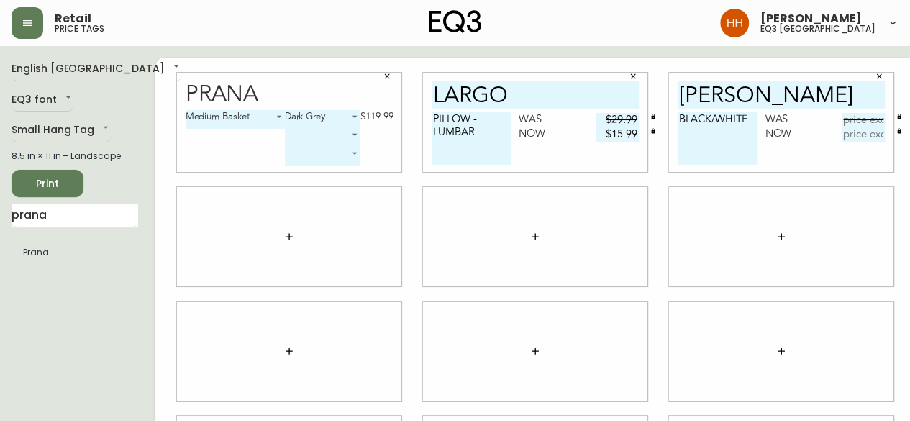
type textarea "BLACK/WHITE"
type input "$129.99"
type input "$64.95"
drag, startPoint x: 77, startPoint y: 219, endPoint x: 0, endPoint y: 218, distance: 77.0
click at [0, 223] on main "English Canada en_CA EQ3 font EQ3 Small Hang Tag small 8.5 in × 11 in – Landsca…" at bounding box center [455, 345] width 910 height 599
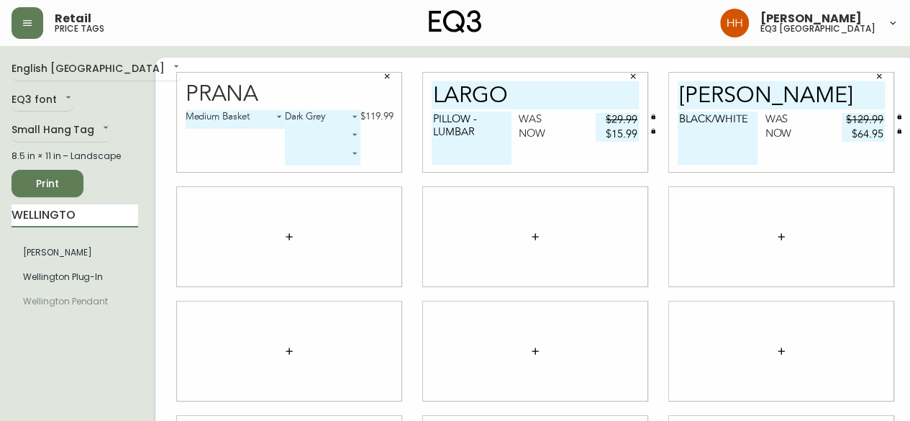
type input "[GEOGRAPHIC_DATA]"
drag, startPoint x: 101, startPoint y: 222, endPoint x: 0, endPoint y: 228, distance: 101.6
click at [0, 228] on main "English [GEOGRAPHIC_DATA] en_CA EQ3 font EQ3 Small Hang Tag small 8.5 in × 11 i…" at bounding box center [455, 345] width 910 height 599
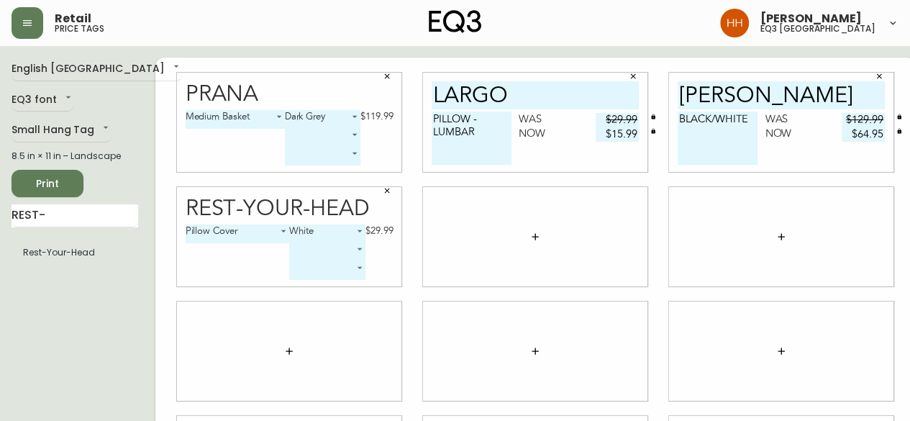
drag, startPoint x: 55, startPoint y: 217, endPoint x: 1, endPoint y: 209, distance: 55.4
click at [1, 209] on main "English Canada en_CA EQ3 font EQ3 Small Hang Tag small 8.5 in × 11 in – Landsca…" at bounding box center [455, 345] width 910 height 599
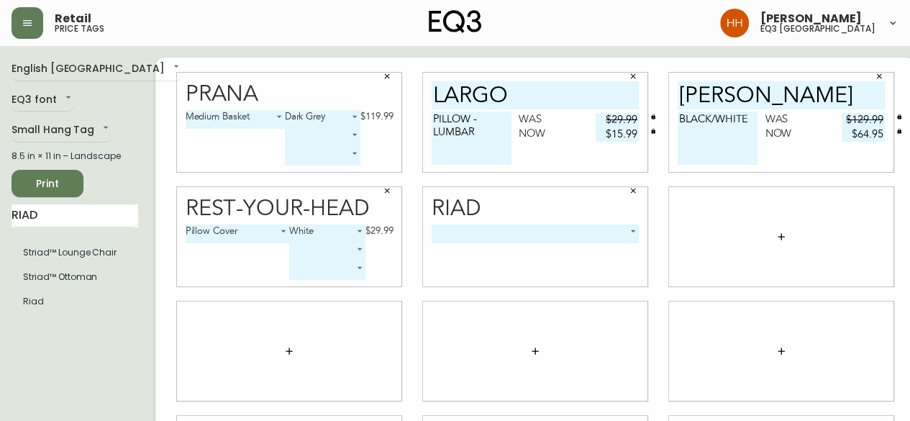
drag, startPoint x: 105, startPoint y: 212, endPoint x: 0, endPoint y: 210, distance: 105.0
click at [0, 214] on main "English [GEOGRAPHIC_DATA] en_CA EQ3 font EQ3 Small Hang Tag small 8.5 in × 11 i…" at bounding box center [455, 345] width 910 height 599
type input "WOOLY"
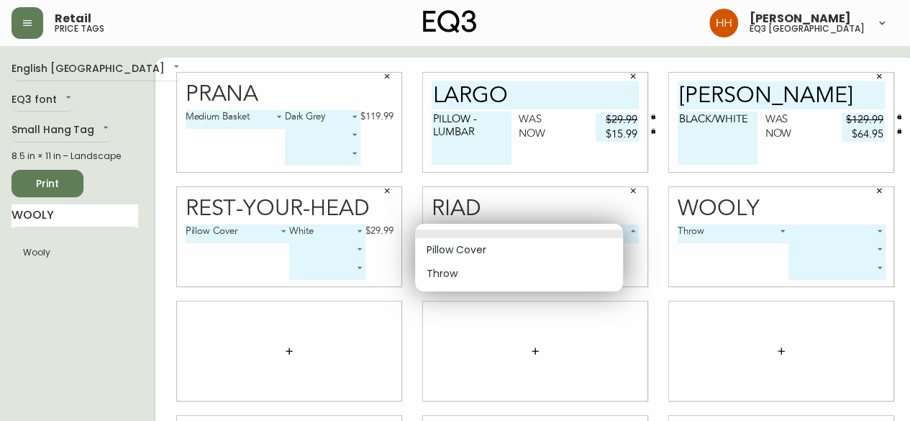
click at [531, 231] on body "Retail price tags Hayley Henderson eq3 calgary English Canada en_CA EQ3 font EQ…" at bounding box center [455, 322] width 910 height 645
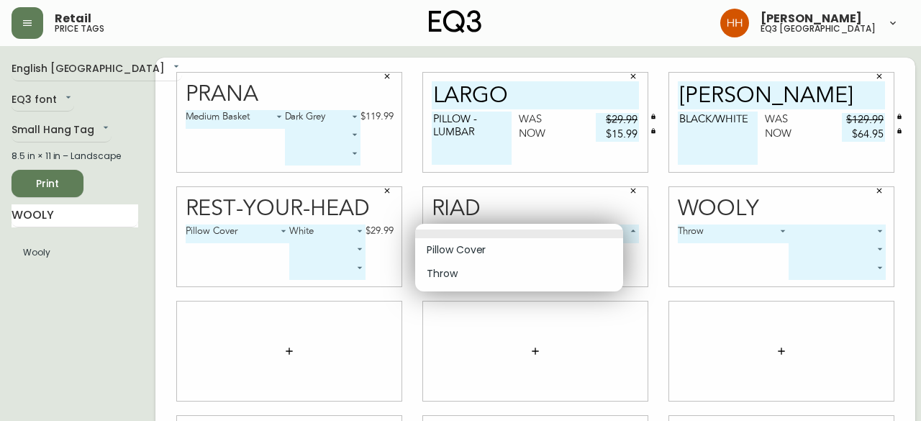
click at [499, 246] on li "Pillow Cover" at bounding box center [519, 250] width 208 height 24
type input "0"
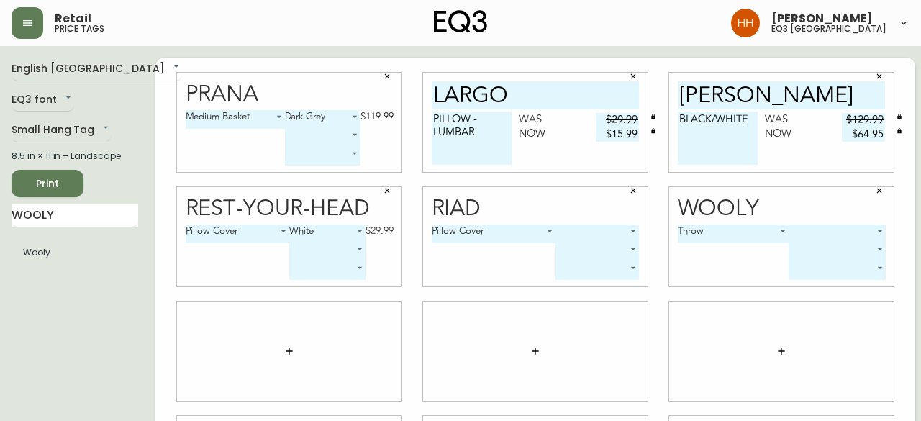
click at [555, 237] on body "Retail price tags Hayley Henderson eq3 calgary English Canada en_CA EQ3 font EQ…" at bounding box center [460, 322] width 921 height 645
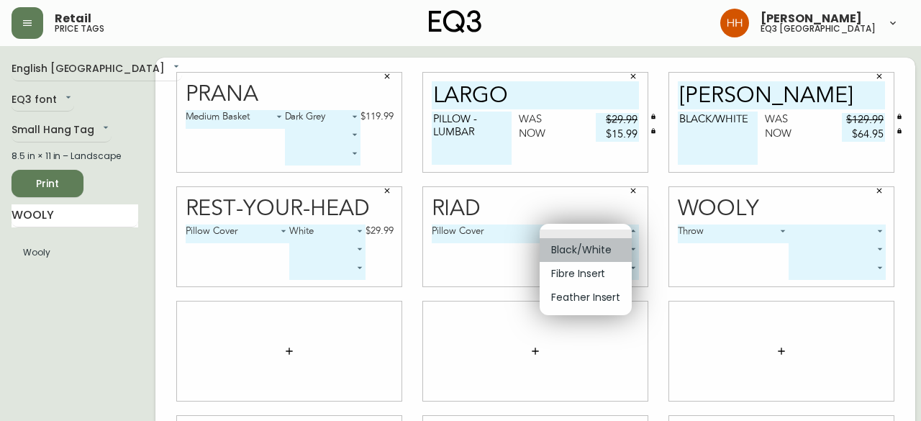
click at [560, 250] on li "Black/White" at bounding box center [586, 250] width 92 height 24
type input "0"
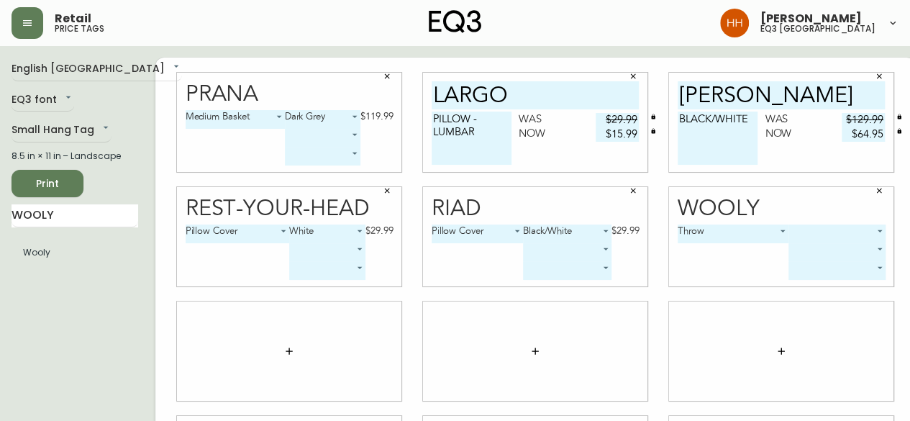
click at [556, 249] on body "Retail price tags Hayley Henderson eq3 calgary English Canada en_CA EQ3 font EQ…" at bounding box center [455, 322] width 910 height 645
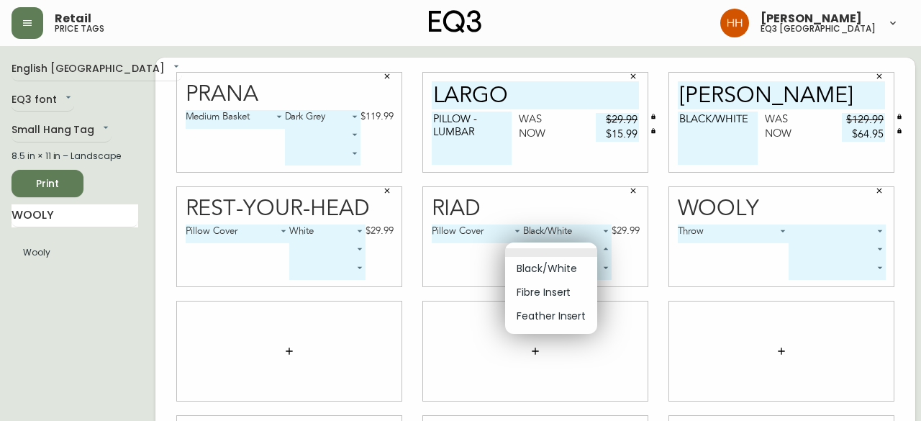
click at [562, 287] on li "Fibre Insert" at bounding box center [551, 293] width 92 height 24
type input "1"
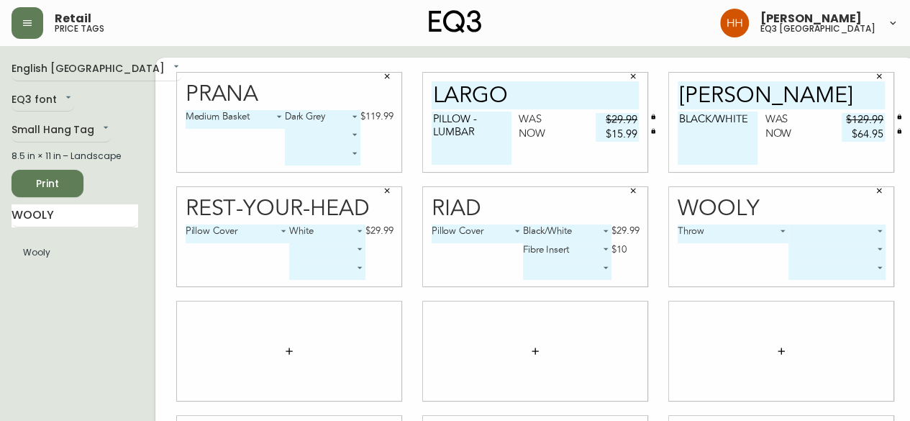
click at [813, 232] on body "Retail price tags Hayley Henderson eq3 calgary English Canada en_CA EQ3 font EQ…" at bounding box center [455, 322] width 910 height 645
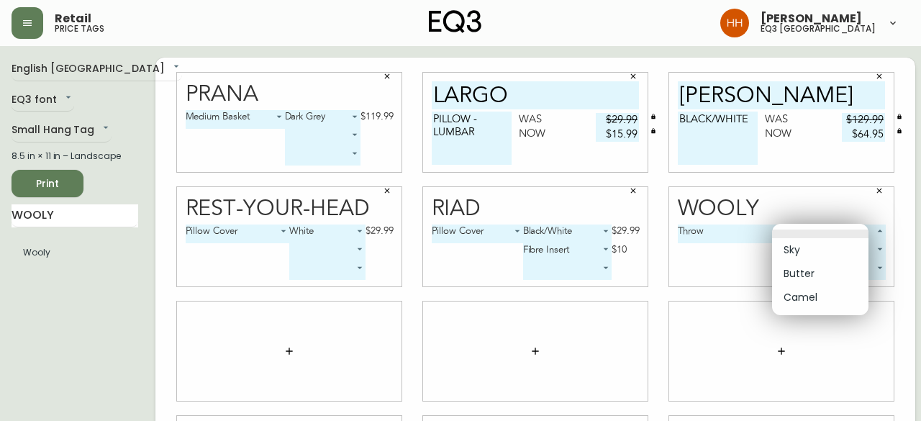
click at [804, 273] on li "Butter" at bounding box center [820, 274] width 96 height 24
type input "1"
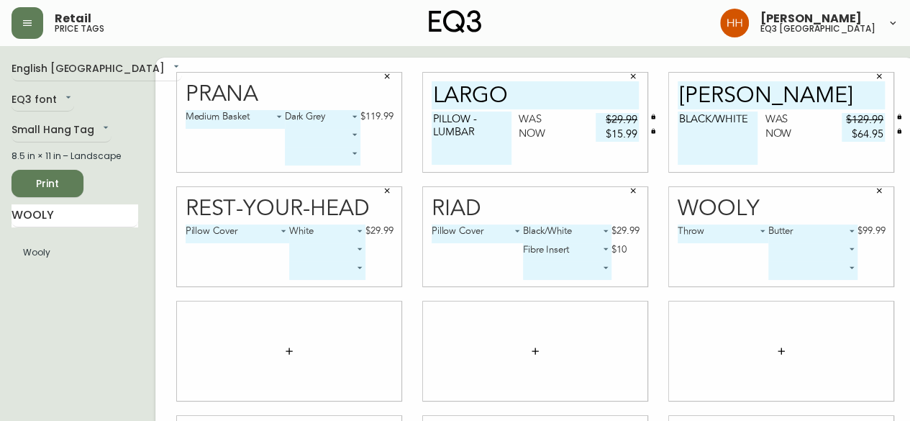
drag, startPoint x: 76, startPoint y: 201, endPoint x: 1, endPoint y: 219, distance: 77.8
click at [0, 221] on main "English Canada en_CA EQ3 font EQ3 Small Hang Tag small 8.5 in × 11 in – Landsca…" at bounding box center [455, 345] width 910 height 599
type input "CLIMB"
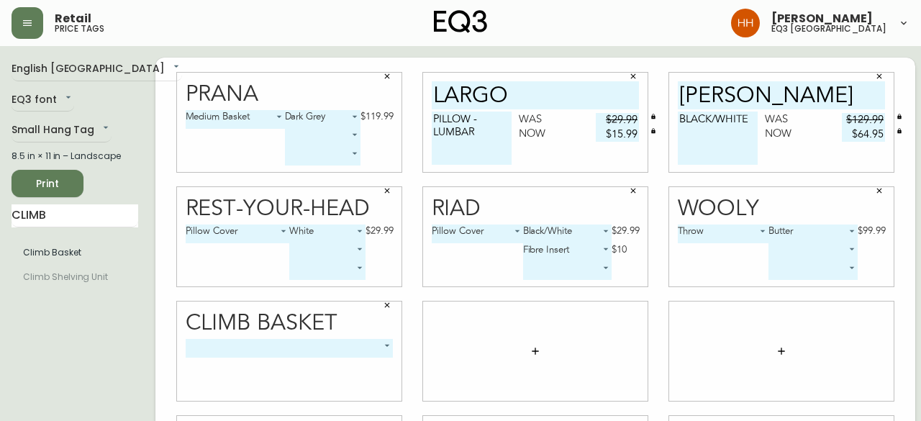
click at [194, 349] on body "Retail price tags Hayley Henderson eq3 calgary English Canada en_CA EQ3 font EQ…" at bounding box center [460, 322] width 921 height 645
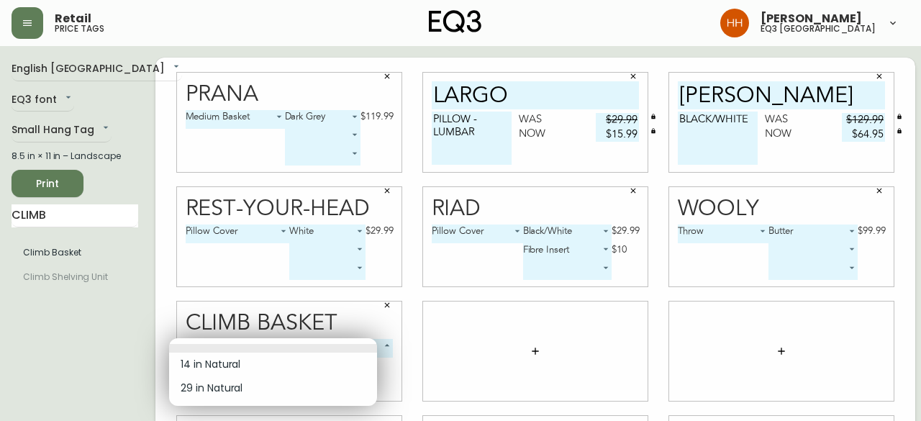
click at [209, 386] on li "29 in Natural" at bounding box center [273, 388] width 208 height 24
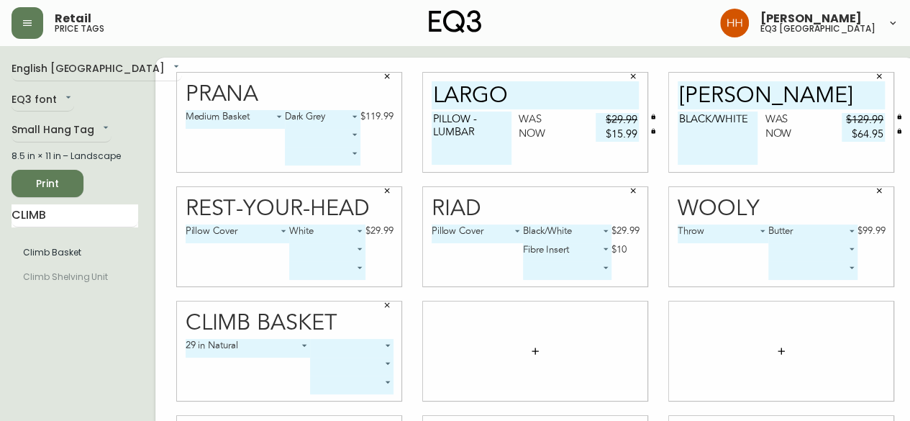
click at [262, 350] on body "Retail price tags Hayley Henderson eq3 calgary English Canada en_CA EQ3 font EQ…" at bounding box center [455, 322] width 910 height 645
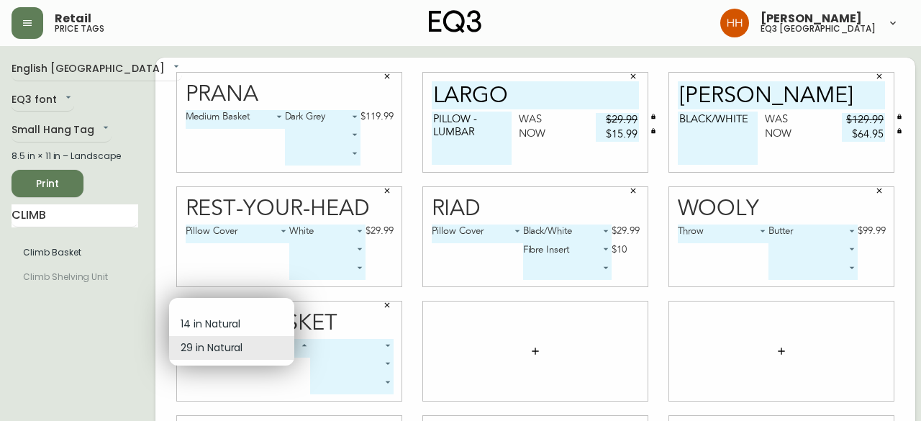
click at [232, 330] on li "14 in Natural" at bounding box center [231, 324] width 125 height 24
type input "0"
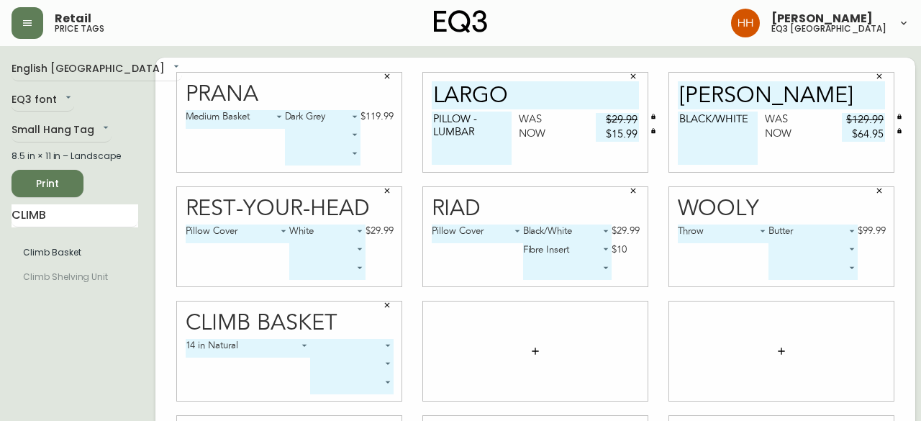
click at [324, 345] on body "Retail price tags Hayley Henderson eq3 calgary English Canada en_CA EQ3 font EQ…" at bounding box center [460, 322] width 921 height 645
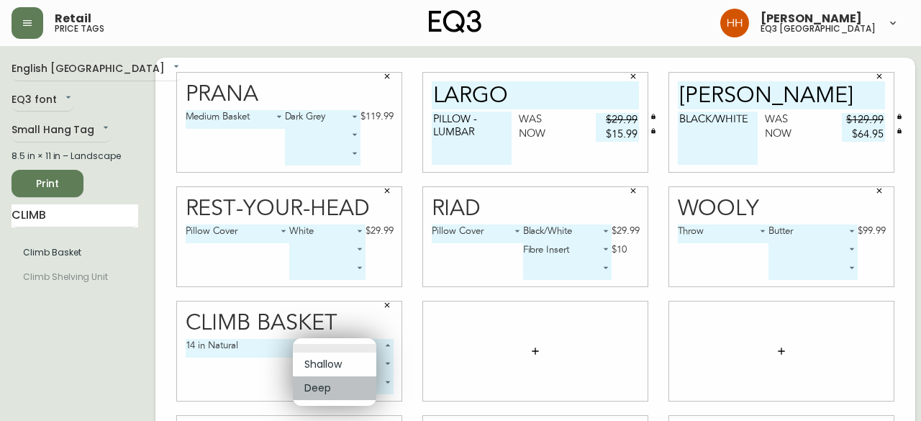
click at [324, 385] on li "Deep" at bounding box center [334, 388] width 83 height 24
type input "1"
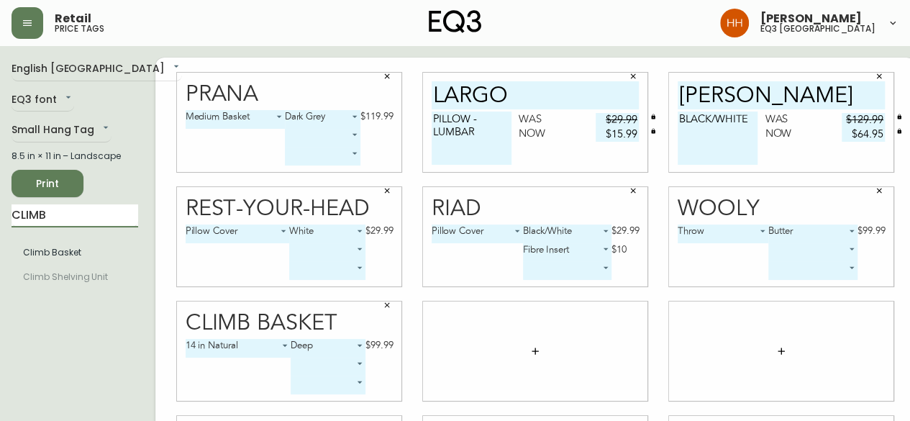
drag, startPoint x: 76, startPoint y: 213, endPoint x: 0, endPoint y: 242, distance: 81.1
click at [0, 242] on main "English Canada en_CA EQ3 font EQ3 Small Hang Tag small 8.5 in × 11 in – Landsca…" at bounding box center [455, 345] width 910 height 599
type input "MEDINA"
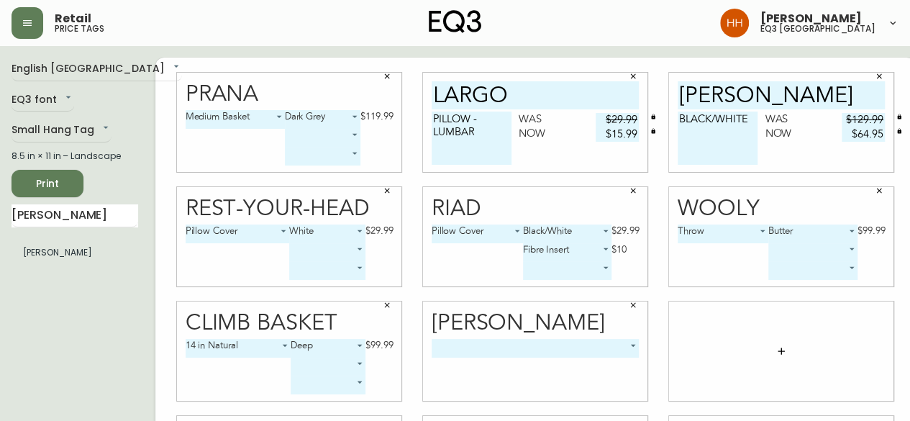
click at [502, 353] on body "Retail price tags Hayley Henderson eq3 calgary English Canada en_CA EQ3 font EQ…" at bounding box center [455, 322] width 910 height 645
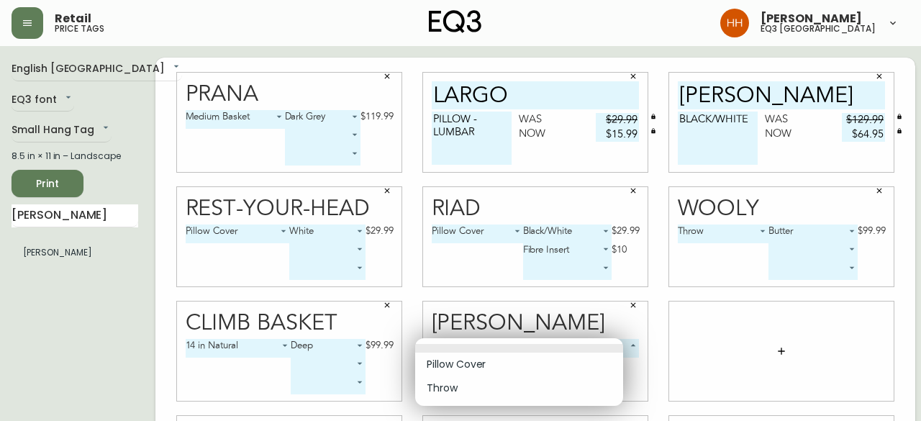
click at [458, 365] on li "Pillow Cover" at bounding box center [519, 365] width 208 height 24
type input "0"
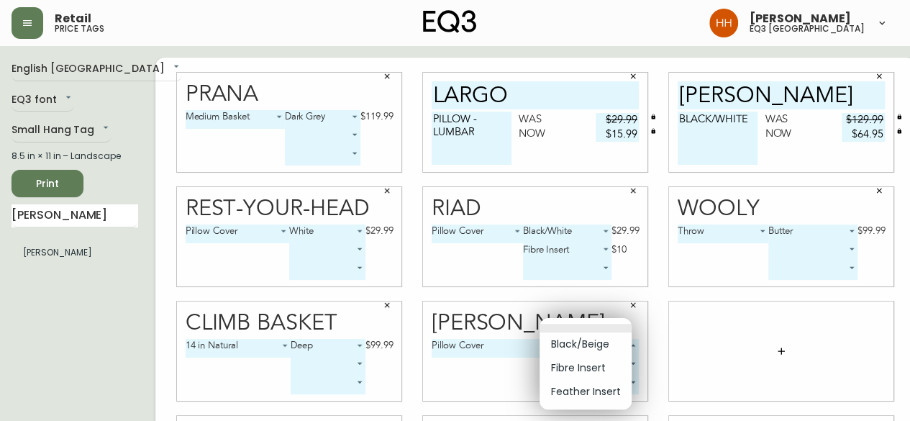
click at [570, 352] on body "Retail price tags Hayley Henderson eq3 calgary English Canada en_CA EQ3 font EQ…" at bounding box center [455, 322] width 910 height 645
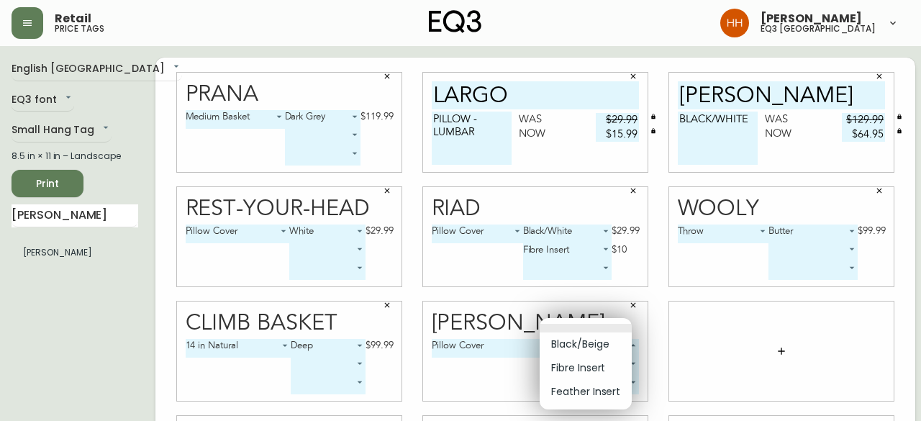
click at [565, 345] on li "Black/Beige" at bounding box center [586, 344] width 92 height 24
type input "0"
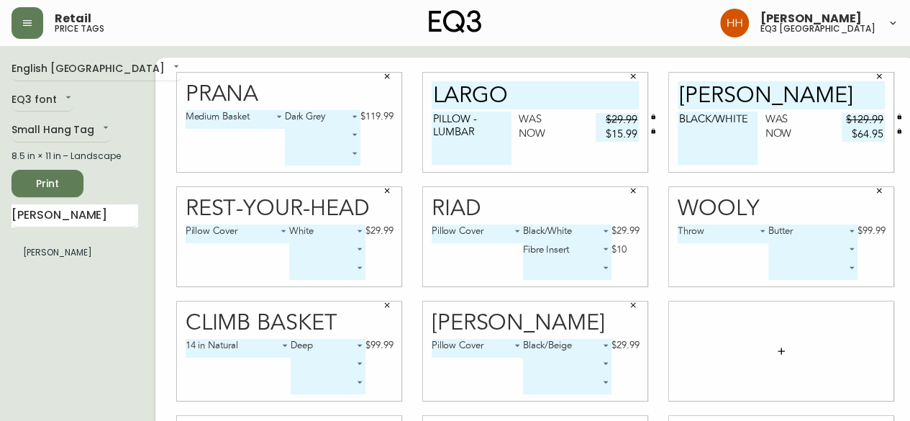
click at [557, 362] on body "Retail price tags Hayley Henderson eq3 calgary English Canada en_CA EQ3 font EQ…" at bounding box center [455, 322] width 910 height 645
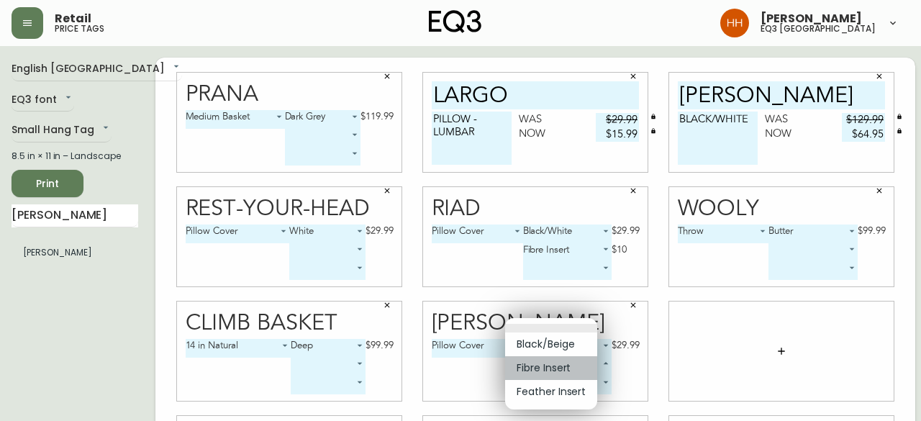
click at [550, 372] on li "Fibre Insert" at bounding box center [551, 368] width 92 height 24
type input "1"
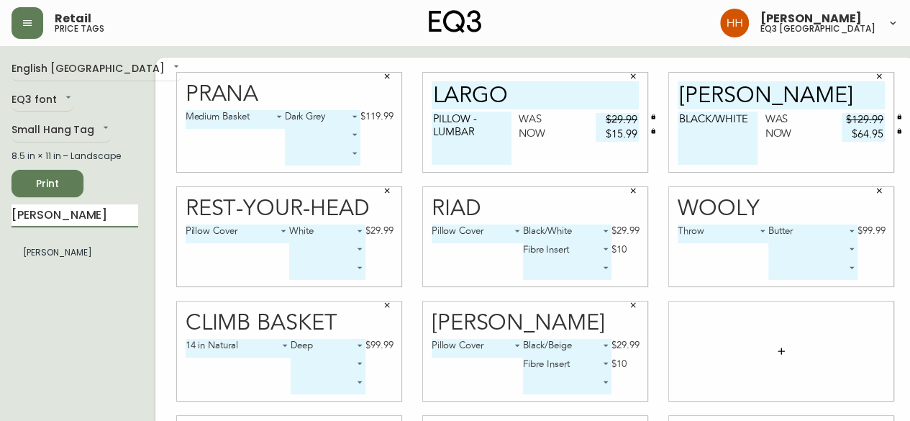
drag, startPoint x: 72, startPoint y: 218, endPoint x: 0, endPoint y: 238, distance: 74.7
click at [0, 232] on main "English Canada en_CA EQ3 font EQ3 Small Hang Tag small 8.5 in × 11 in – Landsca…" at bounding box center [455, 345] width 910 height 599
type input "WOOLY"
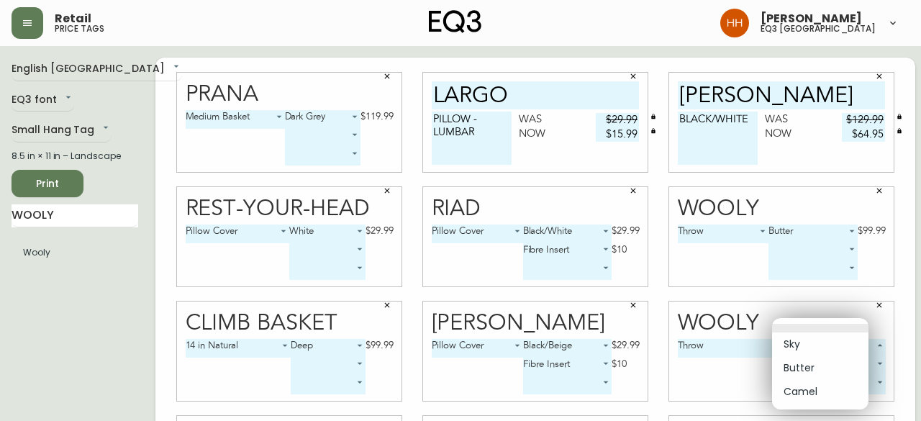
click at [795, 346] on body "Retail price tags Hayley Henderson eq3 calgary English Canada en_CA EQ3 font EQ…" at bounding box center [460, 322] width 921 height 645
click at [804, 363] on li "Butter" at bounding box center [820, 368] width 96 height 24
type input "1"
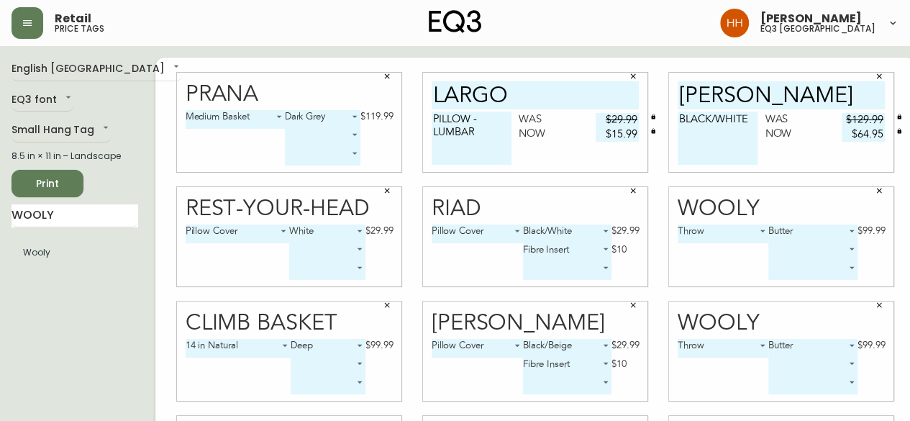
click at [0, 234] on main "English Canada en_CA EQ3 font EQ3 Small Hang Tag small 8.5 in × 11 in – Landsca…" at bounding box center [455, 345] width 910 height 599
type input "CLIMB"
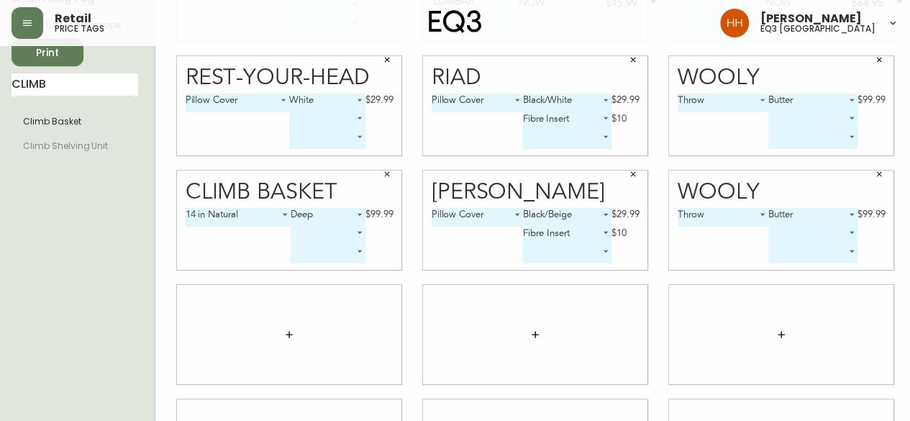
scroll to position [137, 0]
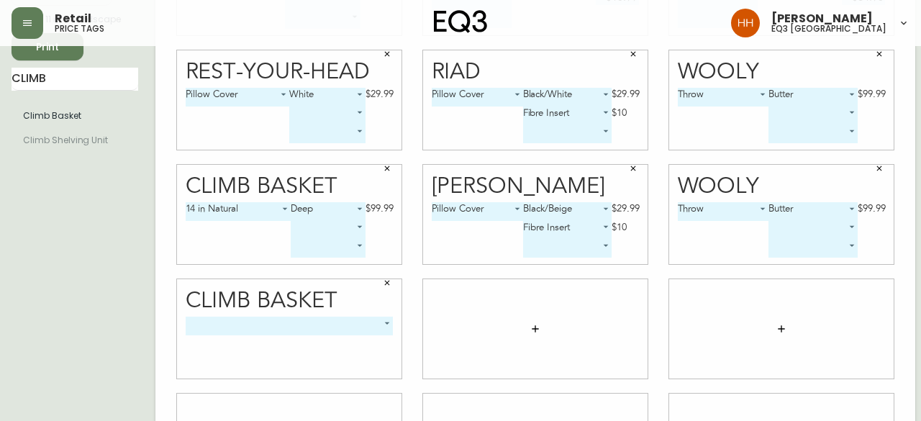
click at [283, 321] on body "Retail price tags Hayley Henderson eq3 calgary English Canada en_CA EQ3 font EQ…" at bounding box center [460, 185] width 921 height 645
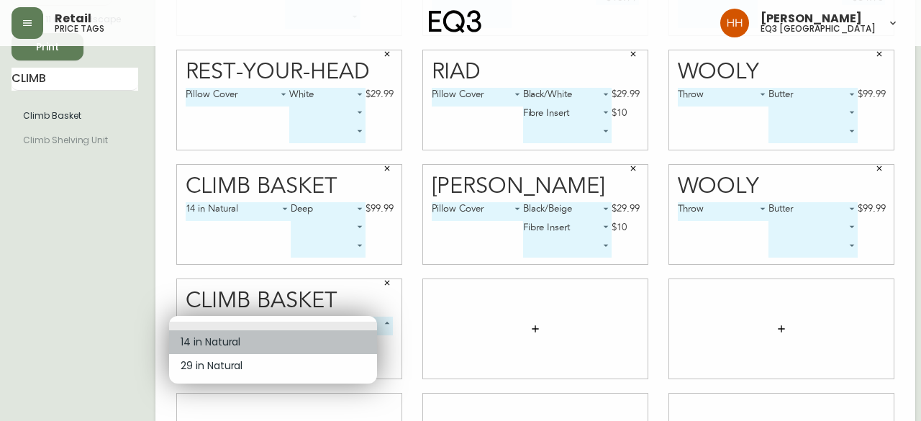
click at [246, 342] on li "14 in Natural" at bounding box center [273, 342] width 208 height 24
type input "0"
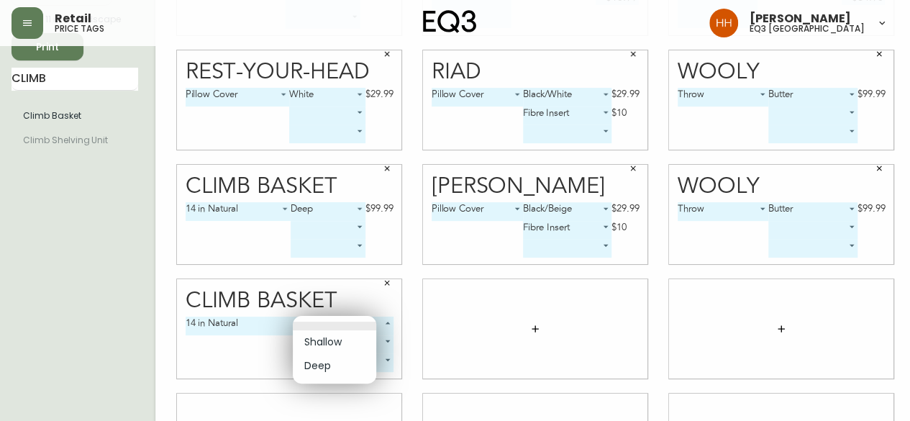
click at [333, 323] on body "Retail price tags Hayley Henderson eq3 calgary English Canada en_CA EQ3 font EQ…" at bounding box center [455, 185] width 910 height 645
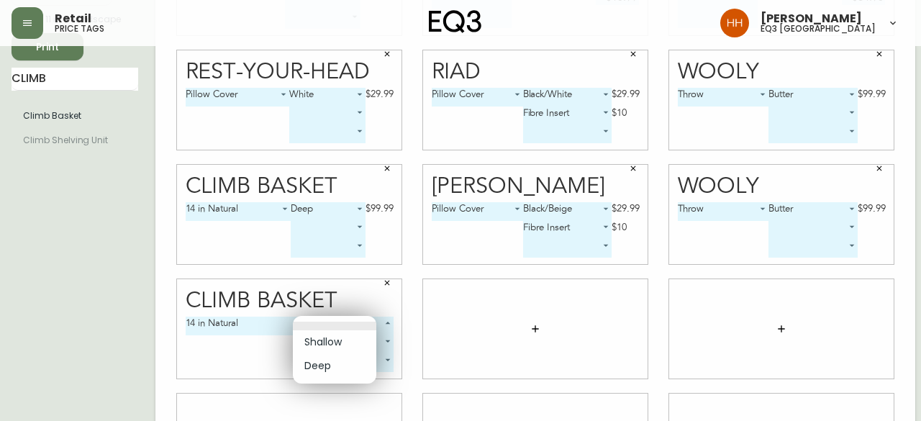
click at [314, 358] on li "Deep" at bounding box center [334, 366] width 83 height 24
type input "1"
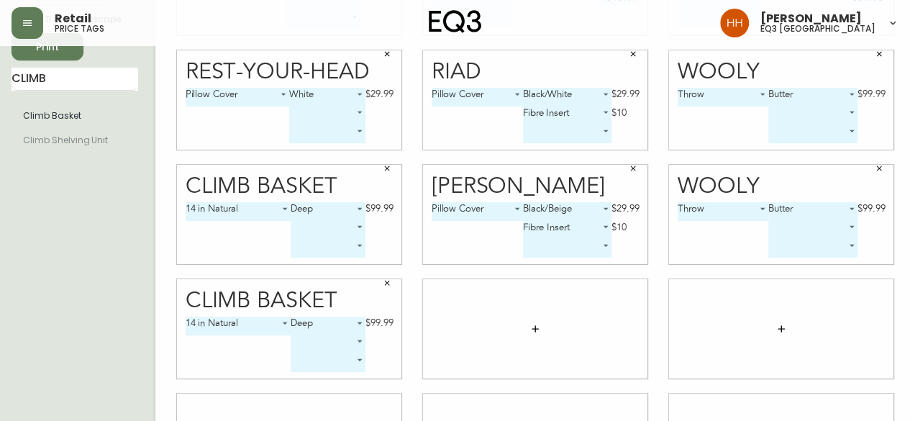
drag, startPoint x: 0, startPoint y: 81, endPoint x: 0, endPoint y: 64, distance: 16.5
click at [0, 78] on main "English Canada en_CA EQ3 font EQ3 Small Hang Tag small 8.5 in × 11 in – Landsca…" at bounding box center [455, 208] width 910 height 599
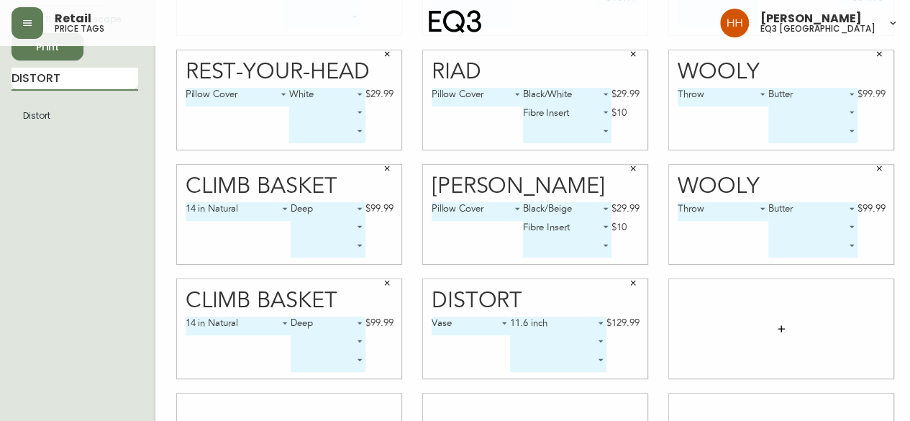
click at [76, 76] on input "DISTORT" at bounding box center [75, 79] width 127 height 23
type input "D"
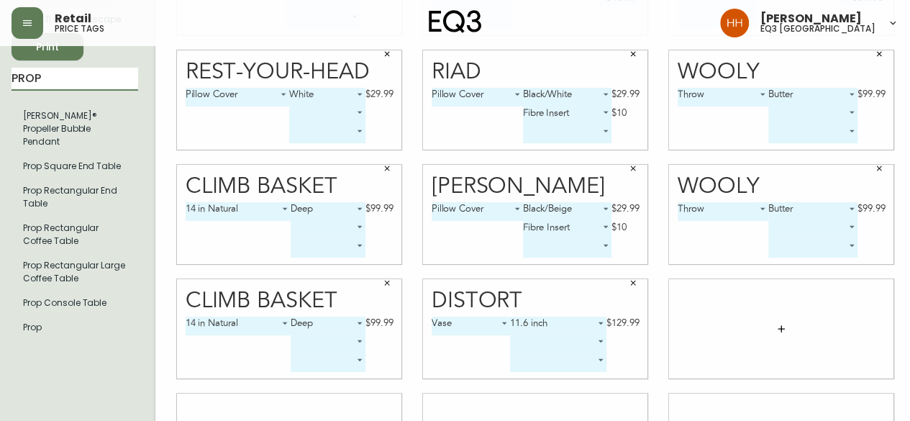
type input "PROP"
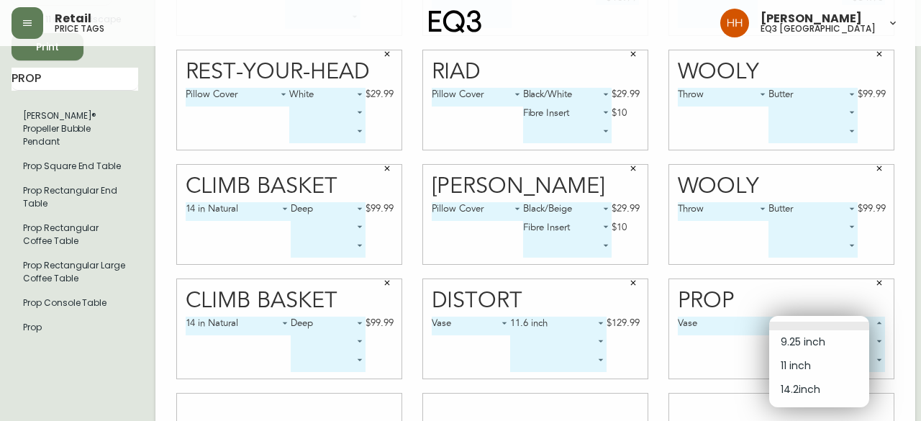
click at [804, 330] on body "Retail price tags Hayley Henderson eq3 calgary English Canada en_CA EQ3 font EQ…" at bounding box center [460, 185] width 921 height 645
click at [819, 368] on li "11 inch" at bounding box center [819, 366] width 100 height 24
type input "1"
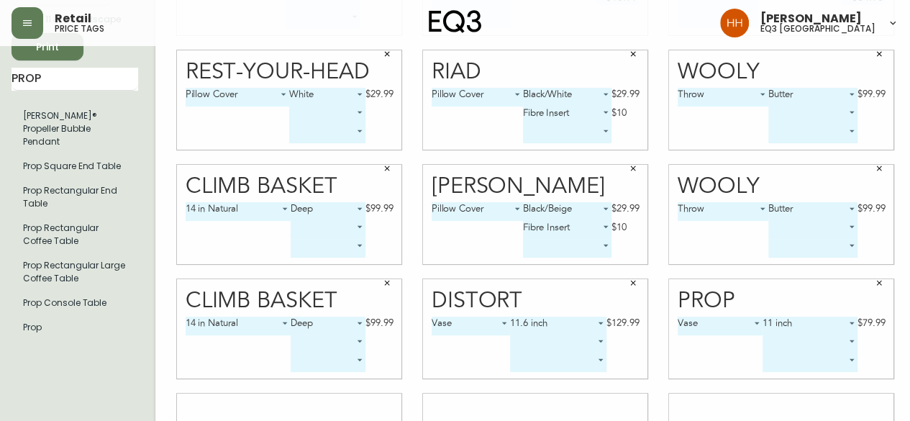
drag, startPoint x: 58, startPoint y: 78, endPoint x: 0, endPoint y: 88, distance: 58.3
click at [0, 81] on main "English Canada en_CA EQ3 font EQ3 Small Hang Tag small 8.5 in × 11 in – Landsca…" at bounding box center [455, 208] width 910 height 599
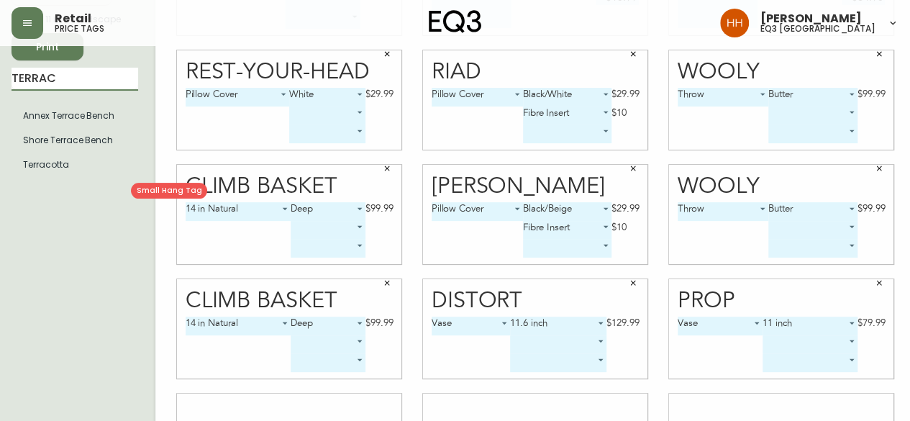
type input "TERRAC"
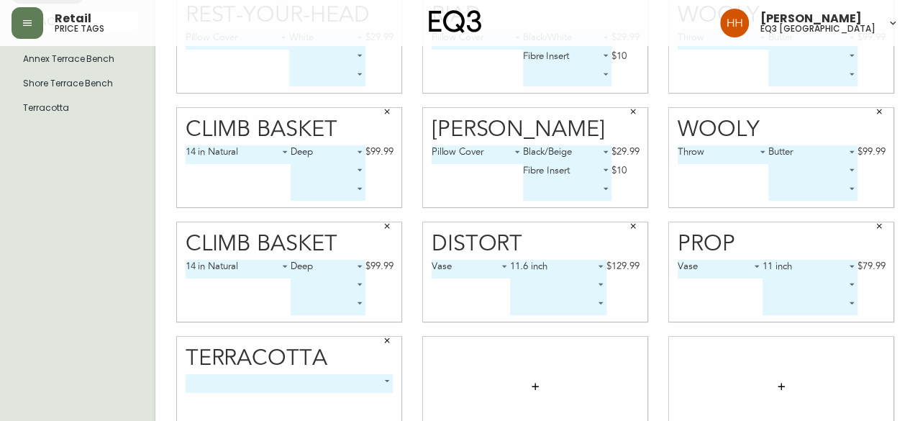
scroll to position [223, 0]
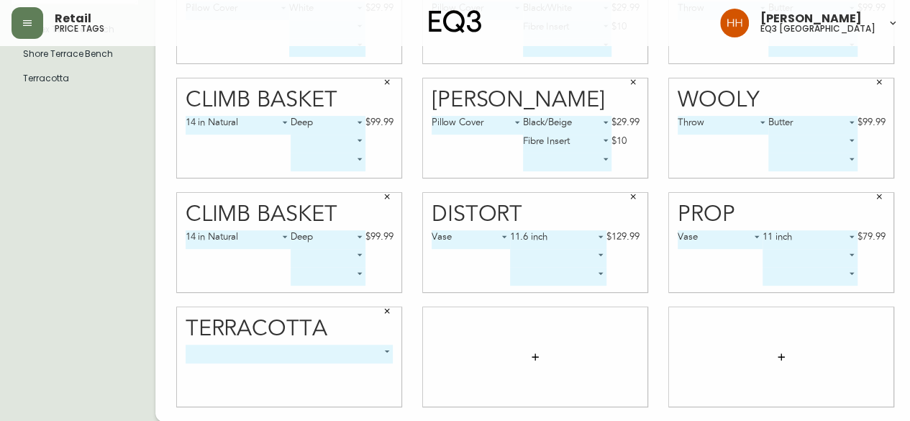
click at [317, 353] on body "Retail price tags Hayley Henderson eq3 calgary English Canada en_CA EQ3 font EQ…" at bounding box center [455, 99] width 910 height 645
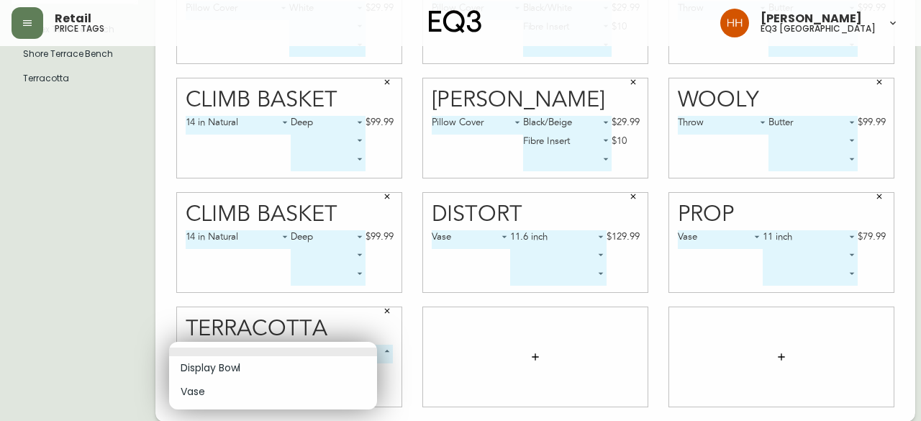
click at [225, 372] on li "Display Bowl" at bounding box center [273, 368] width 208 height 24
type input "0"
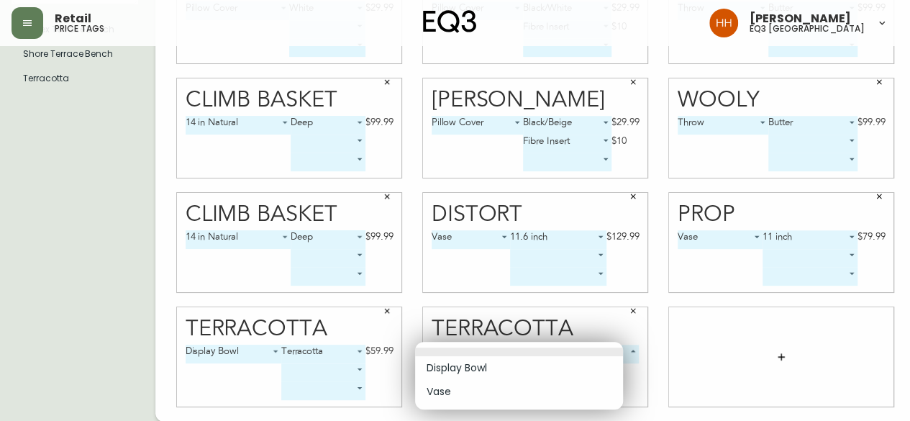
click at [514, 355] on body "Retail price tags Hayley Henderson eq3 calgary English Canada en_CA EQ3 font EQ…" at bounding box center [455, 99] width 910 height 645
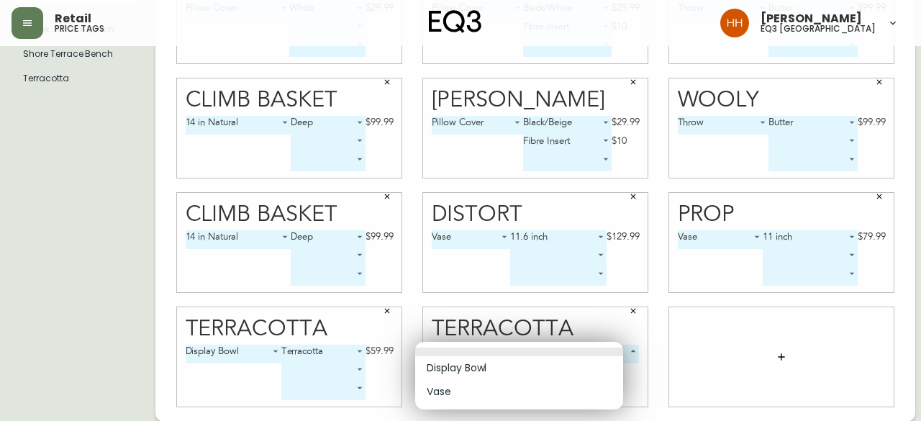
click at [492, 369] on li "Display Bowl" at bounding box center [519, 368] width 208 height 24
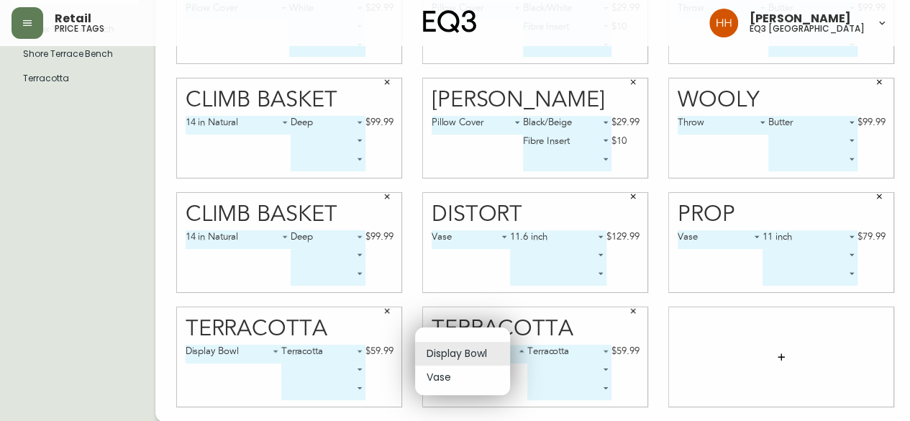
click at [472, 347] on body "Retail price tags Hayley Henderson eq3 calgary English Canada en_CA EQ3 font EQ…" at bounding box center [455, 99] width 910 height 645
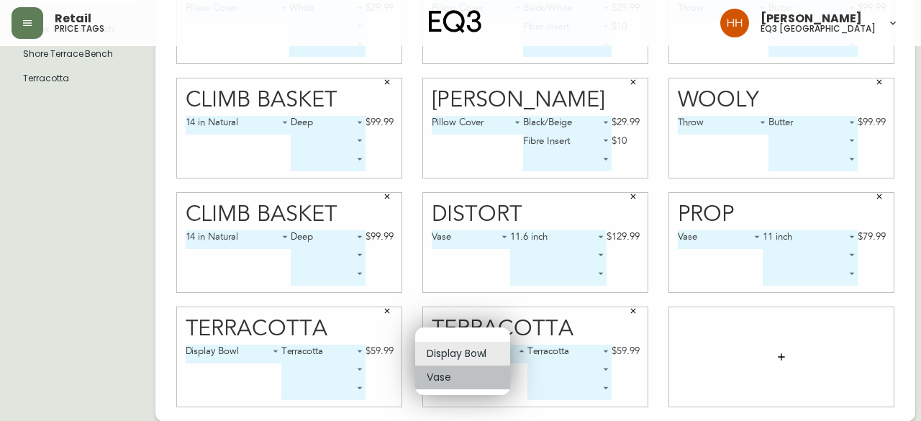
click at [470, 378] on li "Vase" at bounding box center [462, 377] width 95 height 24
type input "1"
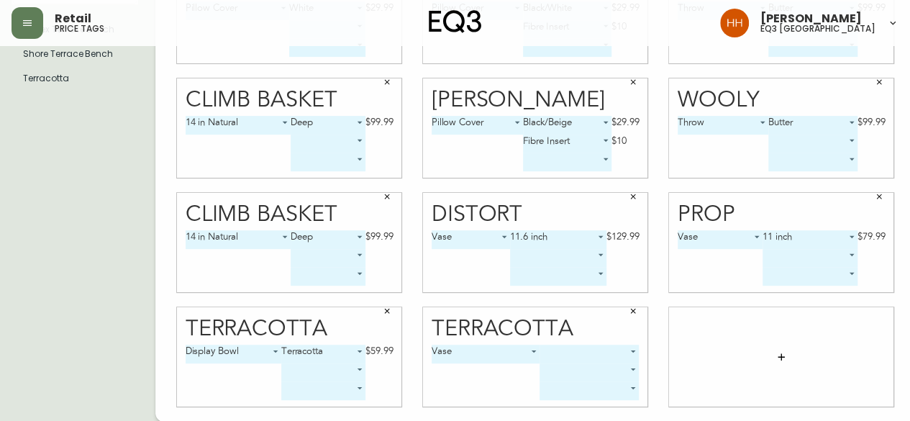
click at [558, 353] on body "Retail price tags Hayley Henderson eq3 calgary English Canada en_CA EQ3 font EQ…" at bounding box center [455, 99] width 910 height 645
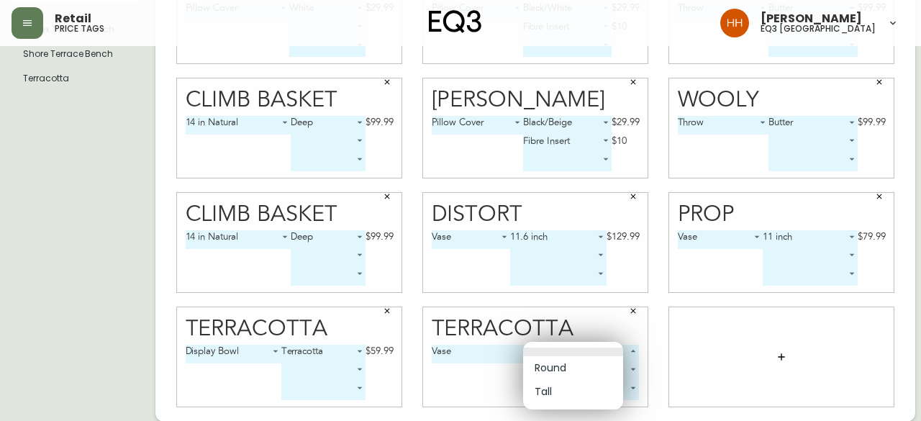
click at [567, 368] on li "Round" at bounding box center [573, 368] width 100 height 24
type input "0"
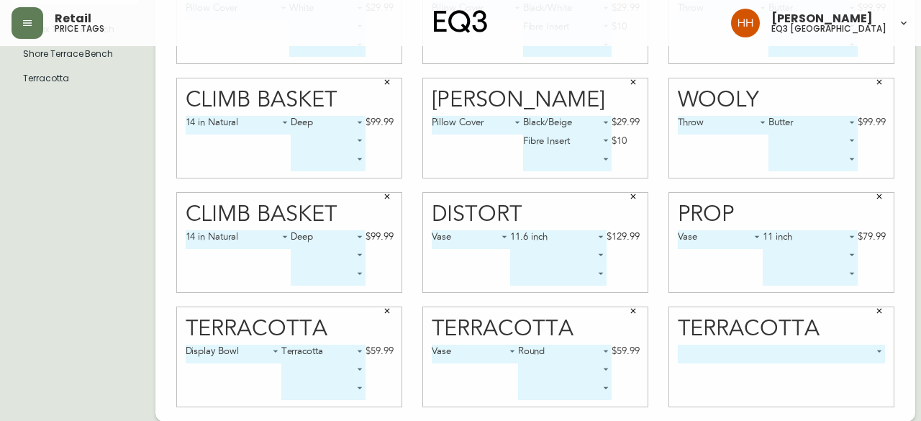
click at [793, 356] on body "Retail price tags Hayley Henderson eq3 calgary English Canada en_CA EQ3 font EQ…" at bounding box center [460, 99] width 921 height 645
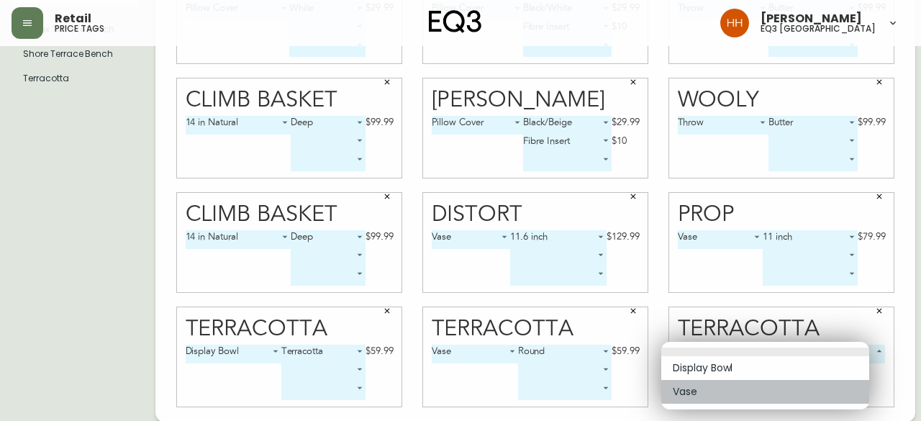
click at [738, 389] on li "Vase" at bounding box center [765, 392] width 208 height 24
type input "1"
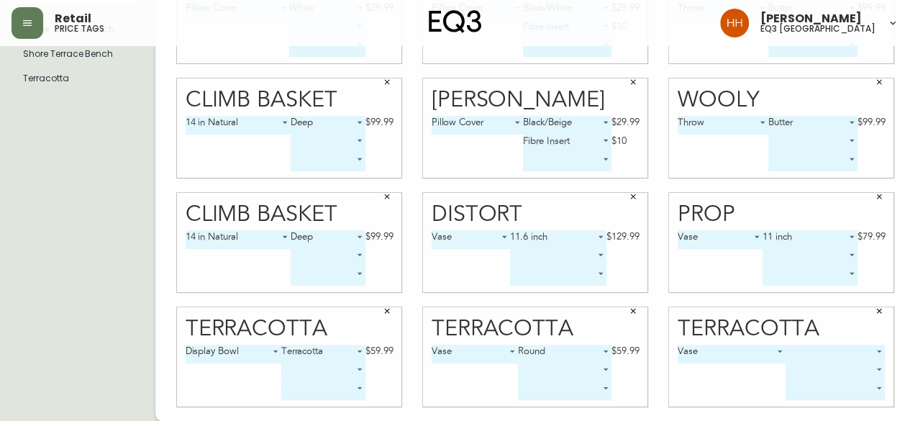
click at [805, 352] on body "Retail price tags Hayley Henderson eq3 calgary English Canada en_CA EQ3 font EQ…" at bounding box center [455, 99] width 910 height 645
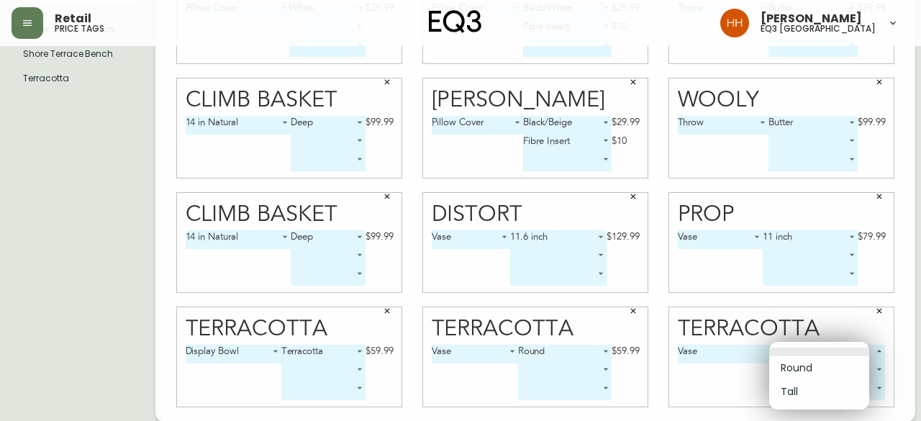
click at [804, 389] on li "Tall" at bounding box center [819, 392] width 100 height 24
type input "1"
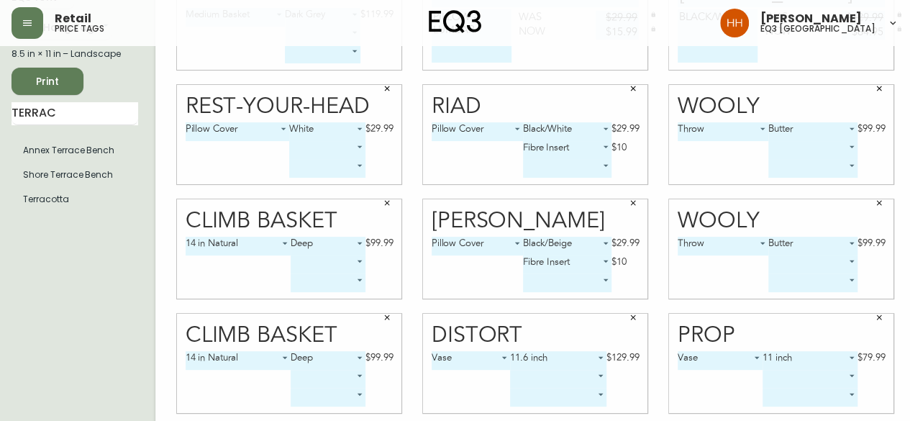
scroll to position [79, 0]
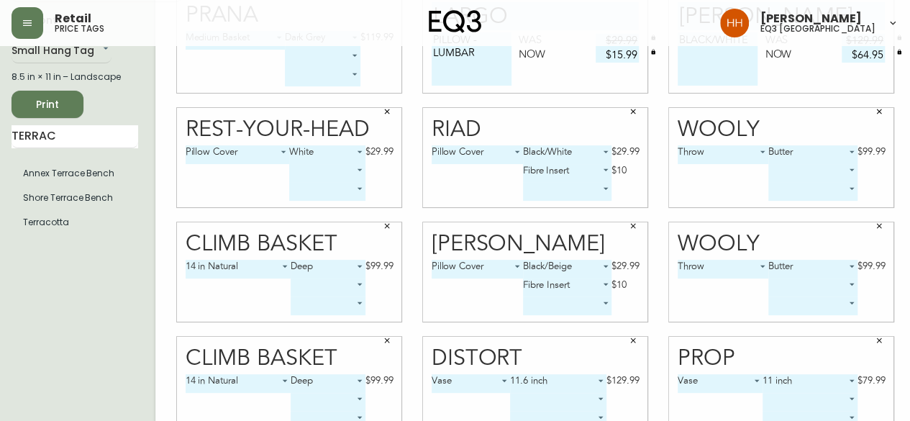
click at [58, 108] on span "Print" at bounding box center [47, 105] width 49 height 18
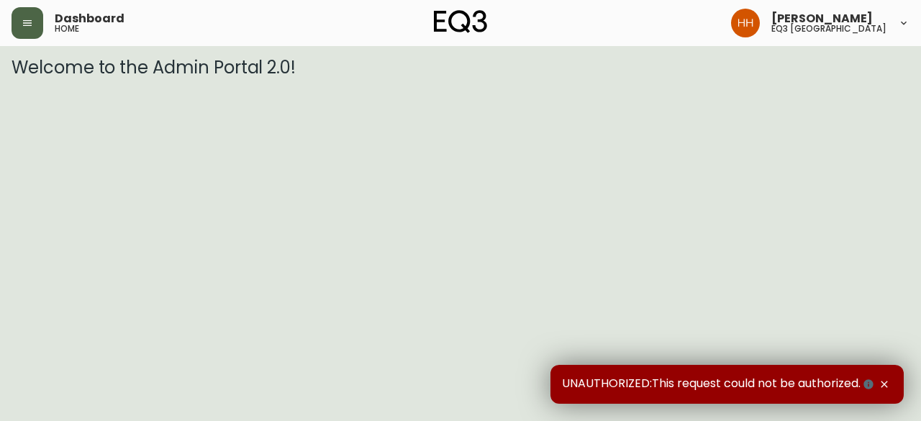
click at [19, 29] on button "button" at bounding box center [28, 23] width 32 height 32
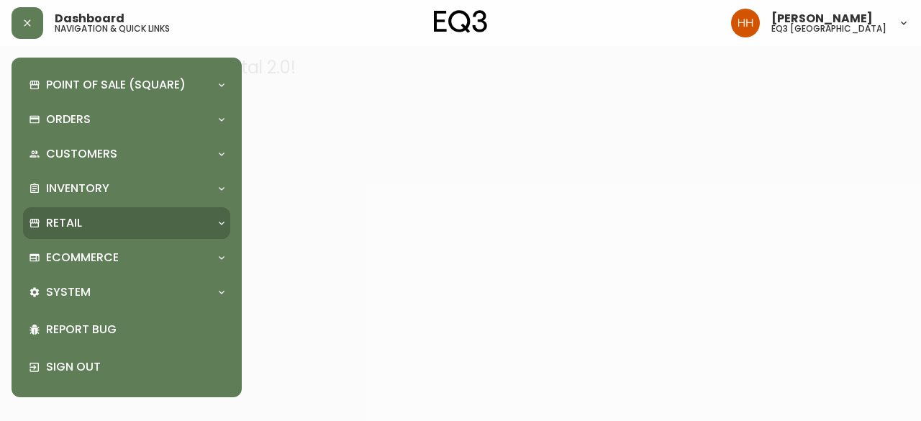
click at [81, 219] on p "Retail" at bounding box center [64, 223] width 36 height 16
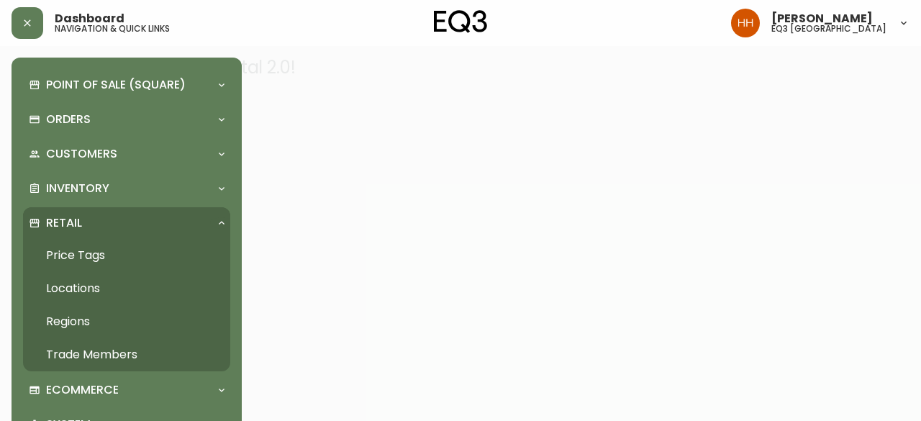
click at [86, 256] on link "Price Tags" at bounding box center [126, 255] width 207 height 33
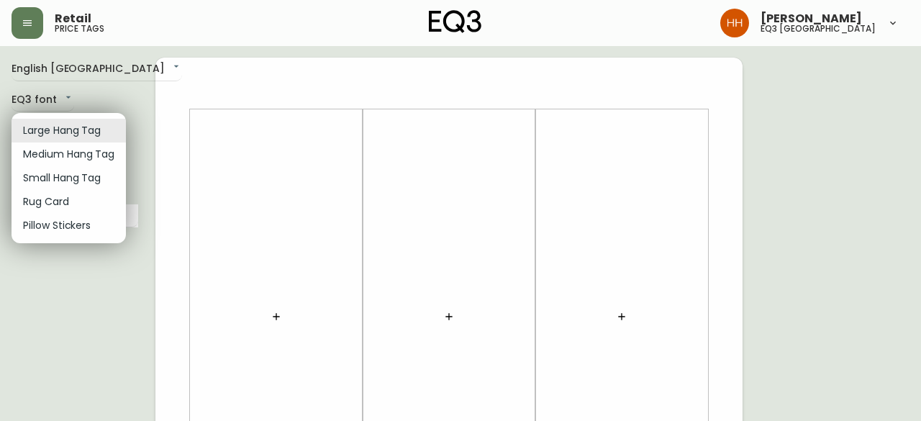
click at [56, 186] on li "Small Hang Tag" at bounding box center [69, 178] width 114 height 24
type input "small"
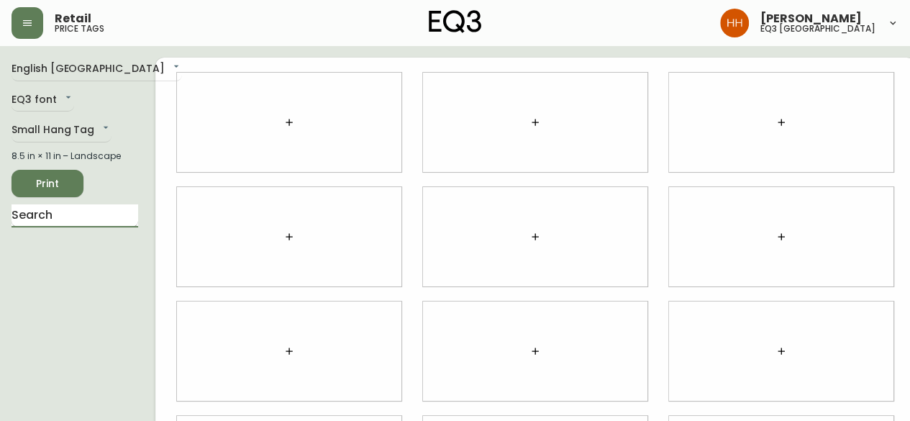
click at [52, 213] on input "text" at bounding box center [75, 215] width 127 height 23
type input "WAVE"
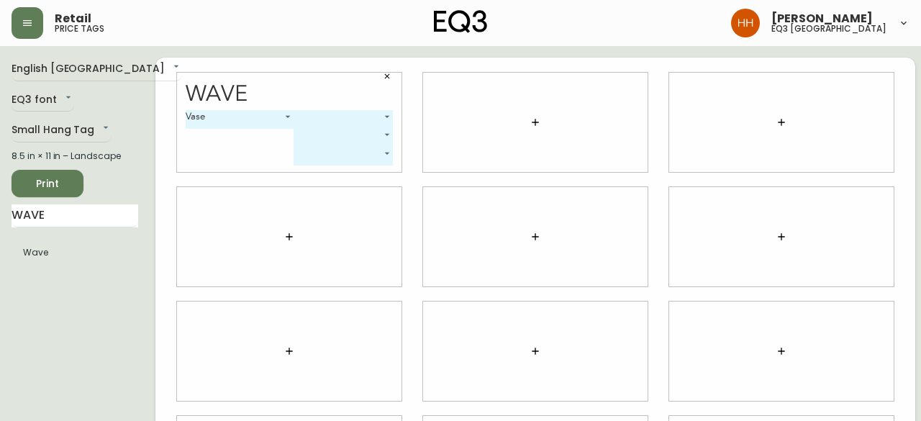
click at [308, 119] on body "Retail price tags [PERSON_NAME] eq3 [GEOGRAPHIC_DATA] English [GEOGRAPHIC_DATA]…" at bounding box center [460, 322] width 921 height 645
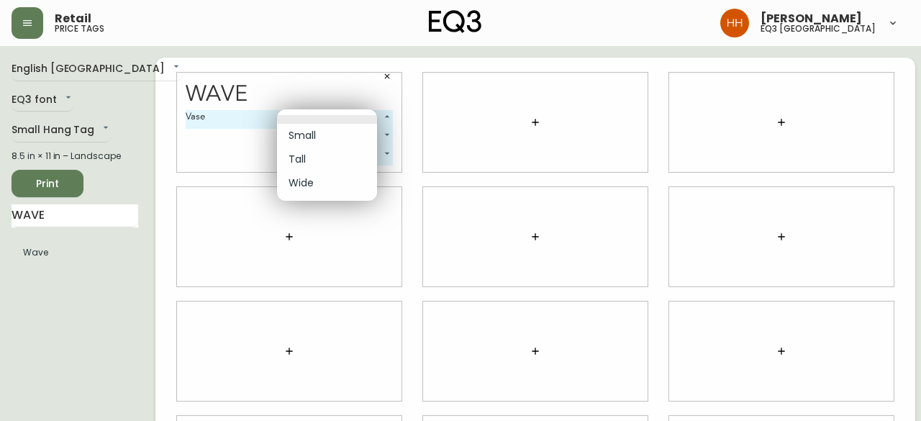
click at [311, 137] on li "Small" at bounding box center [327, 136] width 100 height 24
type input "0"
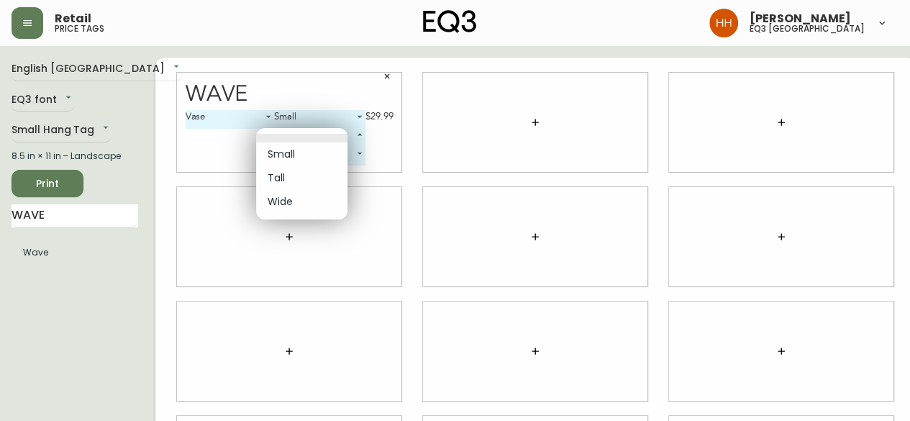
click at [311, 137] on body "Retail price tags [PERSON_NAME] eq3 [GEOGRAPHIC_DATA] English [GEOGRAPHIC_DATA]…" at bounding box center [455, 322] width 910 height 645
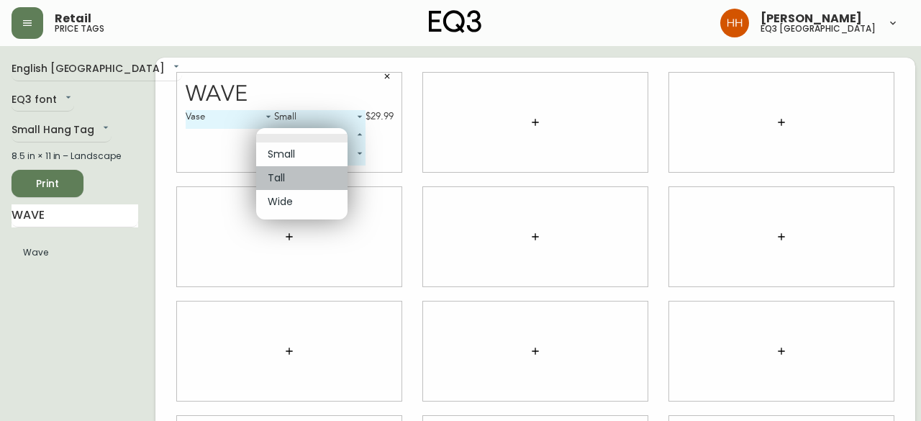
click at [306, 178] on li "Tall" at bounding box center [301, 178] width 91 height 24
type input "1"
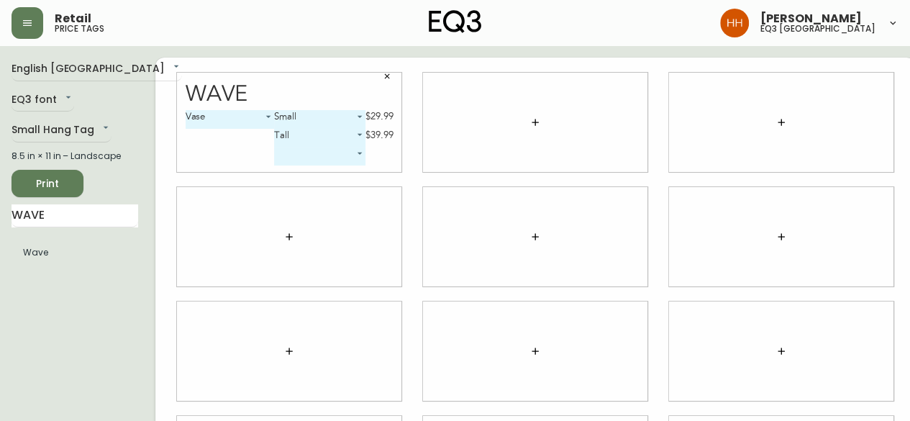
click at [304, 165] on div "Vase 0 Small 0 $29.99 Tall 1 $39.99 ​" at bounding box center [290, 141] width 208 height 62
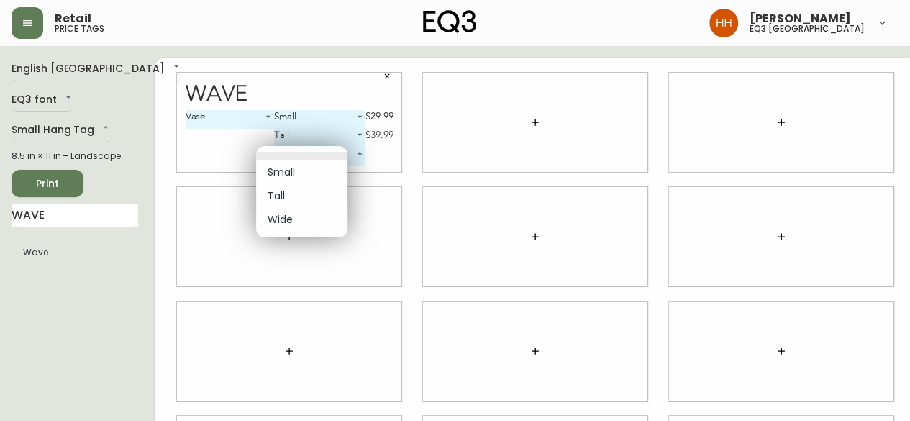
click at [283, 160] on body "Retail price tags [PERSON_NAME] eq3 [GEOGRAPHIC_DATA] English [GEOGRAPHIC_DATA]…" at bounding box center [455, 322] width 910 height 645
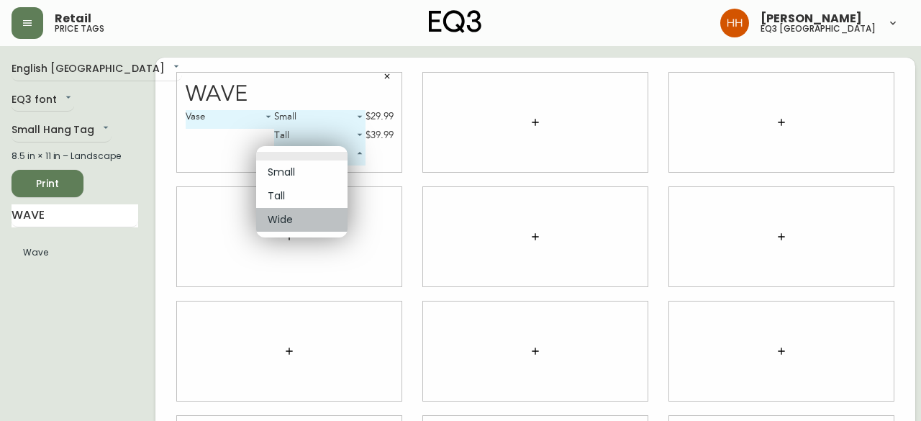
click at [283, 222] on li "Wide" at bounding box center [301, 220] width 91 height 24
type input "2"
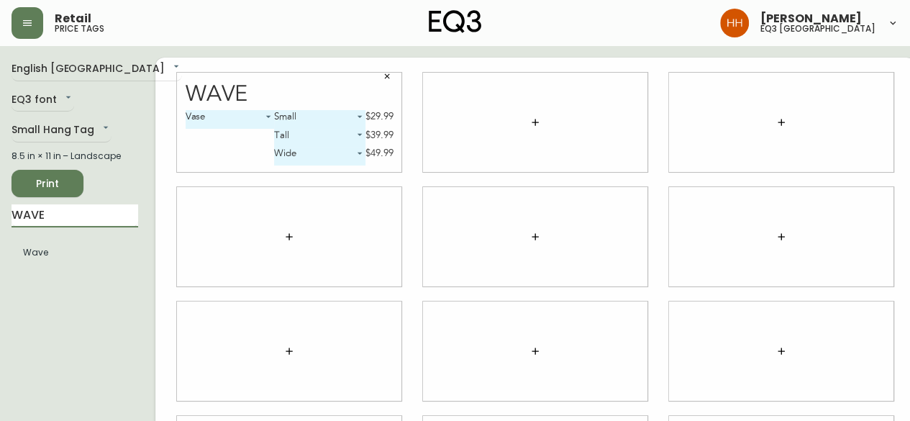
drag, startPoint x: 59, startPoint y: 214, endPoint x: 0, endPoint y: 210, distance: 59.1
click at [0, 210] on main "English Canada en_CA EQ3 font EQ3 Small Hang Tag small 8.5 in × 11 in – Landsca…" at bounding box center [455, 345] width 910 height 599
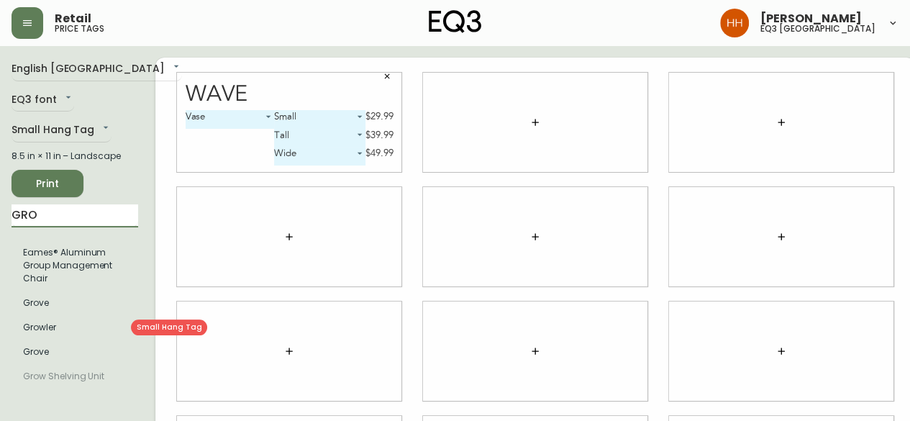
type input "GRO"
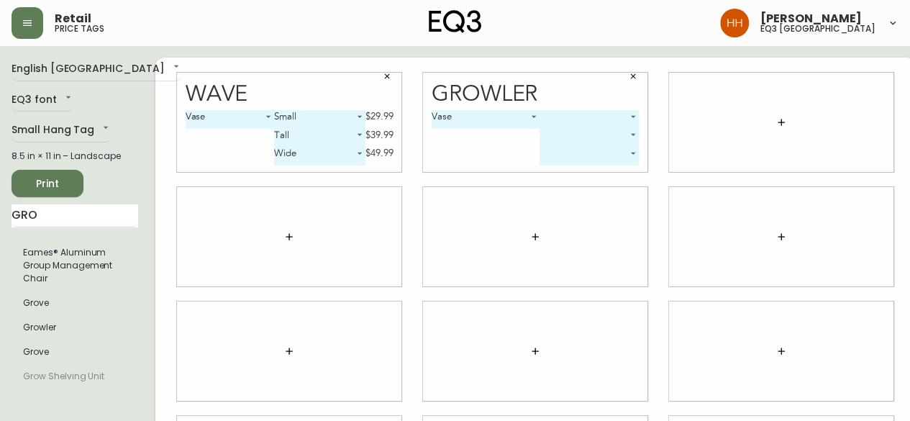
click at [547, 120] on body "Retail price tags [PERSON_NAME] eq3 [GEOGRAPHIC_DATA] English [GEOGRAPHIC_DATA]…" at bounding box center [455, 322] width 910 height 645
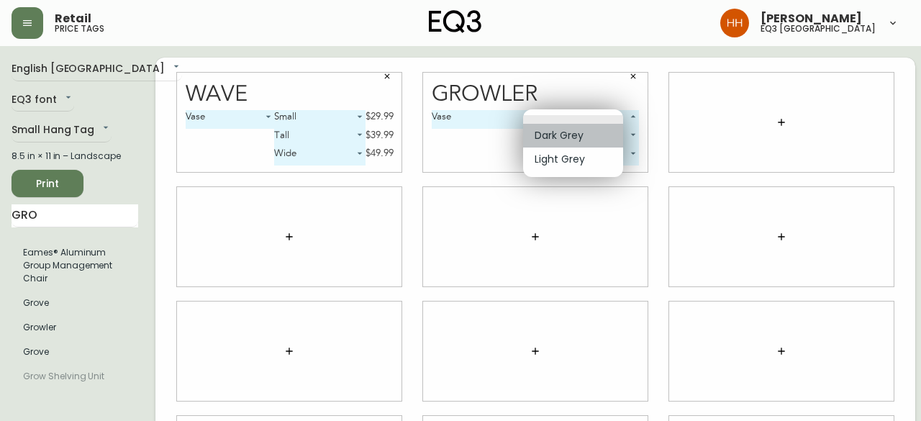
click at [567, 138] on li "Dark Grey" at bounding box center [573, 136] width 100 height 24
type input "0"
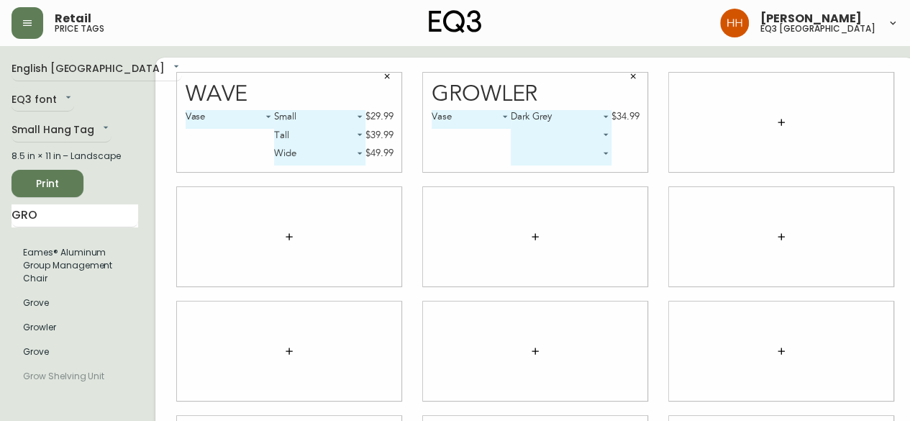
click at [563, 137] on body "Retail price tags [PERSON_NAME] eq3 [GEOGRAPHIC_DATA] English [GEOGRAPHIC_DATA]…" at bounding box center [455, 322] width 910 height 645
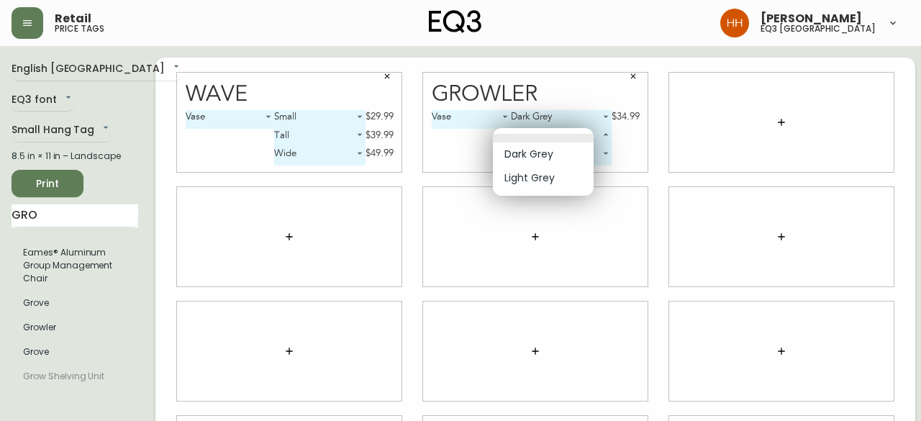
click at [561, 174] on li "Light Grey" at bounding box center [543, 178] width 101 height 24
type input "1"
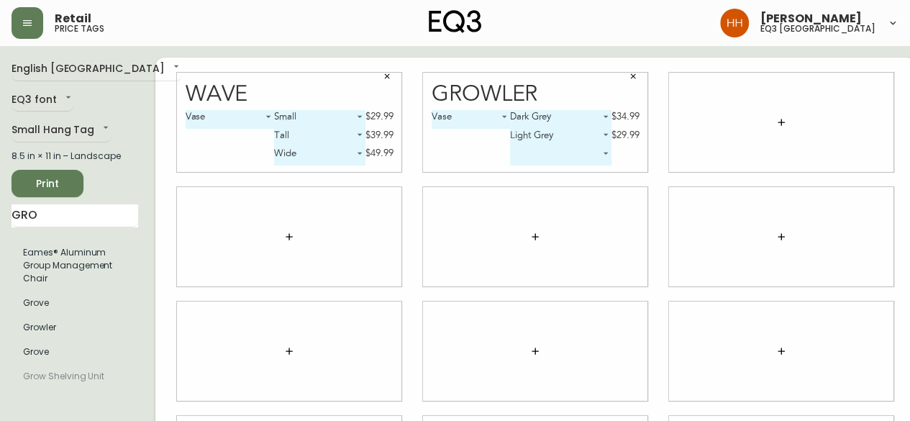
drag, startPoint x: 64, startPoint y: 218, endPoint x: 6, endPoint y: 231, distance: 59.7
click at [0, 228] on main "English [GEOGRAPHIC_DATA] en_CA EQ3 font EQ3 Small Hang Tag small 8.5 in × 11 i…" at bounding box center [455, 345] width 910 height 599
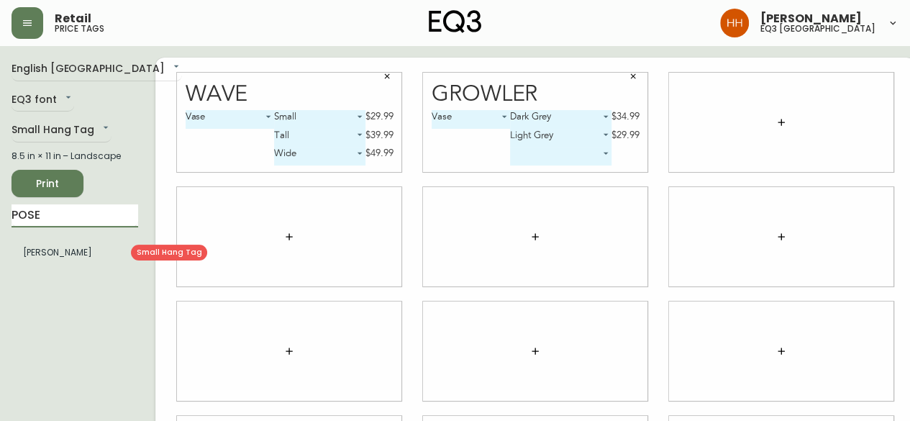
type input "POSE"
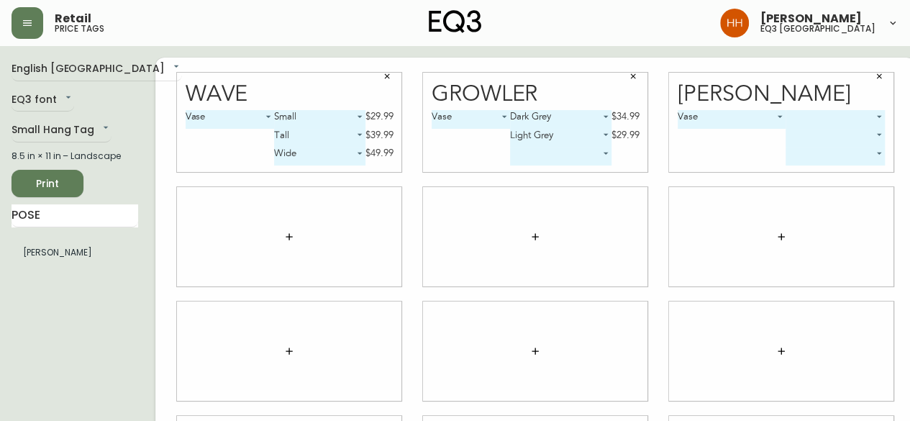
click at [810, 114] on body "Retail price tags [PERSON_NAME] eq3 [GEOGRAPHIC_DATA] English [GEOGRAPHIC_DATA]…" at bounding box center [455, 322] width 910 height 645
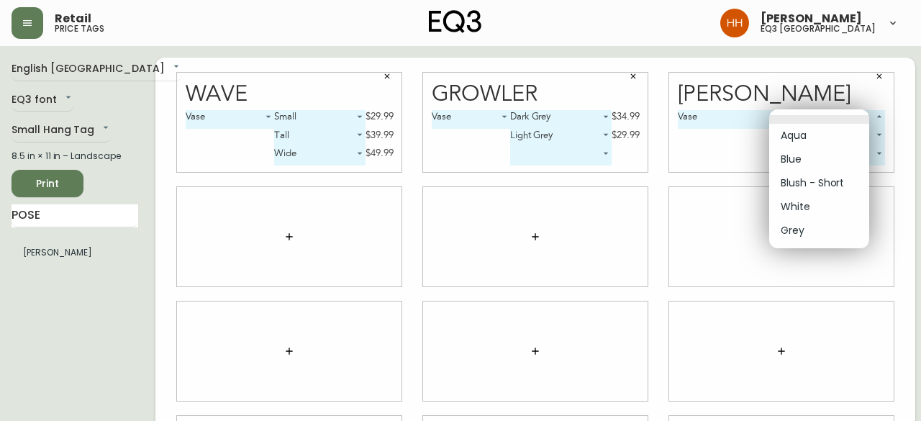
click at [809, 130] on li "Aqua" at bounding box center [819, 136] width 100 height 24
type input "0"
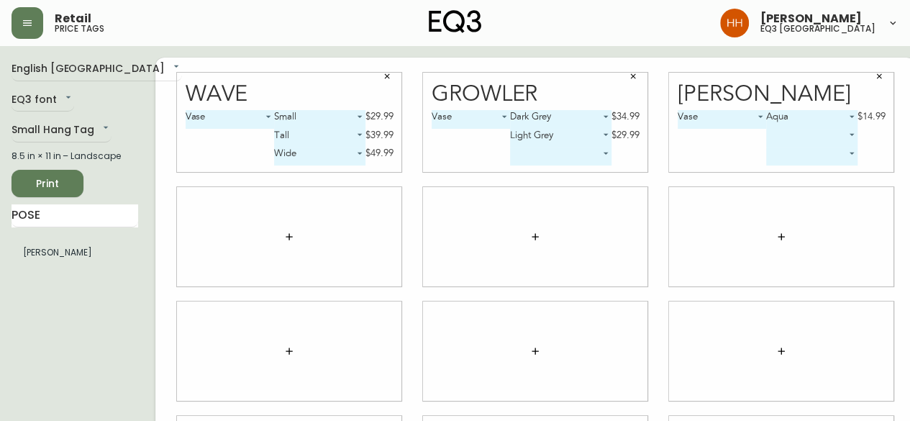
click at [801, 136] on body "Retail price tags [PERSON_NAME] eq3 [GEOGRAPHIC_DATA] English [GEOGRAPHIC_DATA]…" at bounding box center [455, 322] width 910 height 645
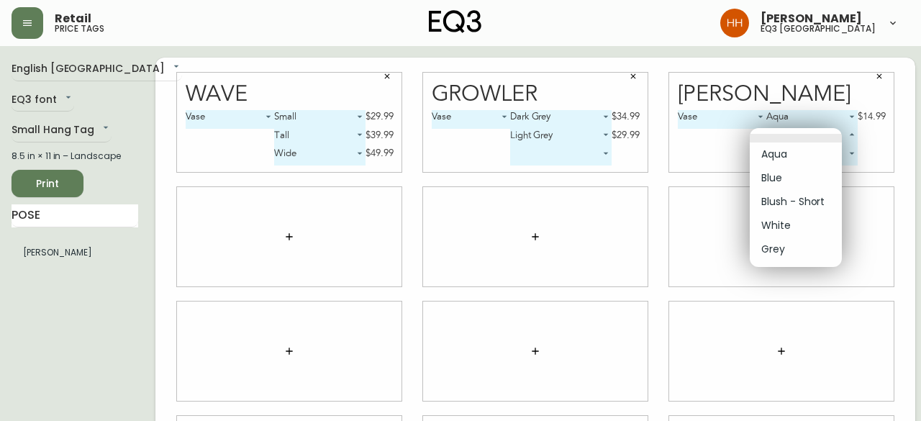
click at [795, 224] on li "White" at bounding box center [796, 226] width 92 height 24
type input "3"
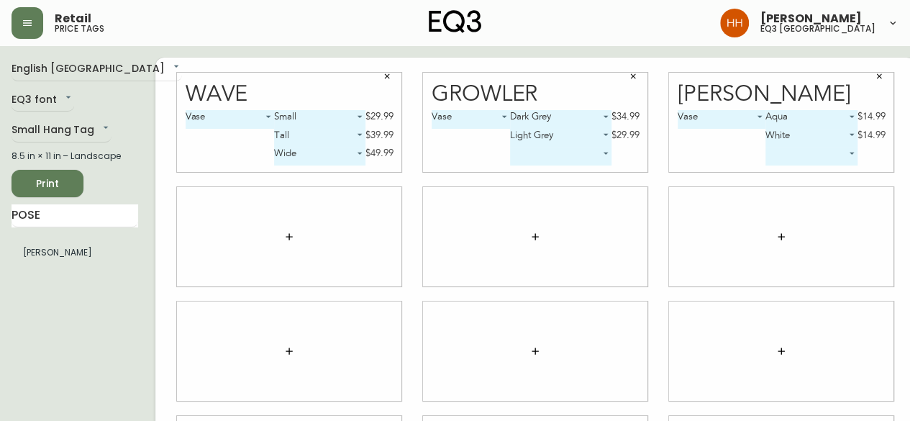
click at [781, 159] on body "Retail price tags [PERSON_NAME] eq3 [GEOGRAPHIC_DATA] English [GEOGRAPHIC_DATA]…" at bounding box center [455, 322] width 910 height 645
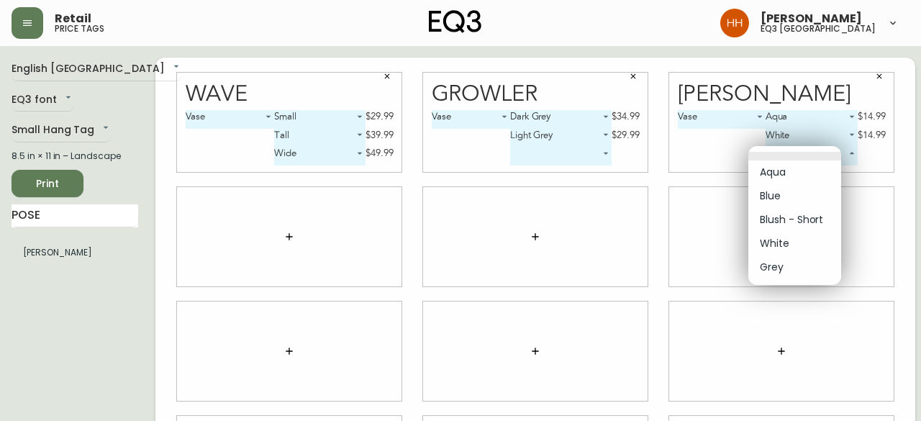
click at [809, 221] on li "Blush - Short" at bounding box center [794, 220] width 93 height 24
type input "2"
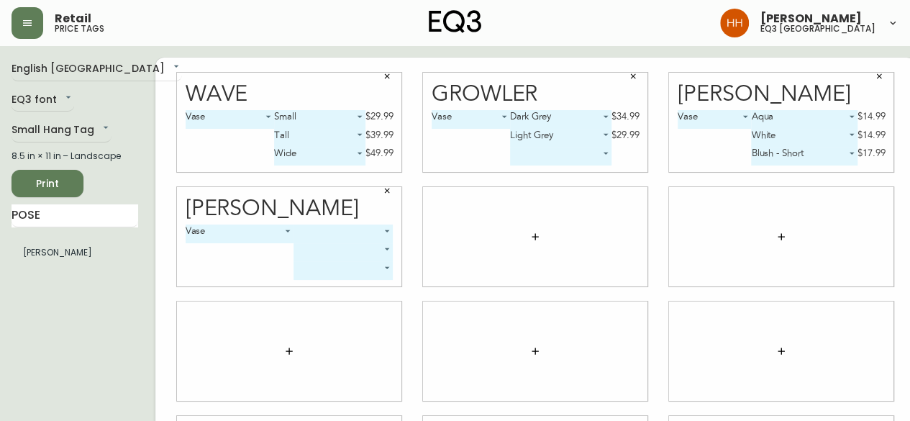
click at [302, 241] on body "Retail price tags [PERSON_NAME] eq3 [GEOGRAPHIC_DATA] English [GEOGRAPHIC_DATA]…" at bounding box center [455, 322] width 910 height 645
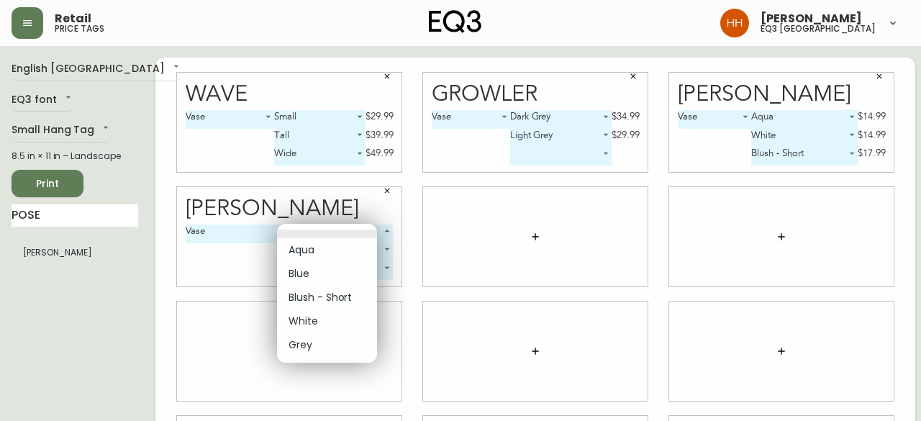
click at [317, 343] on li "Grey" at bounding box center [327, 345] width 100 height 24
type input "4"
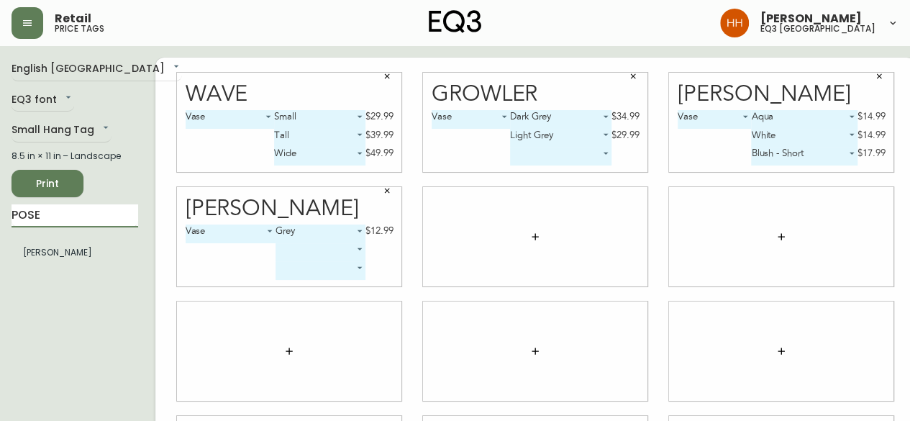
drag, startPoint x: 118, startPoint y: 218, endPoint x: 0, endPoint y: 223, distance: 118.1
click at [0, 221] on main "English Canada en_CA EQ3 font EQ3 Small Hang Tag small 8.5 in × 11 in – Landsca…" at bounding box center [455, 345] width 910 height 599
type input "FOUN"
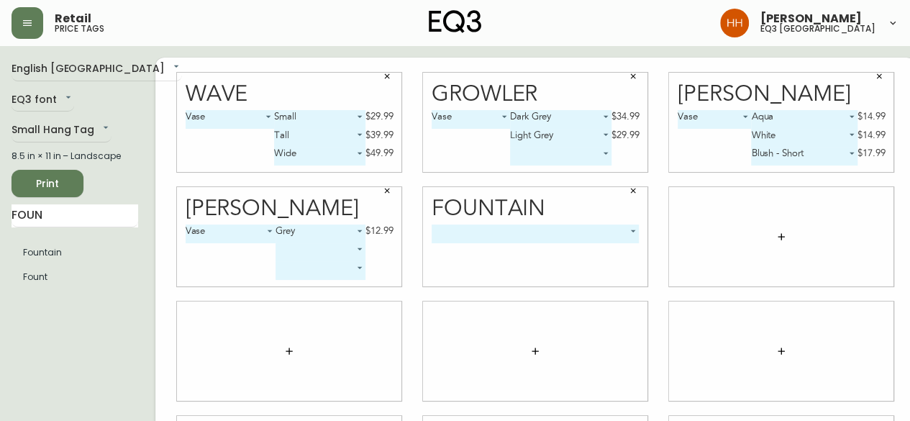
click at [512, 232] on body "Retail price tags [PERSON_NAME] eq3 [GEOGRAPHIC_DATA] English [GEOGRAPHIC_DATA]…" at bounding box center [455, 322] width 910 height 645
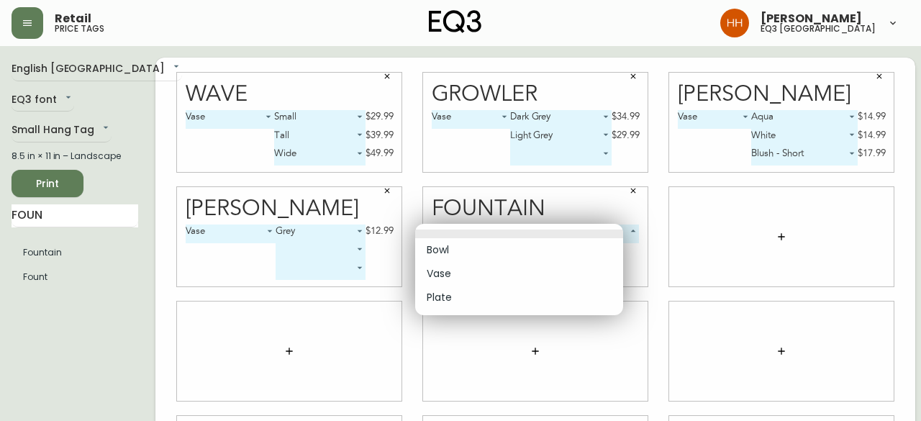
click at [767, 235] on div at bounding box center [460, 210] width 921 height 421
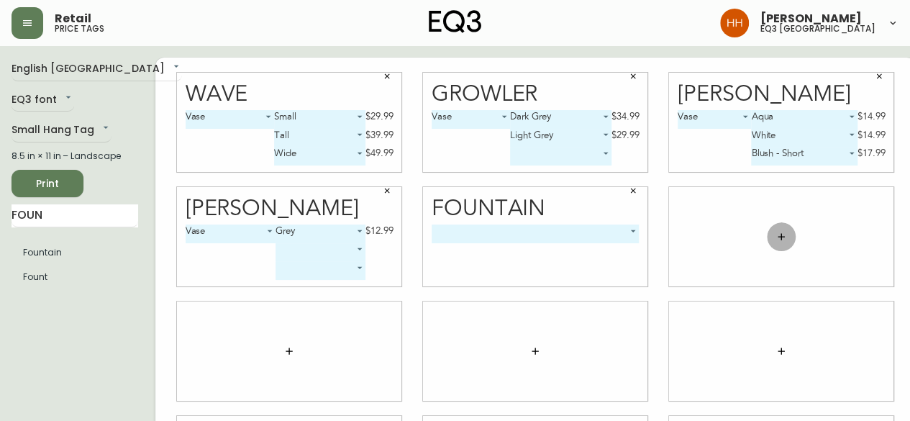
click at [776, 237] on icon "button" at bounding box center [782, 237] width 12 height 12
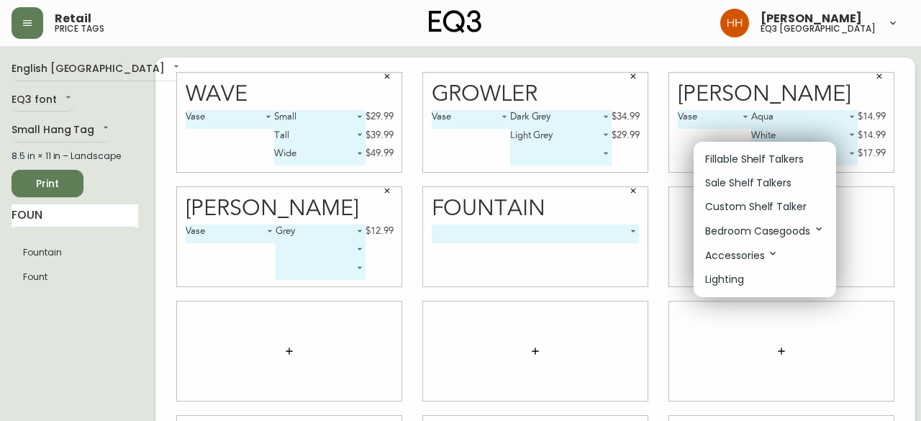
click at [729, 169] on li "Fillable Shelf Talkers" at bounding box center [765, 159] width 142 height 24
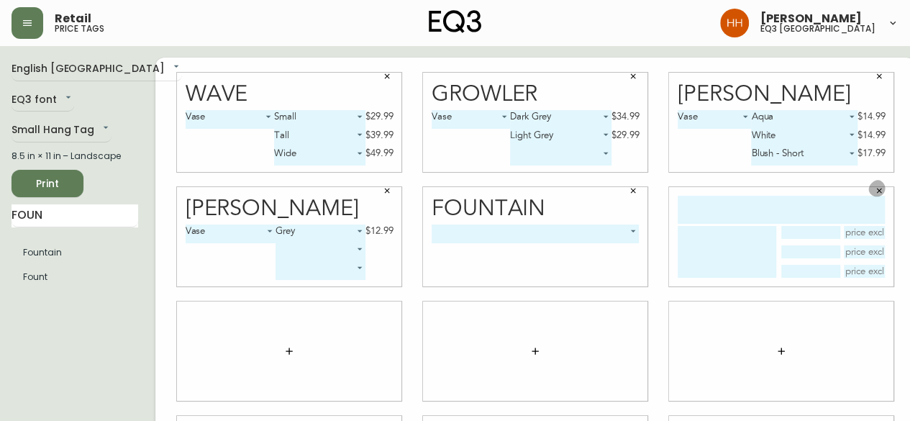
click at [875, 189] on icon "button" at bounding box center [879, 190] width 9 height 9
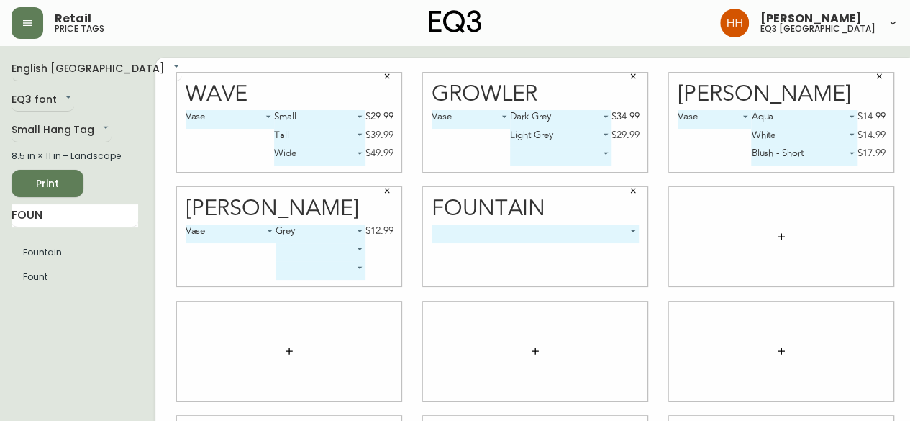
click at [767, 244] on button "button" at bounding box center [781, 236] width 29 height 29
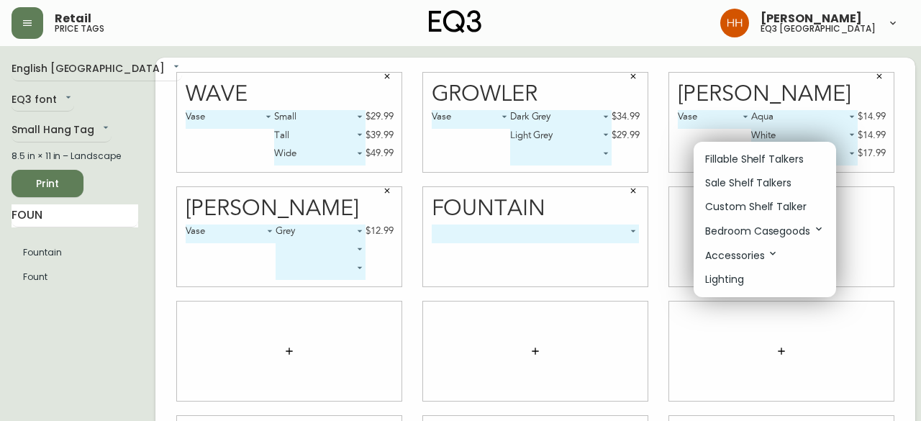
click at [55, 255] on div at bounding box center [460, 210] width 921 height 421
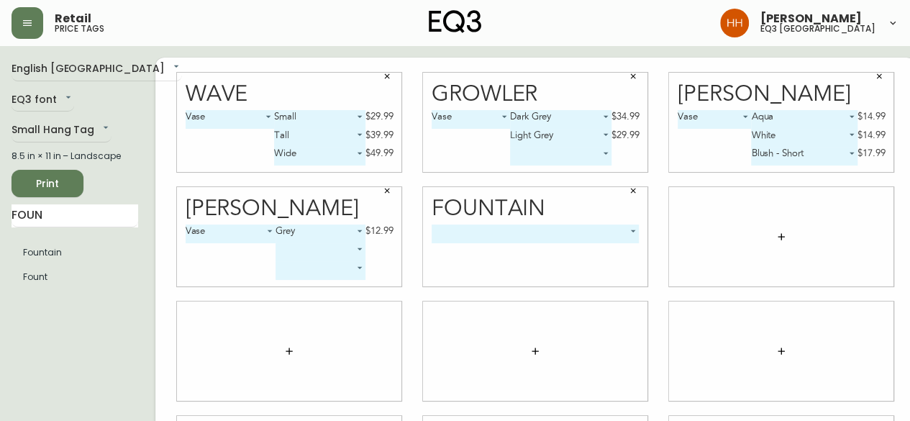
click at [750, 237] on div at bounding box center [781, 236] width 224 height 99
click at [767, 236] on button "button" at bounding box center [781, 236] width 29 height 29
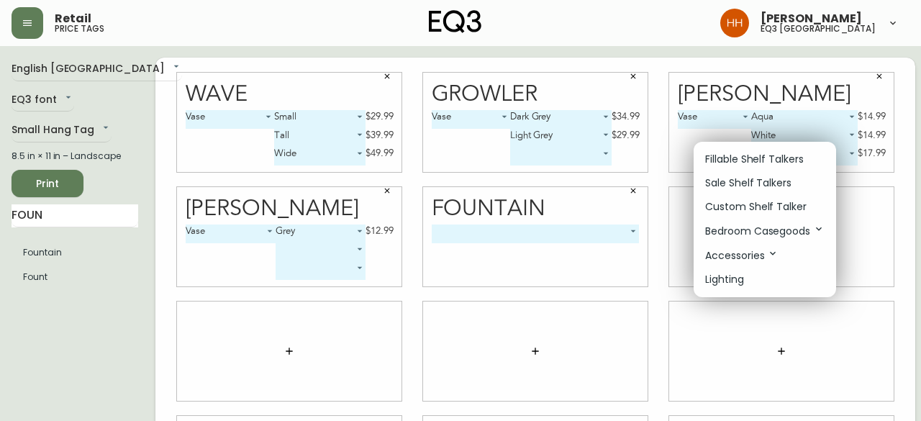
drag, startPoint x: 727, startPoint y: 162, endPoint x: 709, endPoint y: 183, distance: 28.1
click at [727, 162] on p "Fillable Shelf Talkers" at bounding box center [754, 159] width 99 height 15
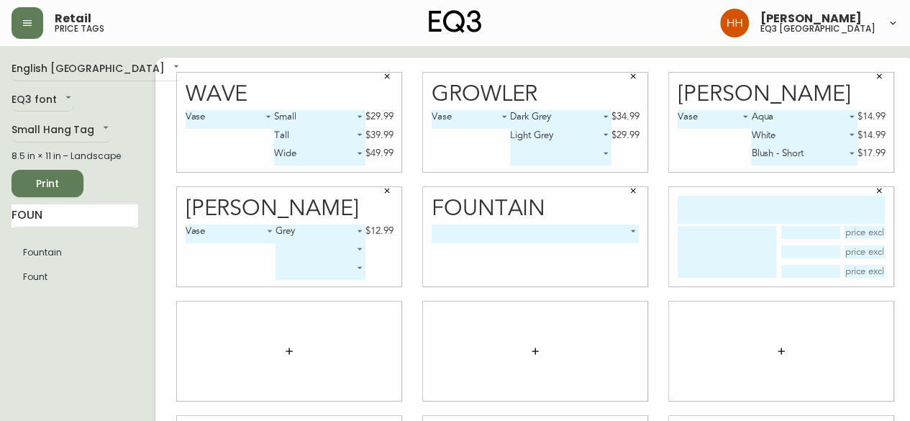
click at [716, 208] on input "text" at bounding box center [781, 210] width 207 height 28
type input "FOUNTAIN"
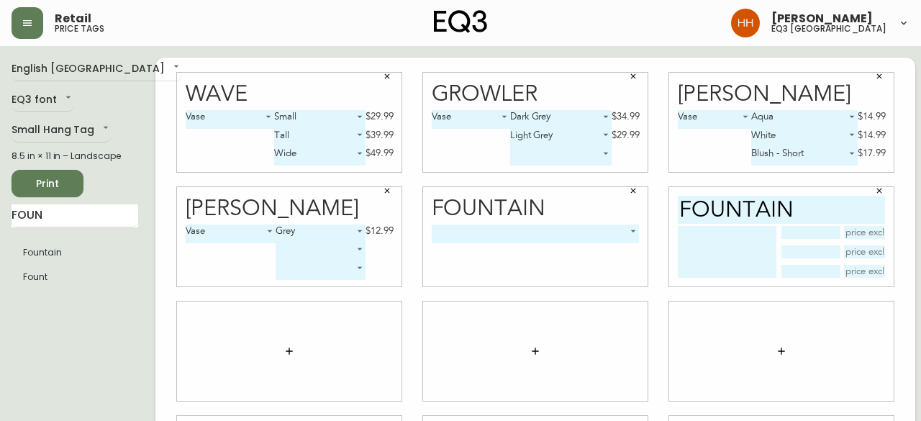
click at [506, 240] on body "Retail price tags [PERSON_NAME] eq3 [GEOGRAPHIC_DATA] English [GEOGRAPHIC_DATA]…" at bounding box center [460, 322] width 921 height 645
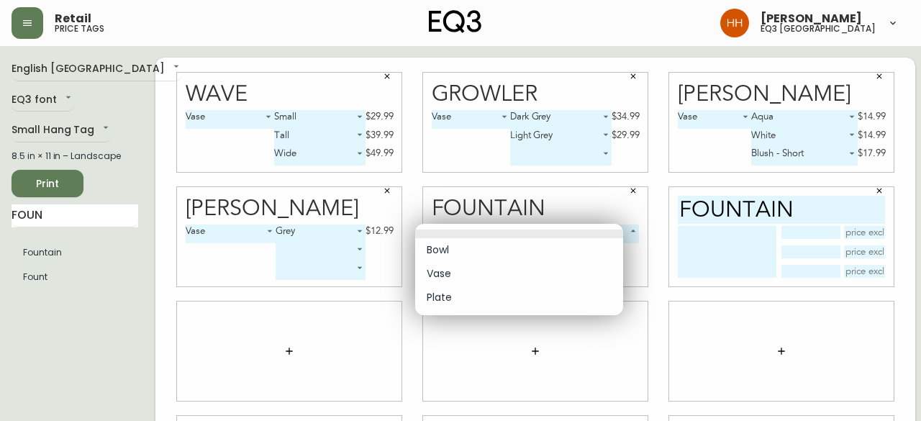
click at [470, 274] on li "Vase" at bounding box center [519, 274] width 208 height 24
type input "1"
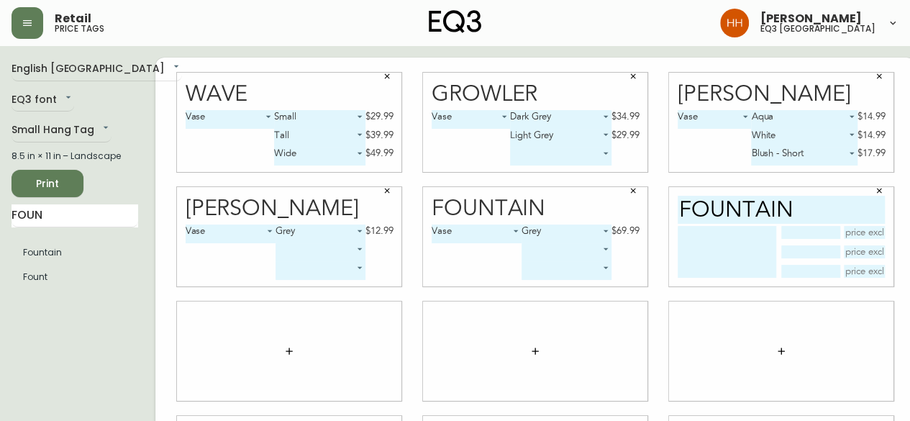
click at [684, 249] on textarea at bounding box center [727, 252] width 99 height 52
type textarea "VASE"
type input "GREY"
drag, startPoint x: 739, startPoint y: 240, endPoint x: 671, endPoint y: 237, distance: 67.7
click at [678, 237] on textarea "VASE" at bounding box center [727, 252] width 99 height 52
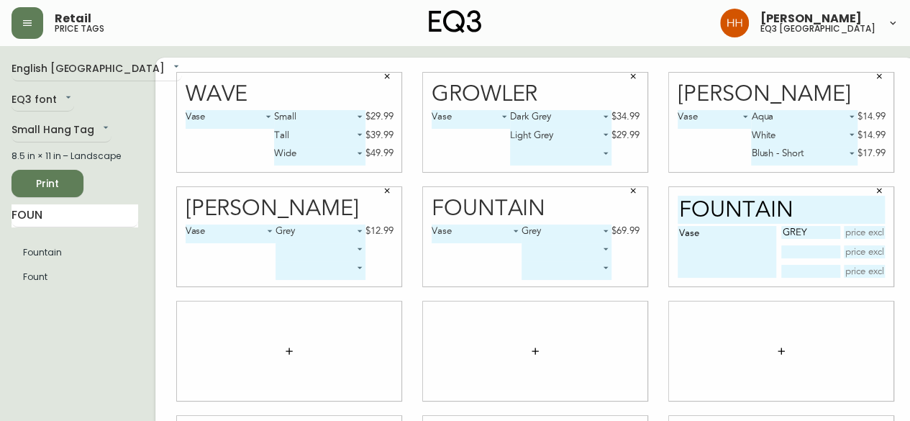
type textarea "Vase"
type input "$69.99"
click at [472, 235] on body "Retail price tags [PERSON_NAME] eq3 [GEOGRAPHIC_DATA] English [GEOGRAPHIC_DATA]…" at bounding box center [455, 322] width 910 height 645
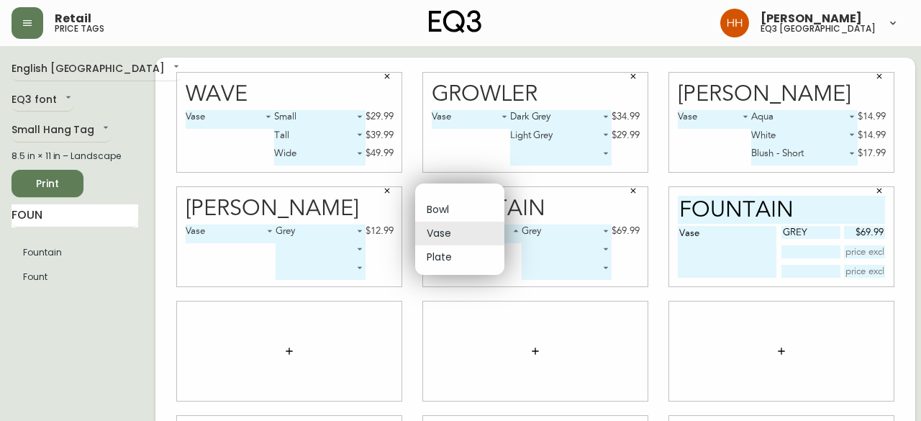
click at [460, 212] on li "Bowl" at bounding box center [459, 210] width 89 height 24
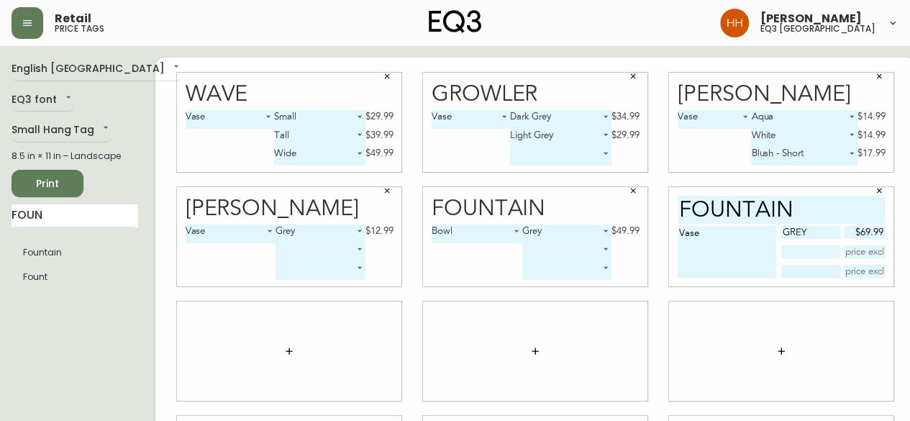
click at [453, 237] on body "Retail price tags [PERSON_NAME] eq3 [GEOGRAPHIC_DATA] English [GEOGRAPHIC_DATA]…" at bounding box center [455, 322] width 910 height 645
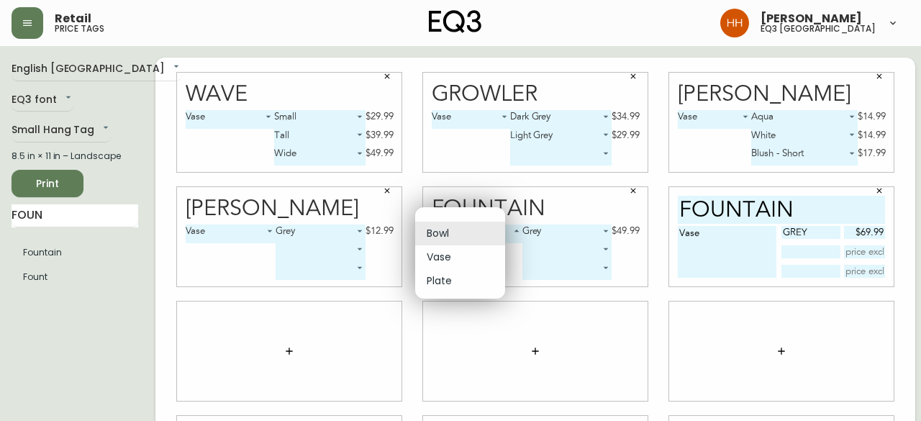
click at [450, 275] on li "Plate" at bounding box center [460, 281] width 90 height 24
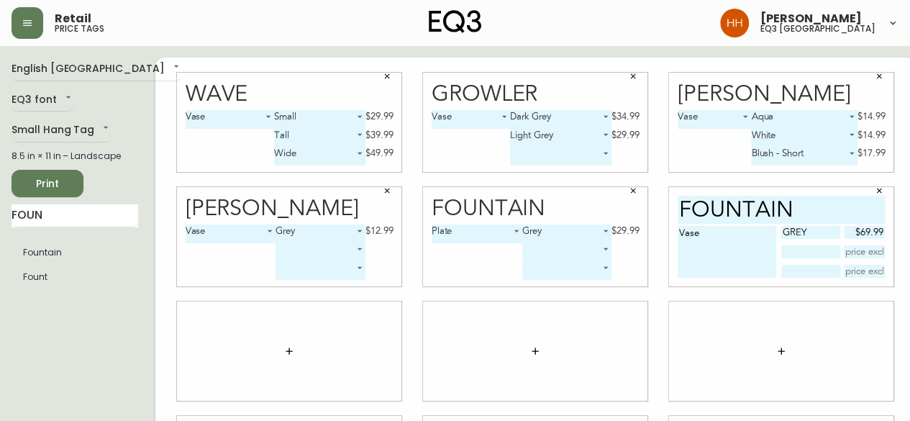
click at [450, 225] on body "Retail price tags [PERSON_NAME] eq3 [GEOGRAPHIC_DATA] English [GEOGRAPHIC_DATA]…" at bounding box center [455, 322] width 910 height 645
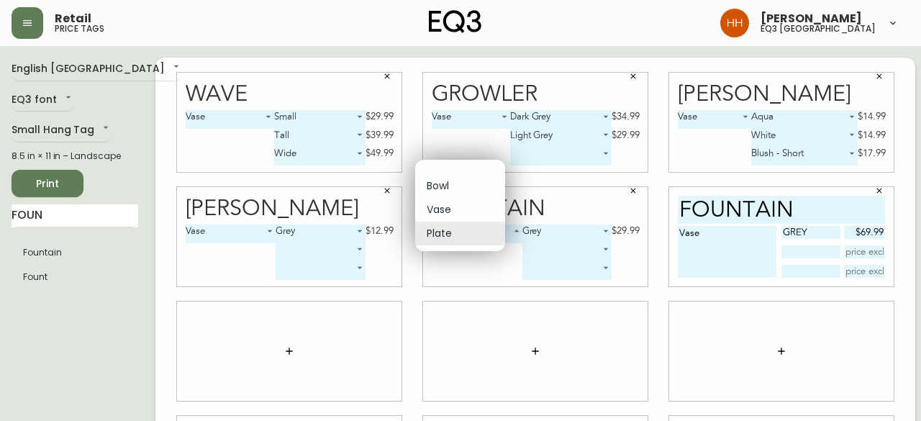
click at [456, 182] on li "Bowl" at bounding box center [460, 186] width 90 height 24
type input "0"
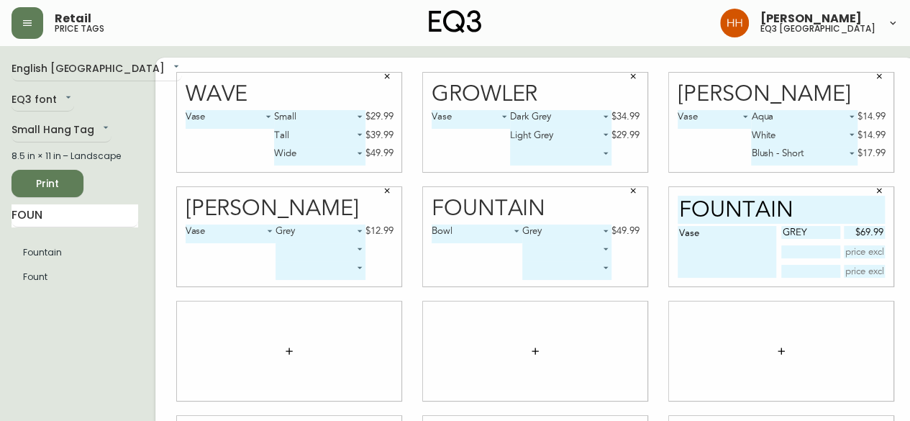
click at [684, 237] on textarea "Vase" at bounding box center [727, 252] width 99 height 52
type textarea "Vase Bowl"
type input "Grey"
type input "$49.99"
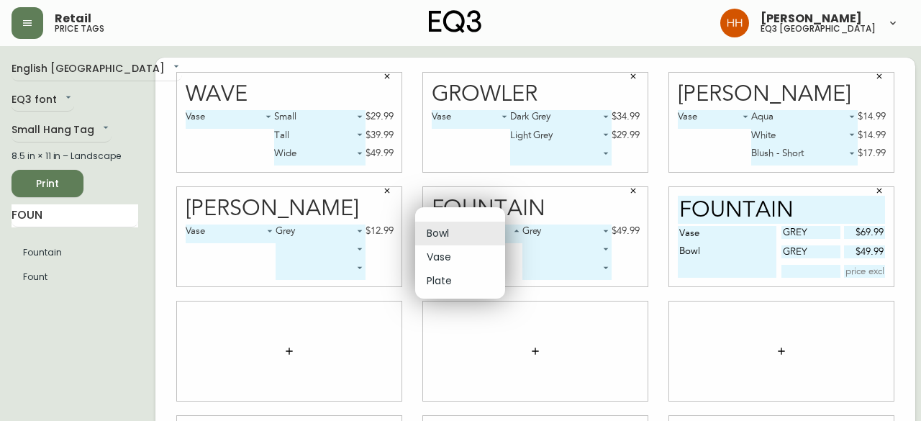
click at [463, 228] on body "Retail price tags [PERSON_NAME] eq3 [GEOGRAPHIC_DATA] English [GEOGRAPHIC_DATA]…" at bounding box center [460, 322] width 921 height 645
click at [439, 280] on li "Plate" at bounding box center [460, 281] width 90 height 24
type input "2"
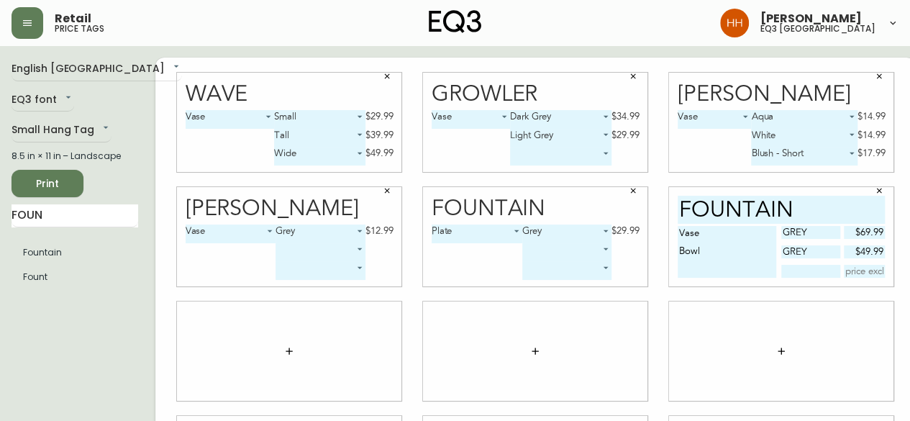
click at [704, 263] on textarea "Vase Bowl" at bounding box center [727, 252] width 99 height 52
type textarea "Vase Bowl Plate"
click at [803, 272] on input "text" at bounding box center [810, 271] width 58 height 13
type input "Grey"
click at [845, 270] on input "text" at bounding box center [865, 271] width 42 height 13
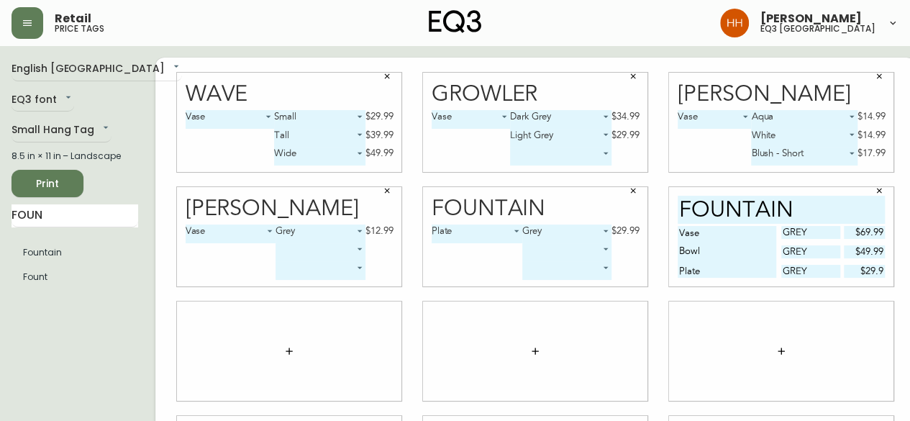
type input "$29.9"
click at [753, 329] on div at bounding box center [781, 350] width 224 height 99
click at [629, 194] on icon "button" at bounding box center [633, 190] width 9 height 9
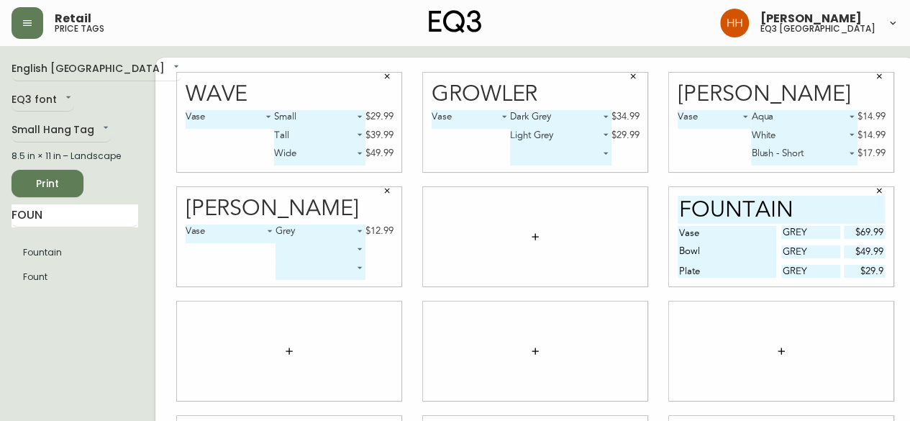
click at [521, 248] on button "button" at bounding box center [535, 236] width 29 height 29
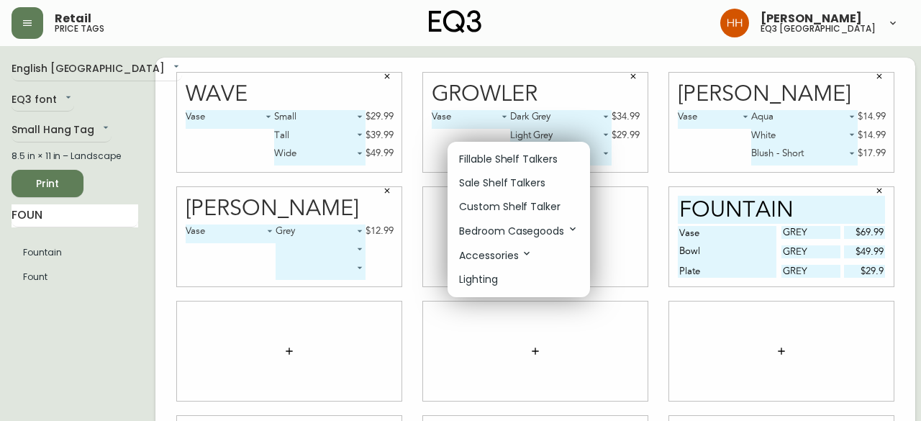
click at [511, 166] on p "Fillable Shelf Talkers" at bounding box center [508, 159] width 99 height 15
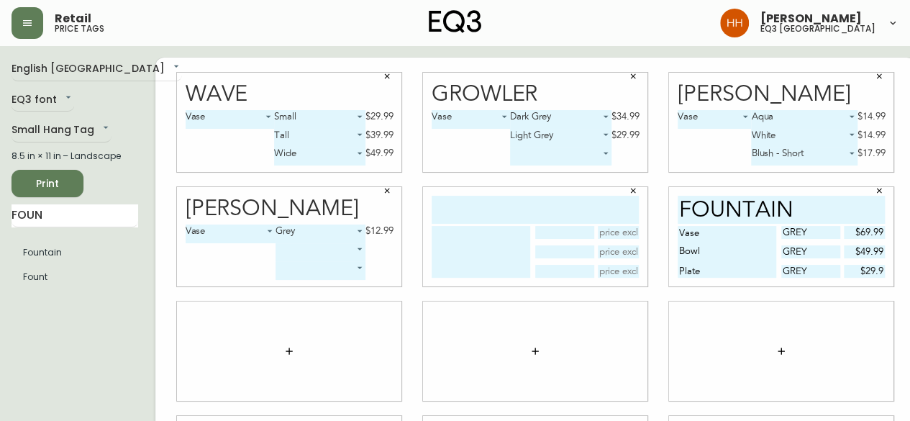
click at [489, 209] on input "text" at bounding box center [535, 210] width 207 height 28
type input "lima"
click at [571, 278] on div "lima" at bounding box center [535, 236] width 224 height 99
click at [558, 276] on input "text" at bounding box center [564, 271] width 58 height 13
type input "from"
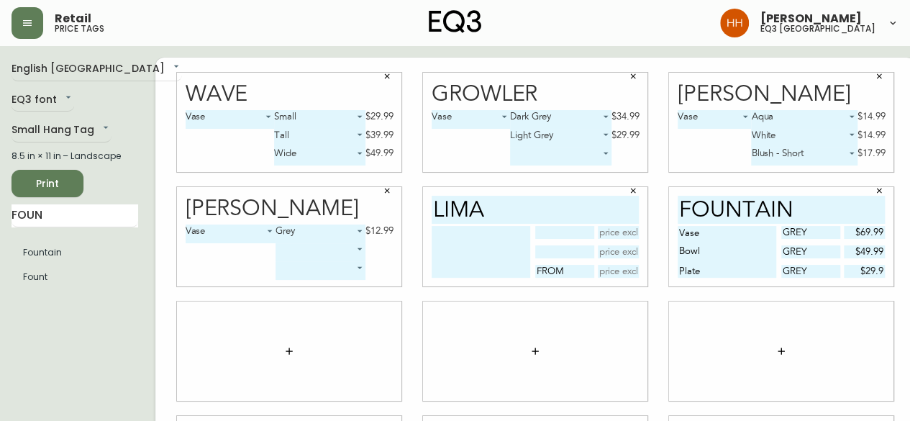
click at [279, 351] on button "button" at bounding box center [289, 351] width 29 height 29
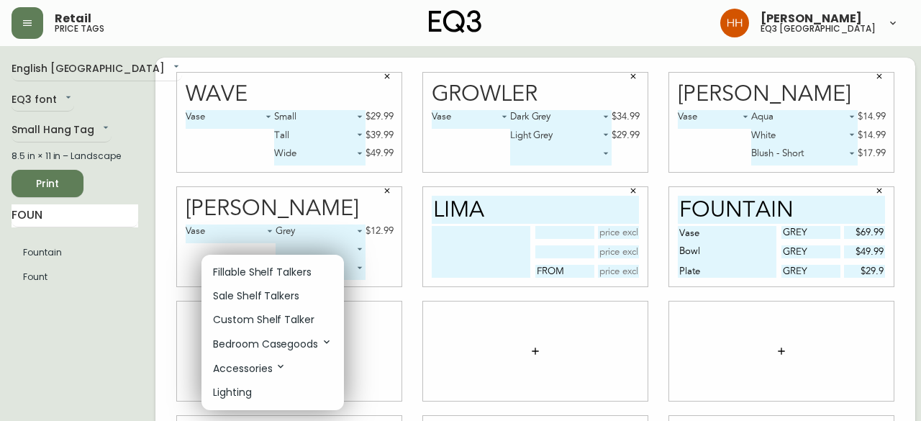
click at [246, 270] on p "Fillable Shelf Talkers" at bounding box center [262, 272] width 99 height 15
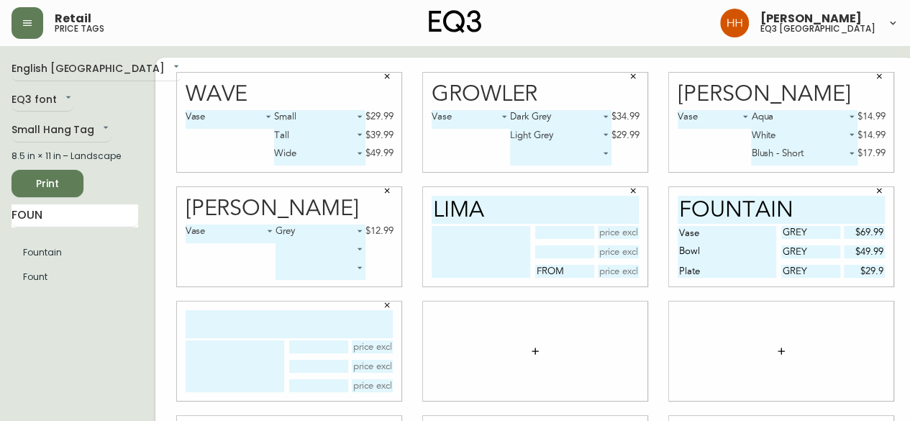
click at [237, 330] on input "text" at bounding box center [289, 324] width 207 height 28
type input "[PERSON_NAME]"
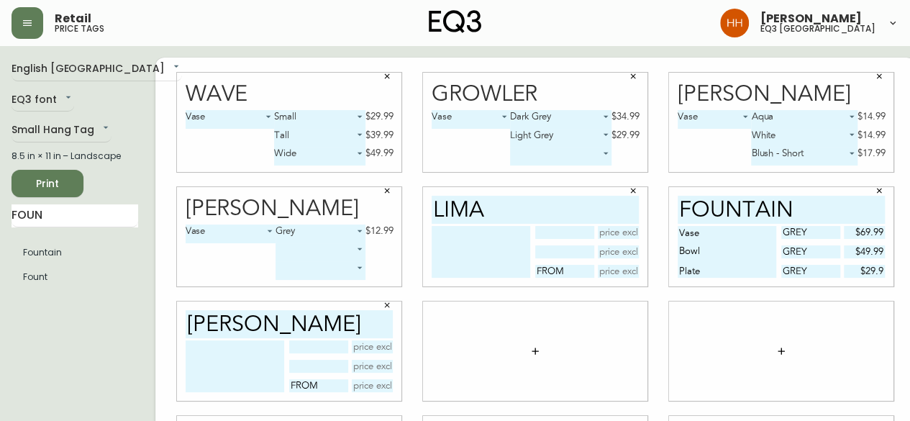
type input "from"
click at [529, 356] on icon "button" at bounding box center [535, 351] width 12 height 12
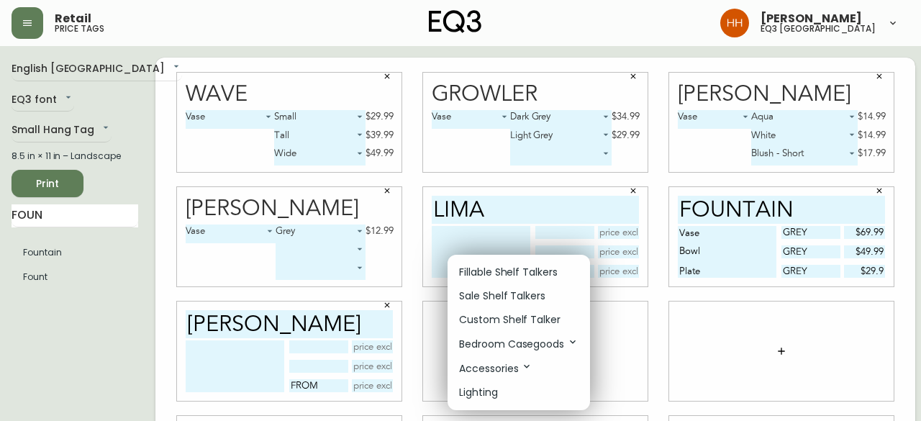
click at [487, 273] on p "Fillable Shelf Talkers" at bounding box center [508, 272] width 99 height 15
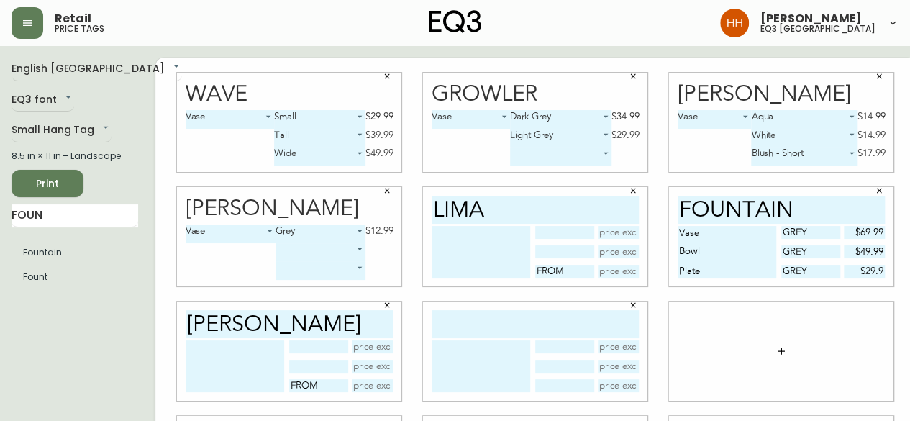
click at [486, 312] on input "text" at bounding box center [535, 324] width 207 height 28
type input "p"
type input "[PERSON_NAME]"
click at [535, 381] on input "text" at bounding box center [564, 385] width 58 height 13
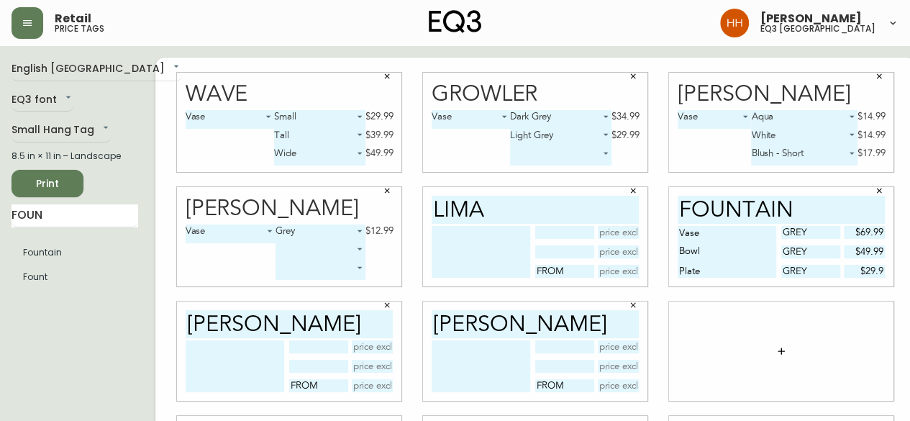
type input "from"
click at [767, 357] on button "button" at bounding box center [781, 351] width 29 height 29
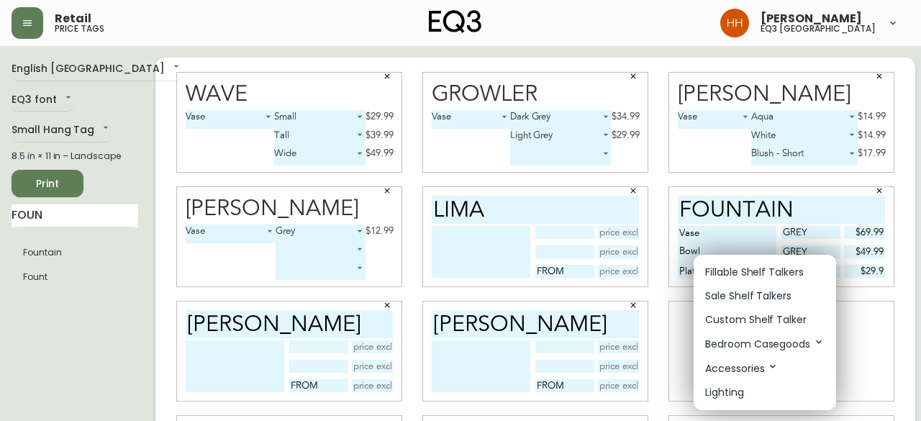
click at [734, 271] on p "Fillable Shelf Talkers" at bounding box center [754, 272] width 99 height 15
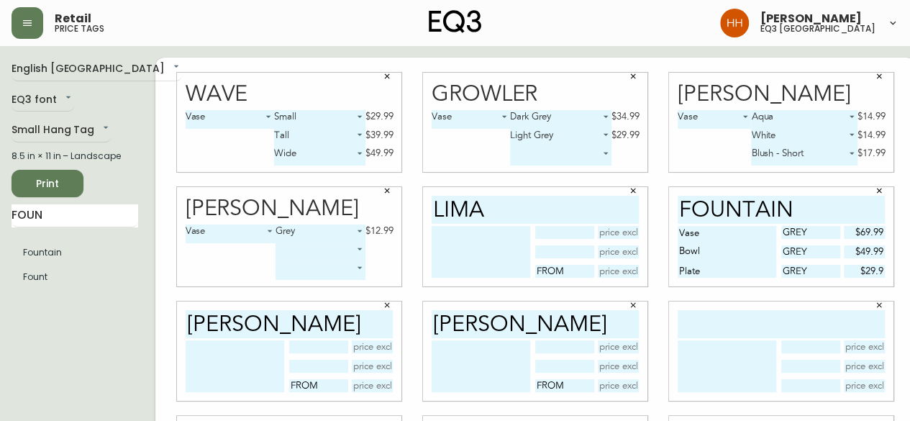
click at [678, 336] on input "text" at bounding box center [781, 324] width 207 height 28
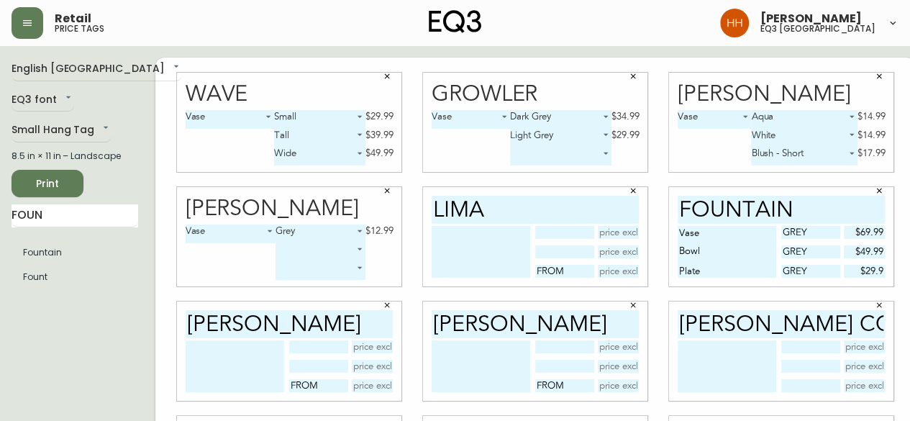
type input "[PERSON_NAME] counter"
click at [786, 383] on input "text" at bounding box center [810, 385] width 58 height 13
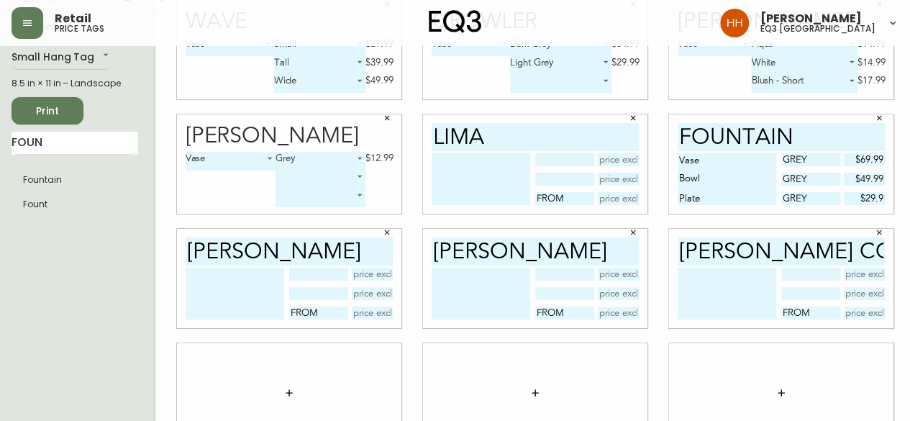
scroll to position [144, 0]
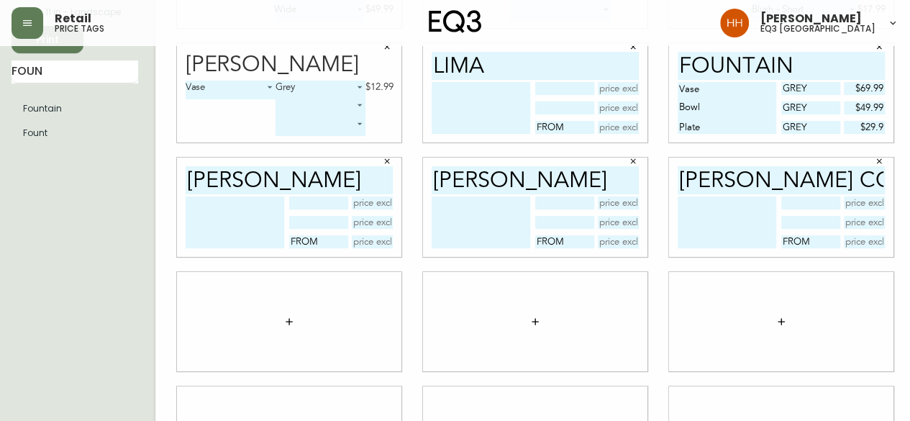
type input "from"
click at [278, 326] on button "button" at bounding box center [289, 321] width 29 height 29
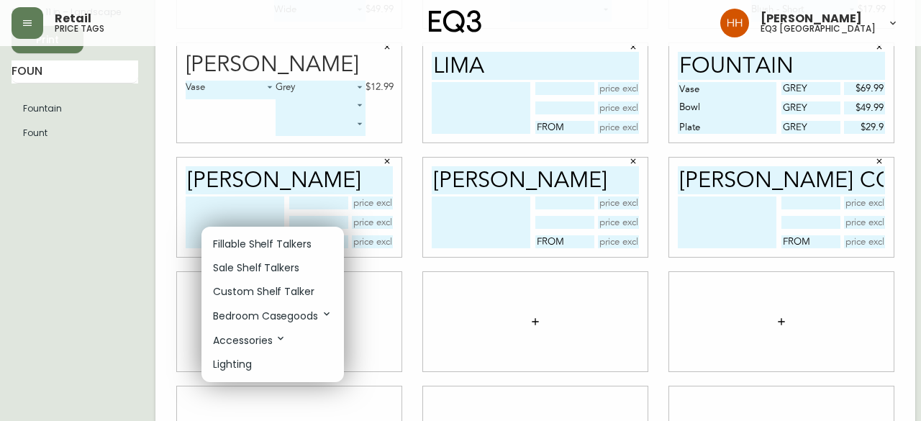
click at [243, 242] on p "Fillable Shelf Talkers" at bounding box center [262, 244] width 99 height 15
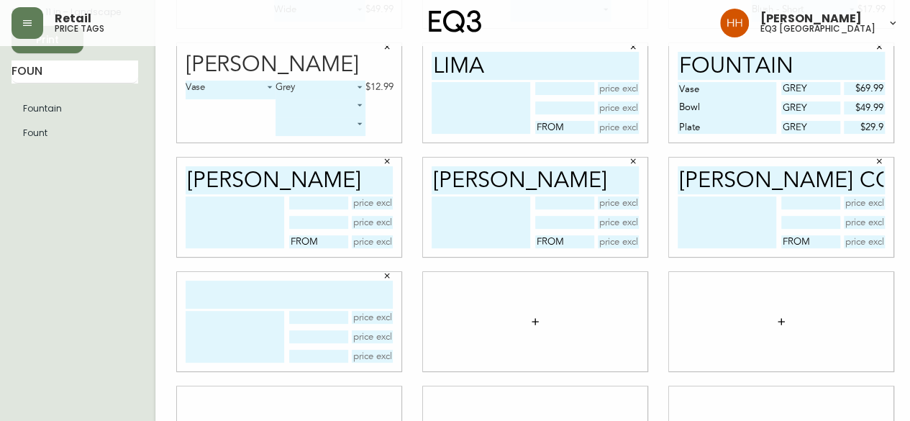
click at [222, 288] on input "text" at bounding box center [289, 295] width 207 height 28
type input "tami dining"
click at [310, 362] on input "text" at bounding box center [318, 356] width 58 height 13
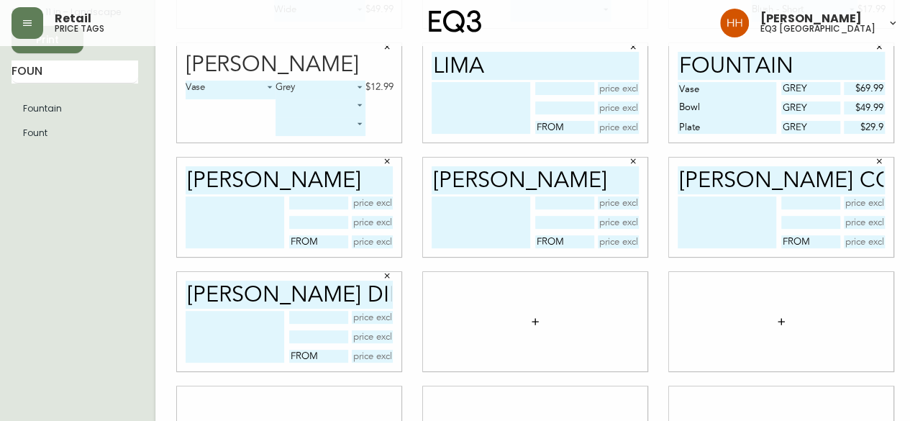
type input "from"
click at [532, 324] on icon "button" at bounding box center [535, 321] width 6 height 6
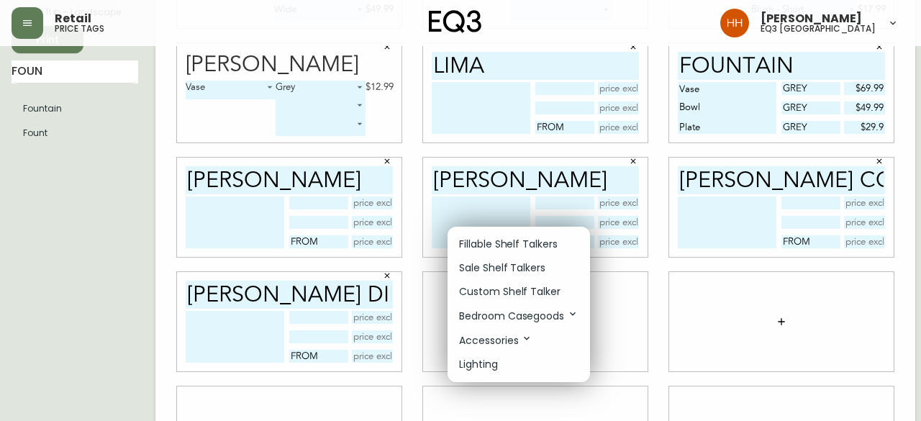
click at [489, 242] on p "Fillable Shelf Talkers" at bounding box center [508, 244] width 99 height 15
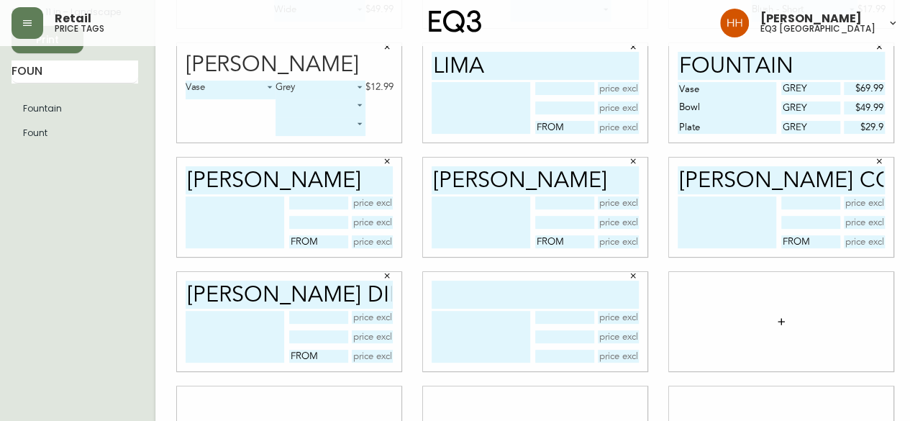
click at [475, 299] on input "text" at bounding box center [535, 295] width 207 height 28
type input "valentin"
click at [561, 359] on input "text" at bounding box center [564, 356] width 58 height 13
type input "from"
click at [772, 332] on button "button" at bounding box center [781, 321] width 29 height 29
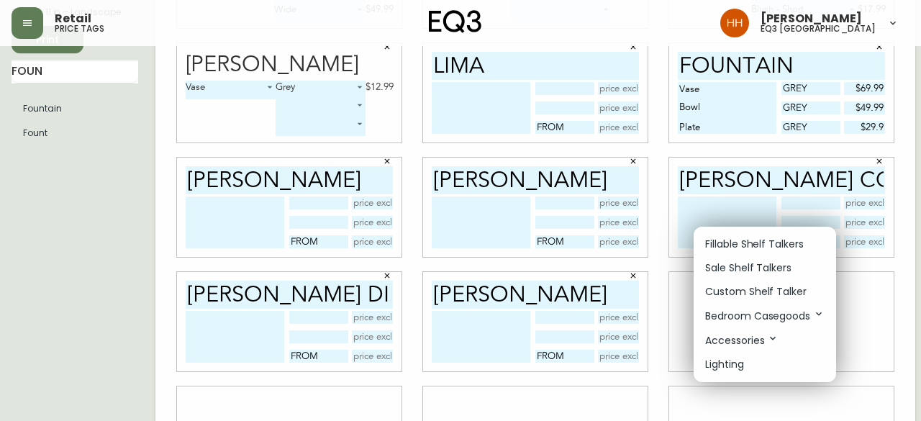
click at [739, 247] on p "Fillable Shelf Talkers" at bounding box center [754, 244] width 99 height 15
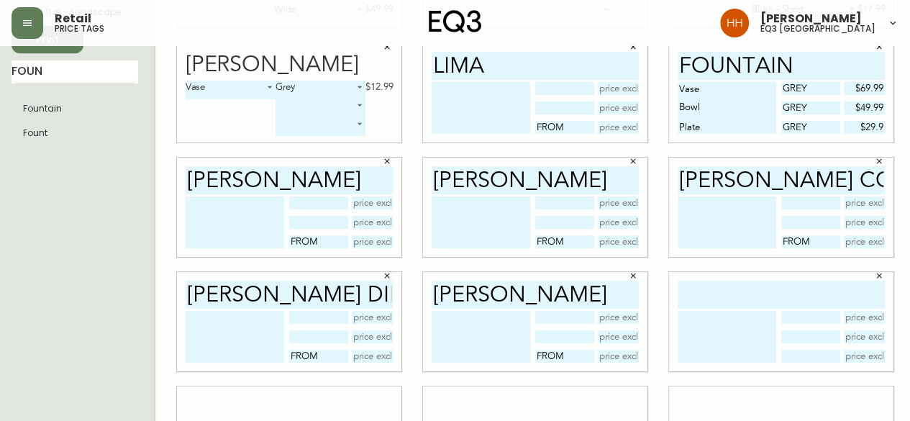
click at [724, 273] on div at bounding box center [781, 321] width 224 height 99
click at [719, 288] on input "text" at bounding box center [781, 295] width 207 height 28
type input "cade"
click at [777, 363] on div "cade" at bounding box center [781, 321] width 224 height 99
click at [781, 362] on input "text" at bounding box center [810, 356] width 58 height 13
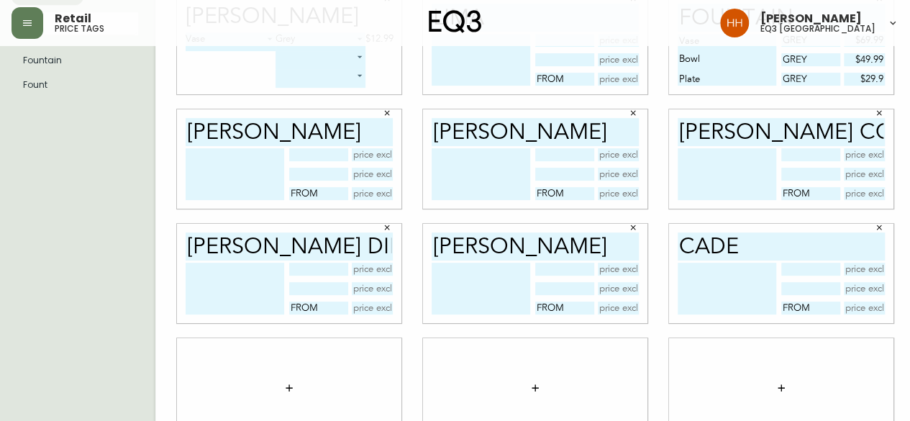
scroll to position [223, 0]
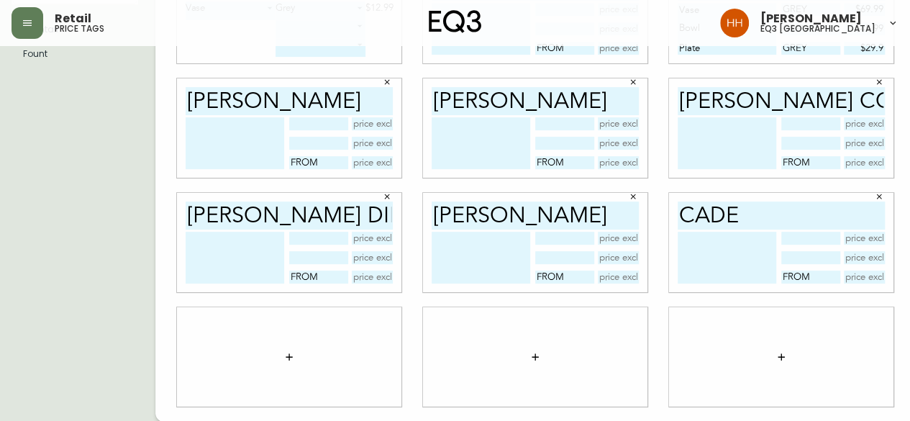
type input "from"
drag, startPoint x: 266, startPoint y: 340, endPoint x: 271, endPoint y: 358, distance: 18.5
click at [265, 345] on div at bounding box center [289, 356] width 224 height 99
click at [283, 358] on icon "button" at bounding box center [289, 357] width 12 height 12
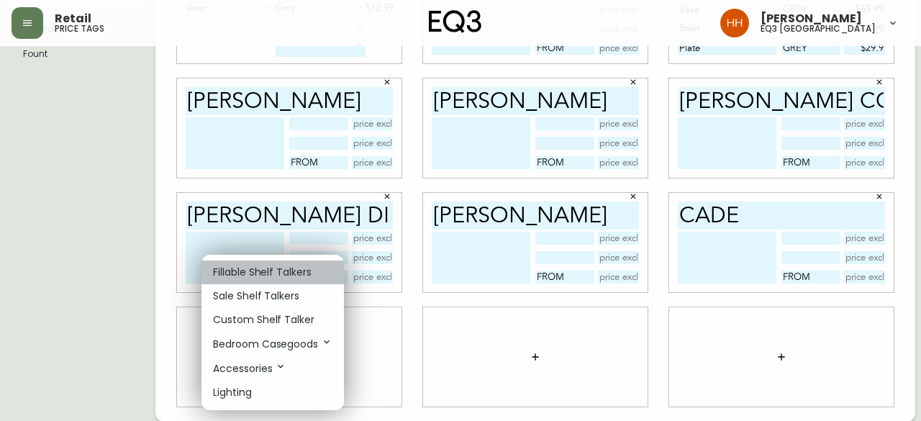
click at [240, 271] on p "Fillable Shelf Talkers" at bounding box center [262, 272] width 99 height 15
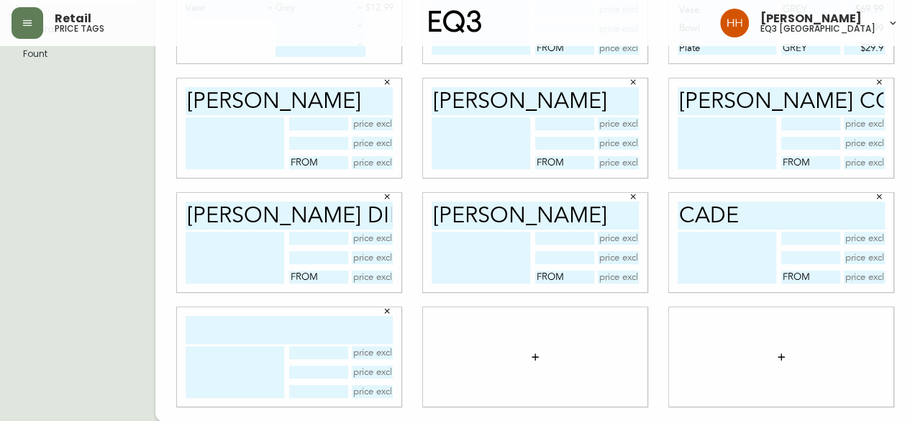
click at [247, 319] on input "text" at bounding box center [289, 330] width 207 height 28
type input "lilly"
click at [323, 396] on input "text" at bounding box center [318, 391] width 58 height 13
type input "from"
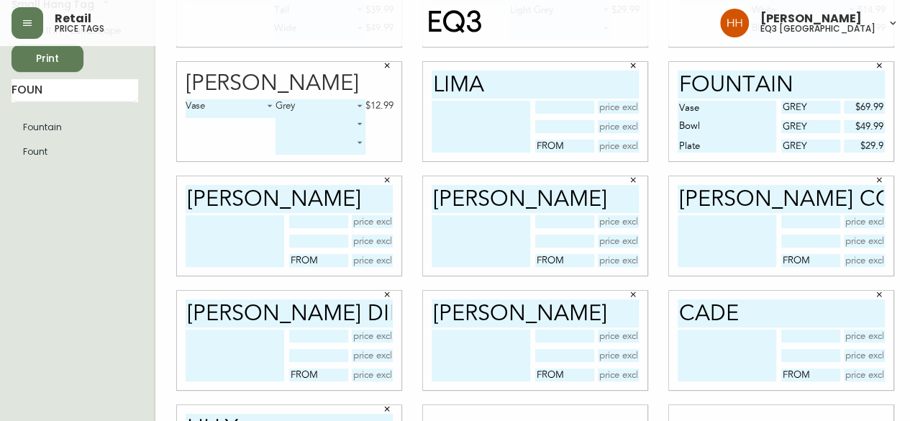
scroll to position [79, 0]
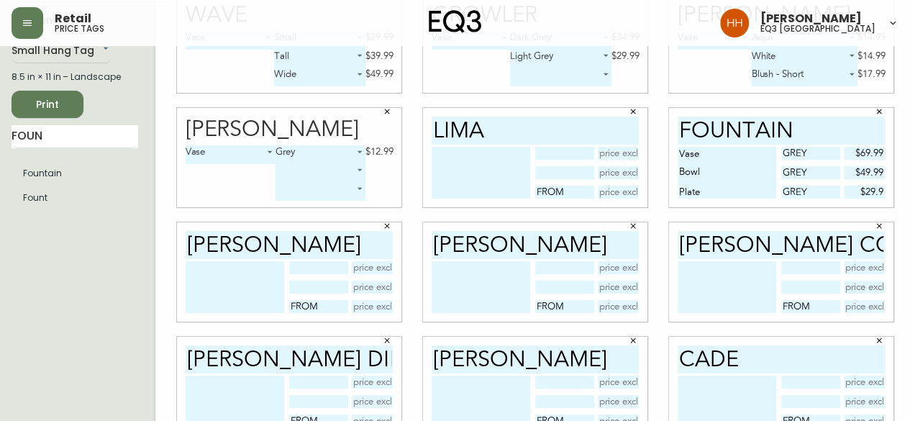
click at [598, 198] on input "text" at bounding box center [619, 192] width 42 height 13
type input "$399"
click at [357, 308] on input "text" at bounding box center [373, 306] width 42 height 13
type input "$299"
click at [614, 306] on input "text" at bounding box center [619, 306] width 42 height 13
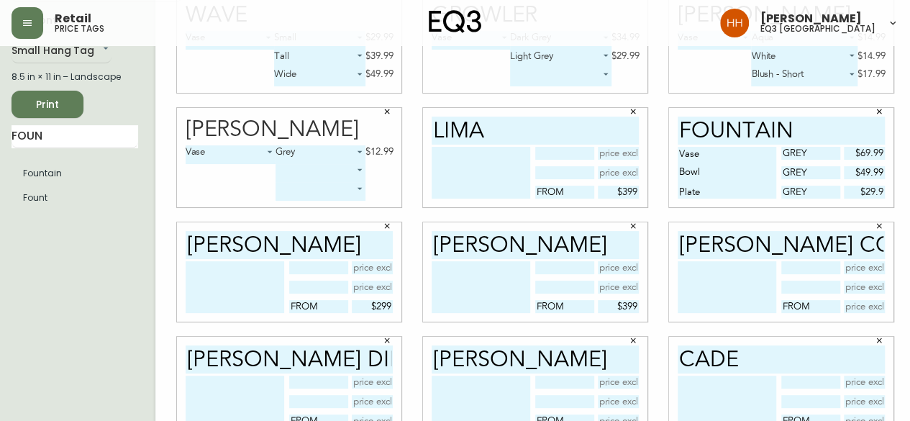
type input "$399"
click at [855, 312] on input "text" at bounding box center [865, 306] width 42 height 13
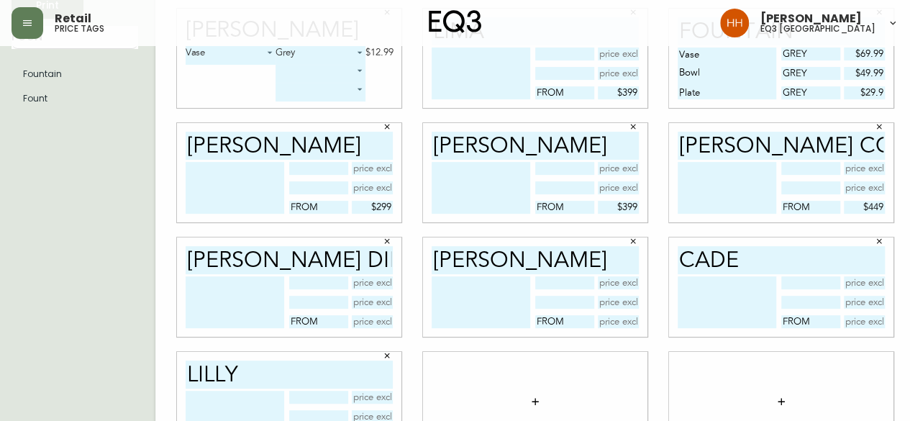
scroll to position [223, 0]
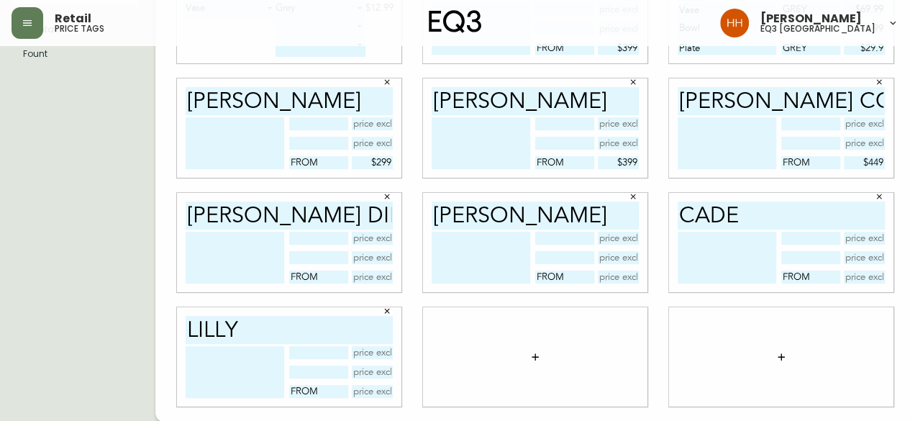
type input "$449"
click at [361, 388] on input "text" at bounding box center [373, 391] width 42 height 13
click at [354, 272] on input "text" at bounding box center [373, 277] width 42 height 13
type input "$349"
click at [609, 276] on input "text" at bounding box center [619, 277] width 42 height 13
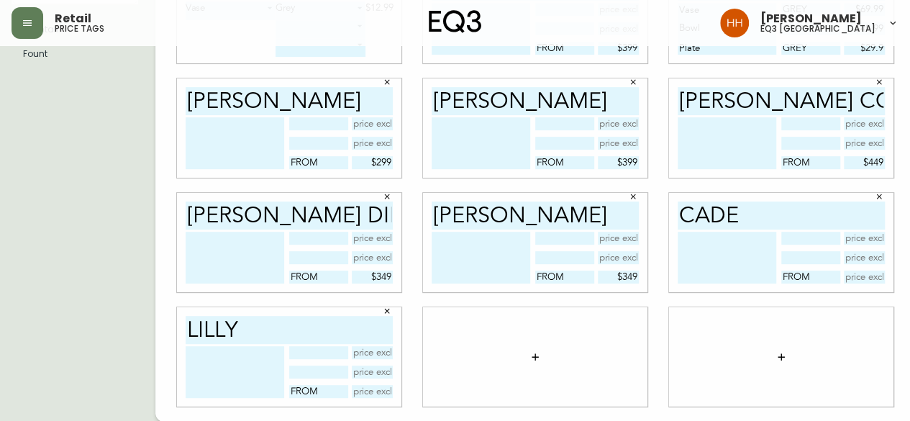
type input "$349"
click at [853, 278] on input "text" at bounding box center [865, 277] width 42 height 13
type input "$499"
click at [374, 386] on input "text" at bounding box center [373, 391] width 42 height 13
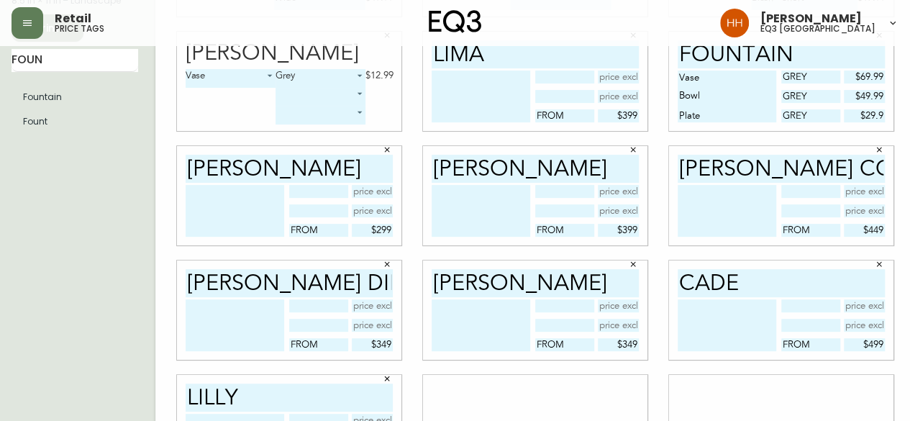
scroll to position [151, 0]
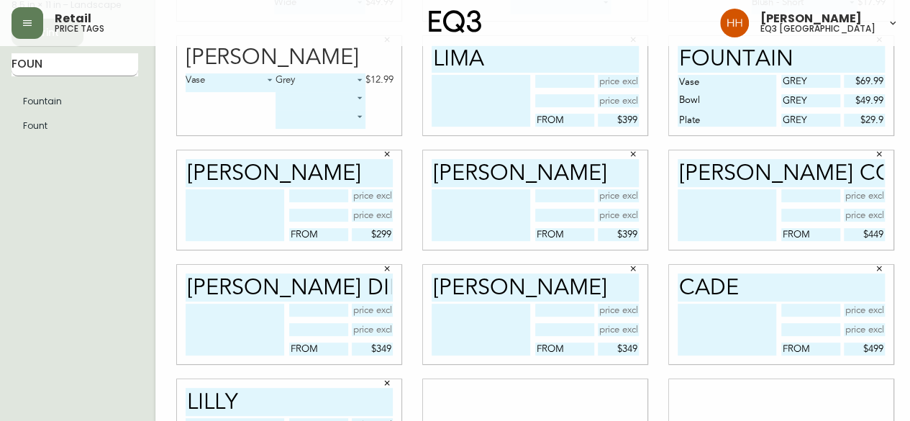
type input "$299"
drag, startPoint x: 57, startPoint y: 68, endPoint x: 0, endPoint y: 59, distance: 57.6
click at [12, 53] on input "FOUN" at bounding box center [75, 64] width 127 height 23
type input "d"
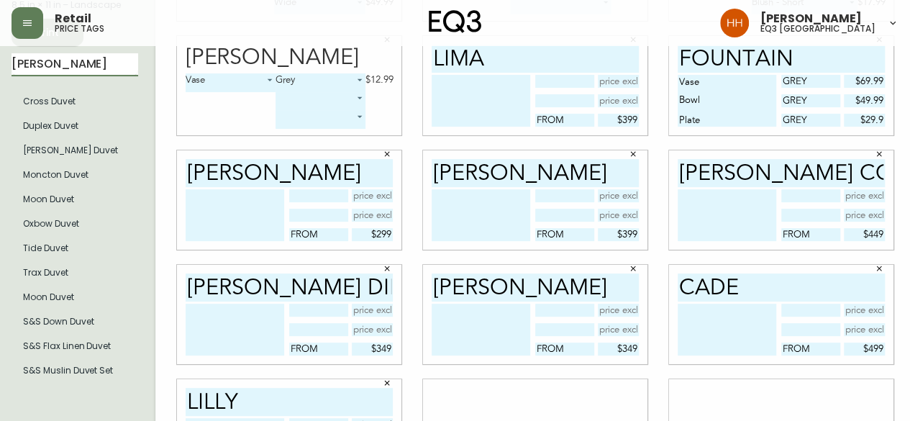
type input "duvet"
drag, startPoint x: 53, startPoint y: 69, endPoint x: 0, endPoint y: 80, distance: 54.3
click at [0, 78] on main "English Canada en_CA EQ3 font EQ3 Small Hang Tag small 8.5 in × 11 in – Landsca…" at bounding box center [455, 194] width 910 height 599
type input "duvet"
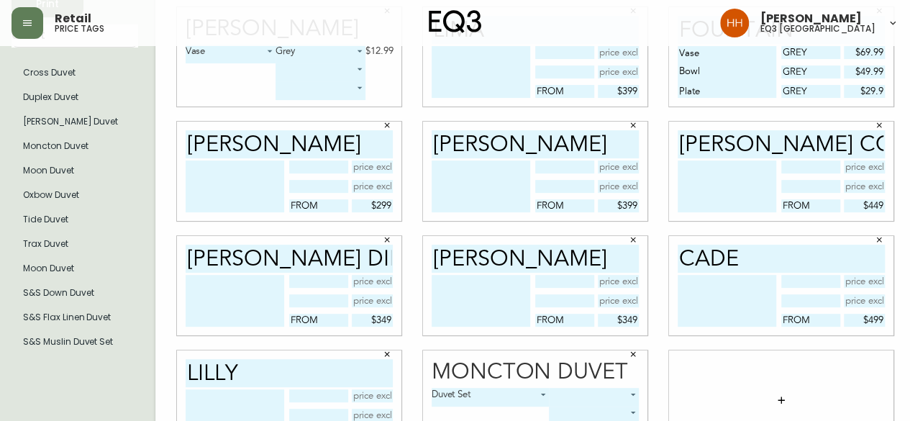
scroll to position [223, 0]
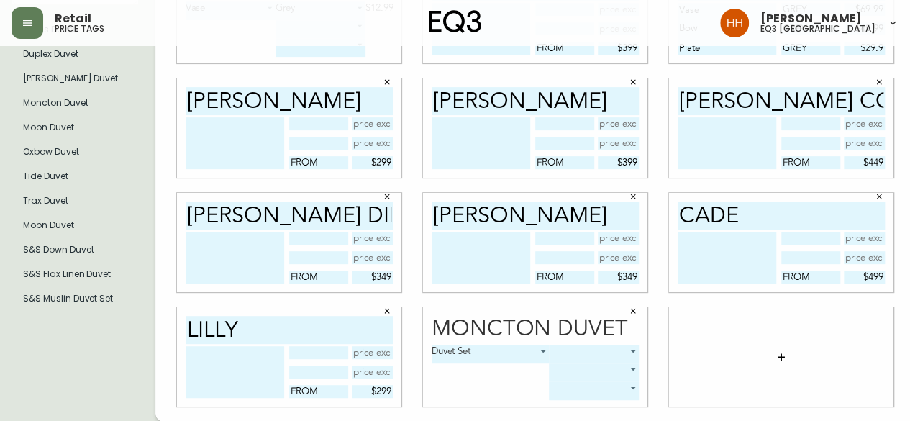
click at [548, 349] on body "Retail price tags Hayley Henderson eq3 calgary English Canada en_CA EQ3 font EQ…" at bounding box center [455, 99] width 910 height 645
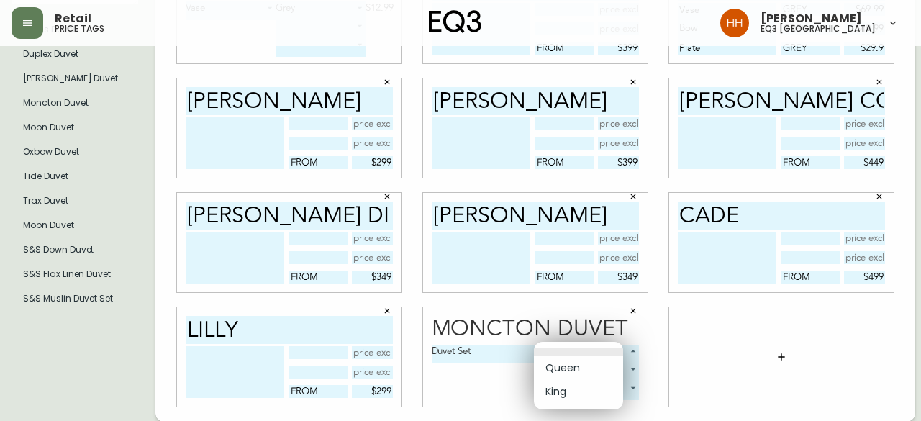
click at [567, 396] on li "King" at bounding box center [578, 392] width 89 height 24
type input "1"
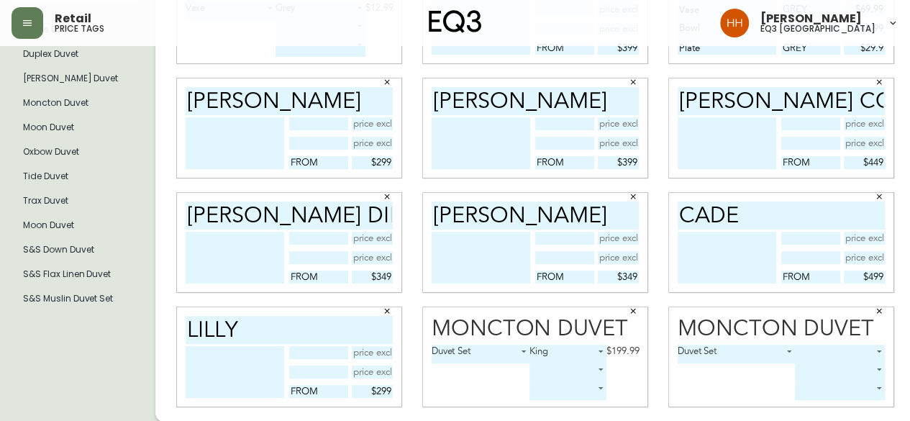
click at [821, 352] on body "Retail price tags Hayley Henderson eq3 calgary English Canada en_CA EQ3 font EQ…" at bounding box center [455, 99] width 910 height 645
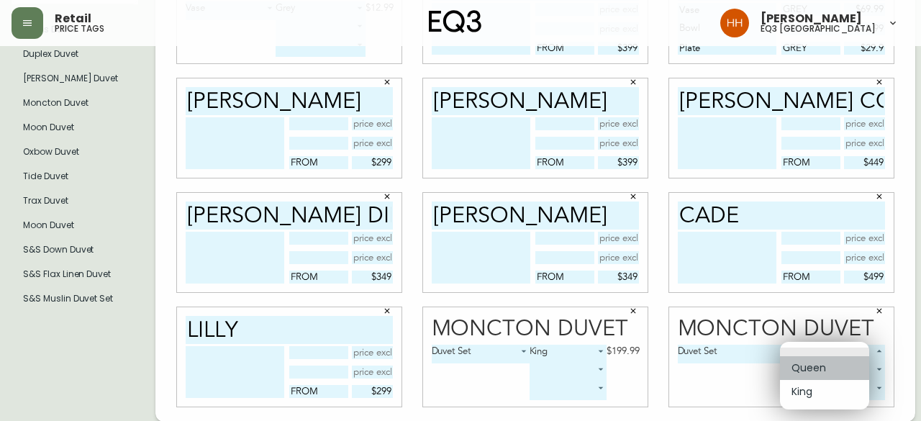
click at [811, 372] on li "Queen" at bounding box center [824, 368] width 89 height 24
type input "0"
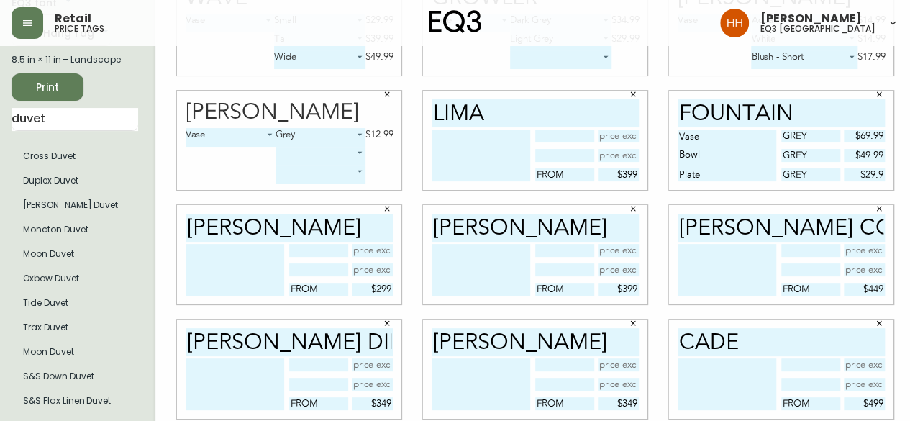
scroll to position [79, 0]
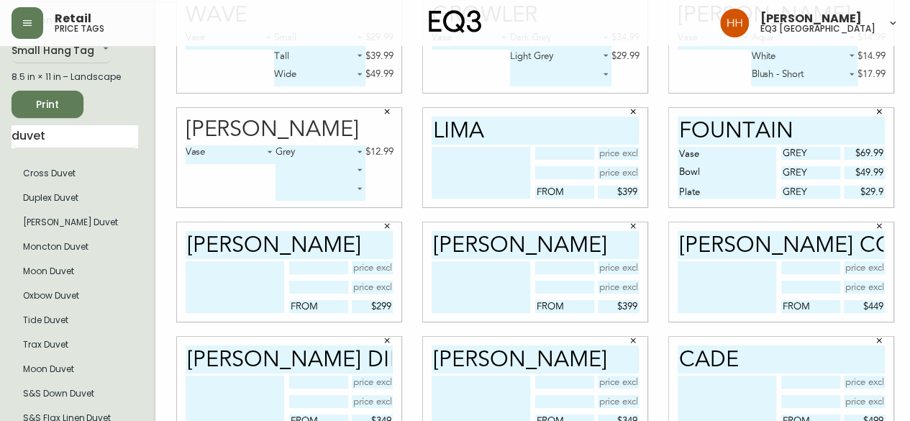
click at [63, 106] on span "Print" at bounding box center [47, 105] width 49 height 18
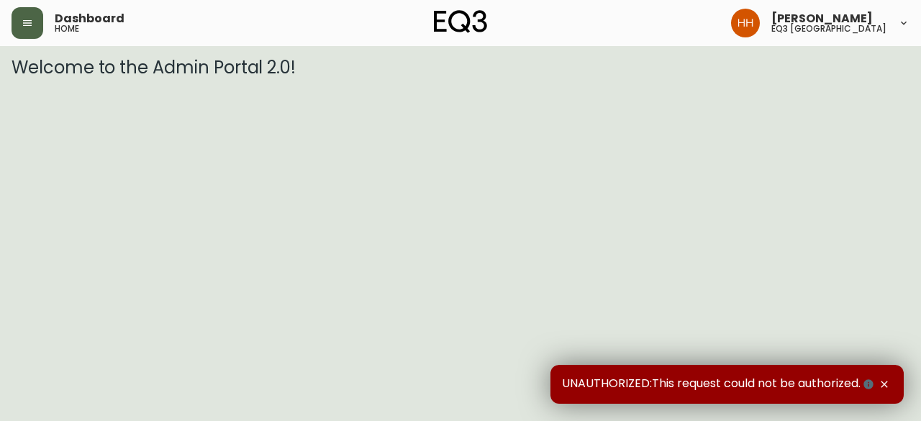
click at [22, 30] on button "button" at bounding box center [28, 23] width 32 height 32
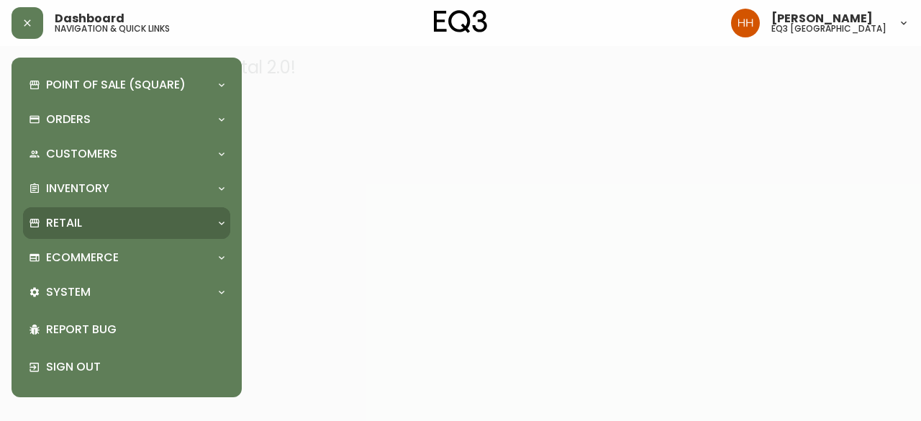
click at [88, 237] on div "Retail" at bounding box center [126, 223] width 207 height 32
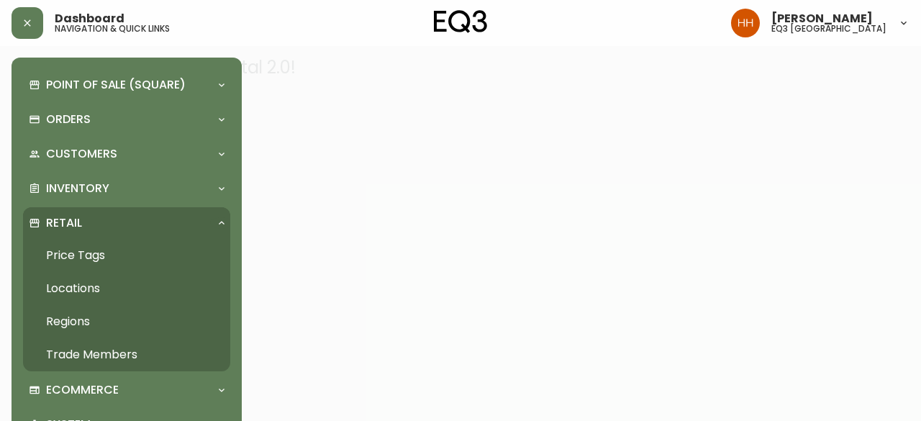
click at [96, 253] on link "Price Tags" at bounding box center [126, 255] width 207 height 33
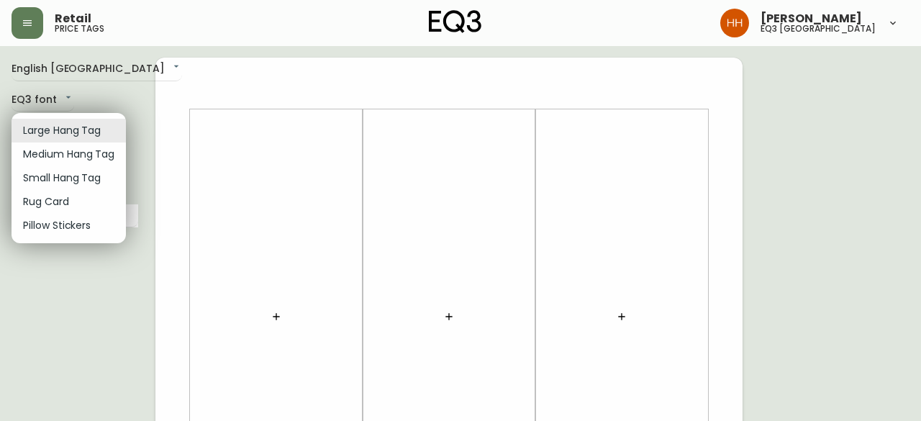
click at [55, 186] on li "Small Hang Tag" at bounding box center [69, 178] width 114 height 24
type input "small"
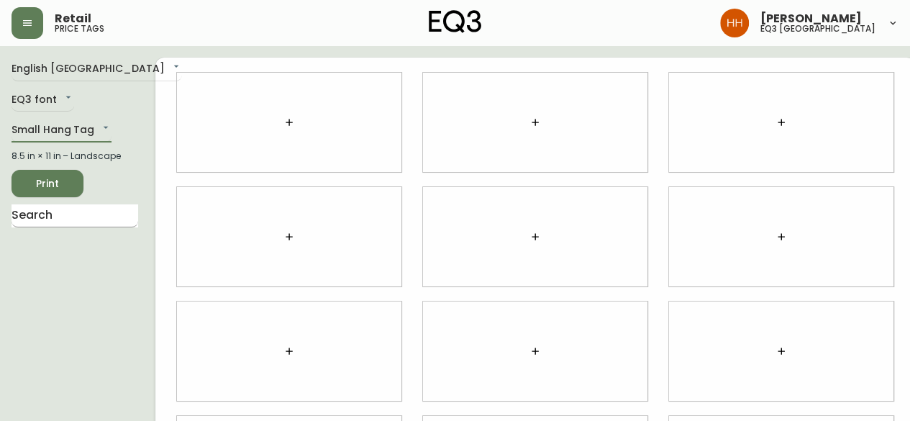
click at [71, 219] on input "text" at bounding box center [75, 215] width 127 height 23
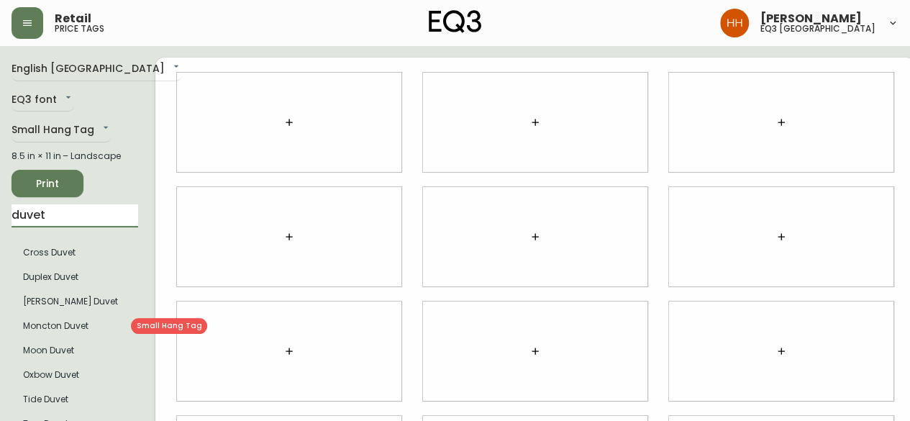
type input "duvet"
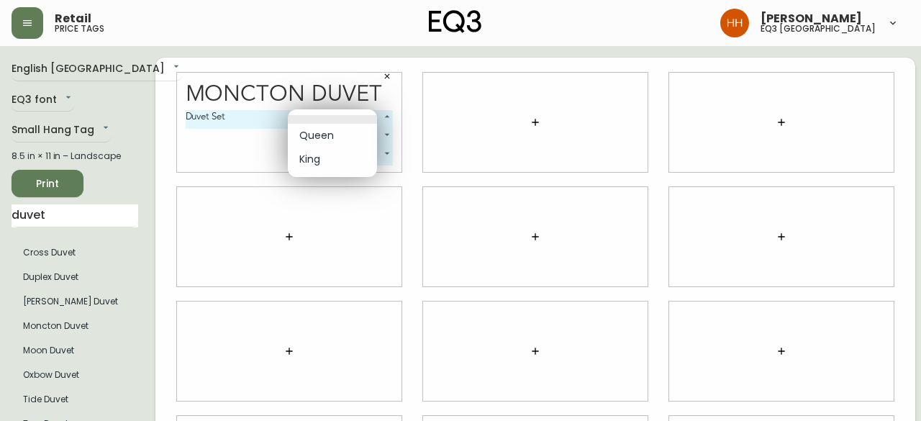
click at [344, 112] on body "Retail price tags [PERSON_NAME] eq3 [GEOGRAPHIC_DATA] English [GEOGRAPHIC_DATA]…" at bounding box center [460, 322] width 921 height 645
click at [337, 143] on li "Queen" at bounding box center [332, 136] width 89 height 24
type input "0"
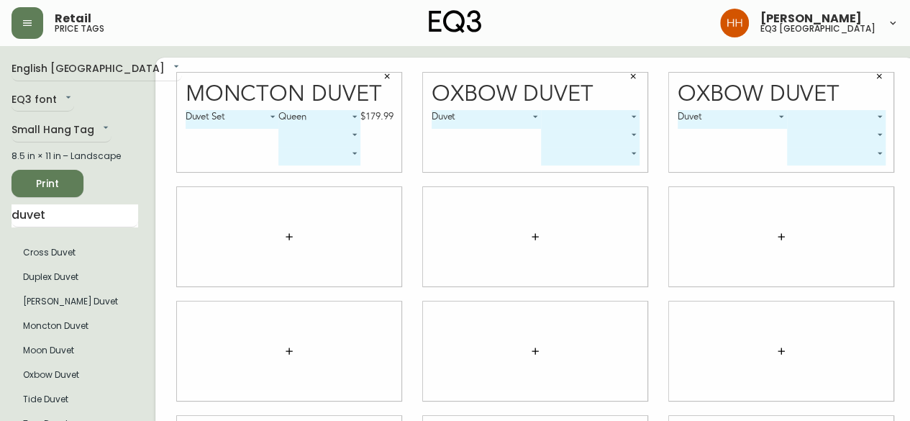
click at [573, 117] on body "Retail price tags [PERSON_NAME] eq3 [GEOGRAPHIC_DATA] English [GEOGRAPHIC_DATA]…" at bounding box center [455, 322] width 910 height 645
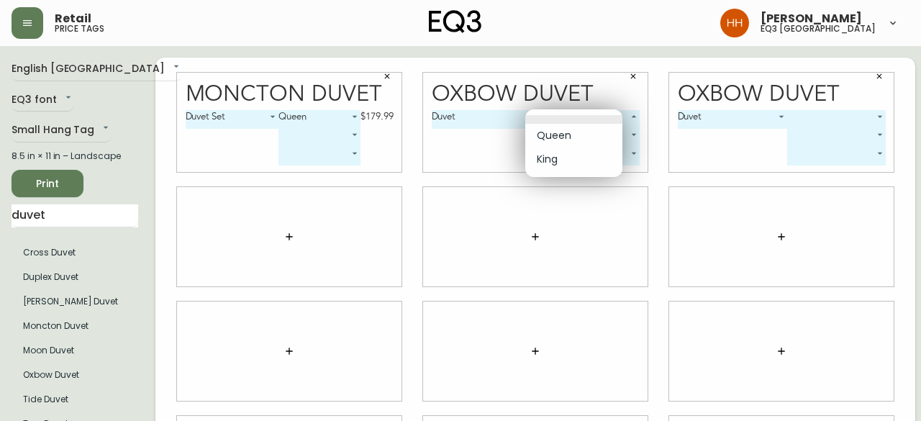
click at [565, 135] on li "Queen" at bounding box center [573, 136] width 97 height 24
type input "0"
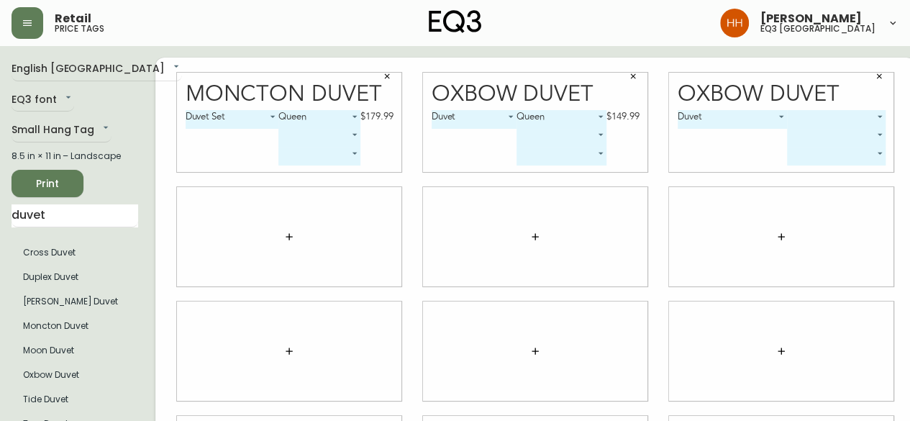
click at [843, 119] on body "Retail price tags [PERSON_NAME] eq3 [GEOGRAPHIC_DATA] English [GEOGRAPHIC_DATA]…" at bounding box center [455, 322] width 910 height 645
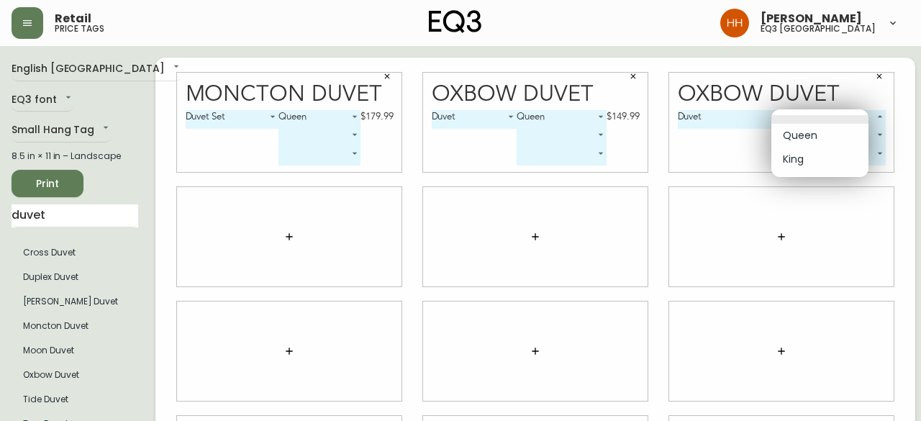
click at [806, 159] on li "King" at bounding box center [819, 159] width 97 height 24
type input "1"
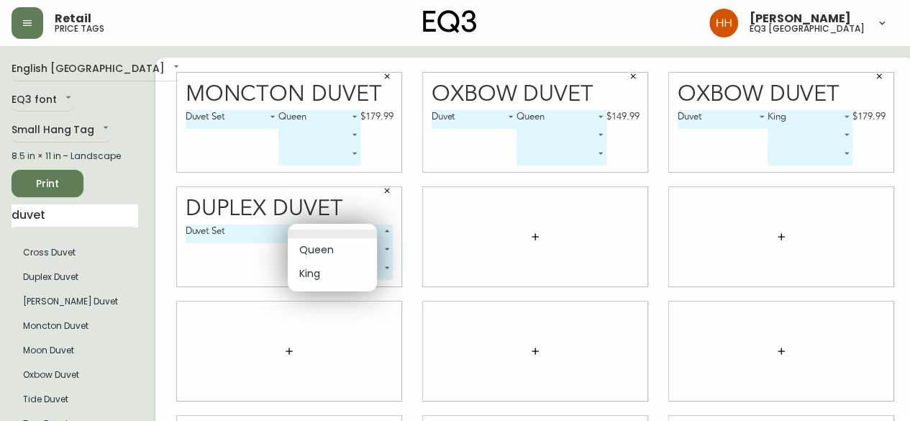
click at [317, 228] on body "Retail price tags Hayley Henderson eq3 calgary English Canada en_CA EQ3 font EQ…" at bounding box center [455, 322] width 910 height 645
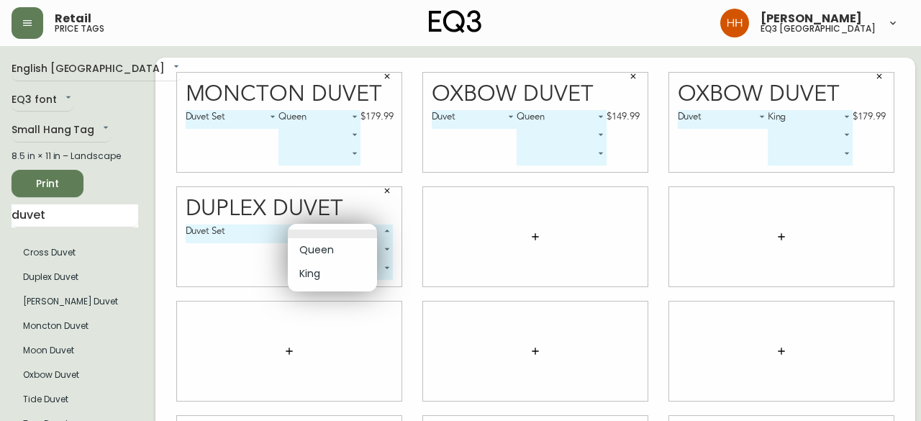
click at [318, 273] on li "King" at bounding box center [332, 274] width 89 height 24
type input "1"
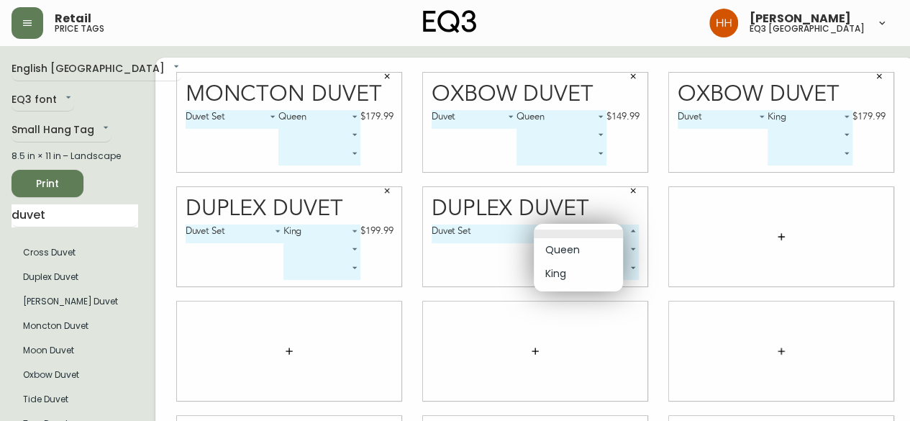
click at [558, 231] on body "Retail price tags Hayley Henderson eq3 calgary English Canada en_CA EQ3 font EQ…" at bounding box center [455, 322] width 910 height 645
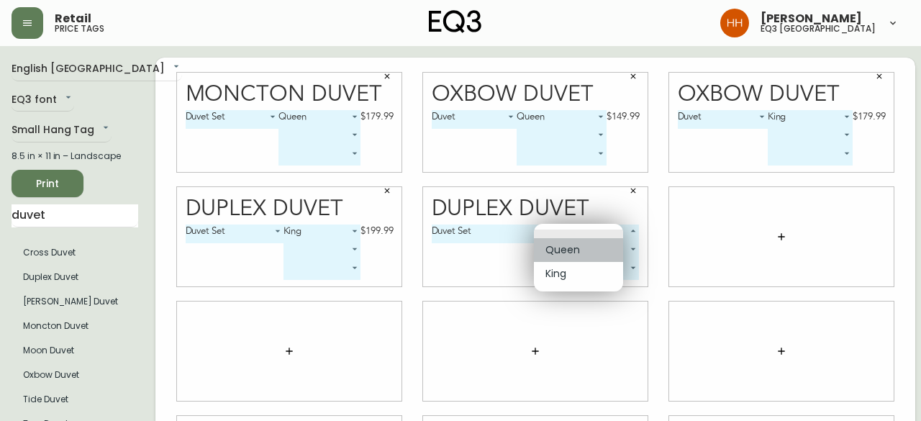
drag, startPoint x: 565, startPoint y: 251, endPoint x: 564, endPoint y: 242, distance: 8.8
click at [565, 251] on li "Queen" at bounding box center [578, 250] width 89 height 24
type input "0"
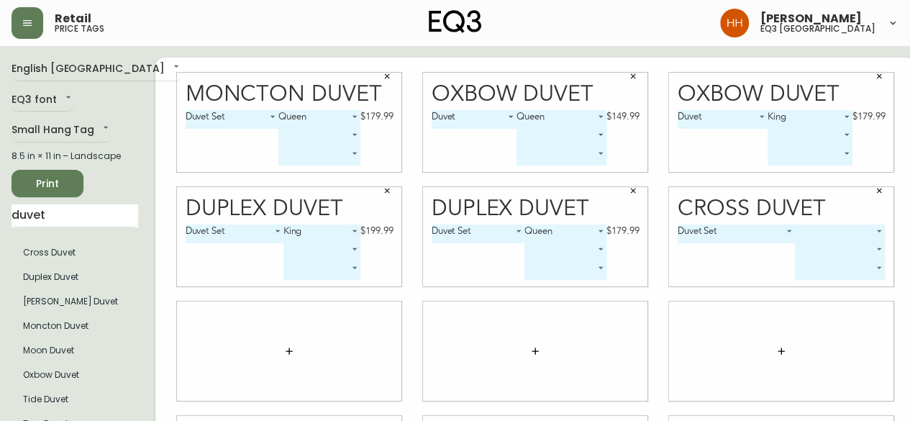
click at [804, 224] on body "Retail price tags Hayley Henderson eq3 calgary English Canada en_CA EQ3 font EQ…" at bounding box center [455, 322] width 910 height 645
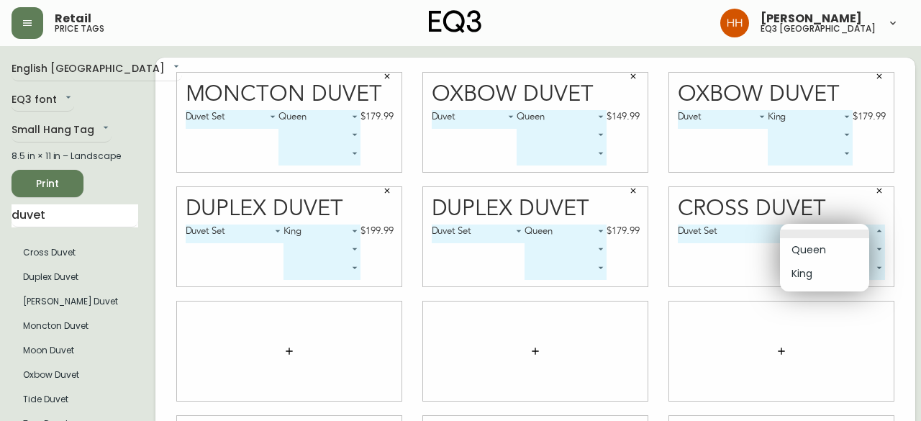
click at [813, 273] on li "King" at bounding box center [824, 274] width 89 height 24
type input "1"
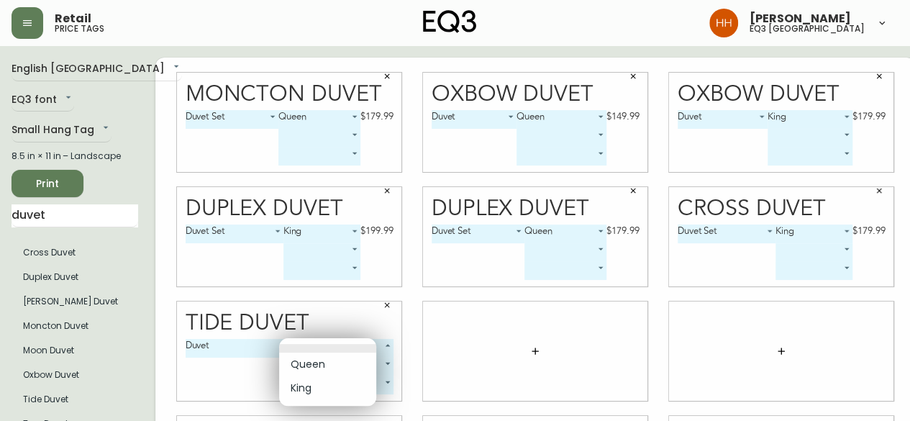
click at [334, 347] on body "Retail price tags Hayley Henderson eq3 calgary English Canada en_CA EQ3 font EQ…" at bounding box center [455, 322] width 910 height 645
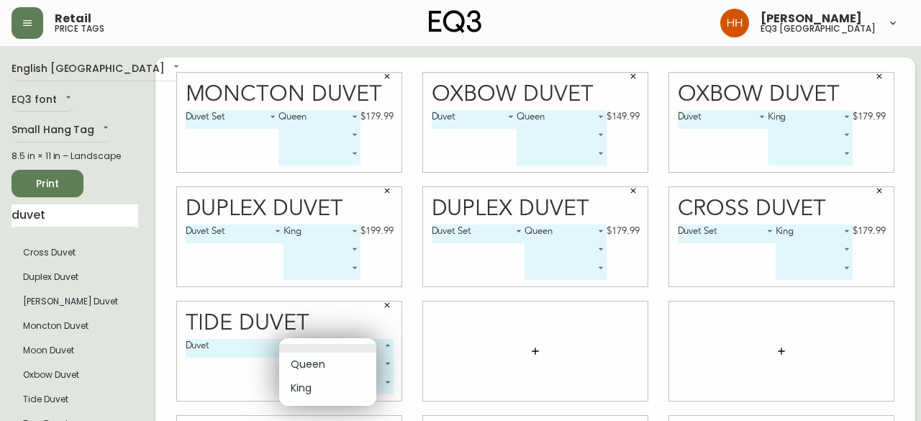
click at [317, 363] on li "Queen" at bounding box center [327, 365] width 97 height 24
type input "0"
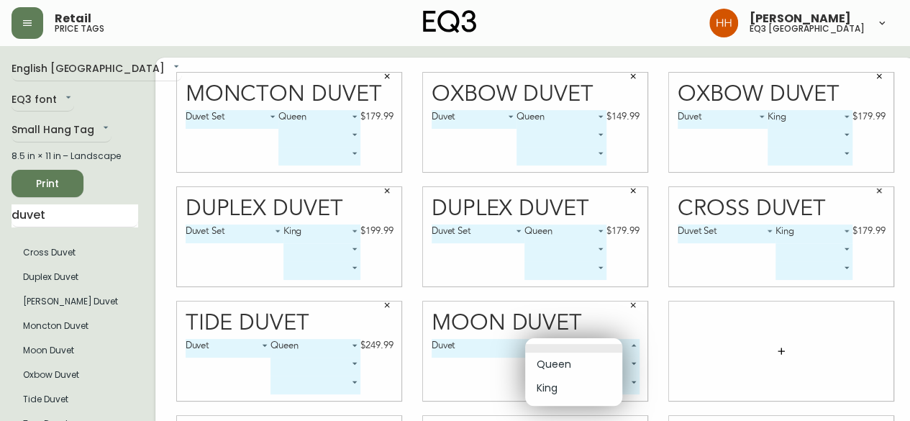
click at [600, 343] on body "Retail price tags Hayley Henderson eq3 calgary English Canada en_CA EQ3 font EQ…" at bounding box center [455, 322] width 910 height 645
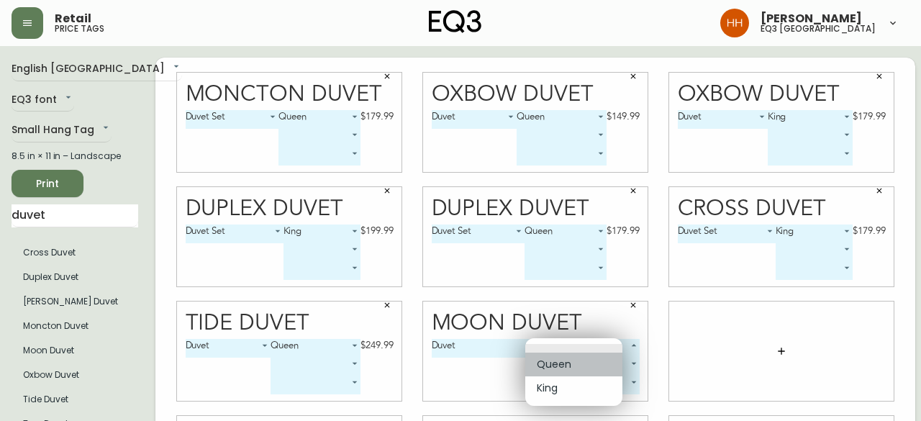
click at [566, 360] on li "Queen" at bounding box center [573, 365] width 97 height 24
type input "0"
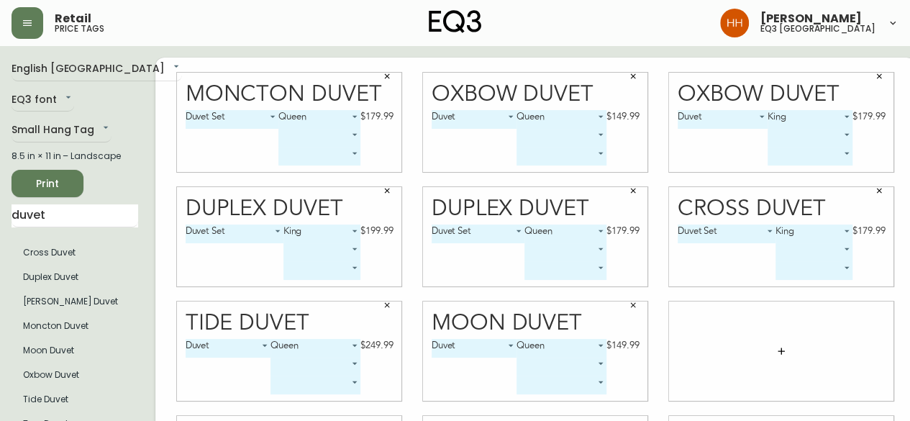
drag, startPoint x: 58, startPoint y: 209, endPoint x: 0, endPoint y: 248, distance: 69.4
click at [0, 241] on main "English Canada en_CA EQ3 font EQ3 Small Hang Tag small 8.5 in × 11 in – Landsca…" at bounding box center [455, 345] width 910 height 599
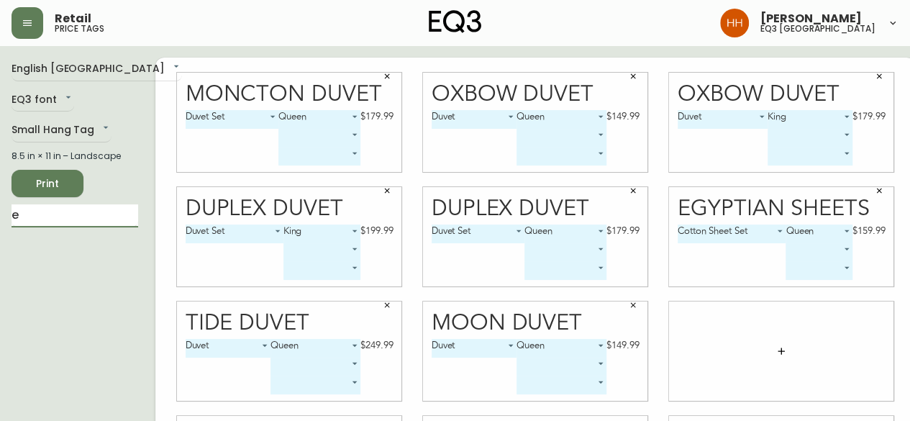
drag, startPoint x: 79, startPoint y: 217, endPoint x: 0, endPoint y: 234, distance: 80.8
click at [0, 234] on main "English Canada en_CA EQ3 font EQ3 Small Hang Tag small 8.5 in × 11 in – Landsca…" at bounding box center [455, 345] width 910 height 599
type input "x"
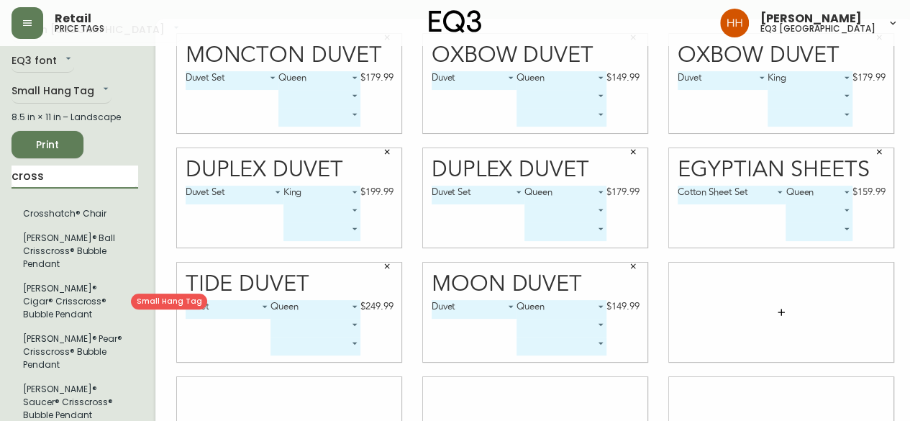
scroll to position [72, 0]
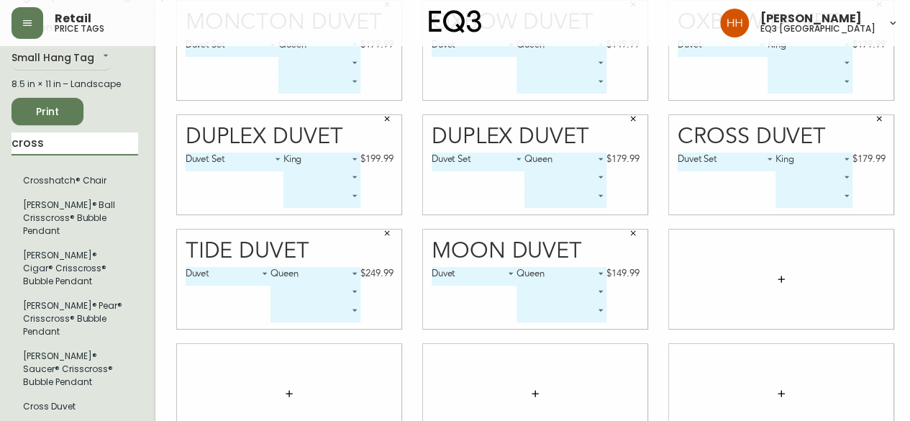
drag, startPoint x: 55, startPoint y: 145, endPoint x: 0, endPoint y: 168, distance: 60.0
click at [0, 168] on main "English Canada en_CA EQ3 font EQ3 Small Hang Tag small 8.5 in × 11 in – Landsca…" at bounding box center [455, 273] width 910 height 599
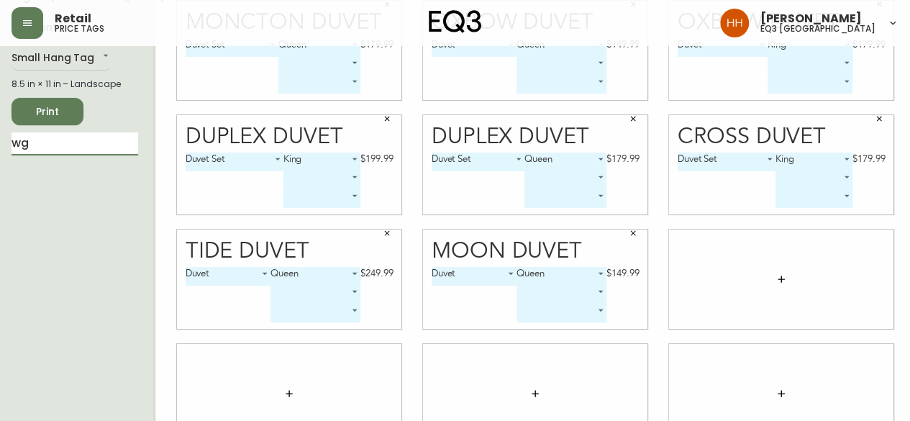
type input "w"
type input "egyp"
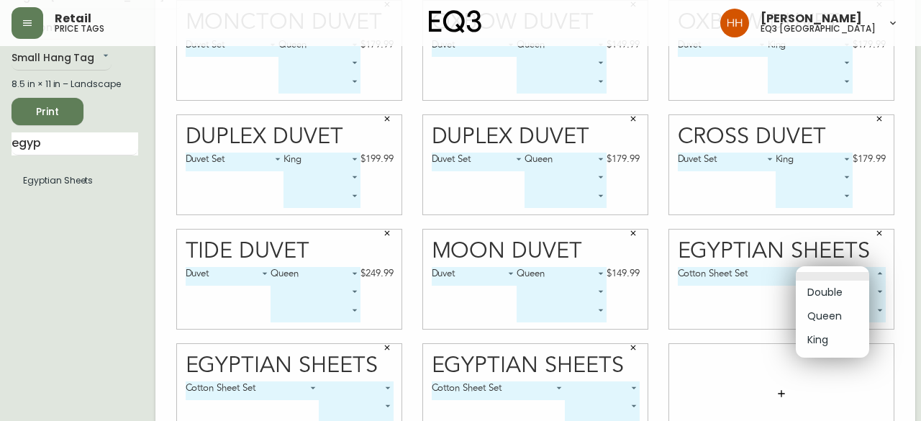
click at [814, 272] on body "Retail price tags Hayley Henderson eq3 calgary English Canada en_CA EQ3 font EQ…" at bounding box center [460, 250] width 921 height 645
click at [829, 341] on li "King" at bounding box center [832, 340] width 73 height 24
type input "2"
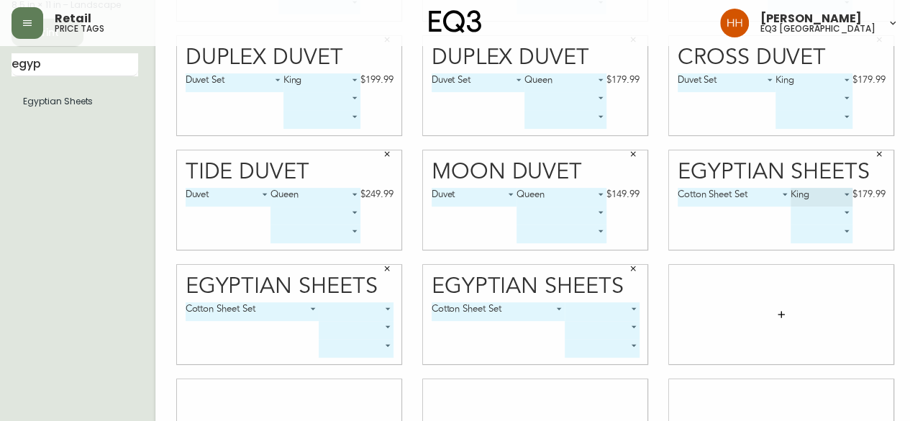
scroll to position [223, 0]
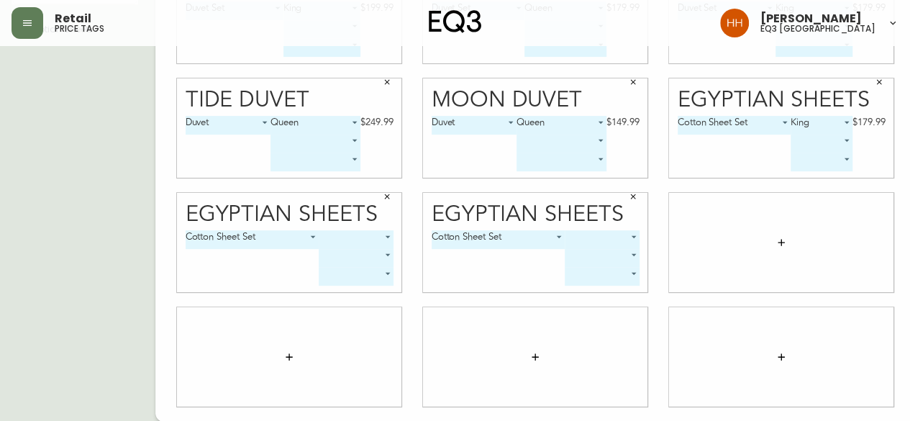
click at [324, 235] on body "Retail price tags Hayley Henderson eq3 calgary English Canada en_CA EQ3 font EQ…" at bounding box center [455, 99] width 910 height 645
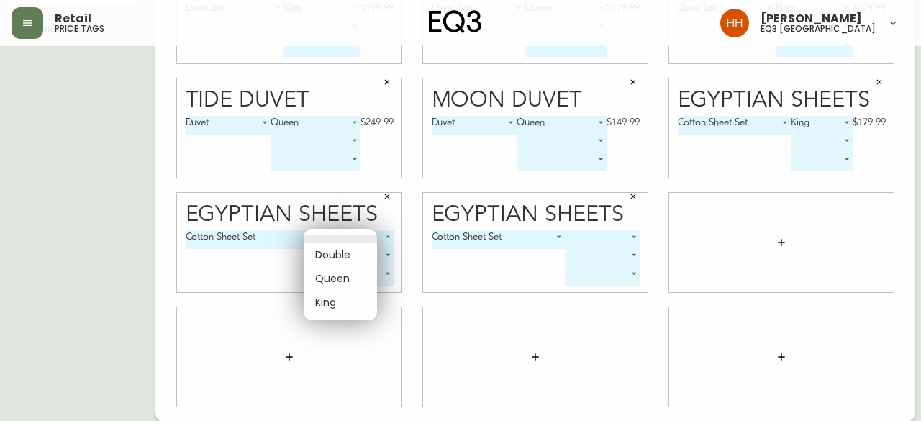
click at [328, 270] on li "Queen" at bounding box center [340, 279] width 73 height 24
type input "1"
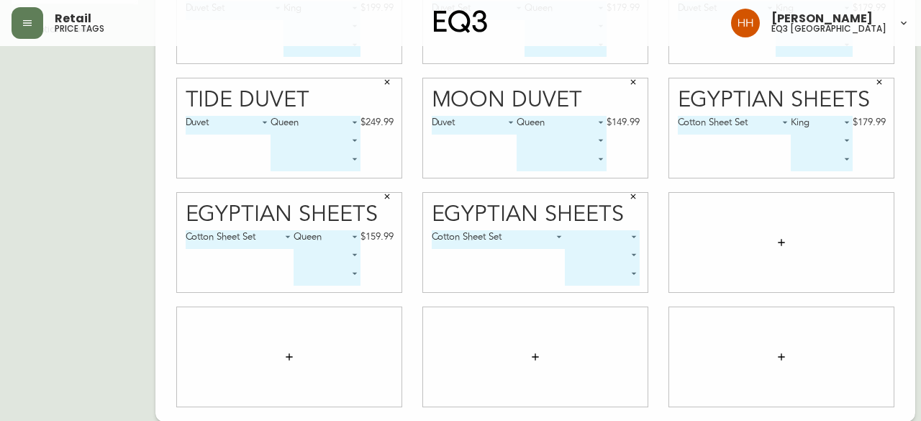
click at [573, 231] on body "Retail price tags Hayley Henderson eq3 calgary English Canada en_CA EQ3 font EQ…" at bounding box center [460, 99] width 921 height 645
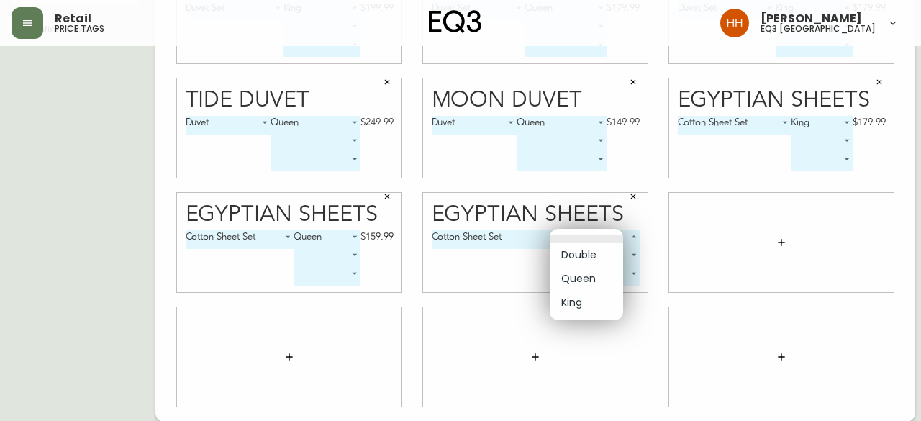
click at [580, 257] on li "Double" at bounding box center [586, 255] width 73 height 24
type input "0"
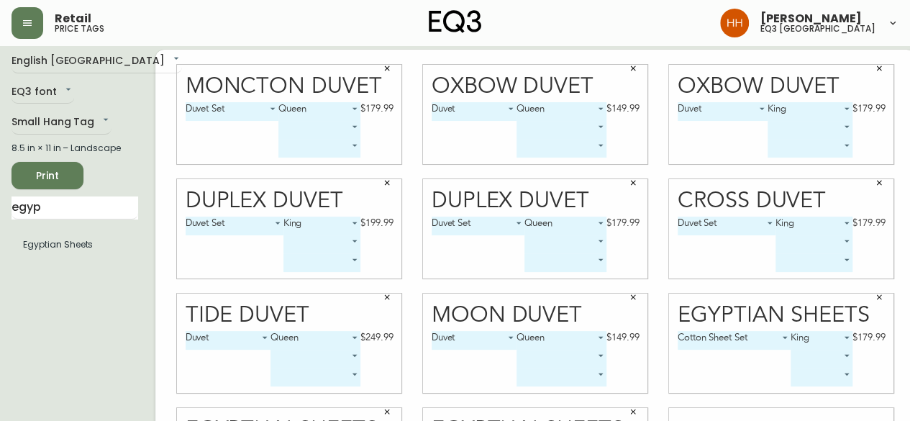
scroll to position [0, 0]
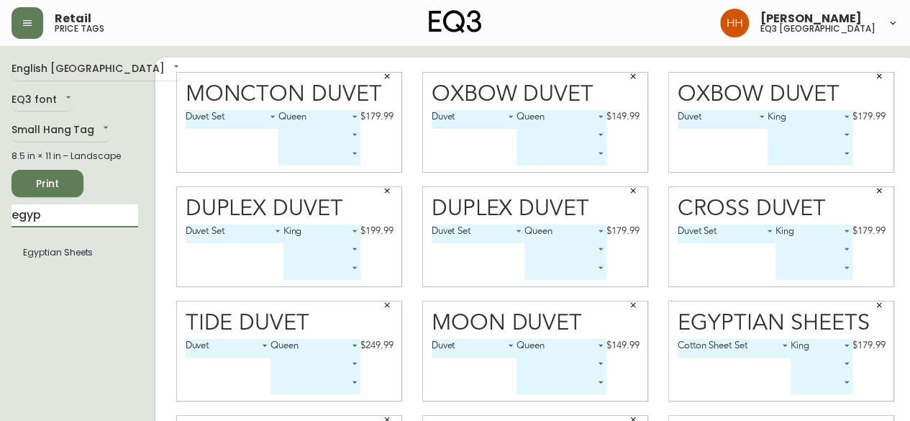
drag, startPoint x: 79, startPoint y: 218, endPoint x: 0, endPoint y: 232, distance: 80.3
click at [0, 230] on main "English Canada en_CA EQ3 font EQ3 Small Hang Tag small 8.5 in × 11 in – Landsca…" at bounding box center [455, 345] width 910 height 599
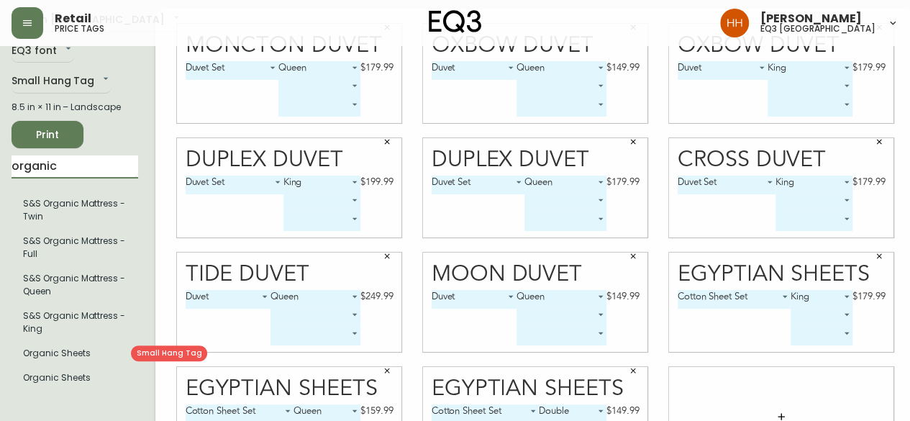
scroll to position [72, 0]
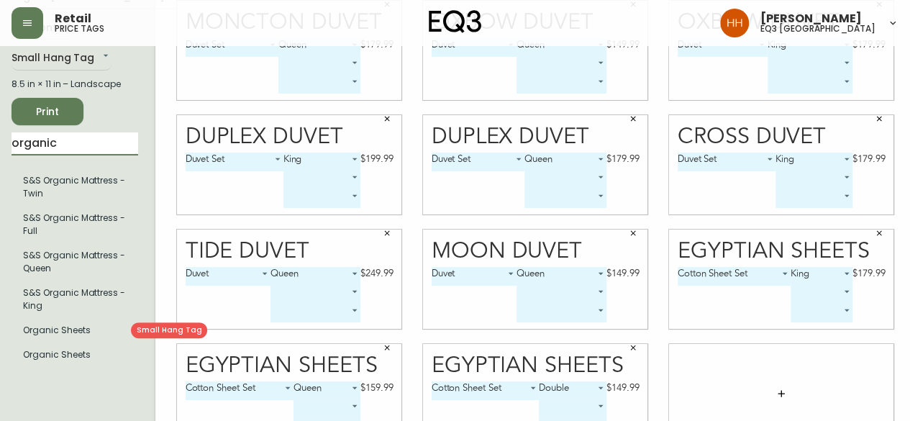
type input "organic"
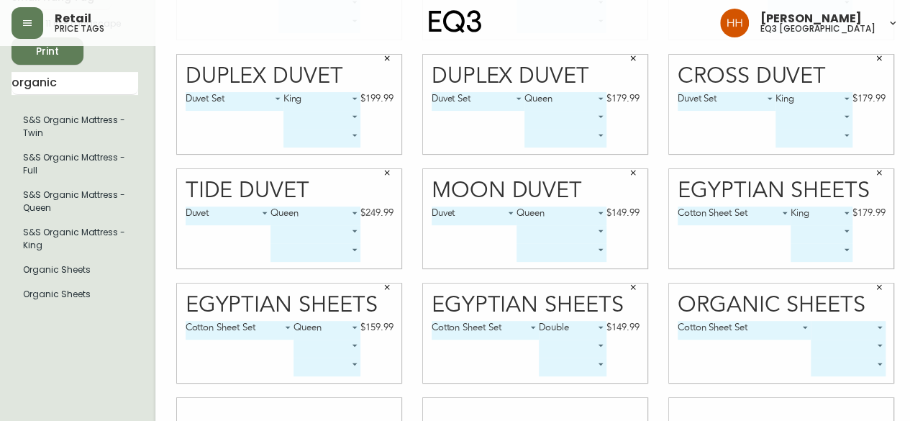
scroll to position [216, 0]
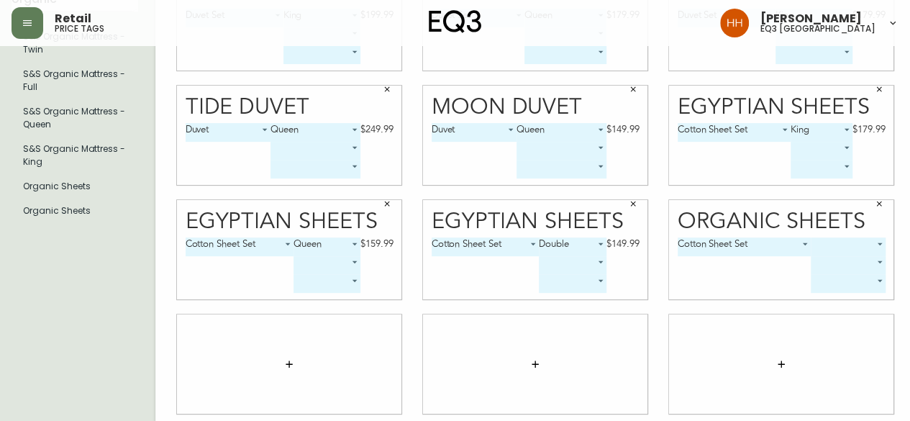
click at [823, 240] on body "Retail price tags Hayley Henderson eq3 calgary English Canada en_CA EQ3 font EQ…" at bounding box center [455, 106] width 910 height 645
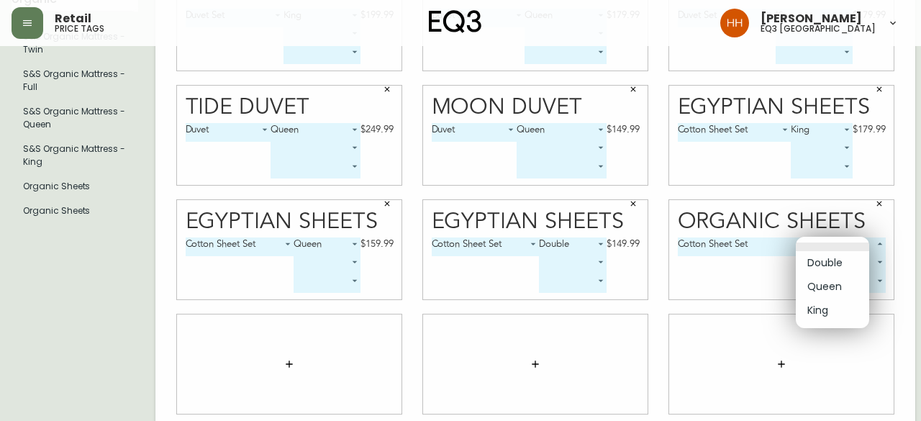
click at [827, 308] on li "King" at bounding box center [832, 311] width 73 height 24
type input "2"
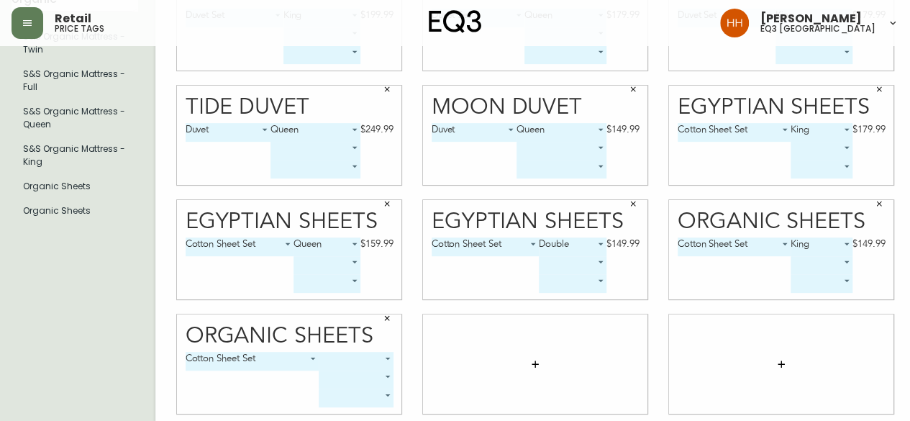
click at [332, 358] on body "Retail price tags Hayley Henderson eq3 calgary English Canada en_CA EQ3 font EQ…" at bounding box center [455, 106] width 910 height 645
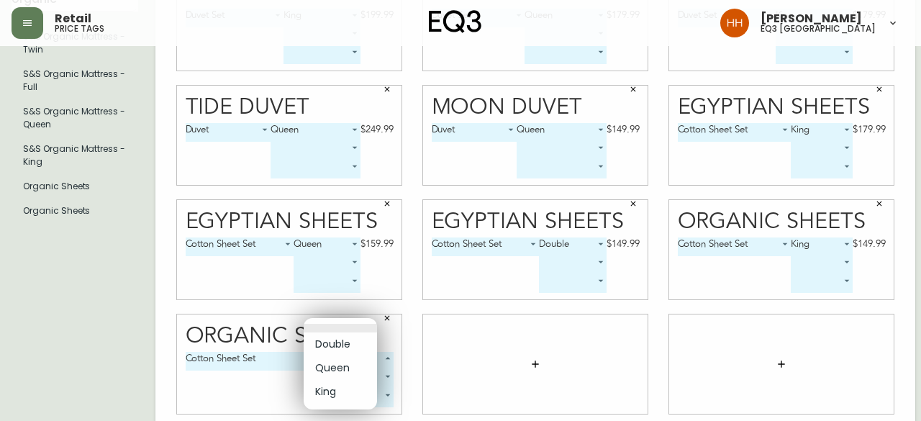
click at [329, 363] on li "Queen" at bounding box center [340, 368] width 73 height 24
type input "1"
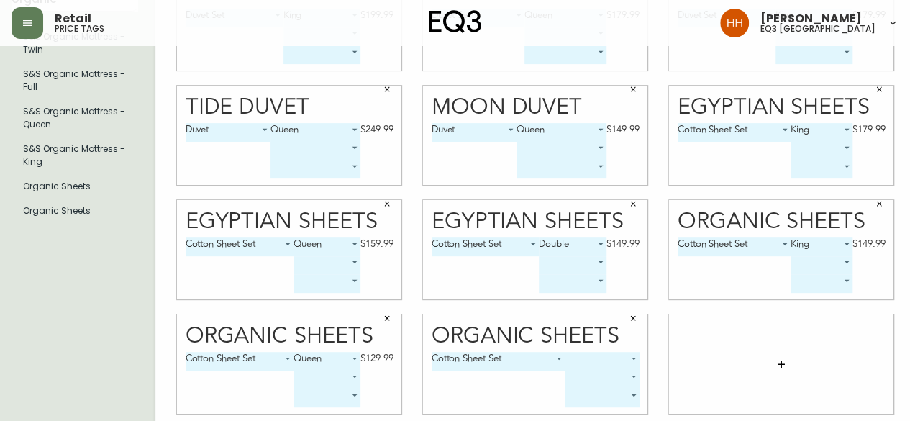
click at [612, 355] on body "Retail price tags Hayley Henderson eq3 calgary English Canada en_CA EQ3 font EQ…" at bounding box center [455, 106] width 910 height 645
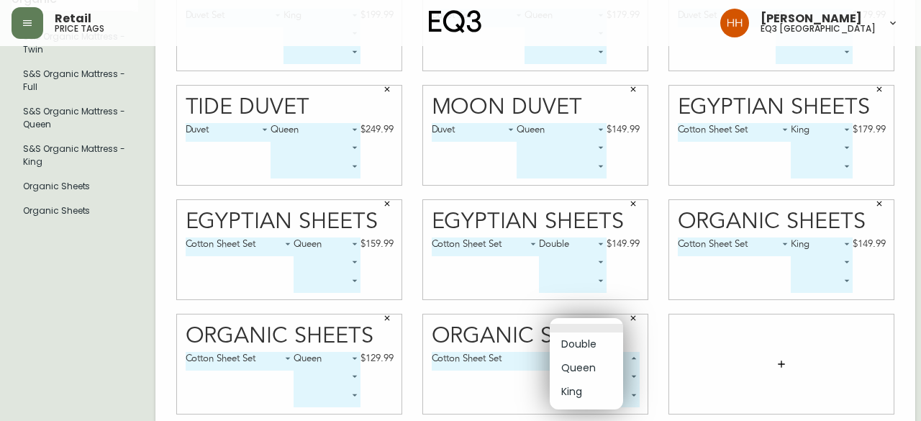
click at [576, 353] on li "Double" at bounding box center [586, 344] width 73 height 24
type input "0"
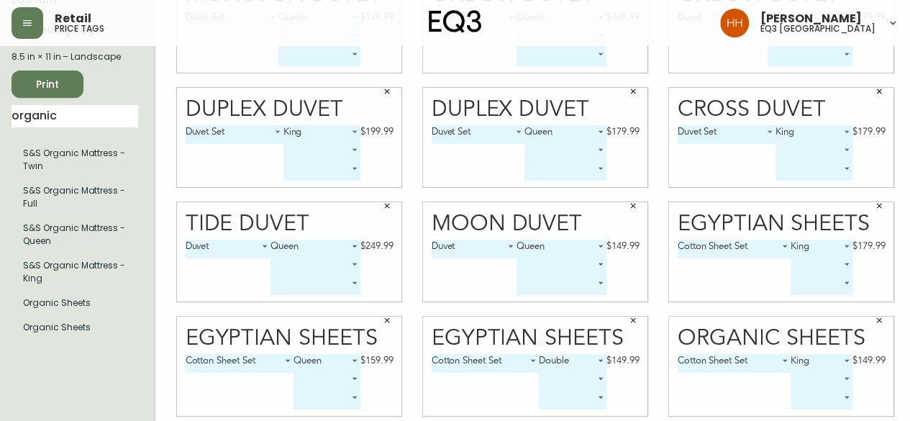
scroll to position [0, 0]
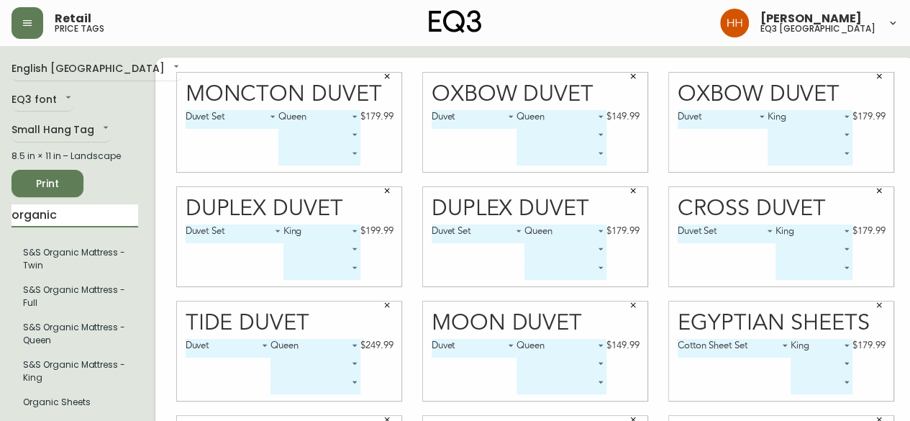
drag, startPoint x: 19, startPoint y: 221, endPoint x: 0, endPoint y: 191, distance: 35.5
click at [0, 222] on main "English Canada en_CA EQ3 font EQ3 Small Hang Tag small 8.5 in × 11 in – Landsca…" at bounding box center [455, 345] width 910 height 599
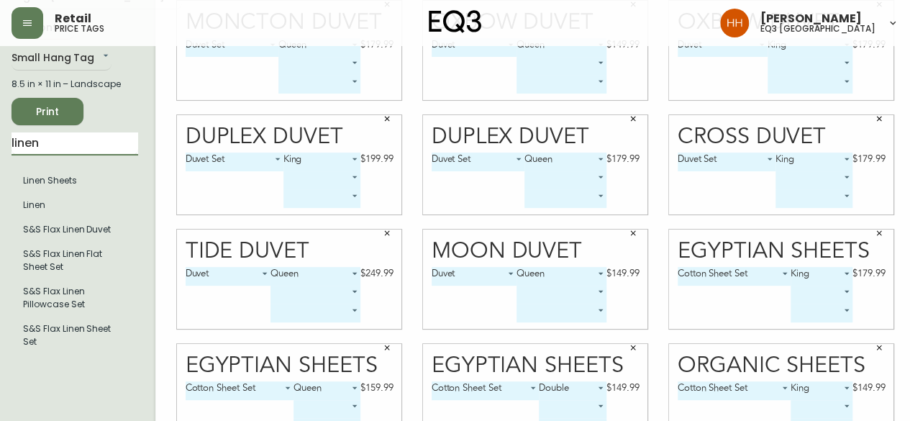
scroll to position [144, 0]
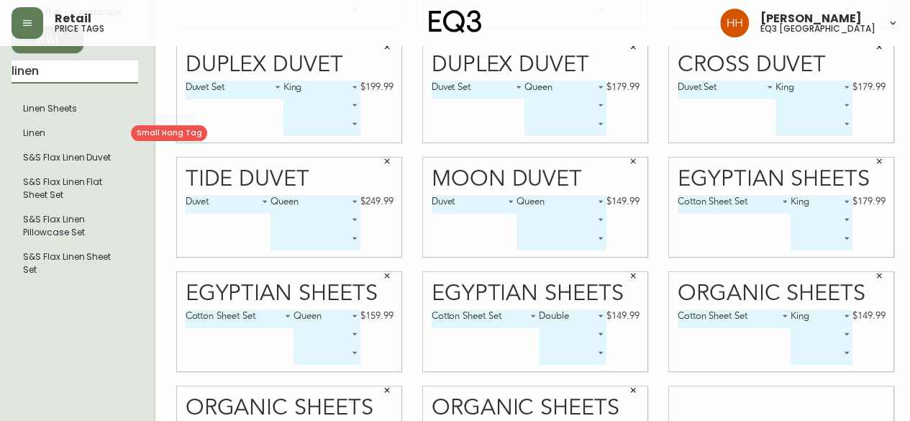
type input "linen"
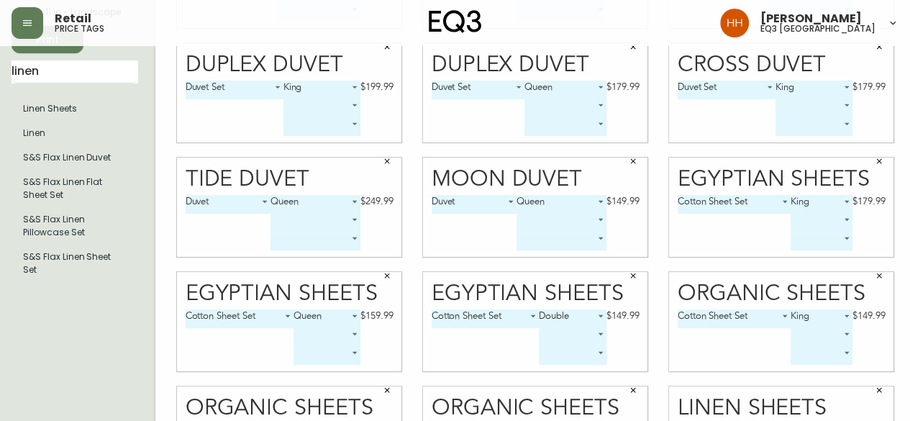
scroll to position [223, 0]
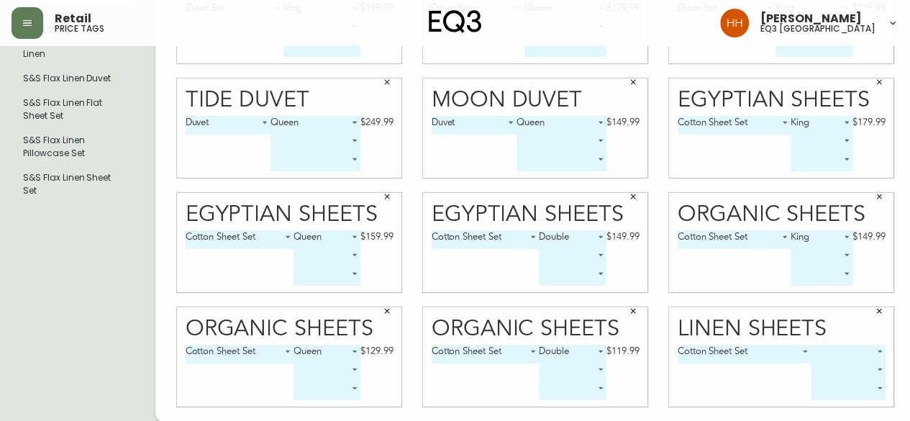
click at [826, 350] on body "Retail price tags Hayley Henderson eq3 calgary English Canada en_CA EQ3 font EQ…" at bounding box center [455, 99] width 910 height 645
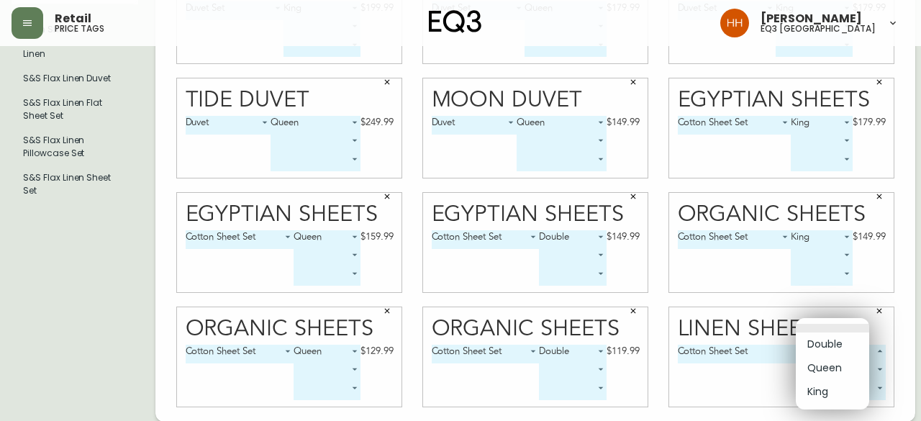
click at [830, 401] on li "King" at bounding box center [832, 392] width 73 height 24
type input "2"
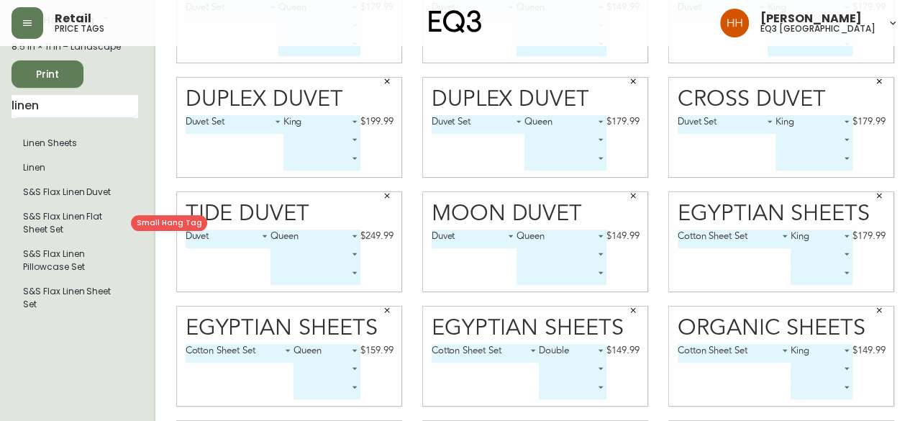
scroll to position [79, 0]
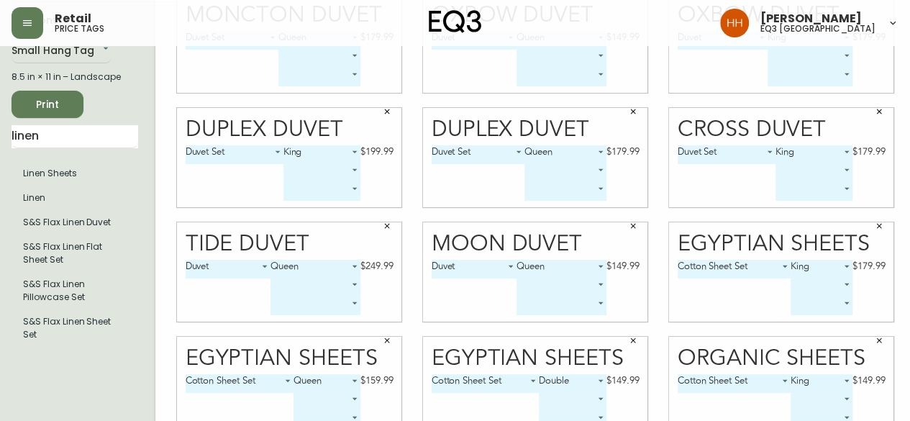
click at [53, 97] on span "Print" at bounding box center [47, 105] width 49 height 18
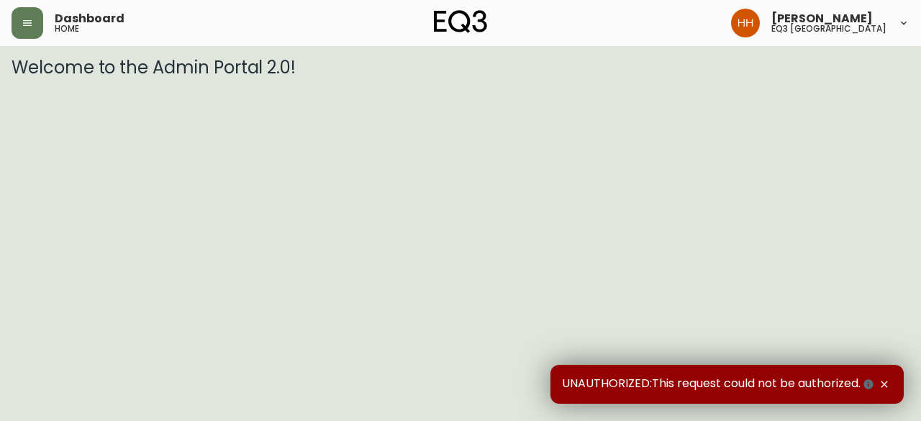
click at [4, 27] on header "Dashboard home [PERSON_NAME] eq3 [GEOGRAPHIC_DATA]" at bounding box center [460, 23] width 921 height 46
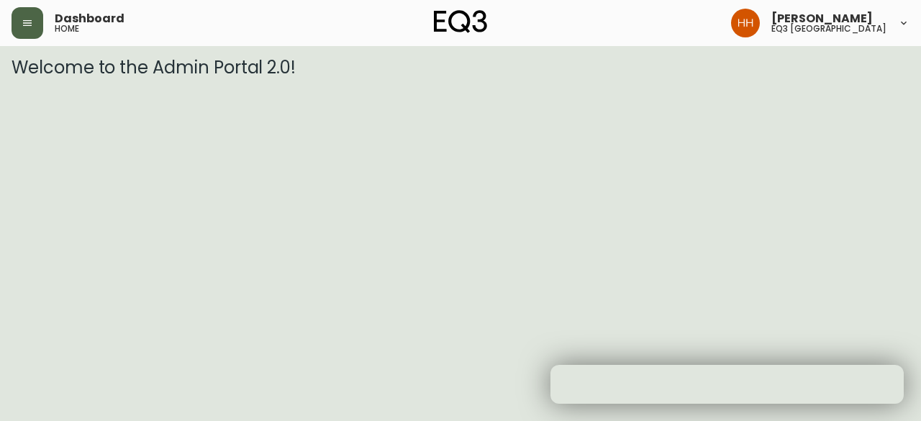
click at [21, 27] on button "button" at bounding box center [28, 23] width 32 height 32
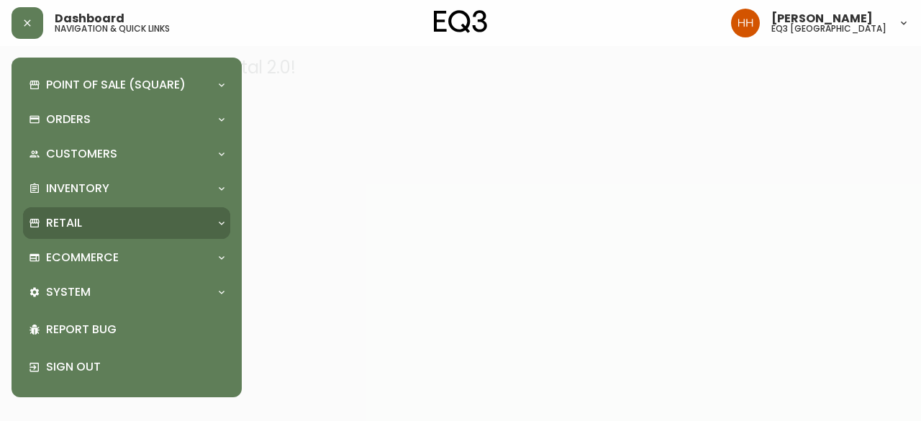
click at [89, 213] on div "Retail" at bounding box center [126, 223] width 207 height 32
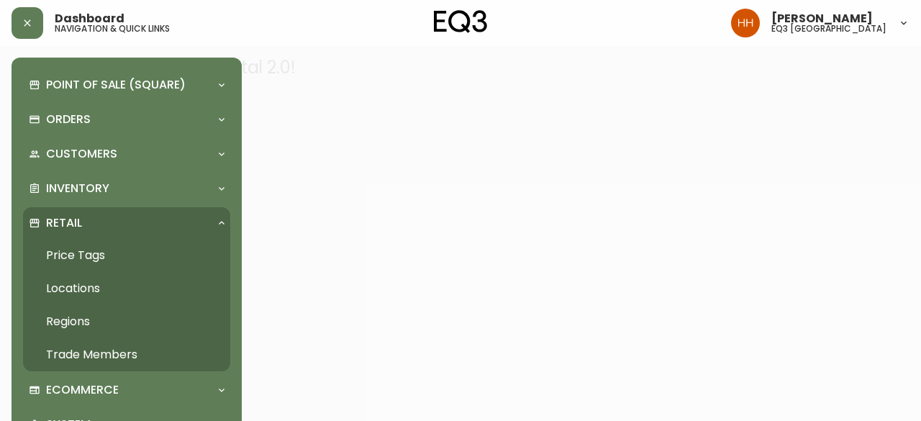
click at [89, 241] on link "Price Tags" at bounding box center [126, 255] width 207 height 33
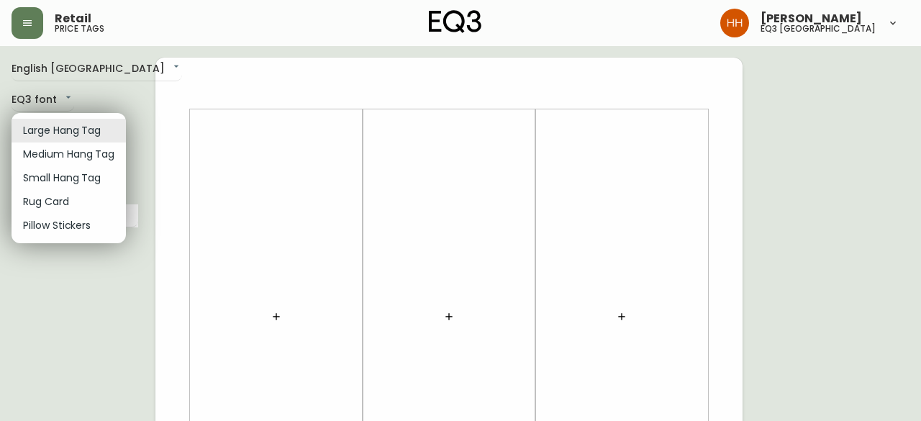
click at [68, 175] on li "Small Hang Tag" at bounding box center [69, 178] width 114 height 24
type input "small"
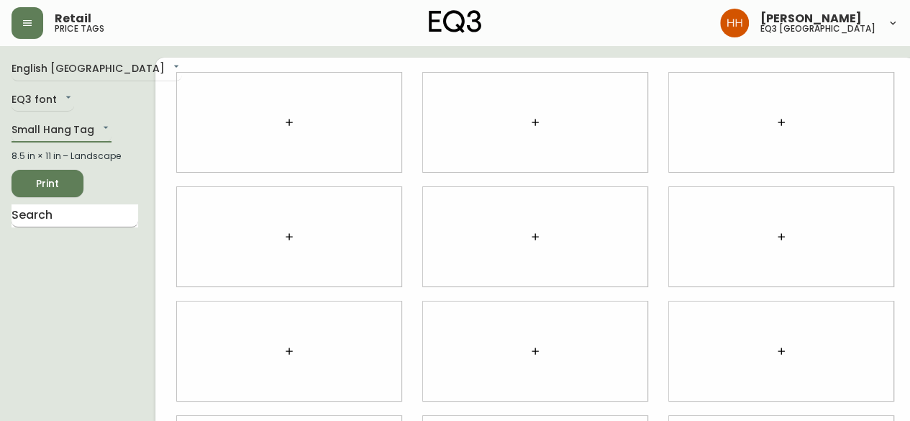
click at [43, 217] on input "text" at bounding box center [75, 215] width 127 height 23
type input "k"
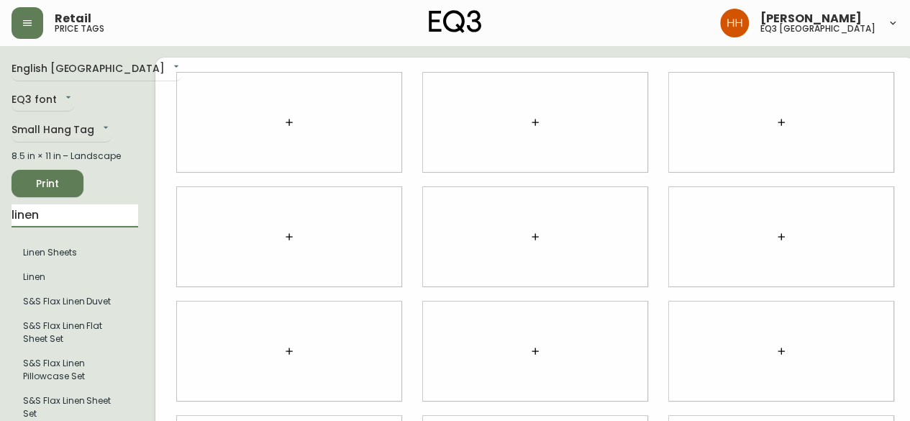
type input "linen"
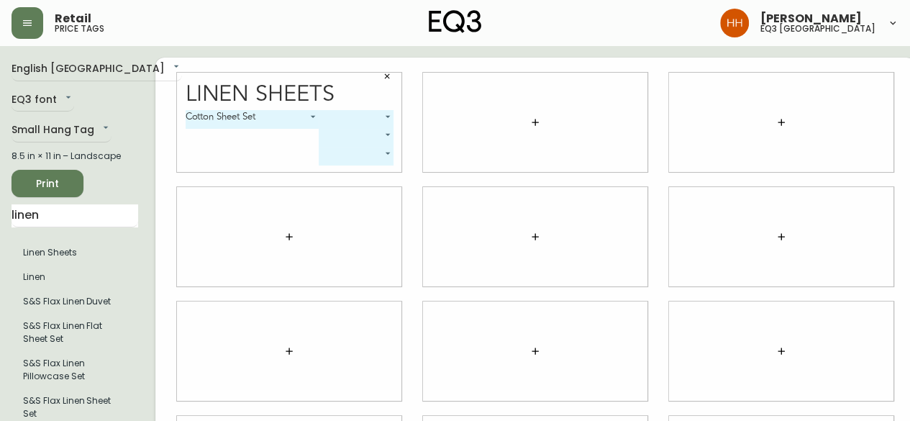
click at [346, 116] on body "Retail price tags [PERSON_NAME] eq3 [GEOGRAPHIC_DATA] English [GEOGRAPHIC_DATA]…" at bounding box center [455, 322] width 910 height 645
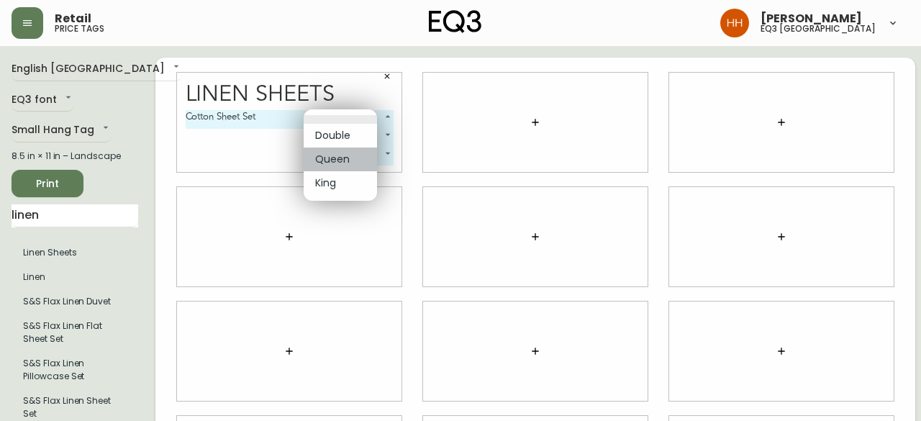
click at [360, 168] on li "Queen" at bounding box center [340, 159] width 73 height 24
type input "1"
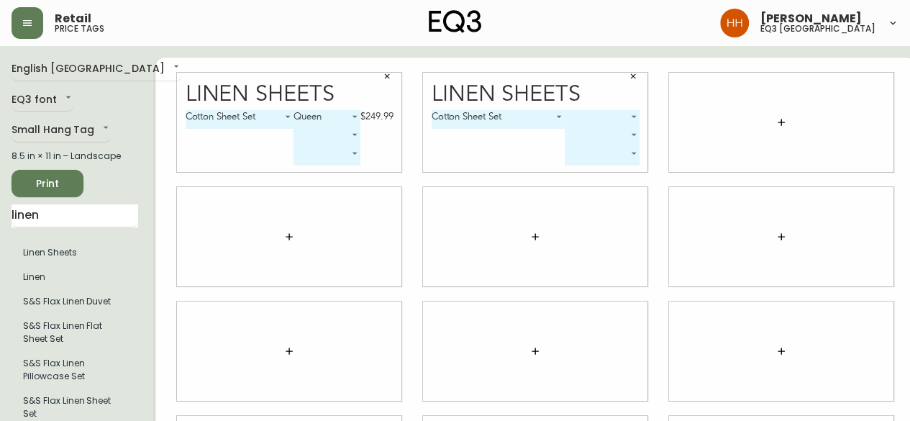
click at [597, 118] on body "Retail price tags [PERSON_NAME] eq3 [GEOGRAPHIC_DATA] English [GEOGRAPHIC_DATA]…" at bounding box center [455, 322] width 910 height 645
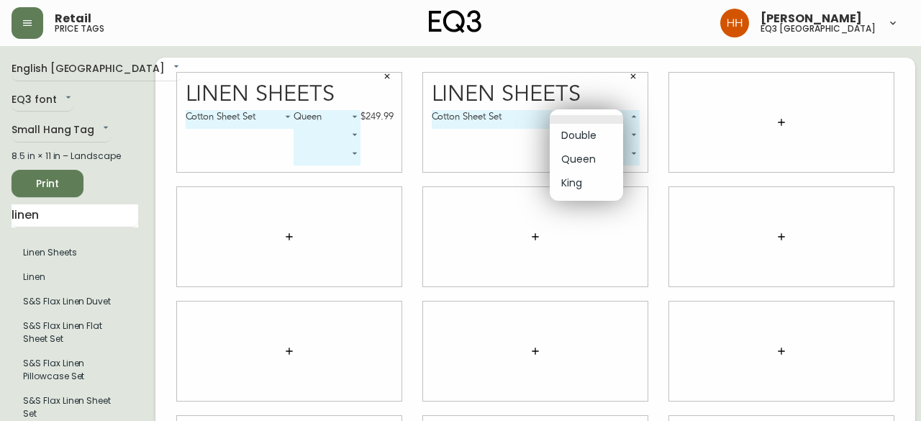
click at [574, 139] on li "Double" at bounding box center [586, 136] width 73 height 24
type input "0"
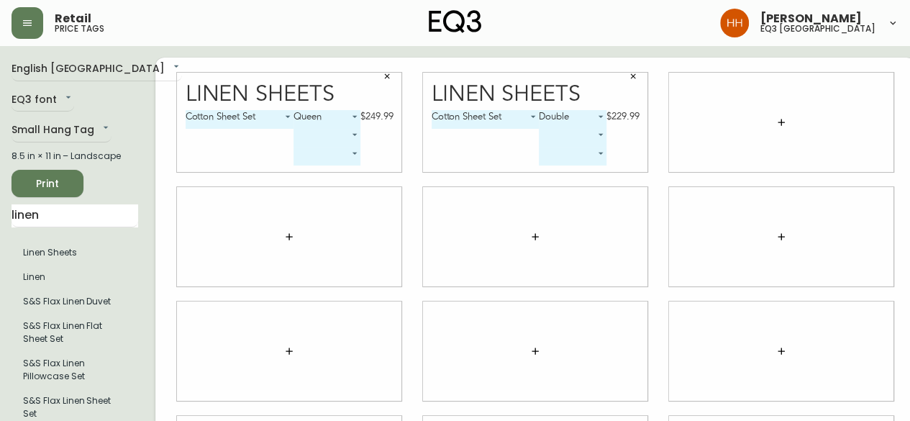
drag, startPoint x: 78, startPoint y: 219, endPoint x: 18, endPoint y: 240, distance: 63.7
click at [0, 216] on main "English Canada en_CA EQ3 font EQ3 Small Hang Tag small 8.5 in × 11 in – Landsca…" at bounding box center [455, 345] width 910 height 599
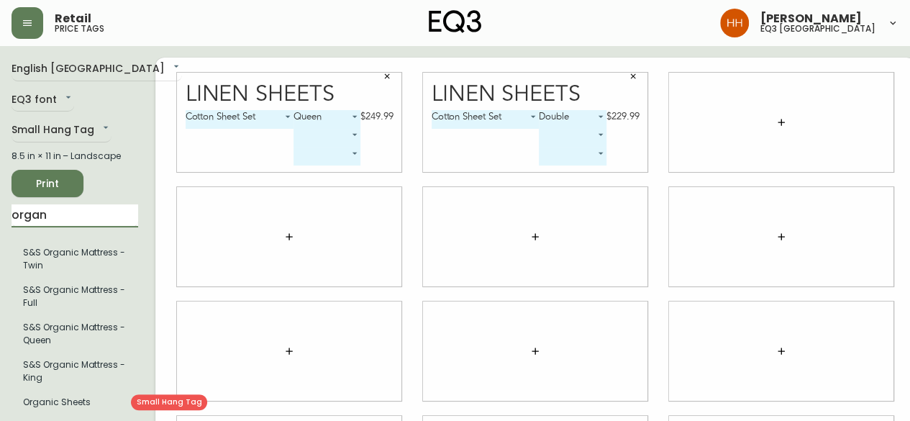
type input "organ"
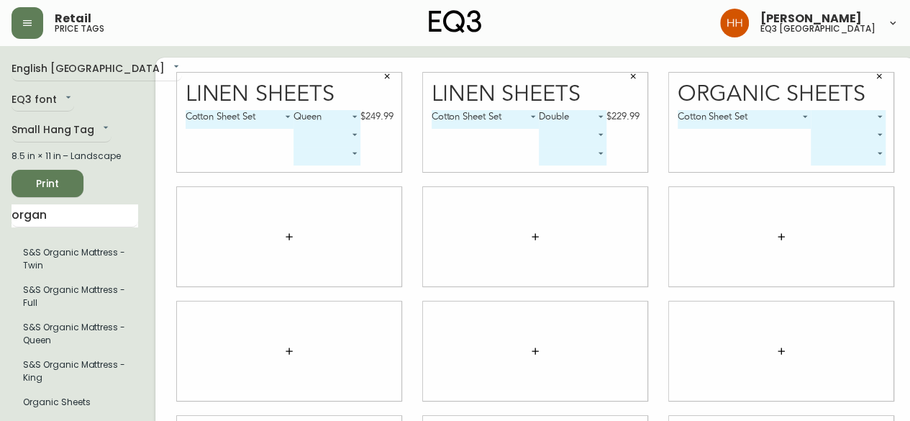
click at [834, 114] on body "Retail price tags [PERSON_NAME] eq3 calgary English [GEOGRAPHIC_DATA] en_CA EQ3…" at bounding box center [455, 322] width 910 height 645
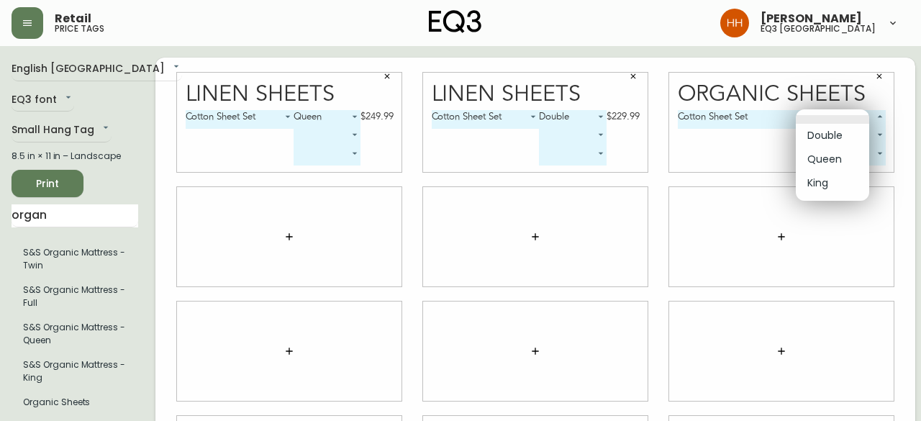
click at [826, 181] on li "King" at bounding box center [832, 183] width 73 height 24
type input "2"
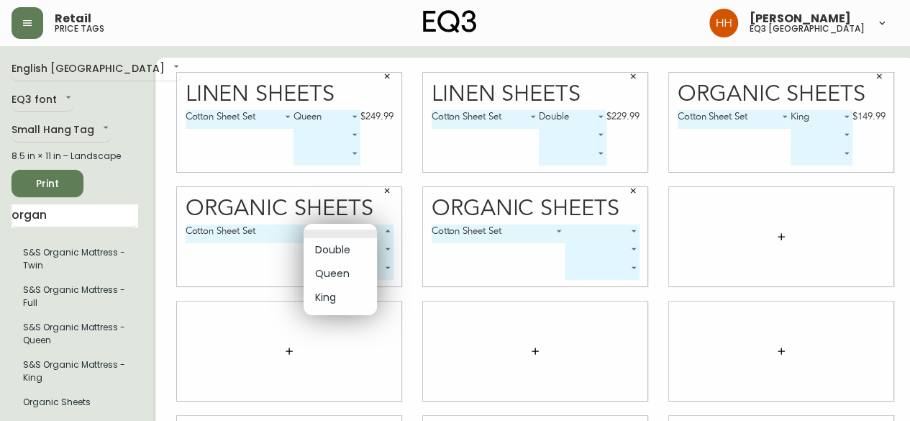
click at [345, 234] on body "Retail price tags [PERSON_NAME] eq3 calgary English [GEOGRAPHIC_DATA] en_CA EQ3…" at bounding box center [455, 322] width 910 height 645
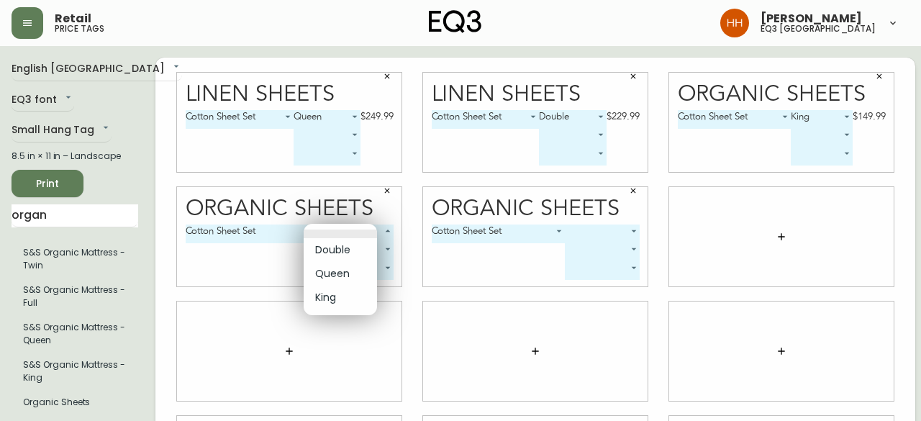
drag, startPoint x: 342, startPoint y: 274, endPoint x: 455, endPoint y: 247, distance: 115.3
click at [342, 274] on li "Queen" at bounding box center [340, 274] width 73 height 24
type input "1"
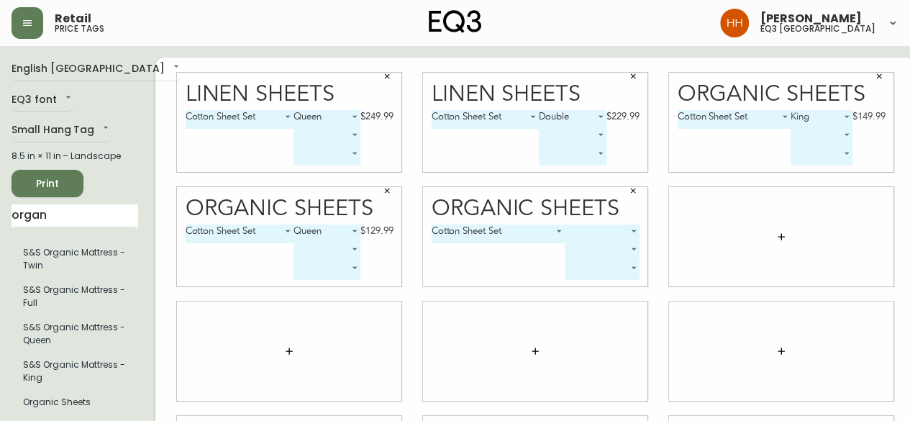
click at [571, 232] on body "Retail price tags Hayley Henderson eq3 calgary English Canada en_CA EQ3 font EQ…" at bounding box center [455, 322] width 910 height 645
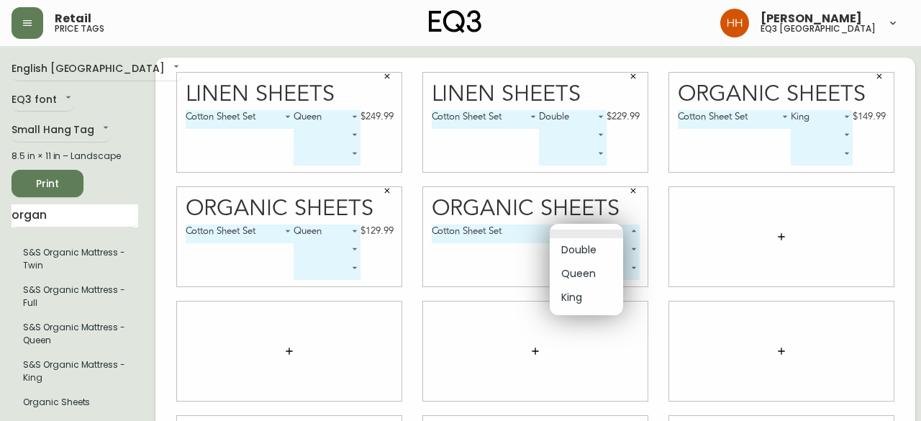
click at [596, 248] on li "Double" at bounding box center [586, 250] width 73 height 24
type input "0"
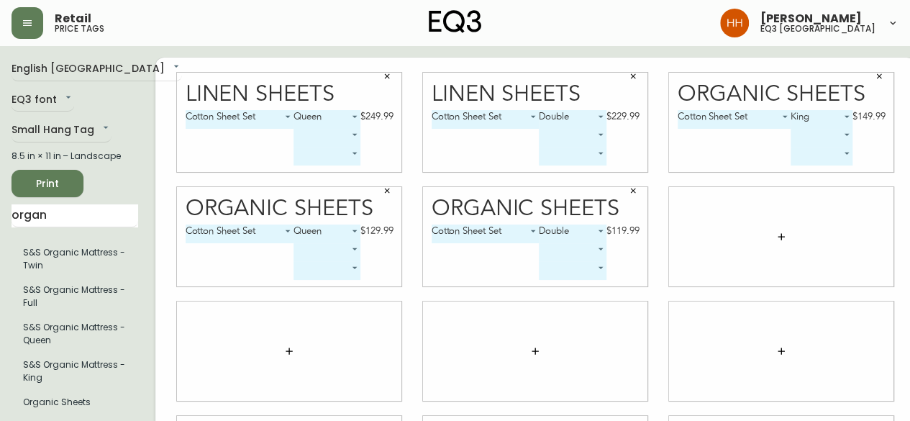
drag, startPoint x: 60, startPoint y: 220, endPoint x: 0, endPoint y: 241, distance: 63.9
click at [0, 219] on main "English Canada en_CA EQ3 font EQ3 Small Hang Tag small 8.5 in × 11 in – Landsca…" at bounding box center [455, 345] width 910 height 599
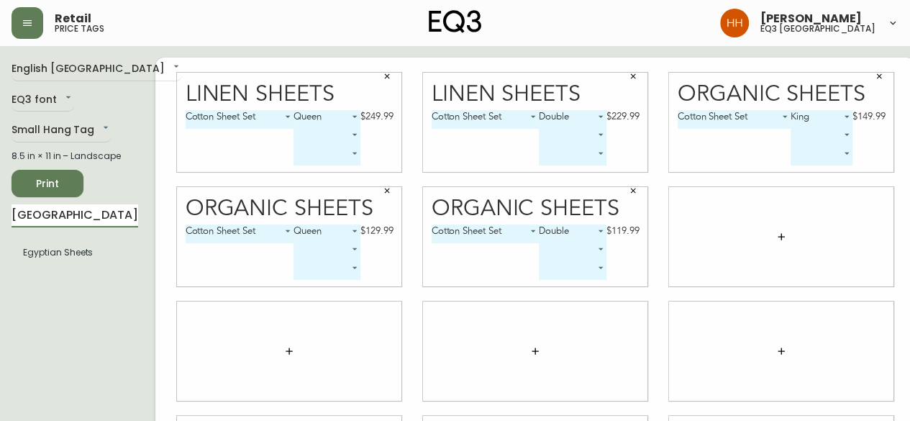
type input "egypt"
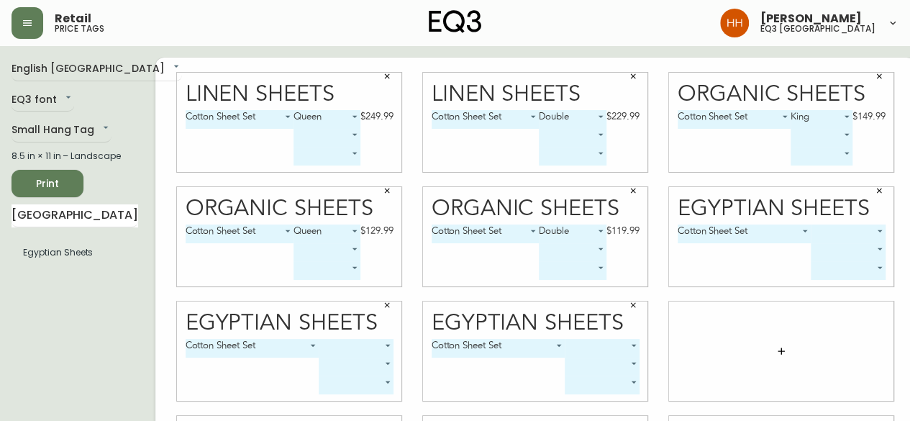
click at [814, 224] on body "Retail price tags Hayley Henderson eq3 calgary English Canada en_CA EQ3 font EQ…" at bounding box center [455, 322] width 910 height 645
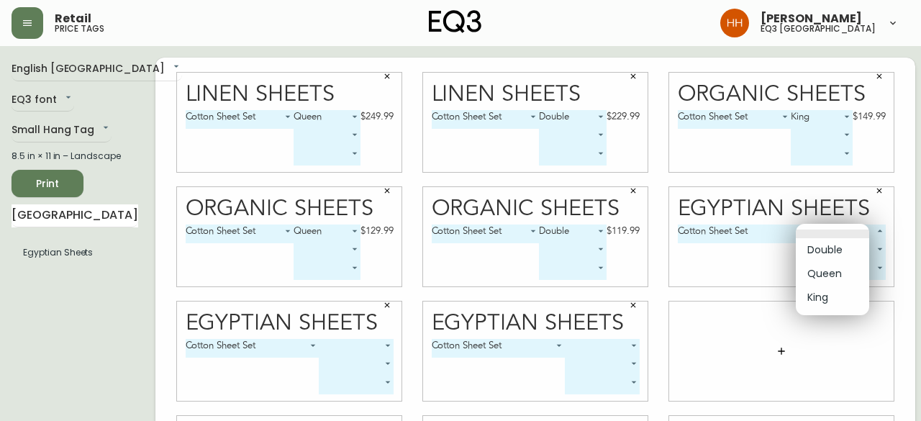
click at [828, 299] on li "King" at bounding box center [832, 298] width 73 height 24
type input "2"
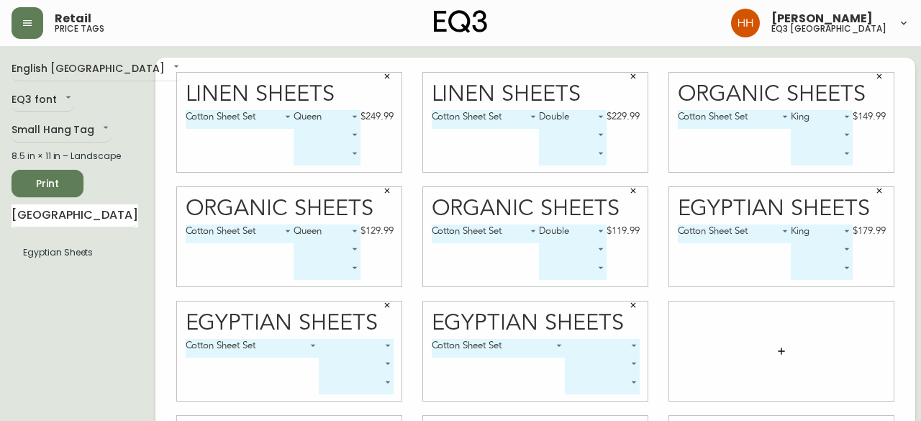
click at [336, 346] on body "Retail price tags Hayley Henderson eq3 calgary English Canada en_CA EQ3 font EQ…" at bounding box center [460, 322] width 921 height 645
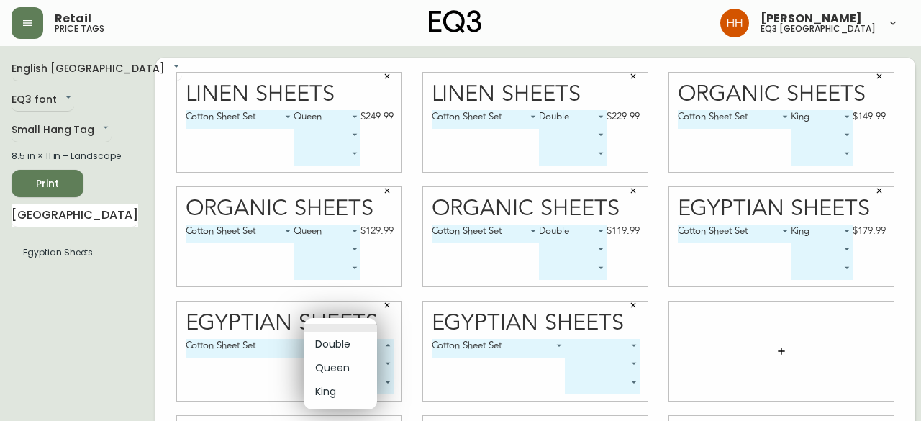
click at [330, 373] on li "Queen" at bounding box center [340, 368] width 73 height 24
type input "1"
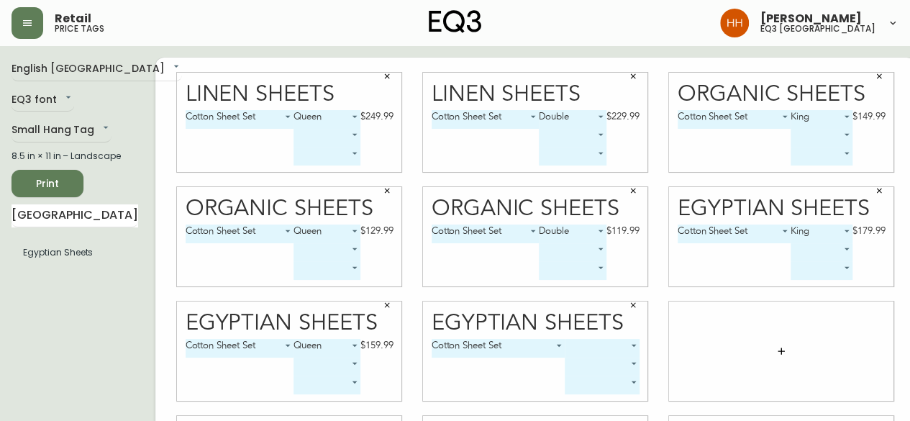
click at [601, 345] on body "Retail price tags Hayley Henderson eq3 calgary English Canada en_CA EQ3 font EQ…" at bounding box center [455, 322] width 910 height 645
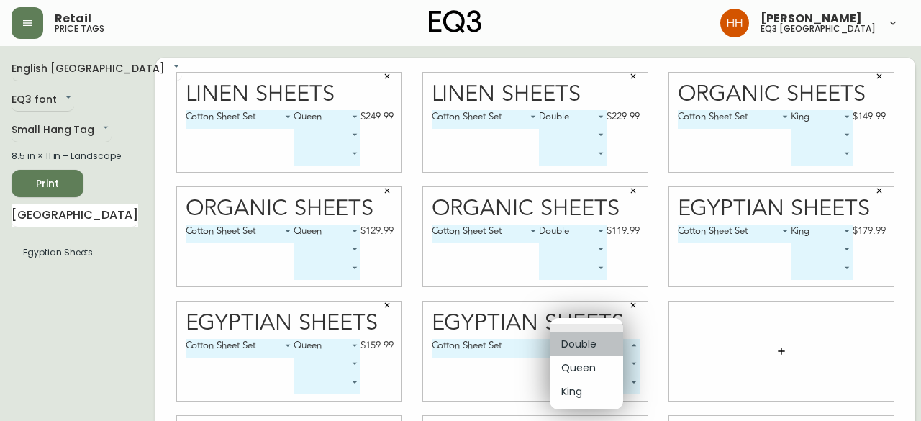
click at [584, 350] on li "Double" at bounding box center [586, 344] width 73 height 24
type input "0"
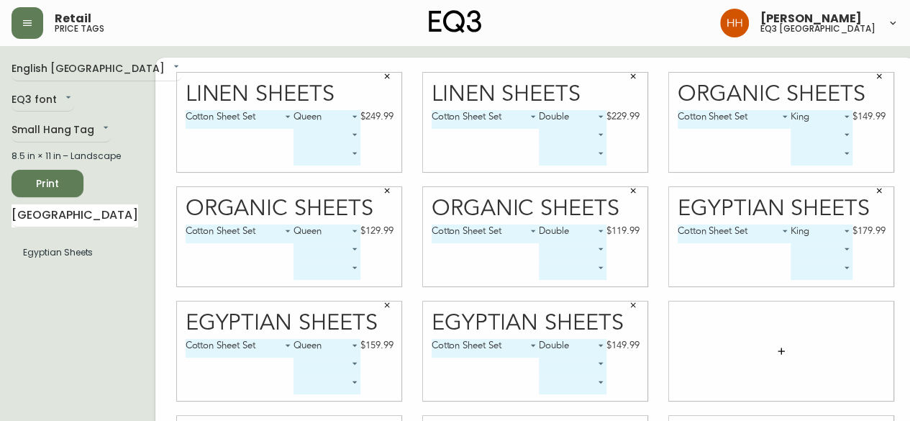
drag, startPoint x: 77, startPoint y: 214, endPoint x: 0, endPoint y: 217, distance: 77.0
click at [0, 214] on main "English Canada en_CA EQ3 font EQ3 Small Hang Tag small 8.5 in × 11 in – Landsca…" at bounding box center [455, 345] width 910 height 599
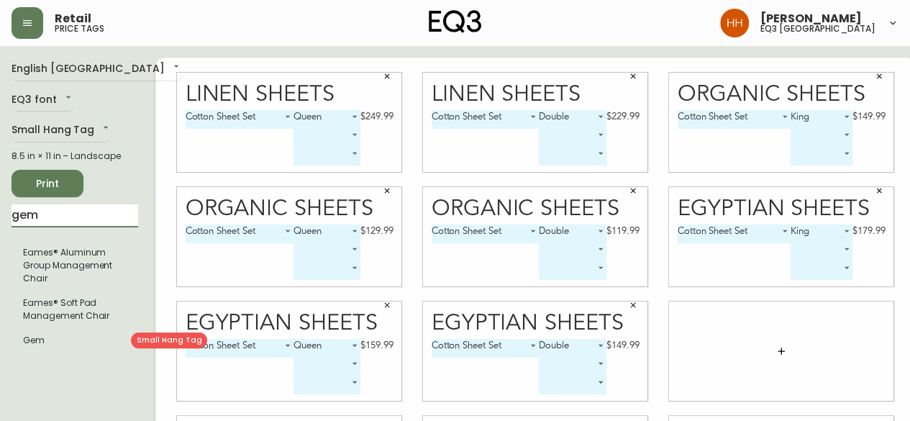
type input "gem"
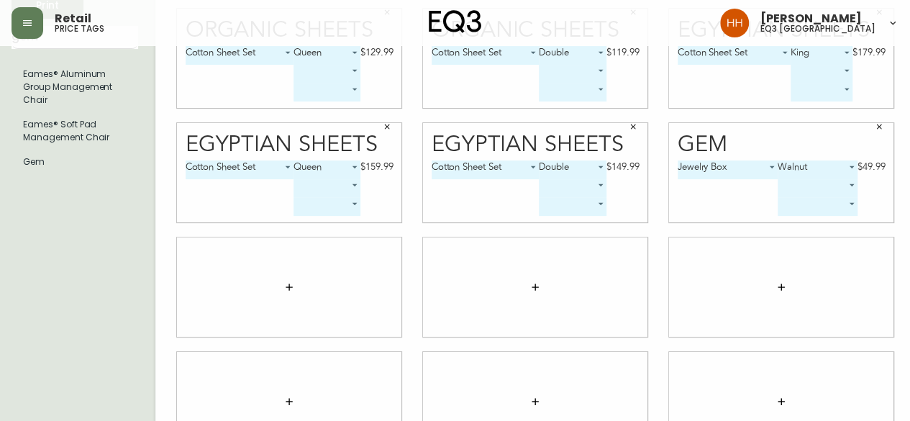
scroll to position [223, 0]
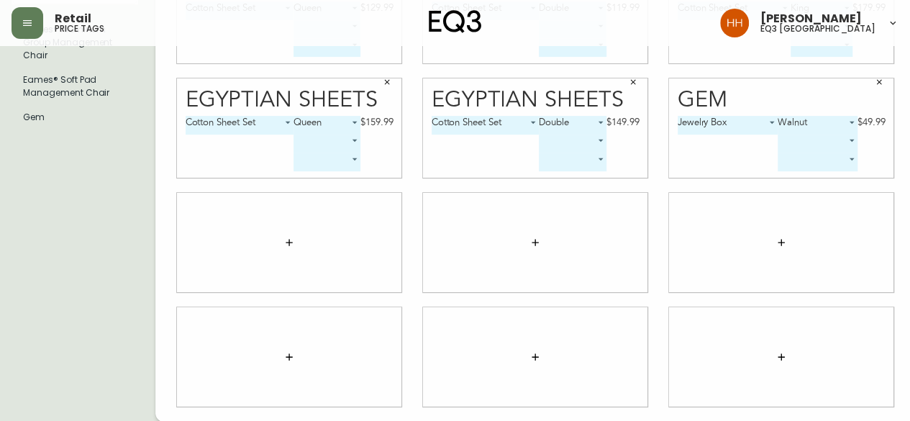
click at [284, 247] on button "button" at bounding box center [289, 242] width 29 height 29
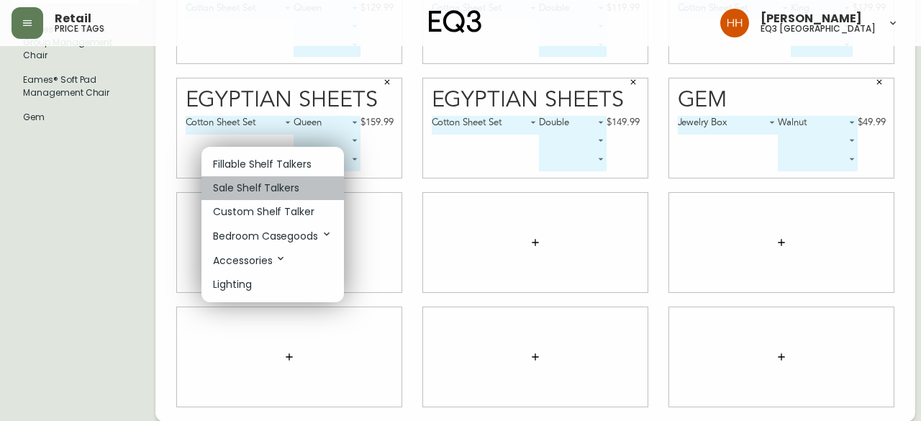
click at [249, 185] on p "Sale Shelf Talkers" at bounding box center [256, 188] width 86 height 15
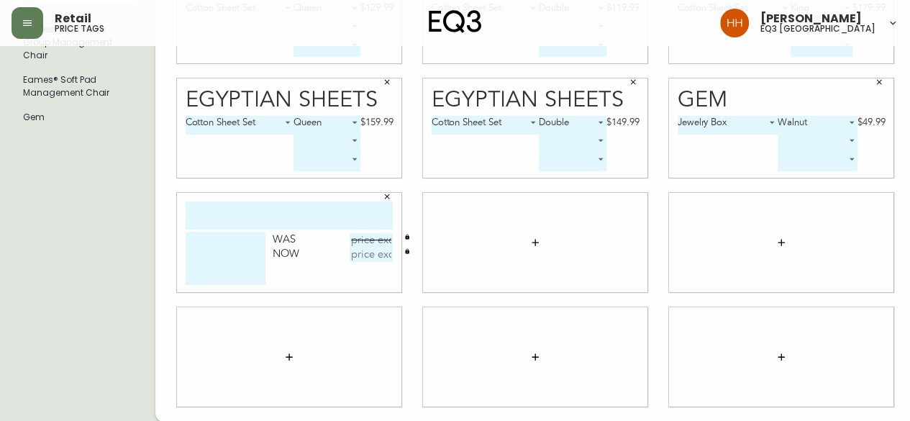
click at [521, 251] on button "button" at bounding box center [535, 242] width 29 height 29
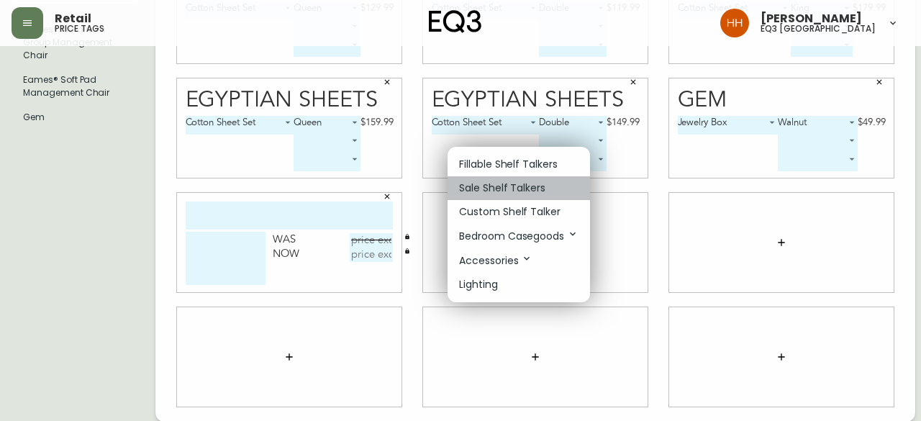
click at [493, 187] on p "Sale Shelf Talkers" at bounding box center [502, 188] width 86 height 15
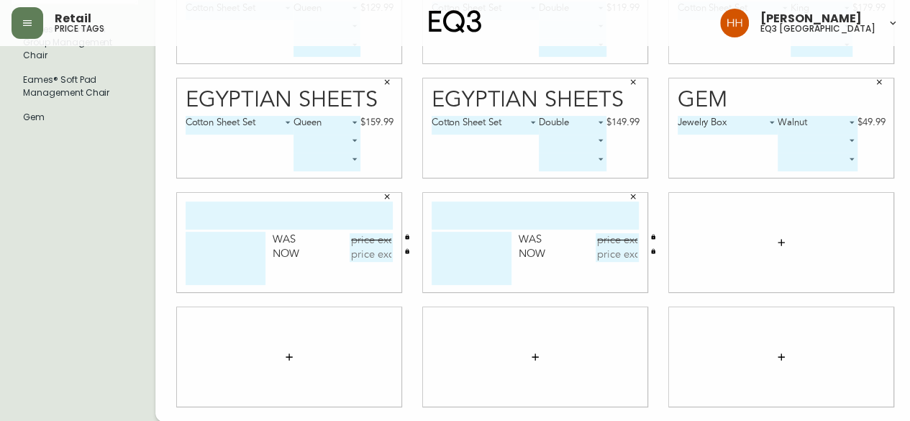
click at [237, 222] on input "text" at bounding box center [289, 215] width 207 height 28
type input "edge"
type textarea "n"
drag, startPoint x: 219, startPoint y: 247, endPoint x: 23, endPoint y: 260, distance: 196.8
click at [47, 255] on div "English Canada en_CA EQ3 font EQ3 Small Hang Tag small 8.5 in × 11 in – Landsca…" at bounding box center [455, 128] width 887 height 587
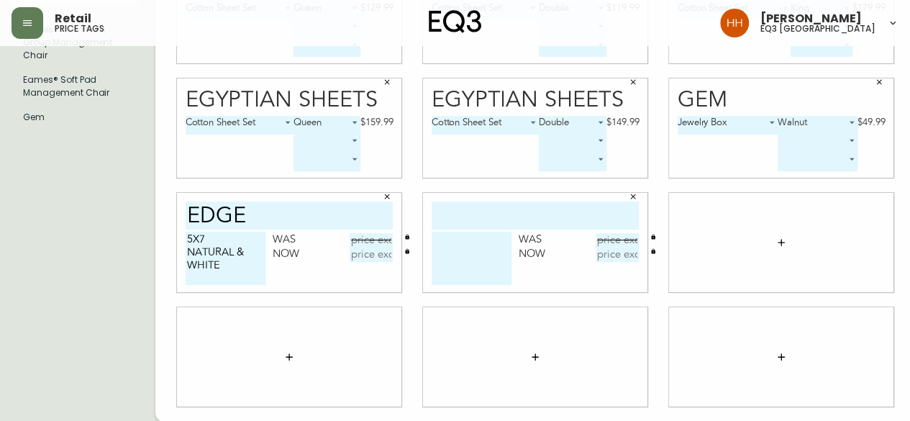
type textarea "5X7 NATURAL & WHITE"
click at [470, 209] on input "text" at bounding box center [535, 215] width 207 height 28
type input "EDGE"
type textarea "N"
click at [475, 255] on textarea "11X14" at bounding box center [472, 258] width 80 height 53
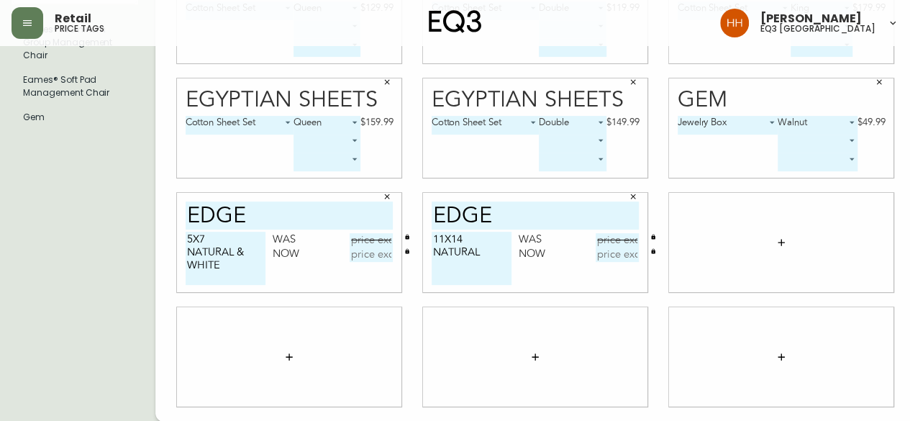
type textarea "11X14 NATURAL"
click at [767, 246] on button "button" at bounding box center [781, 242] width 29 height 29
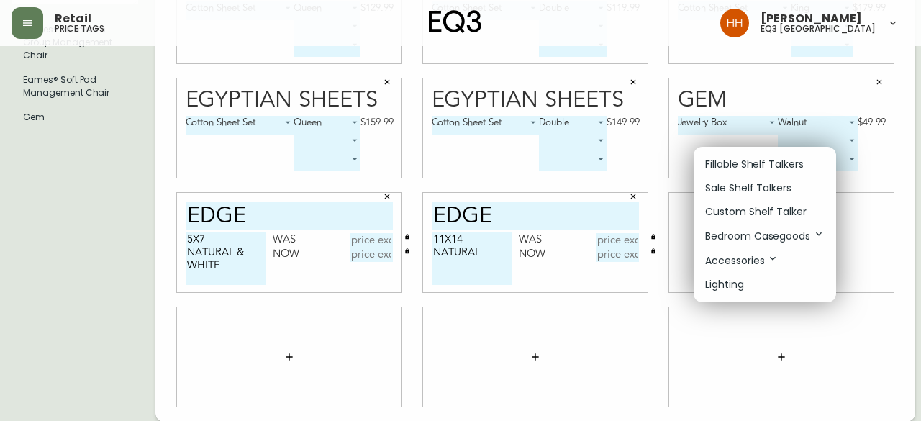
click at [728, 165] on p "Fillable Shelf Talkers" at bounding box center [754, 164] width 99 height 15
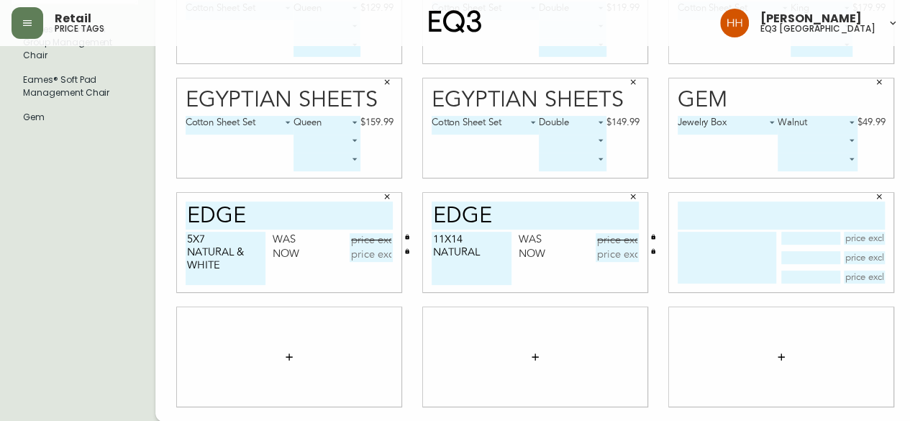
click at [748, 215] on input "text" at bounding box center [781, 215] width 207 height 28
type input "EDGE"
type textarea "B"
type textarea "8X10 NATURAL"
drag, startPoint x: 486, startPoint y: 255, endPoint x: 281, endPoint y: 240, distance: 204.9
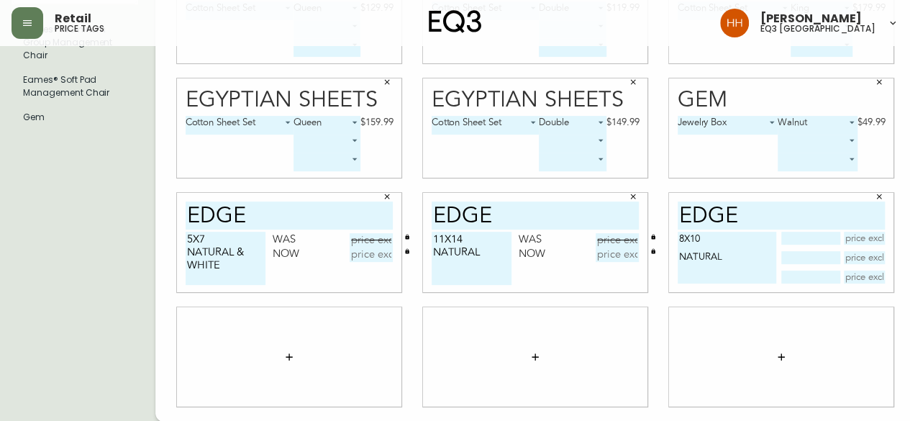
click at [318, 250] on div "Linen Sheets Cotton Sheet Set 0 Queen 1 $249.99 ​ ​ Linen Sheets Cotton Sheet S…" at bounding box center [535, 128] width 760 height 587
type textarea "11X14 BLACK & WHITE"
click at [358, 233] on input "text" at bounding box center [371, 240] width 43 height 14
type input "$49.99"
type input "$25"
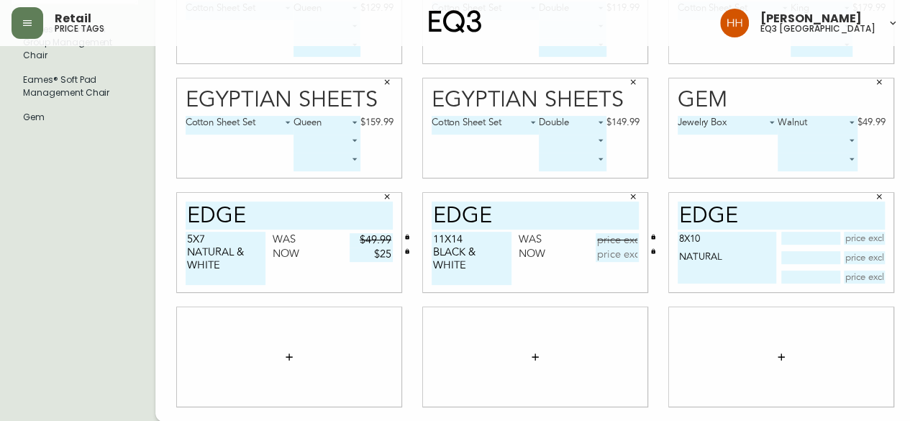
click at [806, 236] on input "text" at bounding box center [810, 238] width 58 height 13
type input "59.99"
click at [877, 197] on icon "button" at bounding box center [879, 196] width 5 height 5
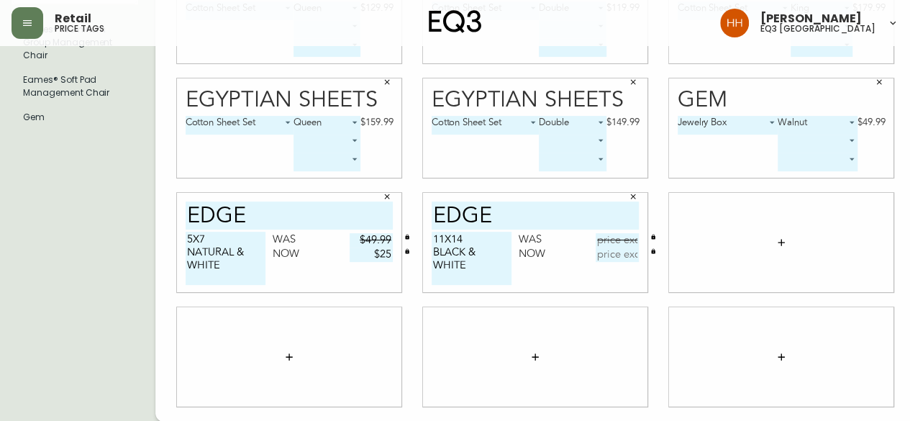
drag, startPoint x: 750, startPoint y: 253, endPoint x: 757, endPoint y: 246, distance: 9.7
click at [750, 253] on div at bounding box center [781, 242] width 224 height 99
click at [776, 237] on icon "button" at bounding box center [782, 243] width 12 height 12
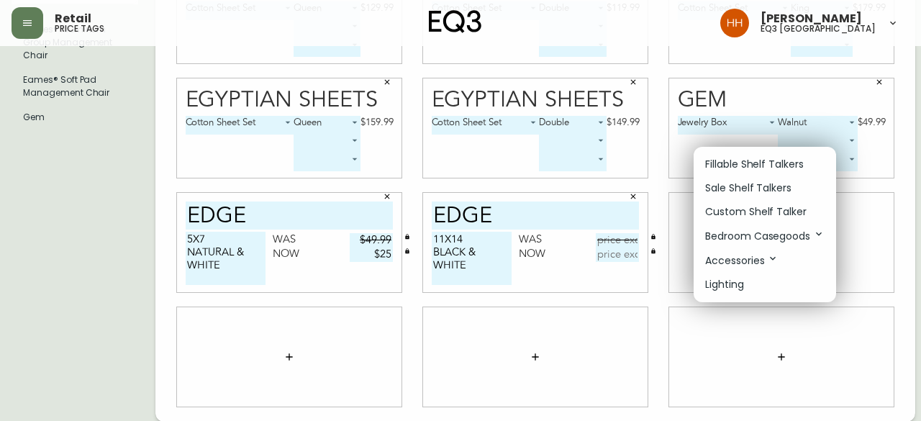
click at [737, 196] on li "Sale Shelf Talkers" at bounding box center [765, 188] width 142 height 24
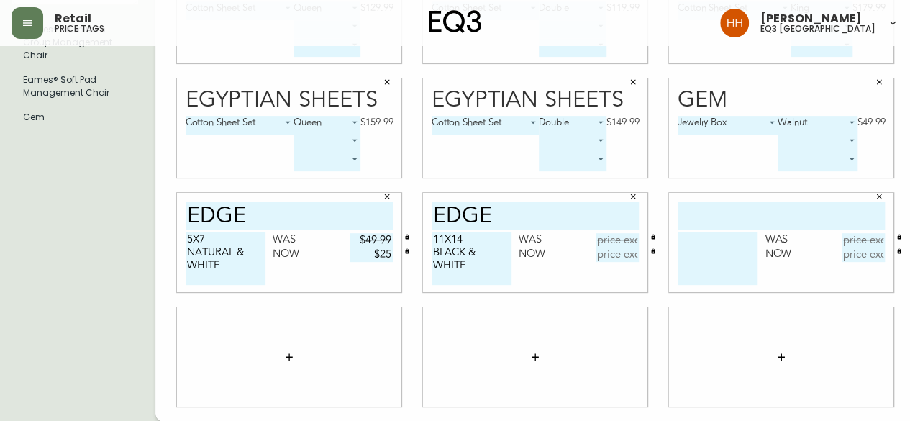
click at [734, 218] on input "text" at bounding box center [781, 215] width 207 height 28
type input "EDGE"
type textarea "8X10 NATURAL"
type input "$59.99"
click at [842, 258] on input "text" at bounding box center [863, 254] width 43 height 14
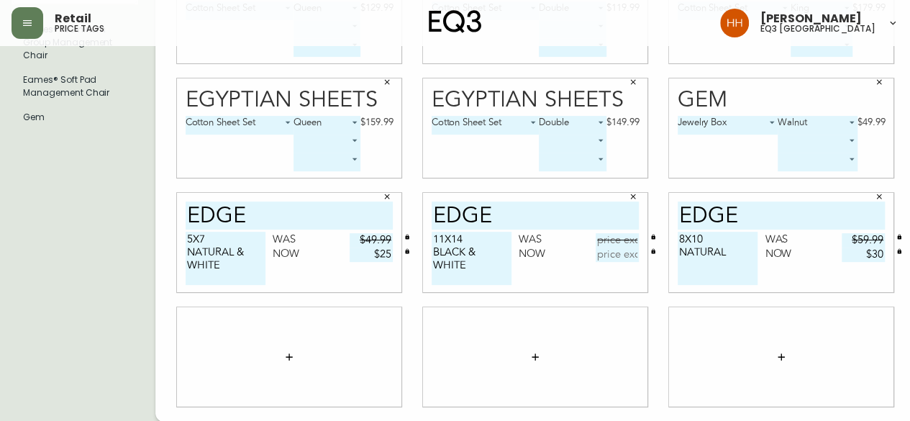
type input "$30"
click at [596, 237] on input "text" at bounding box center [617, 240] width 43 height 14
type input "$79.99"
type input "$40"
click at [617, 353] on div at bounding box center [535, 356] width 224 height 99
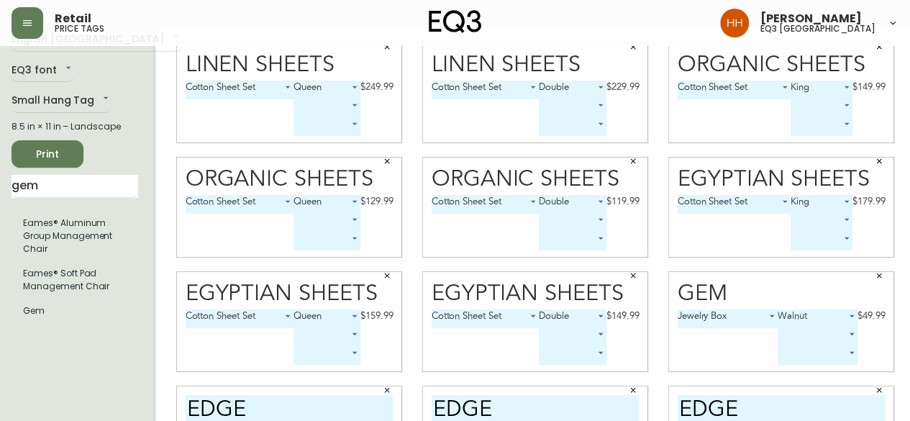
scroll to position [7, 0]
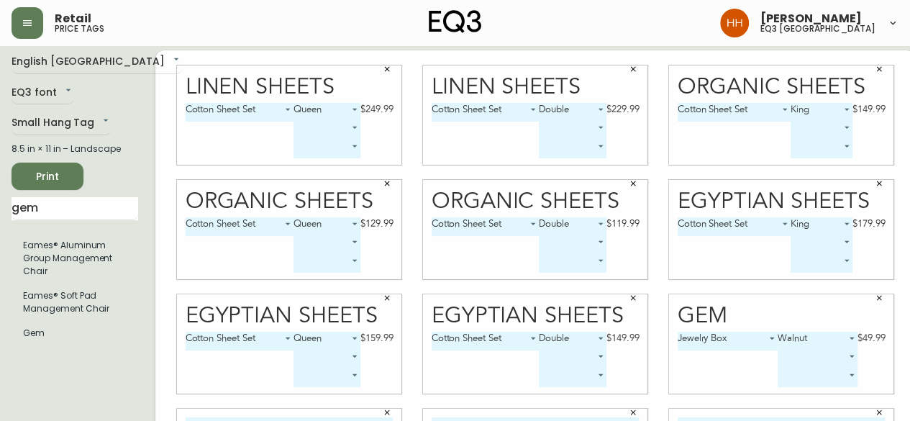
drag, startPoint x: 53, startPoint y: 214, endPoint x: 0, endPoint y: 227, distance: 54.8
click at [0, 221] on main "English Canada en_CA EQ3 font EQ3 Small Hang Tag small 8.5 in × 11 in – Landsca…" at bounding box center [455, 338] width 910 height 599
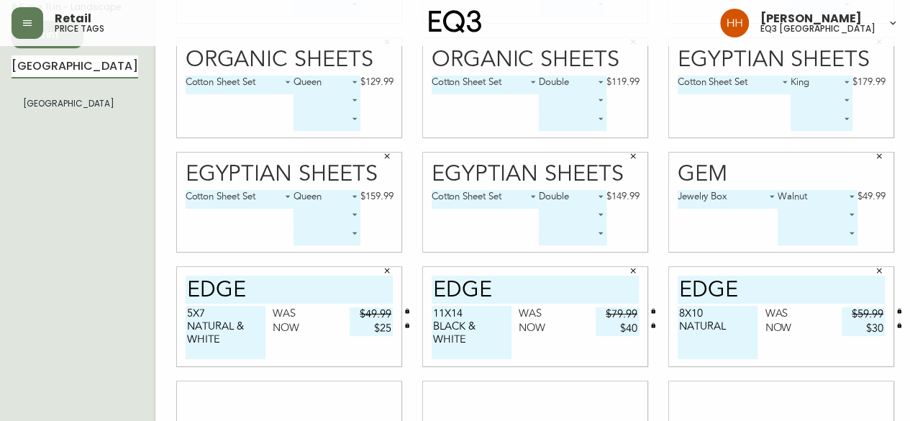
scroll to position [151, 0]
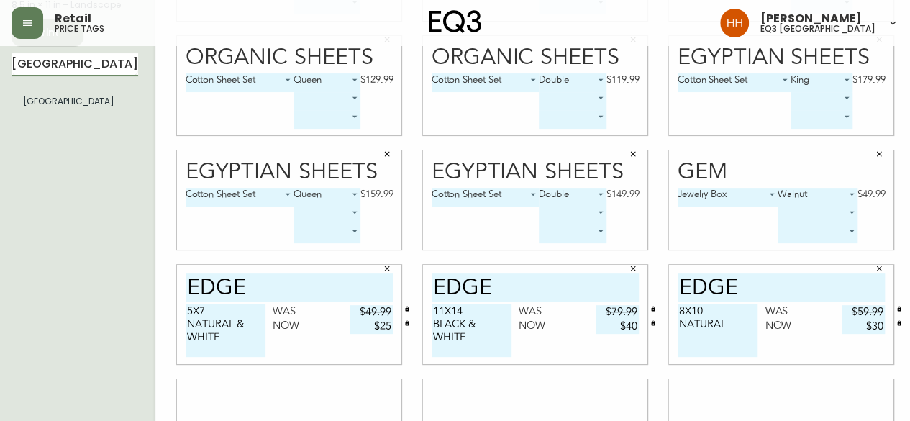
type input "BASEL"
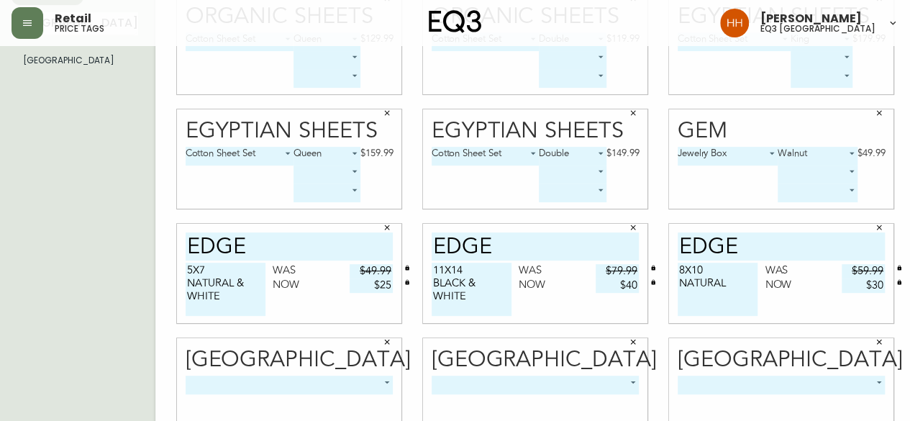
scroll to position [223, 0]
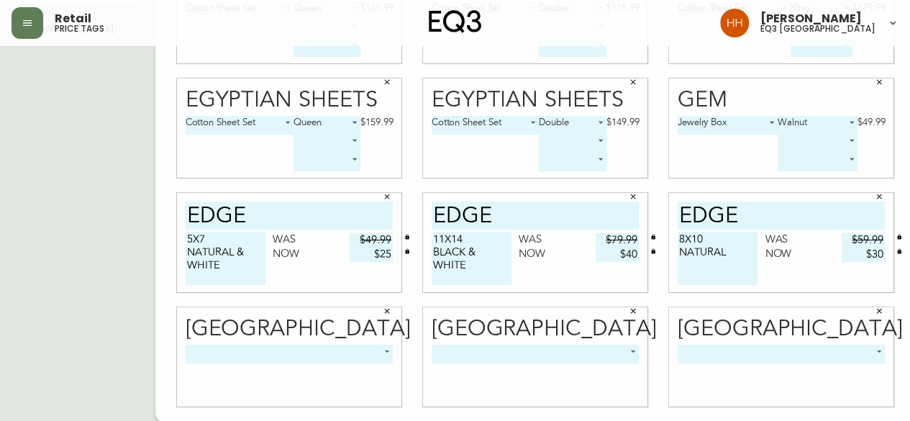
click at [301, 350] on body "Retail price tags Hayley Henderson eq3 calgary English Canada en_CA EQ3 font EQ…" at bounding box center [455, 99] width 910 height 645
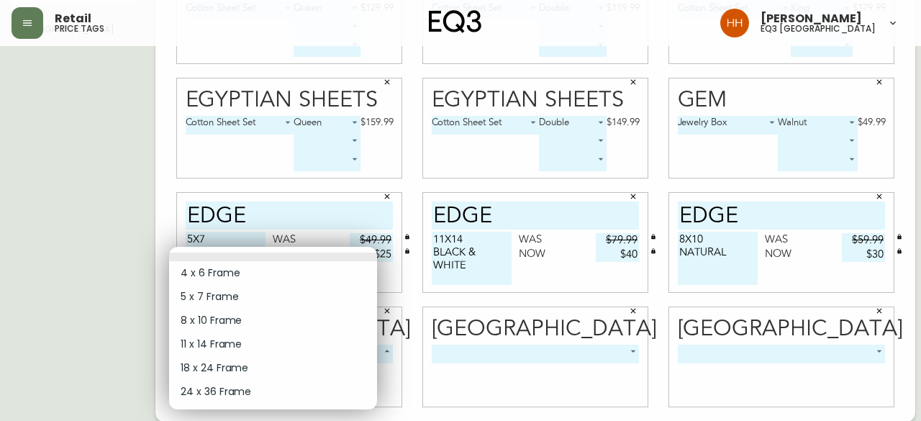
click at [216, 288] on li "5 x 7 Frame" at bounding box center [273, 297] width 208 height 24
type input "1"
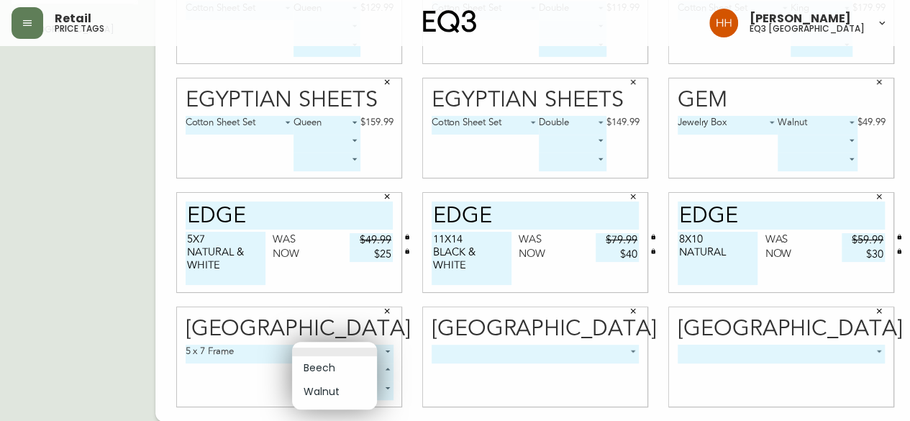
click at [340, 364] on body "Retail price tags Hayley Henderson eq3 calgary English Canada en_CA EQ3 font EQ…" at bounding box center [455, 99] width 910 height 645
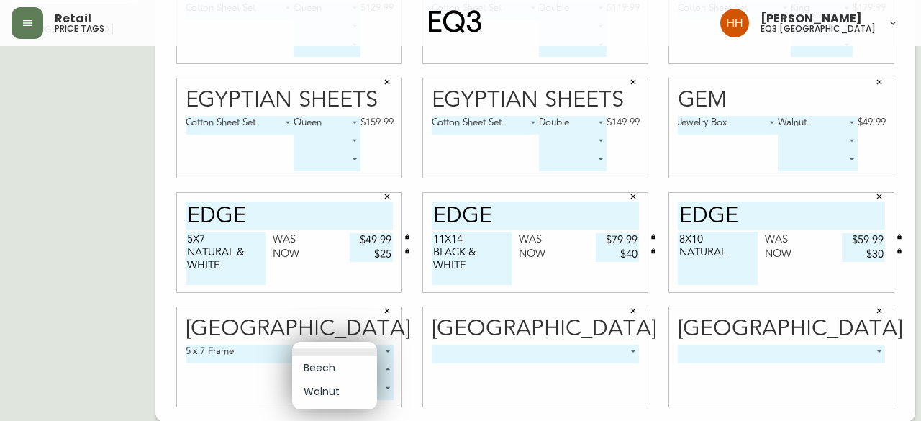
click at [327, 381] on li "Walnut" at bounding box center [334, 392] width 85 height 24
type input "1"
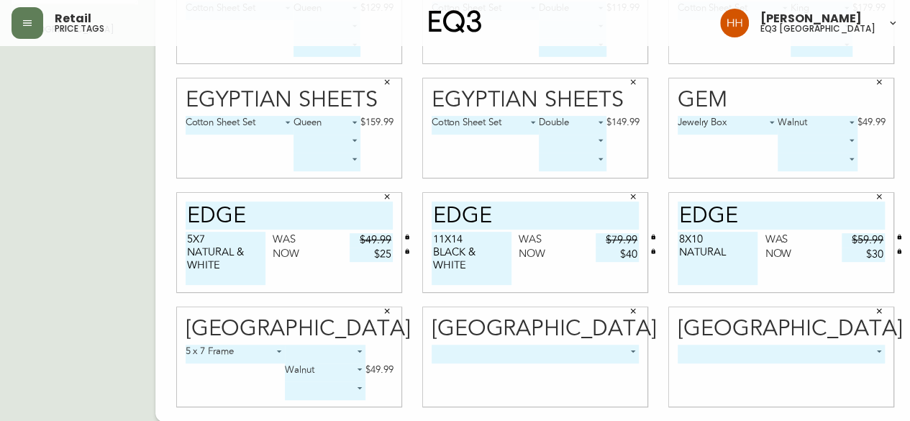
click at [306, 368] on body "Retail price tags Hayley Henderson eq3 calgary English Canada en_CA EQ3 font EQ…" at bounding box center [455, 99] width 910 height 645
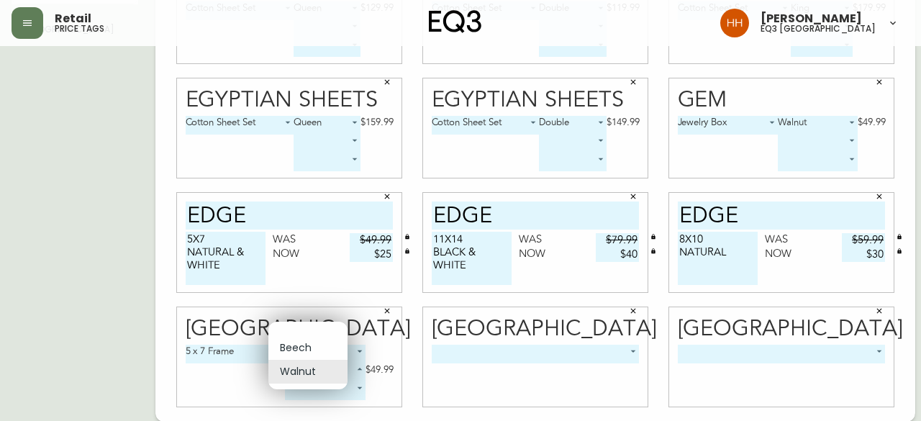
click at [358, 328] on div at bounding box center [460, 210] width 921 height 421
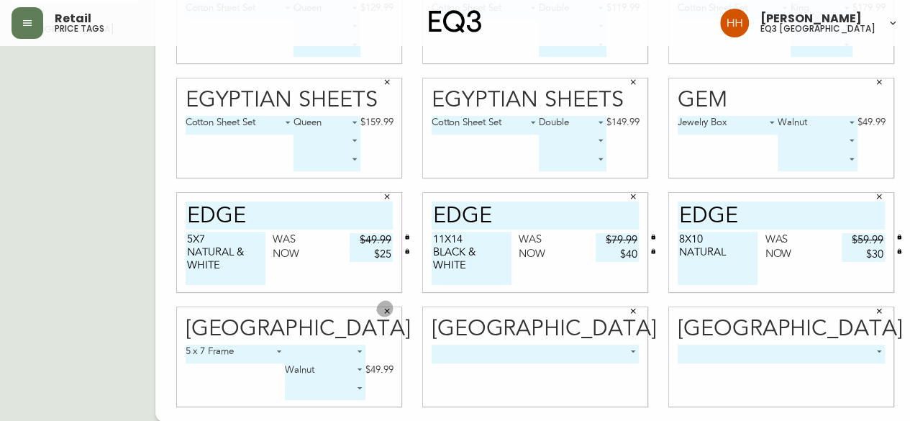
click at [383, 309] on icon "button" at bounding box center [387, 310] width 9 height 9
click at [222, 337] on div "Basel" at bounding box center [290, 329] width 208 height 22
click at [222, 361] on body "Retail price tags Hayley Henderson eq3 calgary English Canada en_CA EQ3 font EQ…" at bounding box center [455, 99] width 910 height 645
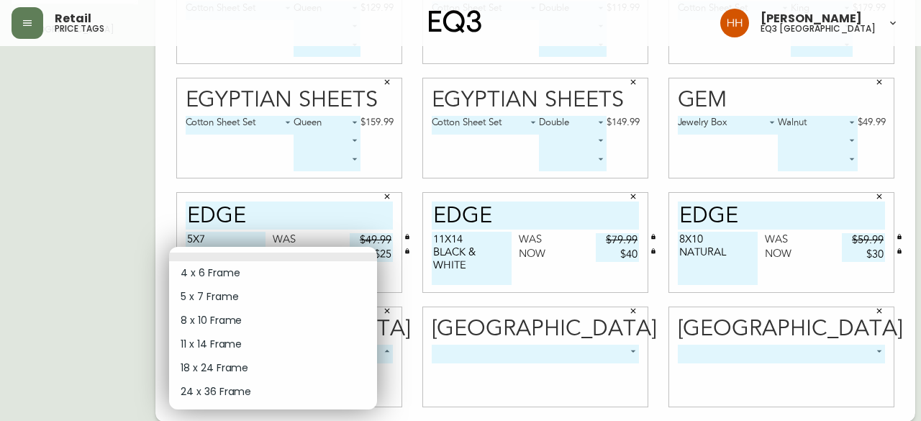
click at [204, 297] on li "5 x 7 Frame" at bounding box center [273, 297] width 208 height 24
type input "1"
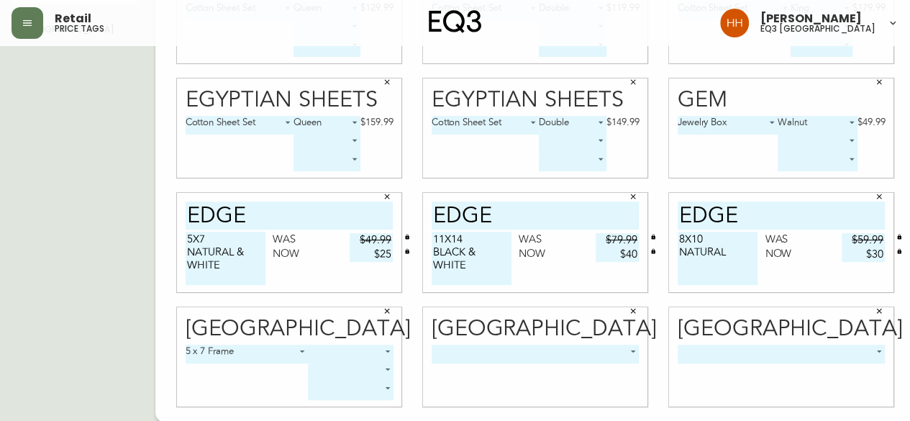
click at [338, 344] on body "Retail price tags Hayley Henderson eq3 calgary English Canada en_CA EQ3 font EQ…" at bounding box center [455, 99] width 910 height 645
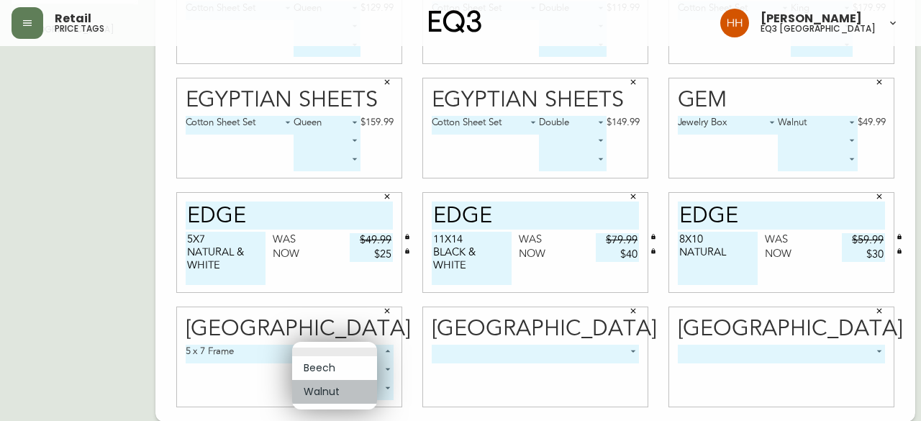
drag, startPoint x: 327, startPoint y: 392, endPoint x: 425, endPoint y: 395, distance: 98.6
click at [326, 392] on li "Walnut" at bounding box center [334, 392] width 85 height 24
type input "1"
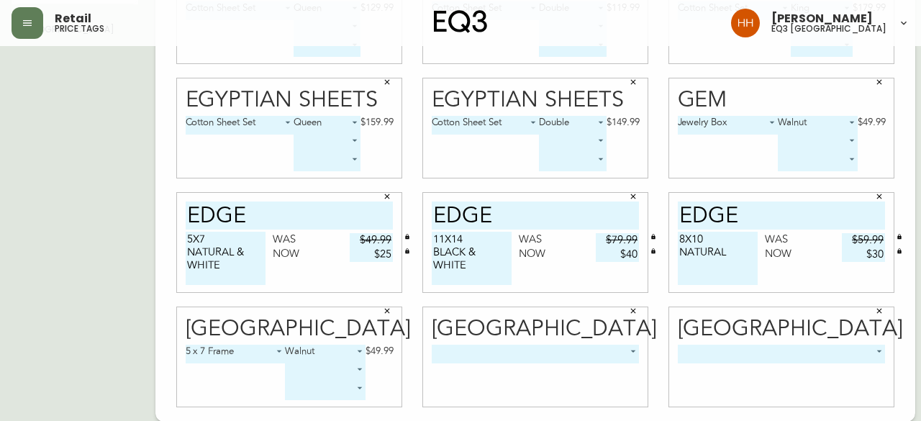
click at [476, 352] on body "Retail price tags Hayley Henderson eq3 calgary English Canada en_CA EQ3 font EQ…" at bounding box center [460, 99] width 921 height 645
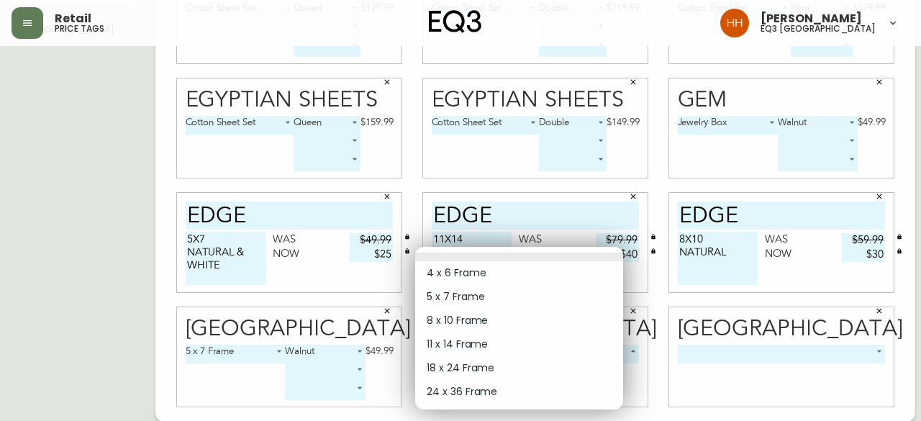
click at [485, 299] on li "5 x 7 Frame" at bounding box center [519, 297] width 208 height 24
type input "1"
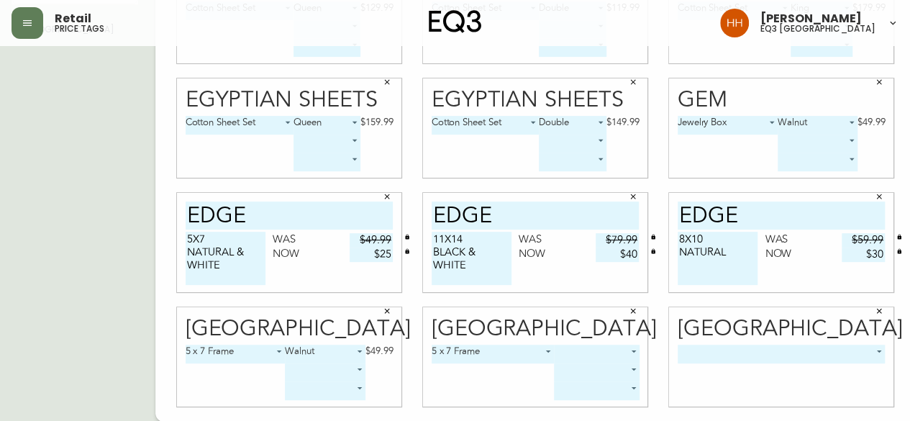
click at [556, 345] on body "Retail price tags Hayley Henderson eq3 calgary English Canada en_CA EQ3 font EQ…" at bounding box center [455, 99] width 910 height 645
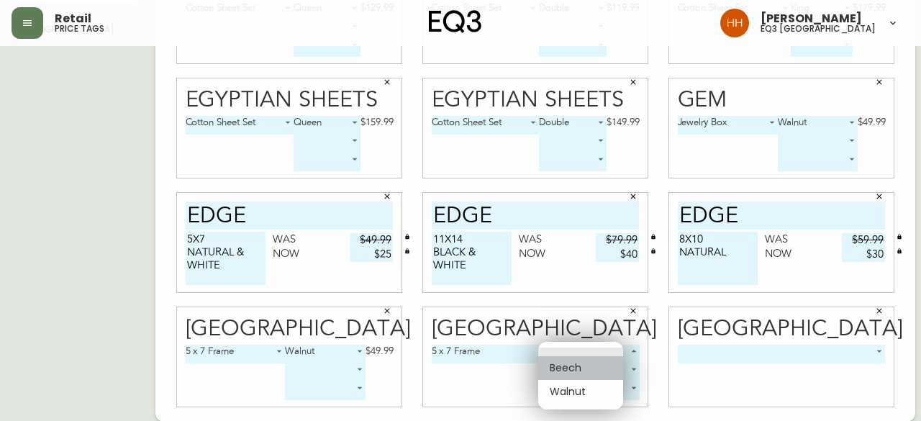
click at [563, 359] on li "Beech" at bounding box center [580, 368] width 85 height 24
type input "0"
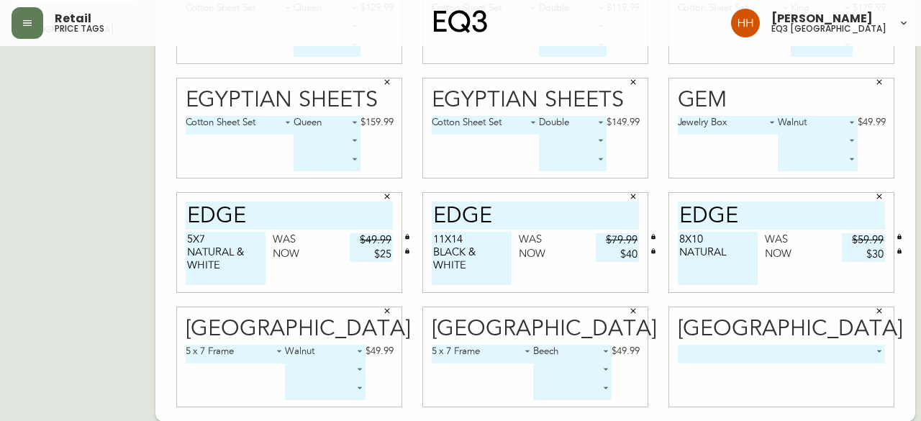
click at [722, 355] on body "Retail price tags Hayley Henderson eq3 calgary English Canada en_CA EQ3 font EQ…" at bounding box center [460, 99] width 921 height 645
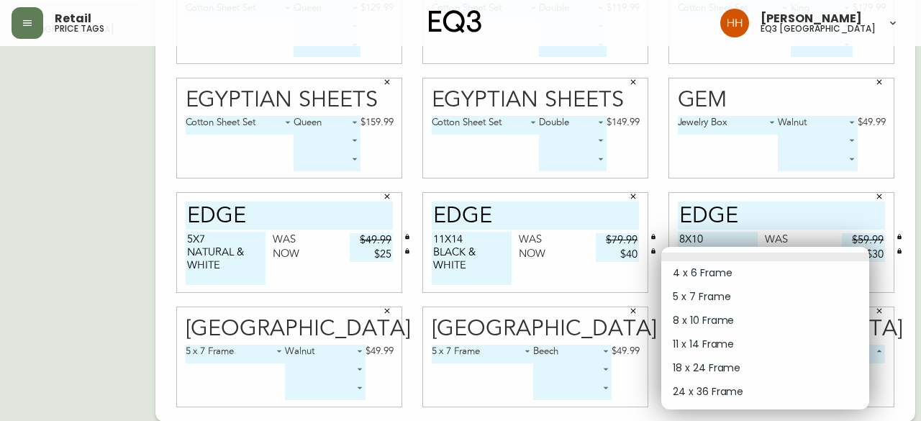
click at [704, 275] on li "4 x 6 Frame" at bounding box center [765, 273] width 208 height 24
type input "0"
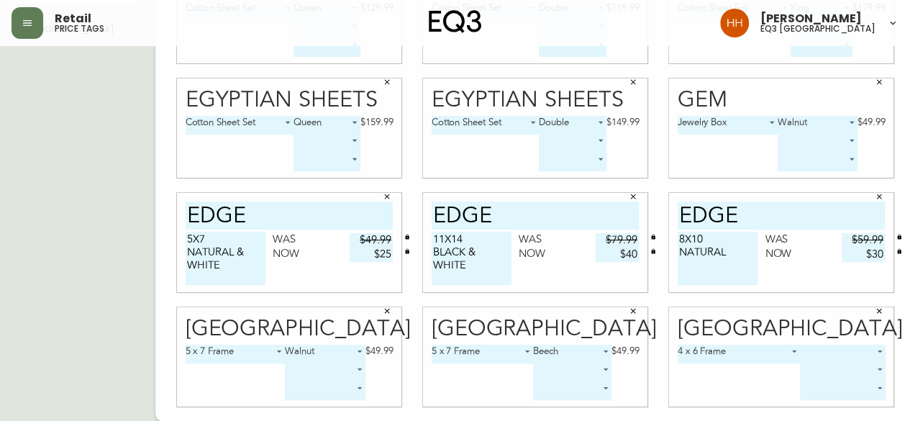
click at [817, 354] on body "Retail price tags Hayley Henderson eq3 calgary English Canada en_CA EQ3 font EQ…" at bounding box center [455, 99] width 910 height 645
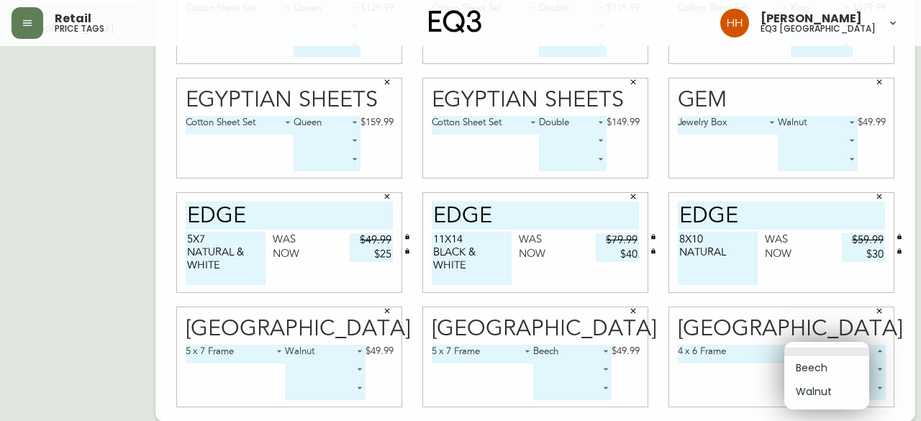
drag, startPoint x: 829, startPoint y: 368, endPoint x: 827, endPoint y: 358, distance: 9.5
click at [829, 368] on li "Beech" at bounding box center [826, 368] width 85 height 24
type input "0"
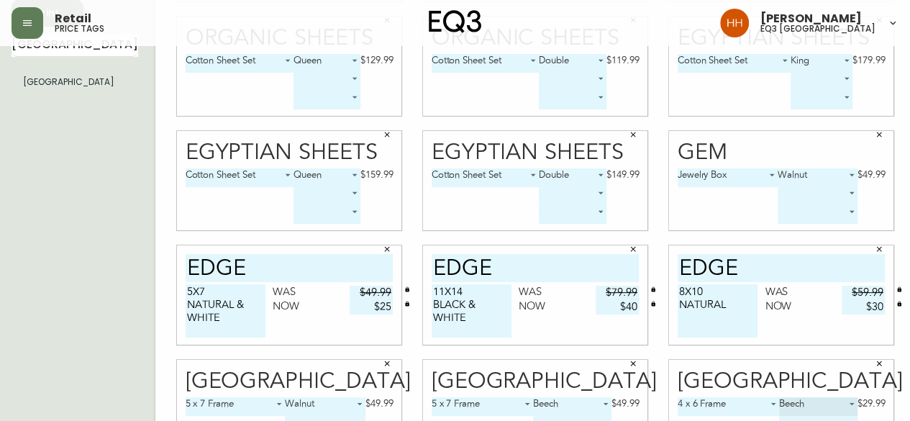
scroll to position [79, 0]
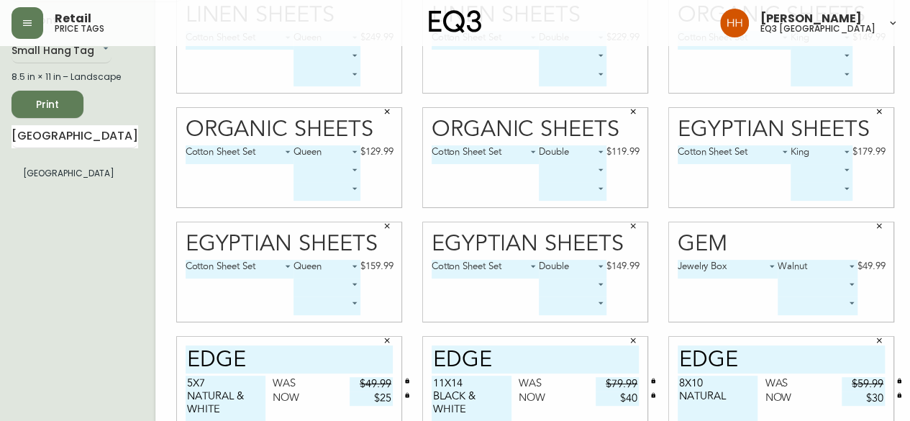
click at [41, 123] on div "English Canada en_CA EQ3 font EQ3 Small Hang Tag small 8.5 in × 11 in – Landsca…" at bounding box center [84, 271] width 144 height 587
click at [42, 107] on span "Print" at bounding box center [47, 105] width 49 height 18
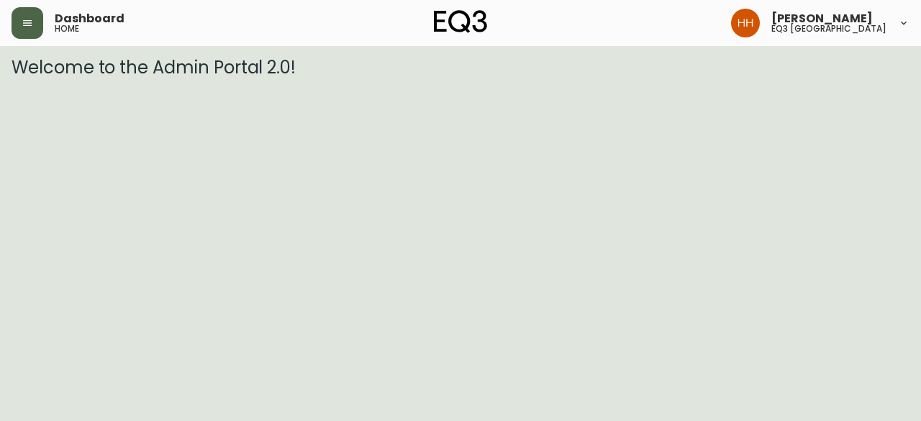
click at [16, 30] on button "button" at bounding box center [28, 23] width 32 height 32
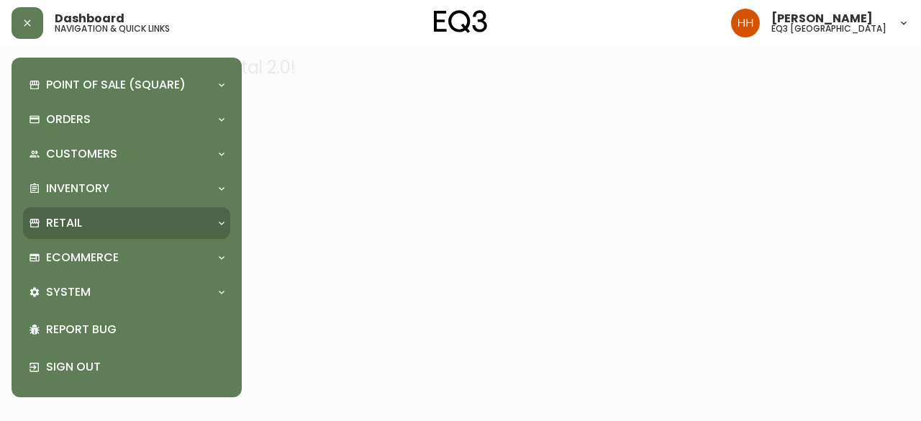
click at [57, 237] on div "Retail" at bounding box center [126, 223] width 207 height 32
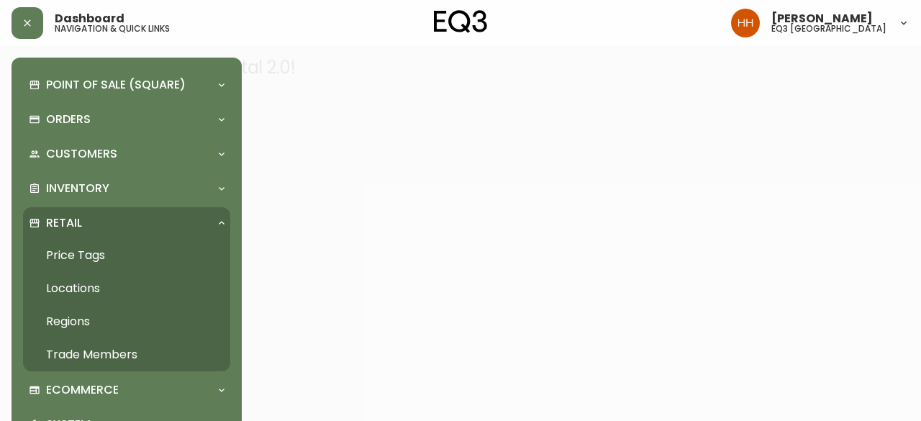
click at [68, 265] on link "Price Tags" at bounding box center [126, 255] width 207 height 33
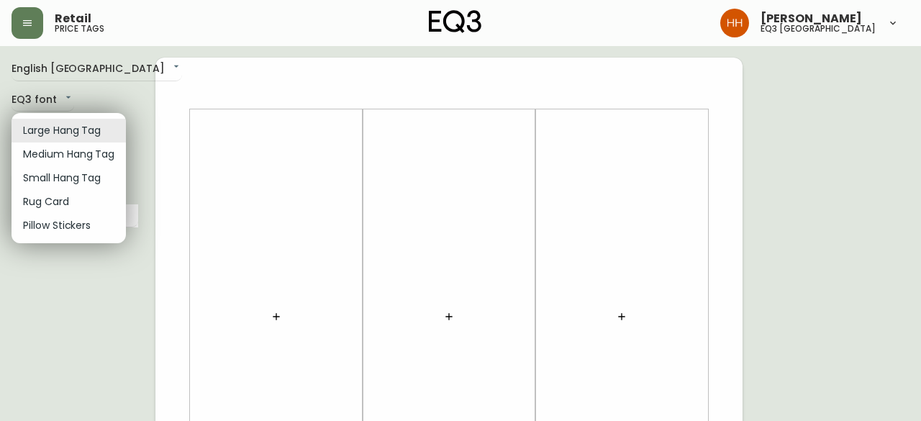
click at [68, 181] on li "Small Hang Tag" at bounding box center [69, 178] width 114 height 24
type input "small"
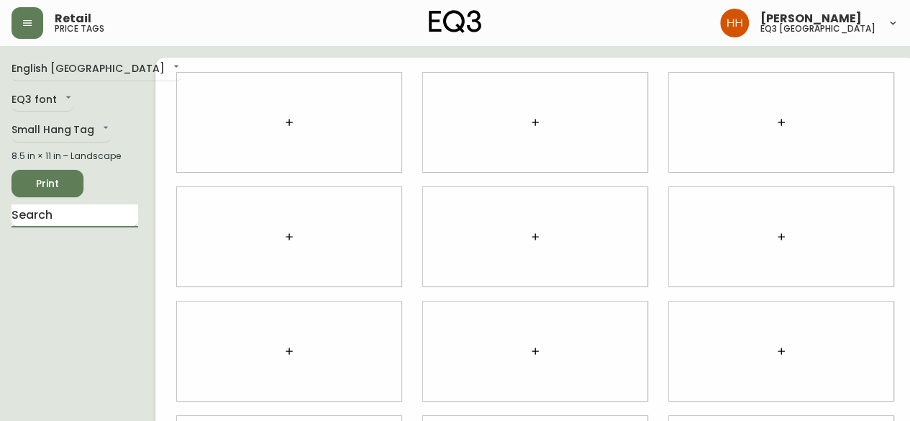
click at [78, 224] on input "text" at bounding box center [75, 215] width 127 height 23
type input "[GEOGRAPHIC_DATA]"
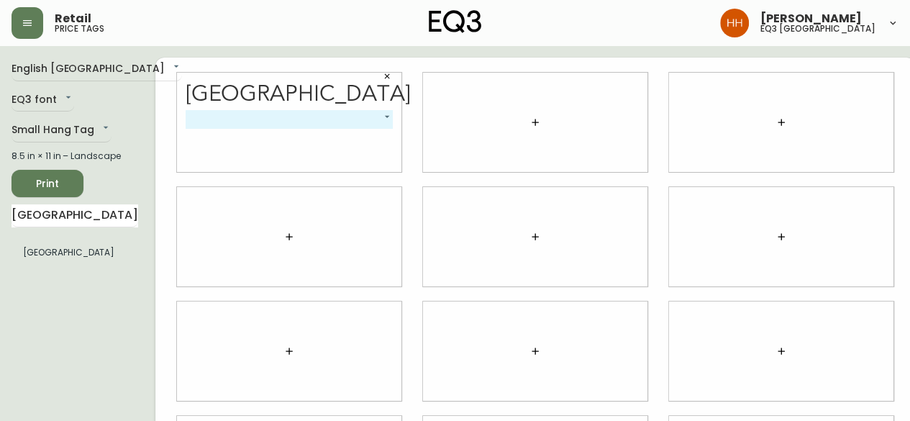
click at [332, 114] on body "Retail price tags [PERSON_NAME] eq3 [GEOGRAPHIC_DATA] English [GEOGRAPHIC_DATA]…" at bounding box center [455, 322] width 910 height 645
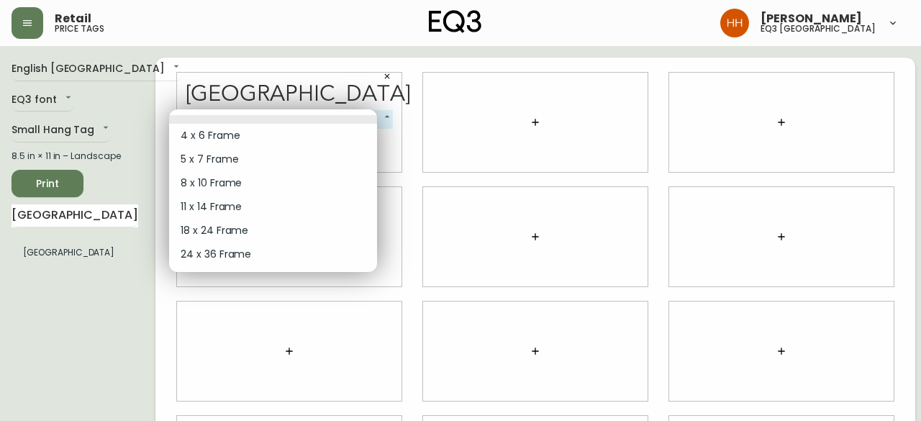
click at [260, 139] on li "4 x 6 Frame" at bounding box center [273, 136] width 208 height 24
type input "0"
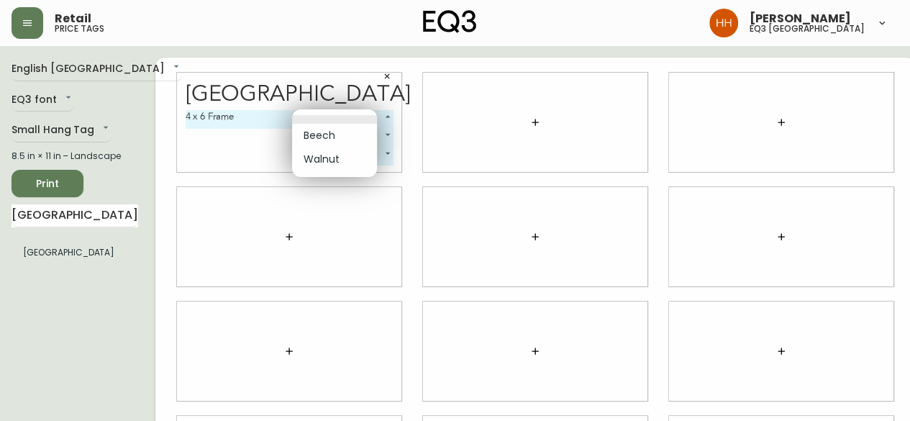
click at [353, 118] on body "Retail price tags [PERSON_NAME] eq3 [GEOGRAPHIC_DATA] English [GEOGRAPHIC_DATA]…" at bounding box center [455, 322] width 910 height 645
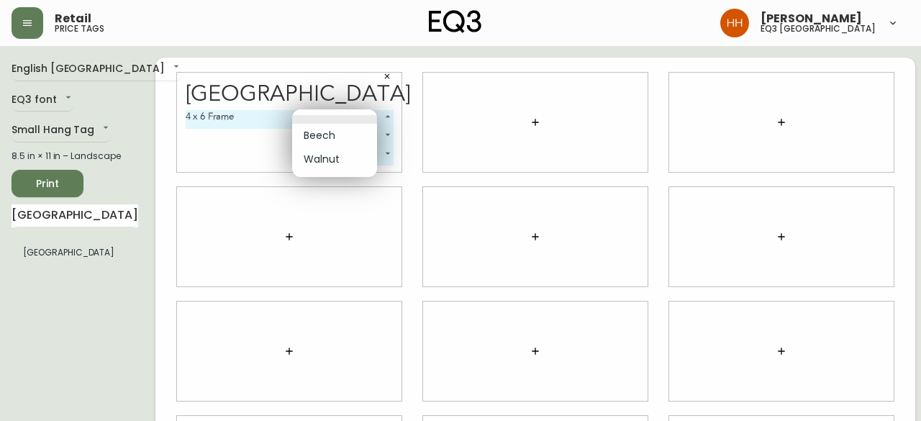
click at [317, 159] on li "Walnut" at bounding box center [334, 159] width 85 height 24
type input "1"
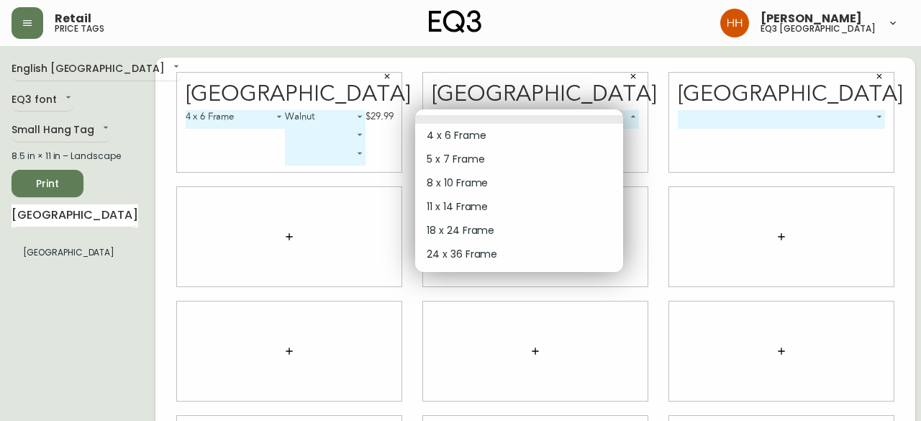
click at [580, 112] on body "Retail price tags [PERSON_NAME] eq3 [GEOGRAPHIC_DATA] English [GEOGRAPHIC_DATA]…" at bounding box center [460, 322] width 921 height 645
click at [466, 179] on li "8 x 10 Frame" at bounding box center [519, 183] width 208 height 24
type input "2"
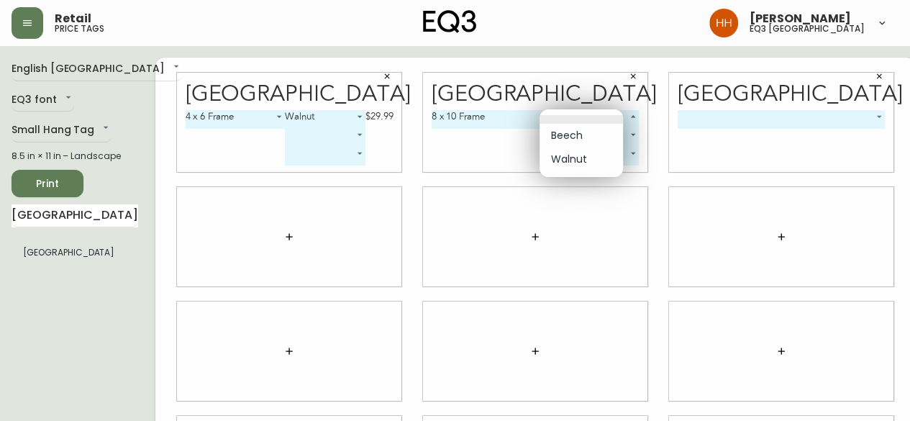
click at [555, 117] on body "Retail price tags [PERSON_NAME] eq3 [GEOGRAPHIC_DATA] English [GEOGRAPHIC_DATA]…" at bounding box center [455, 322] width 910 height 645
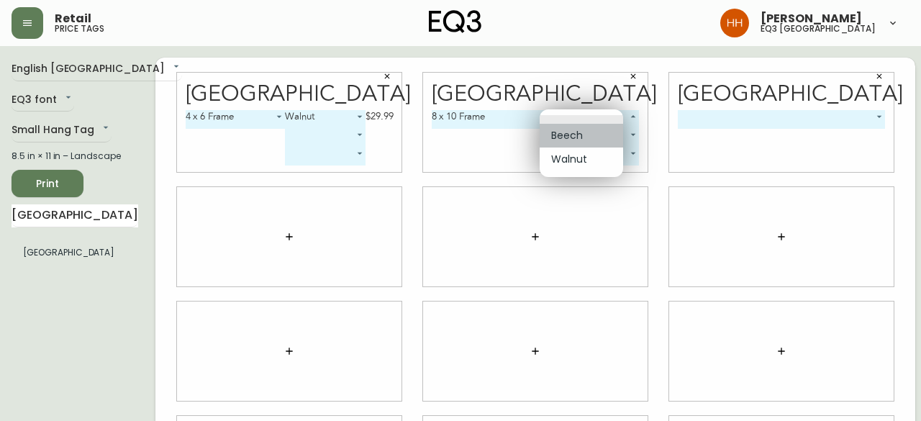
click at [563, 130] on li "Beech" at bounding box center [581, 136] width 83 height 24
type input "0"
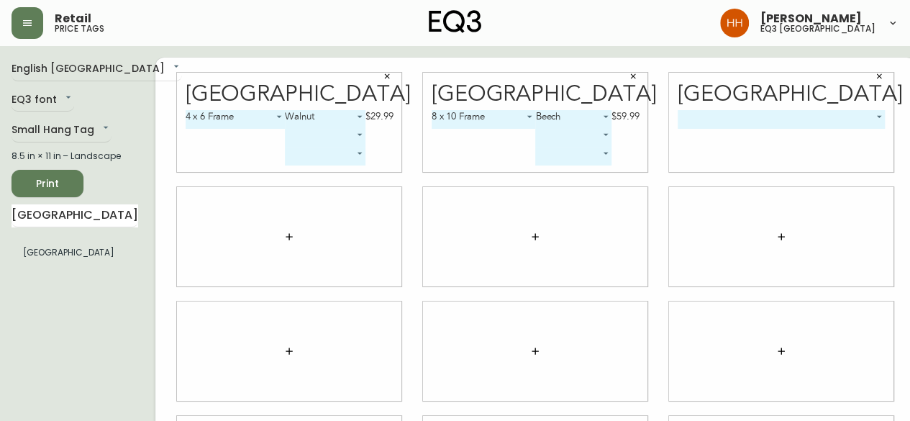
click at [771, 113] on body "Retail price tags [PERSON_NAME] eq3 [GEOGRAPHIC_DATA] English [GEOGRAPHIC_DATA]…" at bounding box center [455, 322] width 910 height 645
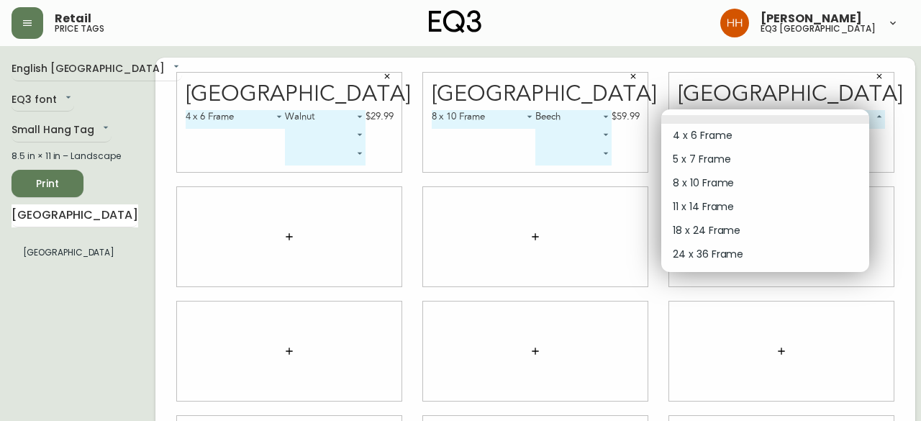
click at [701, 175] on li "8 x 10 Frame" at bounding box center [765, 183] width 208 height 24
type input "2"
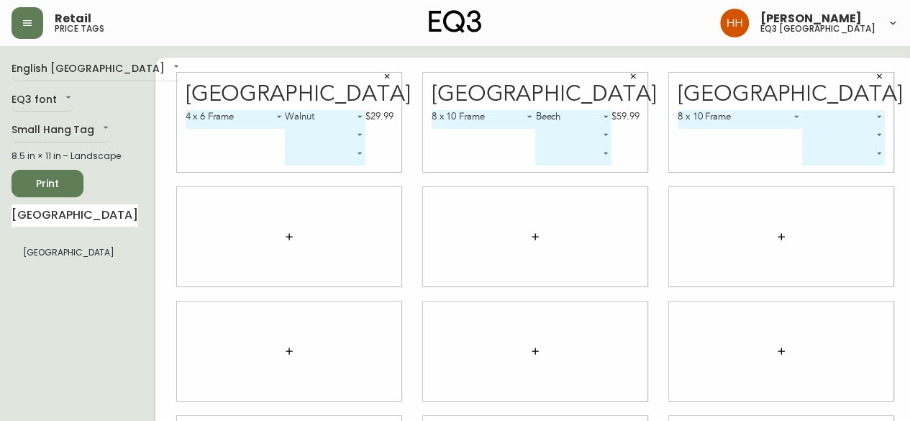
click at [819, 118] on body "Retail price tags [PERSON_NAME] eq3 [GEOGRAPHIC_DATA] English [GEOGRAPHIC_DATA]…" at bounding box center [455, 322] width 910 height 645
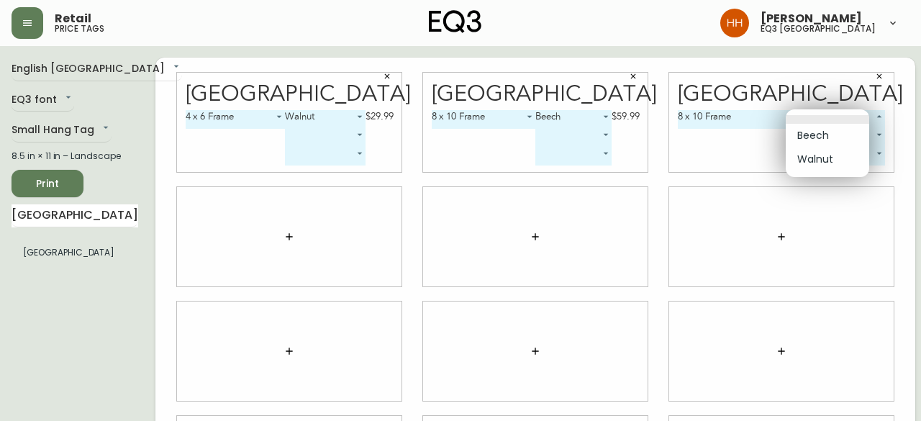
click at [793, 161] on li "Walnut" at bounding box center [827, 159] width 83 height 24
type input "1"
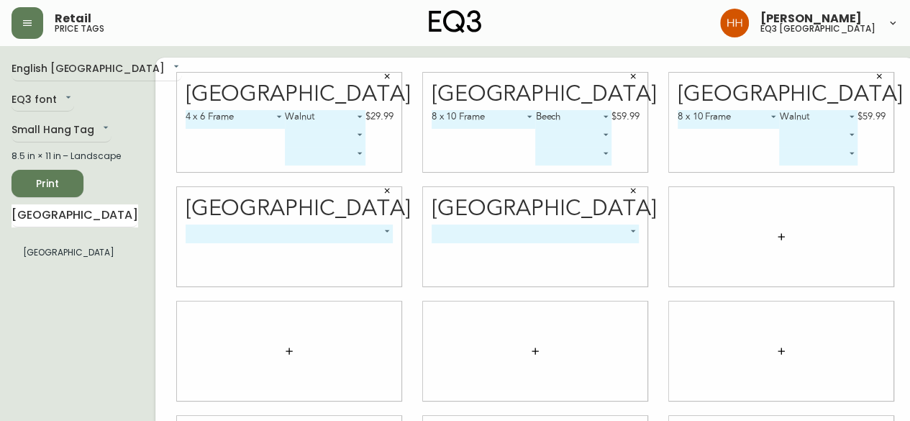
click at [291, 240] on body "Retail price tags [PERSON_NAME] eq3 [GEOGRAPHIC_DATA] English [GEOGRAPHIC_DATA]…" at bounding box center [455, 322] width 910 height 645
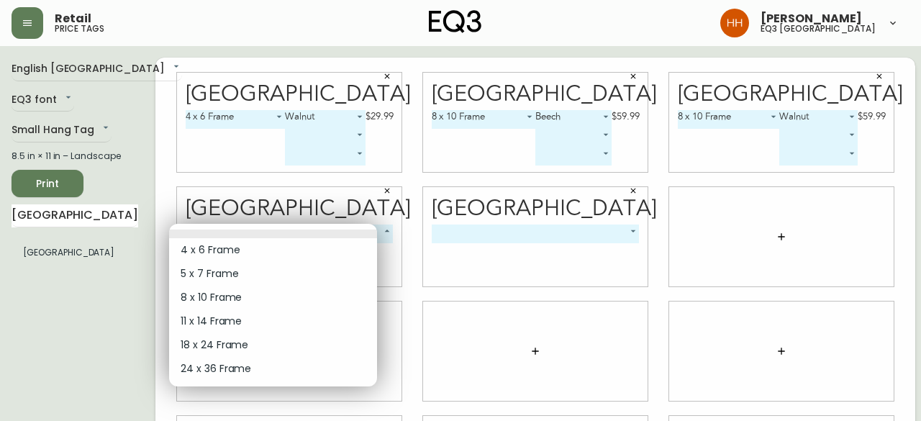
click at [224, 319] on li "11 x 14 Frame" at bounding box center [273, 321] width 208 height 24
type input "3"
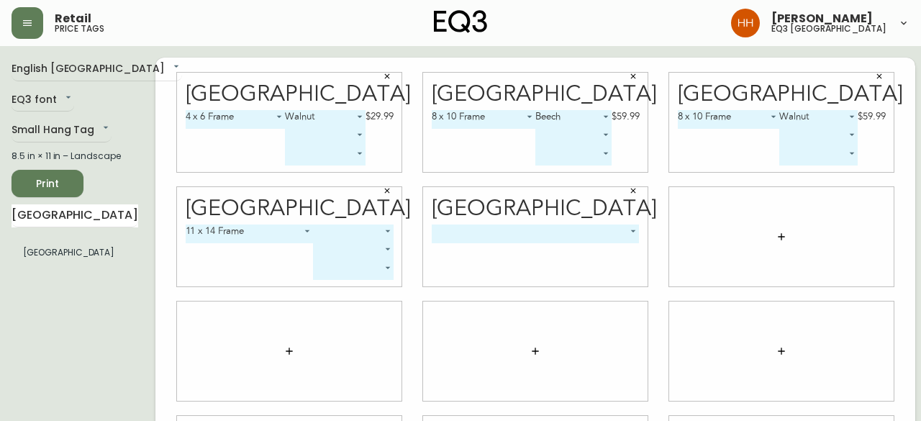
click at [491, 240] on body "Retail price tags [PERSON_NAME] eq3 [GEOGRAPHIC_DATA] English [GEOGRAPHIC_DATA]…" at bounding box center [460, 322] width 921 height 645
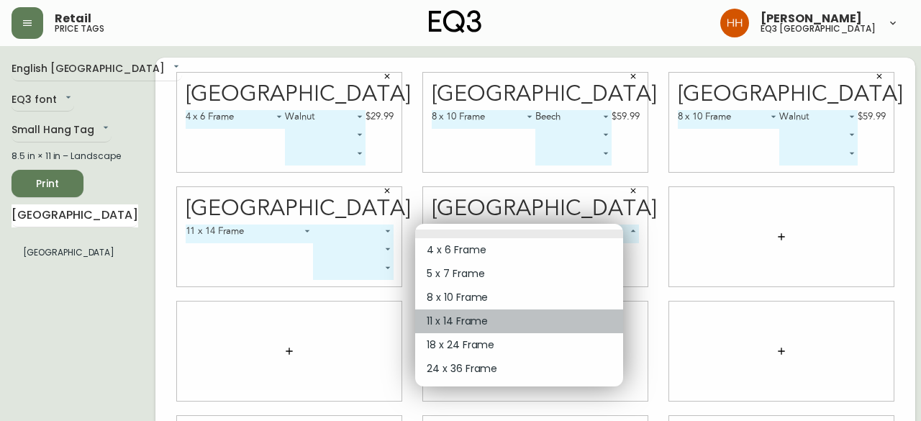
click at [442, 318] on li "11 x 14 Frame" at bounding box center [519, 321] width 208 height 24
type input "3"
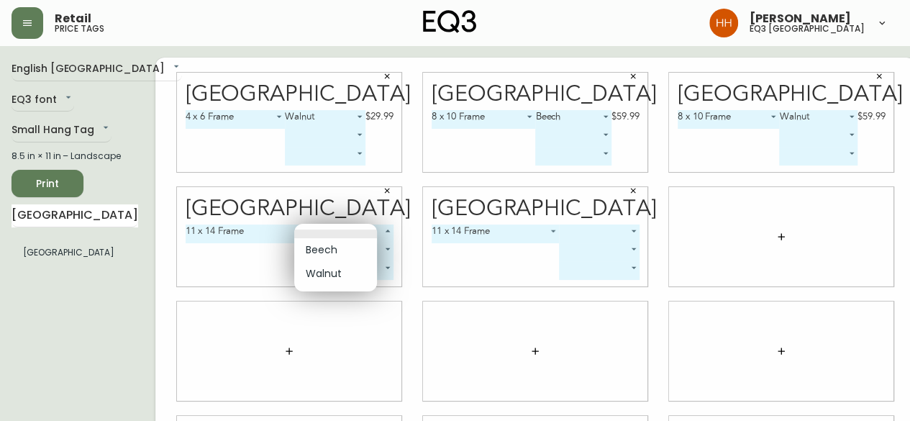
click at [340, 241] on body "Retail price tags [PERSON_NAME] eq3 [GEOGRAPHIC_DATA] English [GEOGRAPHIC_DATA]…" at bounding box center [455, 322] width 910 height 645
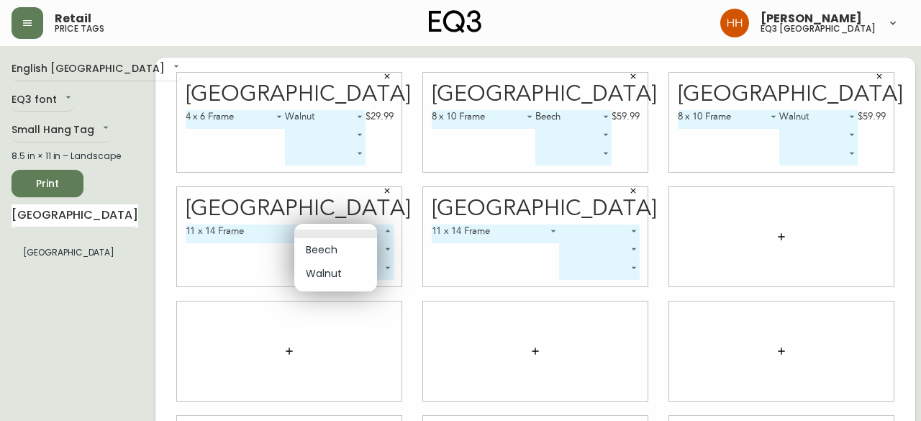
click at [337, 254] on li "Beech" at bounding box center [335, 250] width 83 height 24
type input "0"
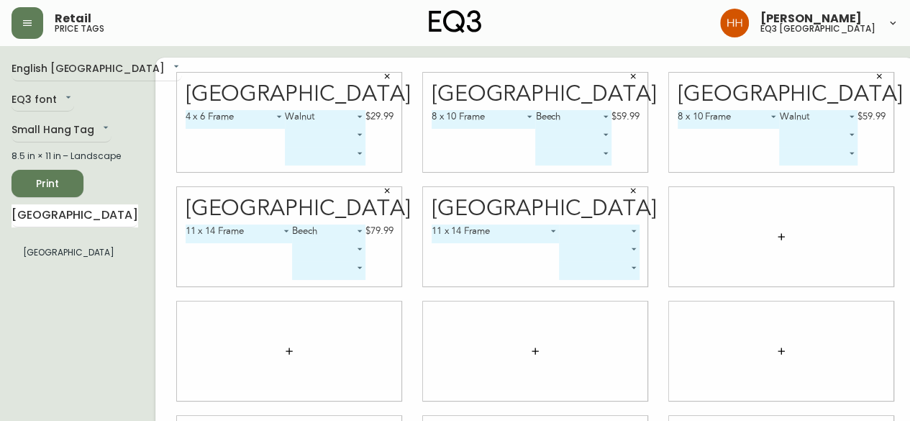
click at [583, 229] on body "Retail price tags [PERSON_NAME] eq3 [GEOGRAPHIC_DATA] English [GEOGRAPHIC_DATA]…" at bounding box center [455, 322] width 910 height 645
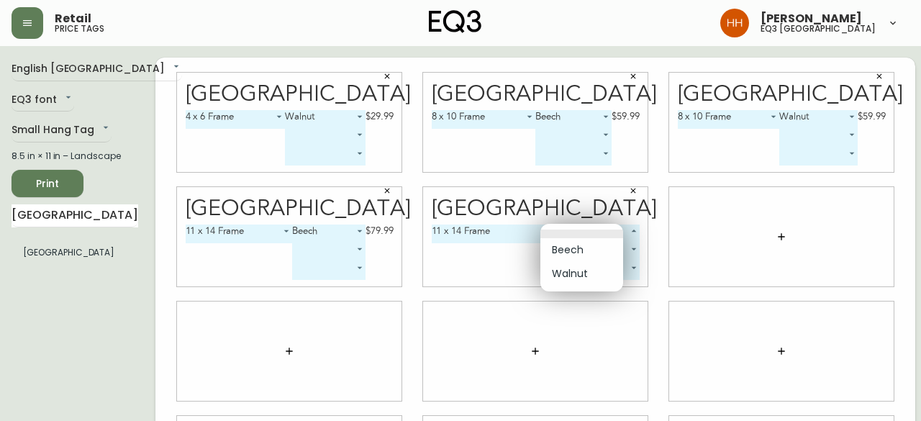
click at [563, 280] on li "Walnut" at bounding box center [581, 274] width 83 height 24
type input "1"
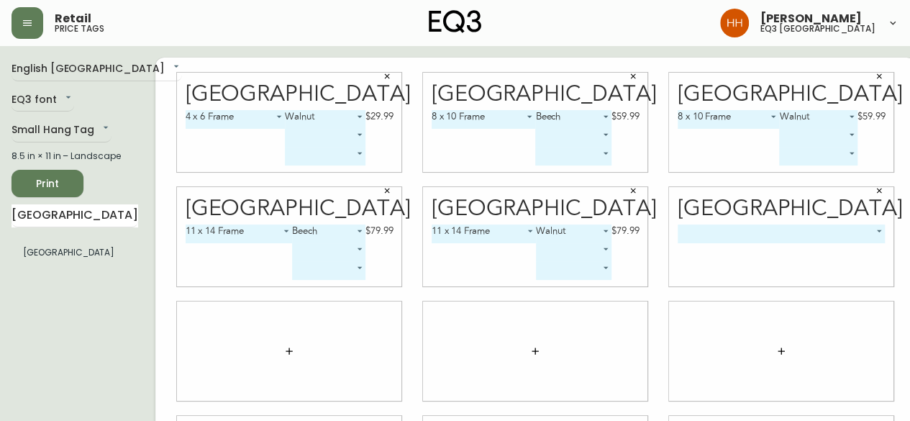
click at [722, 240] on body "Retail price tags [PERSON_NAME] eq3 [GEOGRAPHIC_DATA] English [GEOGRAPHIC_DATA]…" at bounding box center [455, 322] width 910 height 645
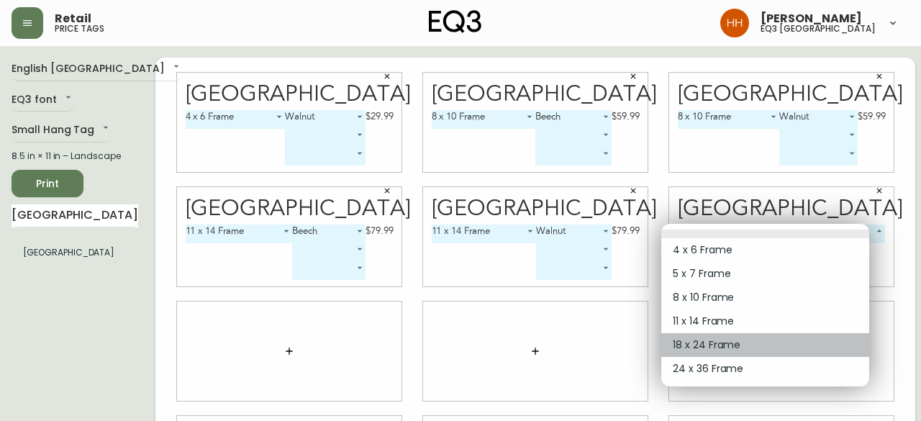
click at [699, 347] on li "18 x 24 Frame" at bounding box center [765, 345] width 208 height 24
type input "4"
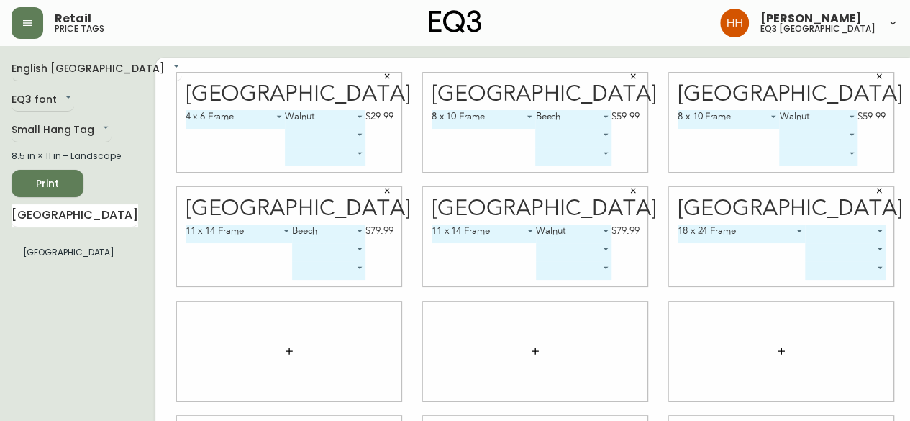
click at [819, 233] on body "Retail price tags [PERSON_NAME] eq3 [GEOGRAPHIC_DATA] English [GEOGRAPHIC_DATA]…" at bounding box center [455, 322] width 910 height 645
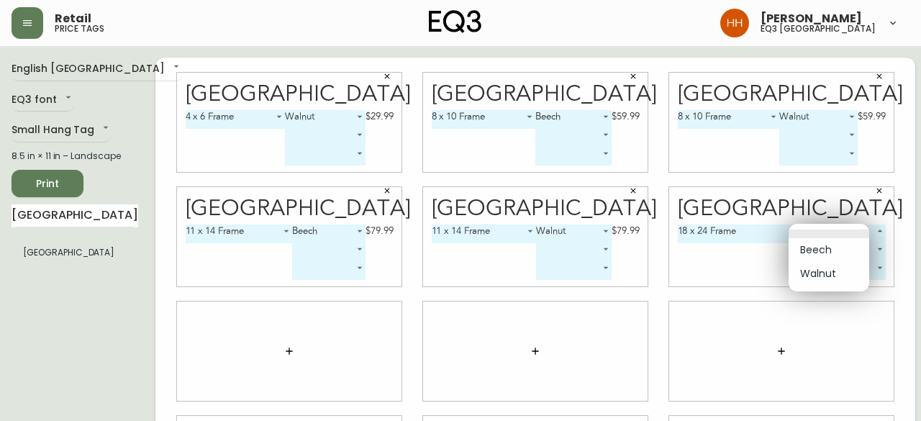
click at [824, 253] on li "Beech" at bounding box center [828, 250] width 81 height 24
type input "0"
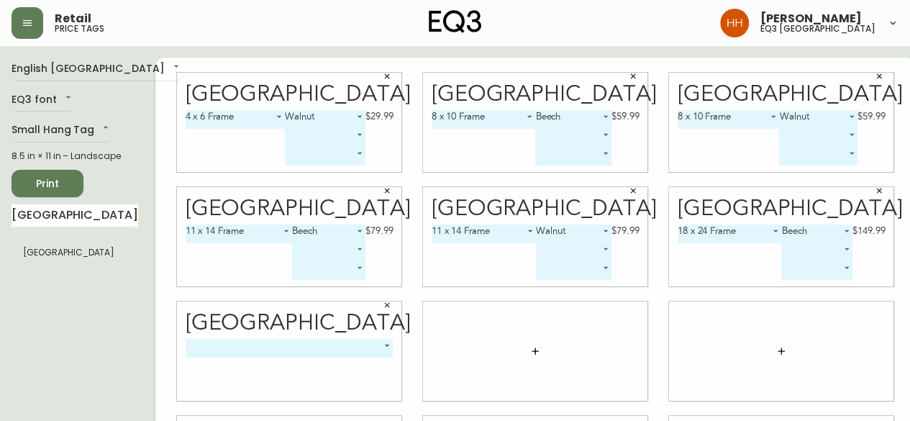
click at [319, 346] on body "Retail price tags [PERSON_NAME] eq3 [GEOGRAPHIC_DATA] English [GEOGRAPHIC_DATA]…" at bounding box center [455, 322] width 910 height 645
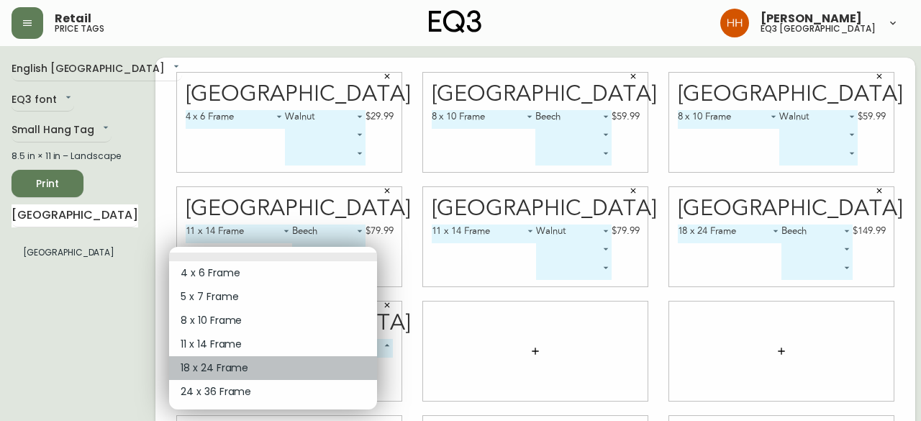
click at [240, 371] on li "18 x 24 Frame" at bounding box center [273, 368] width 208 height 24
type input "4"
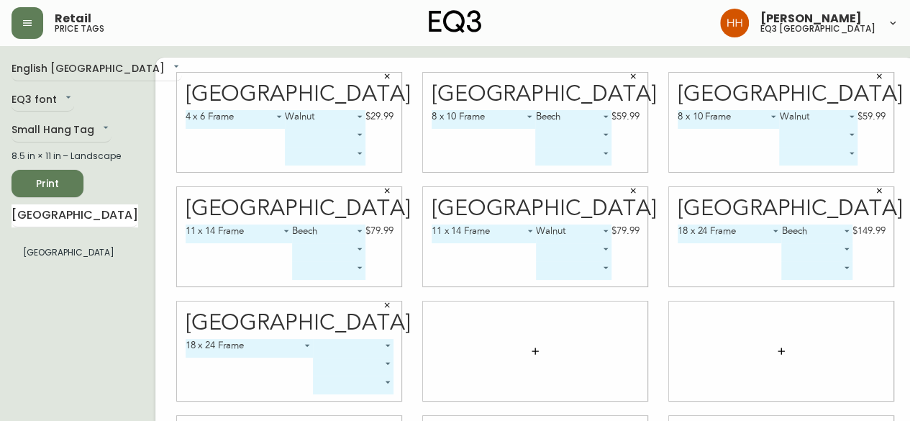
click at [357, 350] on body "Retail price tags [PERSON_NAME] eq3 [GEOGRAPHIC_DATA] English [GEOGRAPHIC_DATA]…" at bounding box center [455, 322] width 910 height 645
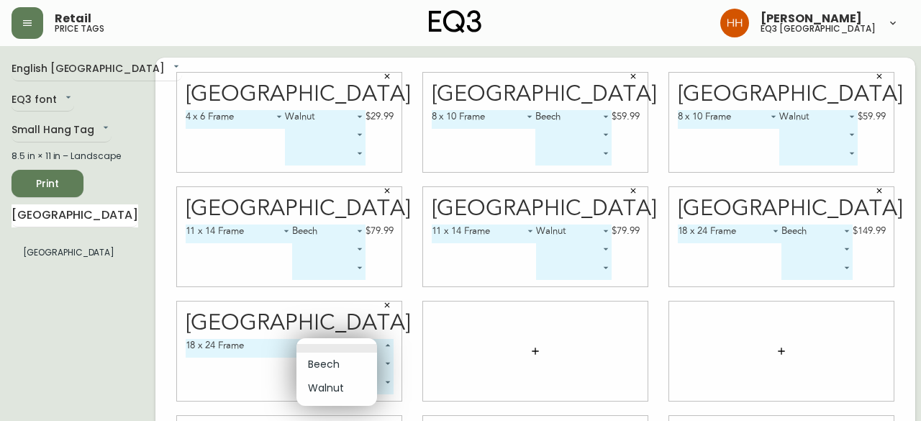
click at [318, 387] on li "Walnut" at bounding box center [336, 388] width 81 height 24
type input "1"
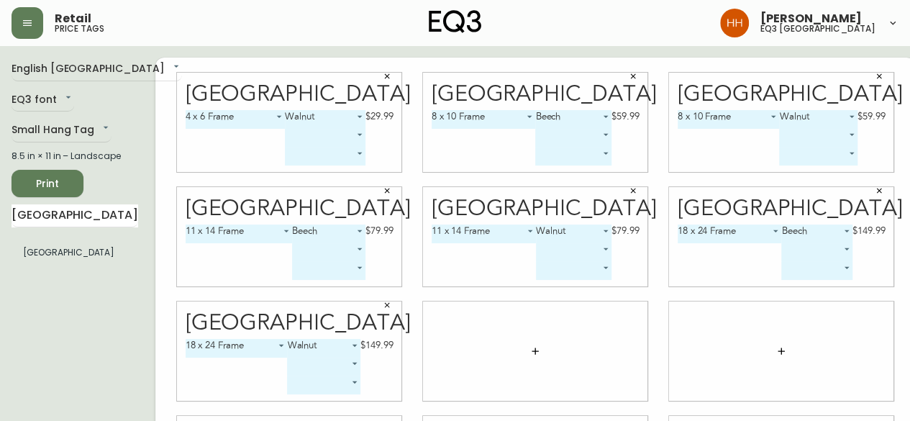
click at [476, 358] on div at bounding box center [535, 350] width 224 height 99
drag, startPoint x: 801, startPoint y: 84, endPoint x: 920, endPoint y: 181, distance: 152.9
click at [893, 162] on div "Basel 4 x 6 Frame 0 Walnut 1 $29.99 ​ ​ Basel 8 x 10 Frame 2 Beech 0 $59.99 ​ ​…" at bounding box center [535, 351] width 760 height 587
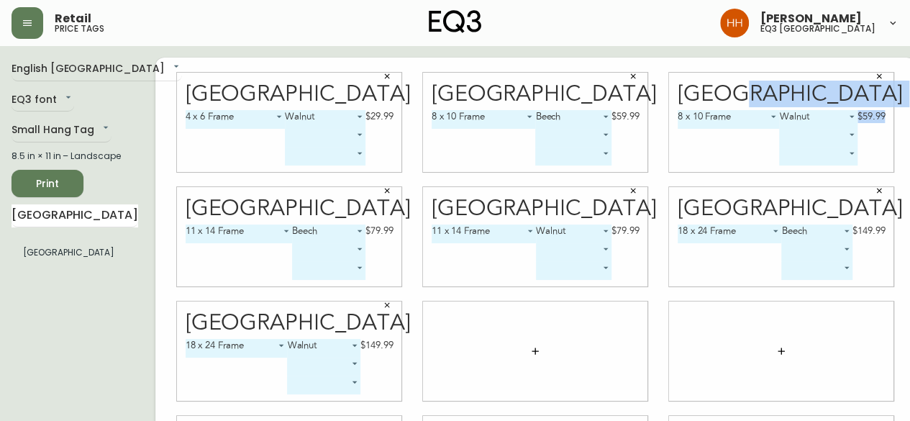
click at [56, 183] on span "Print" at bounding box center [47, 184] width 49 height 18
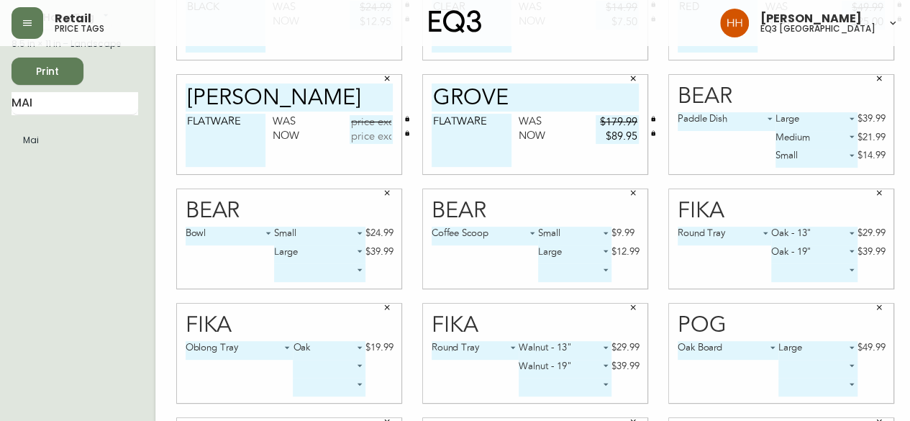
scroll to position [7, 0]
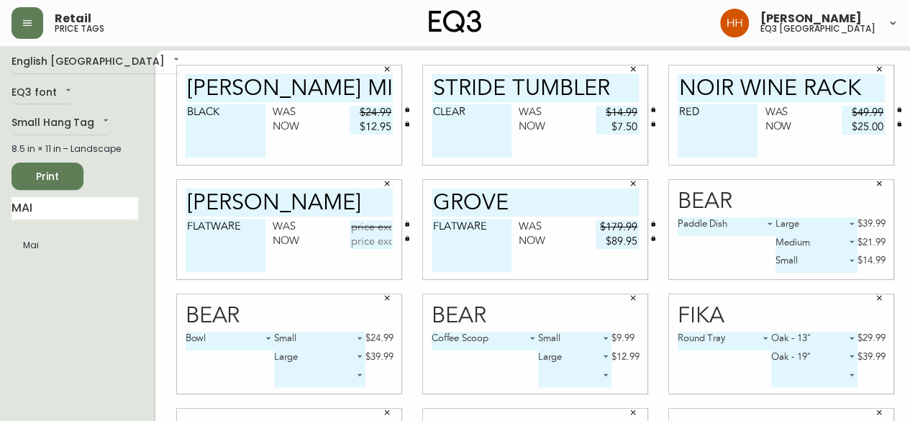
click at [63, 183] on span "Print" at bounding box center [47, 177] width 49 height 18
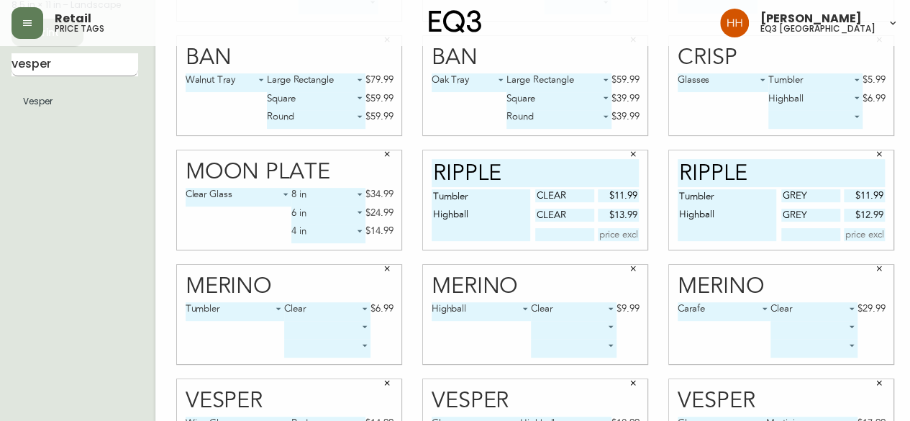
scroll to position [79, 0]
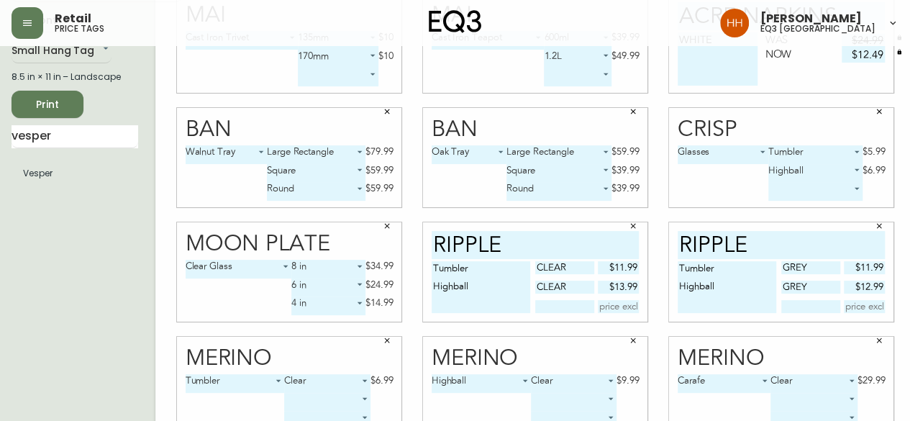
click at [50, 107] on span "Print" at bounding box center [47, 105] width 49 height 18
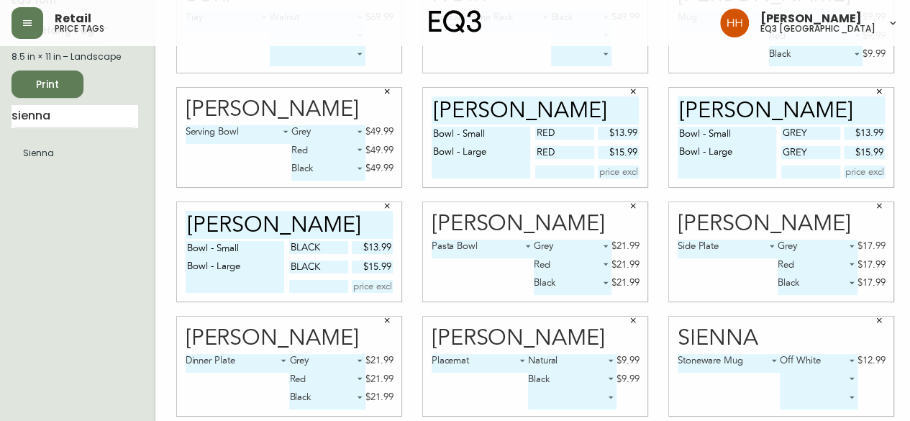
scroll to position [79, 0]
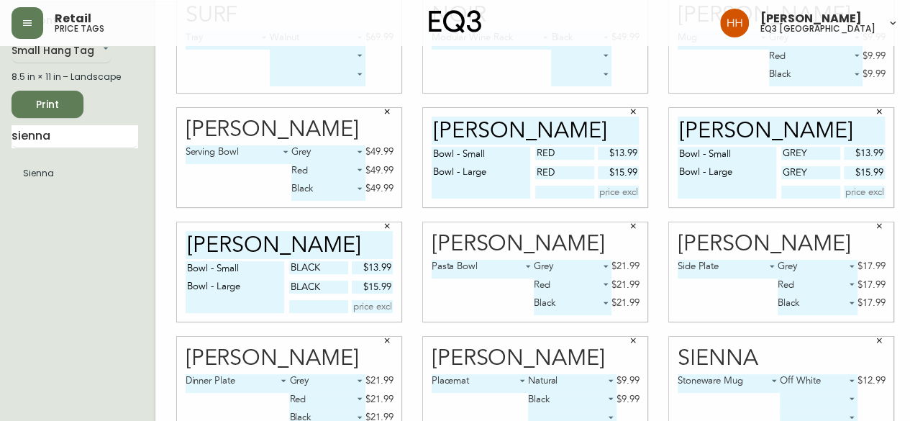
click at [42, 110] on span "Print" at bounding box center [47, 105] width 49 height 18
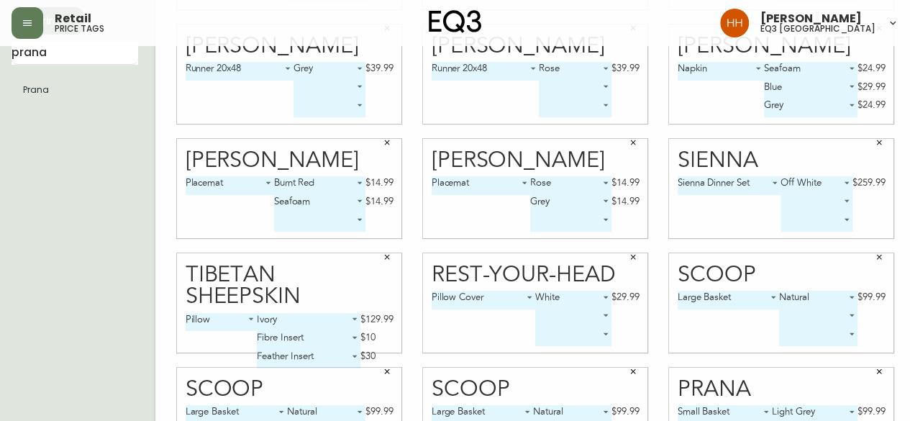
scroll to position [79, 0]
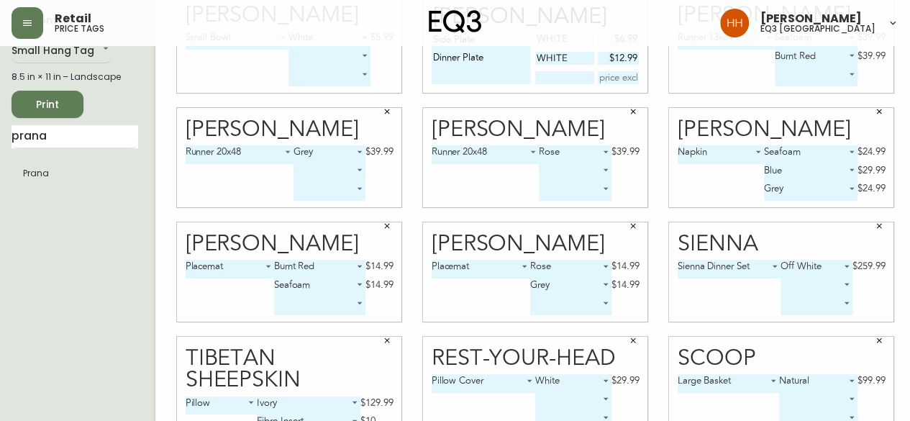
click at [46, 104] on span "Print" at bounding box center [47, 105] width 49 height 18
